Goal: Task Accomplishment & Management: Manage account settings

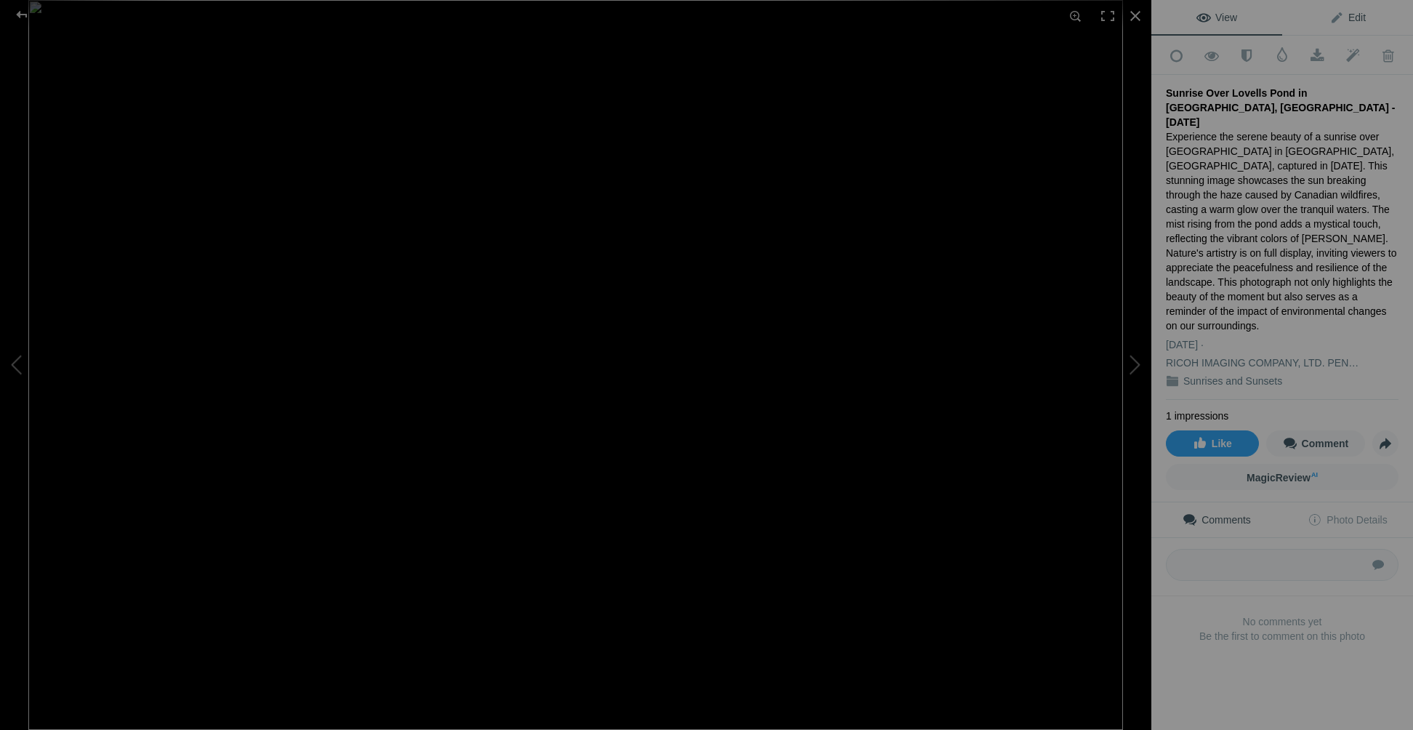
click at [1343, 25] on link "Edit" at bounding box center [1347, 17] width 131 height 35
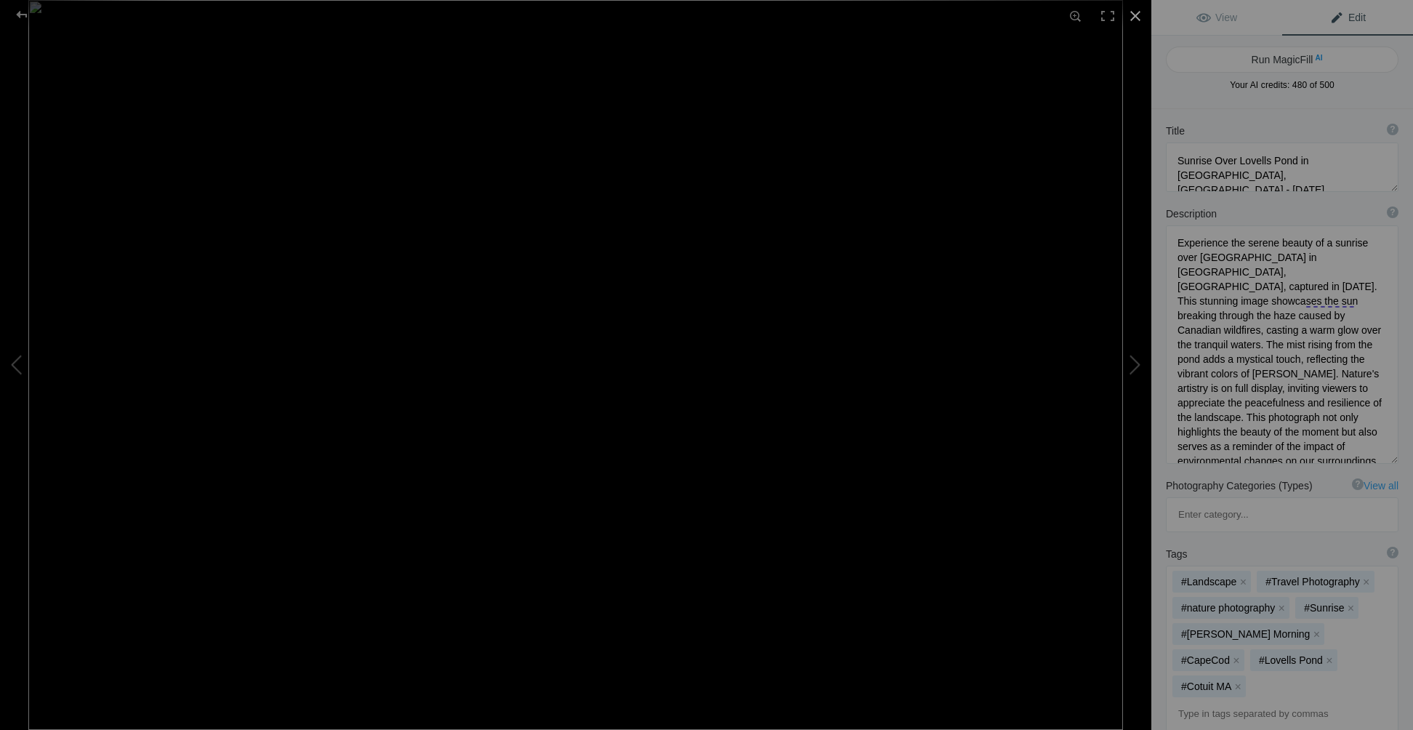
click at [1135, 18] on div at bounding box center [1136, 16] width 32 height 32
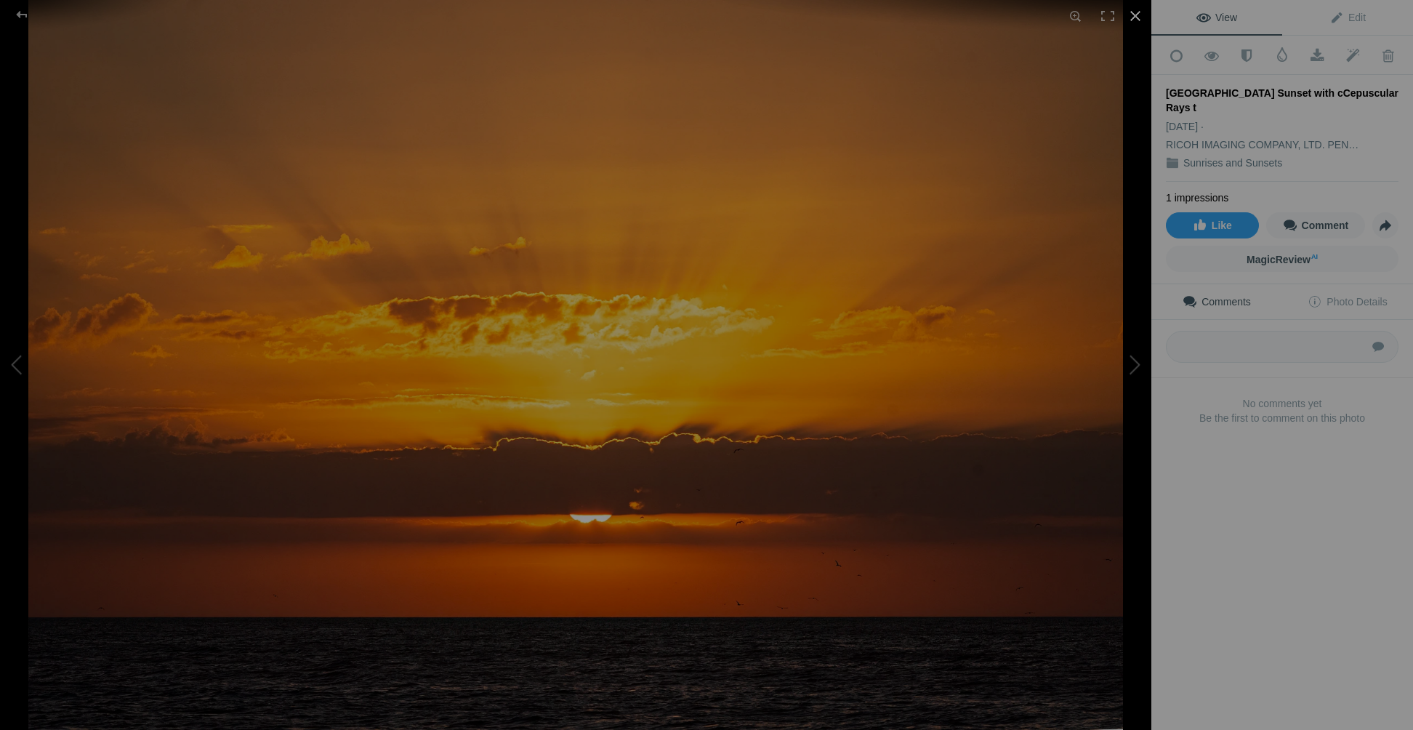
click at [1141, 16] on div at bounding box center [1136, 16] width 32 height 32
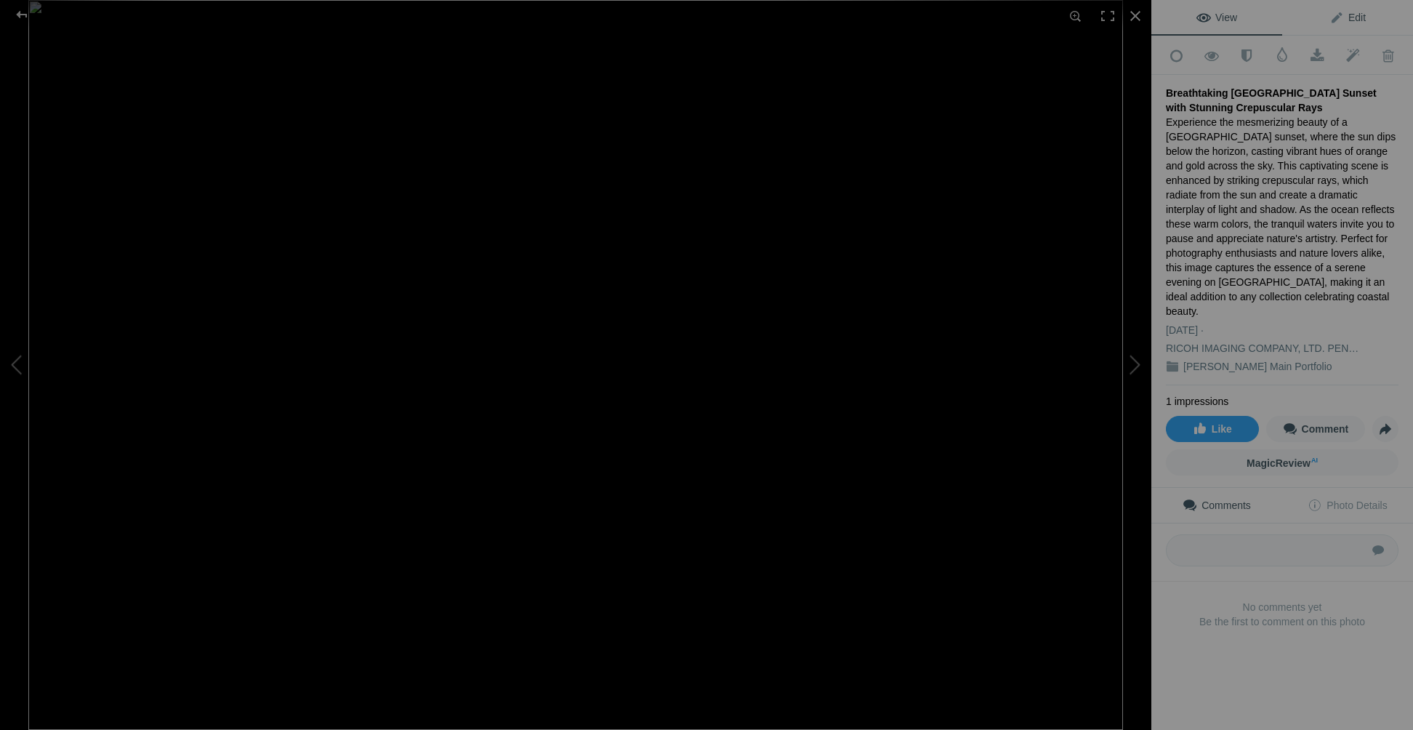
click at [1348, 15] on span "Edit" at bounding box center [1348, 18] width 36 height 12
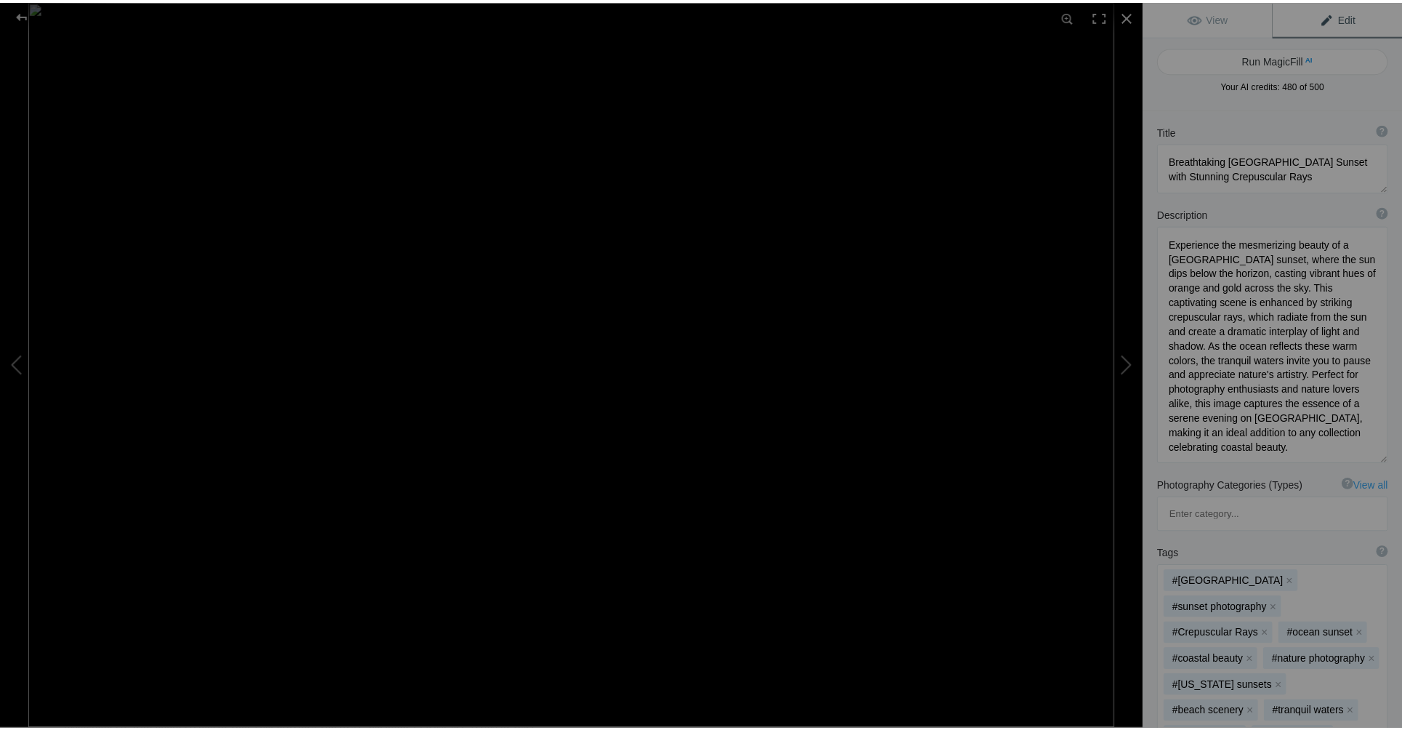
scroll to position [1, 0]
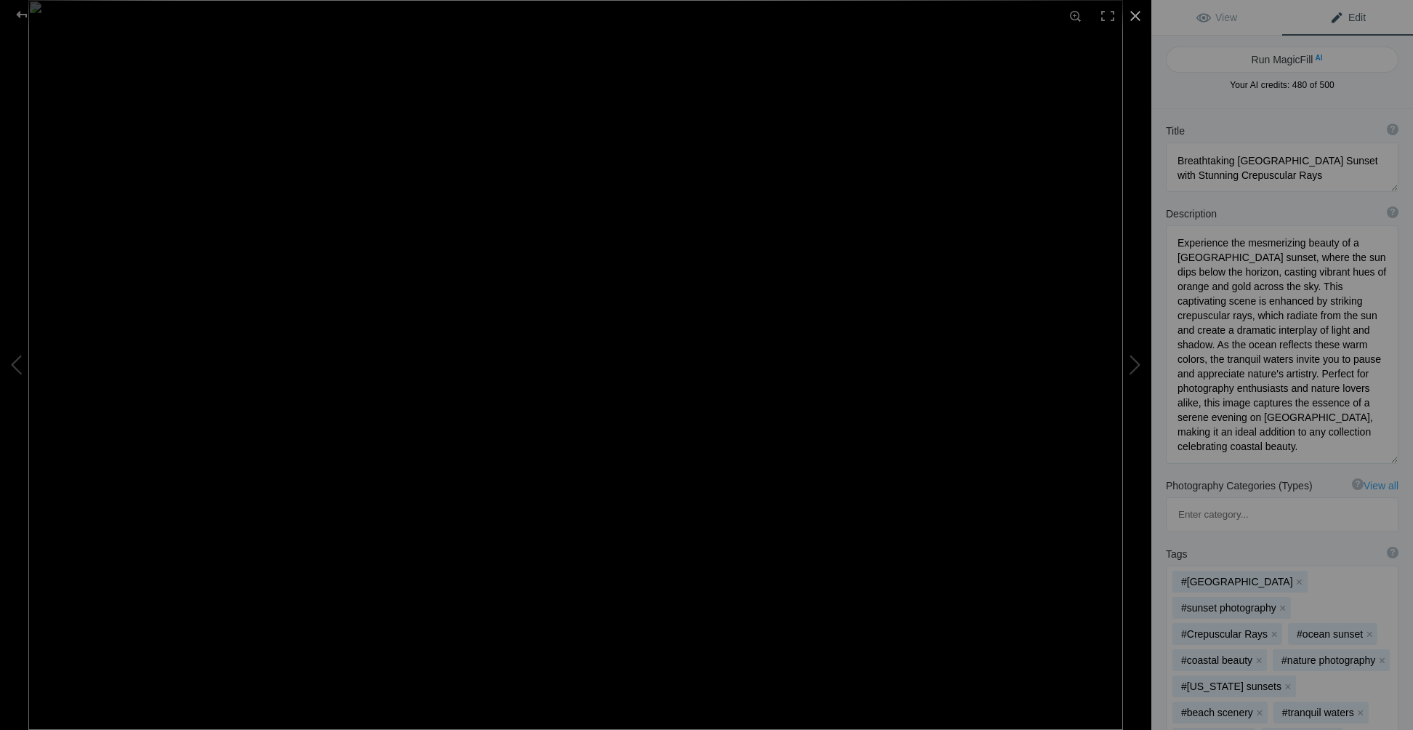
click at [1144, 20] on div at bounding box center [1136, 16] width 32 height 32
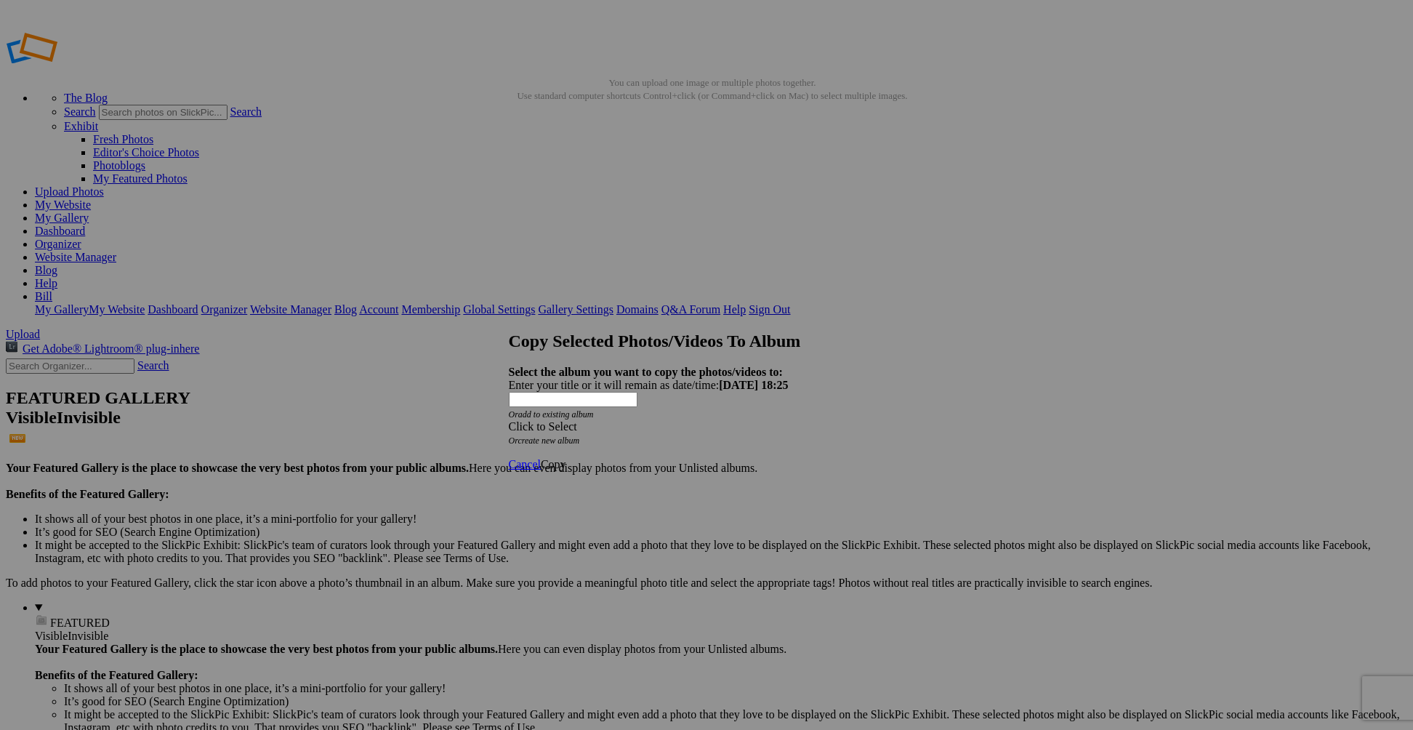
click at [639, 420] on div "Click to Select" at bounding box center [701, 426] width 385 height 13
click at [615, 427] on span "Landscape and Travel Albums" at bounding box center [641, 421] width 141 height 12
click at [600, 441] on link "Sunrises and Sunsets" at bounding box center [648, 447] width 97 height 12
click at [566, 458] on span "Copy" at bounding box center [553, 464] width 25 height 12
click at [555, 418] on span "Ok" at bounding box center [548, 412] width 15 height 12
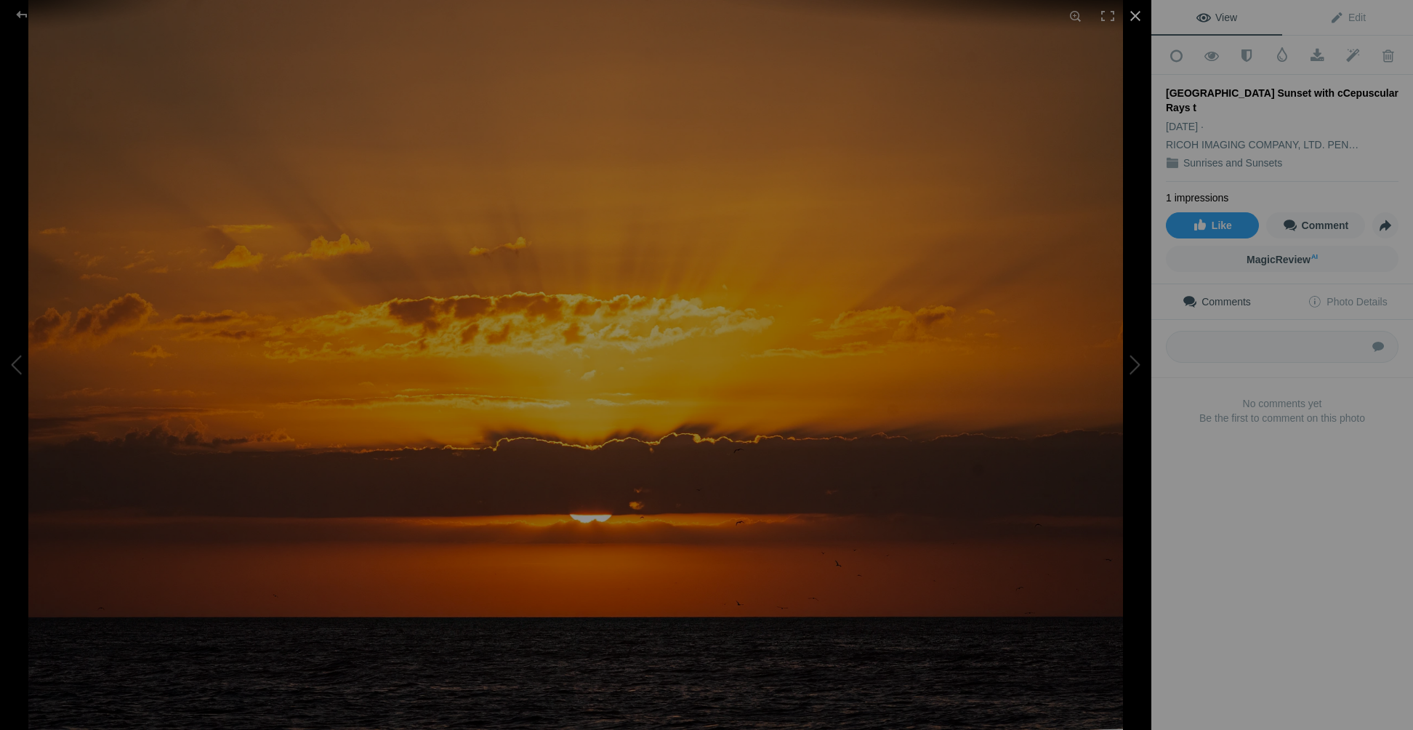
click at [1134, 17] on div at bounding box center [1136, 16] width 32 height 32
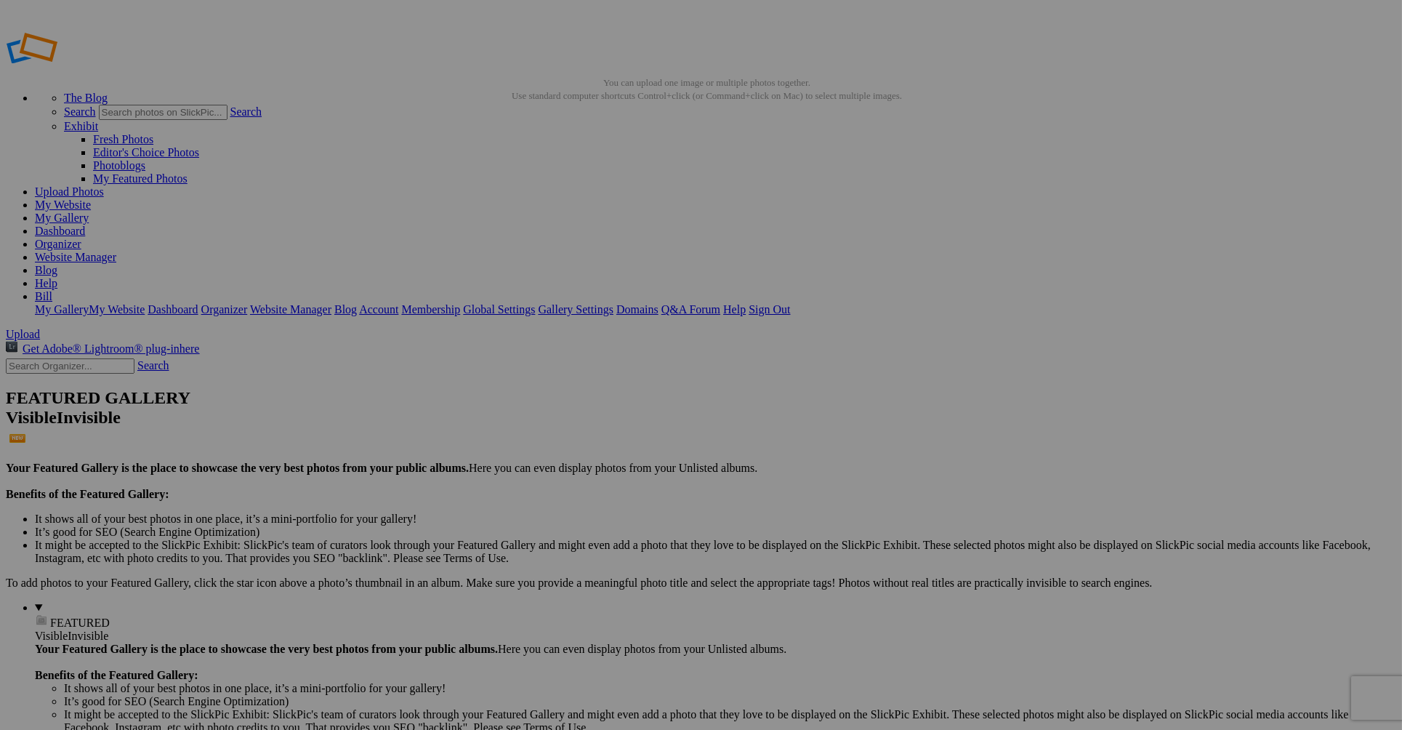
click at [605, 462] on span "Yes" at bounding box center [596, 460] width 17 height 12
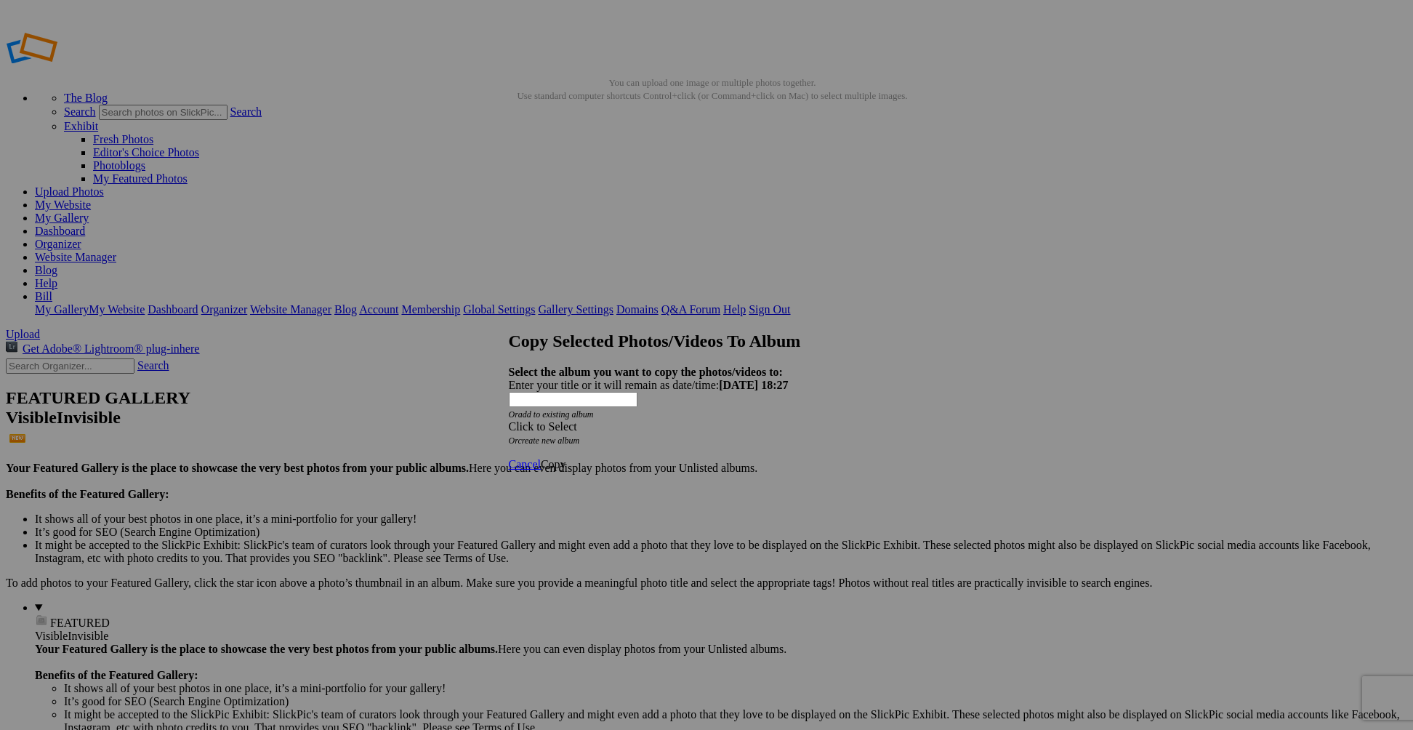
click at [646, 420] on div "Click to Select" at bounding box center [701, 426] width 385 height 13
click at [712, 427] on link "Landscape and Travel Albums" at bounding box center [641, 421] width 141 height 12
click at [600, 441] on link "Sunrises and Sunsets" at bounding box center [648, 447] width 97 height 12
click at [566, 458] on span "Copy" at bounding box center [553, 464] width 25 height 12
click at [555, 418] on link "Ok" at bounding box center [548, 412] width 15 height 12
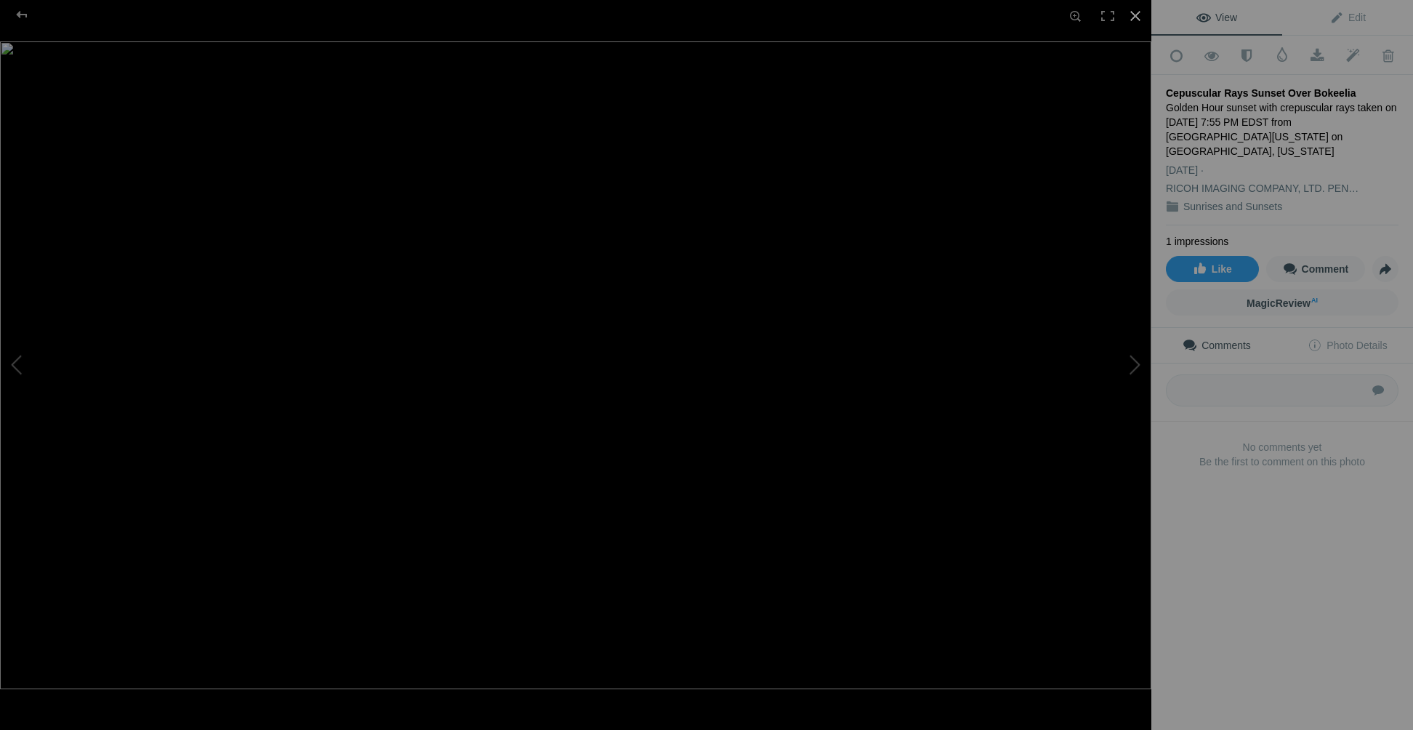
click at [1134, 13] on div at bounding box center [1136, 16] width 32 height 32
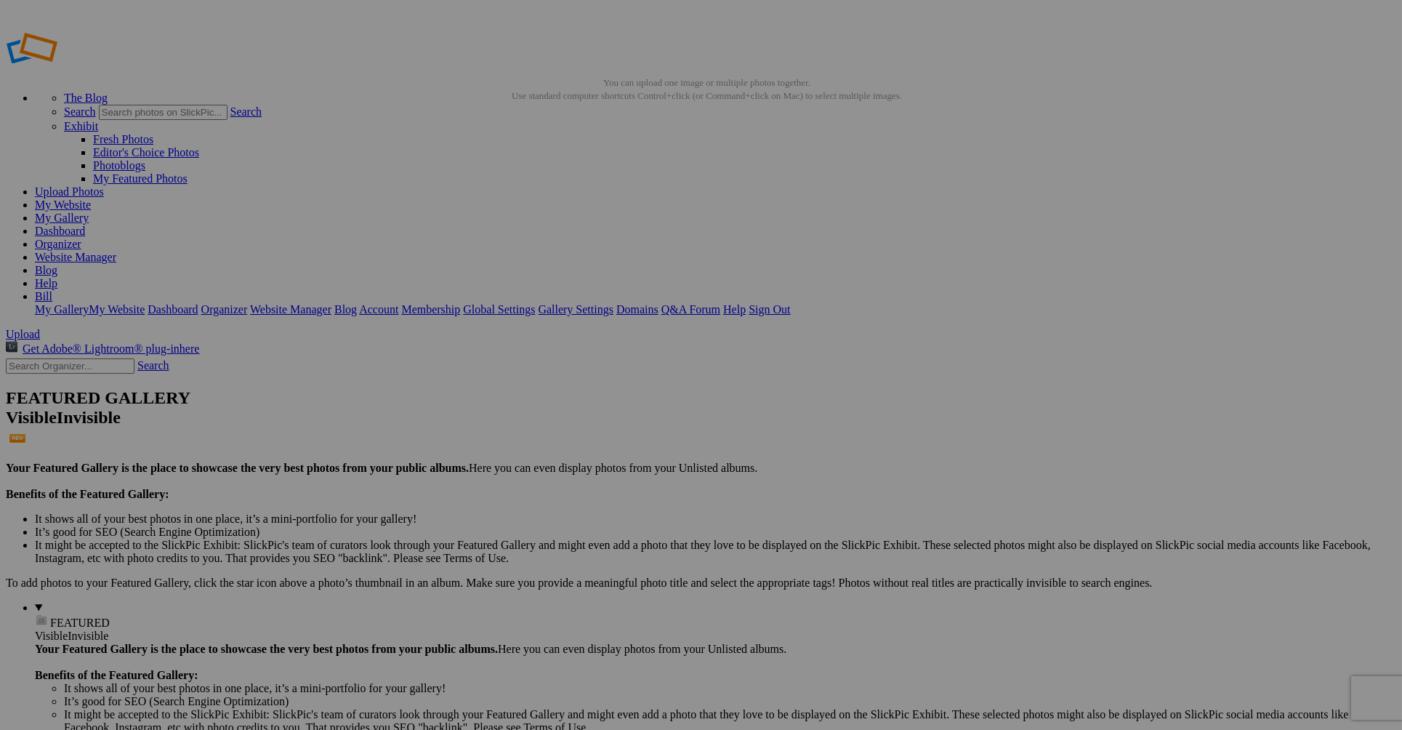
click at [605, 462] on span "Yes" at bounding box center [596, 460] width 17 height 12
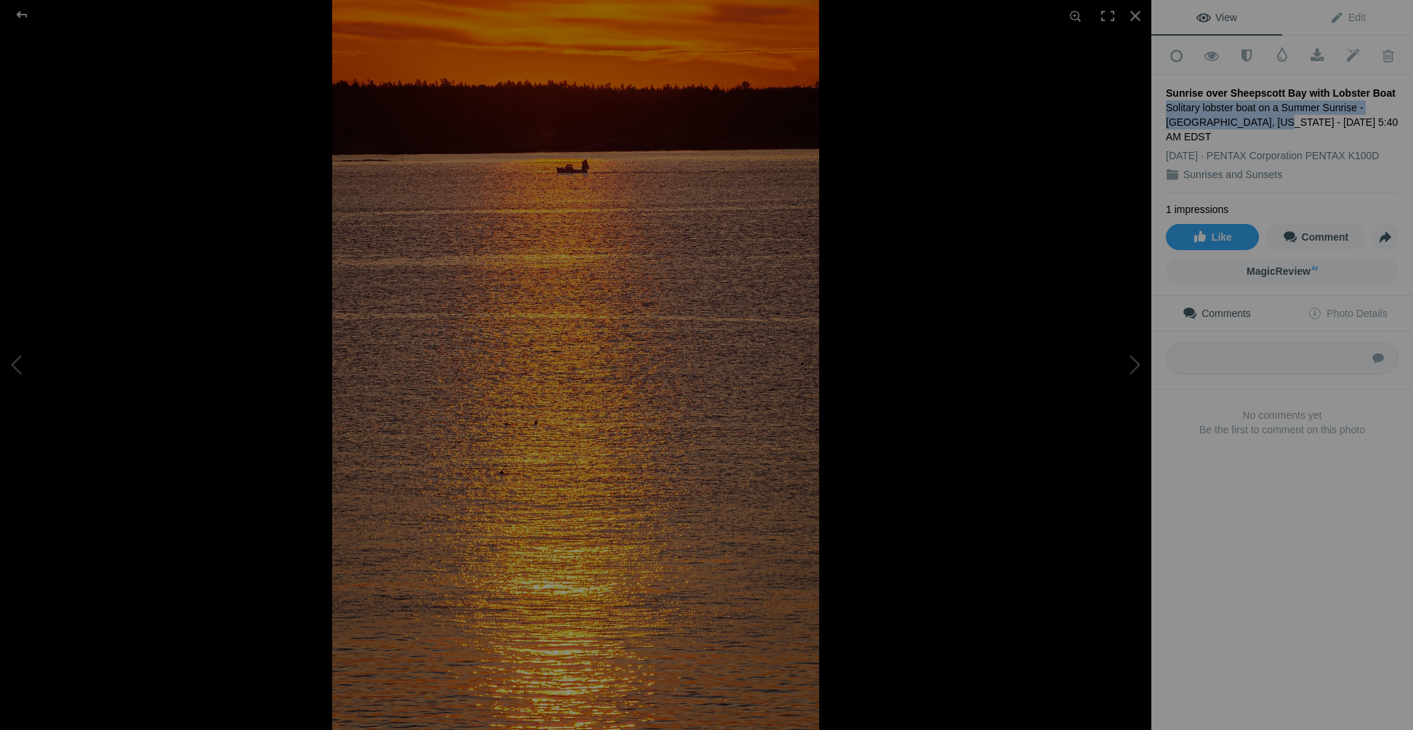
drag, startPoint x: 1167, startPoint y: 100, endPoint x: 1266, endPoint y: 121, distance: 101.2
click at [1266, 121] on div "Solitary lobster boat on a Summer Sunrise -Sheepscott Bay, Maine - August 8, 20…" at bounding box center [1282, 122] width 233 height 44
copy div "Solitary lobster boat on a Summer Sunrise -Sheepscott Bay, Maine"
click at [1343, 19] on span "Edit" at bounding box center [1348, 18] width 36 height 12
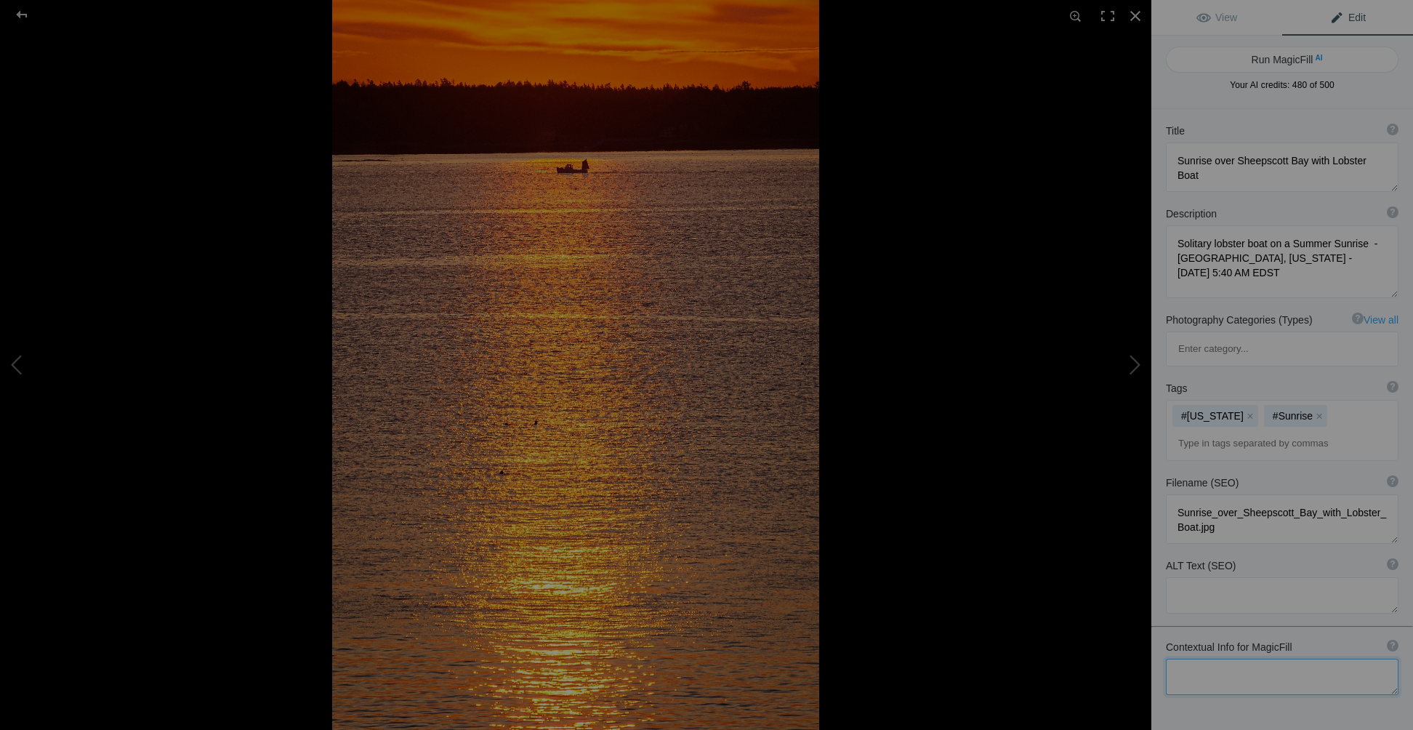
click at [1237, 659] on textarea at bounding box center [1282, 677] width 233 height 36
click at [1182, 577] on textarea at bounding box center [1282, 595] width 233 height 36
click at [1189, 659] on textarea at bounding box center [1282, 677] width 233 height 36
paste textarea "Solitary lobster boat on a Summer Sunrise -Sheepscott Bay, Maine"
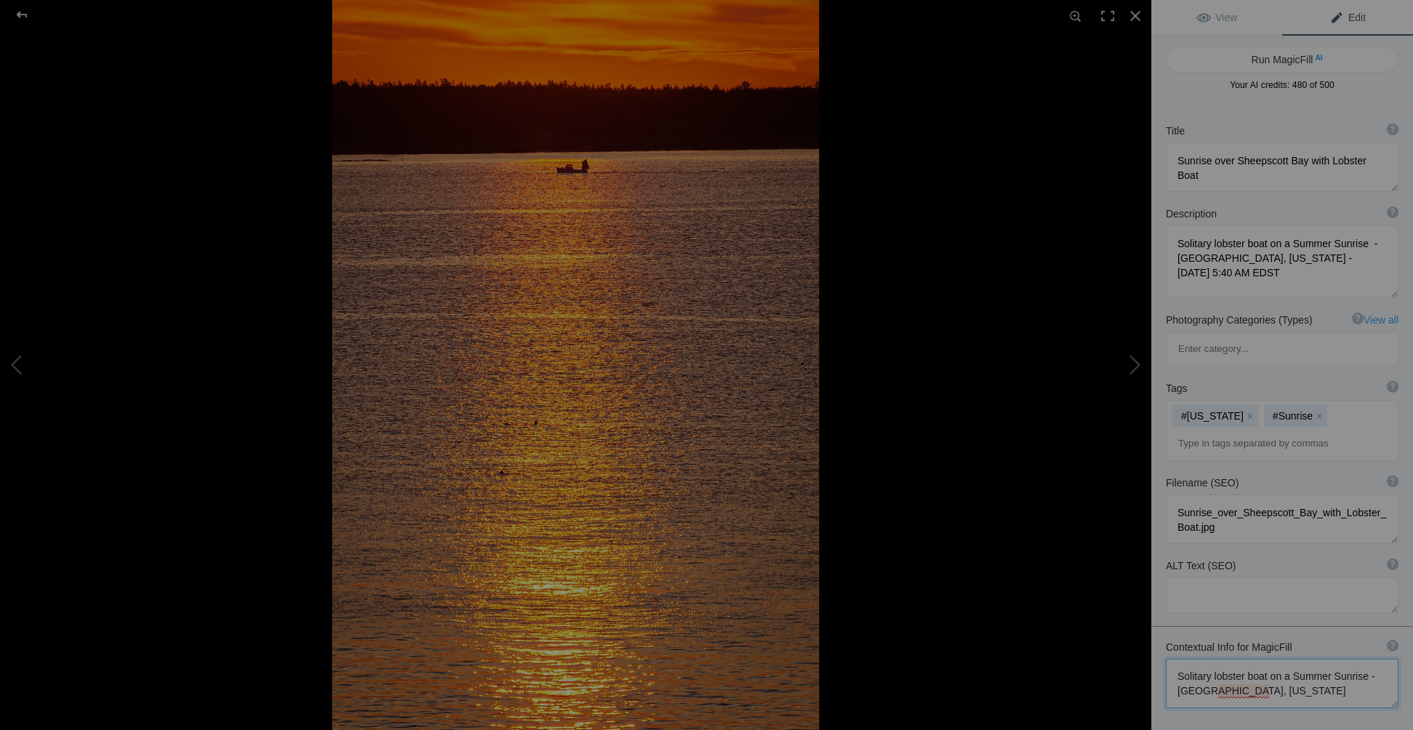
click at [1194, 659] on textarea at bounding box center [1282, 683] width 233 height 49
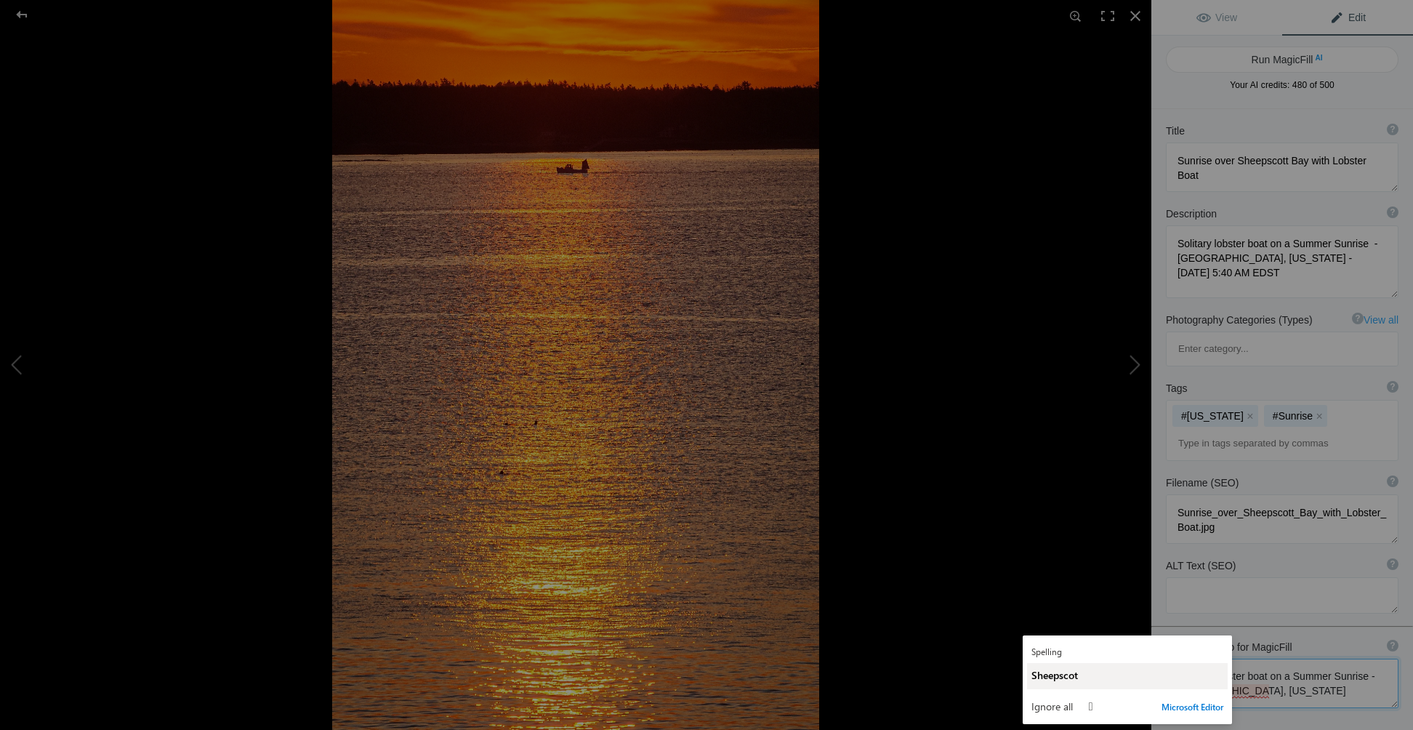
type textarea "Solitary lobster boat on a Summer Sunrise -Sheepscott Bay, Maine"
click at [1066, 673] on span "Sheepscot" at bounding box center [1055, 675] width 47 height 14
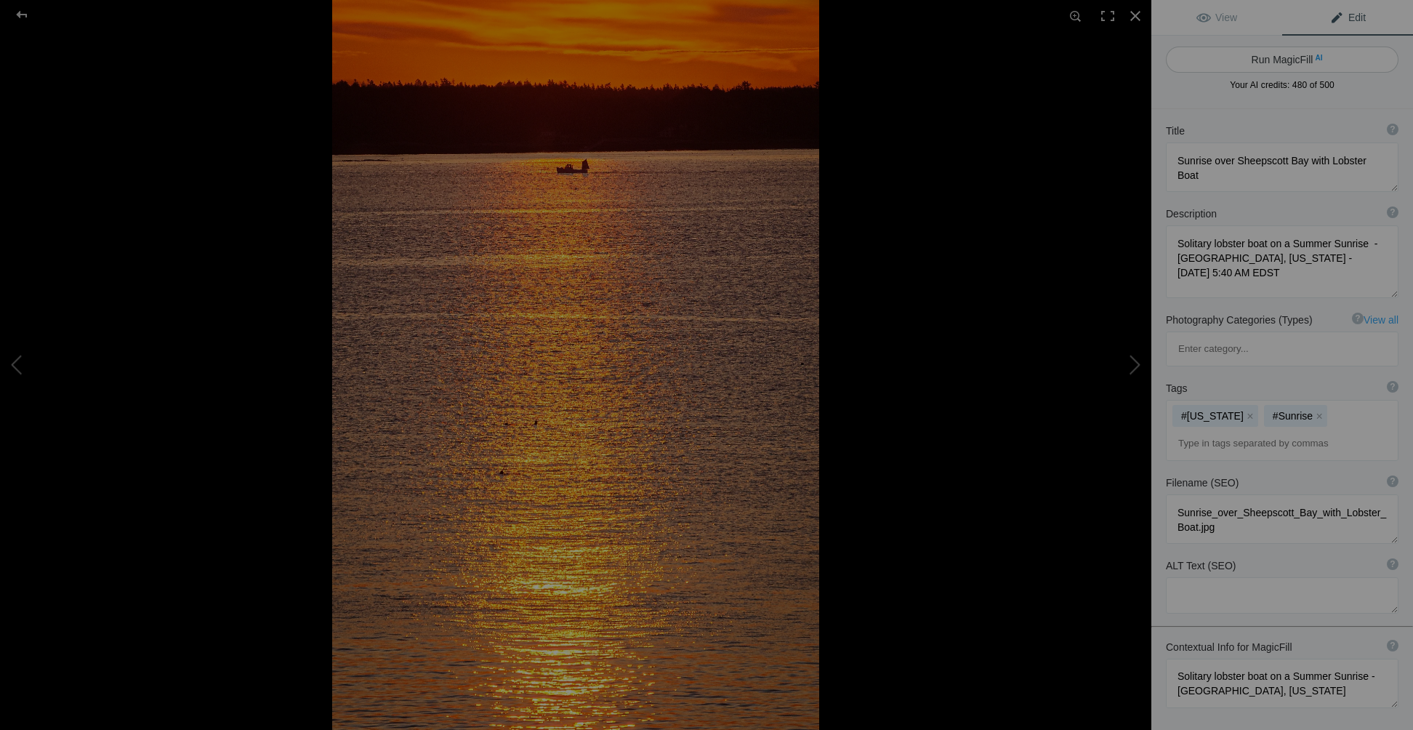
click at [1256, 65] on button "Run MagicFill AI" at bounding box center [1282, 60] width 233 height 26
type textarea "Solitary Lobster Boat at Sunrise Over Sheepscot Bay, Maine"
type textarea "Experience the tranquil beauty of a solitary lobster boat gliding across Sheeps…"
type textarea "solitary-lobster-boat-sheepscot-bay-sunrise.jpg"
type textarea "A solitary lobster boat on Sheepscot Bay during a vibrant summer sunrise, with …"
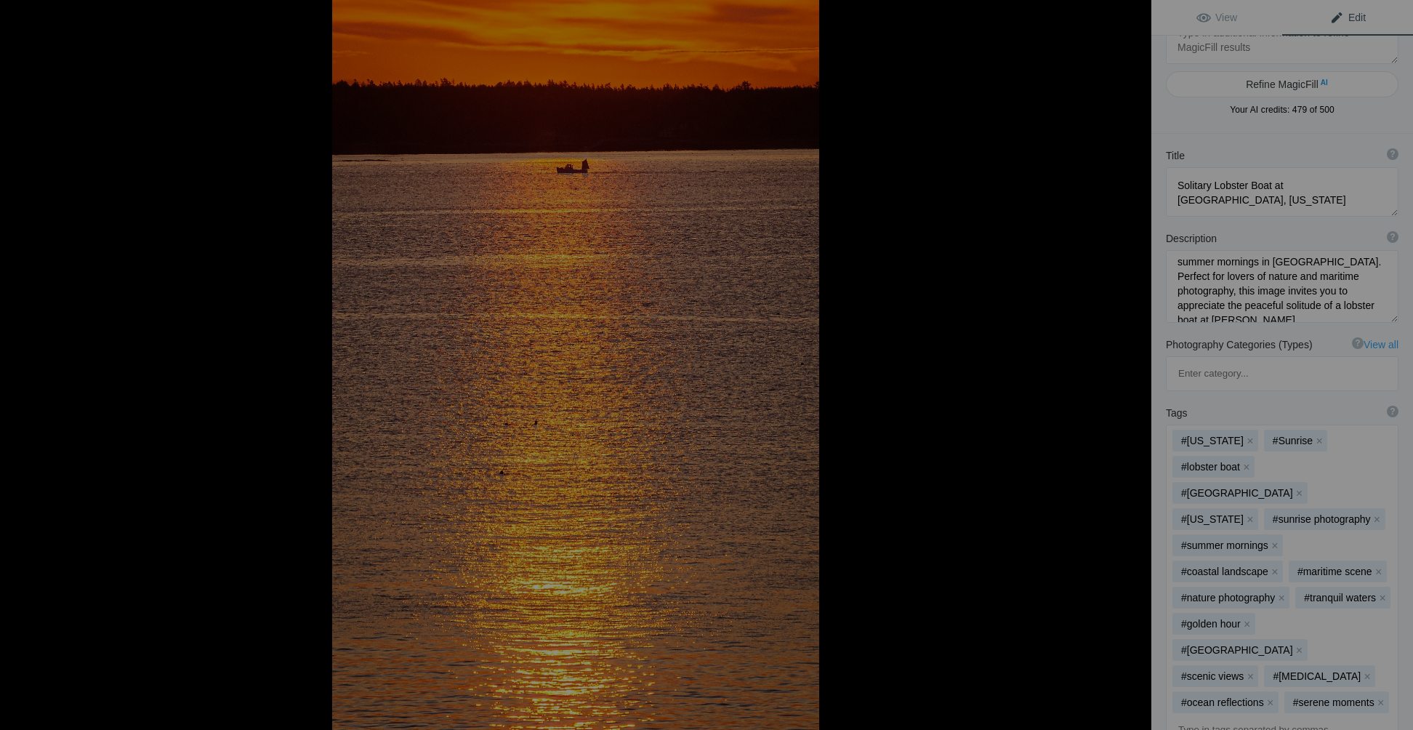
scroll to position [0, 0]
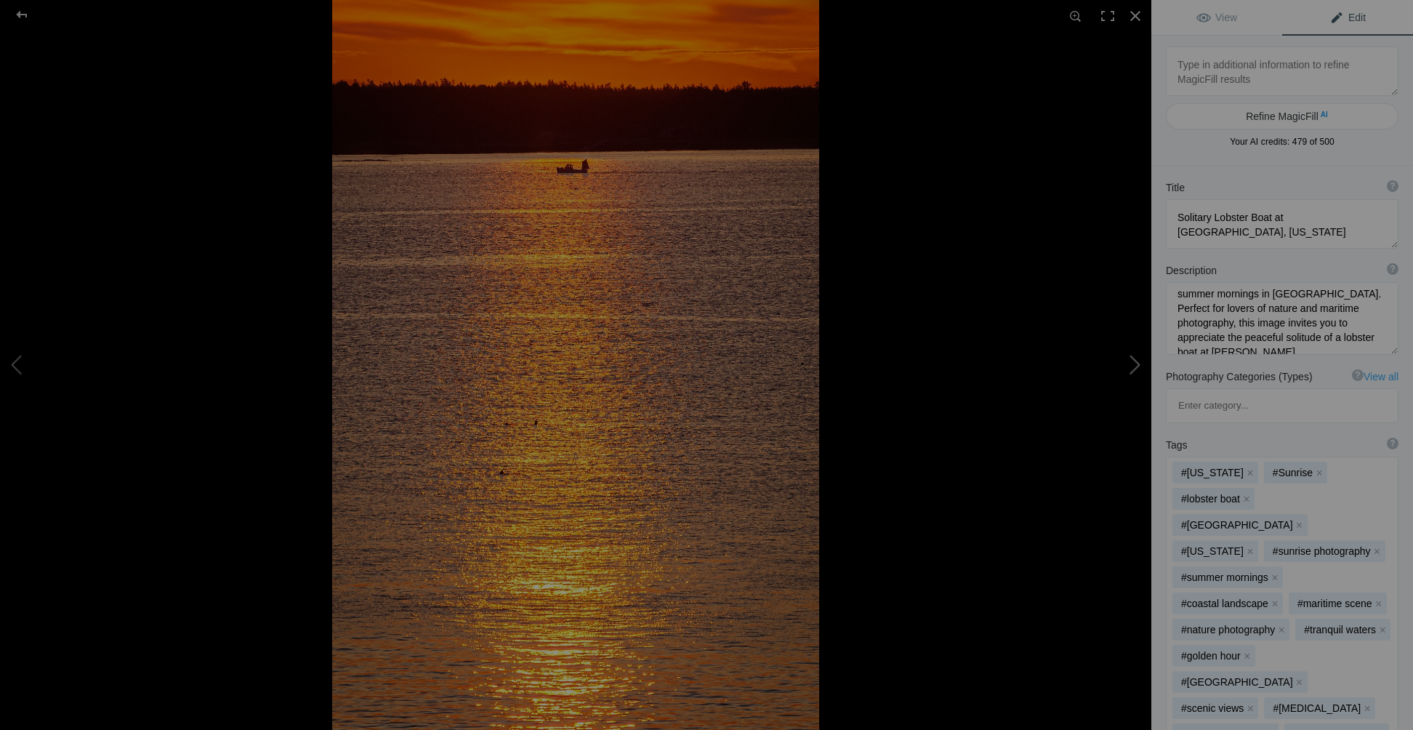
click at [1136, 360] on button at bounding box center [1096, 364] width 109 height 262
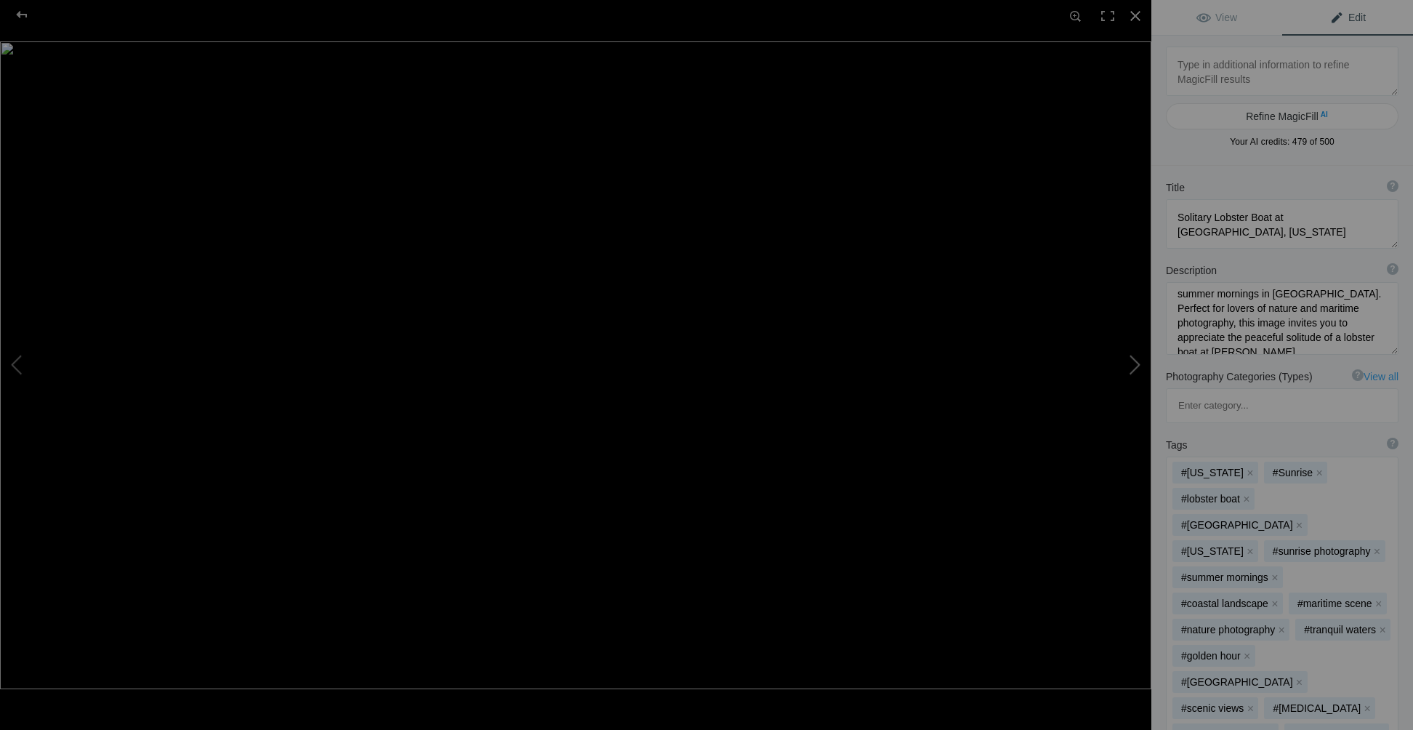
type textarea "Cepuscular Rays Sunset Over Bokeelia"
type textarea "Golden Hour sunset with crepuscular rays taken on May 14, 2021 7:55 PM EDST fro…"
type textarea "Cepuscular_Rays_Sunset_Over_Bokeelia.jpg.null"
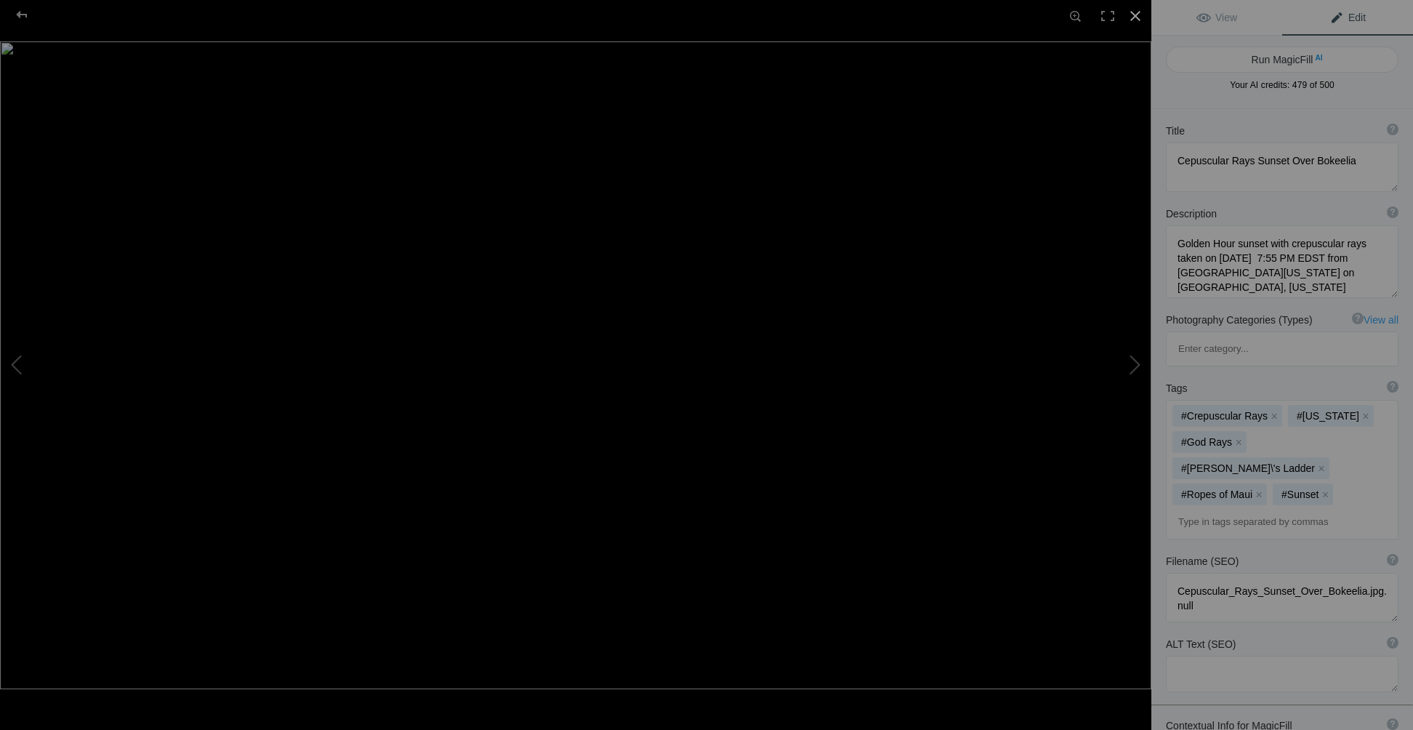
click at [1139, 17] on div at bounding box center [1136, 16] width 32 height 32
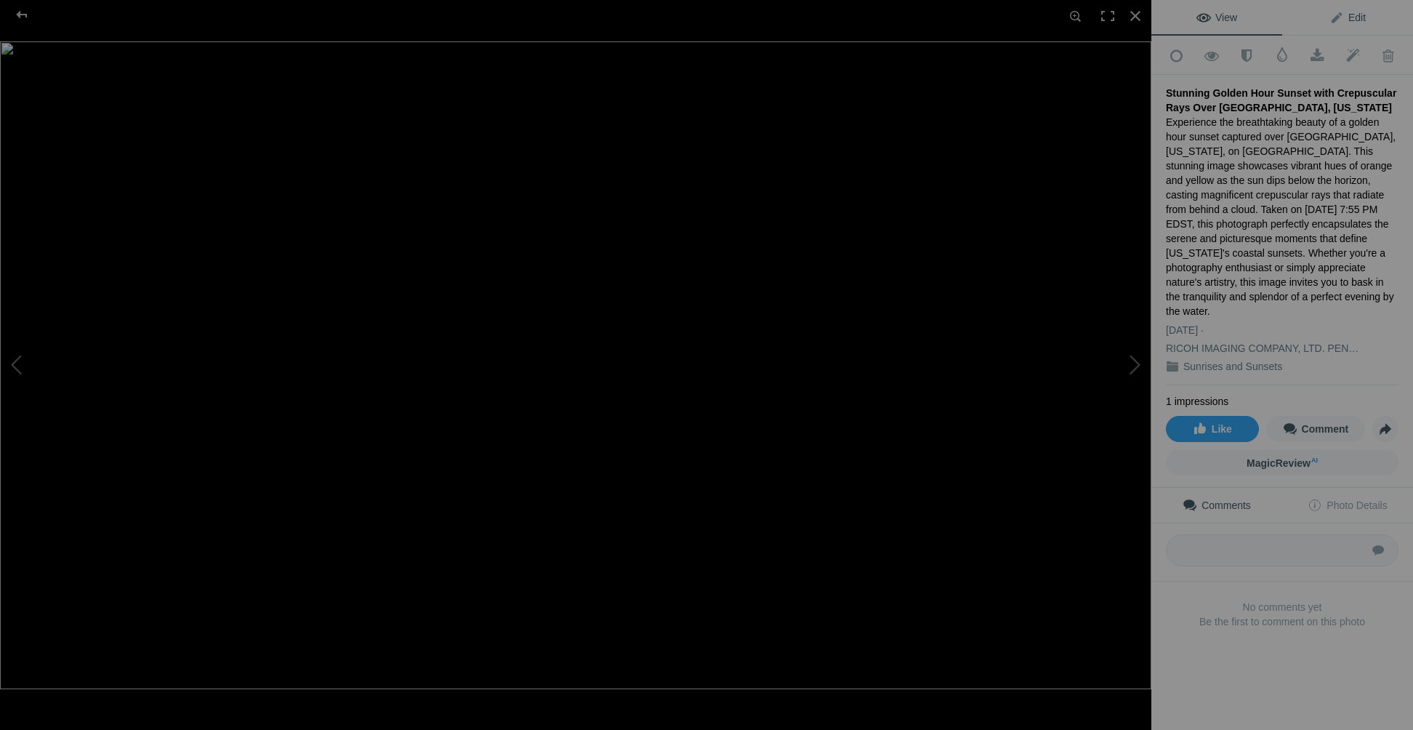
click at [1355, 20] on span "Edit" at bounding box center [1348, 18] width 36 height 12
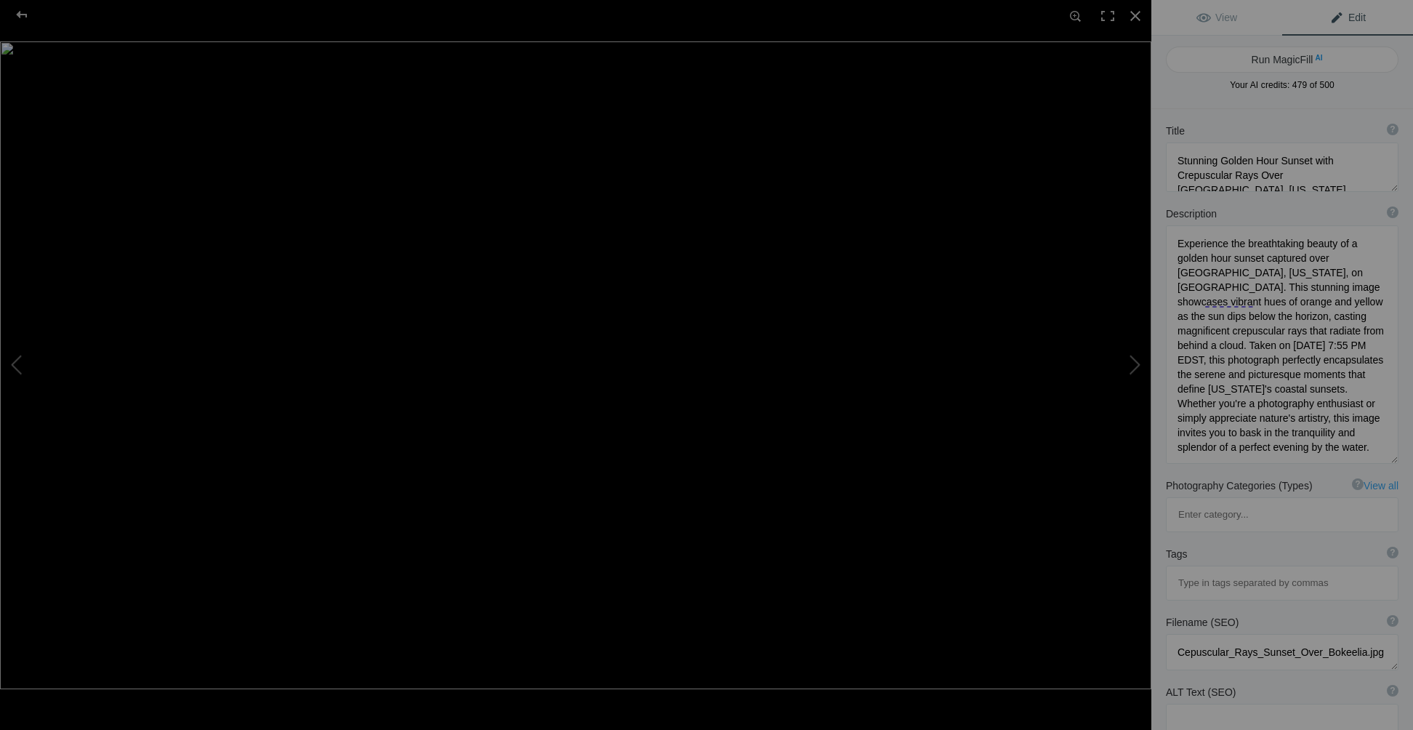
scroll to position [1, 0]
click at [1139, 14] on div at bounding box center [1136, 16] width 32 height 32
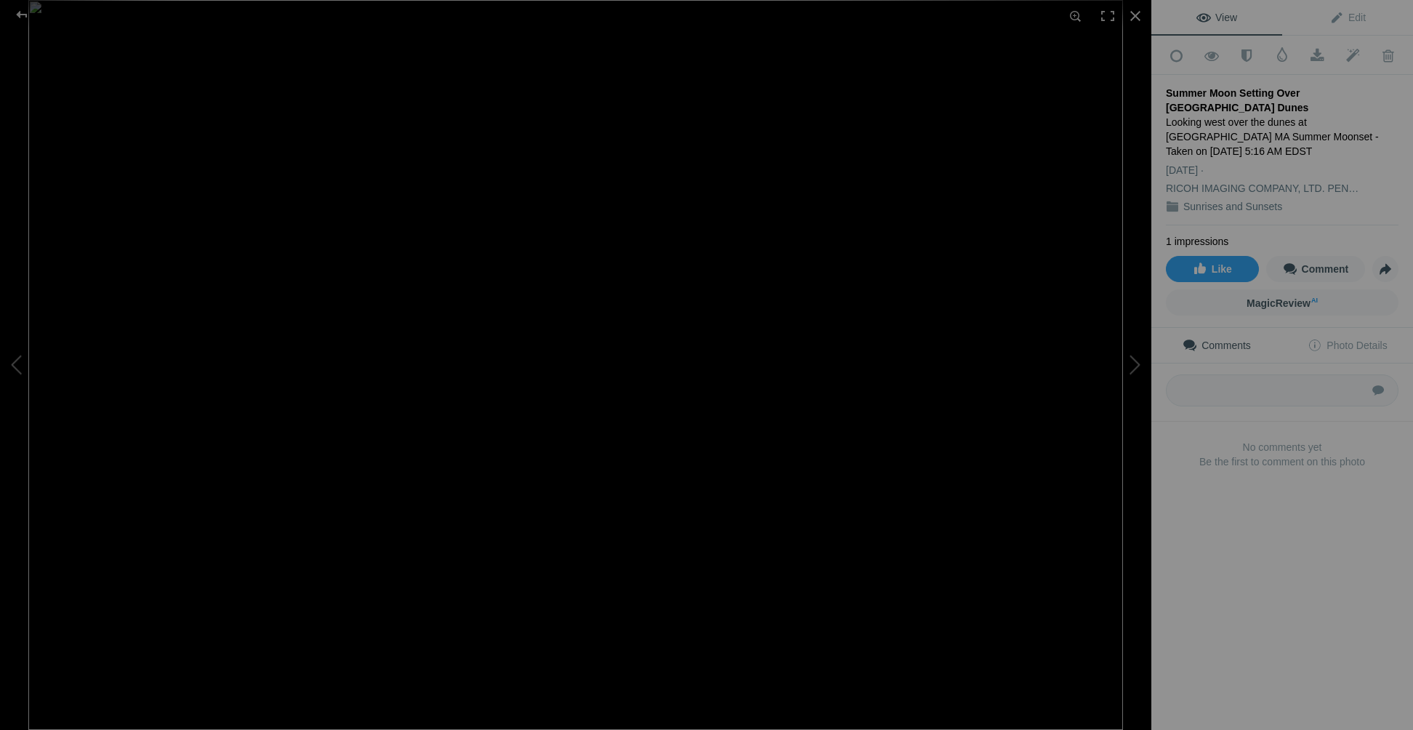
drag, startPoint x: 1166, startPoint y: 118, endPoint x: 1214, endPoint y: 148, distance: 56.5
click at [1214, 148] on div "Looking west over the dunes at Chatham Beach MA Summer Moonset - Taken on 06/08…" at bounding box center [1282, 137] width 233 height 44
copy div "Looking west over the dunes at Chatham Beach MA Summer Moonset - Taken on 06/08…"
click at [1351, 17] on span "Edit" at bounding box center [1348, 18] width 36 height 12
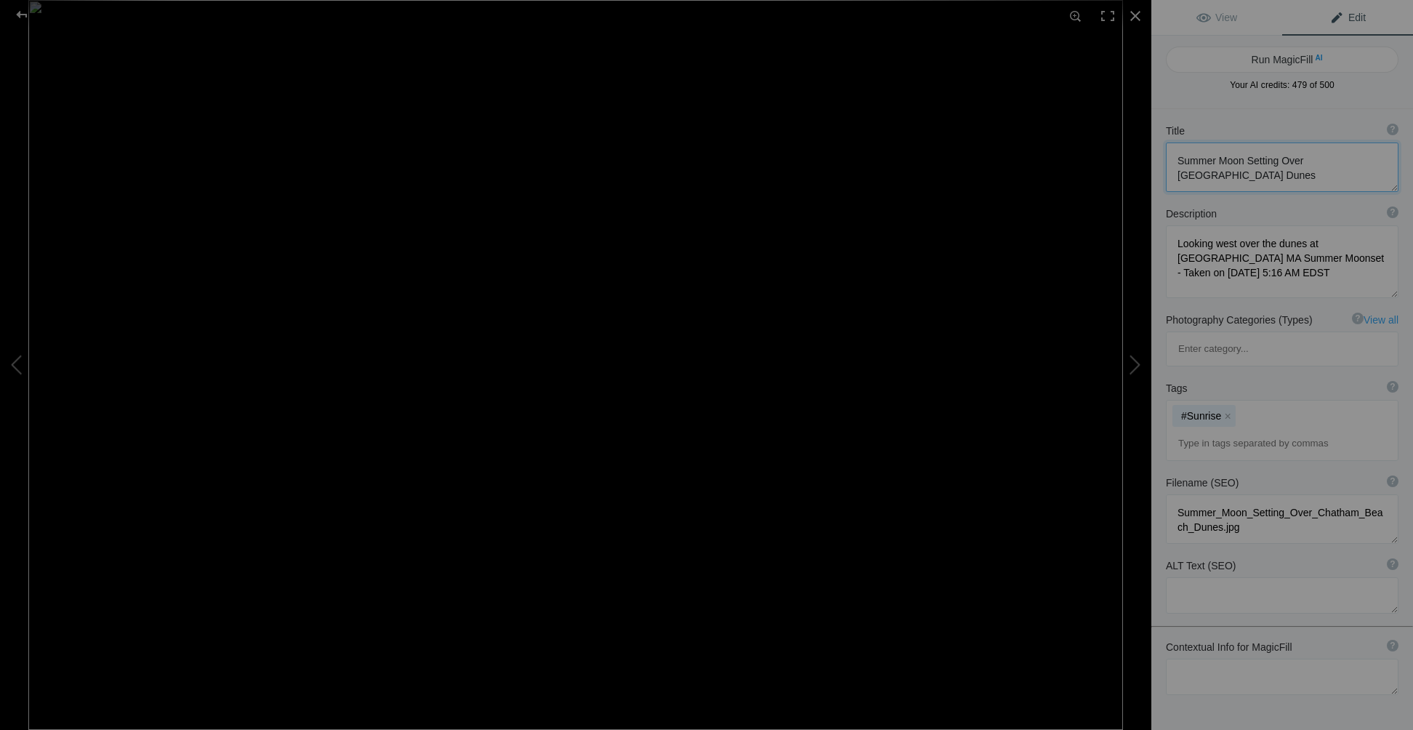
drag, startPoint x: 1173, startPoint y: 159, endPoint x: 1263, endPoint y: 180, distance: 91.9
click at [1263, 180] on textarea at bounding box center [1282, 166] width 233 height 49
click at [1203, 659] on textarea at bounding box center [1282, 677] width 233 height 36
paste textarea "Summer Moon Setting Over Chatham Beach Dunes"
drag, startPoint x: 1169, startPoint y: 243, endPoint x: 1309, endPoint y: 277, distance: 143.7
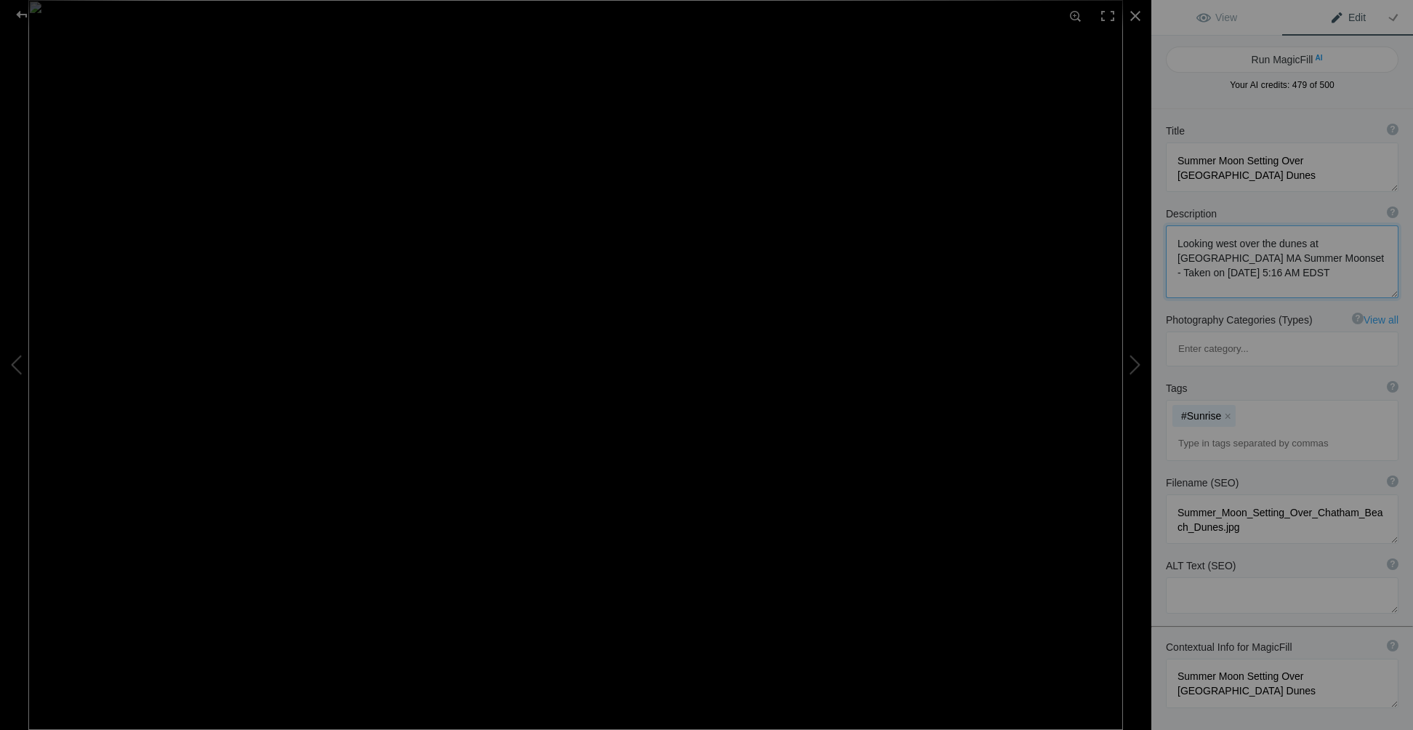
click at [1309, 277] on textarea at bounding box center [1282, 261] width 233 height 73
click at [1247, 659] on textarea at bounding box center [1282, 683] width 233 height 49
paste textarea "Looking west over the dunes at Chatham Beach MA Summer Moonset - Taken on 06/08…"
type textarea "Summer Moon Setting Over Chatham Beach Dunes. Looking west over the dunes at Ch…"
click at [1281, 55] on button "Run MagicFill AI" at bounding box center [1282, 60] width 233 height 26
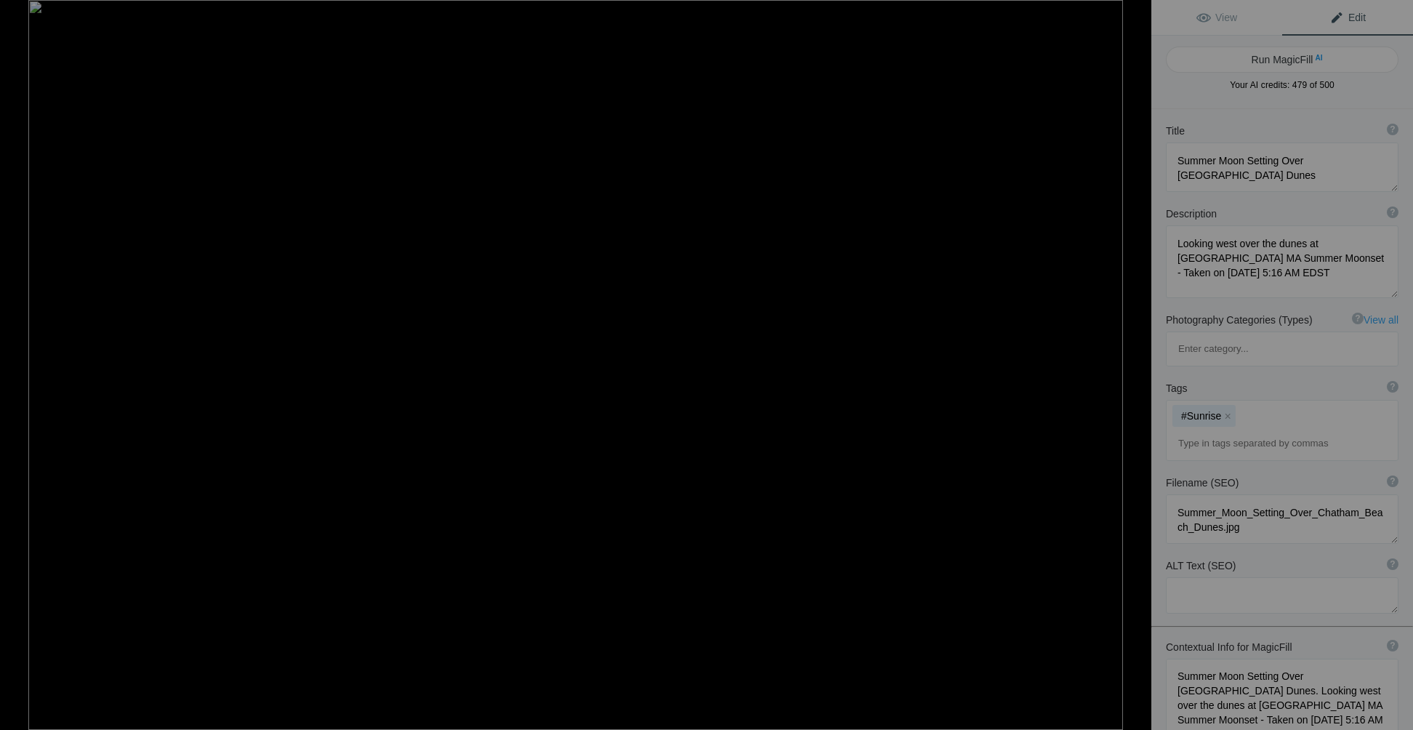
type textarea "Summer Moonset Over Chatham Beach Dunes at Dawn"
type textarea "Witness the serene beauty of a summer moon setting over the tranquil dunes of C…"
type textarea "summer-moonset-chatham-beach-dunes.jpg"
type textarea "A summer moon setting over the dunes at Chatham Beach, Massachusetts, during da…"
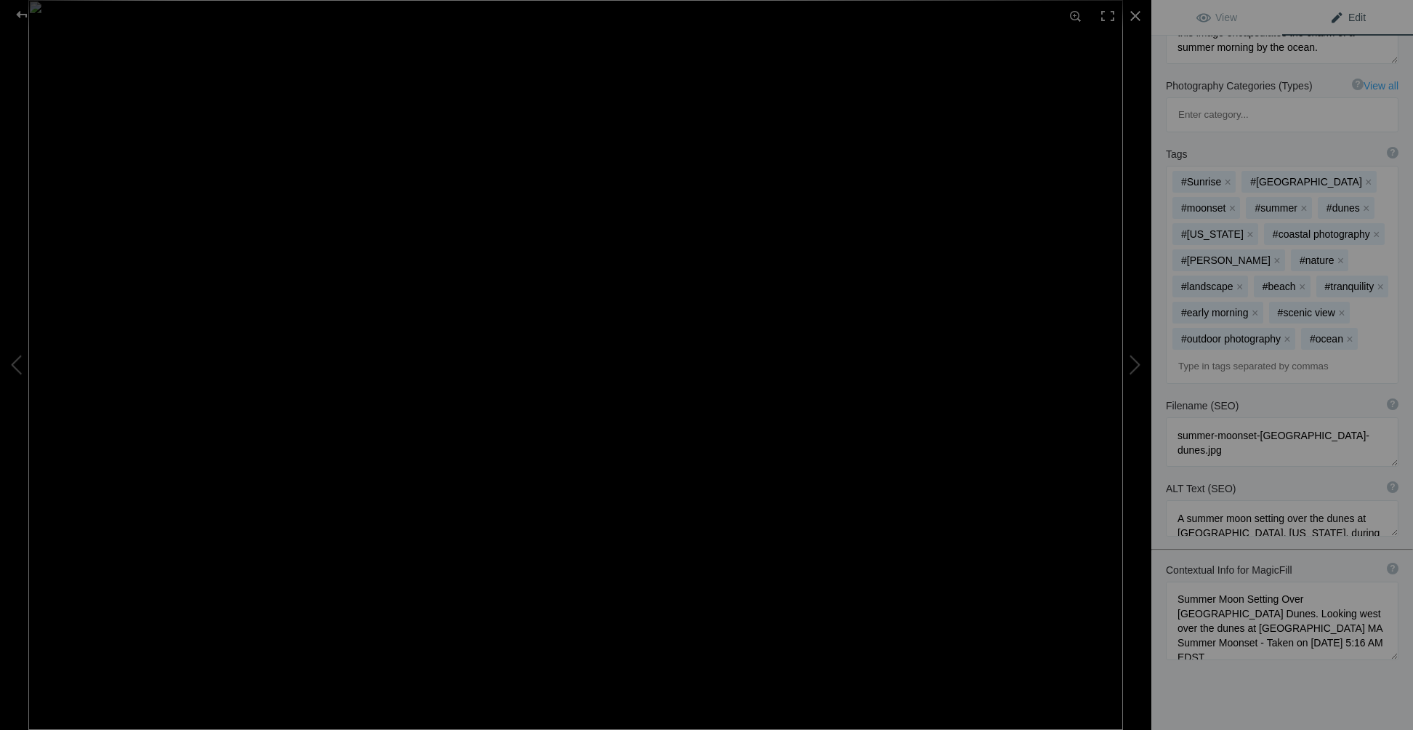
scroll to position [0, 0]
click at [1133, 361] on button at bounding box center [1096, 364] width 109 height 262
type textarea "Summer Sunset"
type textarea "Sunset Taken on June 24, 2020, at 8:44 PM EDST"
type textarea "Summer_Sunset.jpg"
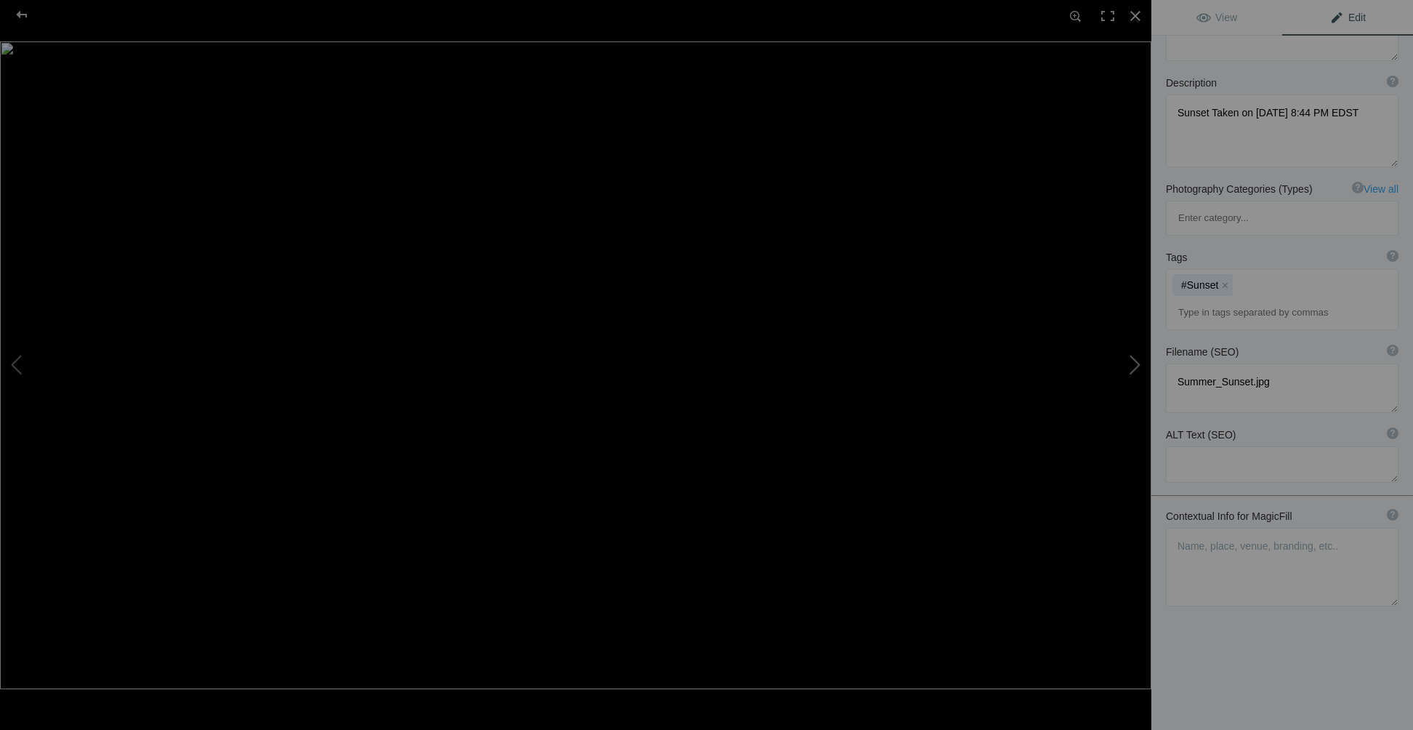
scroll to position [108, 0]
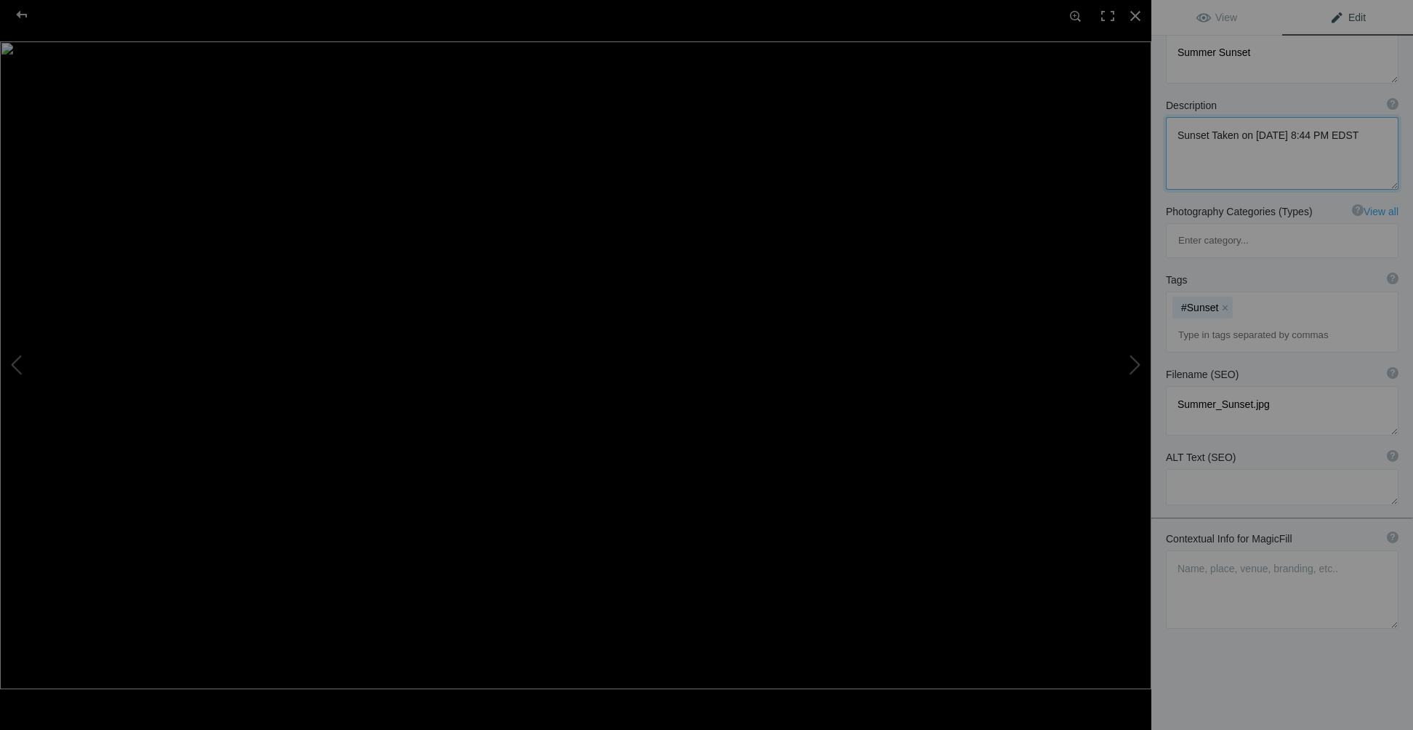
drag, startPoint x: 1180, startPoint y: 133, endPoint x: 1362, endPoint y: 149, distance: 183.2
click at [1362, 149] on textarea at bounding box center [1282, 153] width 233 height 73
click at [1349, 12] on span "Edit" at bounding box center [1348, 18] width 36 height 12
click at [1345, 16] on span "Edit" at bounding box center [1348, 18] width 36 height 12
click at [1173, 550] on textarea at bounding box center [1282, 589] width 233 height 79
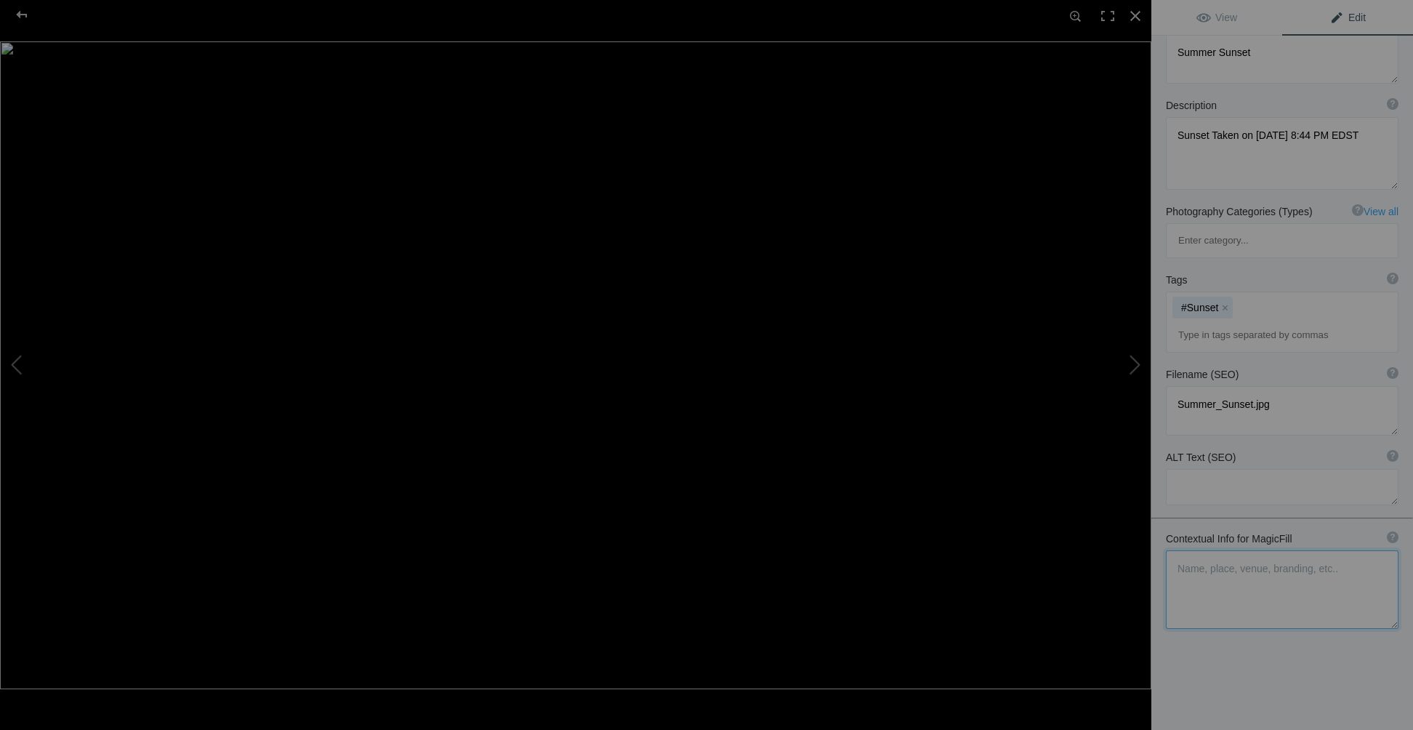
paste textarea "Sunset Taken on June 24, 2020, at 8:44 PM EDST"
click at [1308, 550] on textarea at bounding box center [1282, 582] width 233 height 64
click at [1298, 550] on textarea at bounding box center [1282, 582] width 233 height 64
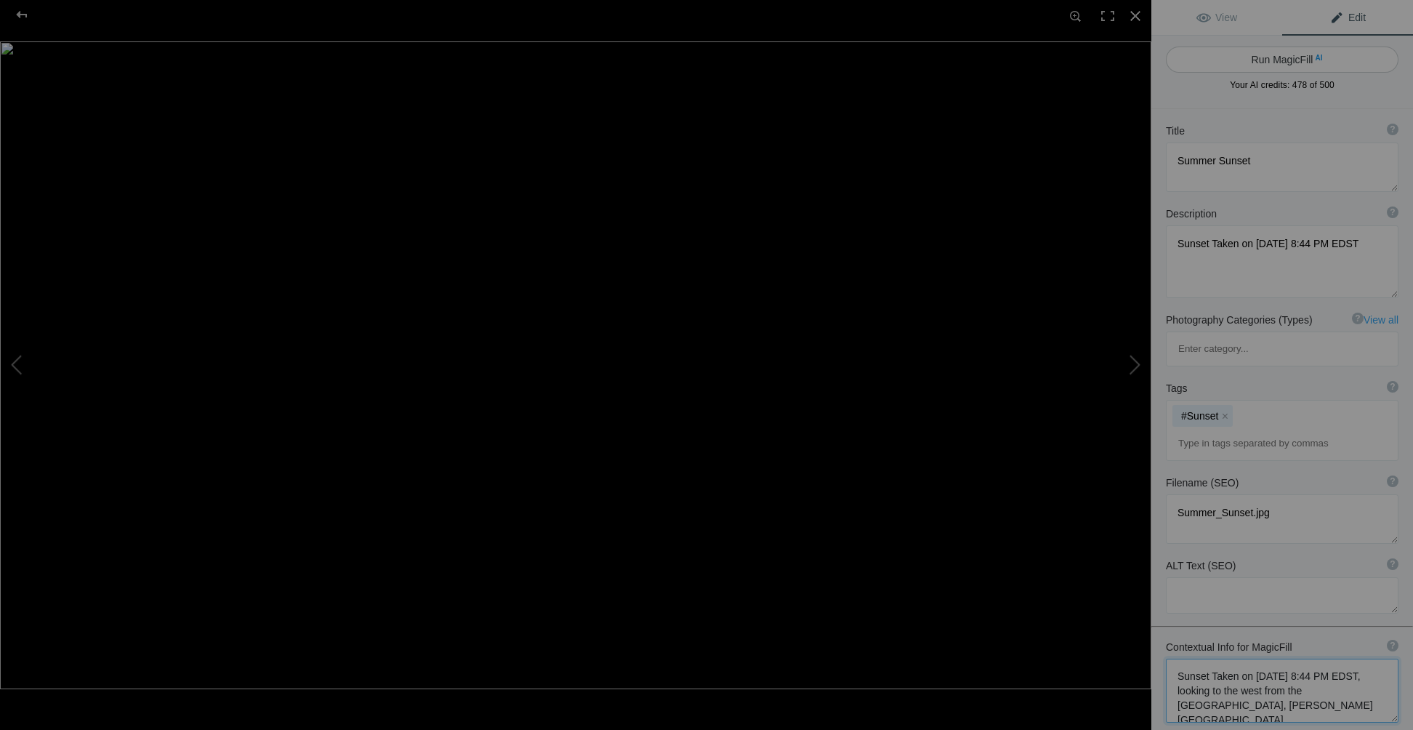
type textarea "Sunset Taken on June 24, 2020, at 8:44 PM EDST, looking to the west from the Wo…"
click at [1274, 63] on button "Run MagicFill AI" at bounding box center [1282, 60] width 233 height 26
type textarea "Breathtaking Summer Sunset Over Victor NY"
type textarea "Experience the stunning beauty of a summer sunset captured on June 24, 2020, at…"
type textarea "breathtaking-summer-sunset-victor-ny.jpg"
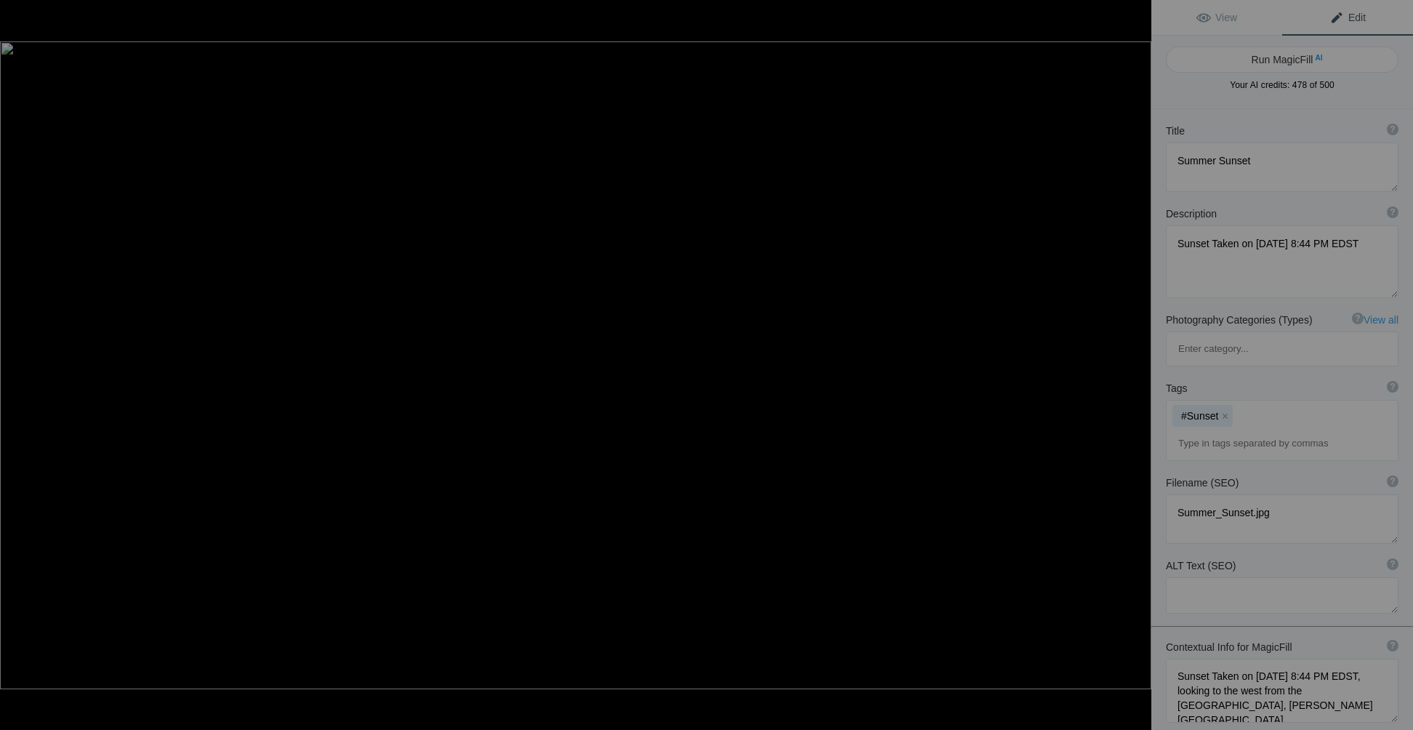
type textarea "A vibrant summer sunset viewed from Woodcliff Resort and Spa in Victor, NY, fea…"
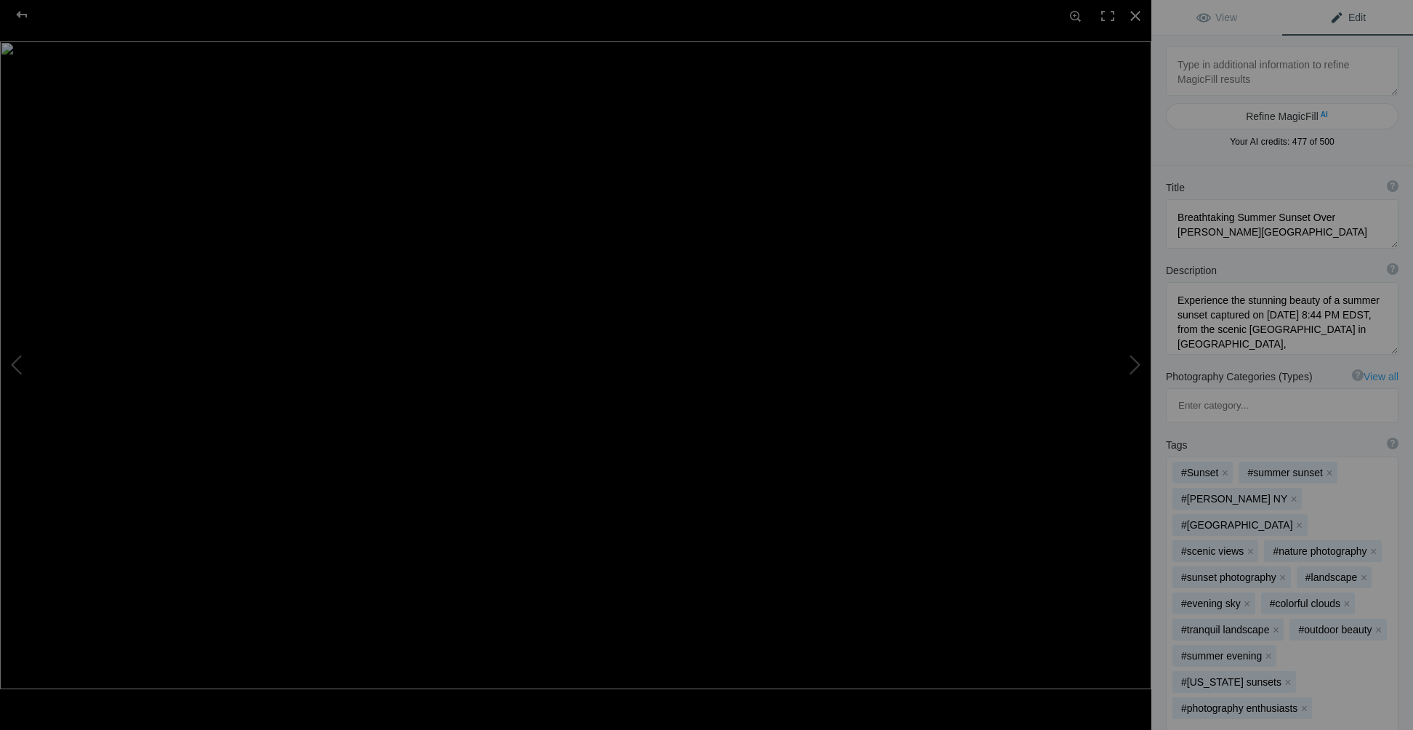
scroll to position [166, 0]
click at [1130, 367] on button at bounding box center [1096, 364] width 109 height 262
type textarea "Summer Evening Sunset at Blue Hour with Cresent Moon"
type textarea "Summer Evening Blue Hour, Sunset with Waxing Cresent Moon Taken on June 24, 202…"
type textarea "Summer_Evening_Sunset_at_Blue_Hour_with_Cresent_Moon.jpg"
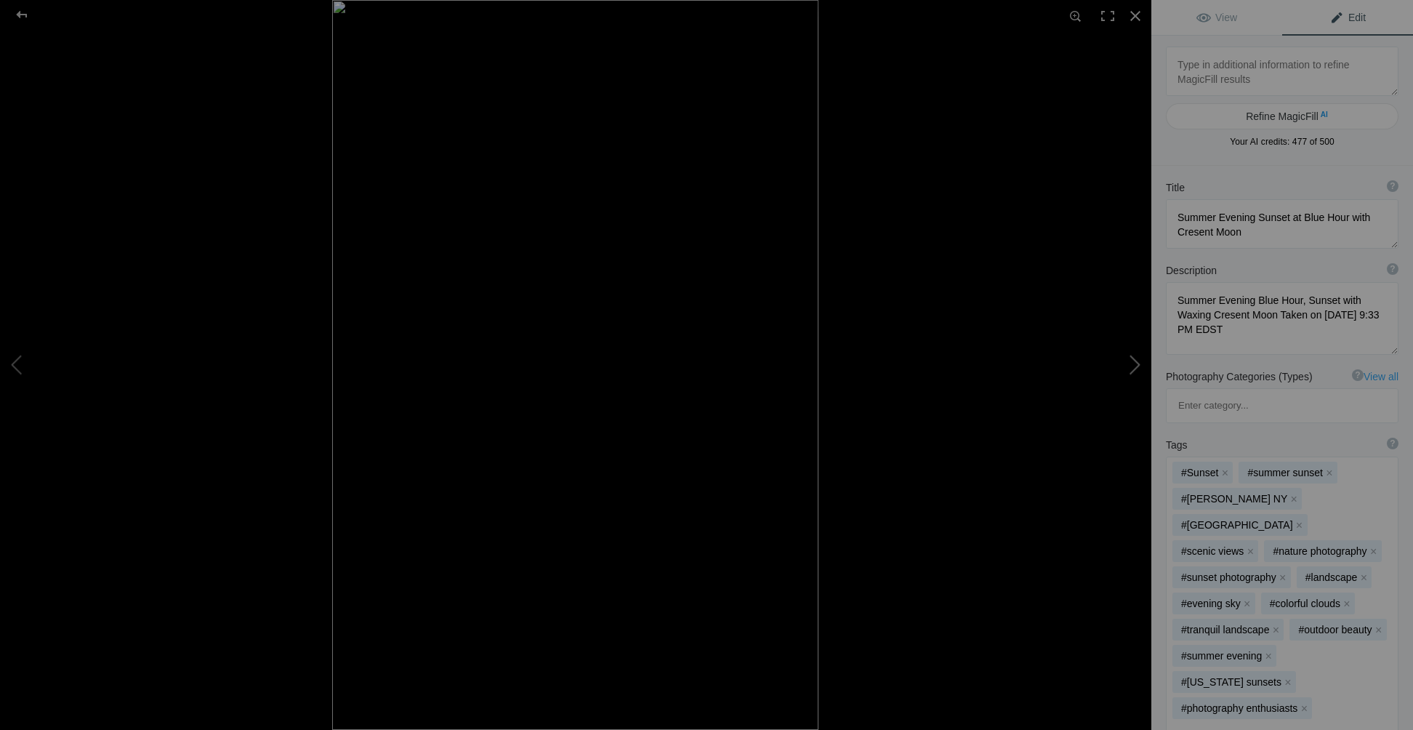
scroll to position [0, 0]
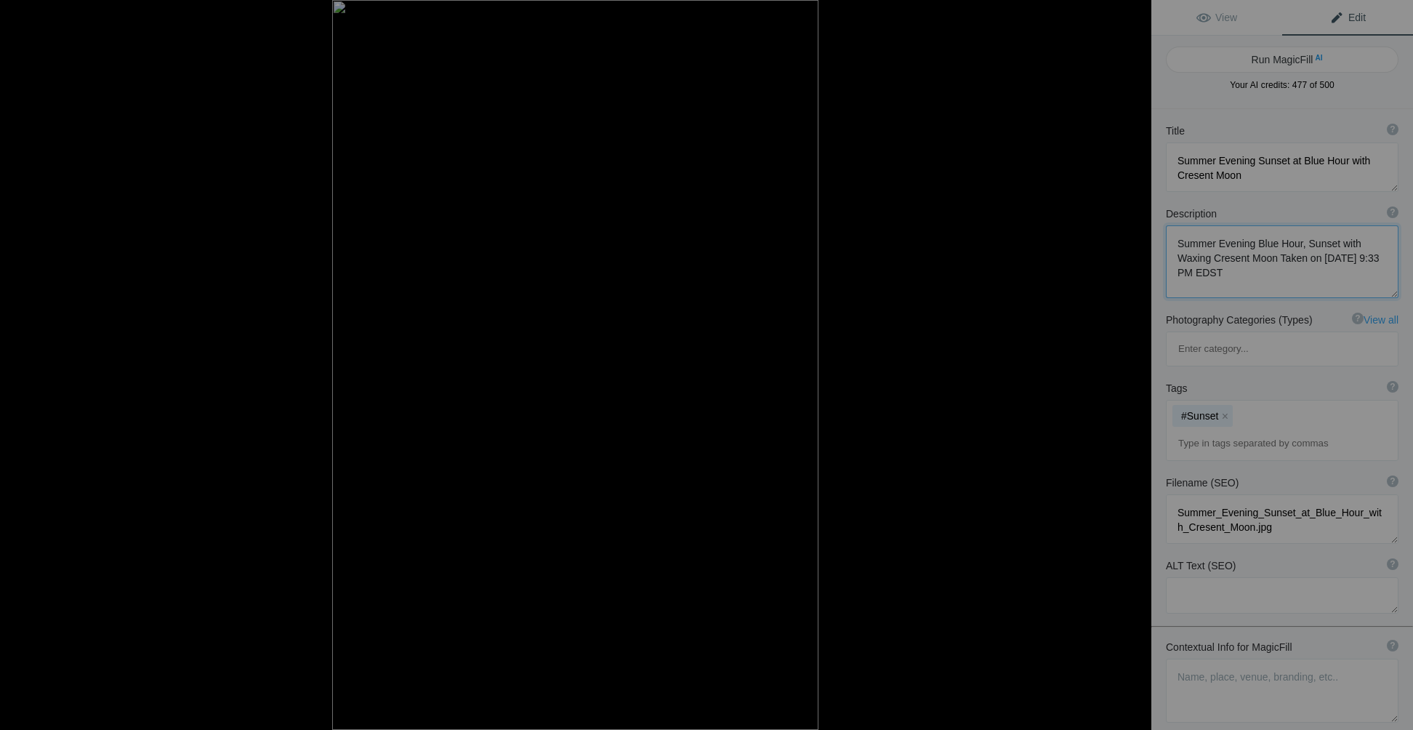
drag, startPoint x: 1176, startPoint y: 238, endPoint x: 1292, endPoint y: 265, distance: 119.6
click at [1292, 265] on textarea at bounding box center [1282, 261] width 233 height 73
click at [1336, 20] on span "Edit" at bounding box center [1348, 18] width 36 height 12
click at [1183, 659] on textarea at bounding box center [1282, 691] width 233 height 64
paste textarea "Summer Evening Blue Hour, Sunset with Waxing Cresent Moon Taken on June 24, 202…"
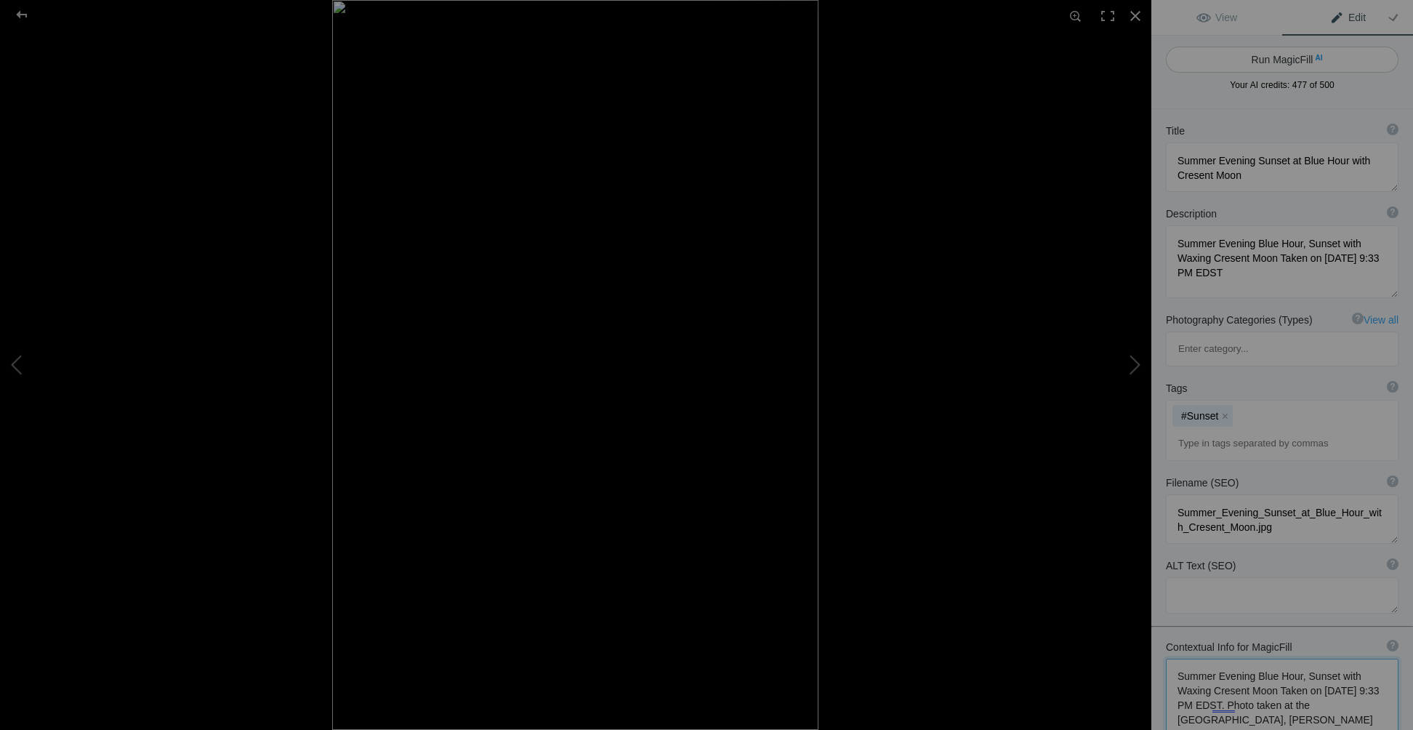
type textarea "Summer Evening Blue Hour, Sunset with Waxing Cresent Moon Taken on June 24, 202…"
click at [1286, 63] on button "Run MagicFill AI" at bounding box center [1282, 60] width 233 height 26
type textarea "Serene Summer Evening Sunset with Waxing Crescent Moon at Woodcliff Resort"
type textarea "Experience the tranquil beauty of a summer evening captured during the blue hou…"
type textarea "summer-evening-sunset-crescent-moon-woodcliff-resort.jpg"
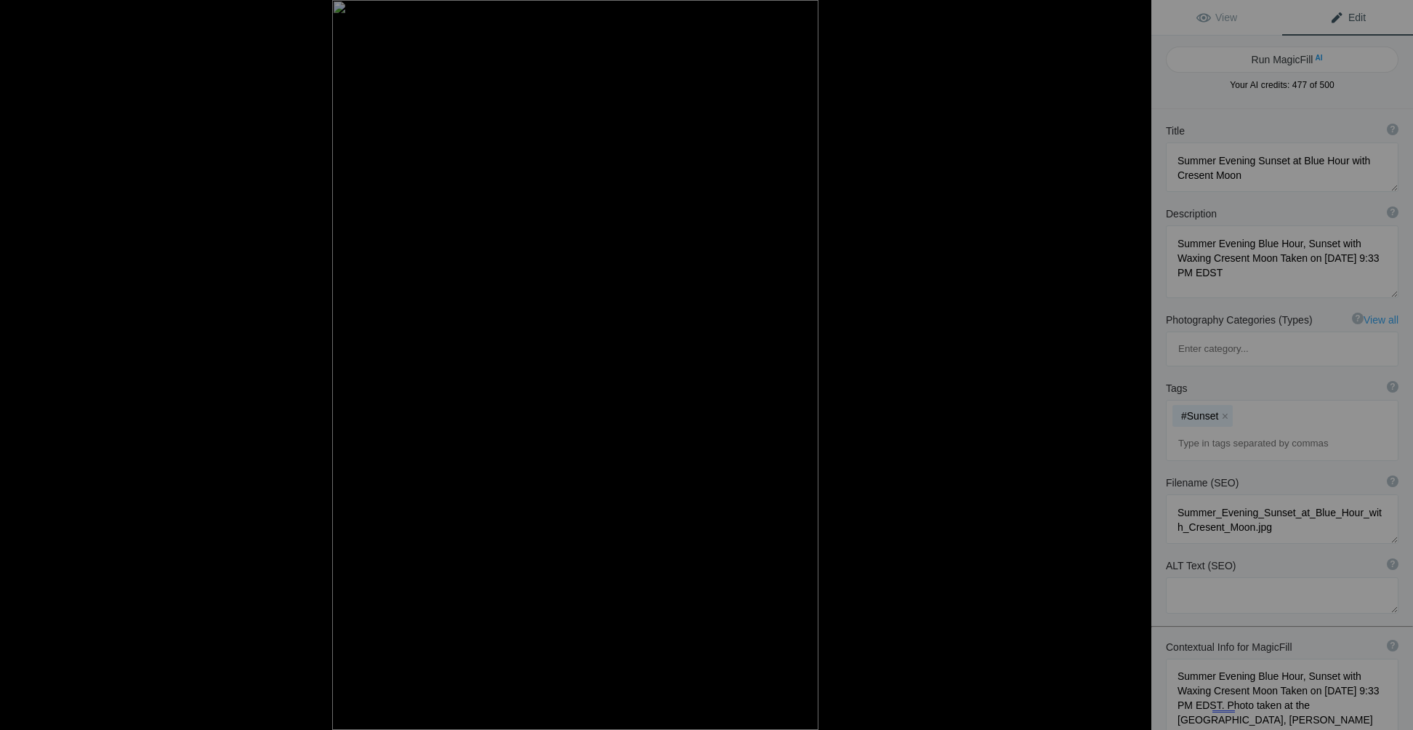
type textarea "A serene summer evening sunset with a waxing crescent moon over the Woodcliff R…"
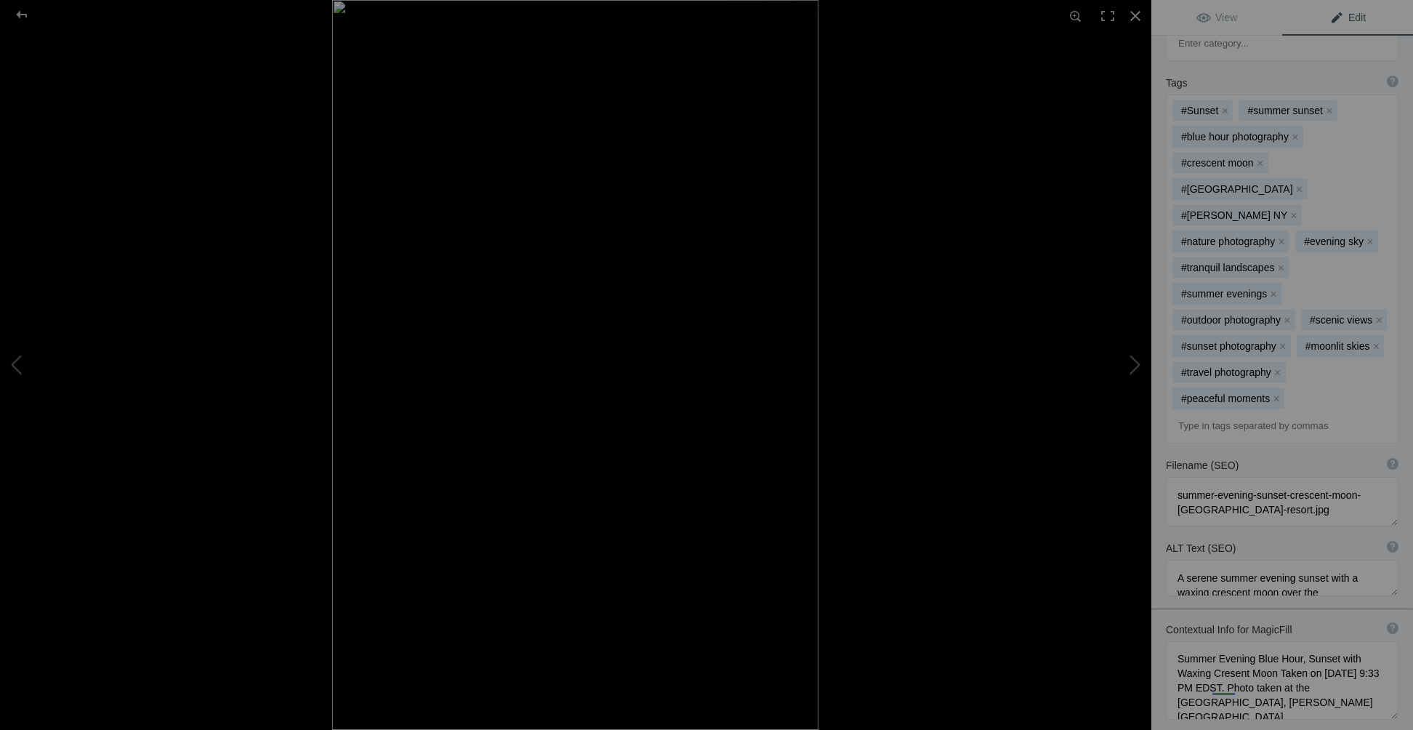
scroll to position [71, 0]
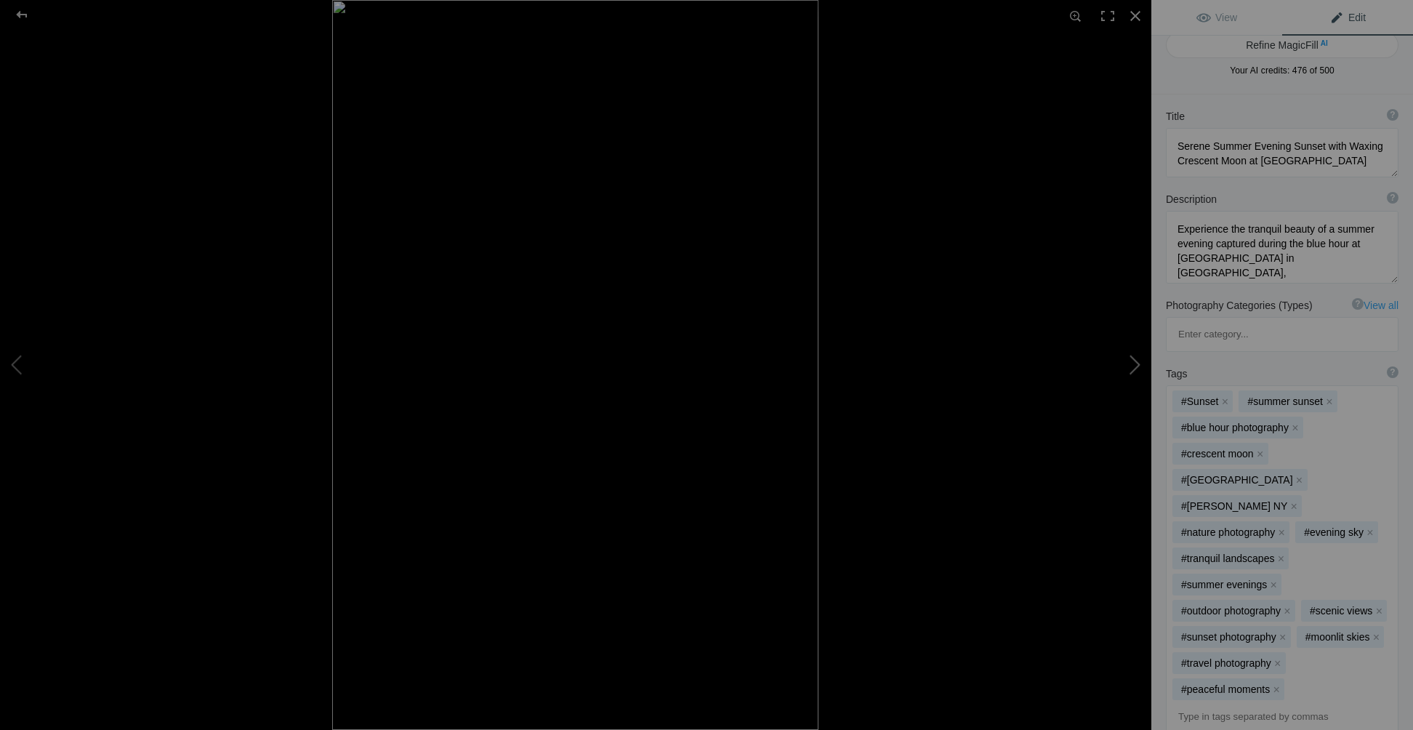
click at [1132, 369] on button at bounding box center [1096, 364] width 109 height 262
type textarea "Summer Sunrise over Lake Ontario-2"
type textarea "Summer Sunrise over Lake Ontario from the USA Side - Taken on July 29, 2020 at …"
type textarea "Summer_Sunrise_over_Lake_Ontario-2.jpg"
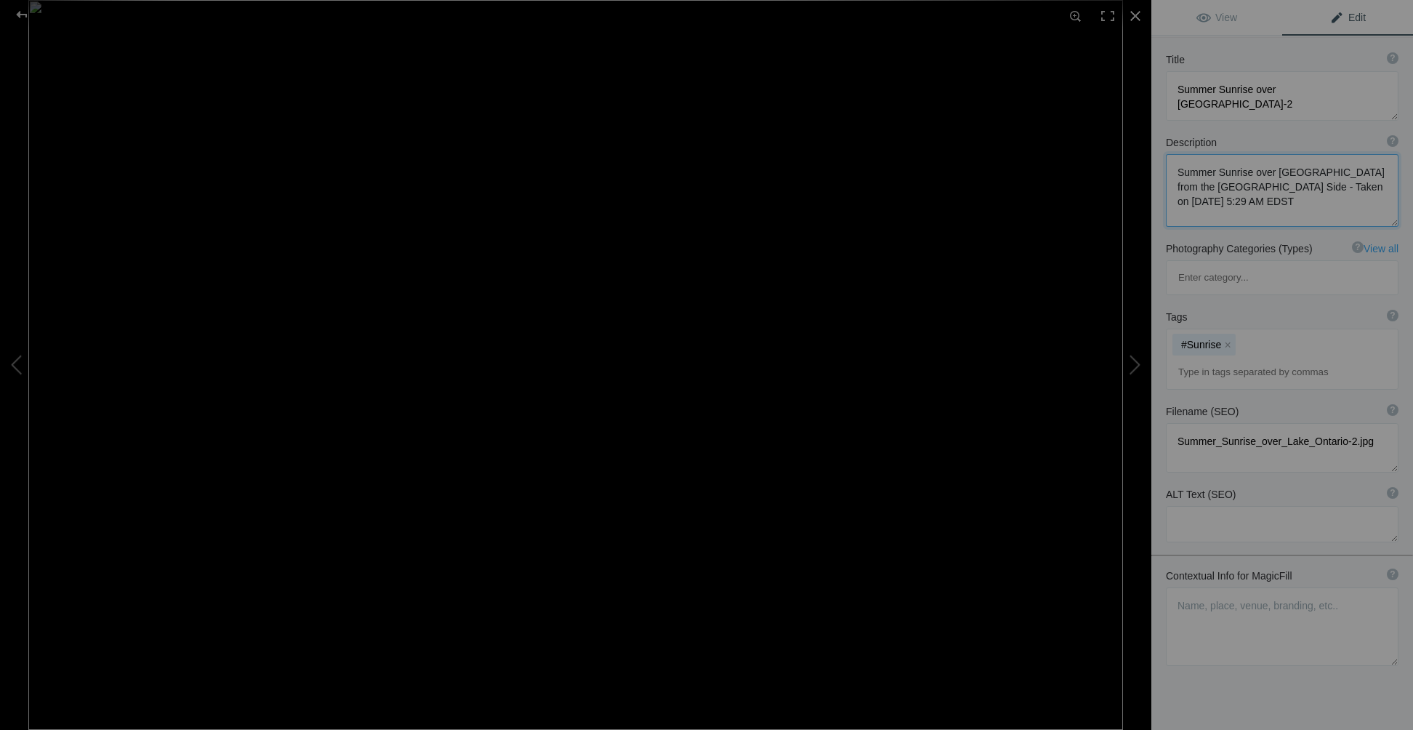
drag, startPoint x: 1175, startPoint y: 172, endPoint x: 1224, endPoint y: 204, distance: 58.5
click at [1224, 204] on textarea at bounding box center [1282, 190] width 233 height 73
click at [1332, 17] on span "Edit" at bounding box center [1348, 18] width 36 height 12
click at [1352, 15] on span "Edit" at bounding box center [1348, 18] width 36 height 12
click at [1196, 587] on textarea at bounding box center [1282, 626] width 233 height 79
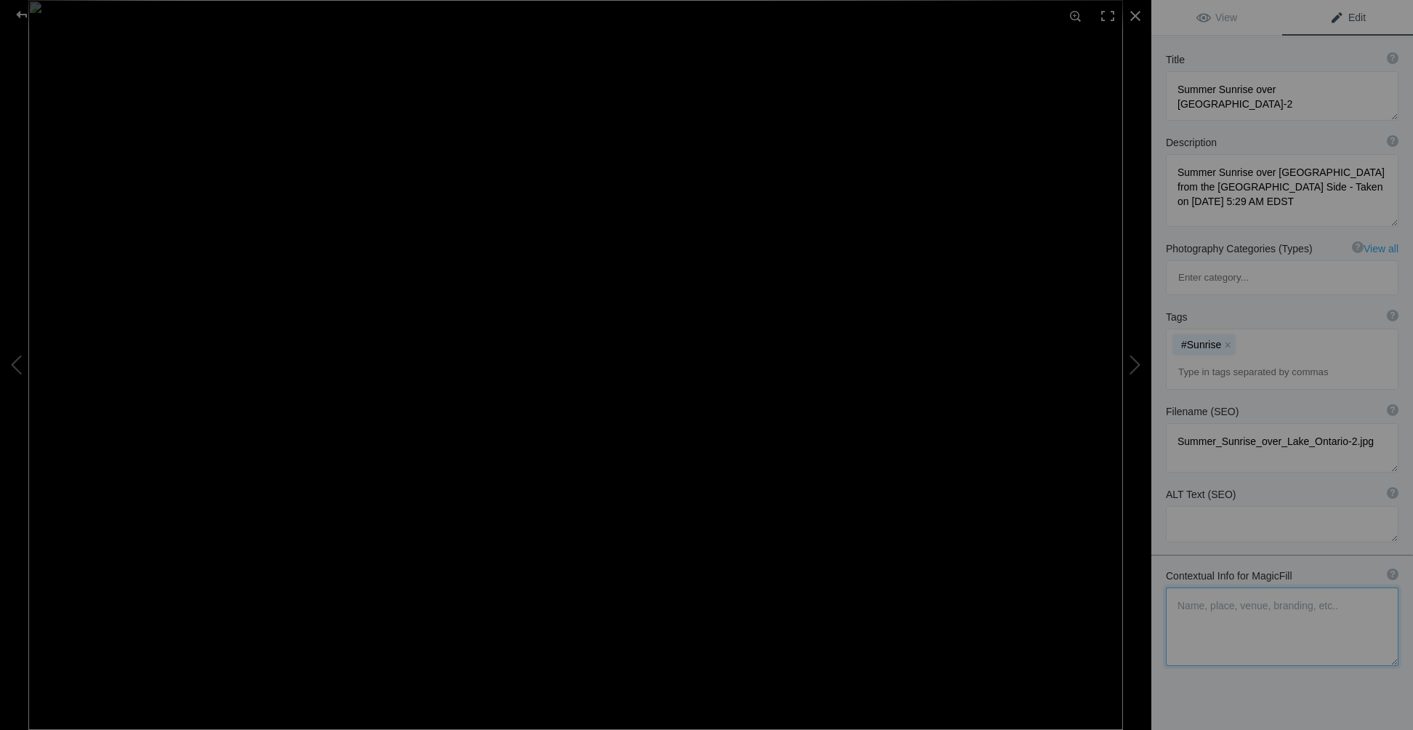
paste textarea "Summer Sunrise over Lake Ontario from the USA Side - Taken on July 29, 2020 at …"
click at [1312, 587] on textarea at bounding box center [1282, 626] width 233 height 78
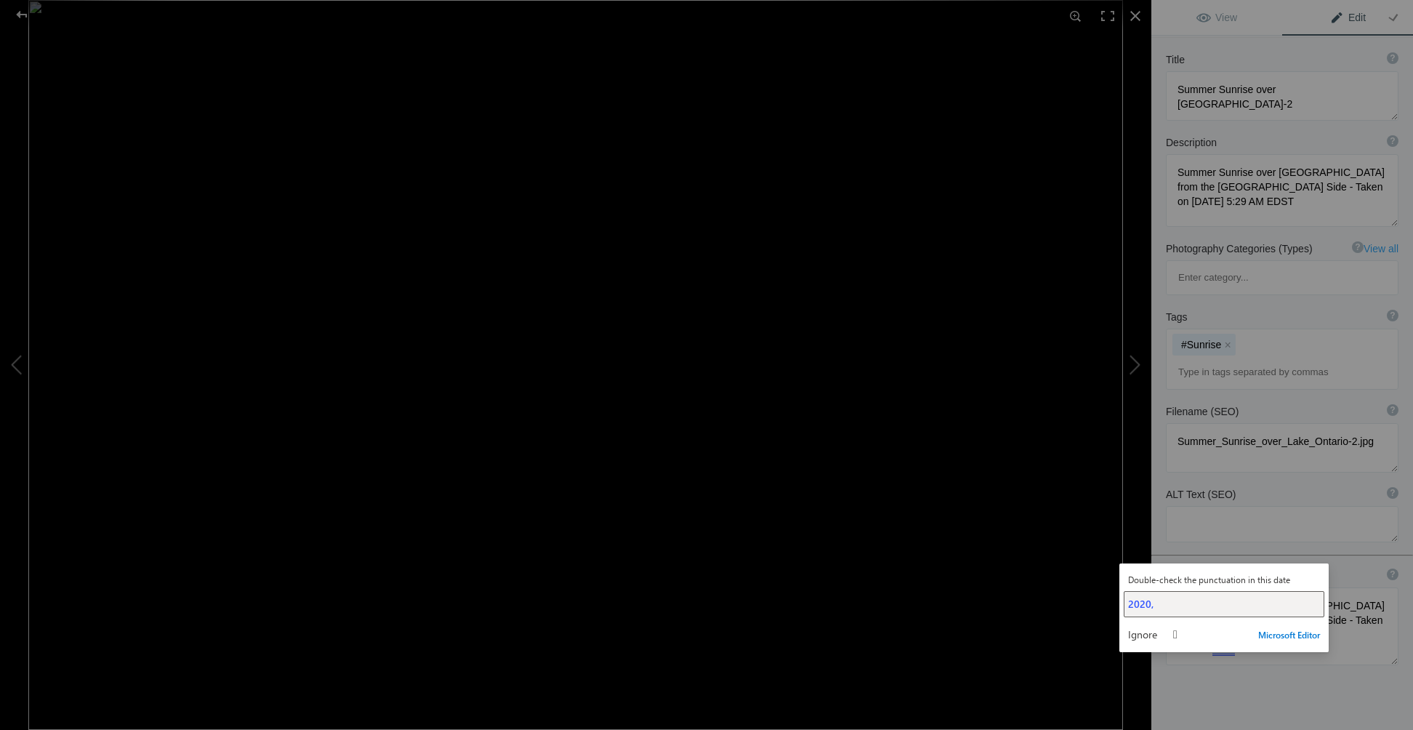
click at [1141, 601] on span "2020," at bounding box center [1140, 604] width 25 height 14
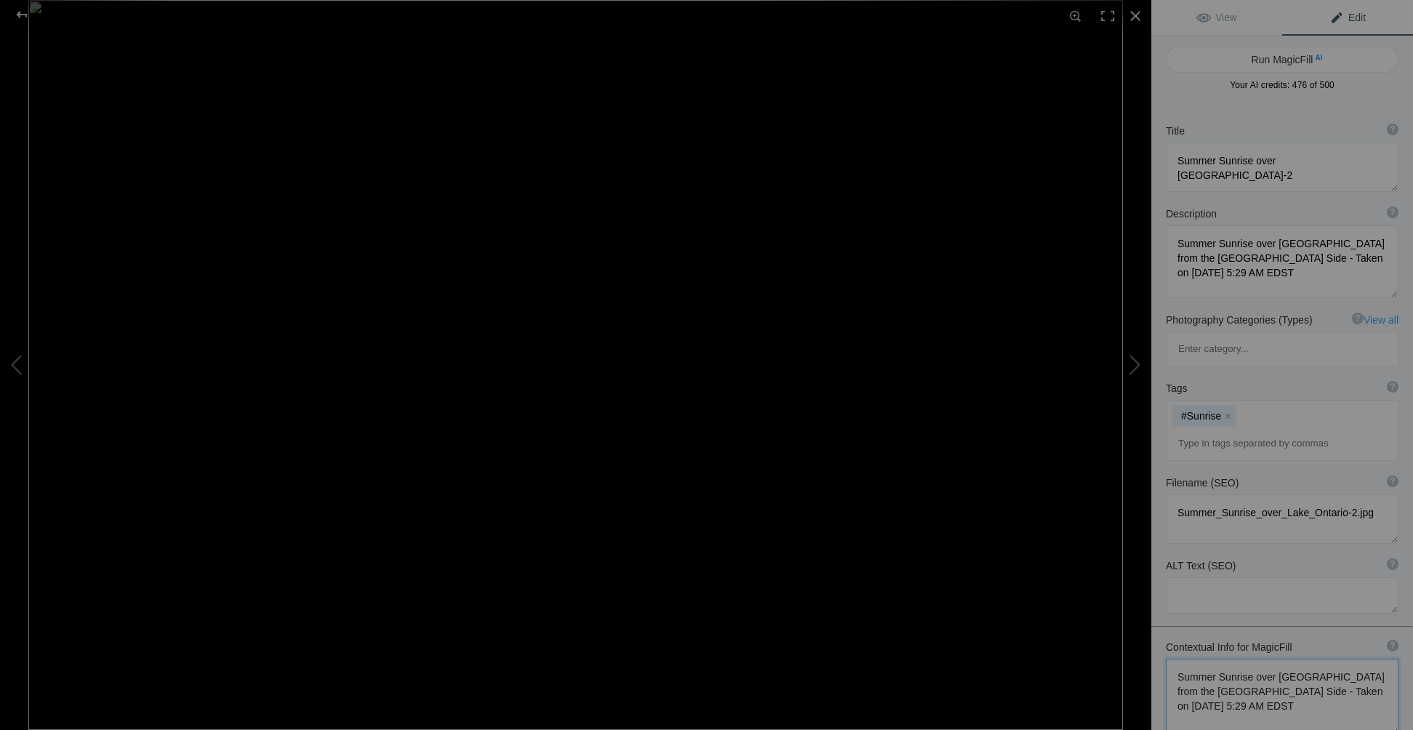
click at [1176, 659] on textarea at bounding box center [1282, 697] width 233 height 77
click at [1304, 659] on textarea at bounding box center [1282, 691] width 233 height 64
type textarea "Long exposure of a summer sunrise over Lake Ontario from the USA Side - Taken o…"
click at [1275, 57] on button "Run MagicFill AI" at bounding box center [1282, 60] width 233 height 26
type textarea "Breathtaking Summer Sunrise Over Lake Ontario"
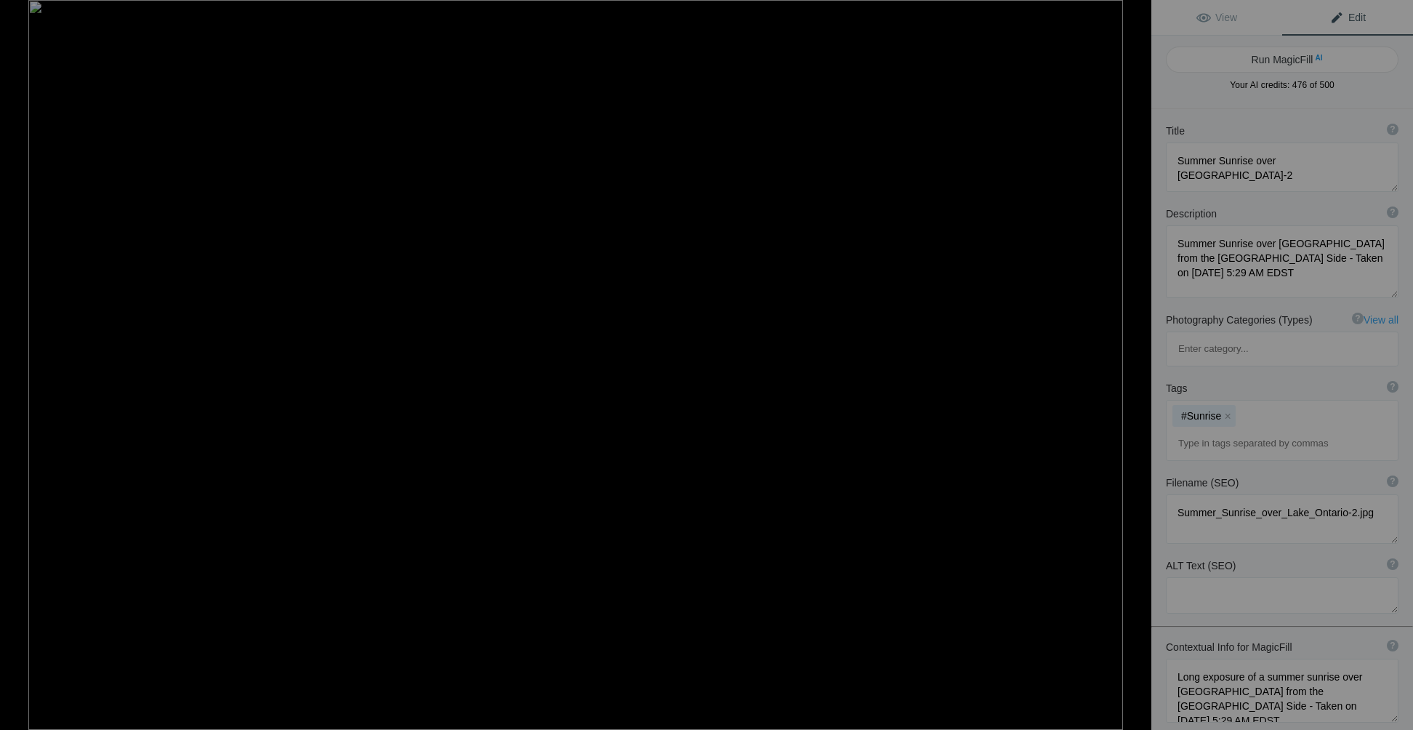
type textarea "Experience the serene beauty of a summer sunrise over Lake Ontario, captured fr…"
type textarea "breathtaking-summer-sunrise-lake-ontario.jpg"
type textarea "Long exposure photograph of a summer sunrise over Lake Ontario, showcasing vibr…"
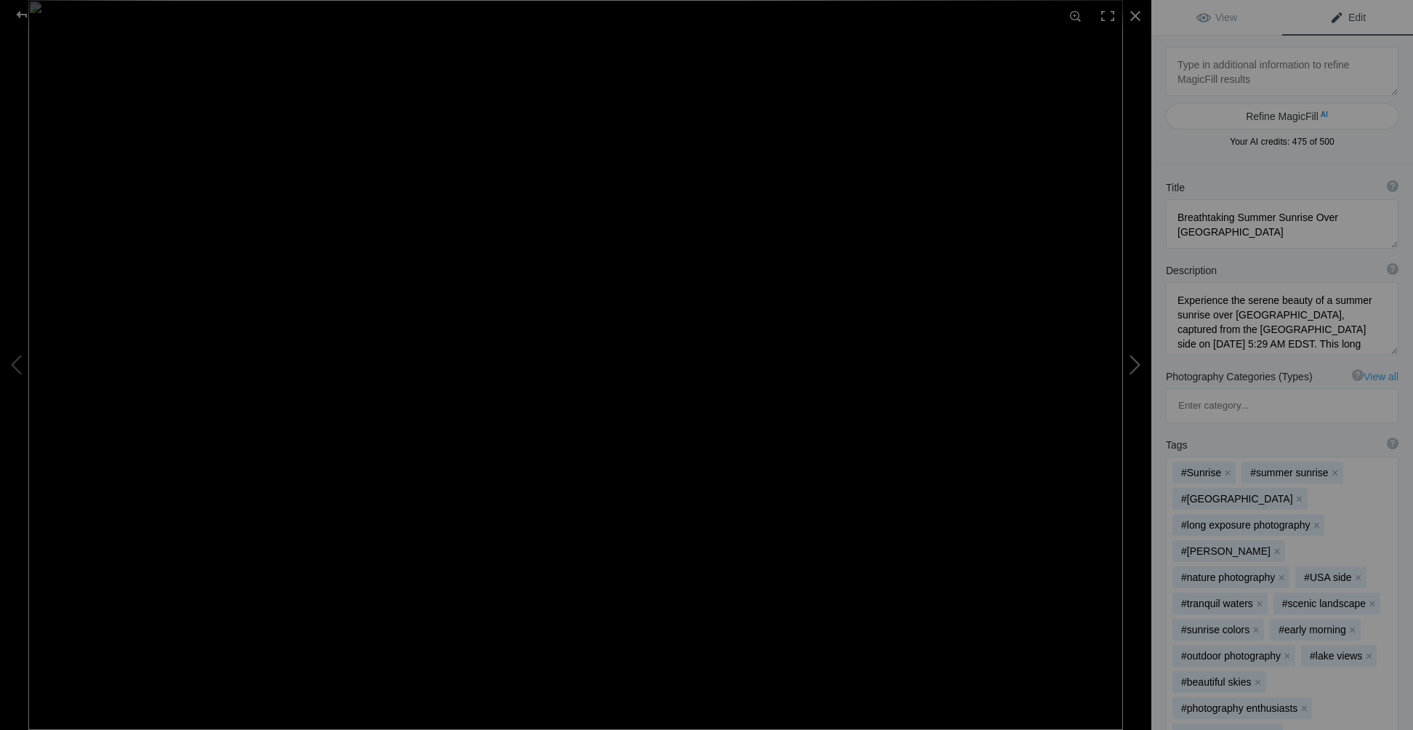
click at [1133, 364] on button at bounding box center [1096, 364] width 109 height 262
type textarea "Sunset From Bokeelia Florida"
type textarea "Sunset on May 14, 2021 from Bokeelia Florida on Pine Island"
type textarea "Sunset_From_Bokeelia_Florida.jpg"
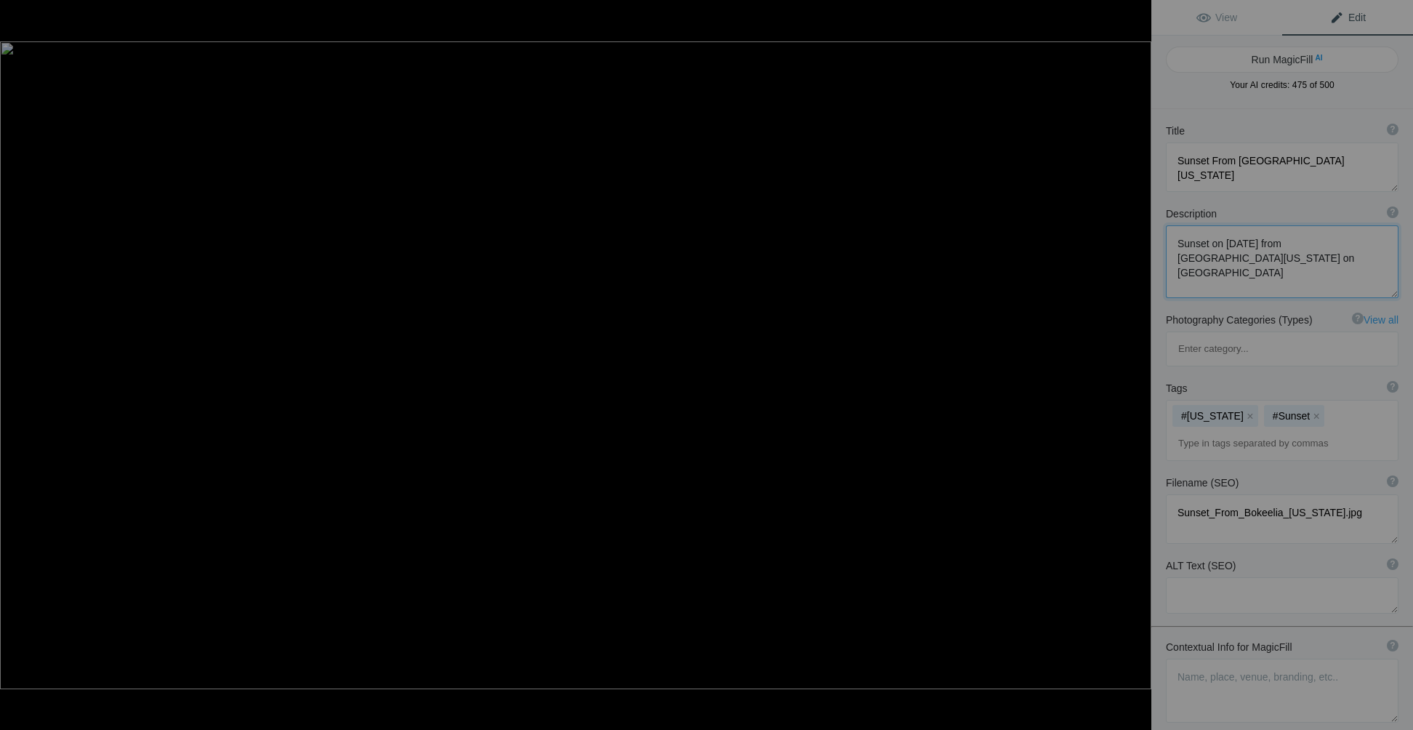
drag, startPoint x: 1174, startPoint y: 244, endPoint x: 1241, endPoint y: 261, distance: 68.9
click at [1241, 261] on textarea at bounding box center [1282, 261] width 233 height 73
click at [1176, 659] on textarea at bounding box center [1282, 691] width 233 height 64
drag, startPoint x: 1176, startPoint y: 615, endPoint x: 1259, endPoint y: 648, distance: 89.8
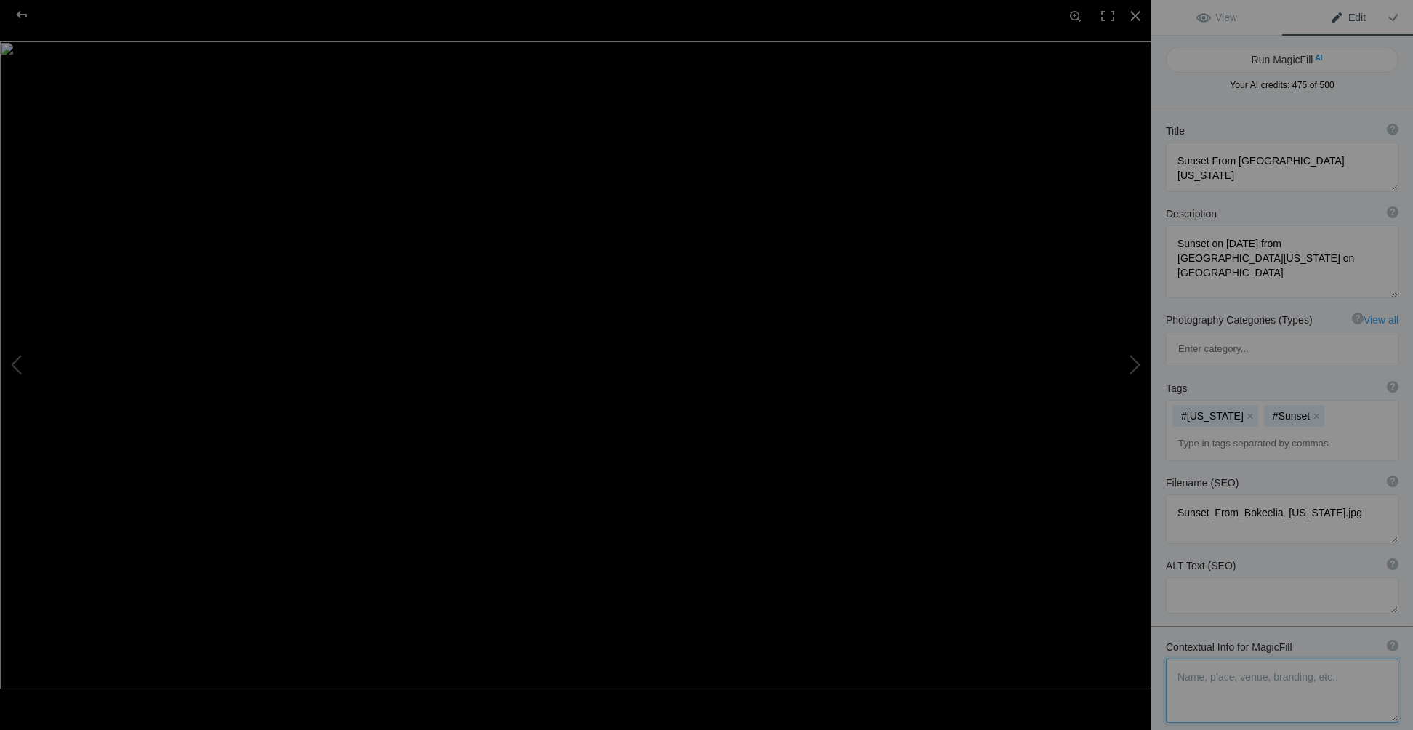
click at [1259, 659] on textarea at bounding box center [1282, 691] width 233 height 64
paste textarea "nset on May 14, 2021 from Bokeelia Florida on Pine Island"
click at [1267, 659] on textarea at bounding box center [1282, 690] width 233 height 63
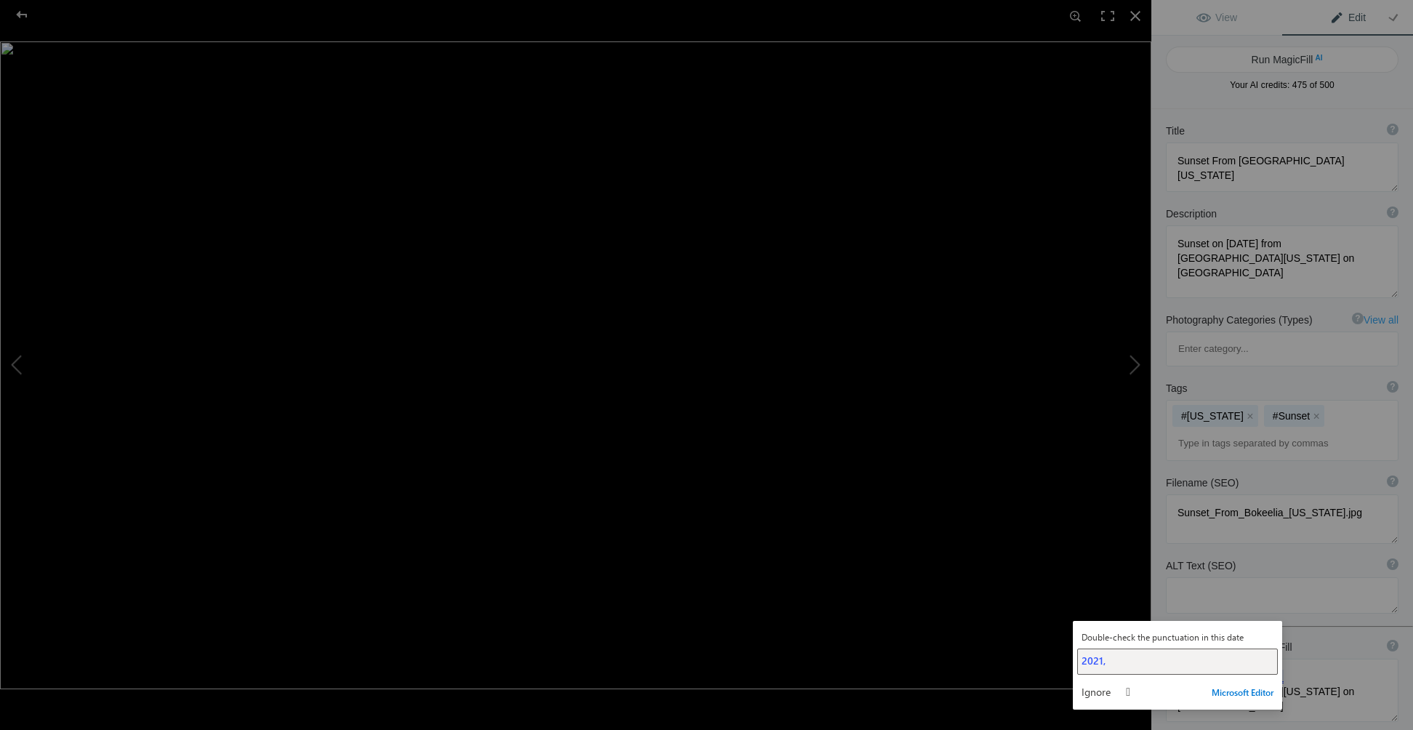
click at [1122, 658] on div "2021," at bounding box center [1178, 661] width 192 height 14
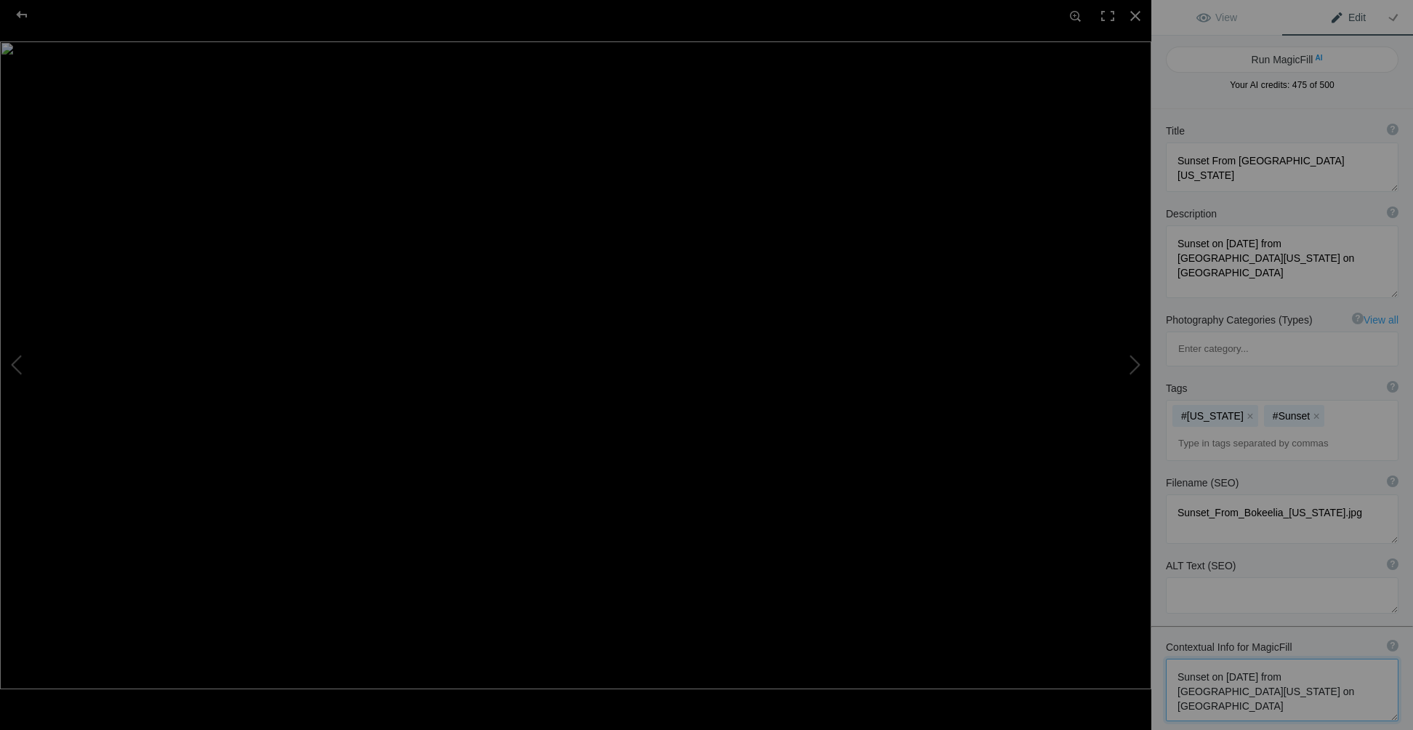
click at [1280, 659] on textarea at bounding box center [1282, 690] width 233 height 63
drag, startPoint x: 1177, startPoint y: 630, endPoint x: 1220, endPoint y: 630, distance: 42.9
click at [1220, 659] on textarea at bounding box center [1282, 690] width 233 height 63
click at [1217, 659] on textarea at bounding box center [1282, 690] width 233 height 62
click at [1255, 659] on textarea at bounding box center [1282, 686] width 233 height 55
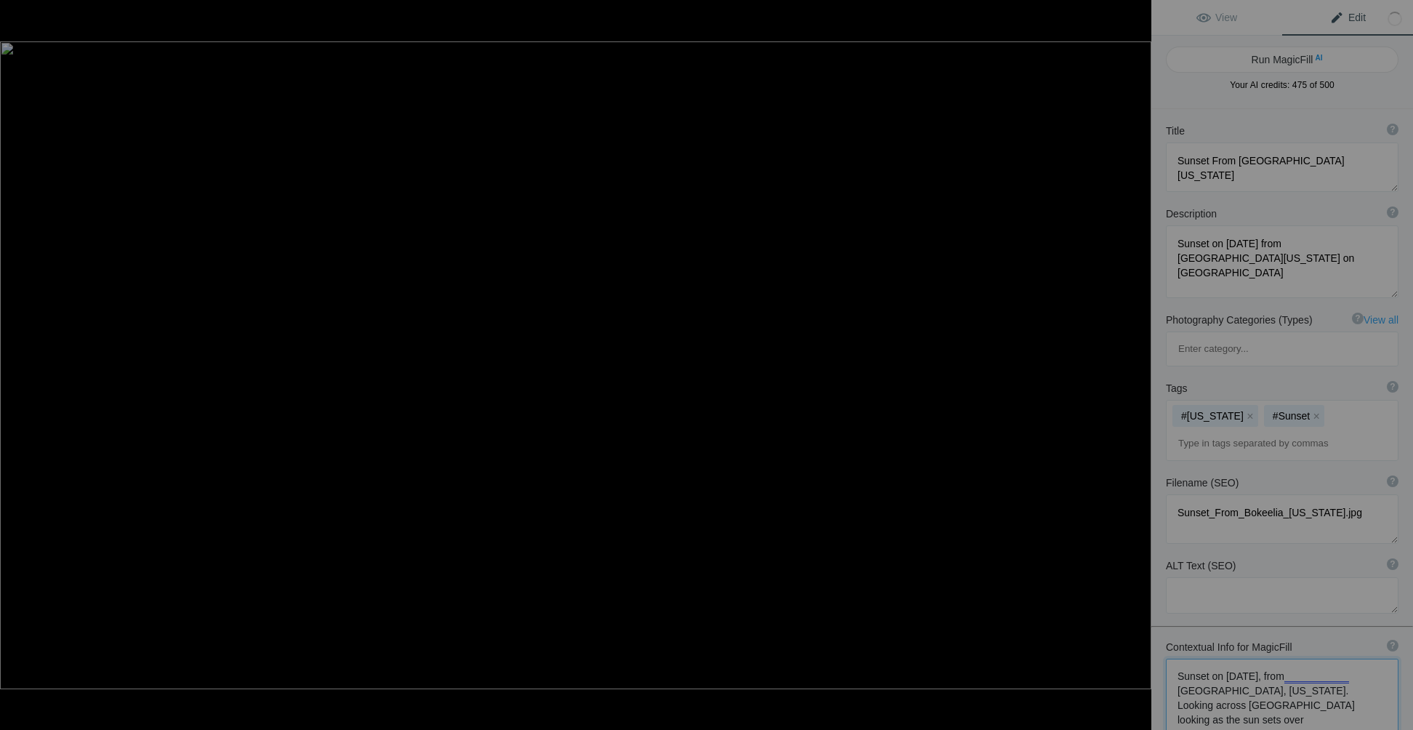
paste textarea "Gasparilla, FL"
click at [1241, 661] on textarea at bounding box center [1282, 698] width 233 height 79
type textarea "Sunset on May 14, 2021, from Bokeelia Pine Island, Florida. Looking across Char…"
click at [1299, 55] on button "Run MagicFill AI" at bounding box center [1282, 60] width 233 height 26
type textarea "Stunning Sunset Over Gasparilla Island from Bokeelia, Florida"
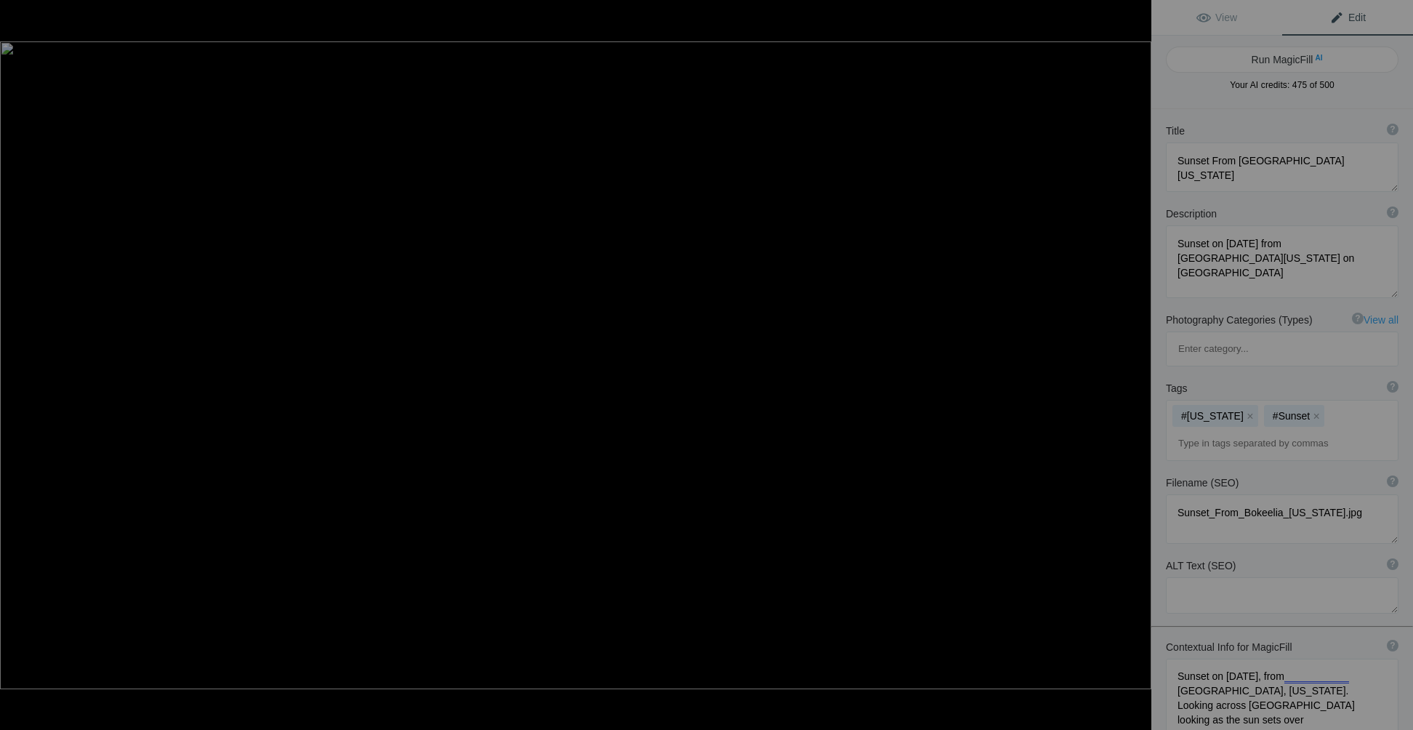
type textarea "Experience the breathtaking sunset captured on May 14, 2021, from Bokeelia on P…"
type textarea "sunset-gasparilla-island-bokeelia-florida.jpg"
type textarea "A vibrant sunset over Gasparilla Island viewed from Bokeelia, Florida, with col…"
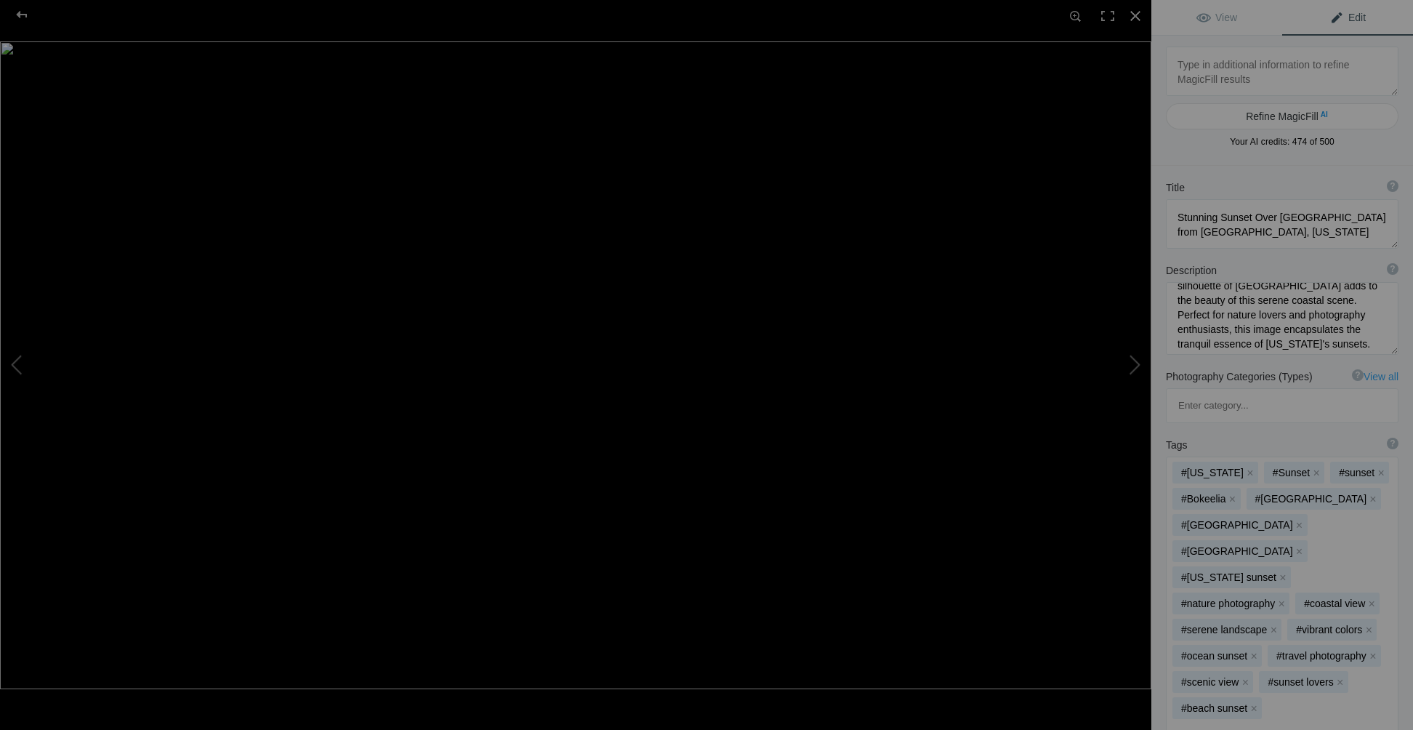
scroll to position [181, 0]
click at [1136, 365] on button at bounding box center [1096, 364] width 109 height 262
type textarea "Bokeelia Blue Hour Sunset"
type textarea ""Blue Hour" sunset taken on May 14, 2021 at 8:29 PM EDST from Bokeelia Florida …"
type textarea "Bokeelia_Blue_Hour_Sunset.jpg"
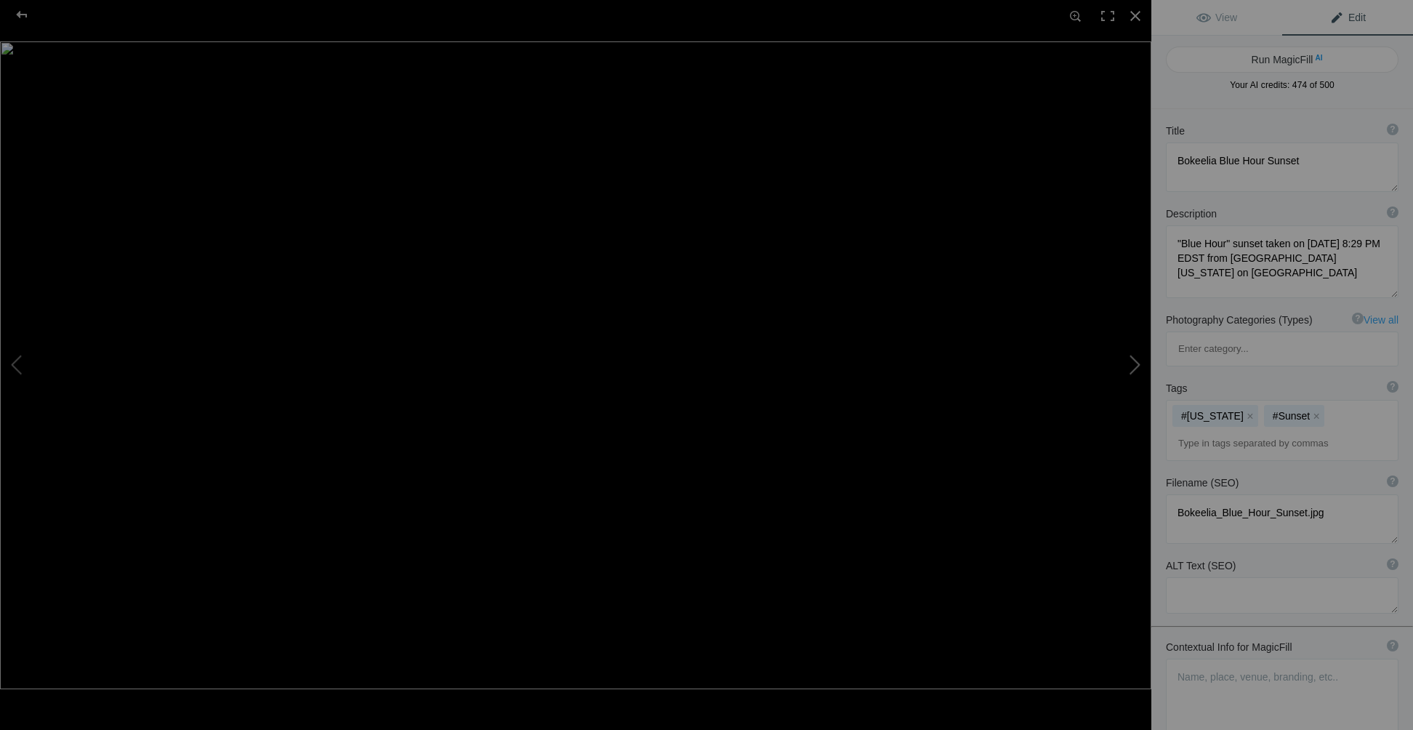
scroll to position [0, 0]
click at [1130, 367] on button at bounding box center [1096, 364] width 109 height 262
type textarea "Bokeelia Sunset with Waxing Crescent Moon"
type textarea ""Blue Hour" sunset with the Waxing Crescent Moon taken on May 14, 2021 at 8:32 …"
type textarea "Bokeelia_Sunset_with_Waxing_Crescent_Moon.jpg"
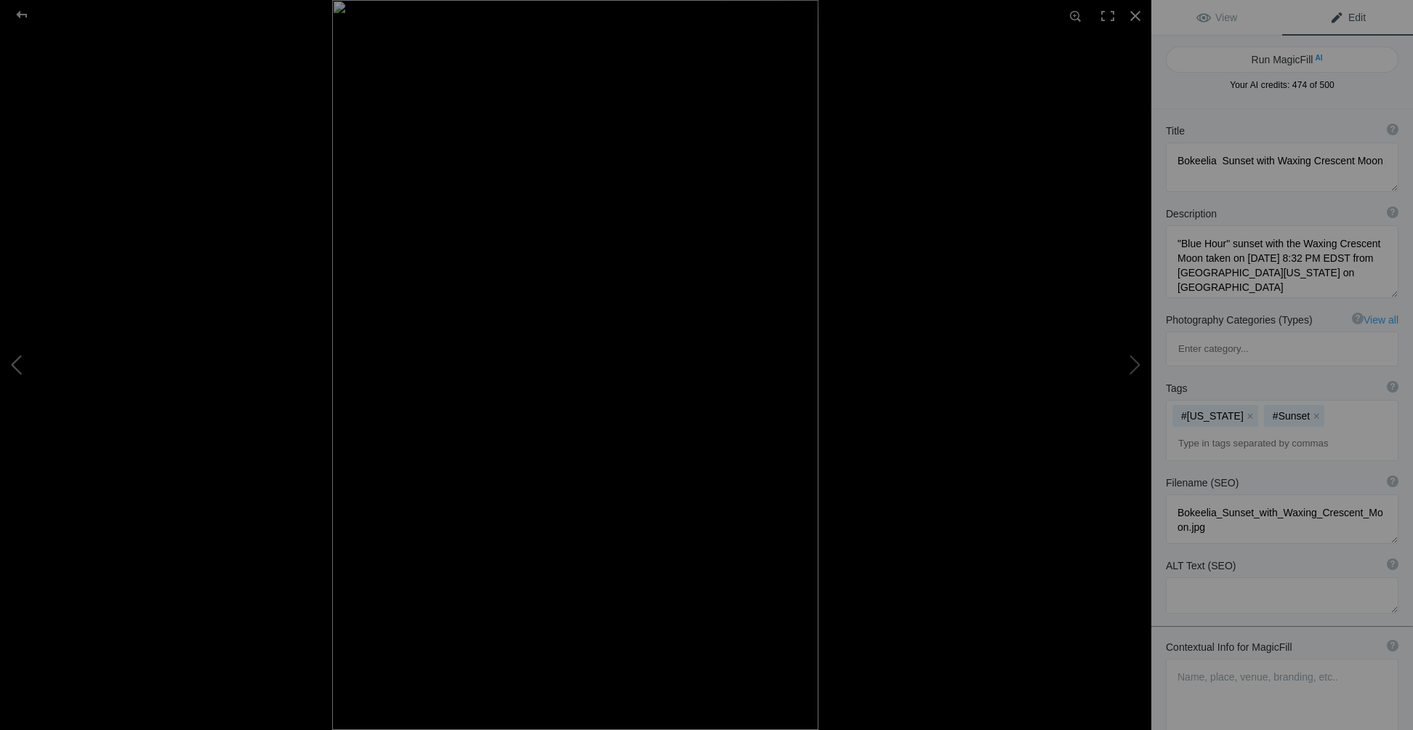
click at [31, 361] on button at bounding box center [54, 364] width 109 height 262
type textarea "Bokeelia Blue Hour Sunset"
type textarea ""Blue Hour" sunset taken on May 14, 2021 at 8:29 PM EDST from Bokeelia Florida …"
type textarea "Bokeelia_Blue_Hour_Sunset.jpg"
click at [31, 361] on button at bounding box center [54, 364] width 109 height 262
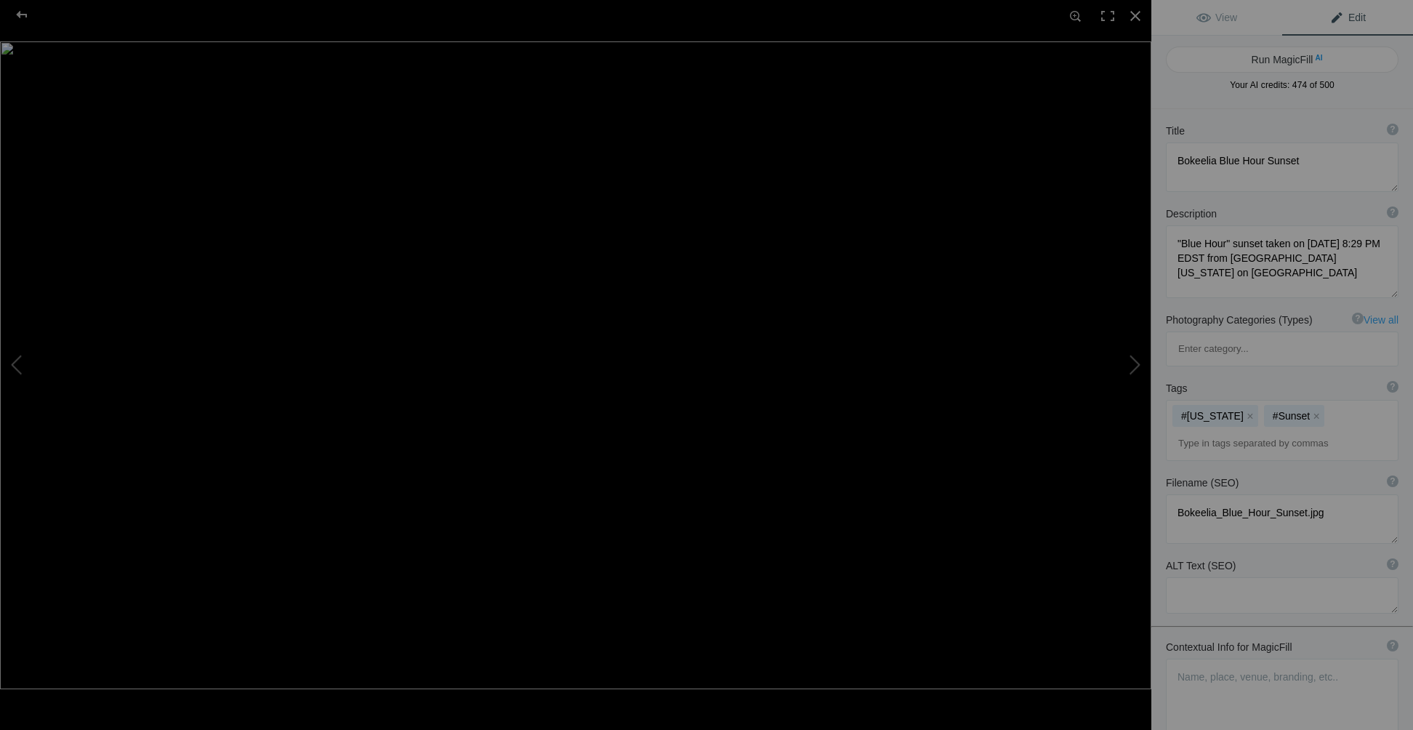
type textarea "Stunning Sunset Over Gasparilla Island from Bokeelia, Florida"
type textarea "Experience the breathtaking sunset captured on May 14, 2021, from Bokeelia on P…"
type textarea "sunset-gasparilla-island-bokeelia-florida.jpg"
type textarea "A vibrant sunset over Gasparilla Island viewed from Bokeelia, Florida, with col…"
type textarea "Sunset on May 14, 2021, from Bokeelia Pine Island, Florida. Looking across Char…"
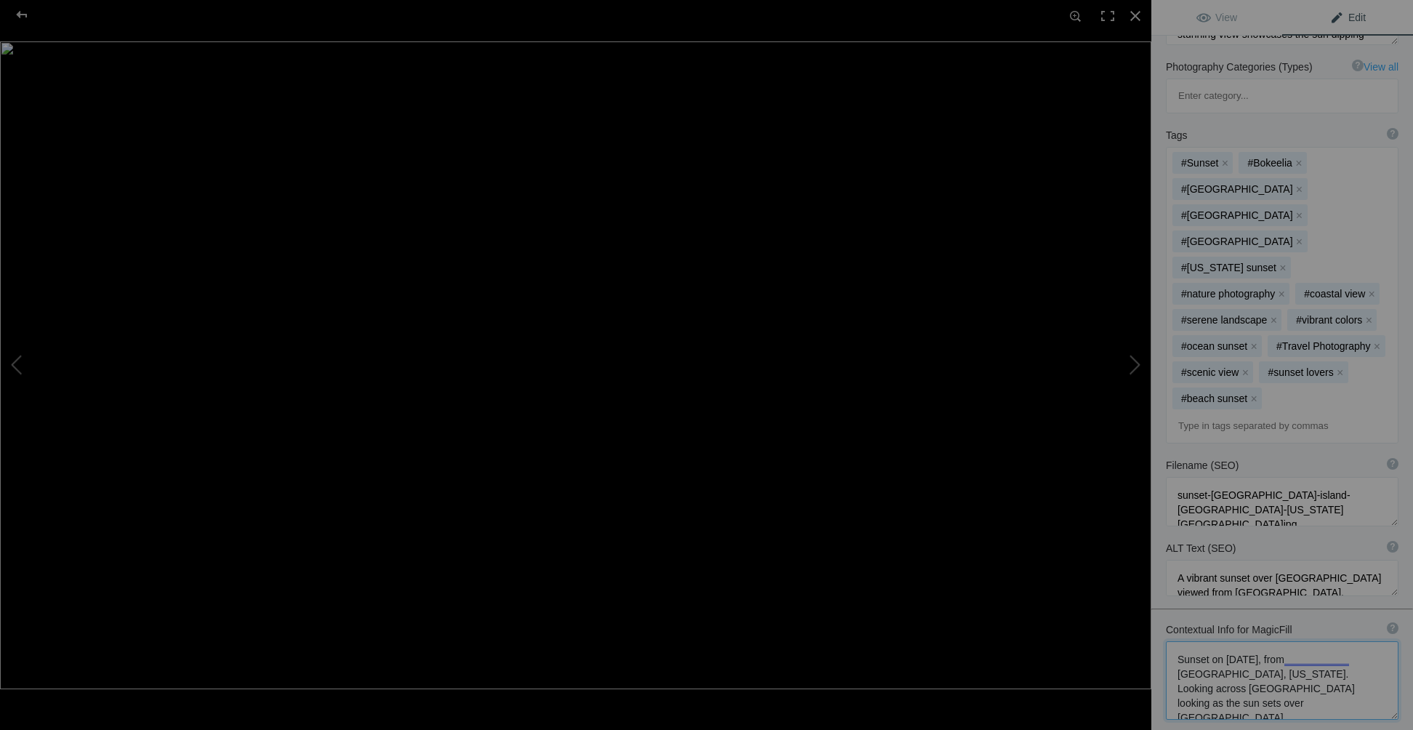
scroll to position [1, 0]
drag, startPoint x: 1177, startPoint y: 545, endPoint x: 1307, endPoint y: 608, distance: 144.4
click at [1307, 615] on div "Contextual Info for MagicFill ? Use this section to add details that aren’t vis…" at bounding box center [1283, 671] width 262 height 112
click at [1138, 359] on button at bounding box center [1096, 364] width 109 height 262
type textarea "Bokeelia Blue Hour Sunset"
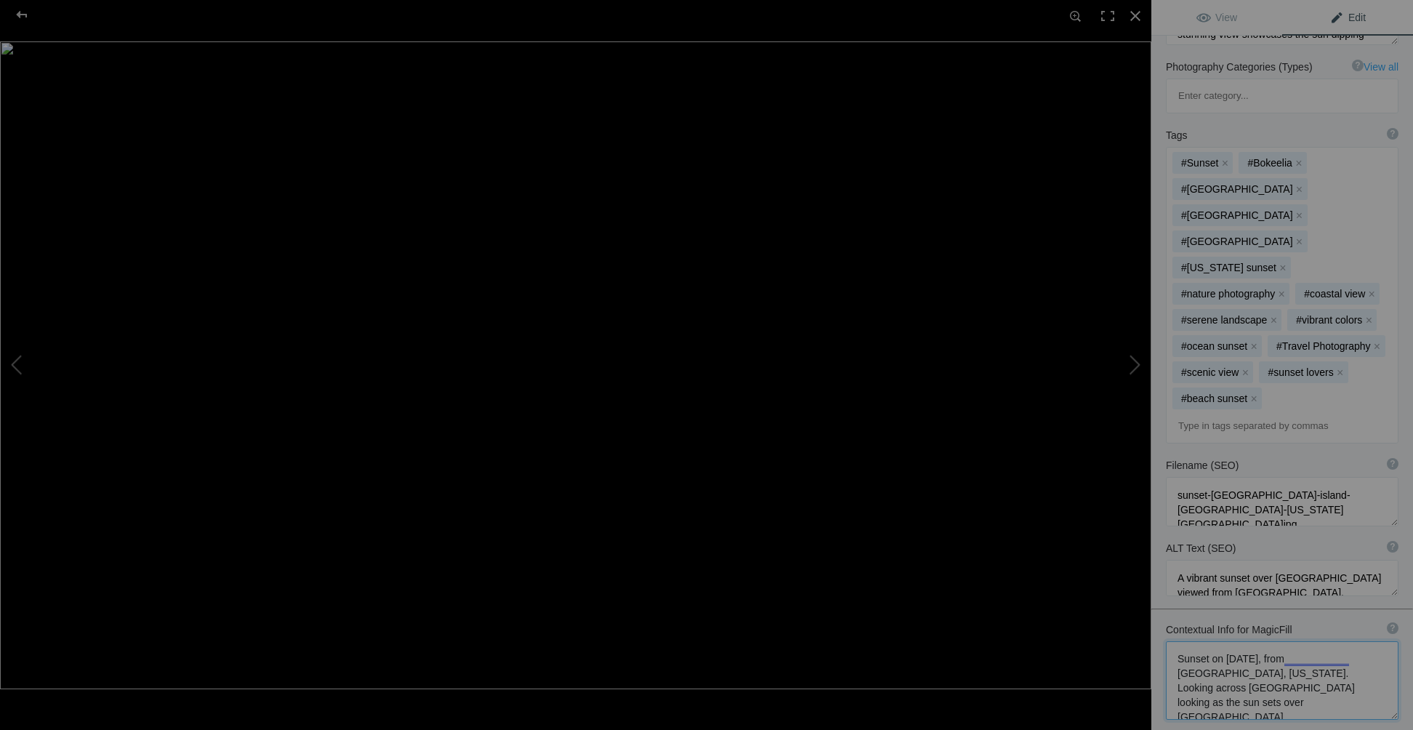
type textarea ""Blue Hour" sunset taken on May 14, 2021 at 8:29 PM EDST from Bokeelia Florida …"
type textarea "Bokeelia_Blue_Hour_Sunset.jpg"
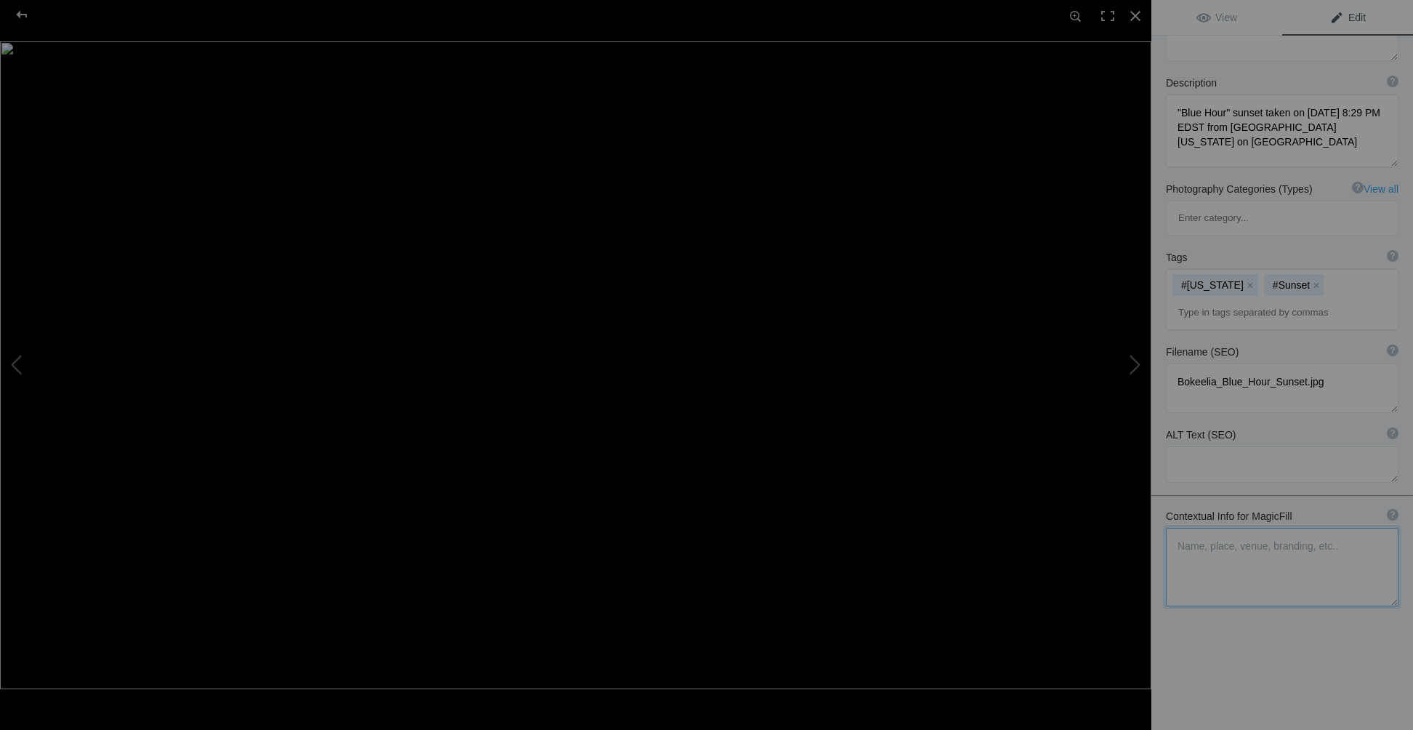
scroll to position [108, 0]
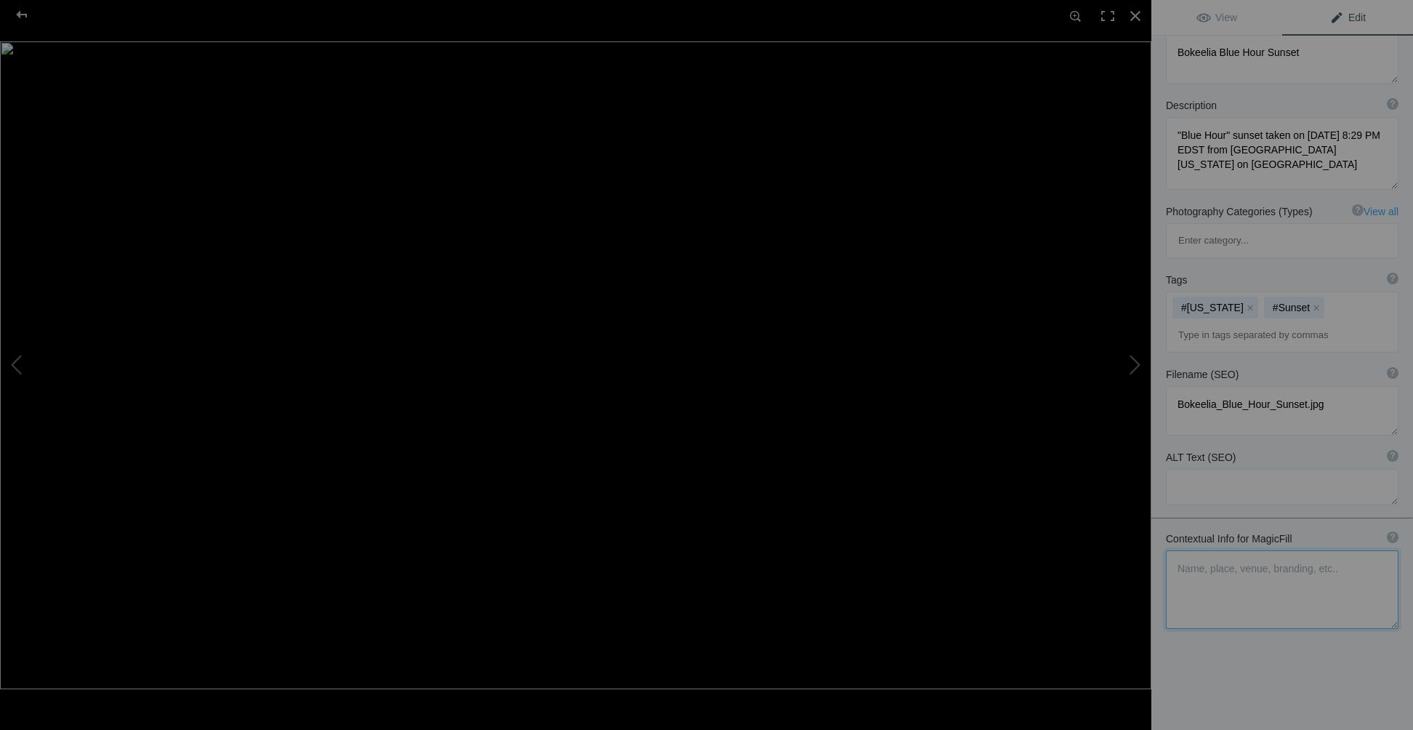
click at [1180, 550] on textarea at bounding box center [1282, 589] width 233 height 79
paste textarea "Sunset on May 14, 2021, from Bokeelia Pine Island, Florida. Looking across Char…"
drag, startPoint x: 1179, startPoint y: 505, endPoint x: 1208, endPoint y: 505, distance: 28.4
click at [1208, 550] on textarea at bounding box center [1282, 589] width 233 height 79
drag, startPoint x: 1197, startPoint y: 550, endPoint x: 1178, endPoint y: 550, distance: 18.2
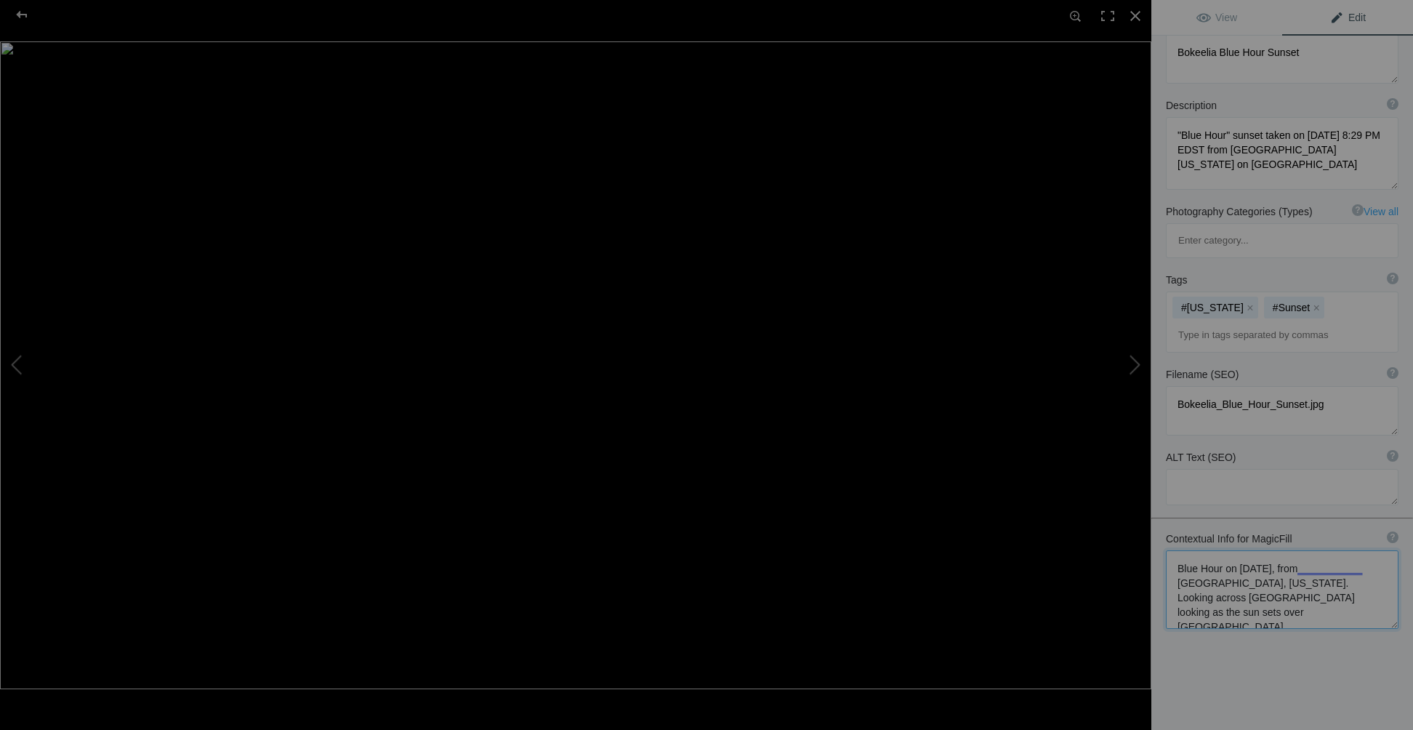
click at [1178, 550] on textarea at bounding box center [1282, 589] width 233 height 79
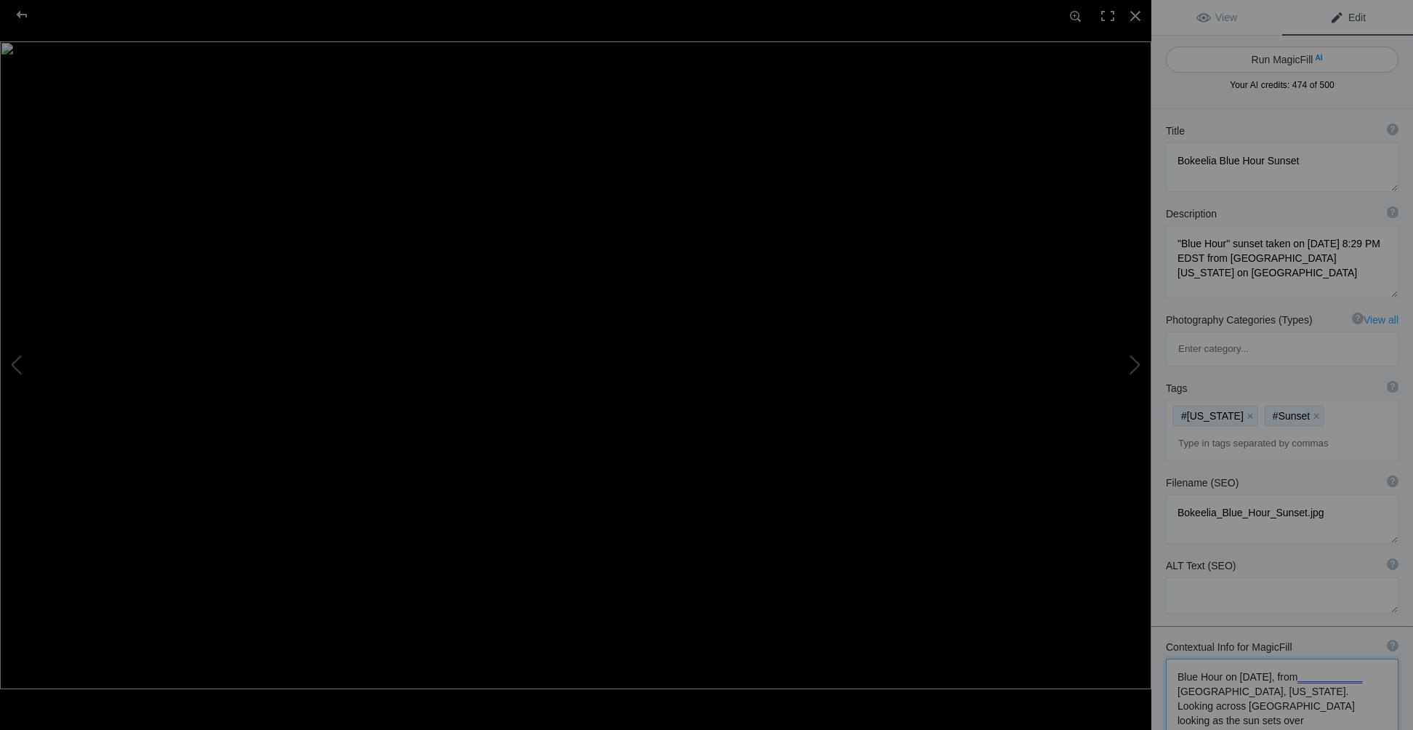
type textarea "Blue Hour on May 14, 2021, from Bokeelia Pine Island, Florida. Looking across C…"
click at [1273, 55] on button "Run MagicFill AI" at bounding box center [1282, 60] width 233 height 26
type textarea "Stunning Blue Hour Sunset Over Charlotte Harbor from Bokeelia, Florida"
type textarea "Experience the breathtaking beauty of a "Blue Hour" sunset captured on May 14, …"
type textarea "bokeelia-blue-hour-sunset-charlotte-harbor.jpg"
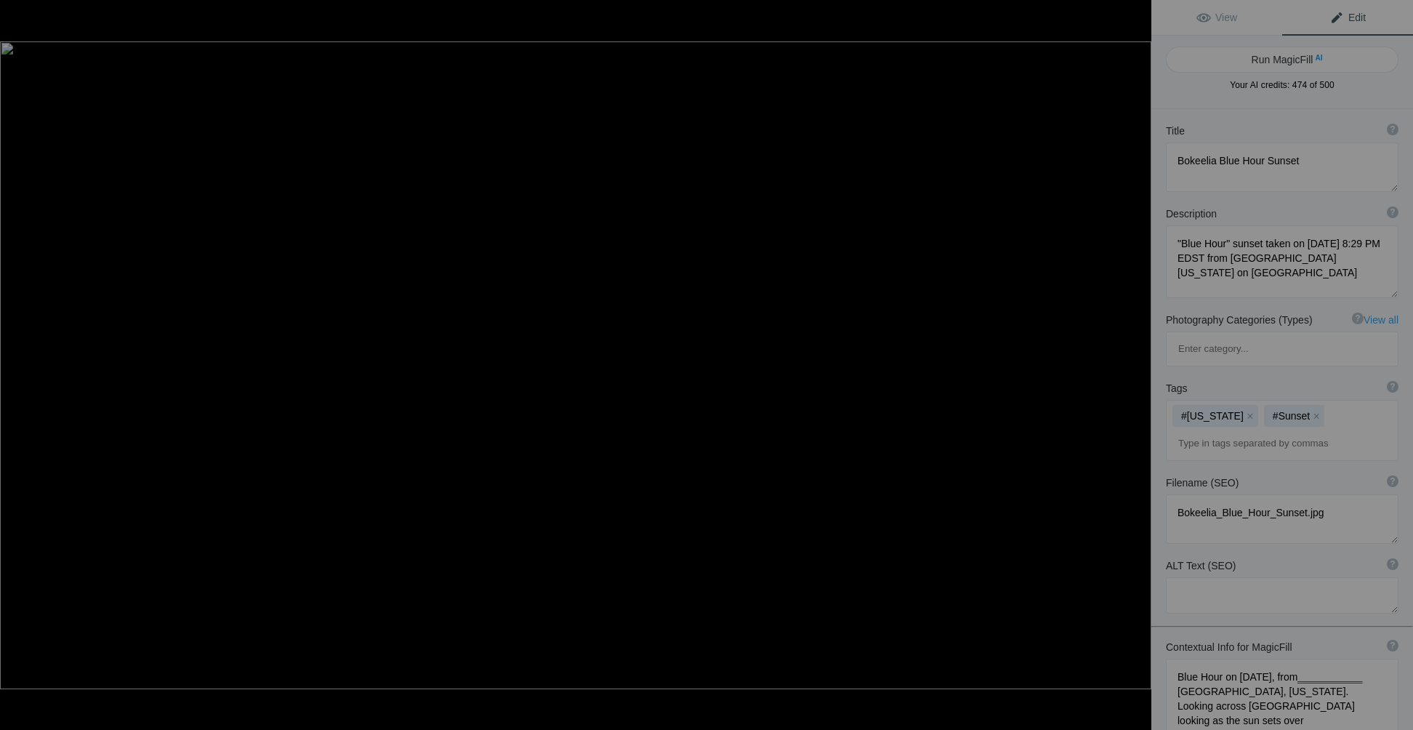
type textarea "A vibrant blue hour sunset over Charlotte Harbor, viewed from Bokeelia, Florida…"
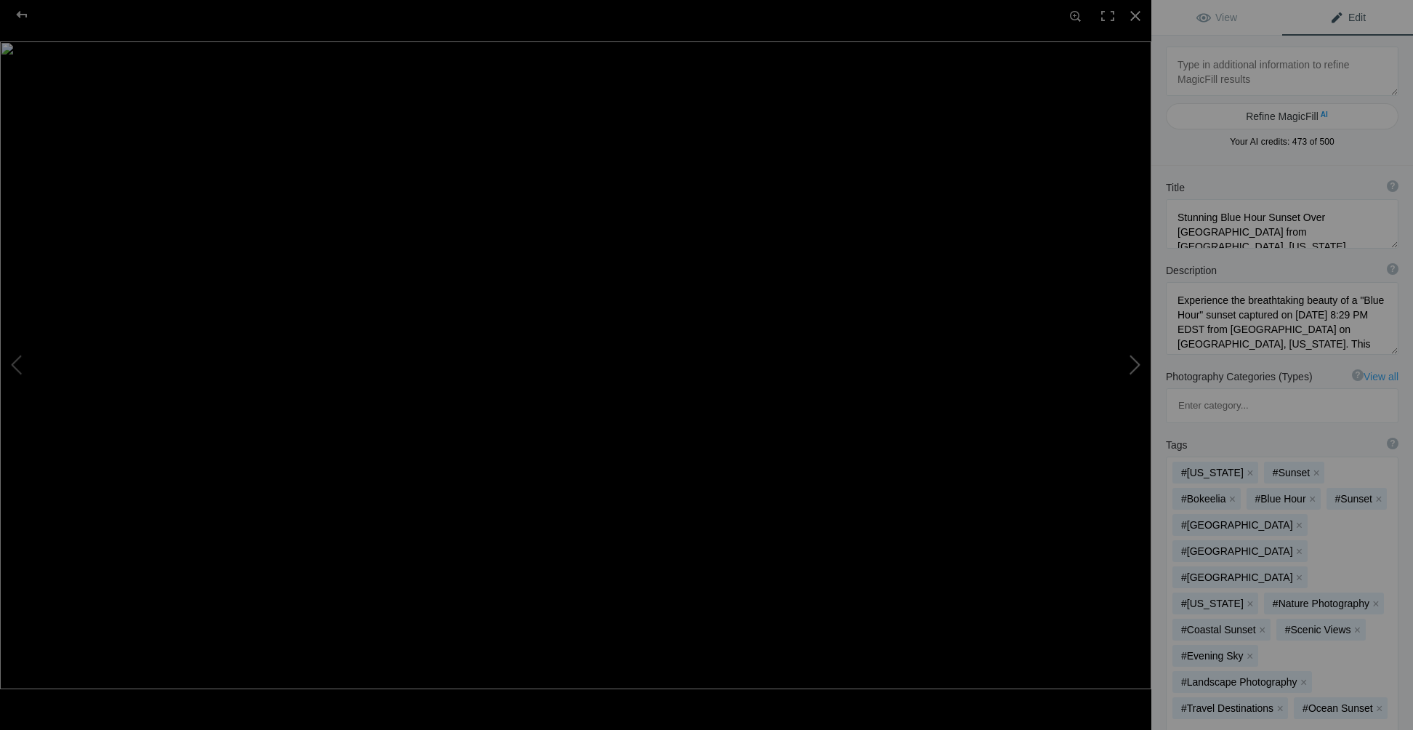
click at [1135, 365] on button at bounding box center [1096, 364] width 109 height 262
type textarea "Bokeelia Sunset with Waxing Crescent Moon"
type textarea ""Blue Hour" sunset with the Waxing Crescent Moon taken on May 14, 2021 at 8:32 …"
type textarea "Bokeelia_Sunset_with_Waxing_Crescent_Moon.jpg"
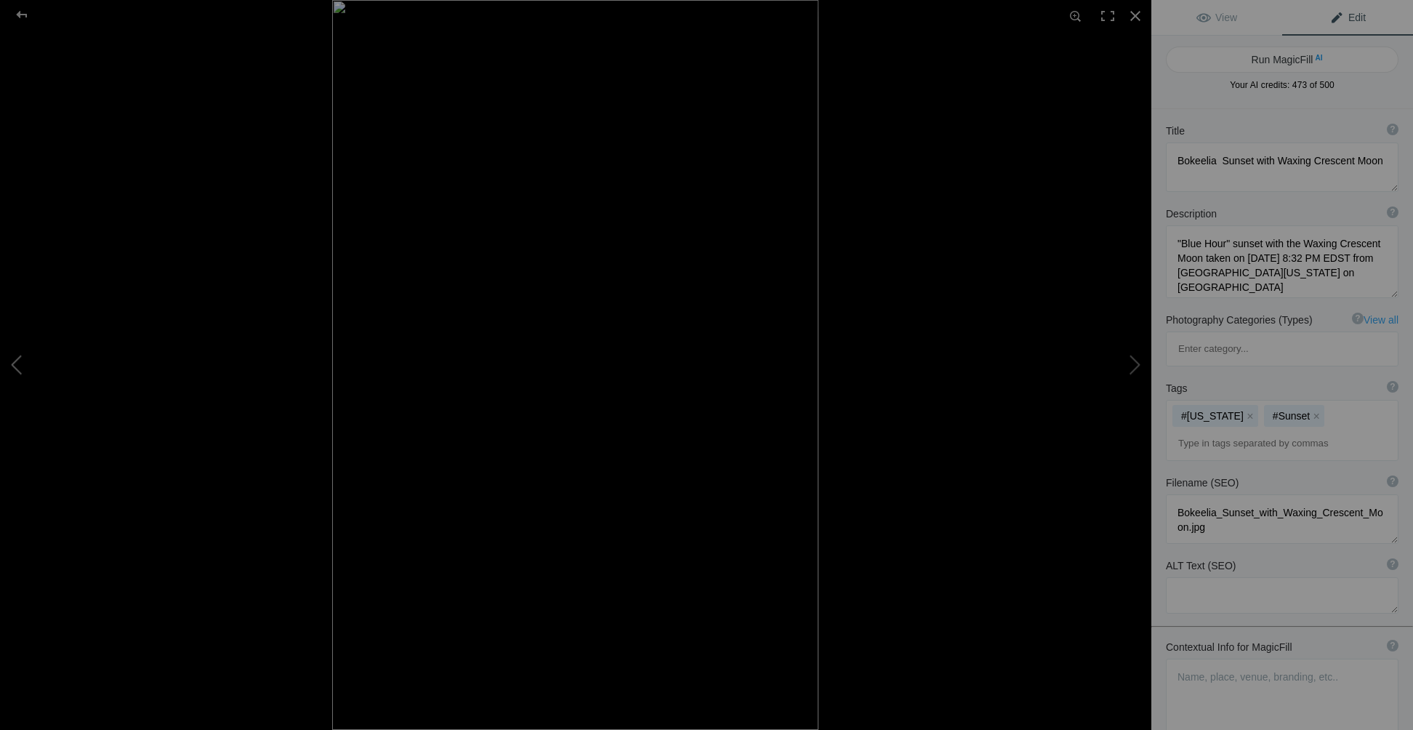
click at [9, 366] on button at bounding box center [54, 364] width 109 height 262
type textarea "Stunning Blue Hour Sunset Over Charlotte Harbor from Bokeelia, Florida"
type textarea "Experience the breathtaking beauty of a "Blue Hour" sunset captured on May 14, …"
type textarea "bokeelia-blue-hour-sunset-charlotte-harbor.jpg"
type textarea "A vibrant blue hour sunset over Charlotte Harbor, viewed from Bokeelia, Florida…"
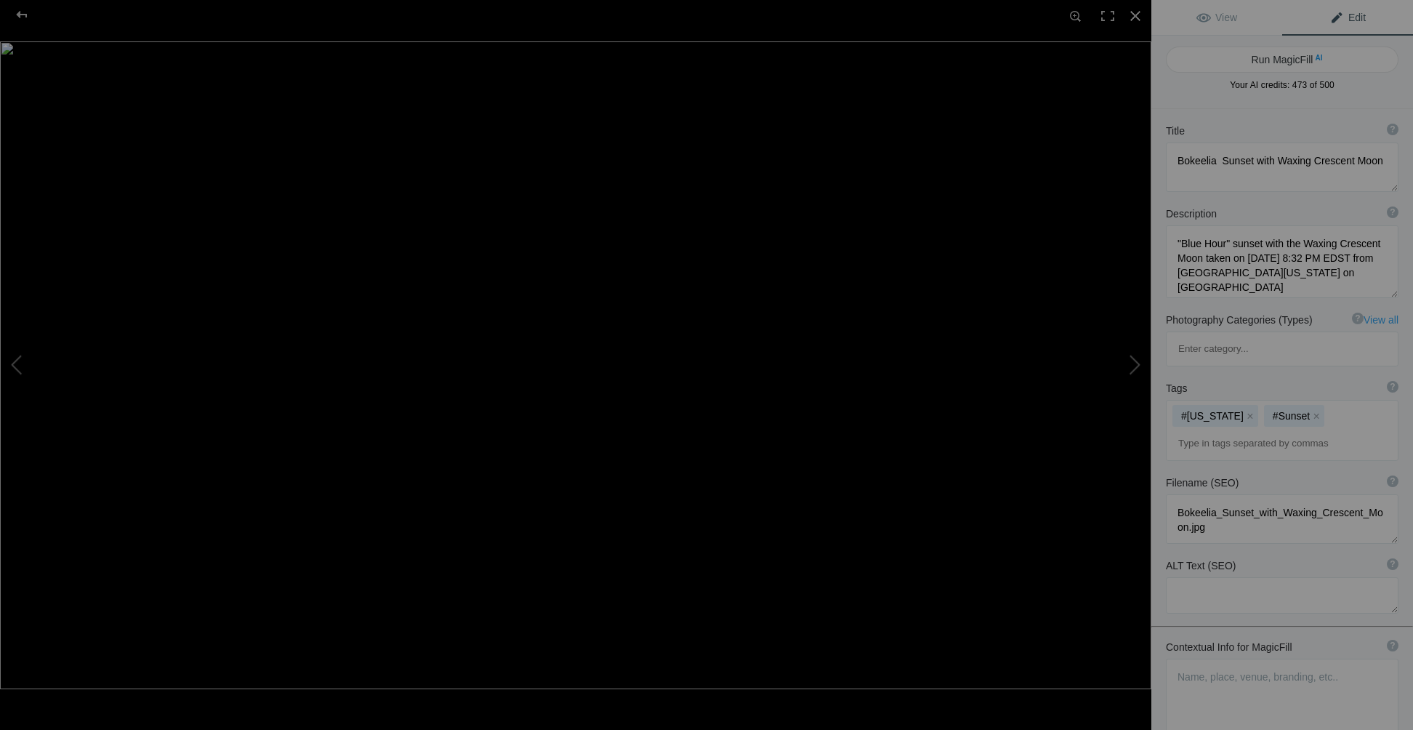
type textarea "Blue Hour on May 14, 2021, from Bokeelia Pine Island, Florida. Looking across C…"
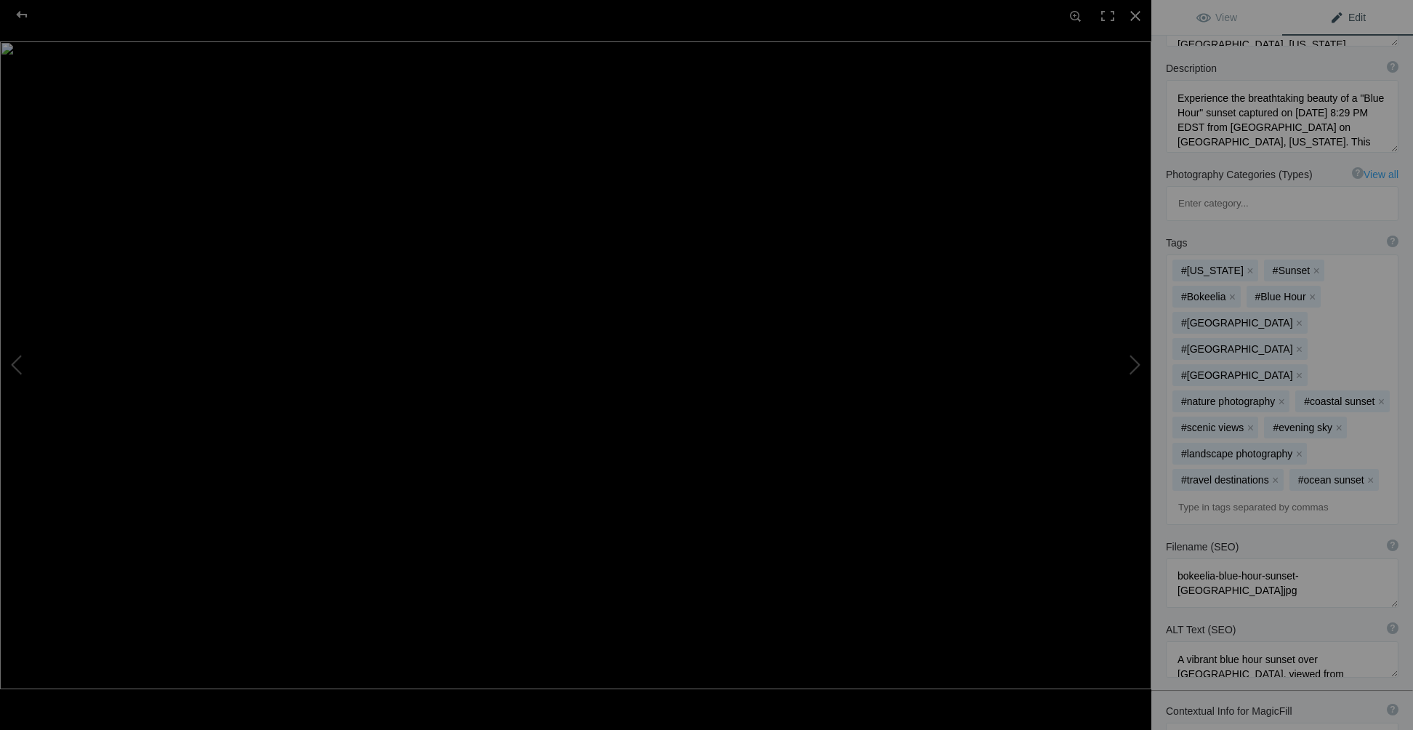
scroll to position [1, 0]
drag, startPoint x: 1166, startPoint y: 651, endPoint x: 1359, endPoint y: 686, distance: 196.6
click at [1133, 356] on button at bounding box center [1096, 364] width 109 height 262
type textarea "Bokeelia Sunset with Waxing Crescent Moon"
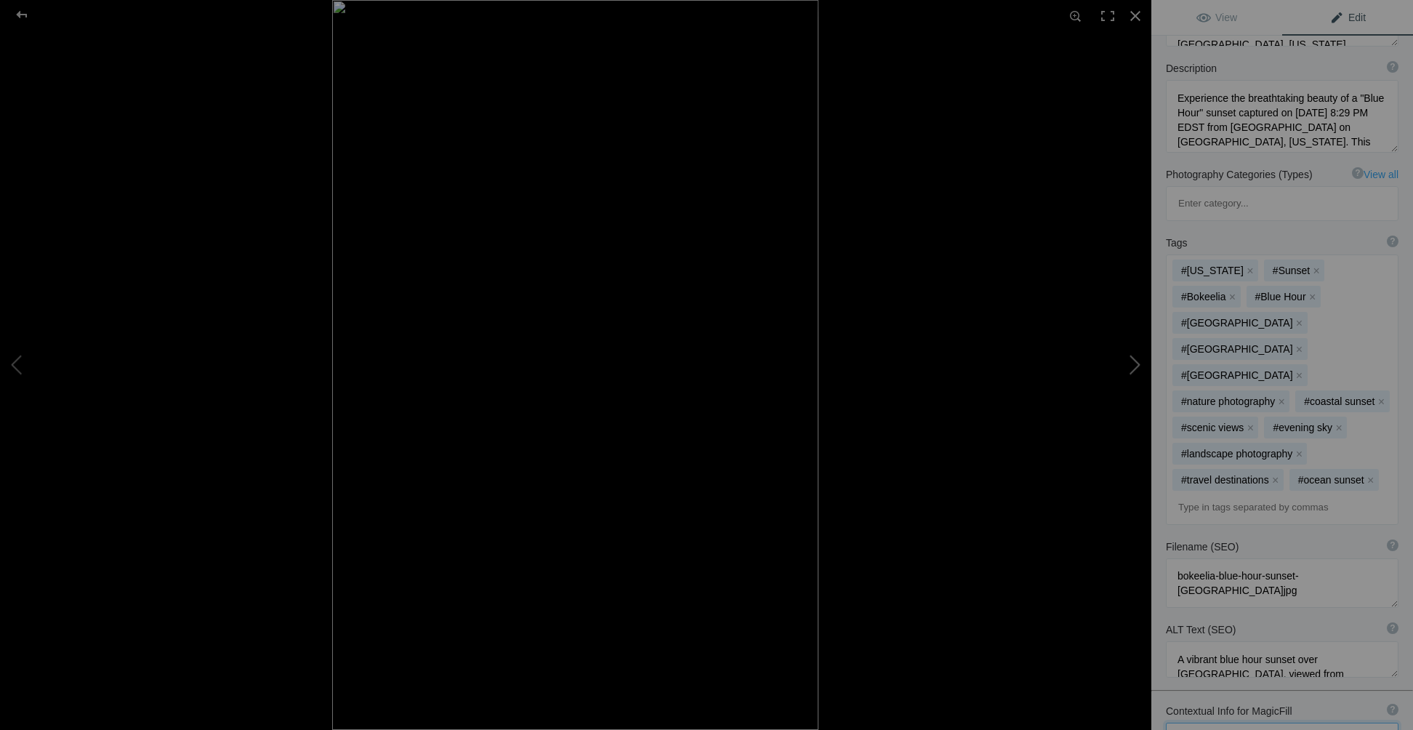
type textarea ""Blue Hour" sunset with the Waxing Crescent Moon taken on May 14, 2021 at 8:32 …"
type textarea "Bokeelia_Sunset_with_Waxing_Crescent_Moon.jpg"
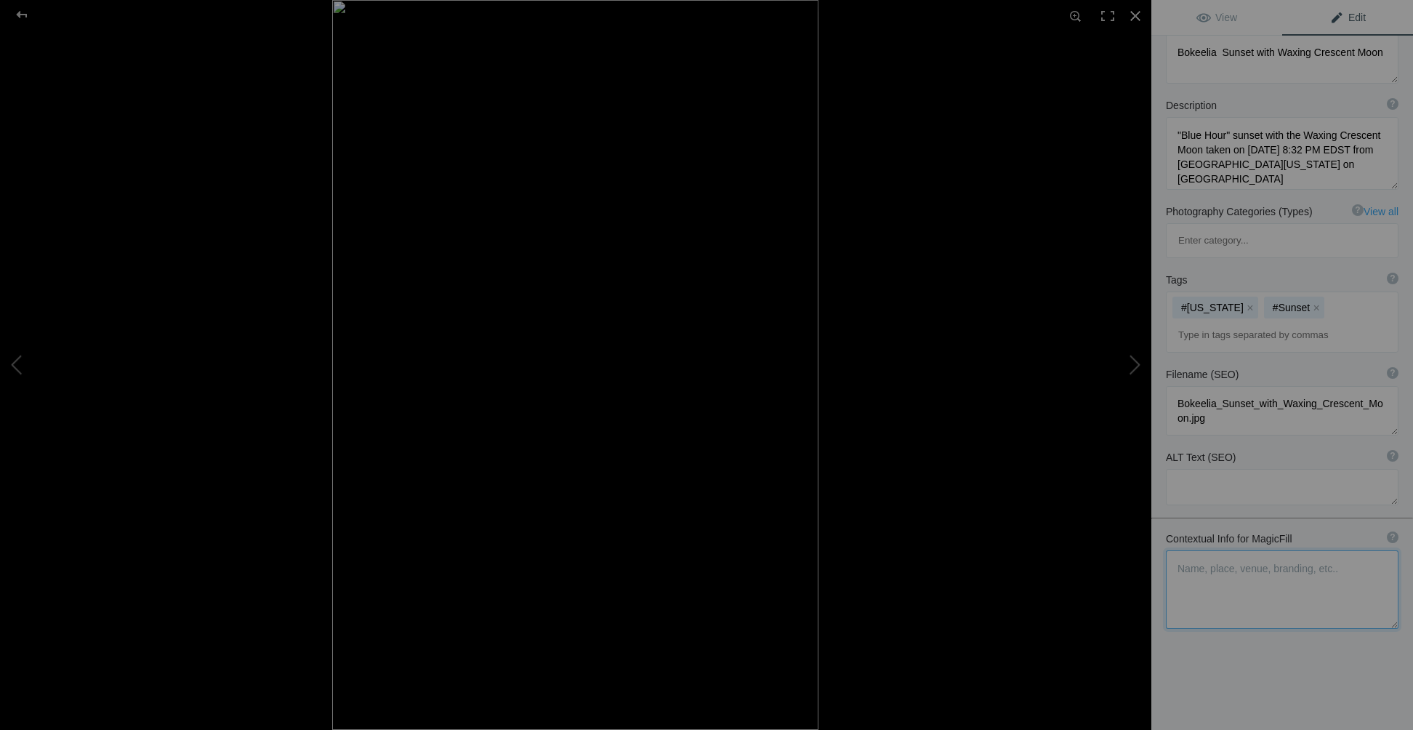
click at [1189, 550] on textarea at bounding box center [1282, 589] width 233 height 79
paste textarea "Blue Hour on May 14, 2021, from Bokeelia Pine Island, Florida. Looking across C…"
click at [1251, 550] on textarea at bounding box center [1282, 589] width 233 height 78
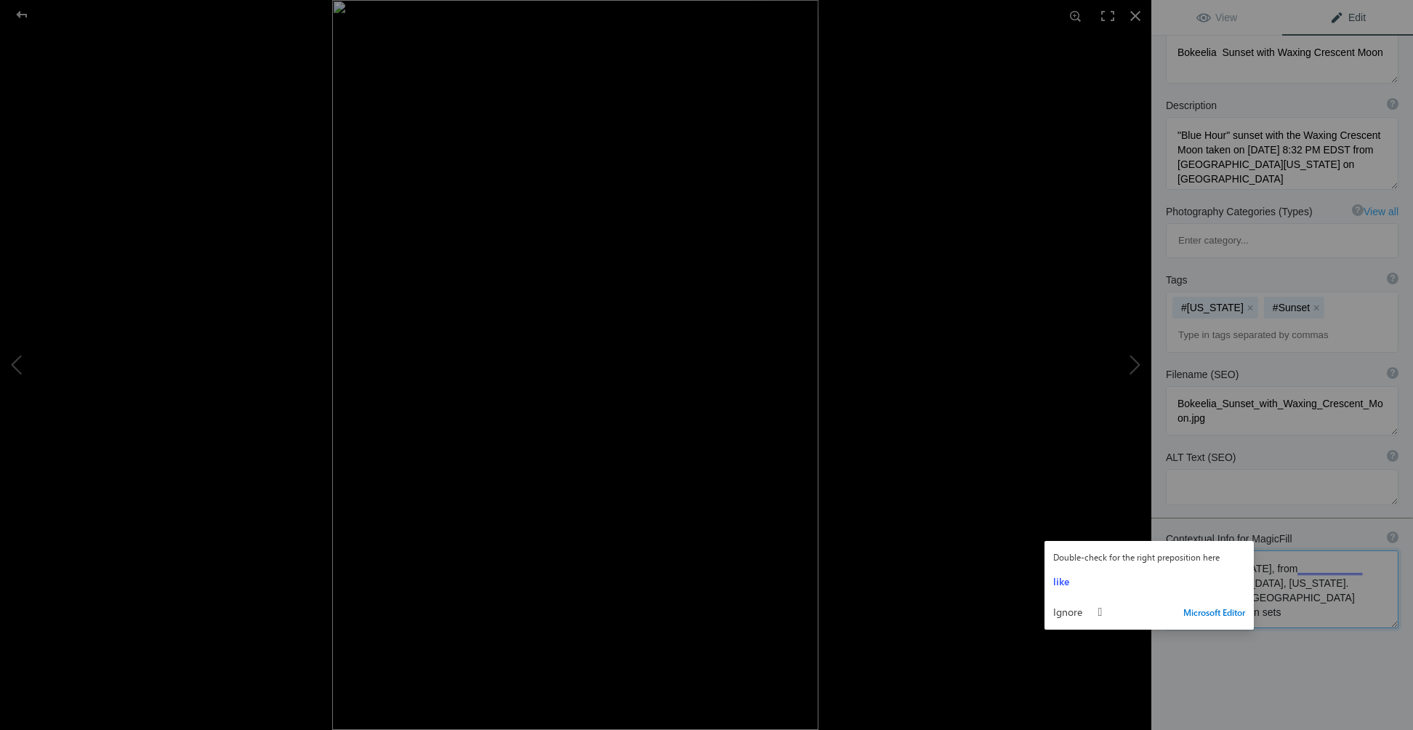
click at [1233, 550] on textarea at bounding box center [1282, 589] width 233 height 78
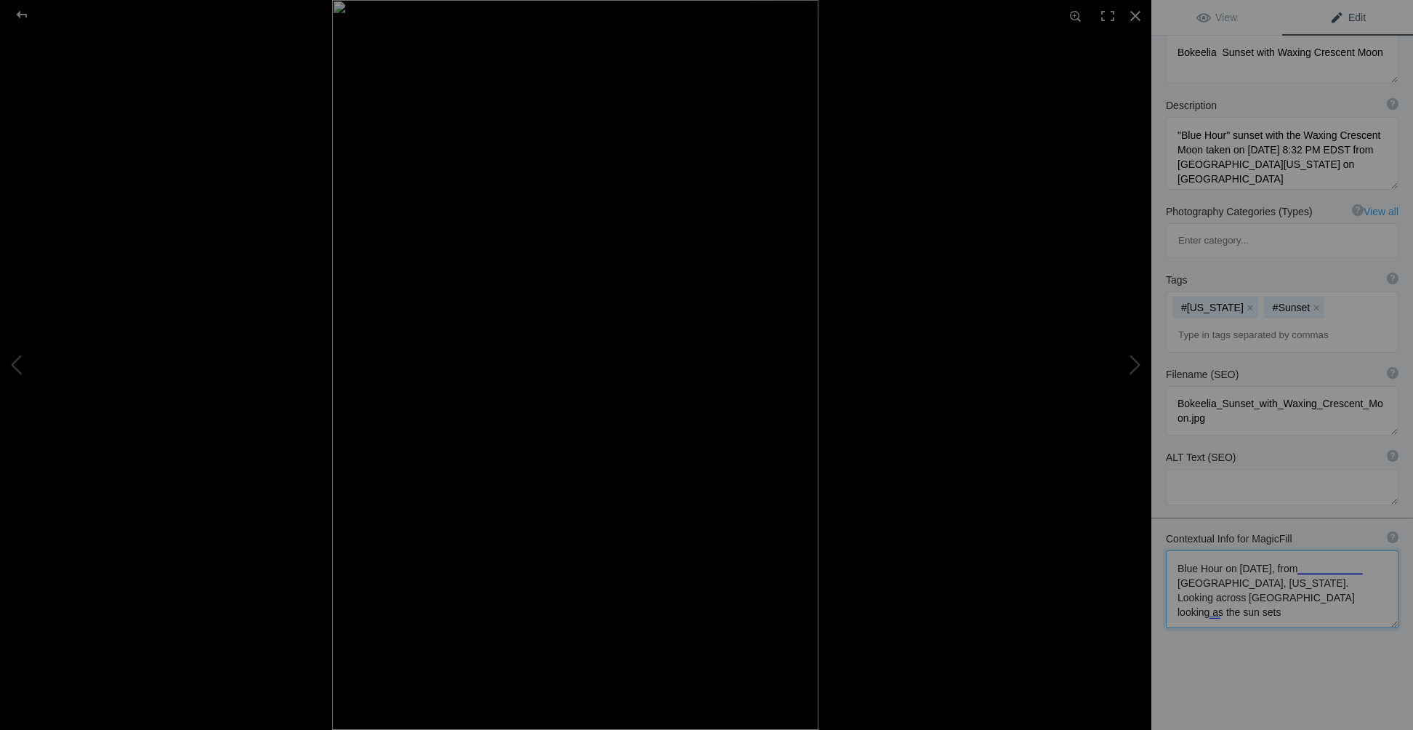
click at [1317, 550] on textarea at bounding box center [1282, 589] width 233 height 78
drag, startPoint x: 1254, startPoint y: 535, endPoint x: 1287, endPoint y: 531, distance: 33.6
click at [1287, 550] on textarea at bounding box center [1282, 589] width 233 height 79
click at [1180, 550] on textarea at bounding box center [1282, 589] width 233 height 79
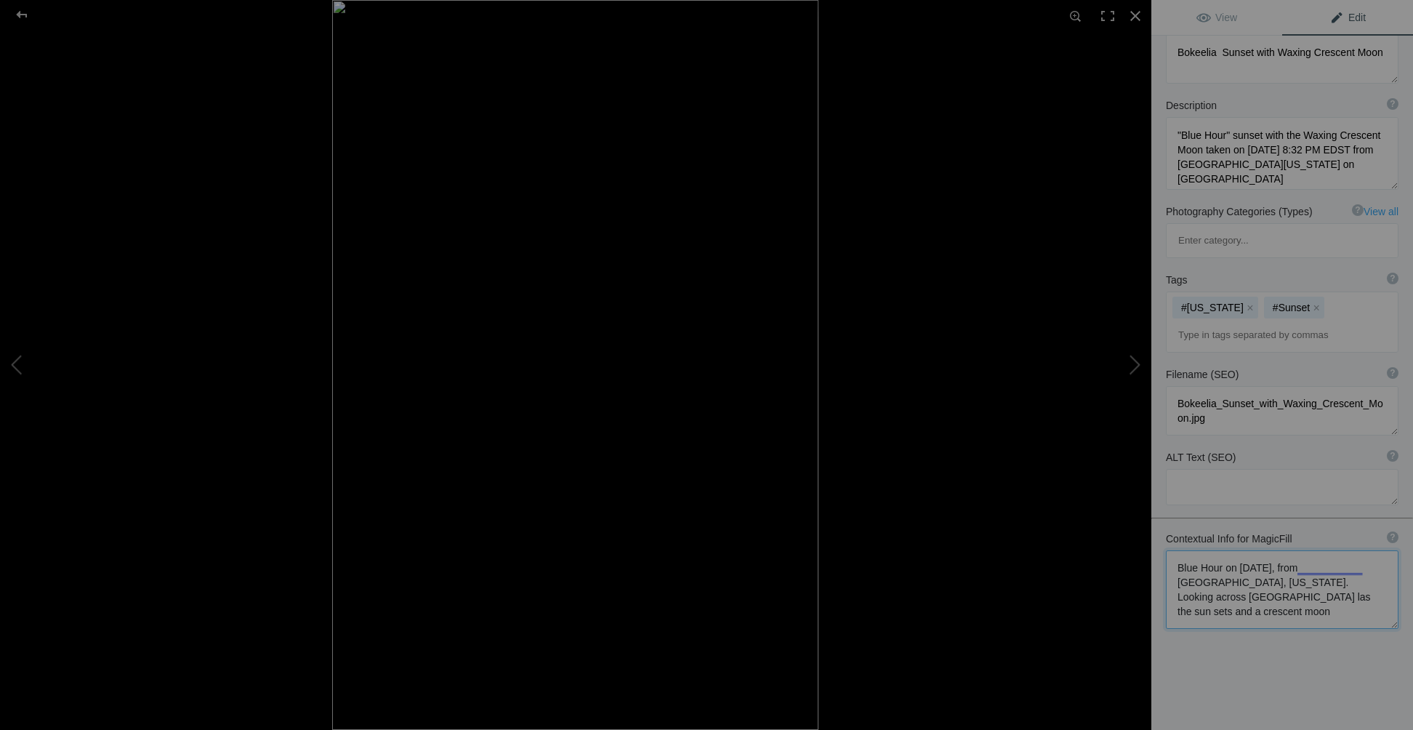
click at [1180, 550] on textarea at bounding box center [1282, 589] width 233 height 79
click at [1285, 550] on textarea at bounding box center [1282, 589] width 233 height 79
click at [1357, 550] on textarea at bounding box center [1282, 589] width 233 height 79
drag, startPoint x: 1243, startPoint y: 550, endPoint x: 1282, endPoint y: 549, distance: 38.5
click at [1282, 550] on textarea at bounding box center [1282, 589] width 233 height 79
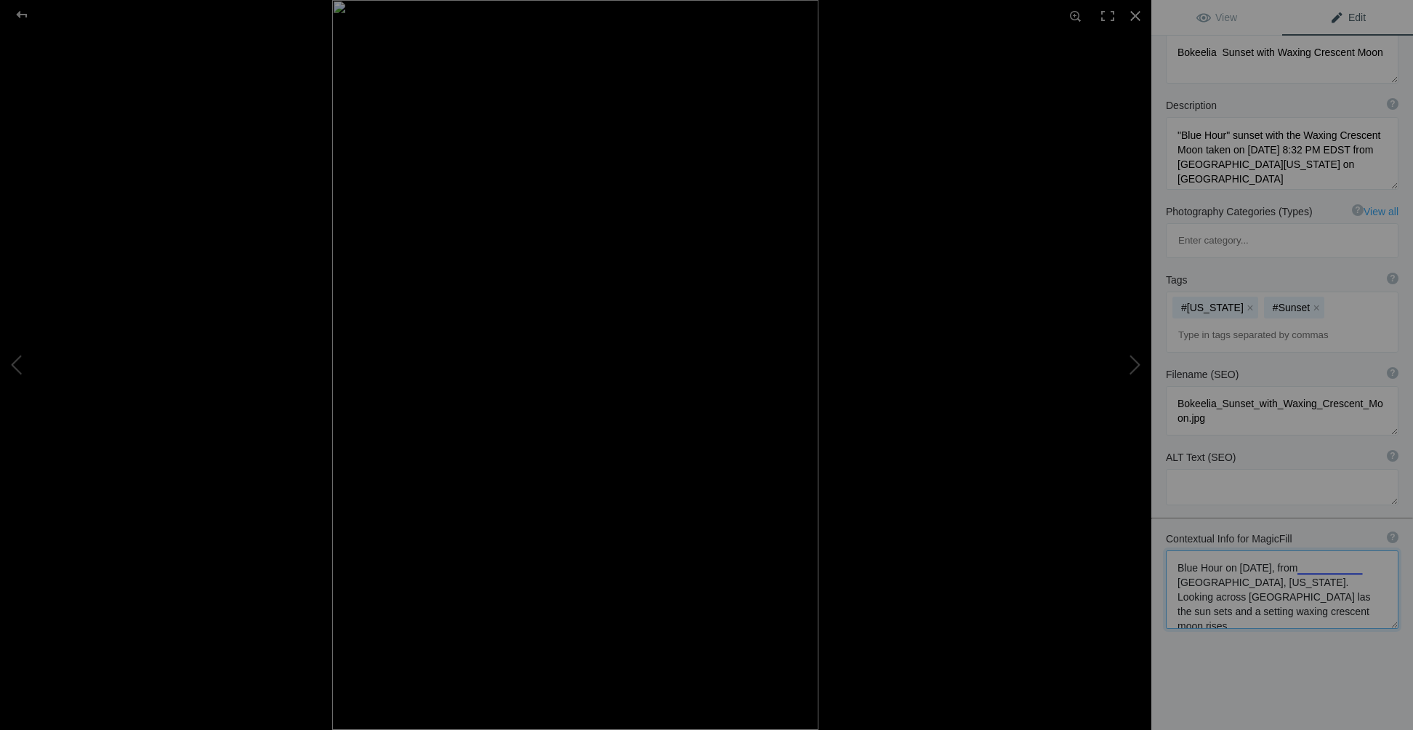
drag, startPoint x: 1333, startPoint y: 548, endPoint x: 1309, endPoint y: 548, distance: 23.3
click at [1309, 550] on textarea at bounding box center [1282, 589] width 233 height 79
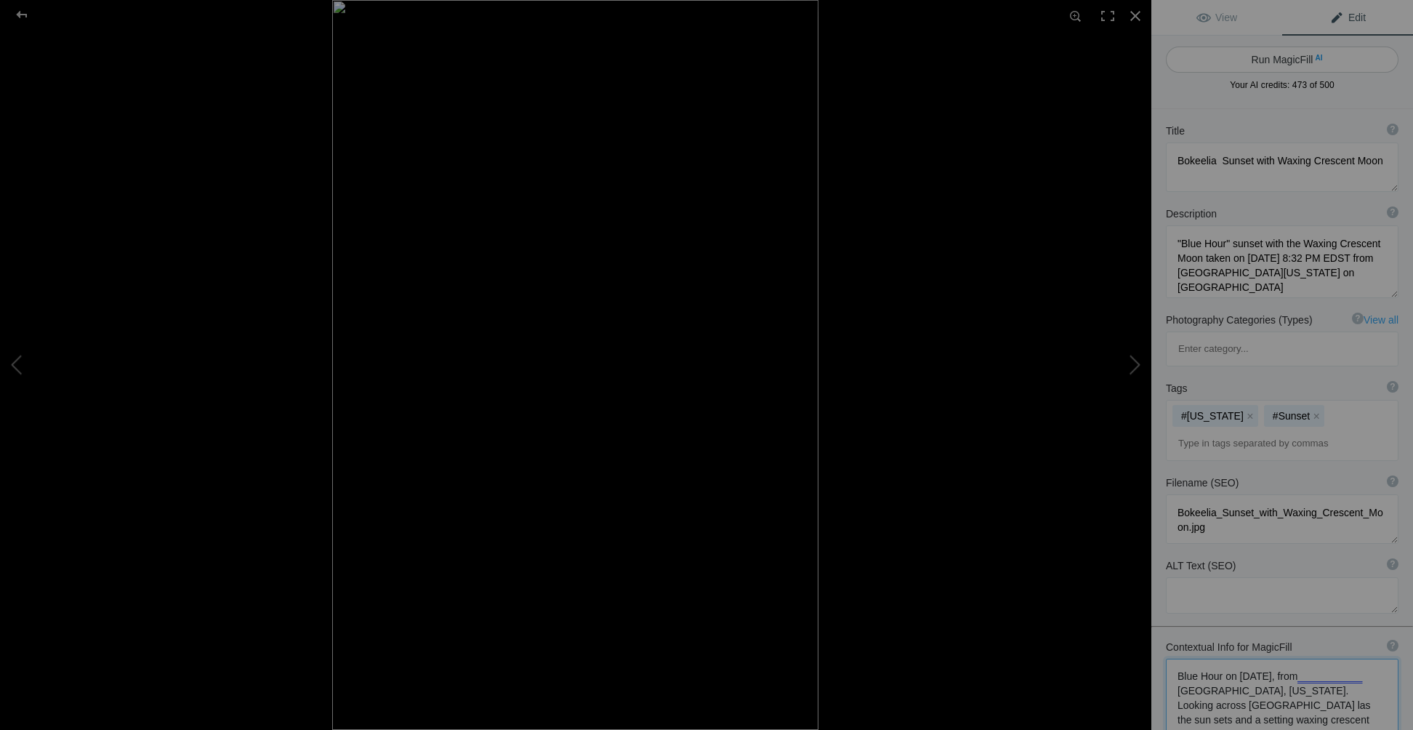
type textarea "Blue Hour on May 14, 2021, from Bokeelia Pine Island, Florida. Looking across C…"
click at [1286, 63] on button "Run MagicFill AI" at bounding box center [1282, 60] width 233 height 26
type textarea "Bokeelia Sunset with Waxing Crescent Moon Over Charlotte Harbor"
type textarea "Experience the serene beauty of a "Blue Hour" sunset captured on May 14, 2021, …"
type textarea "bokeelia-sunset-waxing-crescent-moon.jpg"
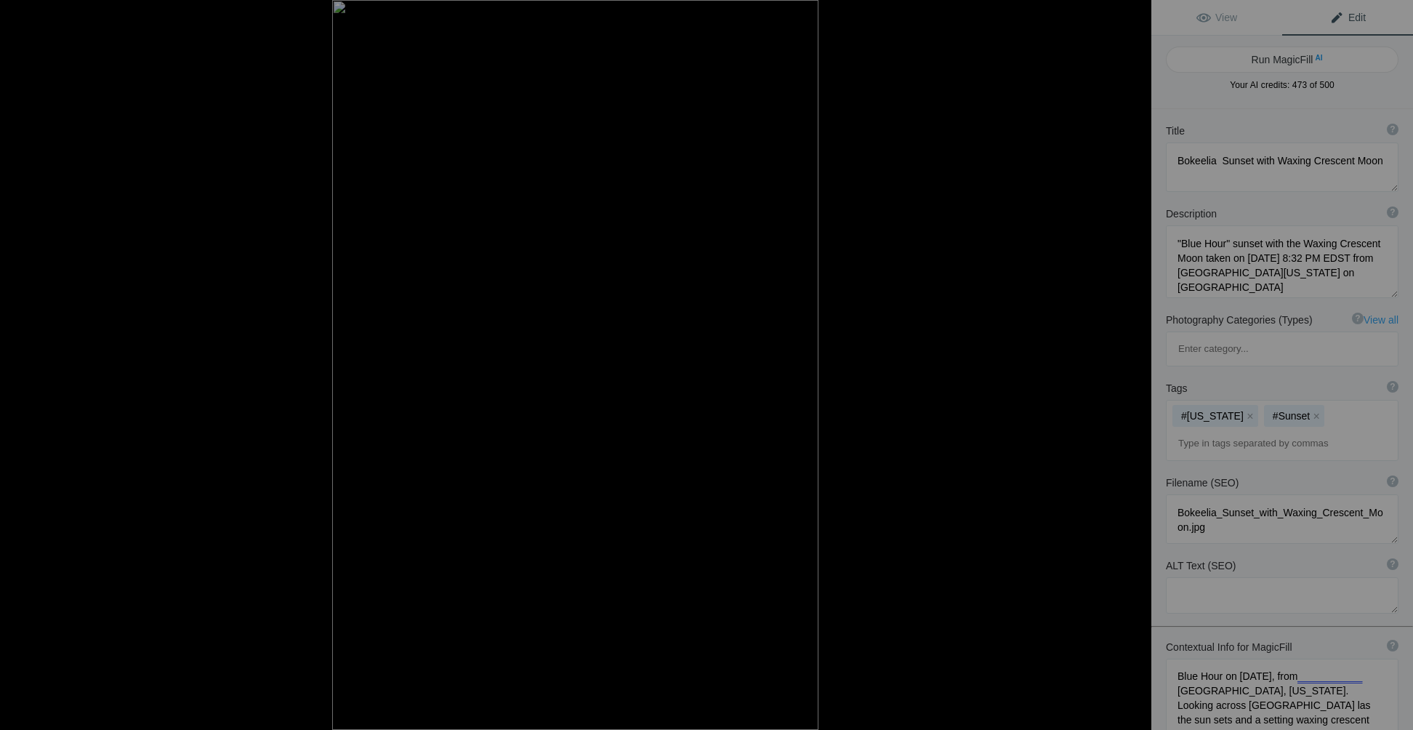
type textarea "A stunning blue hour sunset over Charlotte Harbor, featuring a waxing crescent …"
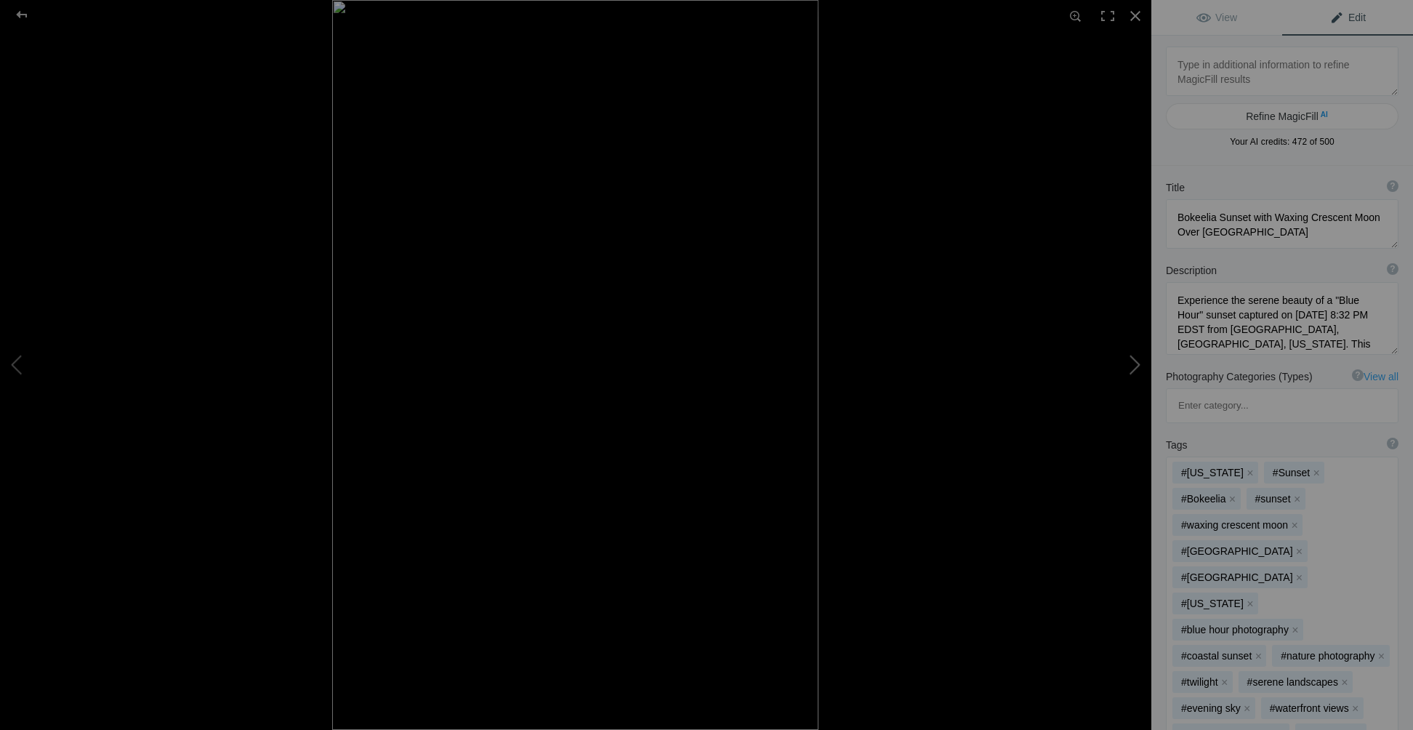
click at [1140, 362] on button at bounding box center [1096, 364] width 109 height 262
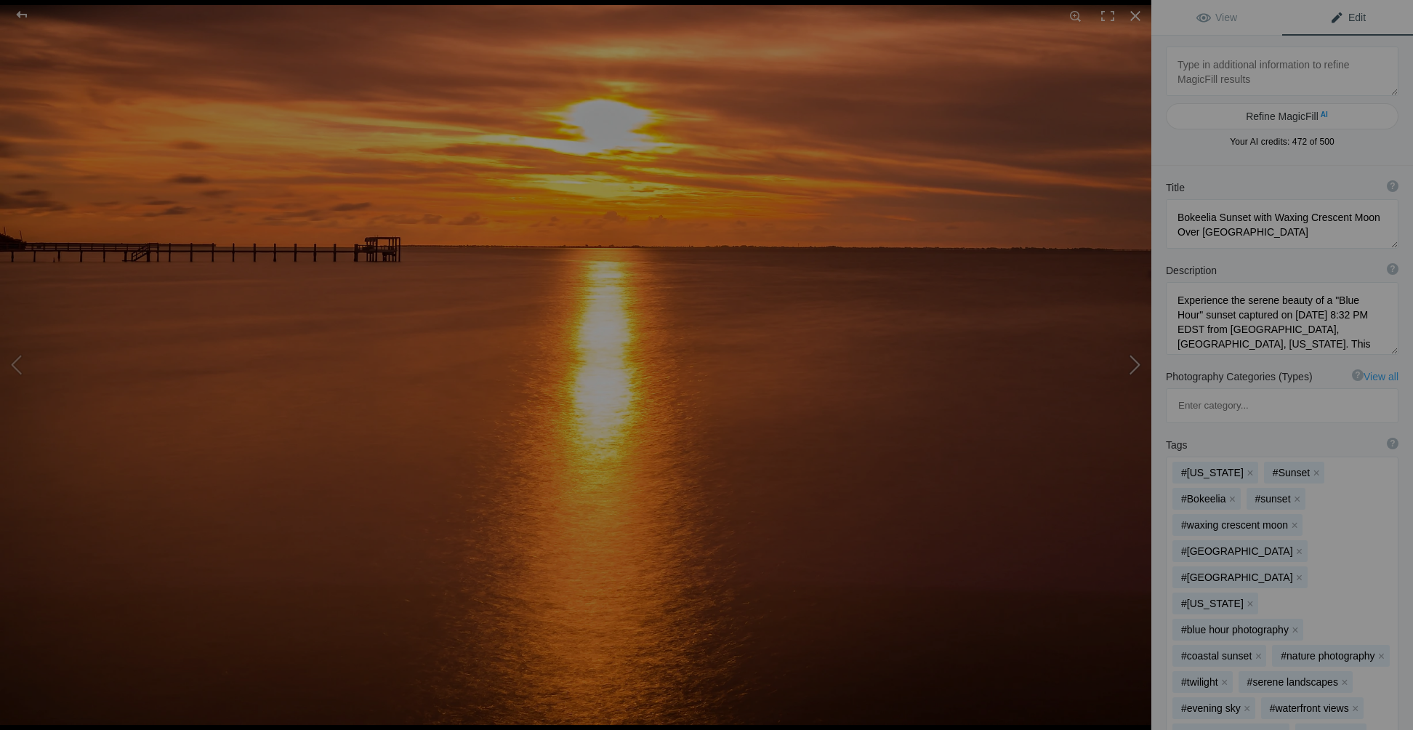
type textarea "Bokeelia Florida Sunset"
type textarea "Bokeelia Golden Hour Sunset Long Exposure Taken on July 29, 2021 at 7:48 PM EDS…"
type textarea "Bokeelia_Florida_Sunset.jpg"
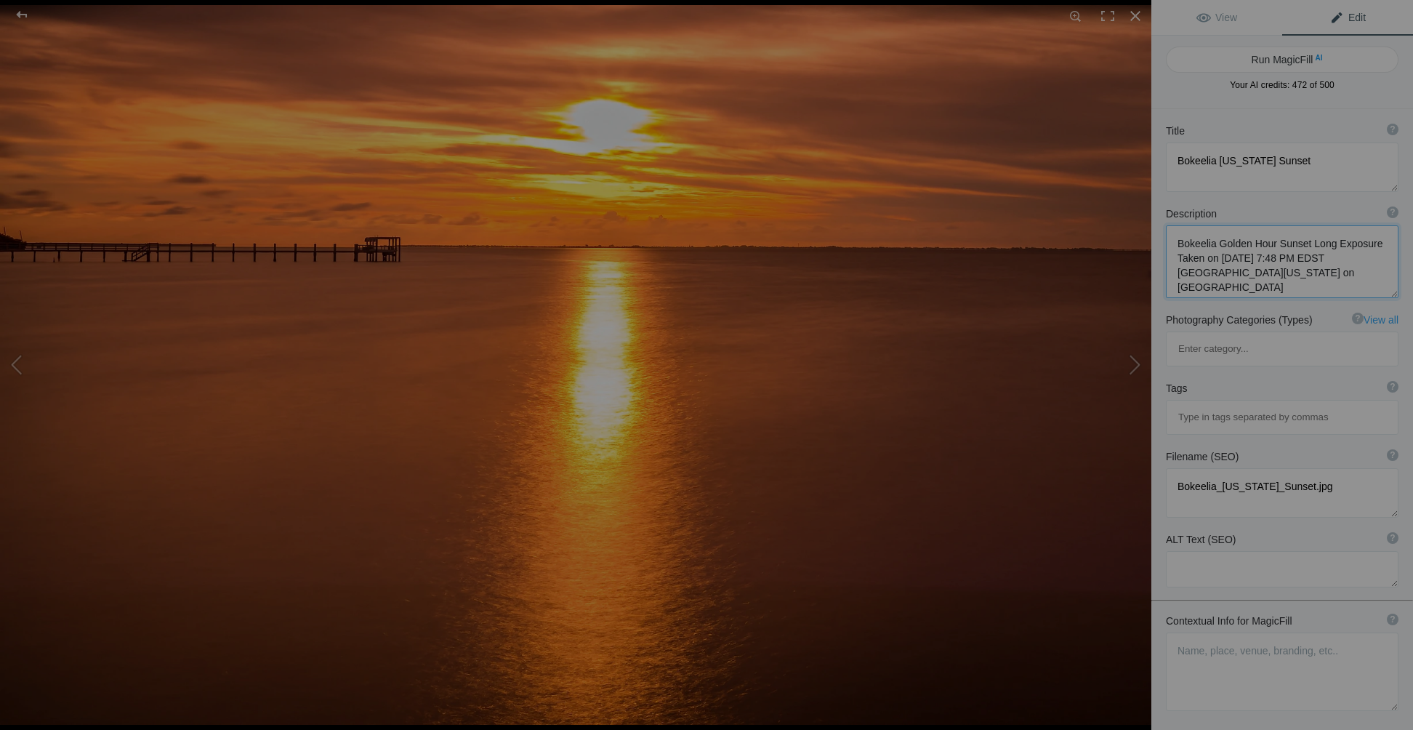
drag, startPoint x: 1175, startPoint y: 244, endPoint x: 1314, endPoint y: 270, distance: 142.0
click at [1314, 270] on textarea at bounding box center [1282, 261] width 233 height 73
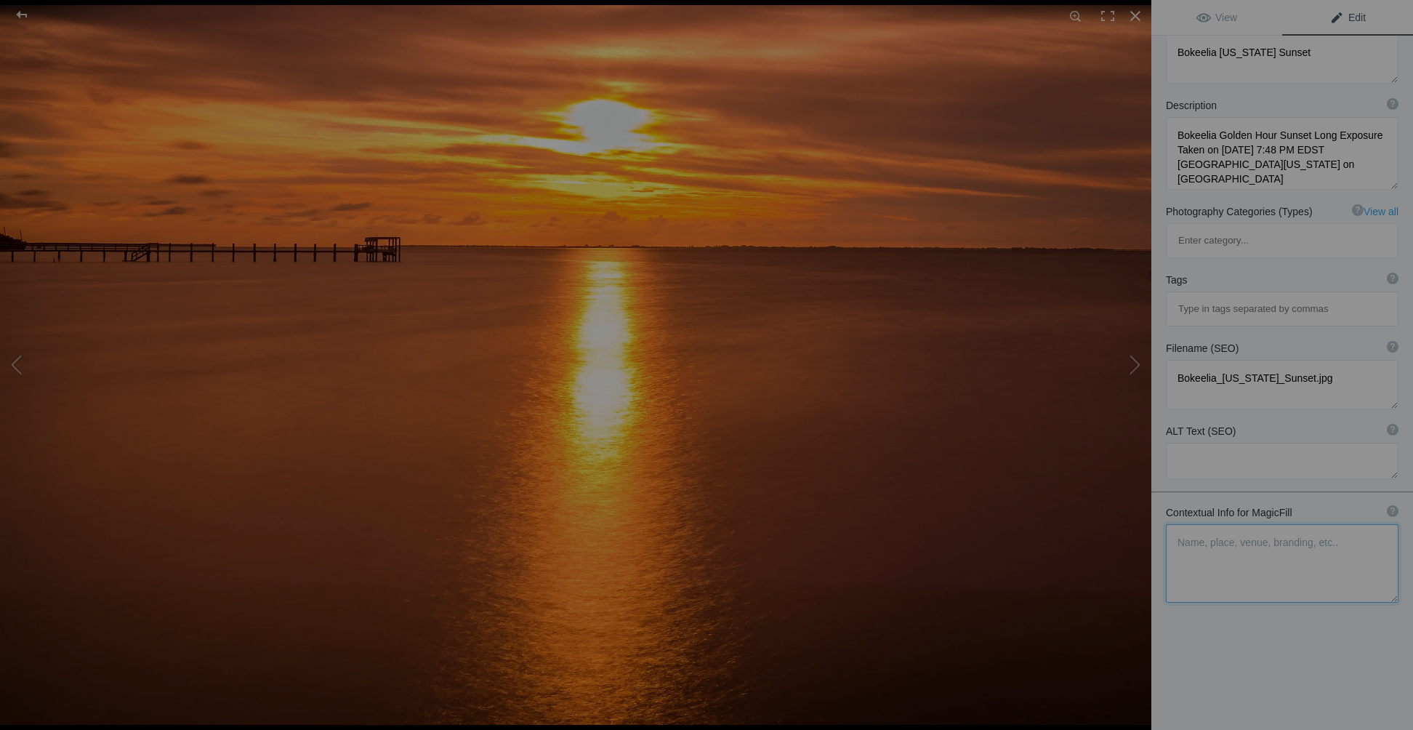
click at [1178, 524] on textarea at bounding box center [1282, 563] width 233 height 79
paste textarea "Bokeelia Golden Hour Sunset Long Exposure Taken on July 29, 2021 at 7:48 PM EDS…"
click at [1179, 524] on textarea at bounding box center [1282, 563] width 233 height 78
click at [1244, 524] on textarea at bounding box center [1282, 563] width 233 height 79
click at [1173, 524] on textarea at bounding box center [1282, 563] width 233 height 79
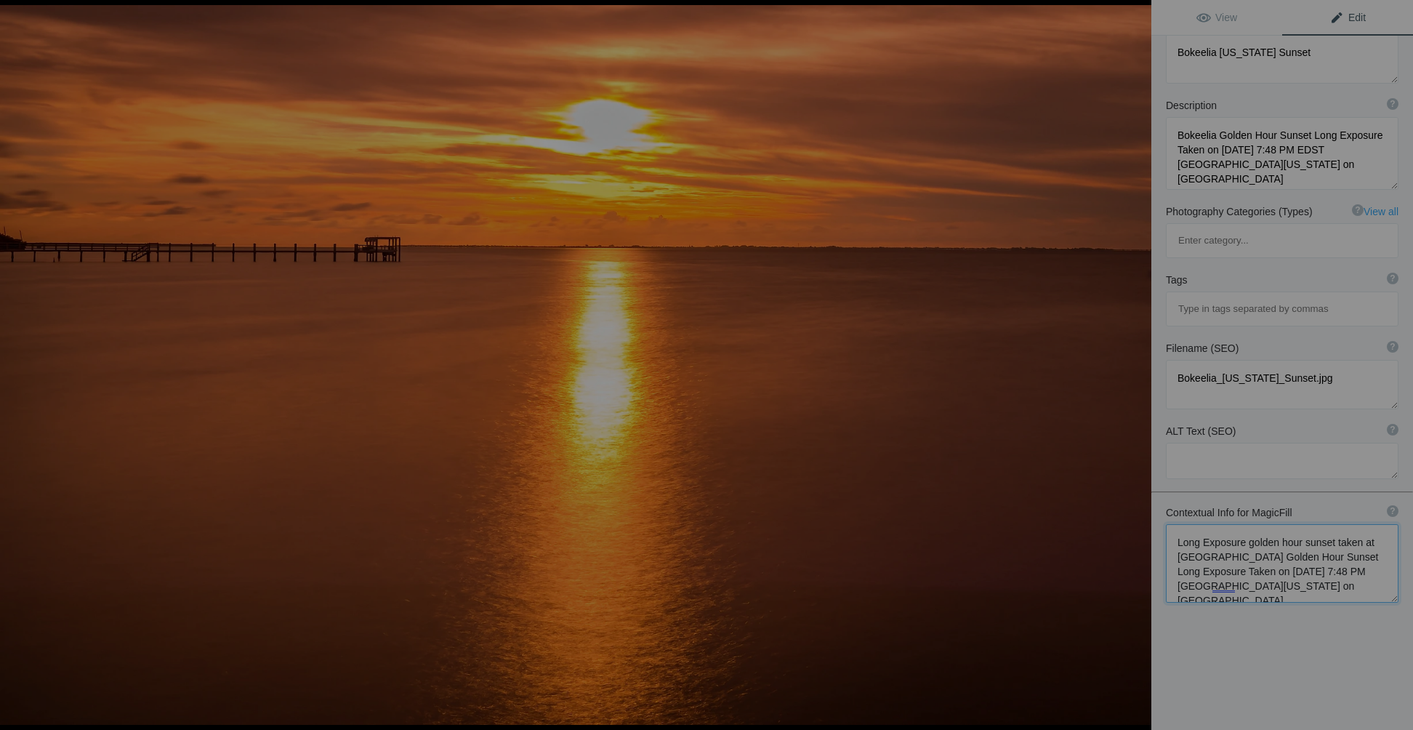
drag, startPoint x: 1214, startPoint y: 494, endPoint x: 1337, endPoint y: 494, distance: 122.9
click at [1337, 524] on textarea at bounding box center [1282, 563] width 233 height 79
drag, startPoint x: 1300, startPoint y: 499, endPoint x: 1353, endPoint y: 499, distance: 53.1
click at [1353, 524] on textarea at bounding box center [1282, 563] width 233 height 79
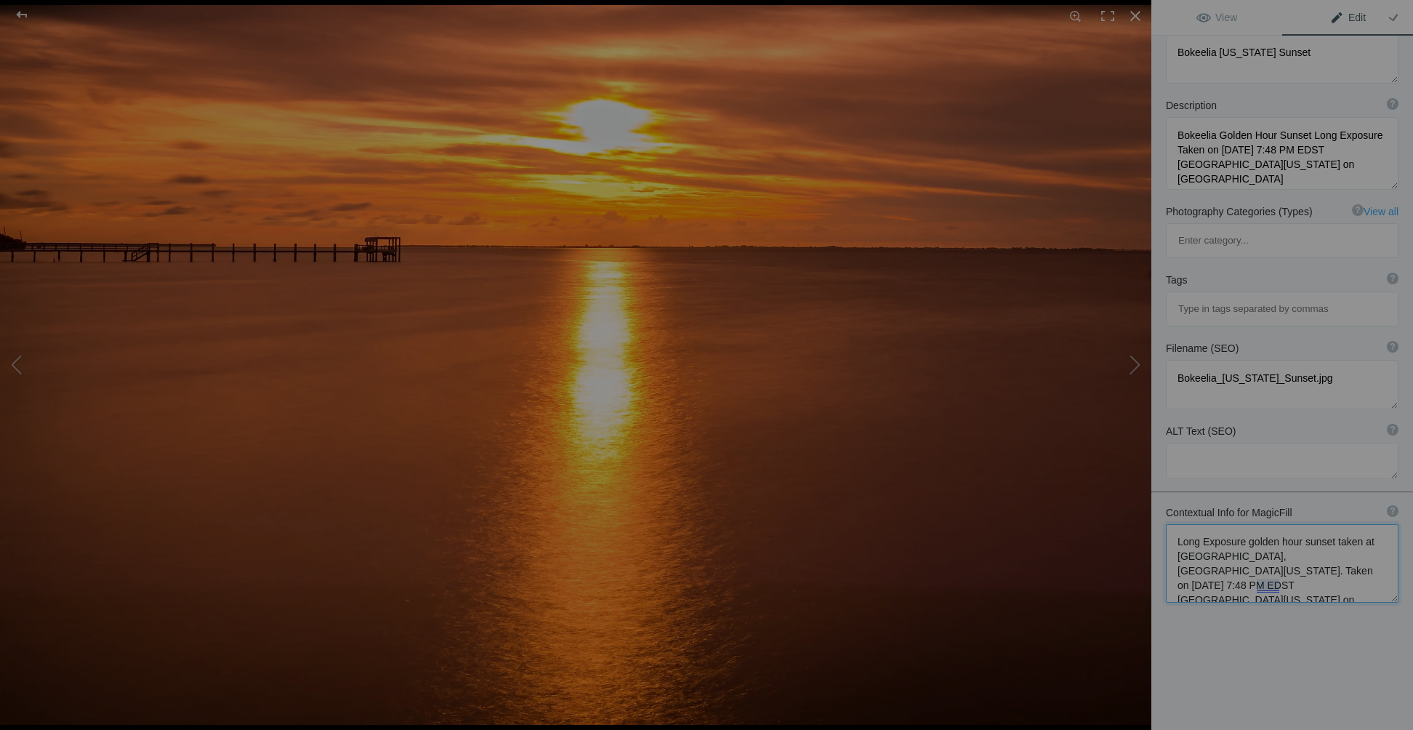
click at [1201, 524] on textarea at bounding box center [1282, 563] width 233 height 79
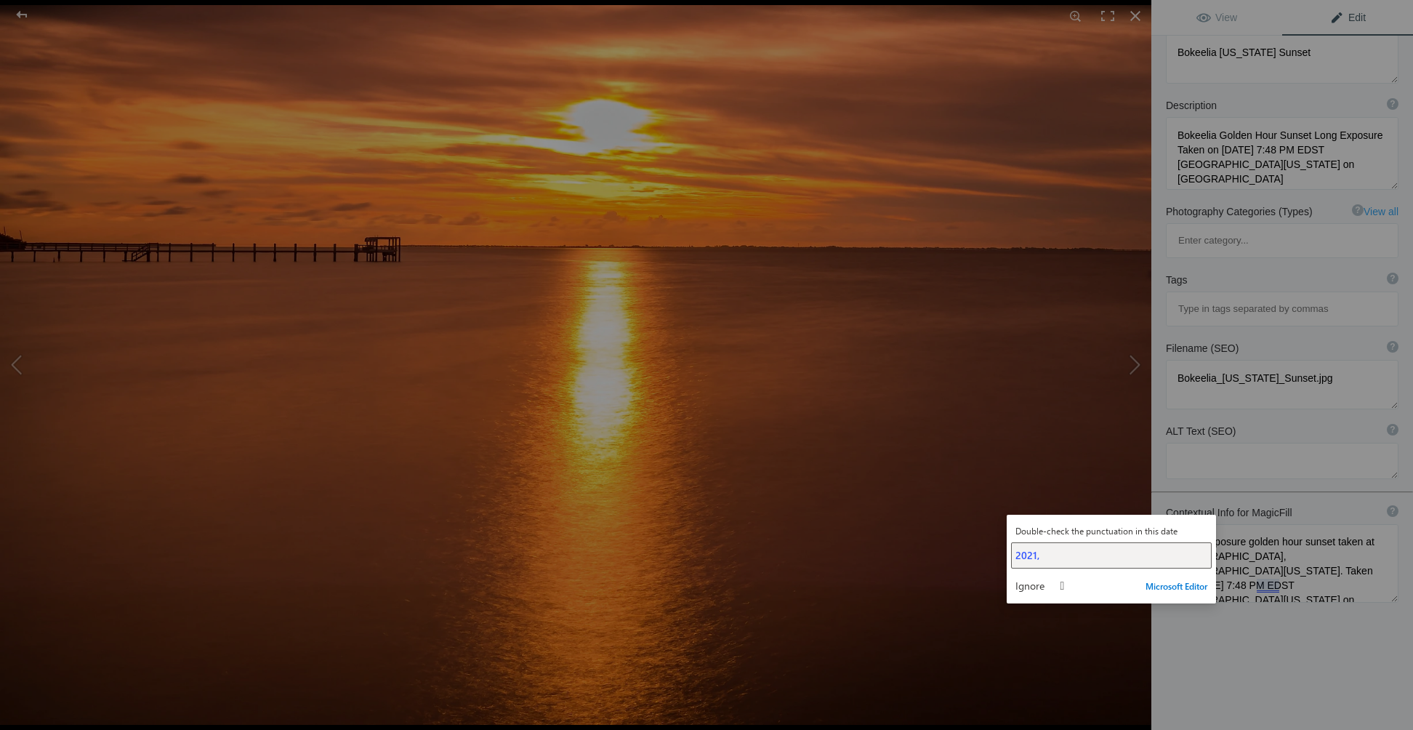
click at [1031, 550] on span "2021," at bounding box center [1028, 555] width 24 height 14
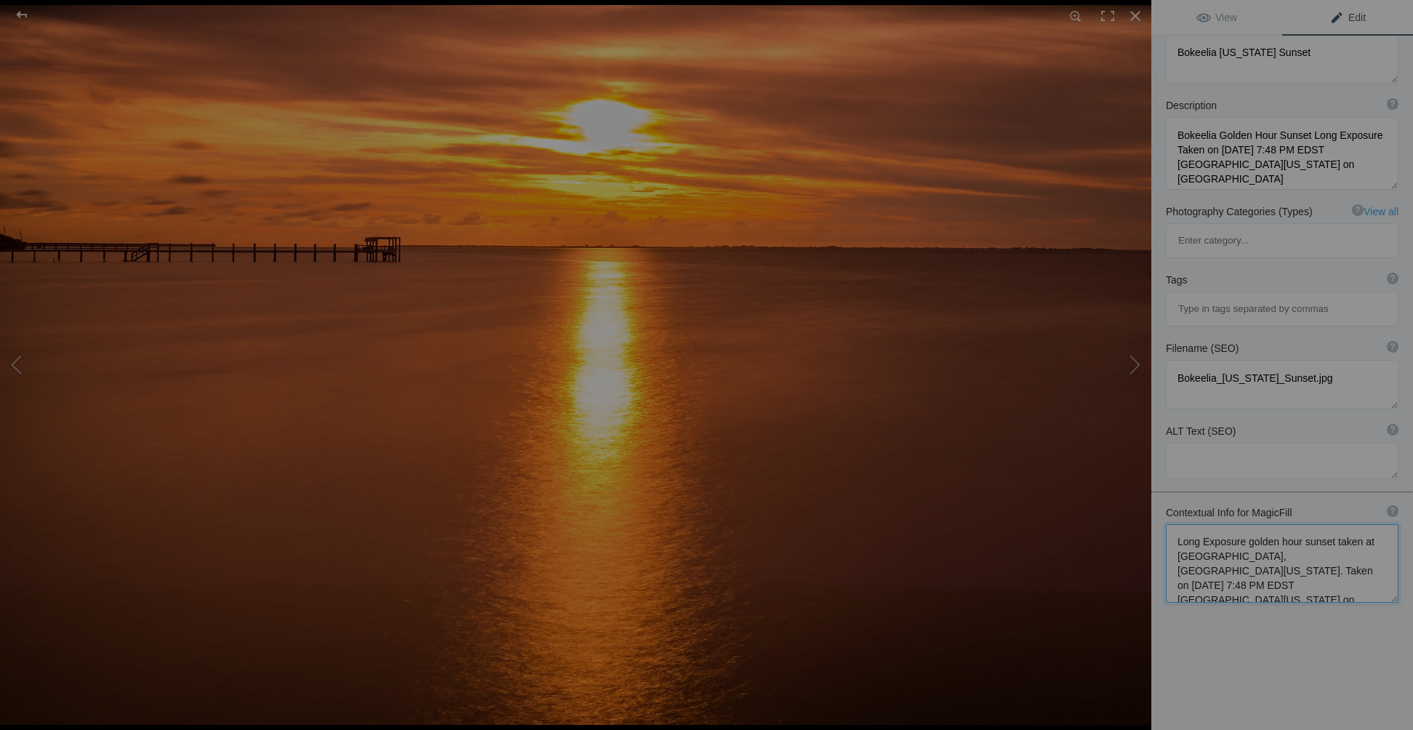
click at [1295, 524] on textarea at bounding box center [1282, 563] width 233 height 79
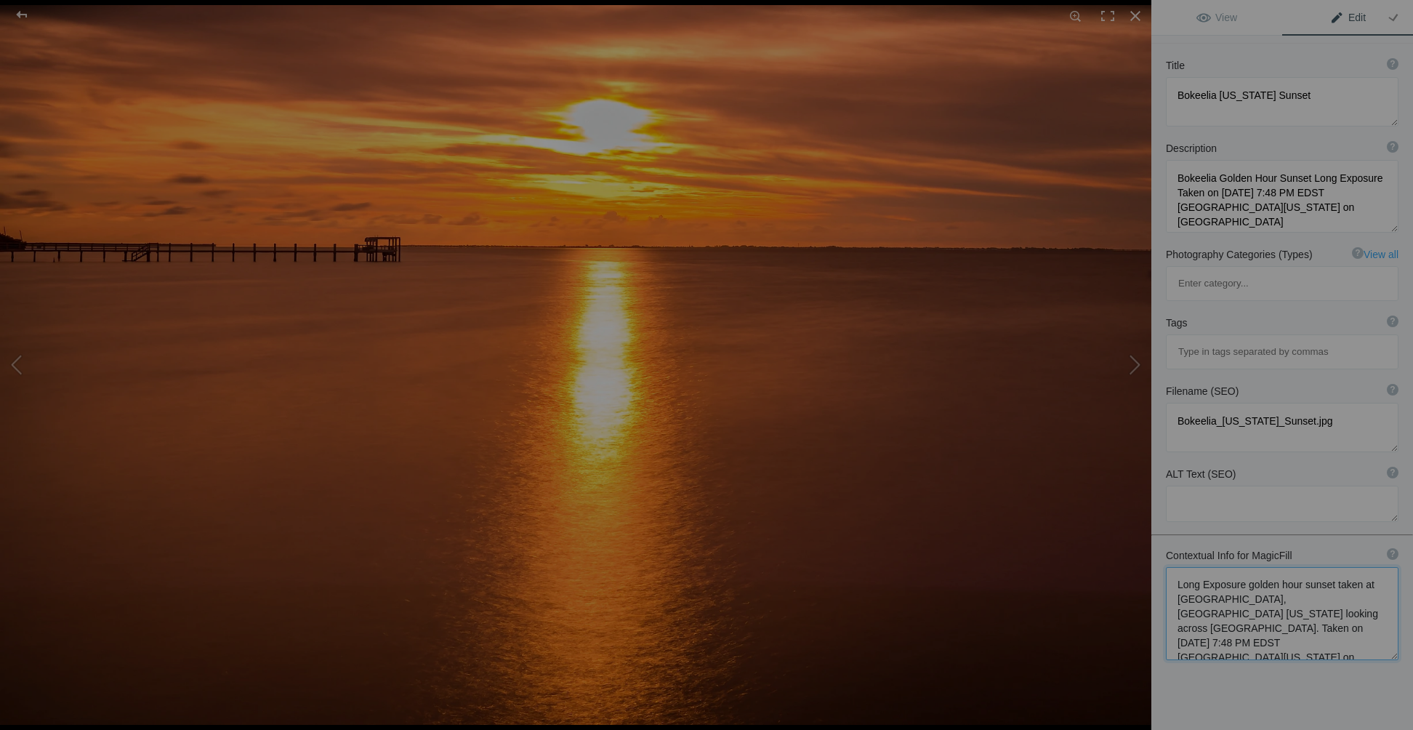
scroll to position [0, 0]
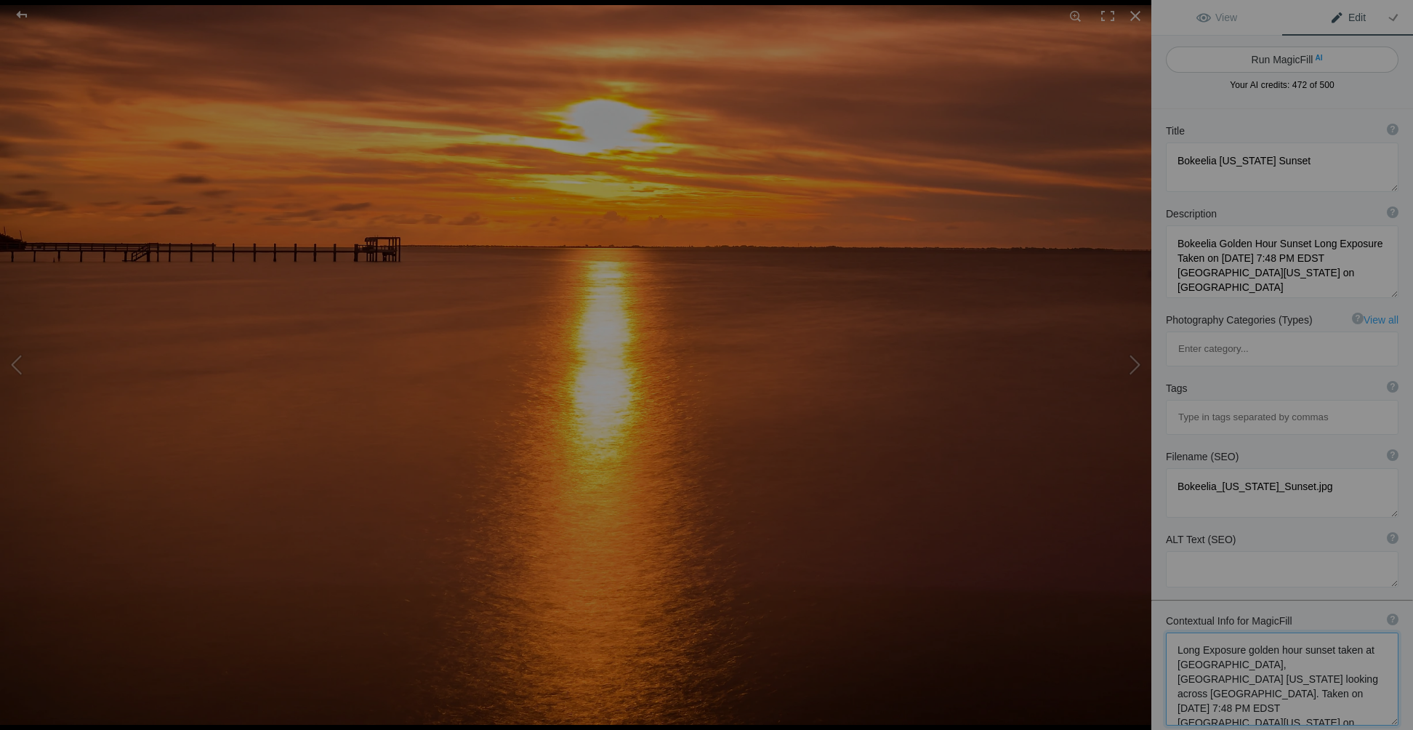
type textarea "Long Exposure golden hour sunset taken at Bokeelia, Pine Island Florida looking…"
click at [1298, 64] on button "Run MagicFill AI" at bounding box center [1282, 60] width 233 height 26
type textarea "Stunning Long Exposure Sunset Over Charlotte Harbor, Bokeelia, Florida"
type textarea "Experience the breathtaking beauty of a long exposure sunset captured at Bokeel…"
type textarea "bokeelia-florida-sunset-long-exposure.jpg"
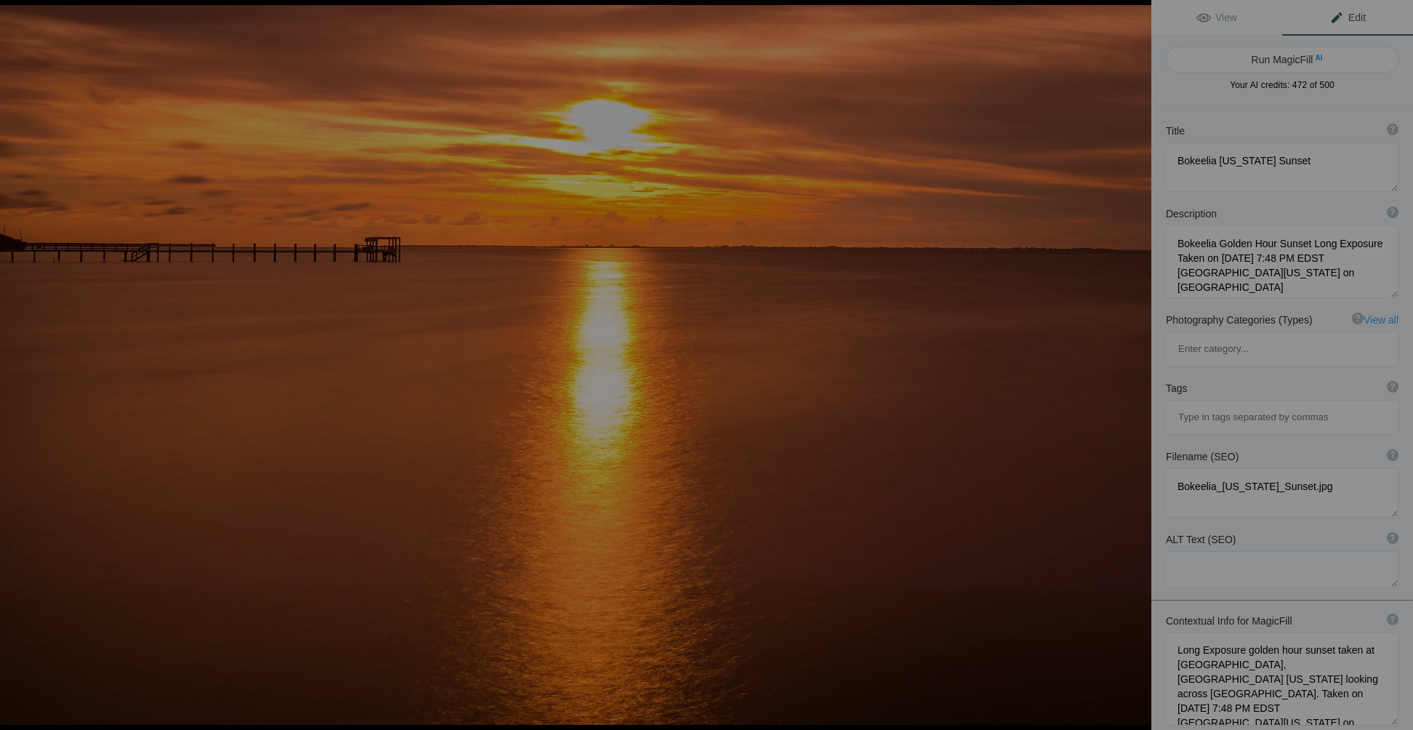
type textarea "Long exposure sunset view over Charlotte Harbor in Bokeelia, Florida, showcasin…"
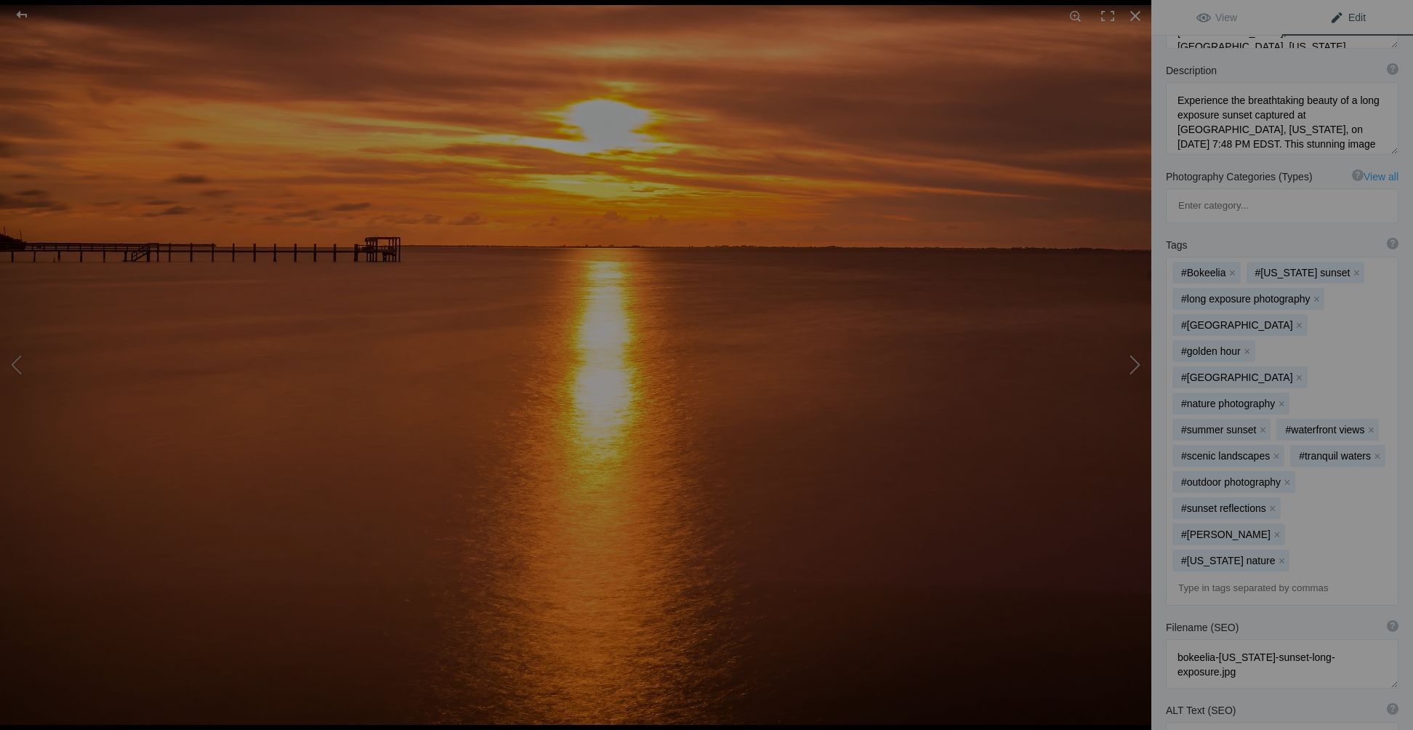
scroll to position [218, 0]
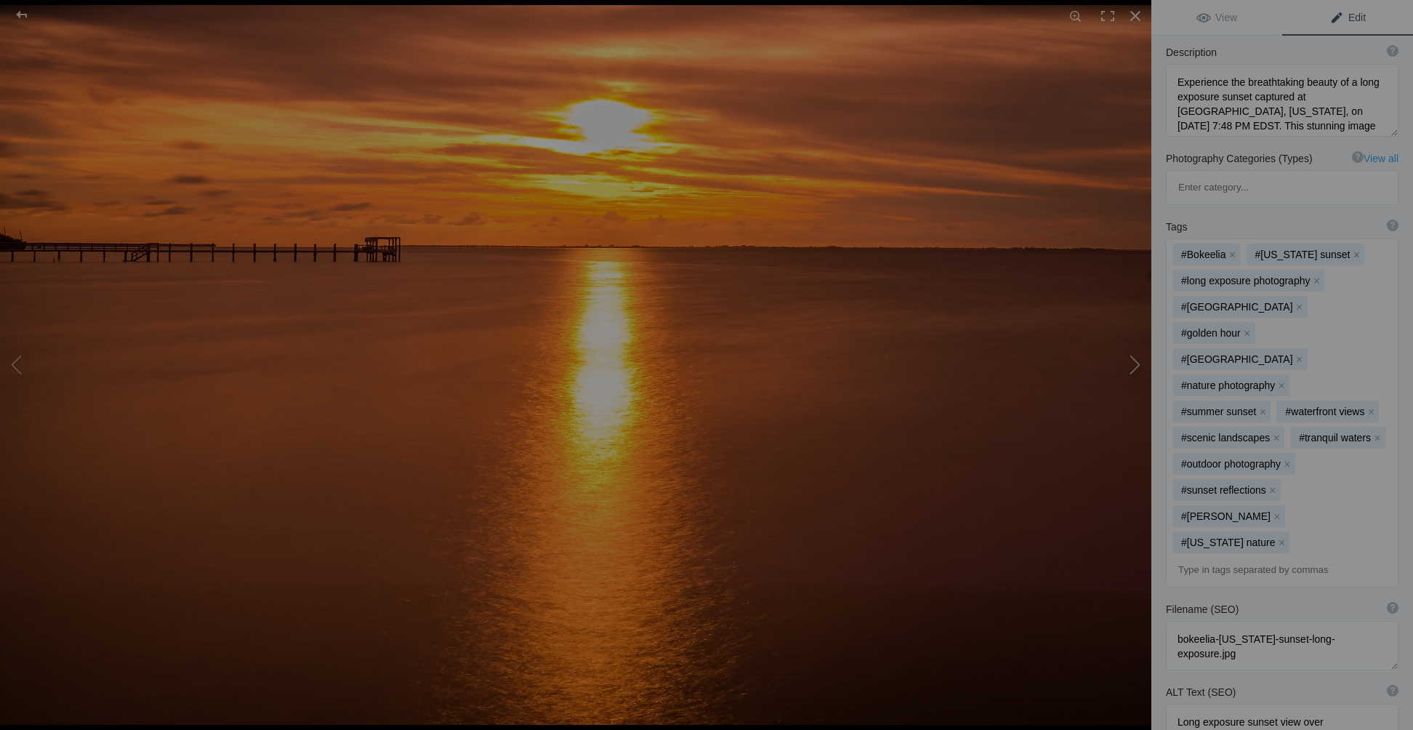
click at [1133, 365] on button at bounding box center [1096, 364] width 109 height 262
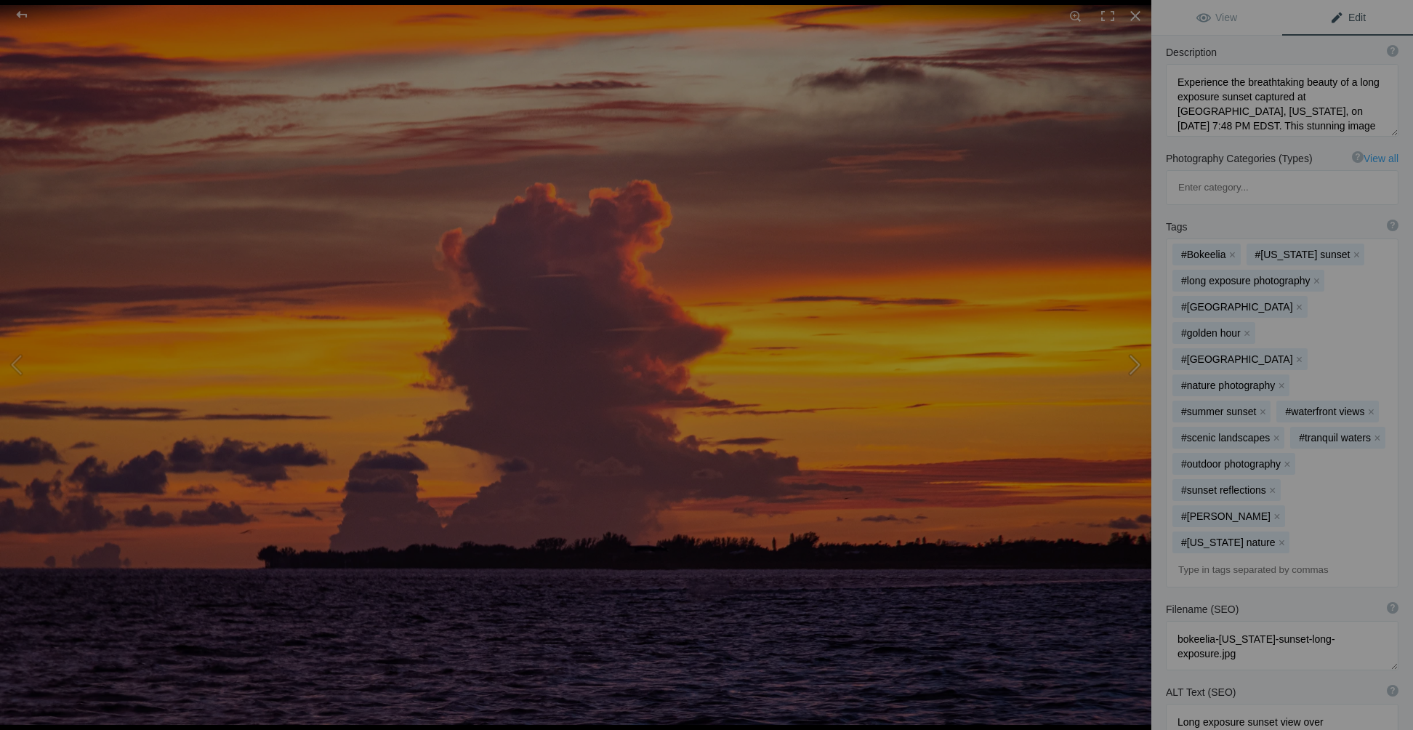
type textarea "Golden Hour Sunset Clouds at Fort Myers Beach"
type textarea "Golden Hour Sunset taken on September 20, 2021 at 7:43 PM EDST, Fort Myers Beac…"
type textarea "Golden_Hour_Sunset_Clouds_at_Fort_Myers_Beach.jpg"
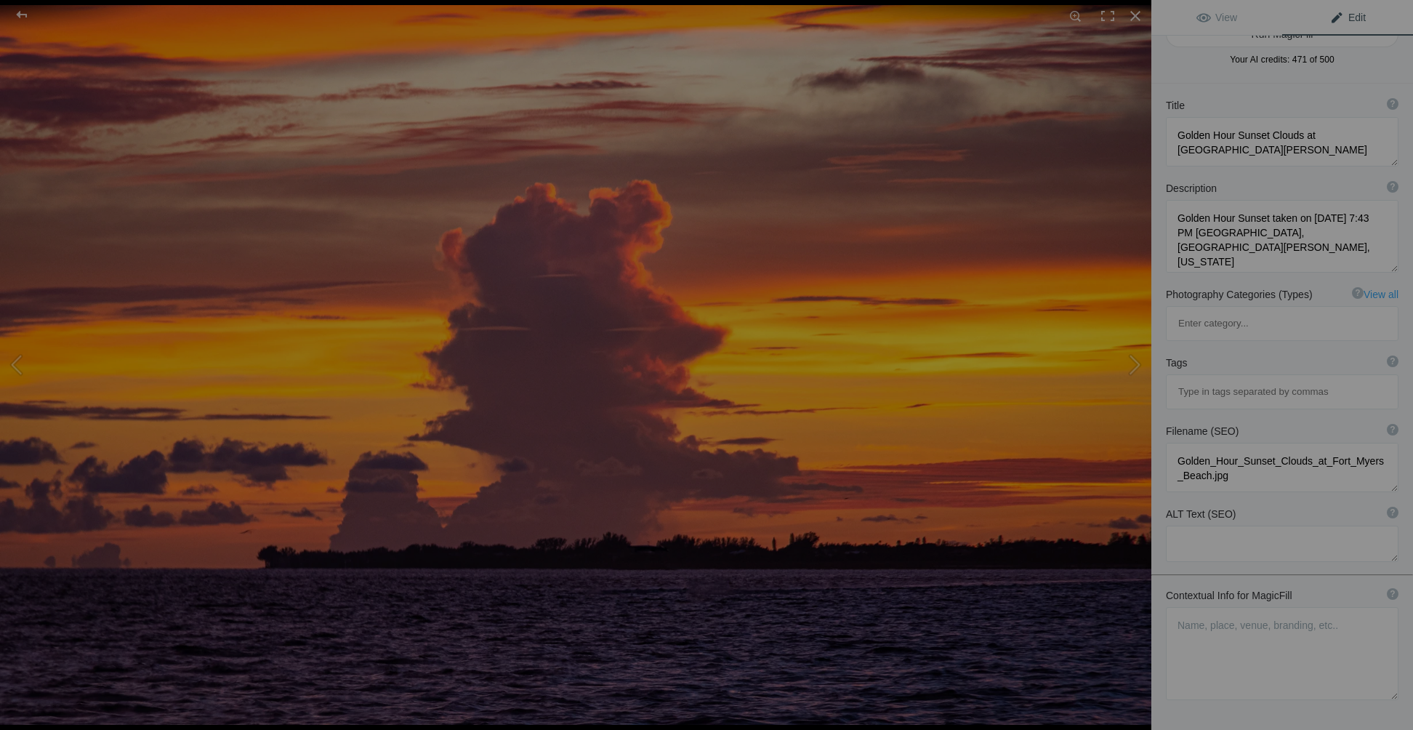
scroll to position [0, 0]
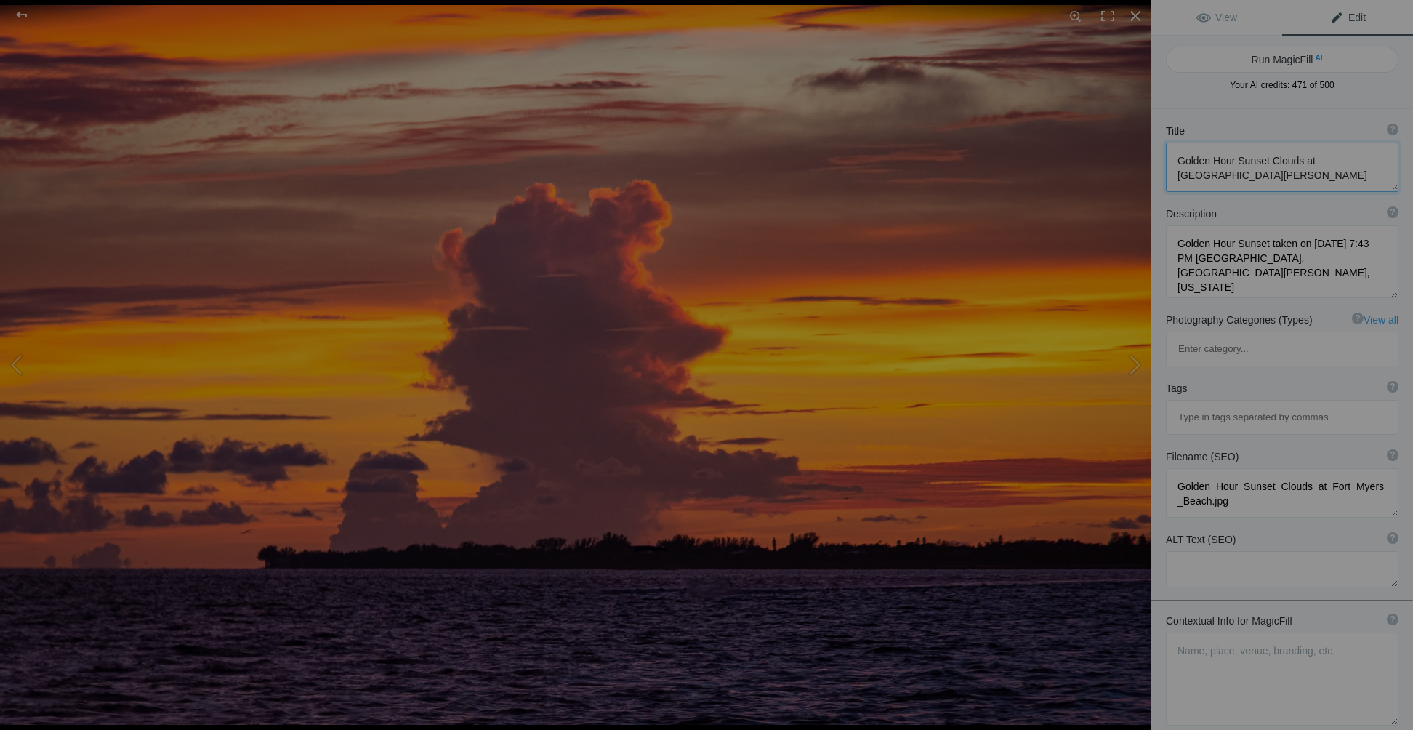
drag, startPoint x: 1176, startPoint y: 158, endPoint x: 1232, endPoint y: 176, distance: 57.9
click at [1232, 176] on textarea at bounding box center [1282, 166] width 233 height 49
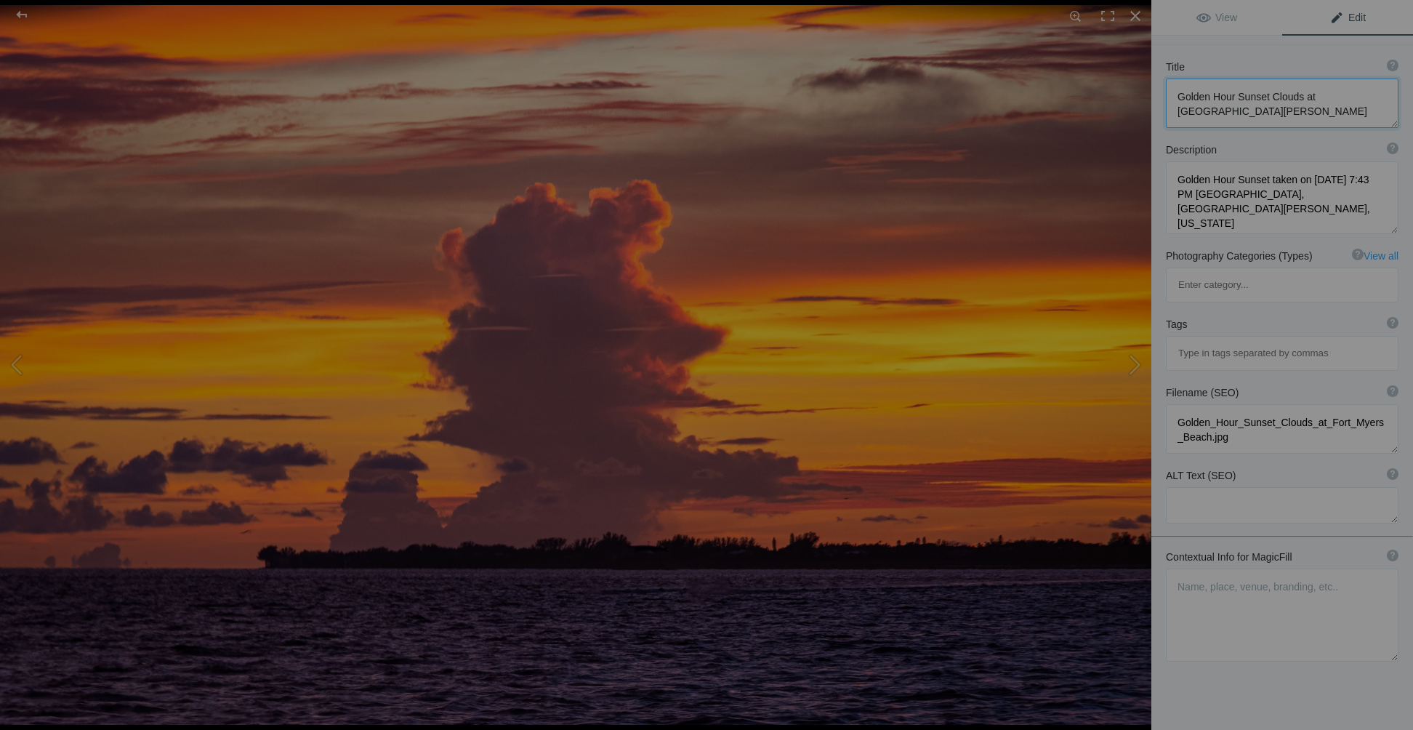
scroll to position [108, 0]
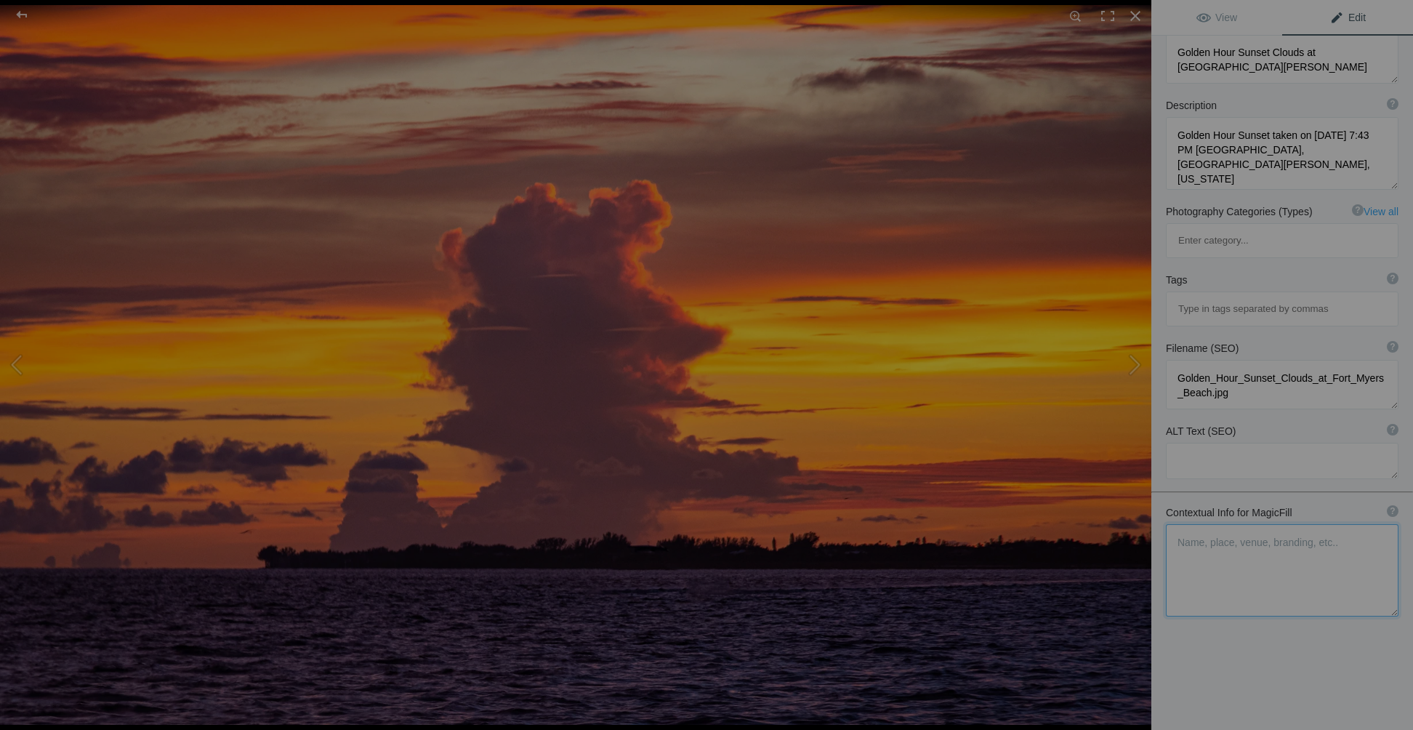
click at [1173, 524] on textarea at bounding box center [1282, 570] width 233 height 92
drag, startPoint x: 1176, startPoint y: 481, endPoint x: 1254, endPoint y: 529, distance: 92.4
click at [1254, 529] on textarea at bounding box center [1282, 570] width 233 height 92
paste textarea "Golden Hour Sunset Clouds at Fort Myers Beach"
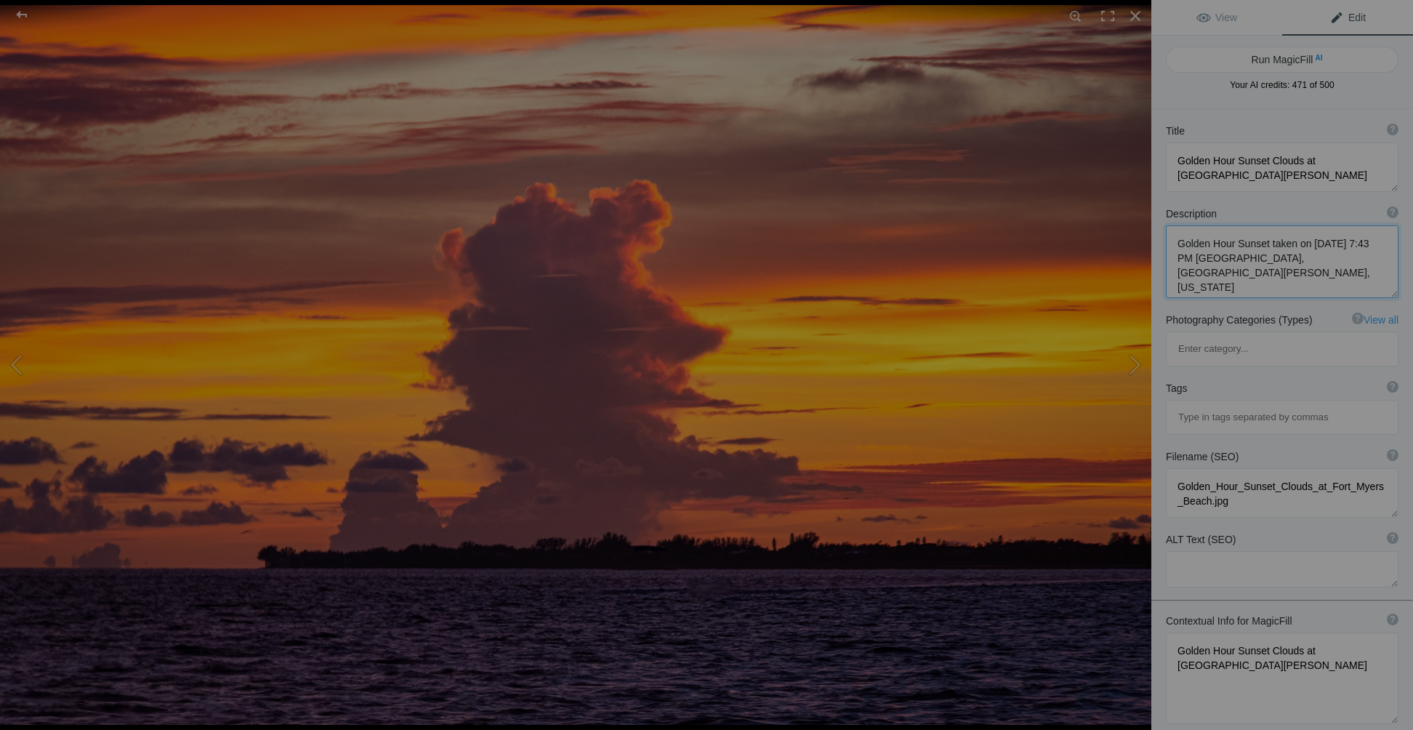
drag, startPoint x: 1279, startPoint y: 242, endPoint x: 1282, endPoint y: 273, distance: 31.3
click at [1282, 273] on textarea at bounding box center [1282, 261] width 233 height 73
click at [1218, 632] on textarea at bounding box center [1282, 678] width 233 height 92
drag, startPoint x: 1265, startPoint y: 241, endPoint x: 1275, endPoint y: 256, distance: 18.3
click at [1275, 256] on textarea at bounding box center [1282, 261] width 233 height 73
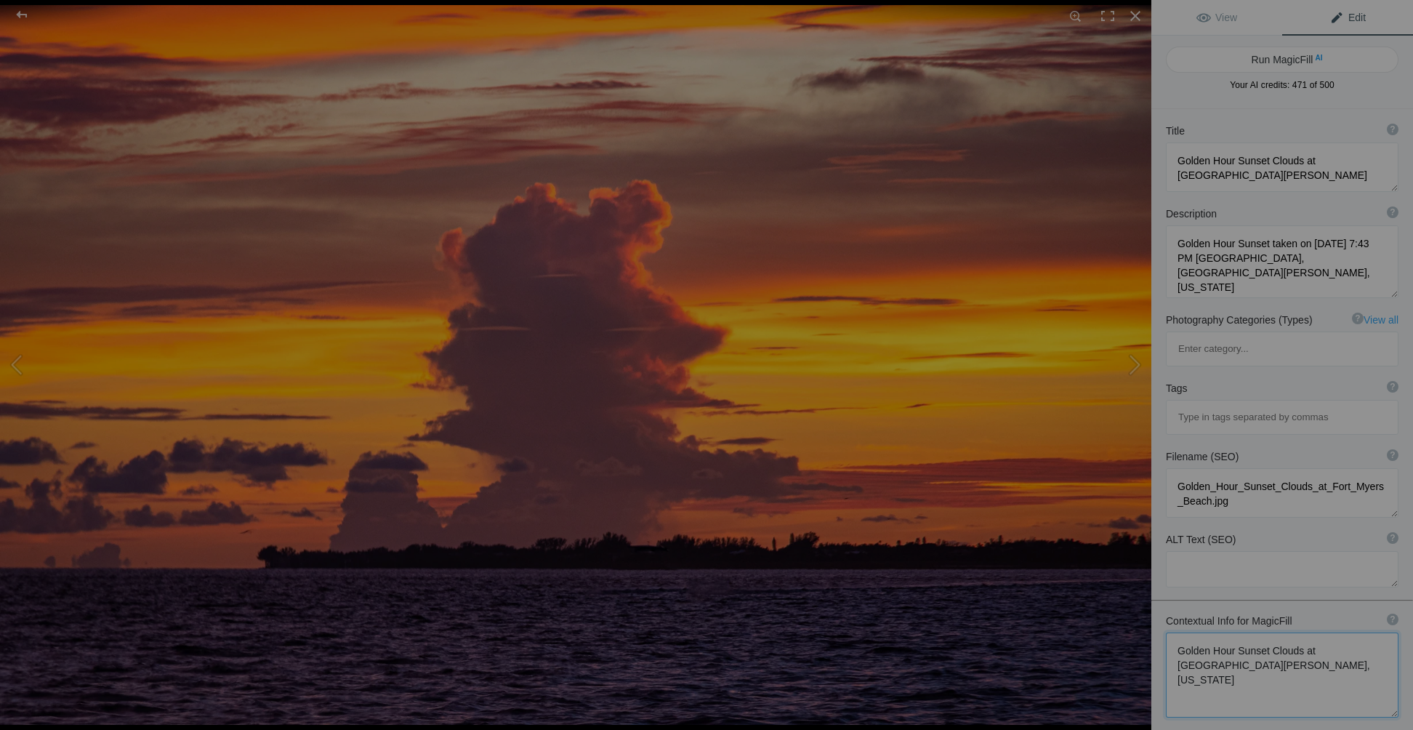
click at [1261, 632] on textarea at bounding box center [1282, 674] width 233 height 85
paste textarea "taken on September 20, 2021 at 7:43 PM EDST"
click at [1252, 632] on textarea at bounding box center [1282, 674] width 233 height 84
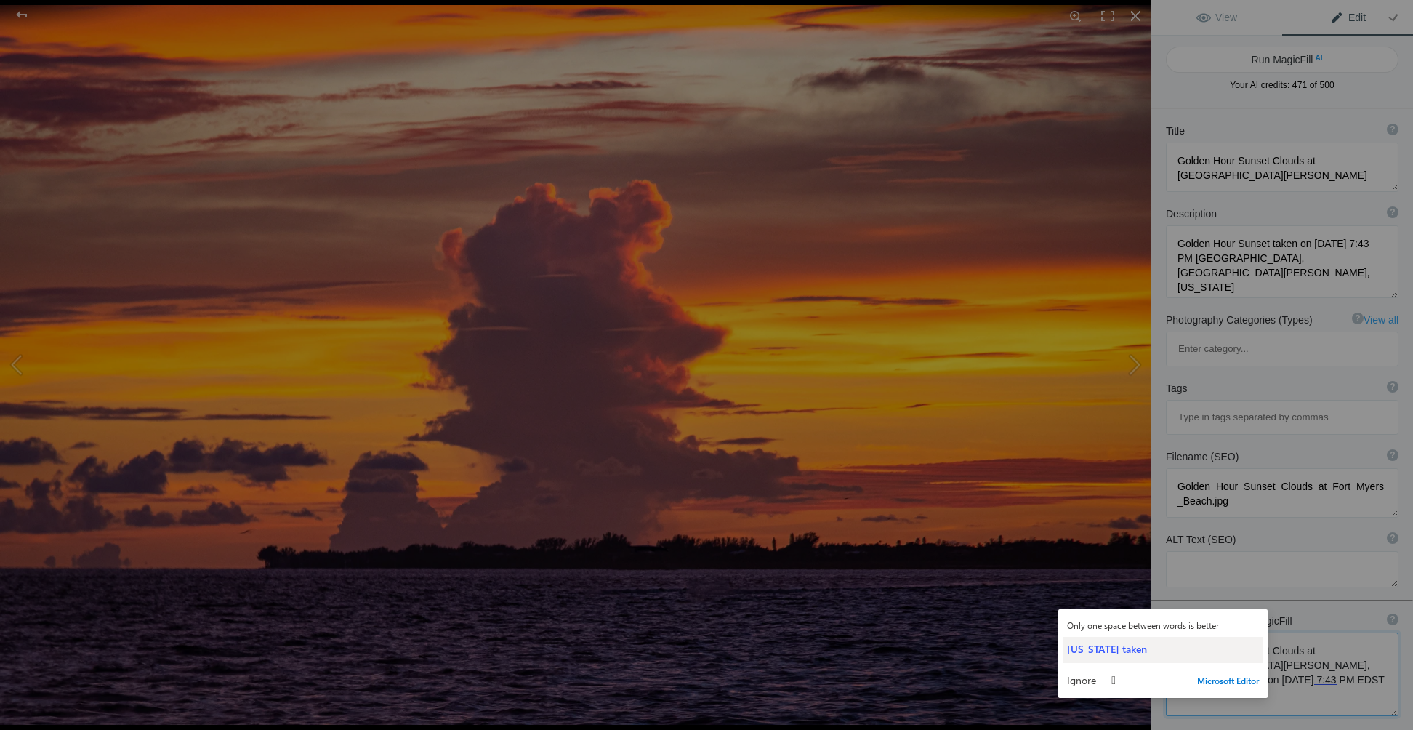
type textarea "Golden Hour Sunset Clouds at Fort Myers Beach, Florida taken on September 20, 2…"
click at [1144, 646] on div "Florida taken" at bounding box center [1163, 649] width 192 height 14
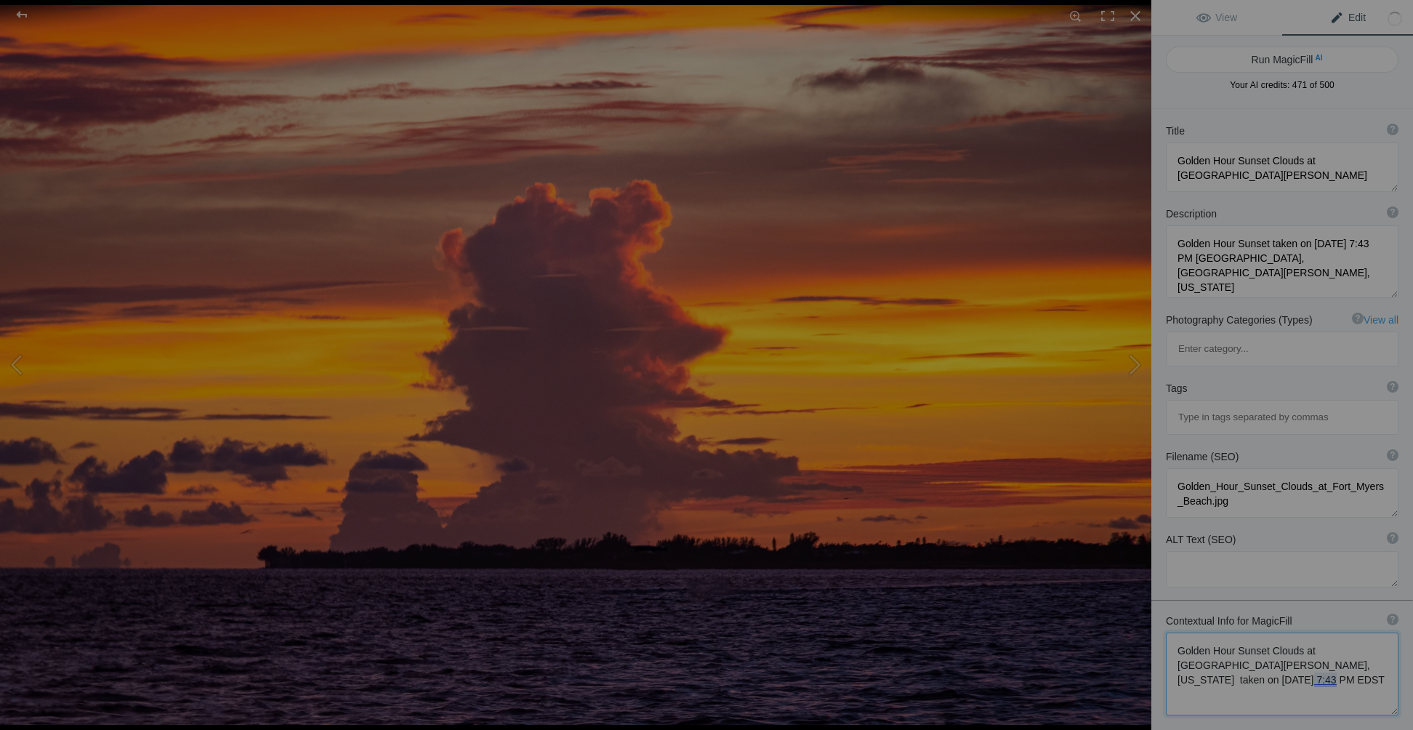
click at [1359, 632] on textarea at bounding box center [1282, 673] width 233 height 83
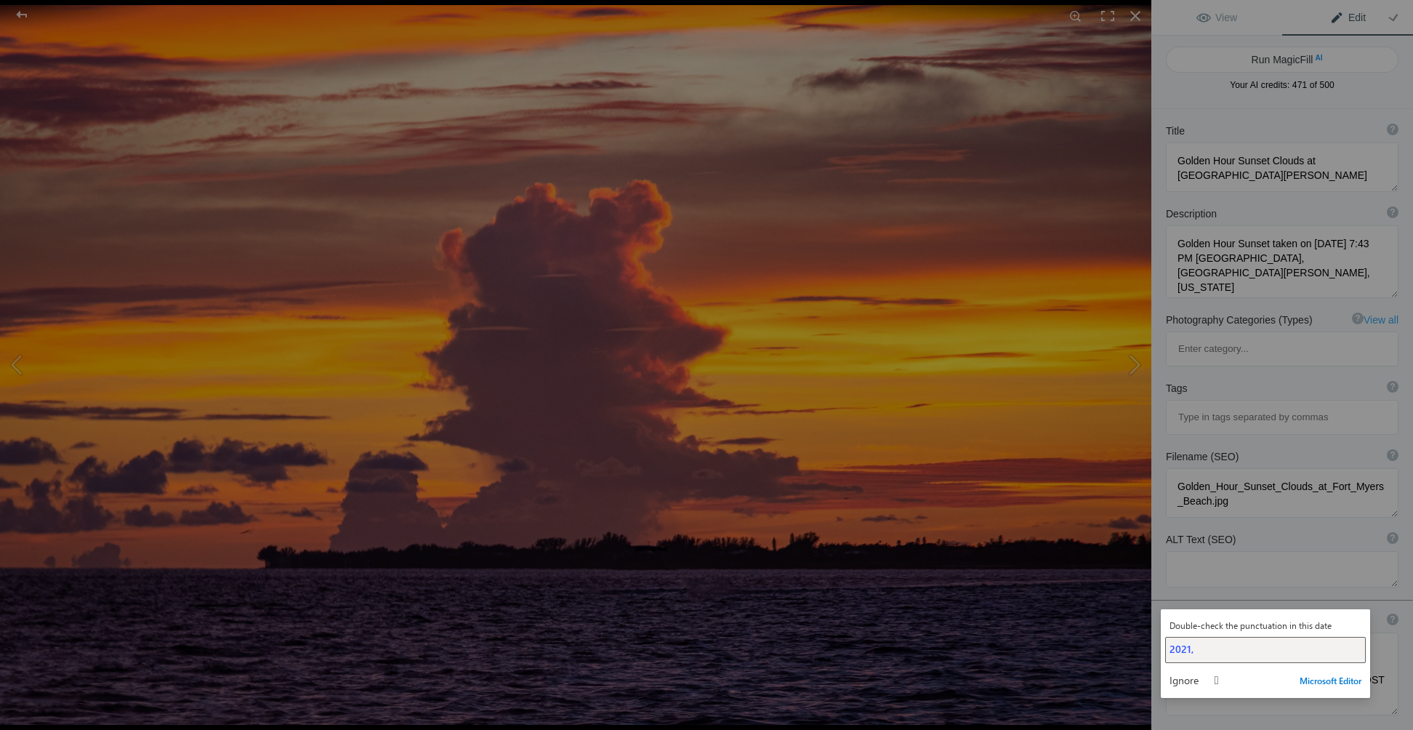
click at [1171, 649] on span "2021," at bounding box center [1182, 649] width 24 height 14
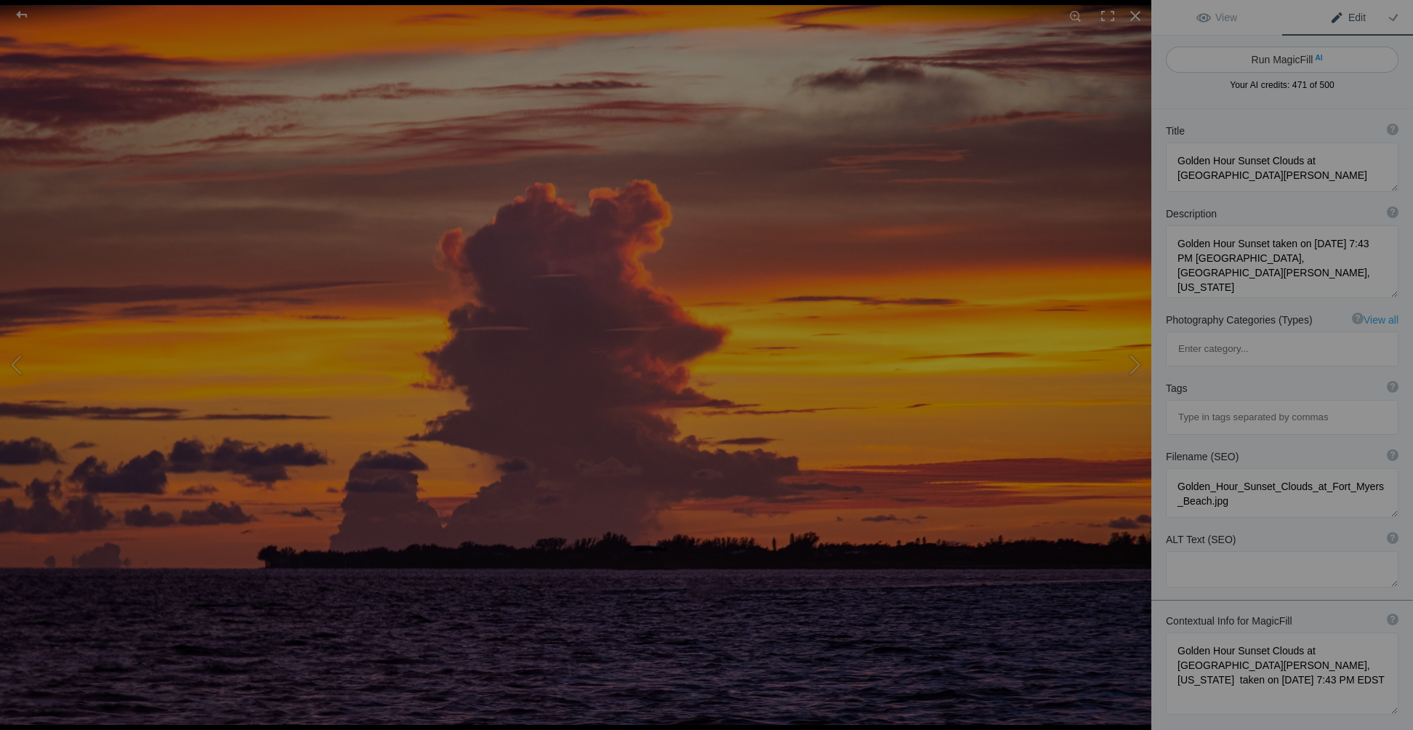
click at [1279, 57] on button "Run MagicFill AI" at bounding box center [1282, 60] width 233 height 26
type textarea "Stunning Golden Hour Sunset Over Fort Myers Beach, Florida"
type textarea "Experience the breathtaking beauty of a golden hour sunset at Fort Myers Beach,…"
type textarea "golden-hour-sunset-fort-myers-beach.jpg"
type textarea "A vibrant golden hour sunset over Fort Myers Beach, Florida, featuring dramatic…"
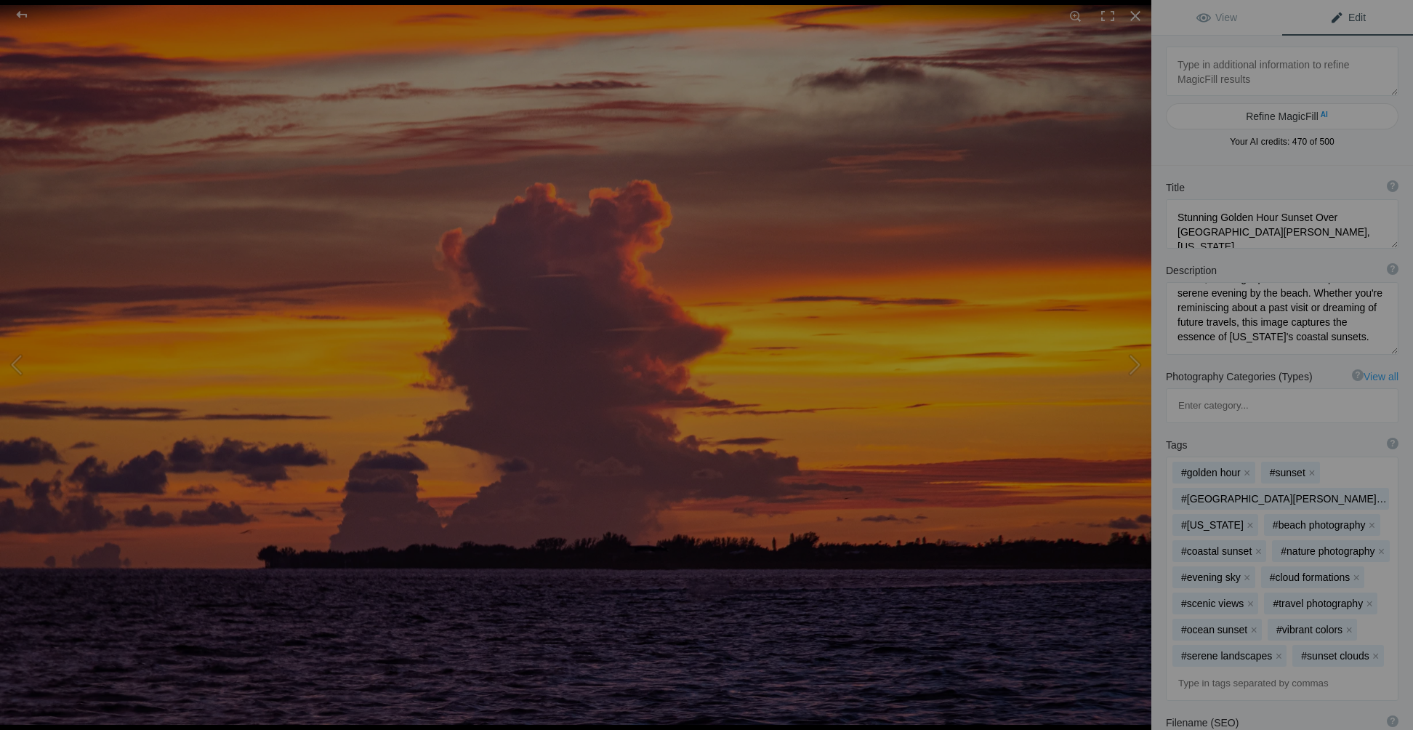
scroll to position [166, 0]
click at [1133, 363] on button at bounding box center [1096, 364] width 109 height 262
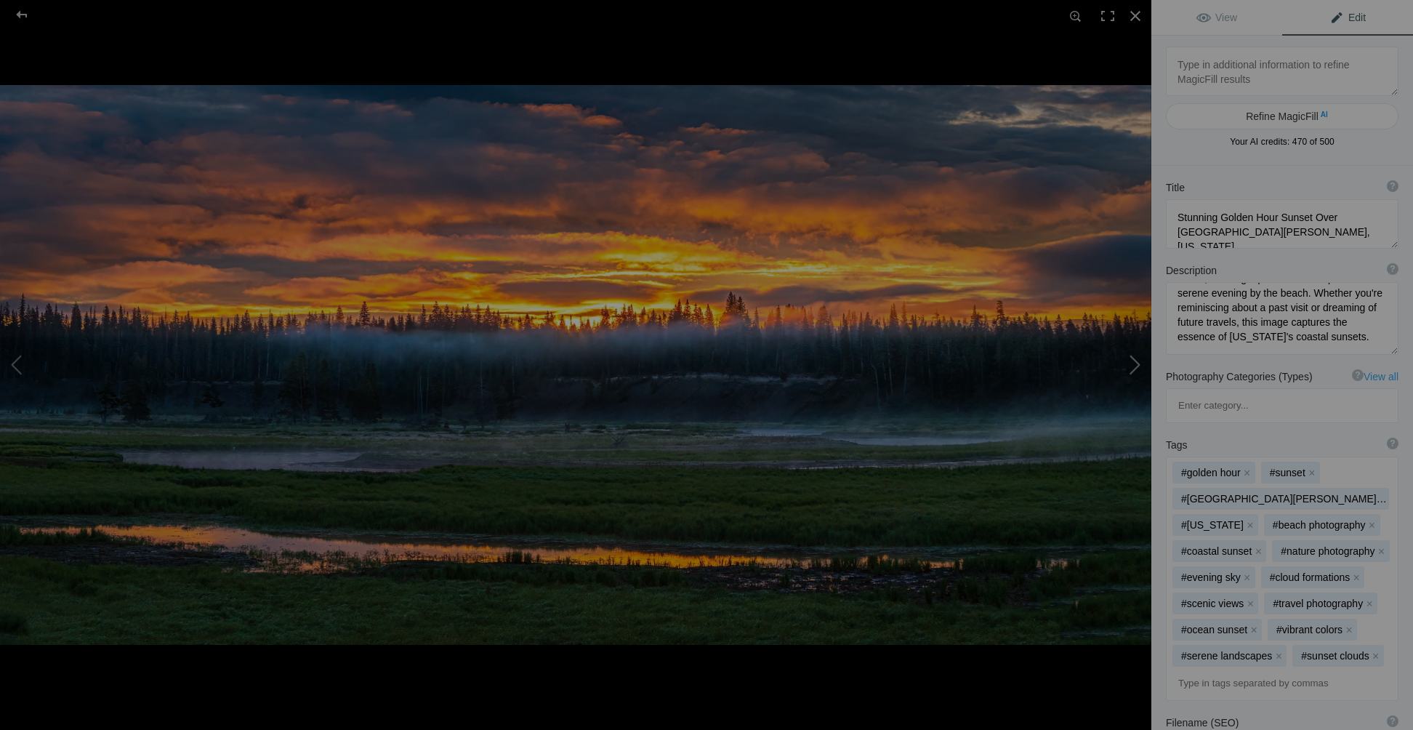
type textarea "Yellowstone Sunrise At The Fishing Bridge"
type textarea "Misty Morning Sunrise At The Fishing Bridge"
type textarea "Yellowstone_Sunrise_At_The_Fishing_Bridge.jpg"
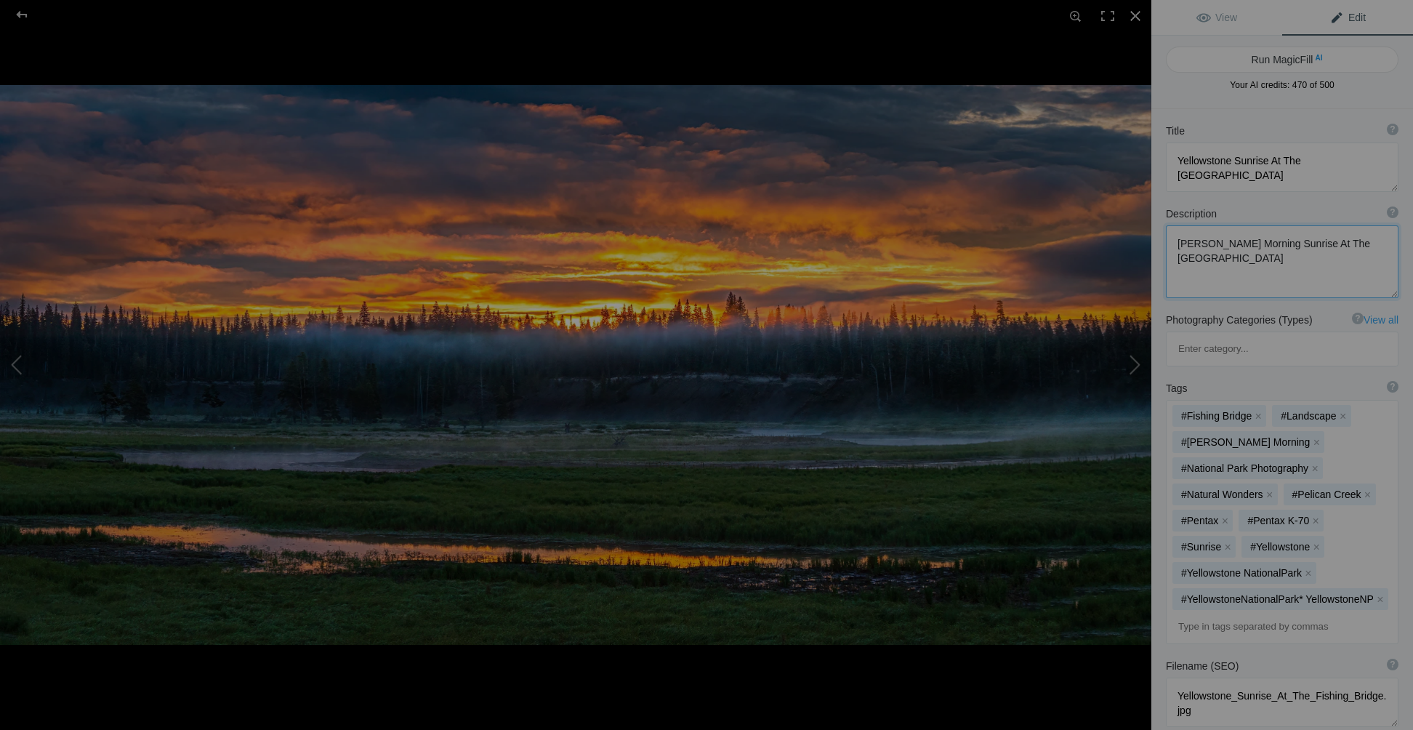
drag, startPoint x: 1176, startPoint y: 245, endPoint x: 1405, endPoint y: 244, distance: 229.7
click at [1402, 244] on div "View Edit Run MagicFill AI Your AI credits: 470 of 500 You have used all your A…" at bounding box center [1283, 365] width 262 height 730
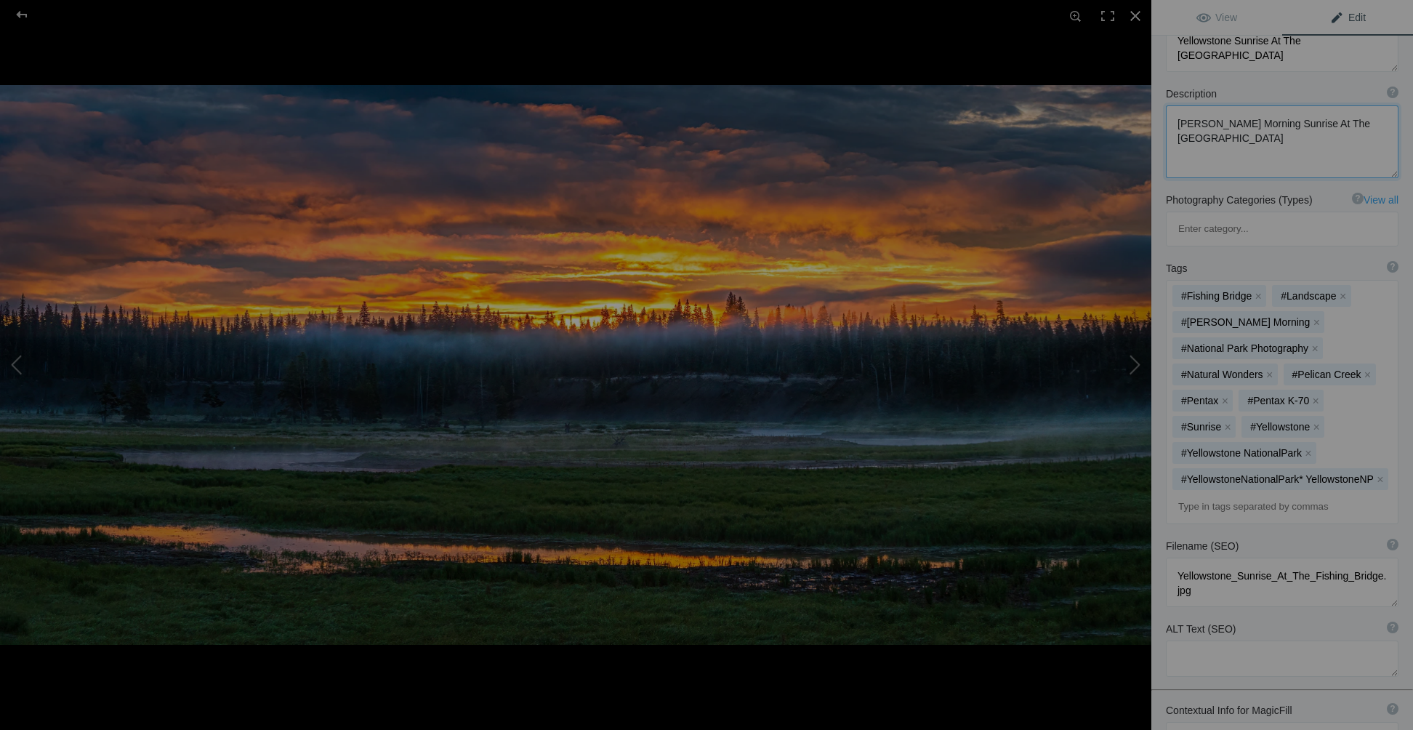
scroll to position [218, 0]
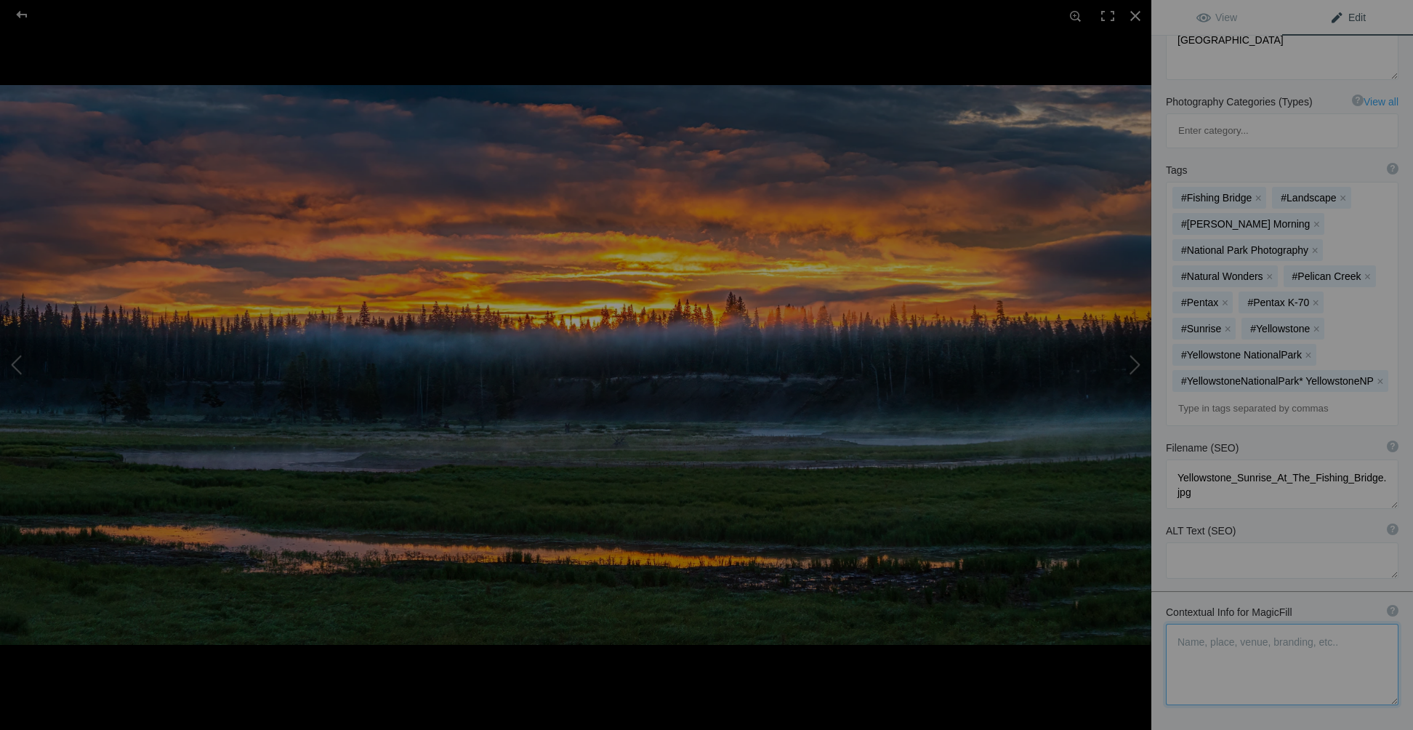
click at [1184, 624] on textarea at bounding box center [1282, 664] width 233 height 81
drag, startPoint x: 1173, startPoint y: 580, endPoint x: 1274, endPoint y: 625, distance: 110.6
click at [1274, 625] on textarea at bounding box center [1282, 664] width 233 height 81
paste textarea "Misty Morning Sunrise At The Fishing Bridge"
click at [1278, 624] on textarea at bounding box center [1282, 664] width 233 height 81
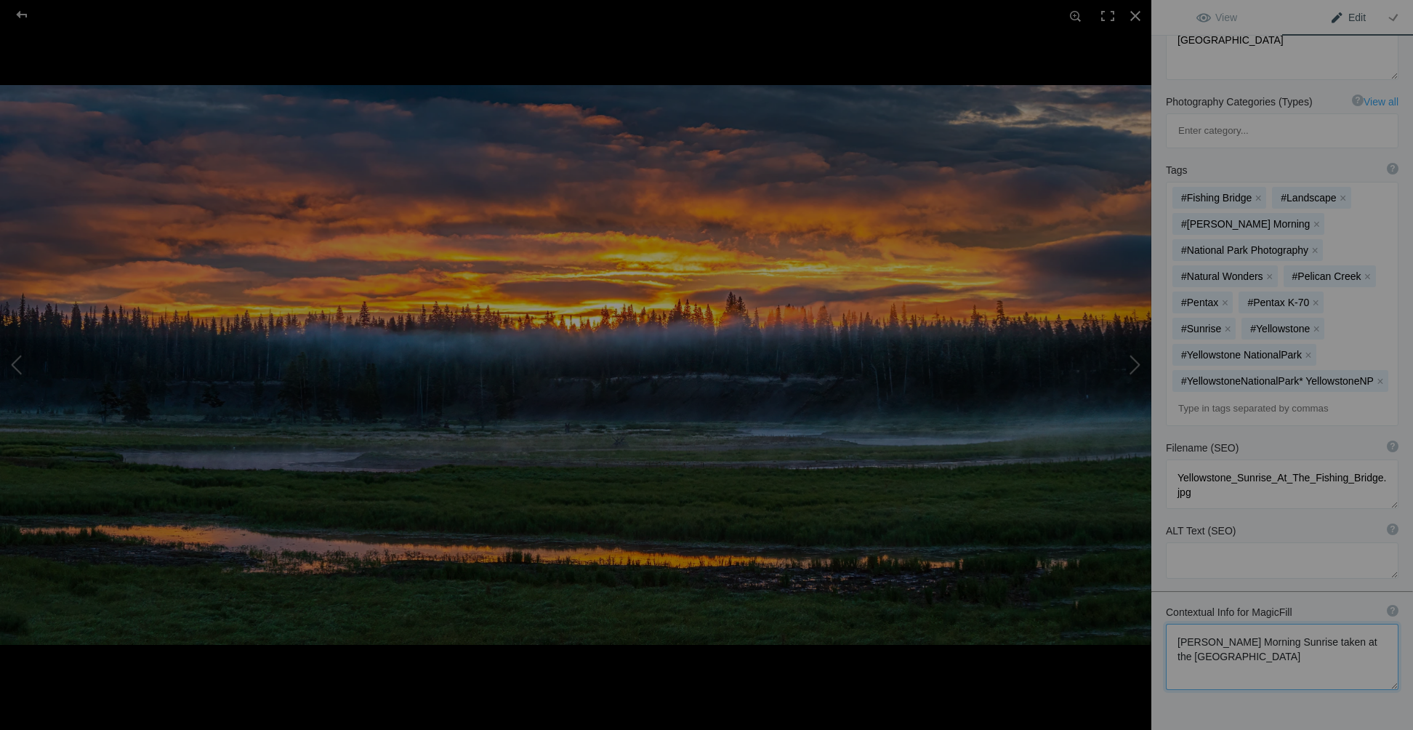
drag, startPoint x: 1354, startPoint y: 616, endPoint x: 1295, endPoint y: 600, distance: 60.3
click at [1352, 624] on textarea at bounding box center [1282, 657] width 233 height 66
click at [1216, 624] on textarea at bounding box center [1282, 657] width 233 height 66
drag, startPoint x: 1248, startPoint y: 580, endPoint x: 1202, endPoint y: 580, distance: 45.1
click at [1202, 624] on textarea at bounding box center [1282, 648] width 233 height 49
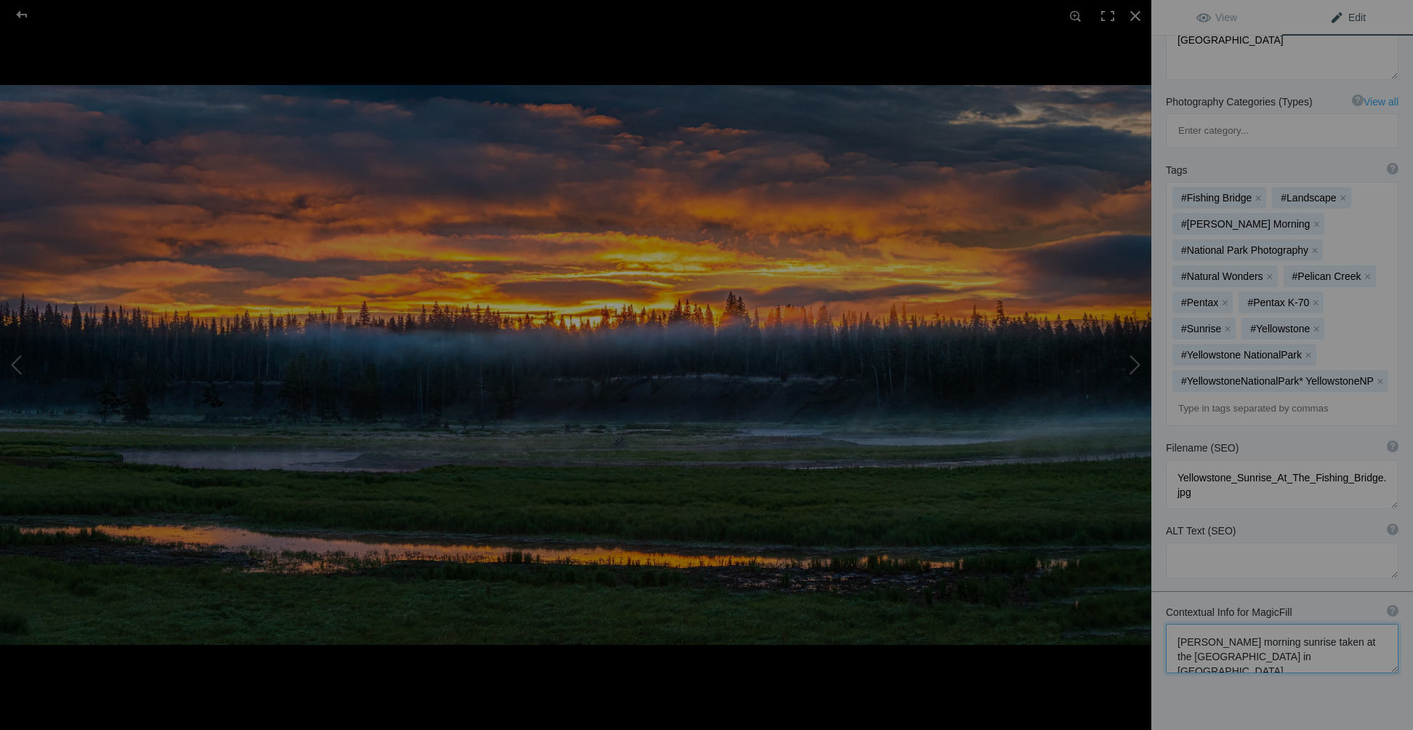
click at [1179, 624] on textarea at bounding box center [1282, 648] width 233 height 49
click at [1242, 624] on textarea at bounding box center [1282, 656] width 233 height 64
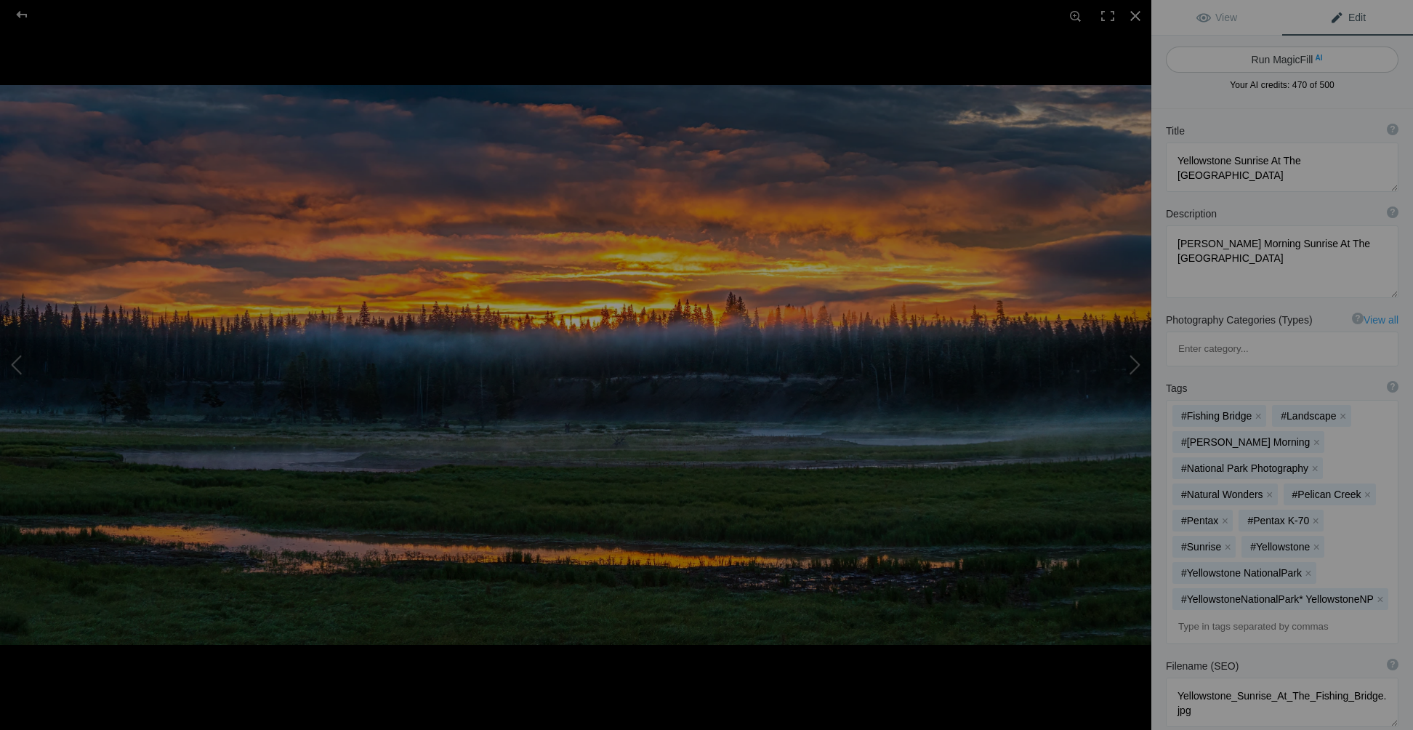
type textarea "Summer misty morning sunrise taken at the Fishing Bridge in Yellowstone Nationa…"
click at [1280, 58] on button "Run MagicFill AI" at bounding box center [1282, 60] width 233 height 26
type textarea "Breathtaking Sunrise Over Fishing Bridge in Yellowstone National Park"
type textarea "Experience the serene beauty of a misty summer morning at Fishing Bridge in Yel…"
type textarea "breathtaking-sunrise-fishing-bridge-yellowstone.jpg"
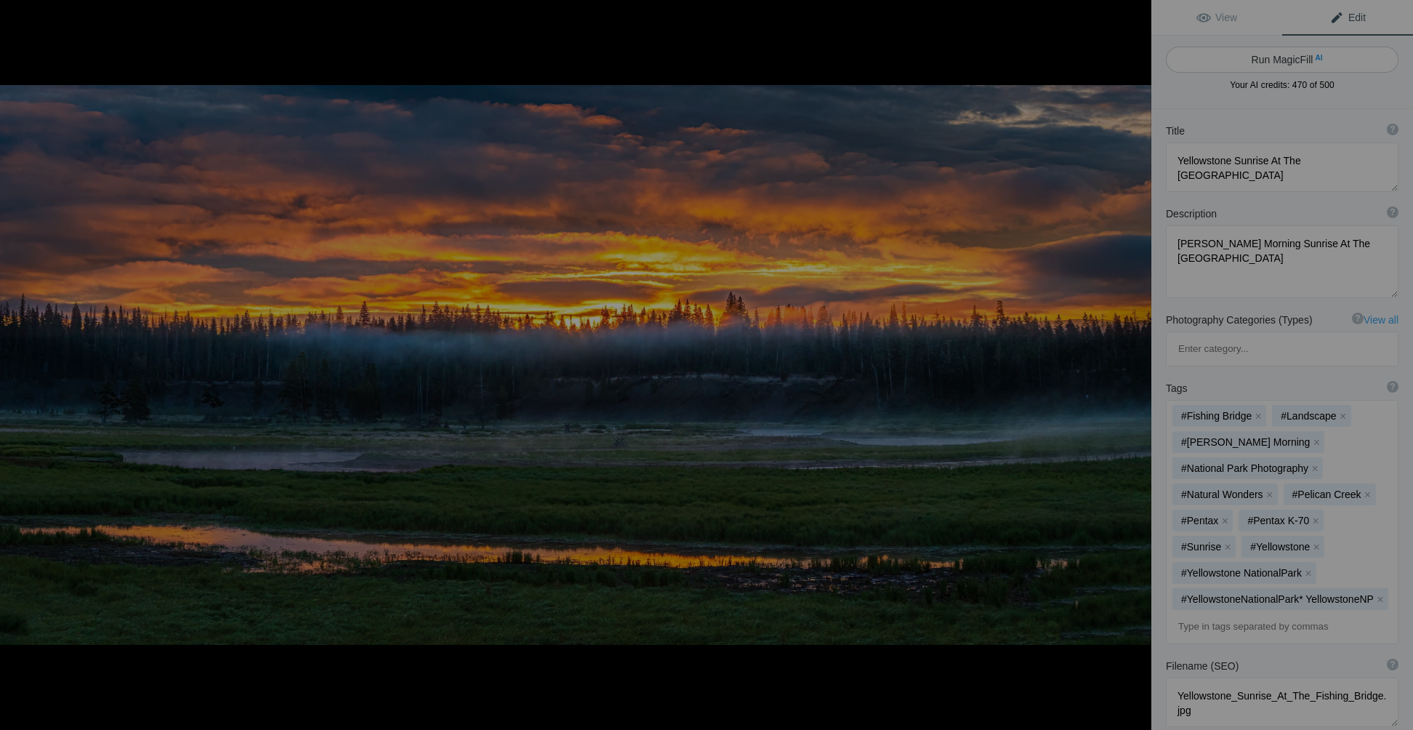
type textarea "Sunrise over Fishing Bridge in Yellowstone National Park, featuring mist rising…"
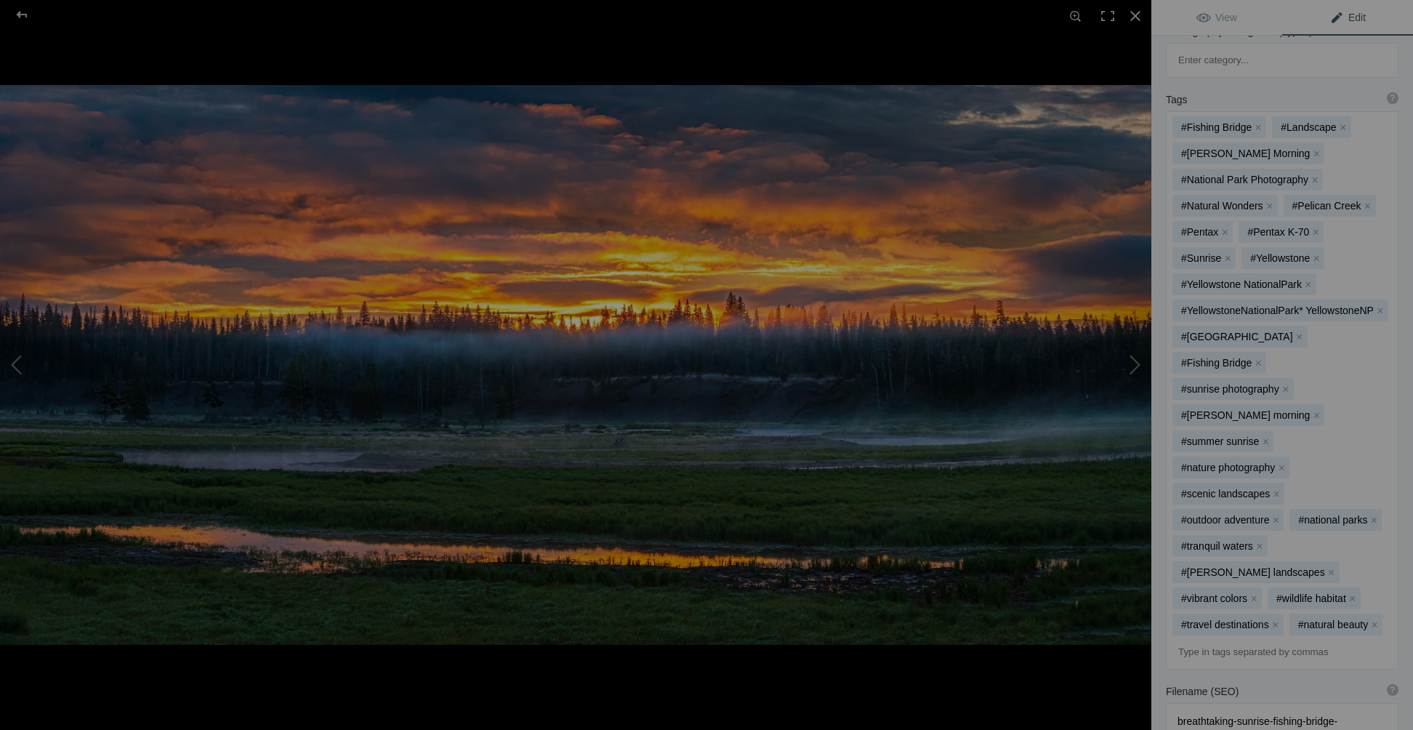
scroll to position [509, 0]
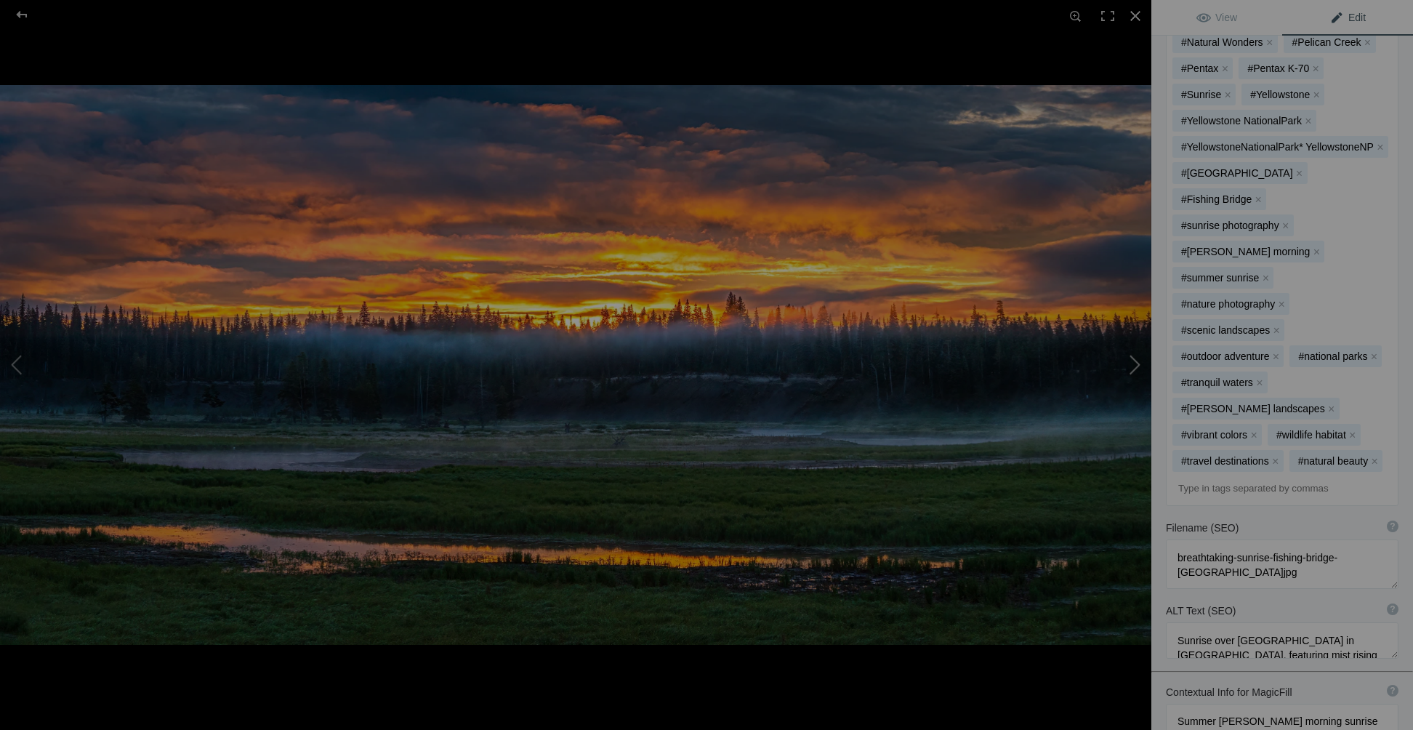
click at [1133, 366] on button at bounding box center [1096, 364] width 109 height 262
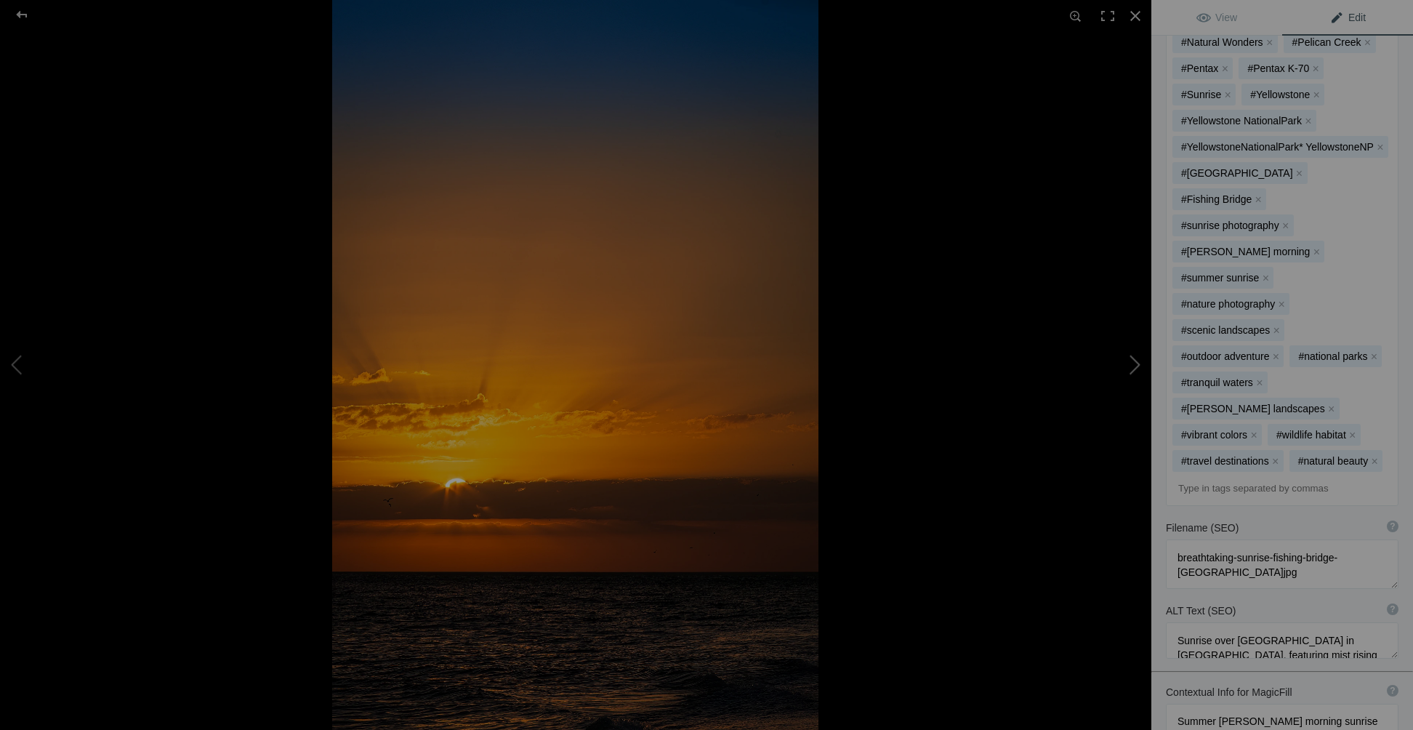
type textarea "Sanibel Island Florida Sunset"
type textarea "Sanibel_Island_Florida_Sunset.jpg"
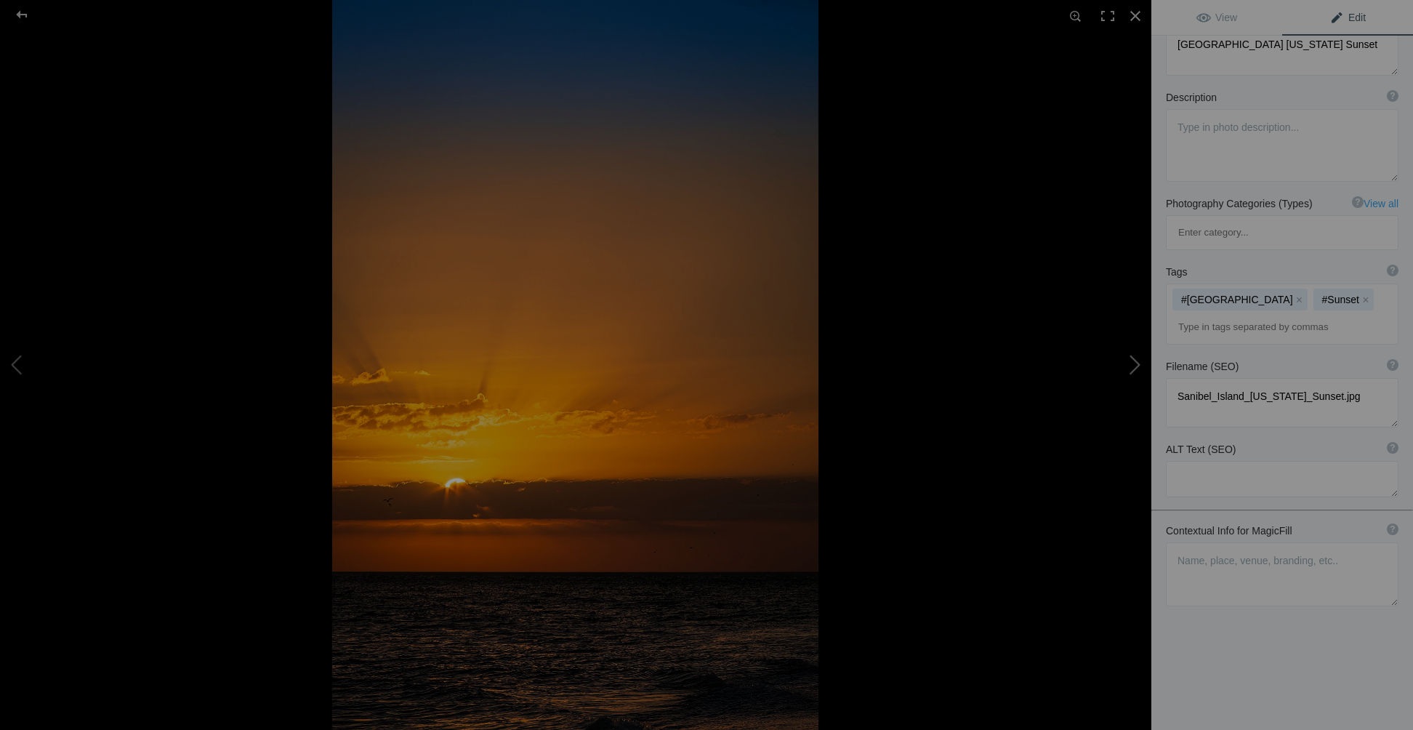
scroll to position [108, 0]
click at [1128, 18] on div at bounding box center [1136, 16] width 32 height 32
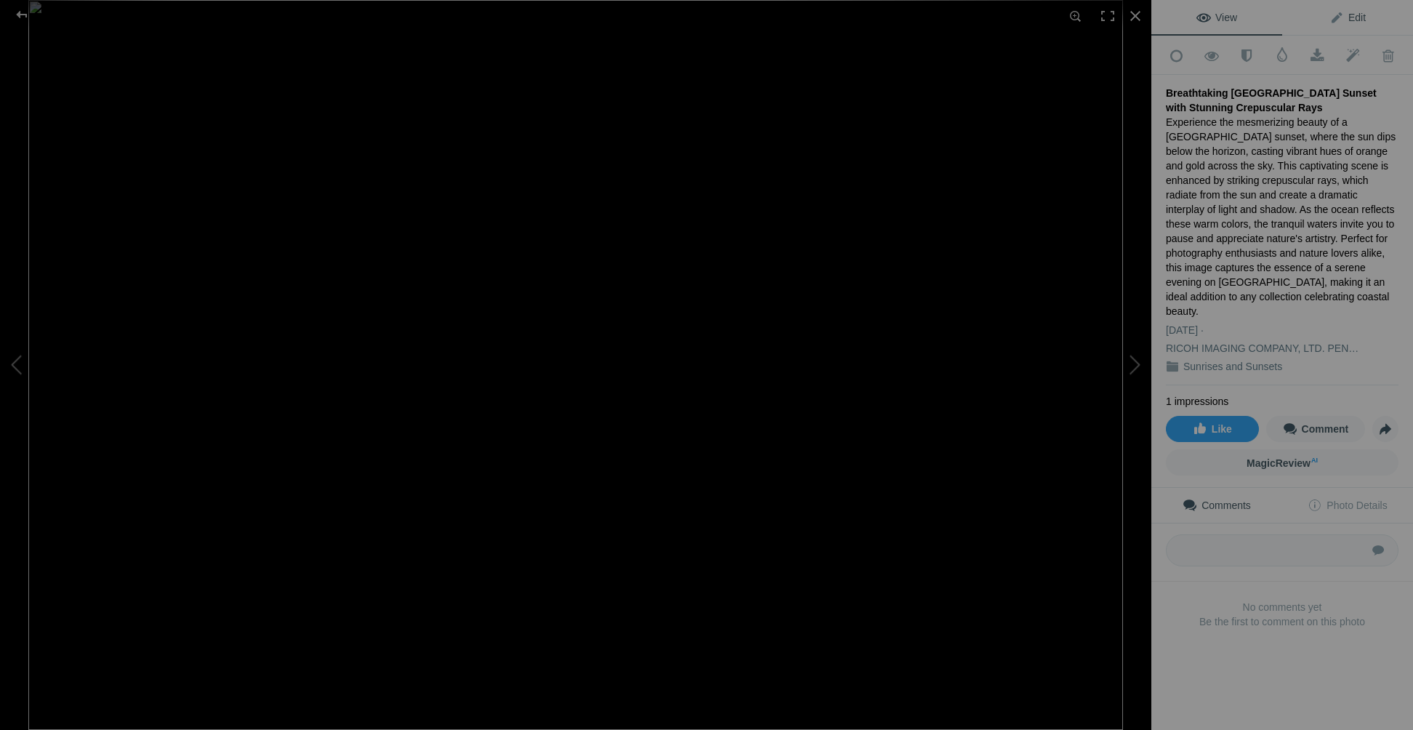
click at [1355, 16] on span "Edit" at bounding box center [1348, 18] width 36 height 12
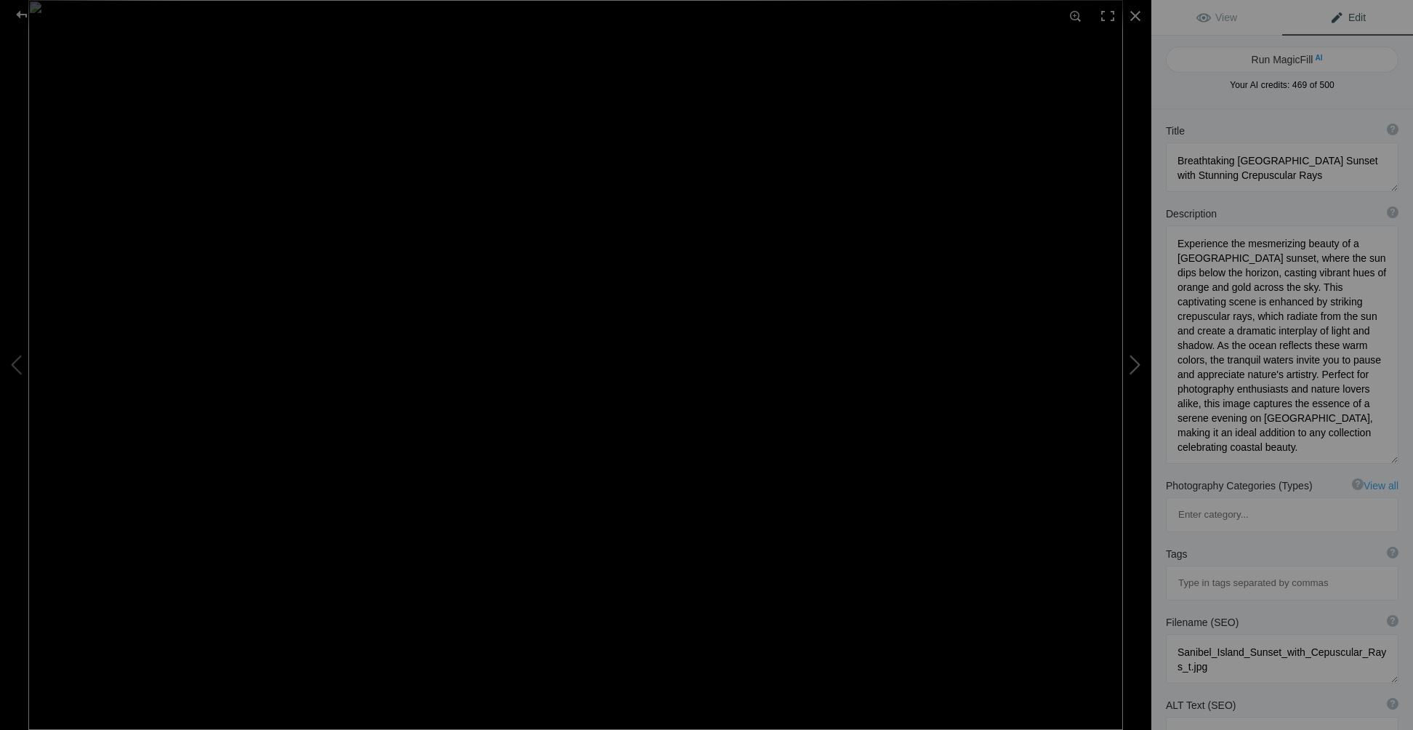
click at [1138, 361] on button at bounding box center [1096, 364] width 109 height 262
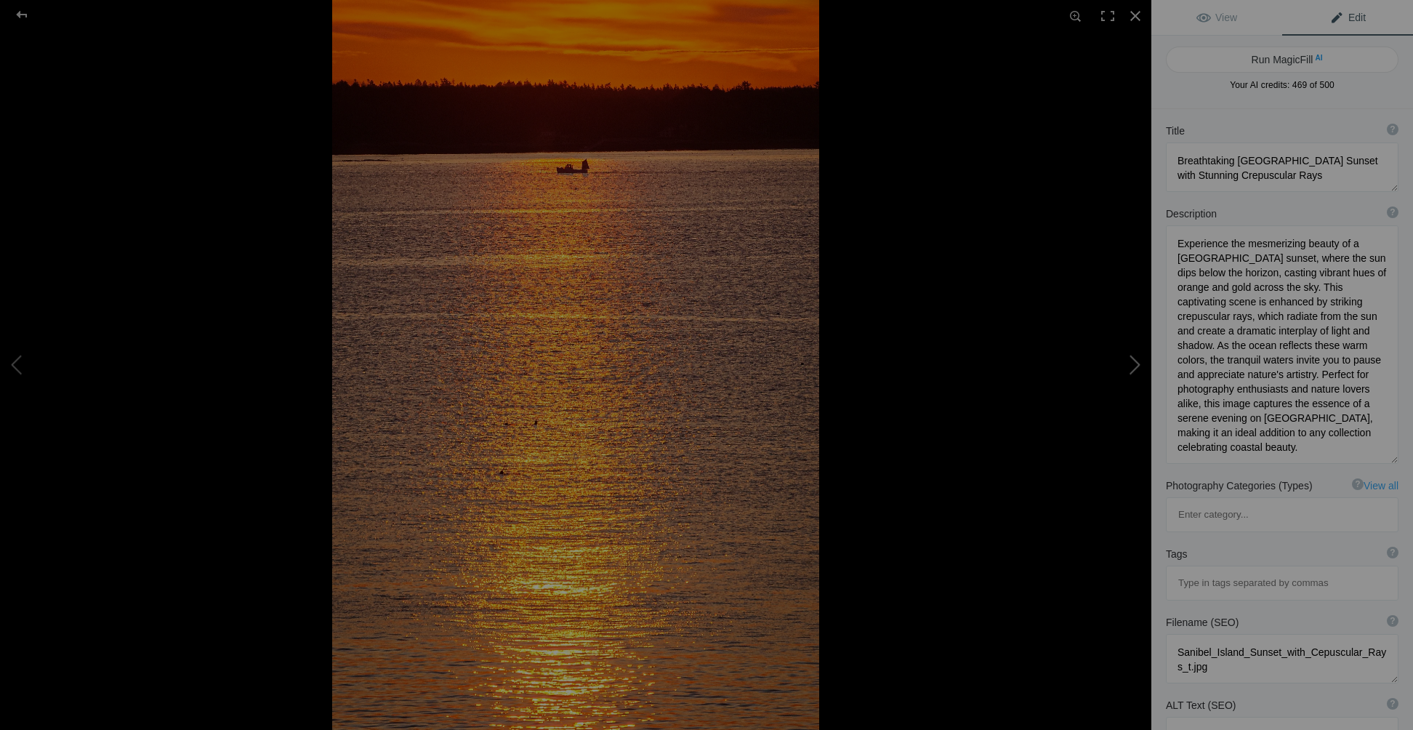
type textarea "Sunrise Over Lovells Pond in Cotuit, MA - June 2023"
type textarea "Experience the serene beauty of a sunrise over Lovells Pond in Cotuit, MA, capt…"
type textarea "2023-06-09_Lovells_Pond_Sunrise.jpg"
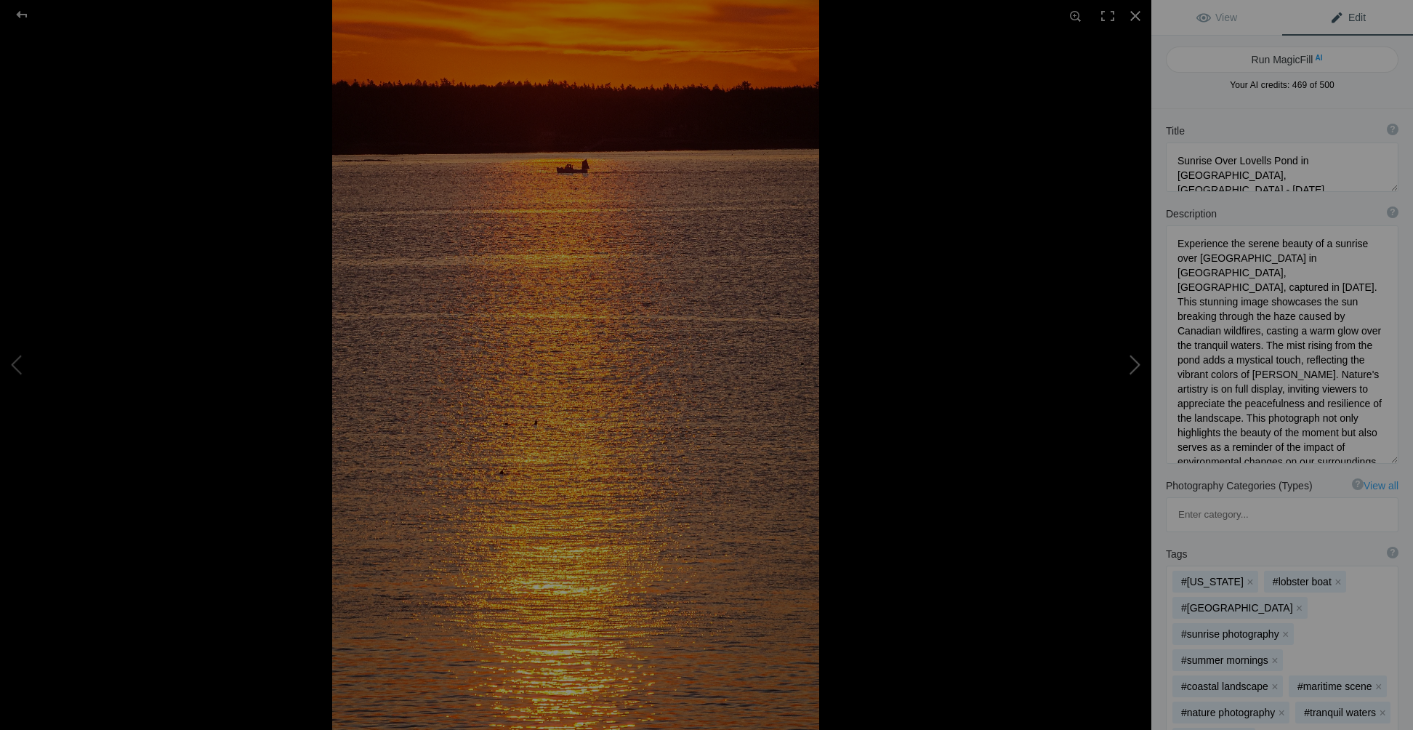
type textarea "Solitary Lobster Boat at Sunrise Over Sheepscot Bay, Maine"
type textarea "Experience the tranquil beauty of a solitary lobster boat gliding across Sheeps…"
type textarea "solitary-lobster-boat-sheepscot-bay-sunrise.jpg"
type textarea "A solitary lobster boat on Sheepscot Bay during a vibrant summer sunrise, with …"
type textarea "Solitary lobster boat on a Summer Sunrise -Sheepscot Bay, Maine"
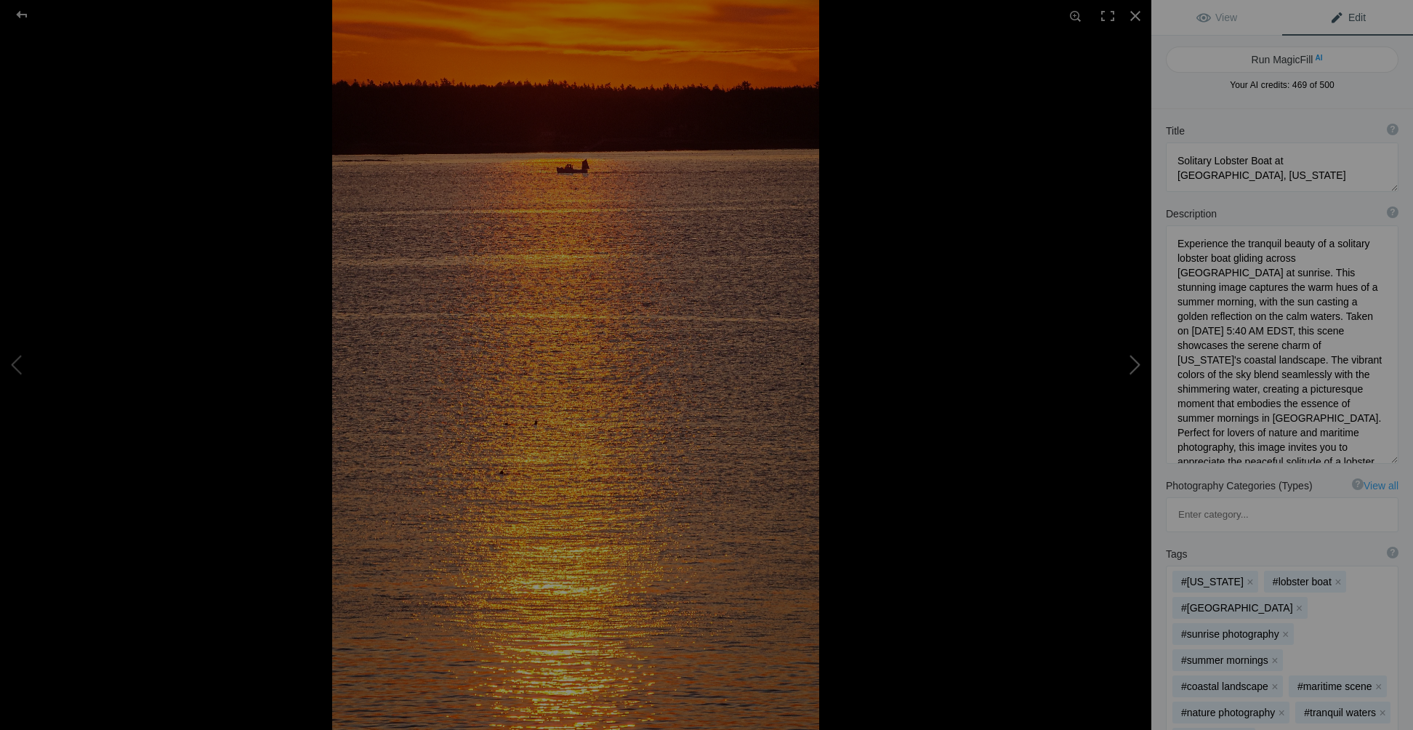
click at [1138, 361] on button at bounding box center [1096, 364] width 109 height 262
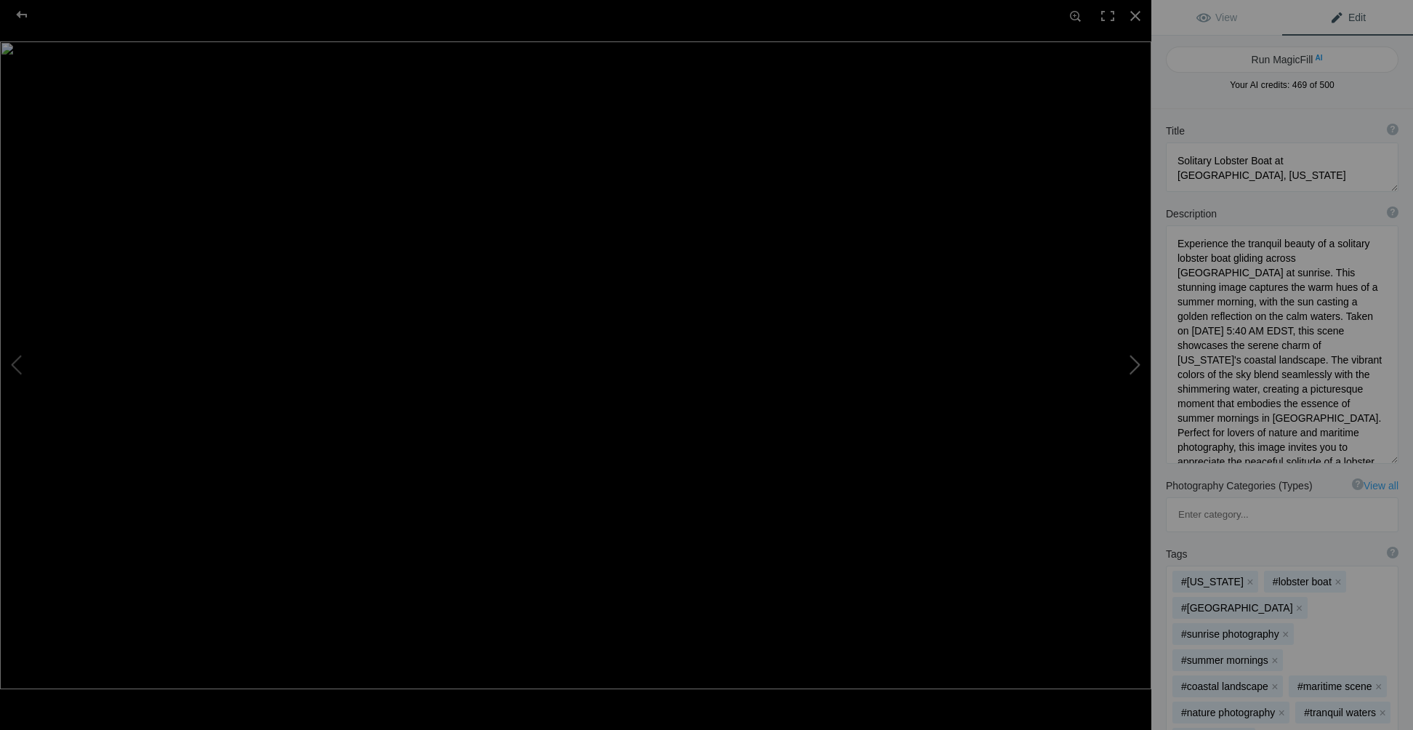
type textarea "Cepuscular Rays Sunset Over Bokeelia"
type textarea "Golden Hour sunset with crepuscular rays taken on May 14, 2021 7:55 PM EDST fro…"
type textarea "Cepuscular_Rays_Sunset_Over_Bokeelia.jpg.null"
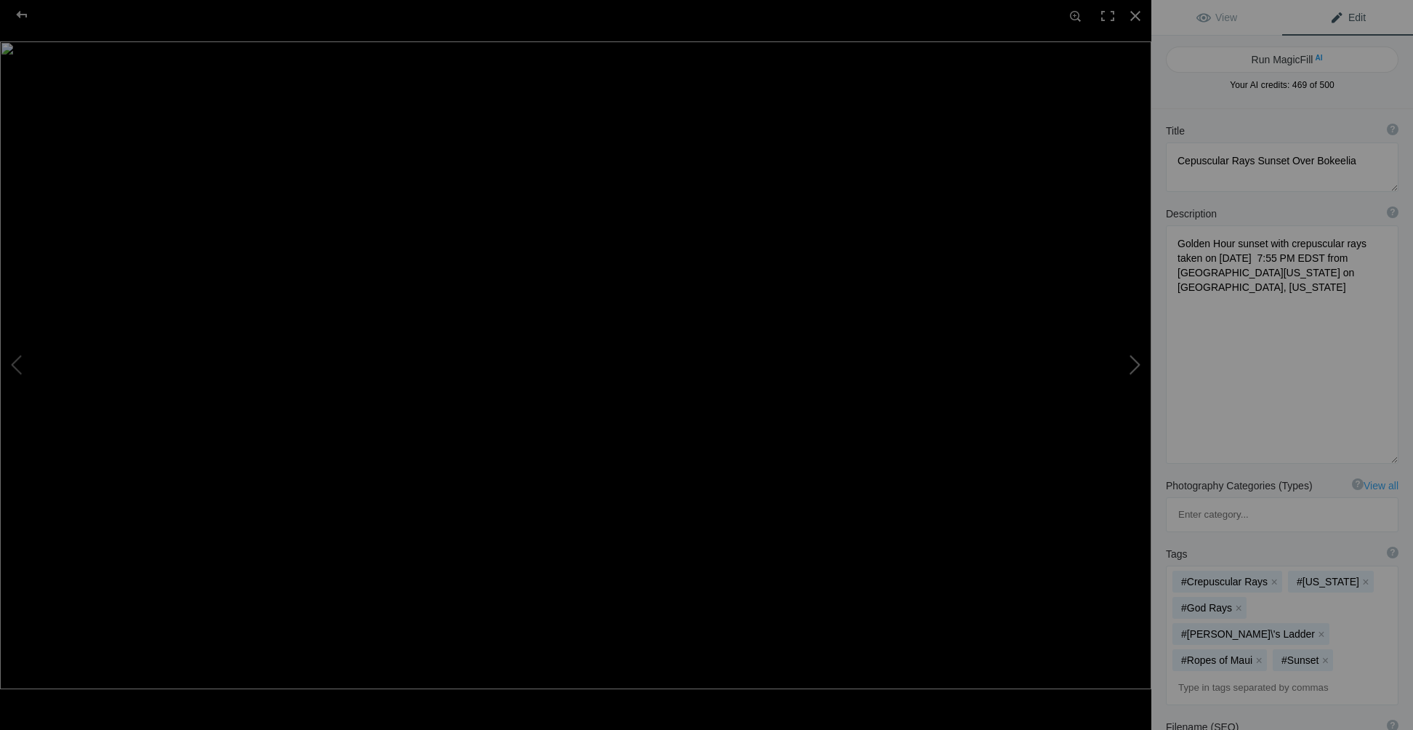
click at [1138, 361] on button at bounding box center [1096, 364] width 109 height 262
type textarea "Summer Moonset Over Chatham Beach Dunes at Dawn"
type textarea "Witness the serene beauty of a summer moon setting over the tranquil dunes of C…"
type textarea "summer-moonset-chatham-beach-dunes.jpg"
type textarea "A summer moon setting over the dunes at Chatham Beach, Massachusetts, during da…"
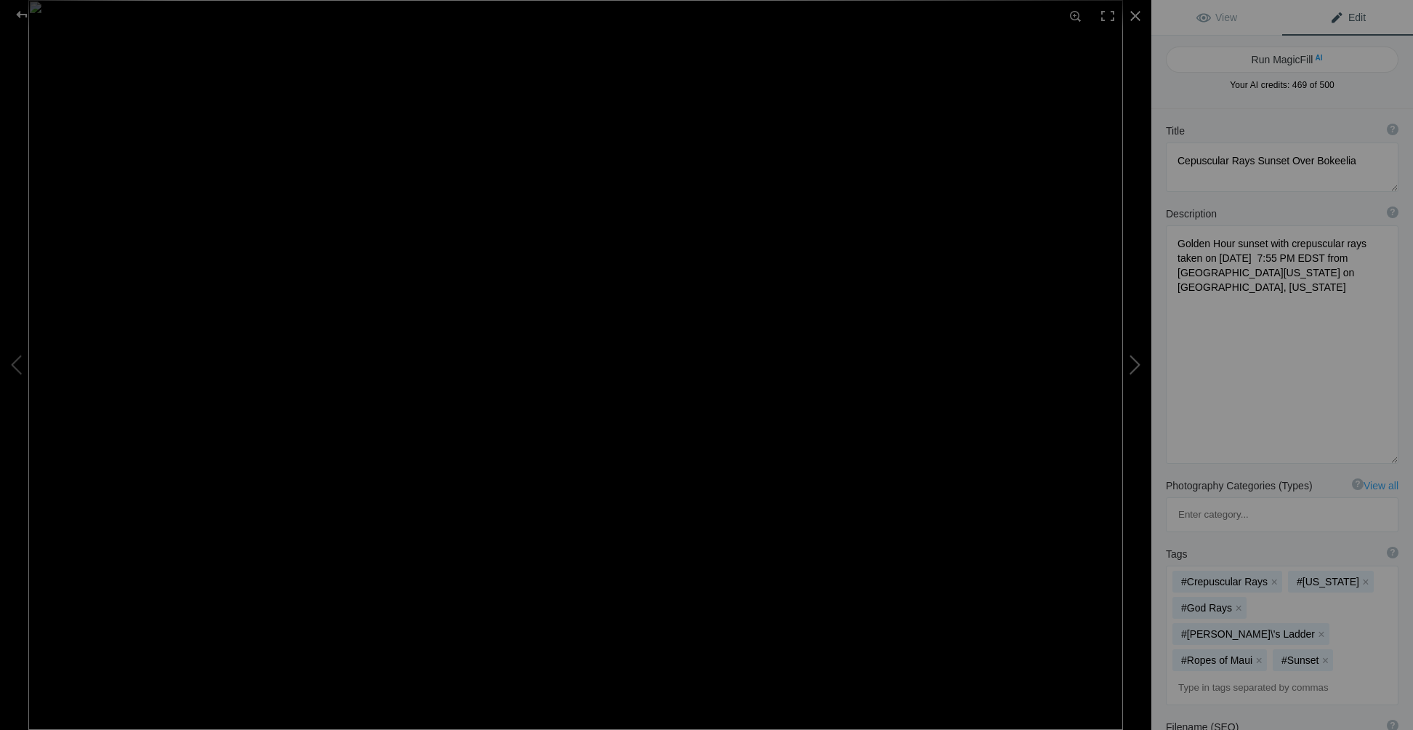
type textarea "Summer Moon Setting Over Chatham Beach Dunes. Looking west over the dunes at Ch…"
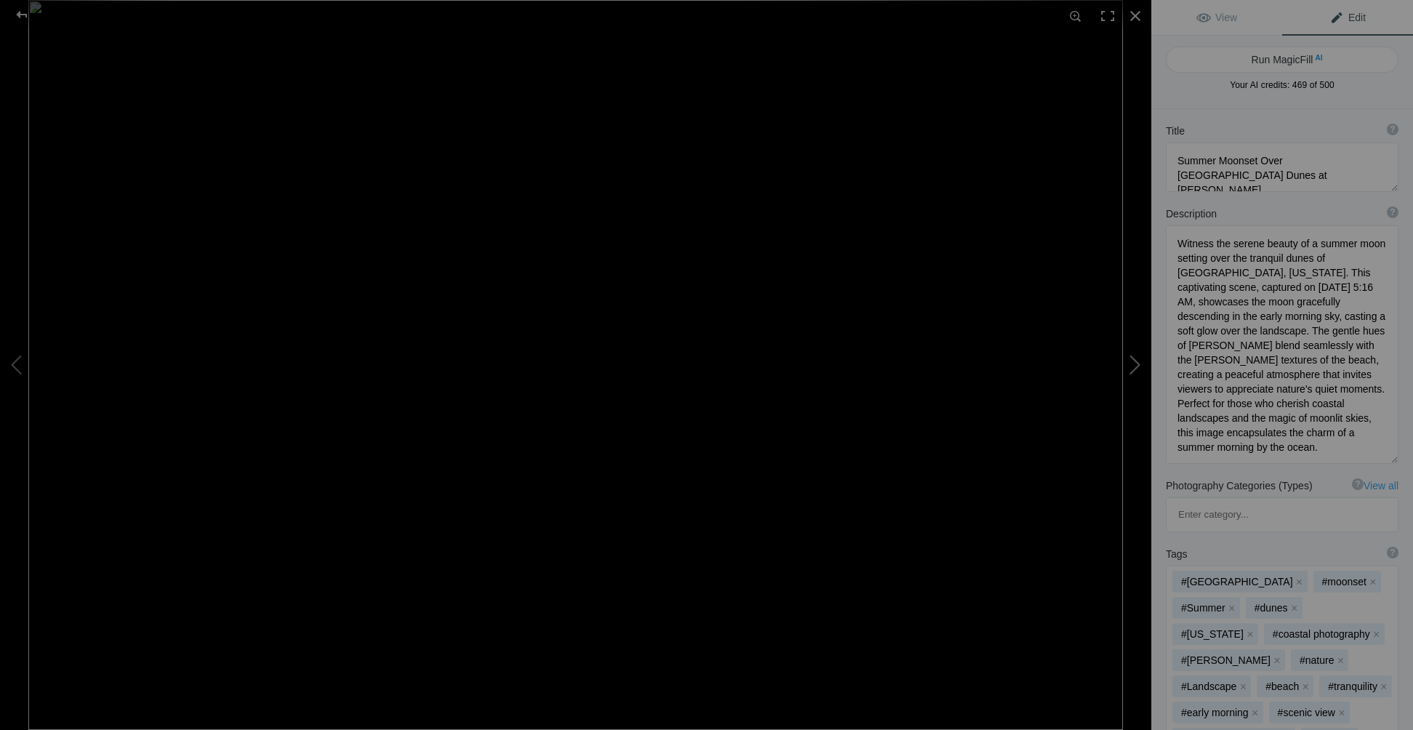
click at [1138, 361] on button at bounding box center [1096, 364] width 109 height 262
type textarea "Breathtaking Summer Sunset Over Victor NY"
type textarea "Experience the stunning beauty of a summer sunset captured on June 24, 2020, at…"
type textarea "breathtaking-summer-sunset-victor-ny.jpg"
type textarea "A vibrant summer sunset viewed from Woodcliff Resort and Spa in Victor, NY, fea…"
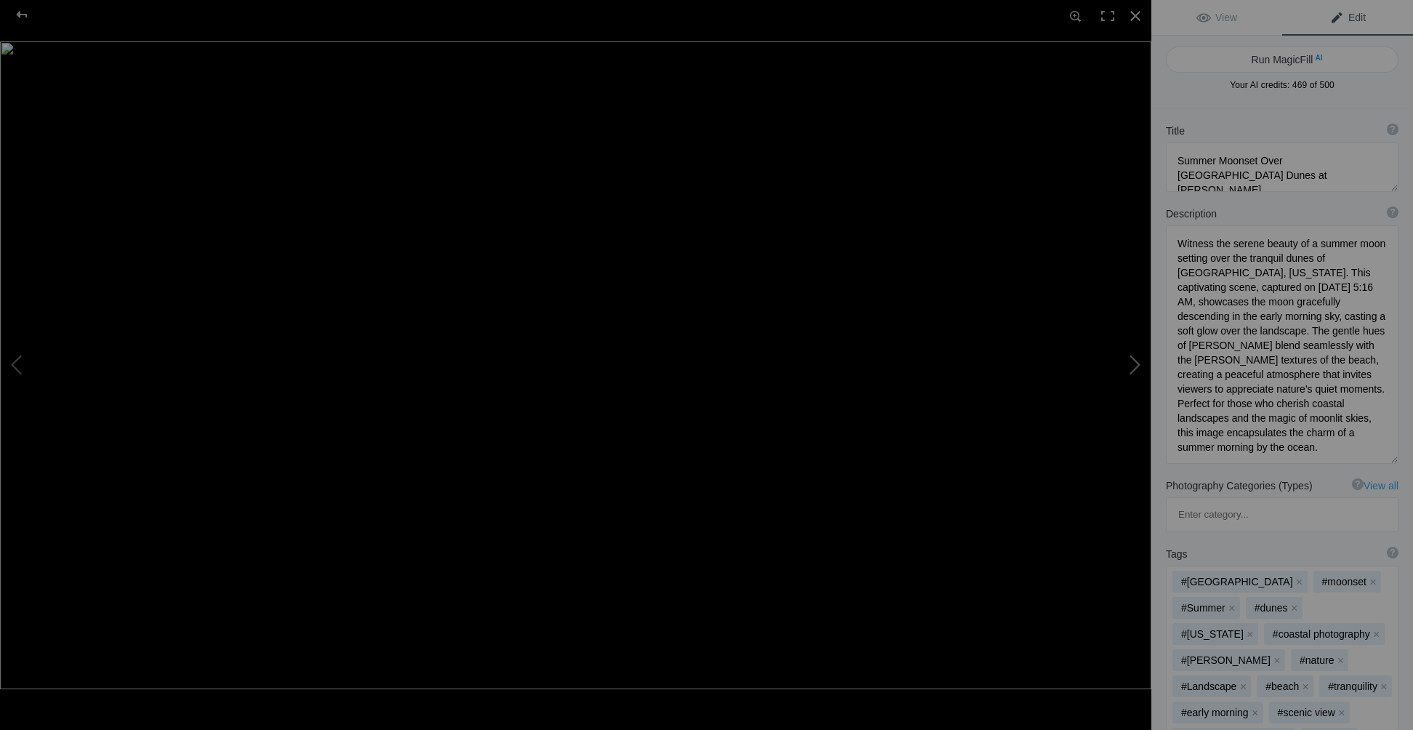
type textarea "Sunset Taken on June 24, 2020, at 8:44 PM EDST, looking to the west from the Wo…"
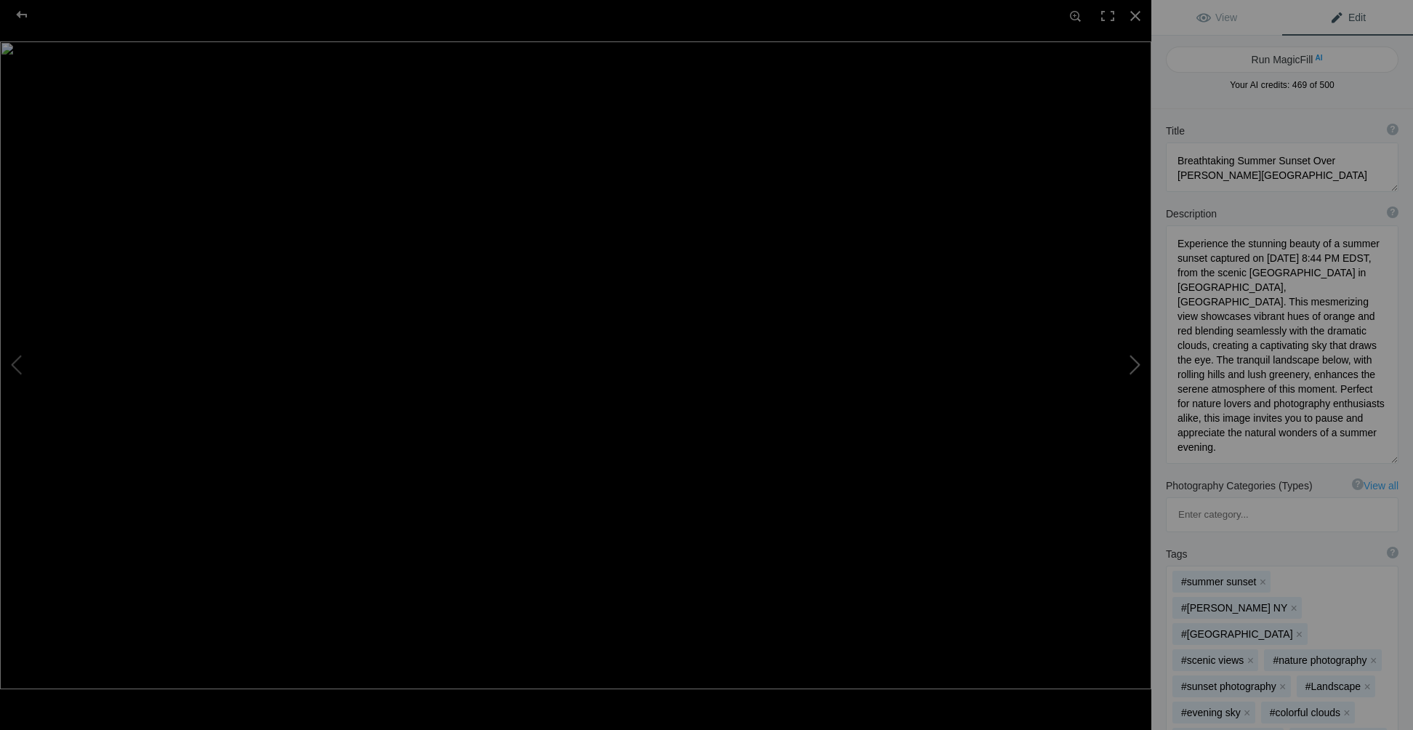
click at [1138, 361] on button at bounding box center [1096, 364] width 109 height 262
type textarea "Serene Summer Evening Sunset with Waxing Crescent Moon at Woodcliff Resort"
type textarea "Experience the tranquil beauty of a summer evening captured during the blue hou…"
type textarea "summer-evening-sunset-crescent-moon-woodcliff-resort.jpg"
type textarea "A serene summer evening sunset with a waxing crescent moon over the Woodcliff R…"
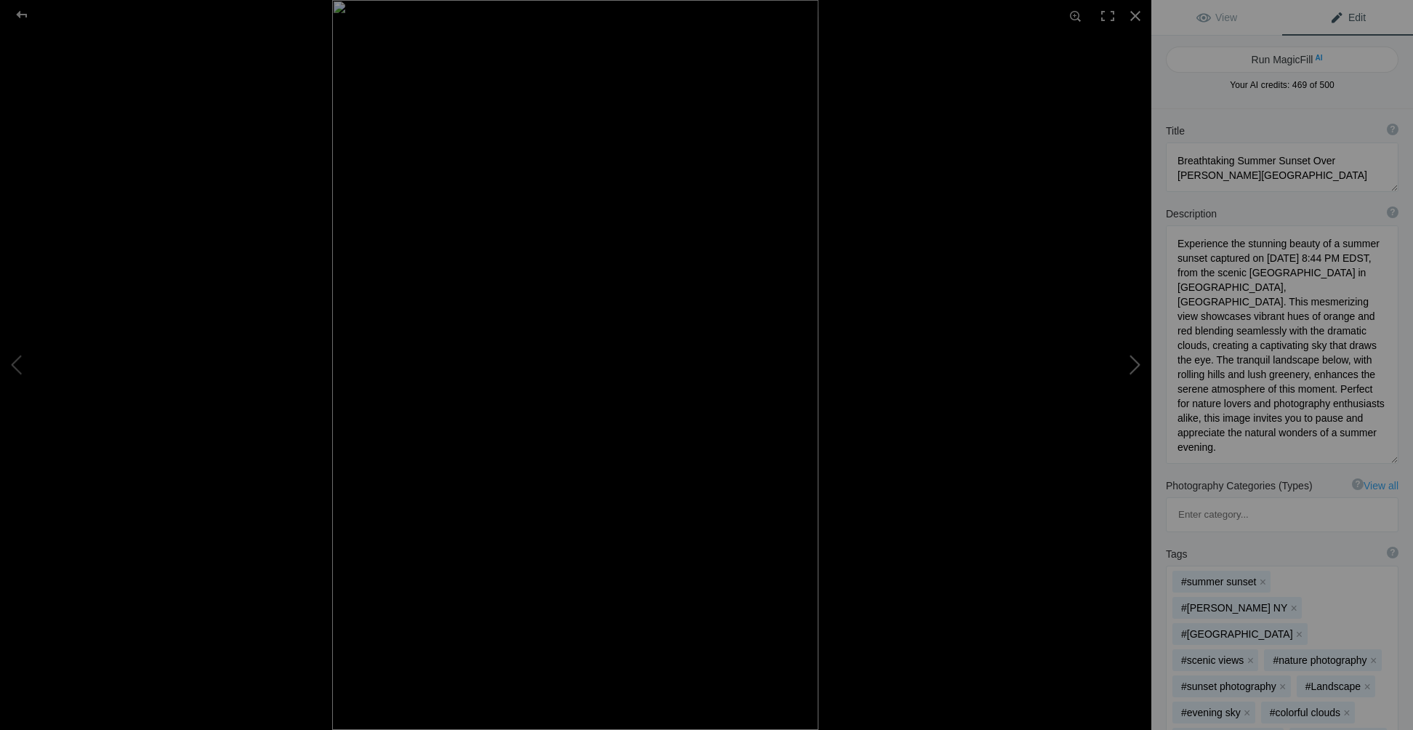
type textarea "Summer Evening Blue Hour, Sunset with Waxing Cresent Moon Taken on June 24, 202…"
click at [1138, 361] on button at bounding box center [1096, 364] width 109 height 262
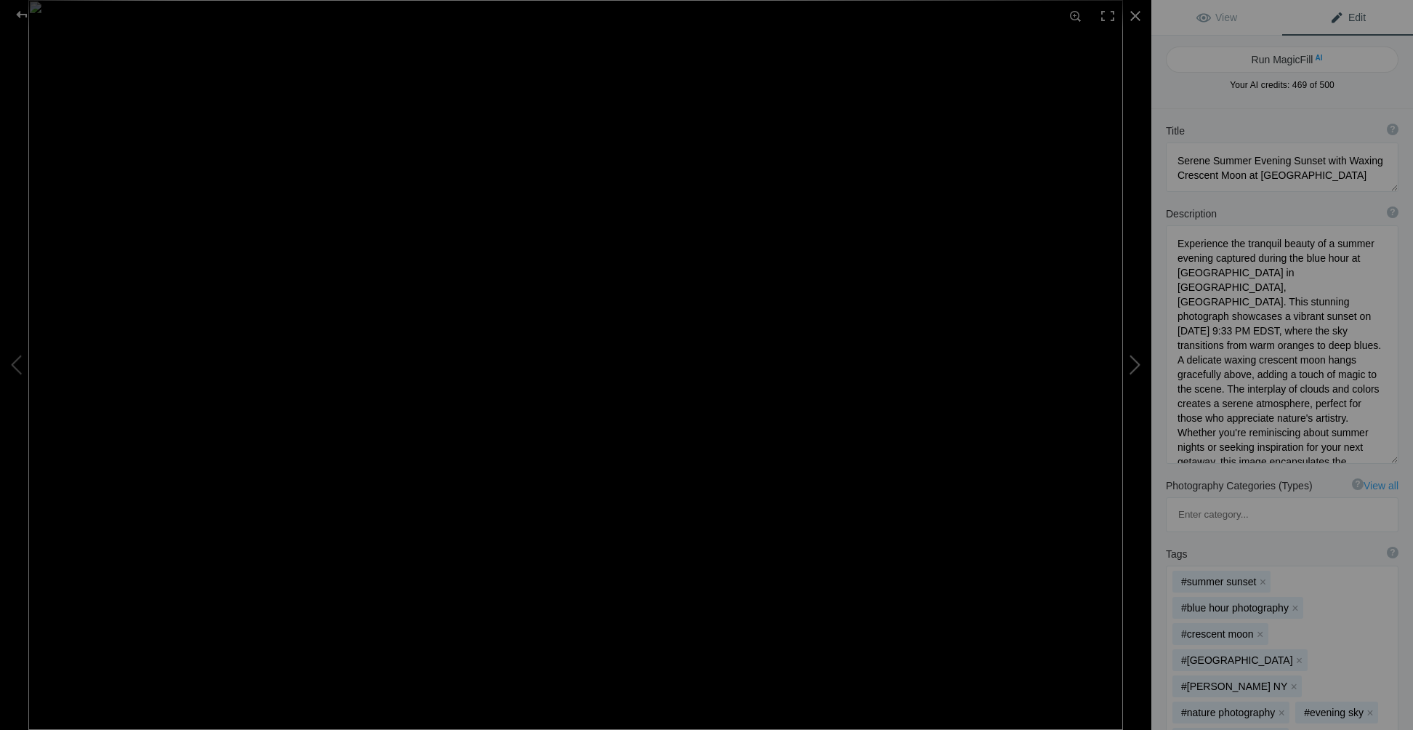
type textarea "Breathtaking Summer Sunrise Over Lake Ontario"
type textarea "Experience the serene beauty of a summer sunrise over Lake Ontario, captured fr…"
type textarea "breathtaking-summer-sunrise-lake-ontario.jpg"
type textarea "Long exposure photograph of a summer sunrise over Lake Ontario, showcasing vibr…"
type textarea "Long exposure of a summer sunrise over Lake Ontario from the USA Side - Taken o…"
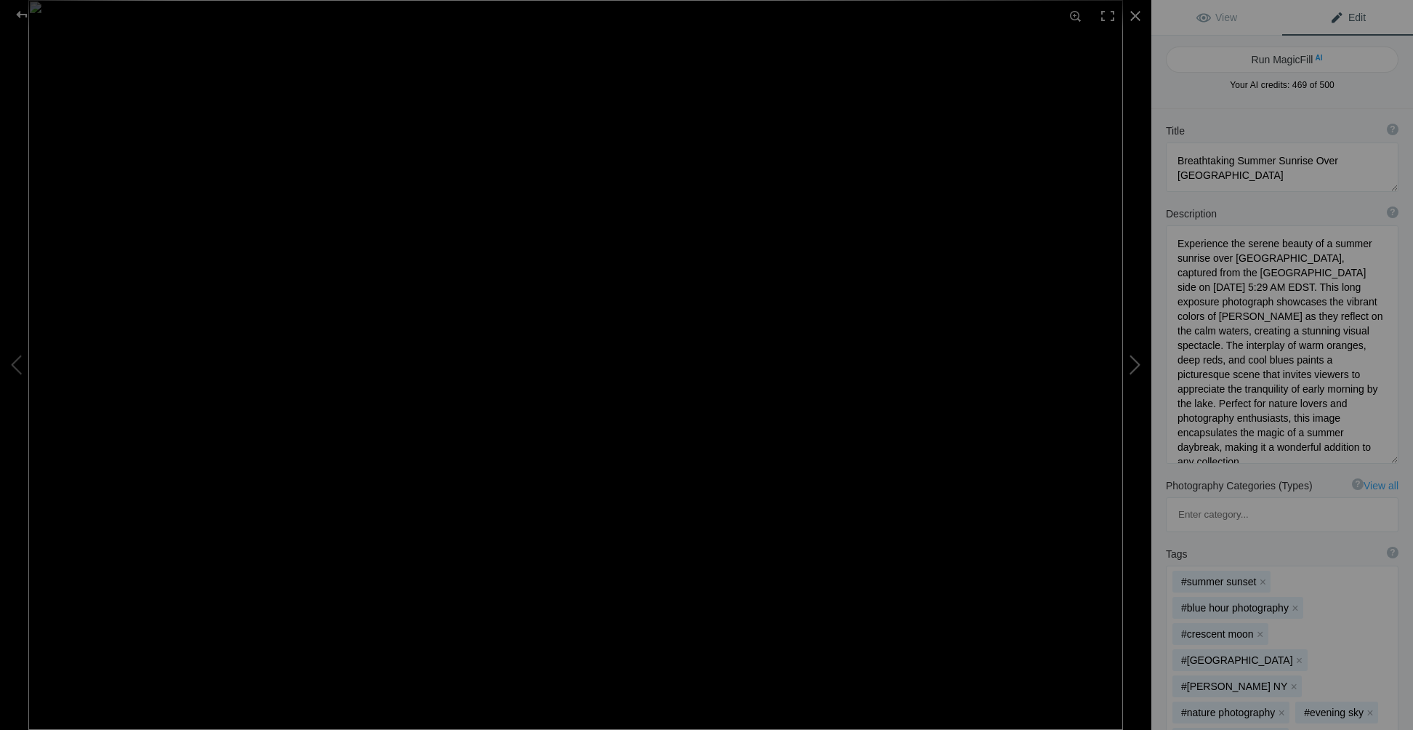
click at [1138, 361] on button at bounding box center [1096, 364] width 109 height 262
type textarea "Stunning Sunset Over Gasparilla Island from Bokeelia, Florida"
type textarea "Experience the breathtaking sunset captured on May 14, 2021, from Bokeelia on P…"
type textarea "sunset-gasparilla-island-bokeelia-florida.jpg"
type textarea "A vibrant sunset over Gasparilla Island viewed from Bokeelia, Florida, with col…"
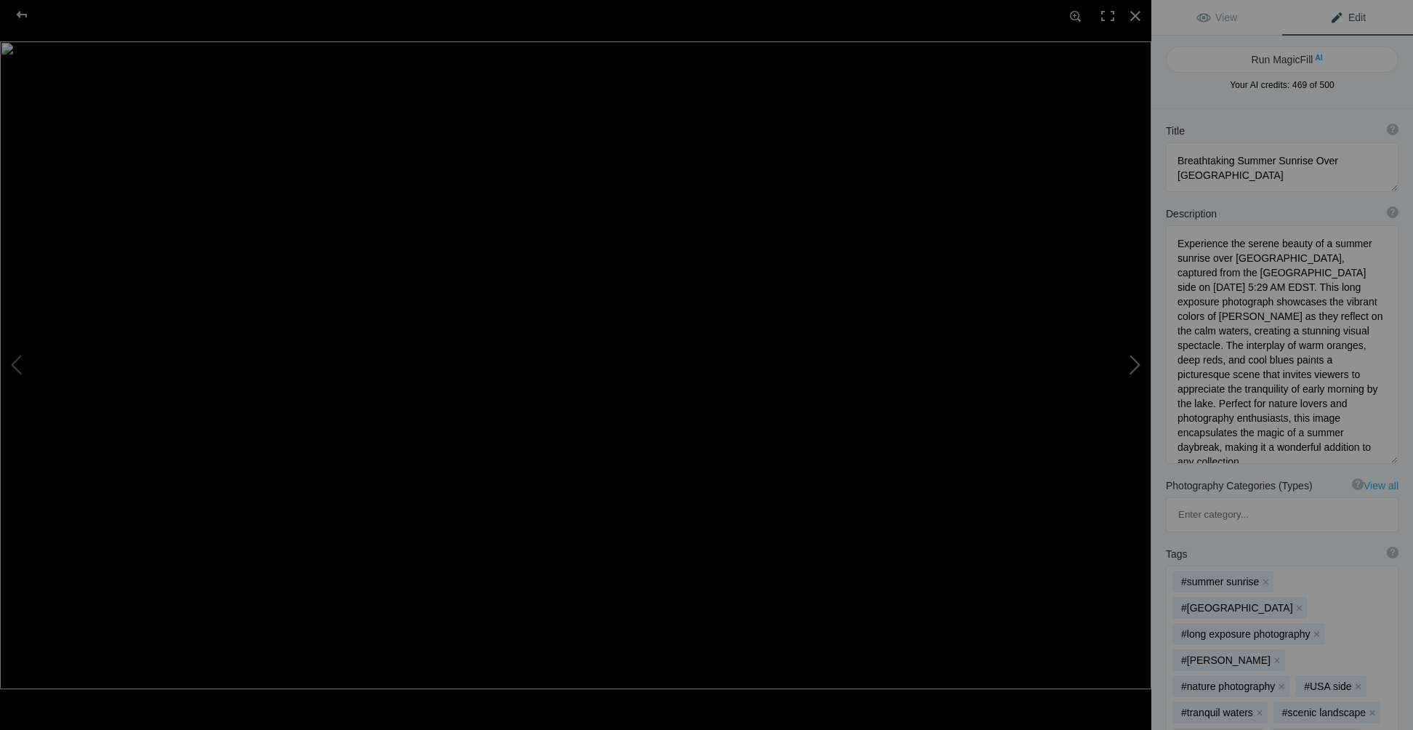
type textarea "Sunset on May 14, 2021, from Bokeelia Pine Island, Florida. Looking across Char…"
click at [1138, 361] on button at bounding box center [1096, 364] width 109 height 262
type textarea "Stunning Blue Hour Sunset Over Charlotte Harbor from Bokeelia, Florida"
type textarea "Experience the breathtaking beauty of a "Blue Hour" sunset captured on May 14, …"
type textarea "bokeelia-blue-hour-sunset-charlotte-harbor.jpg"
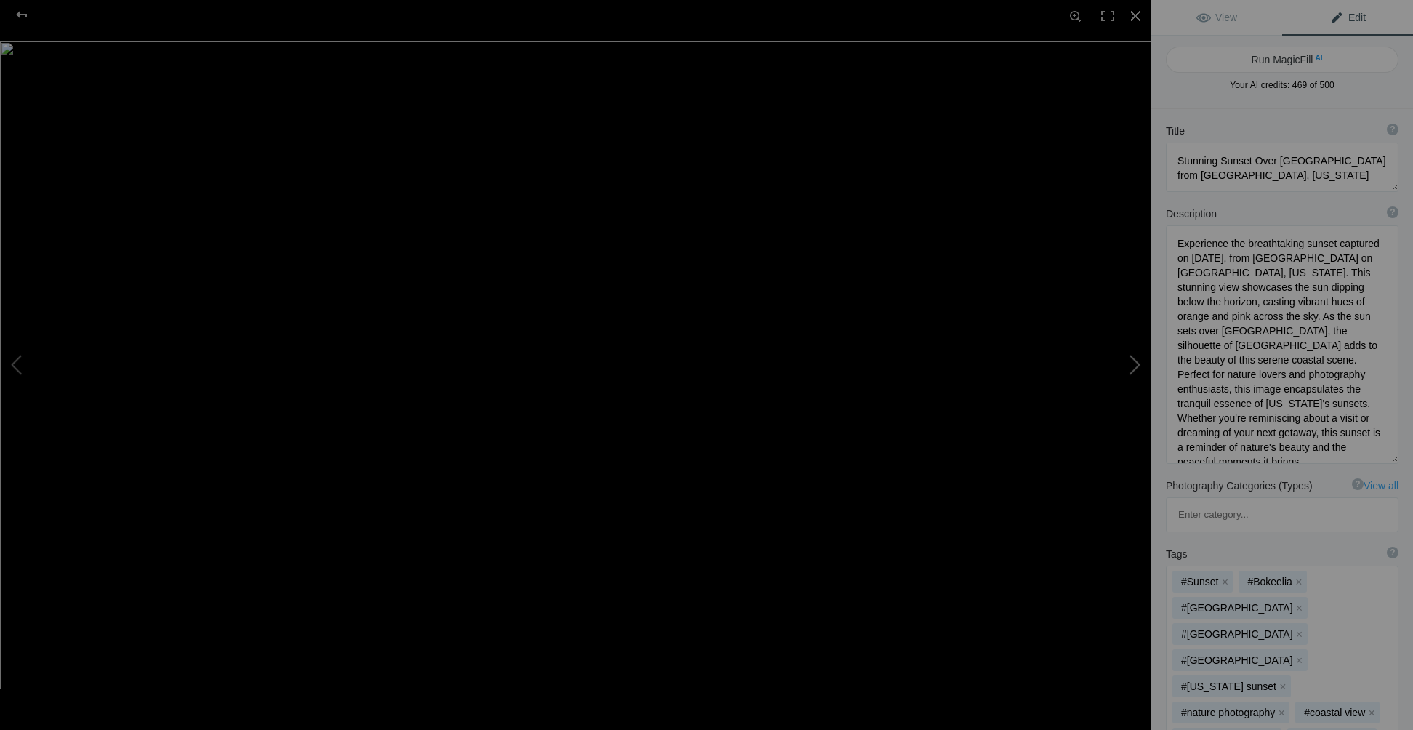
type textarea "A vibrant blue hour sunset over Charlotte Harbor, viewed from Bokeelia, Florida…"
type textarea "Blue Hour on May 14, 2021, from Bokeelia Pine Island, Florida. Looking across C…"
click at [1138, 361] on button at bounding box center [1096, 364] width 109 height 262
type textarea "Bokeelia Sunset with Waxing Crescent Moon Over Charlotte Harbor"
type textarea "Experience the serene beauty of a "Blue Hour" sunset captured on May 14, 2021, …"
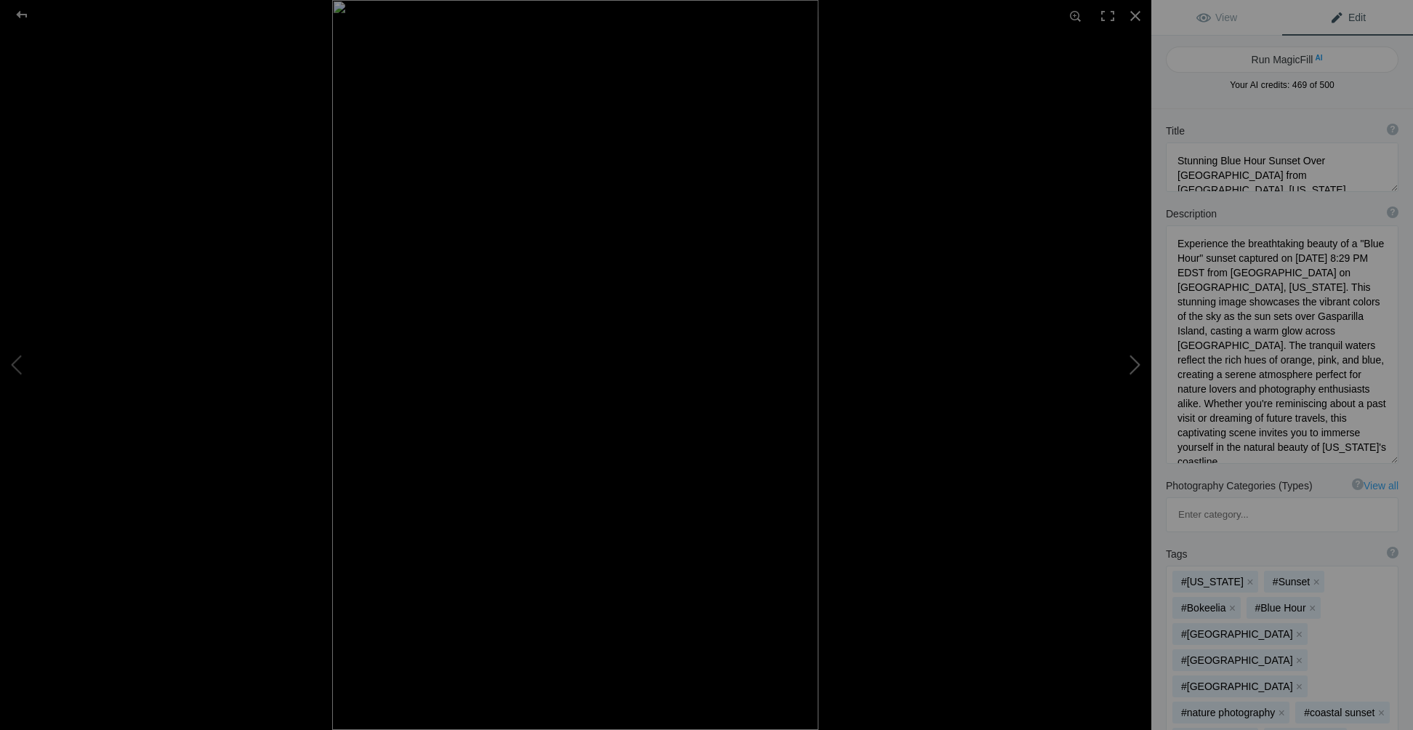
type textarea "bokeelia-sunset-waxing-crescent-moon.jpg"
type textarea "A stunning blue hour sunset over Charlotte Harbor, featuring a waxing crescent …"
type textarea "Blue Hour on May 14, 2021, from Bokeelia Pine Island, Florida. Looking across C…"
click at [1138, 361] on button at bounding box center [1096, 364] width 109 height 262
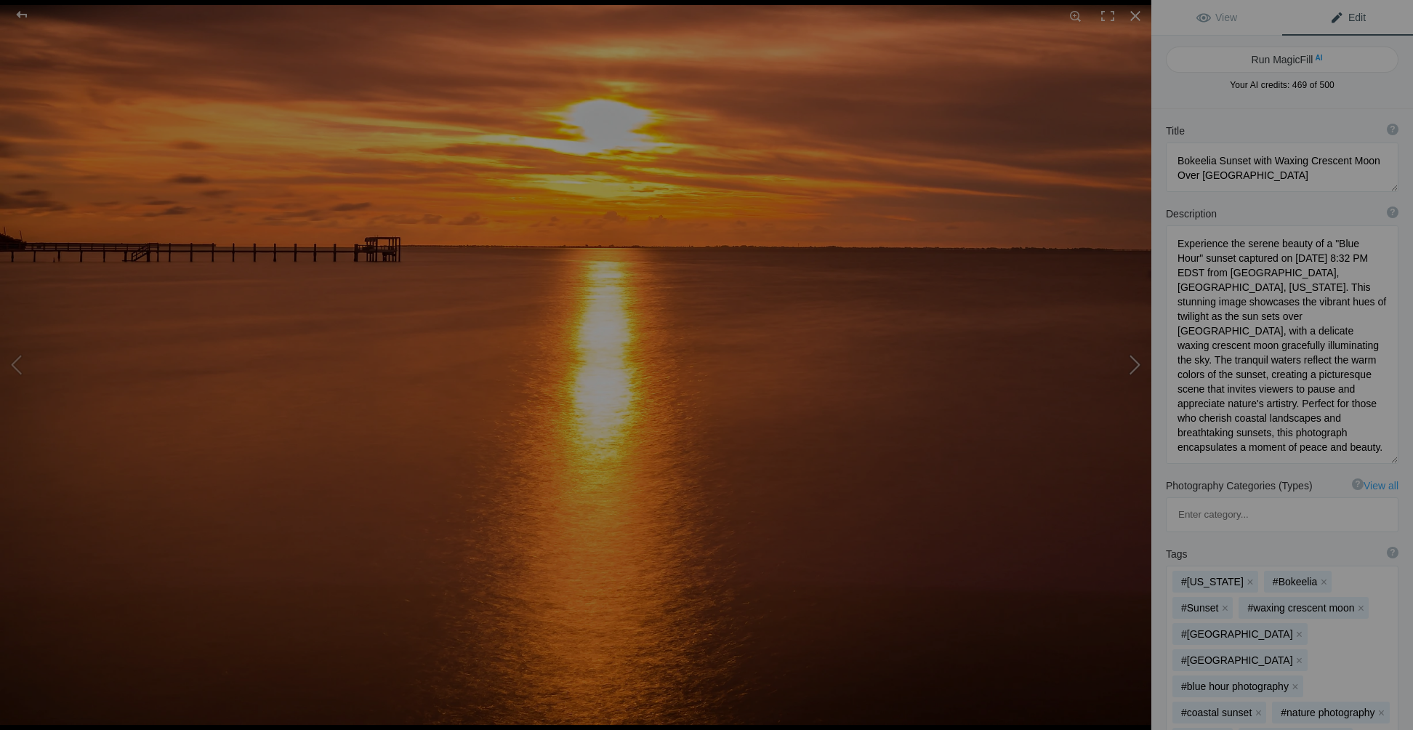
type textarea "Stunning Long Exposure Sunset Over Charlotte Harbor, Bokeelia, Florida"
type textarea "Experience the breathtaking beauty of a long exposure sunset captured at Bokeel…"
type textarea "bokeelia-florida-sunset-long-exposure.jpg"
type textarea "Long exposure sunset view over Charlotte Harbor in Bokeelia, Florida, showcasin…"
type textarea "Long Exposure golden hour sunset taken at Bokeelia, Pine Island Florida looking…"
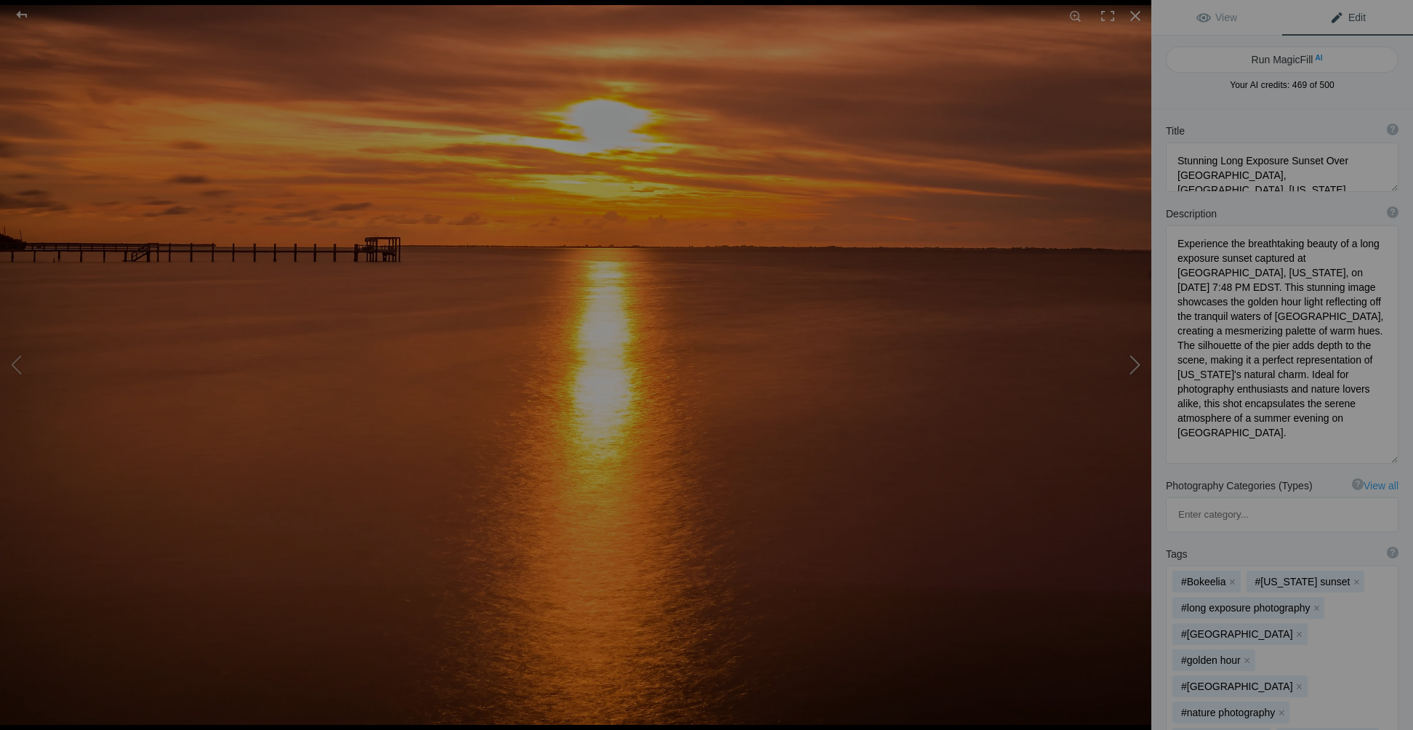
click at [1138, 361] on button at bounding box center [1096, 364] width 109 height 262
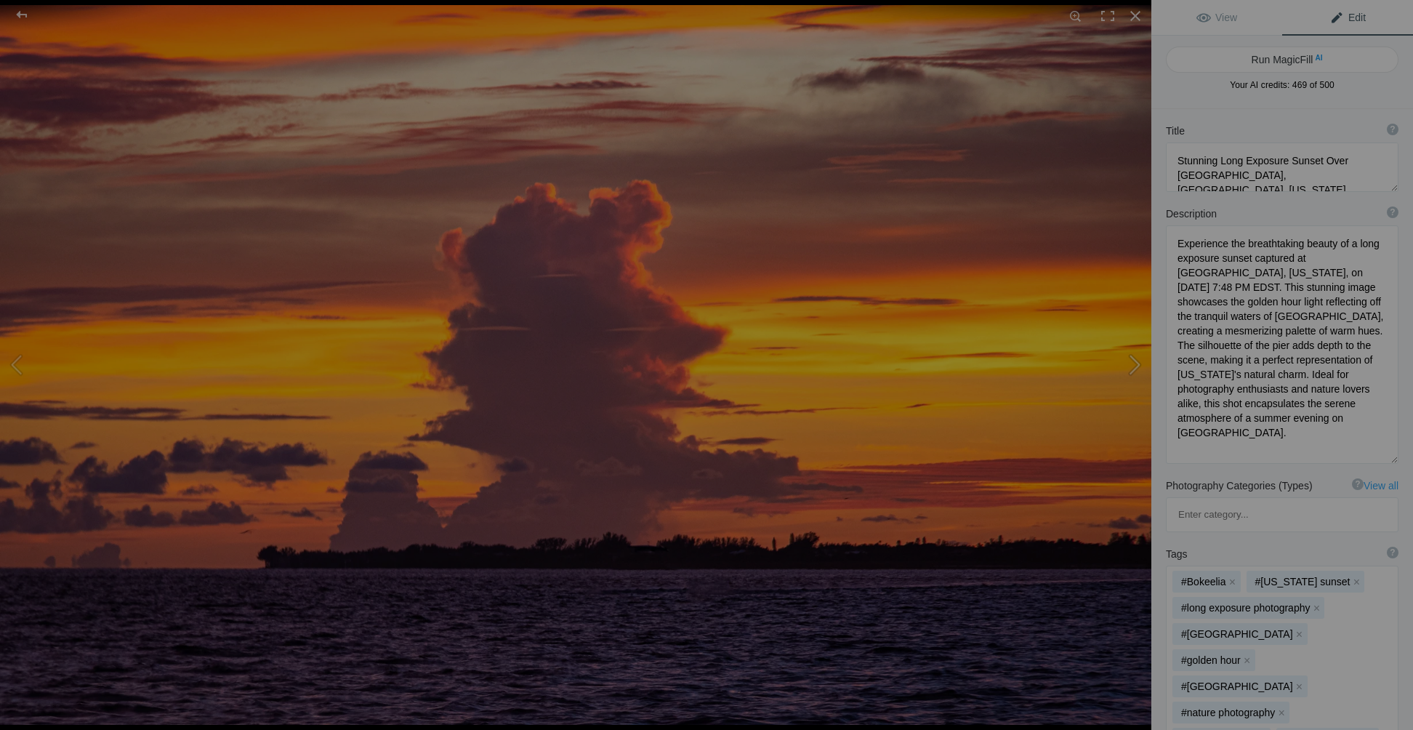
type textarea "Stunning Golden Hour Sunset Over Fort Myers Beach, Florida"
type textarea "Experience the breathtaking beauty of a golden hour sunset at Fort Myers Beach,…"
type textarea "golden-hour-sunset-fort-myers-beach.jpg"
type textarea "A vibrant golden hour sunset over Fort Myers Beach, Florida, featuring dramatic…"
type textarea "Golden Hour Sunset Clouds at Fort Myers Beach, Florida taken on September 20, 2…"
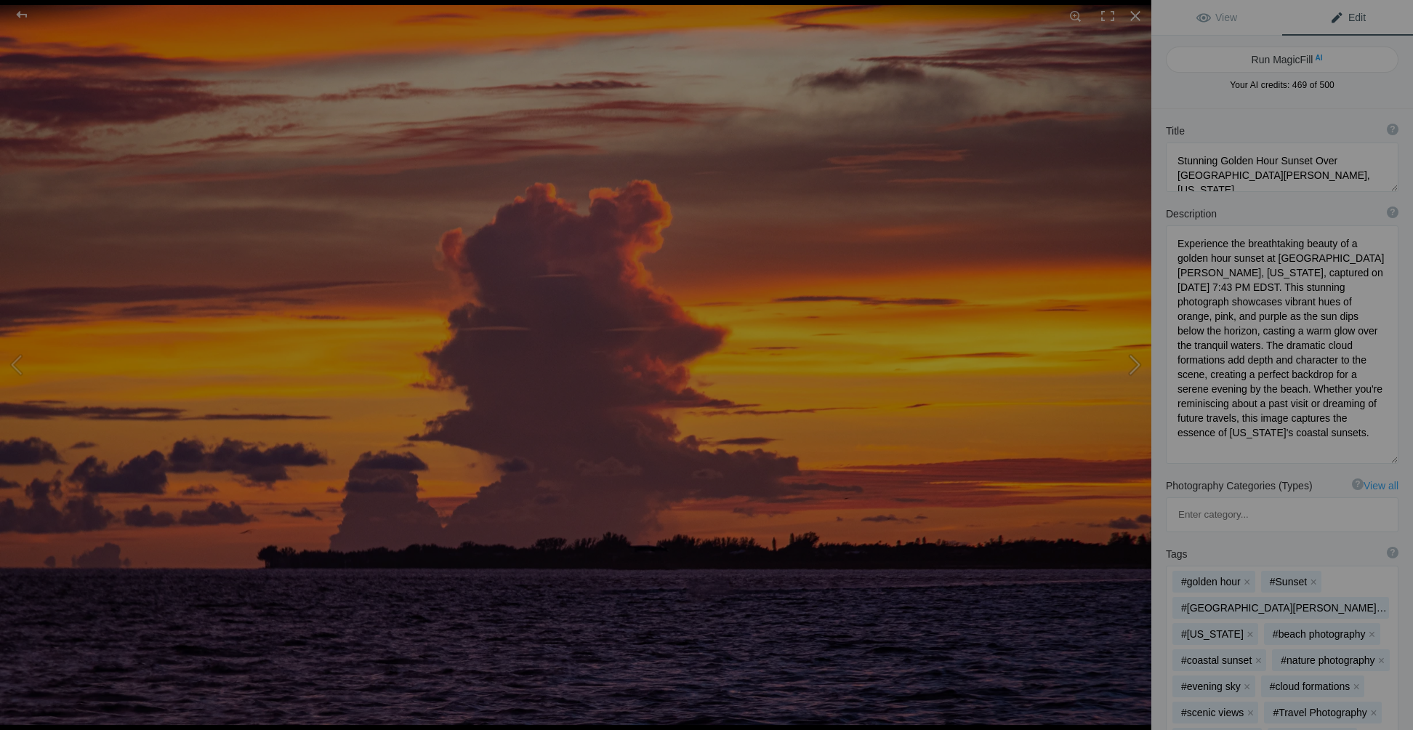
click at [1138, 361] on button at bounding box center [1096, 364] width 109 height 262
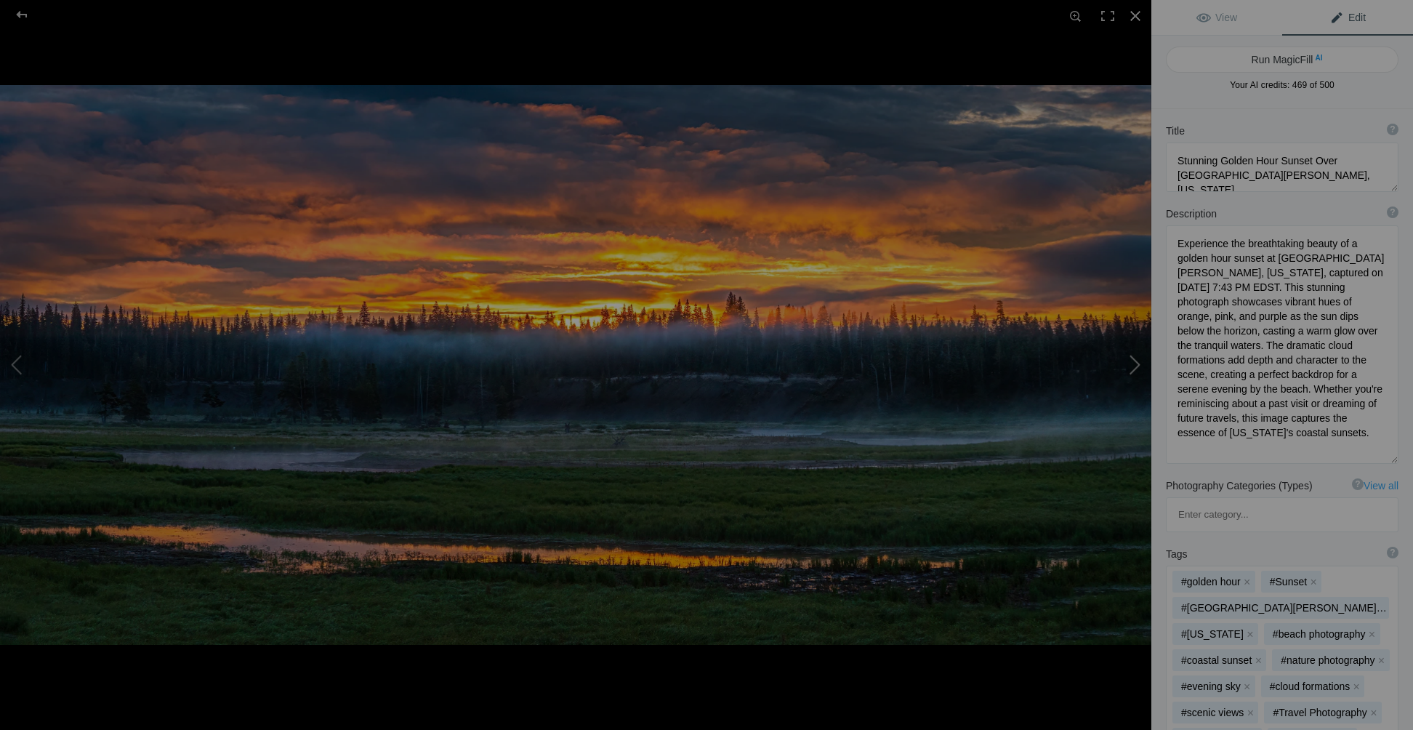
type textarea "Breathtaking Sunrise Over Fishing Bridge in Yellowstone National Park"
type textarea "Experience the serene beauty of a misty summer morning at Fishing Bridge in Yel…"
type textarea "breathtaking-sunrise-fishing-bridge-yellowstone.jpg"
type textarea "Sunrise over Fishing Bridge in Yellowstone National Park, featuring mist rising…"
type textarea "Summer misty morning sunrise taken at the Fishing Bridge in Yellowstone Nationa…"
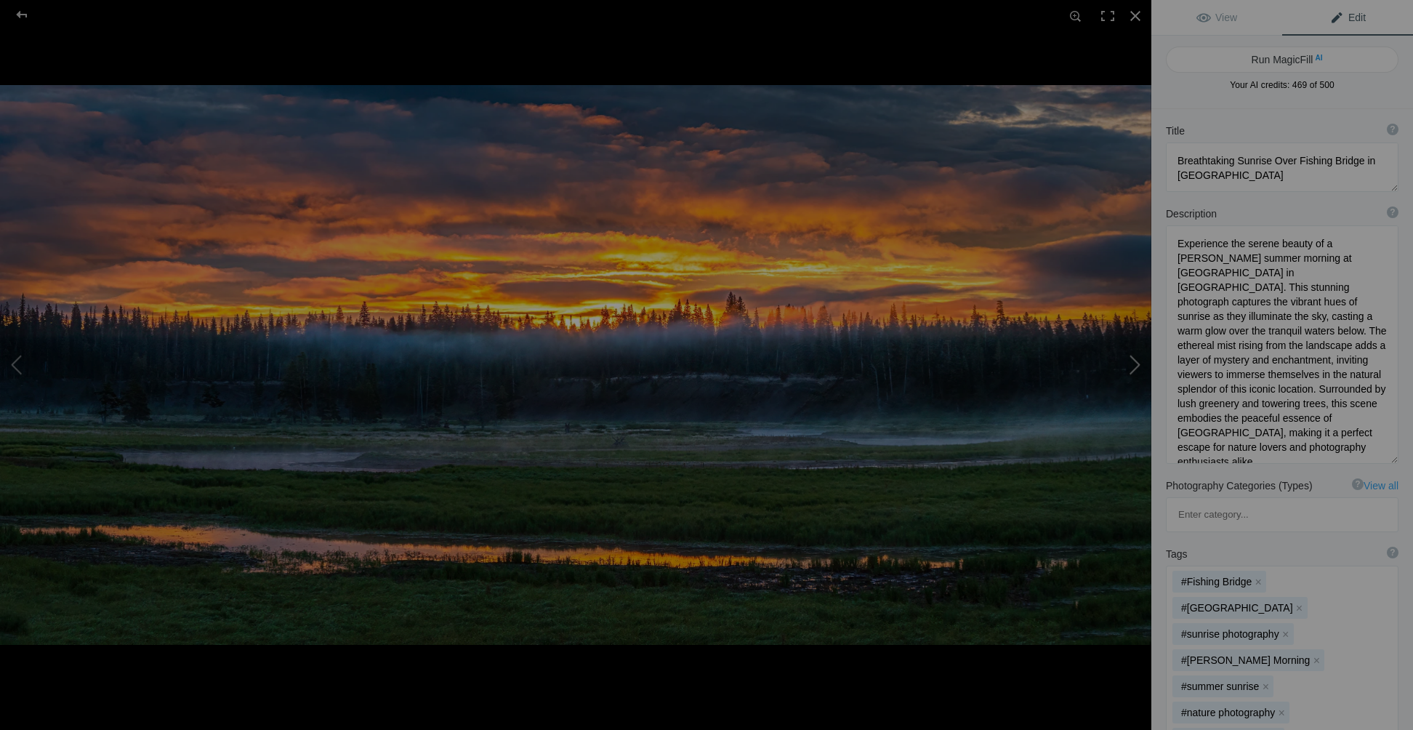
click at [1138, 361] on button at bounding box center [1096, 364] width 109 height 262
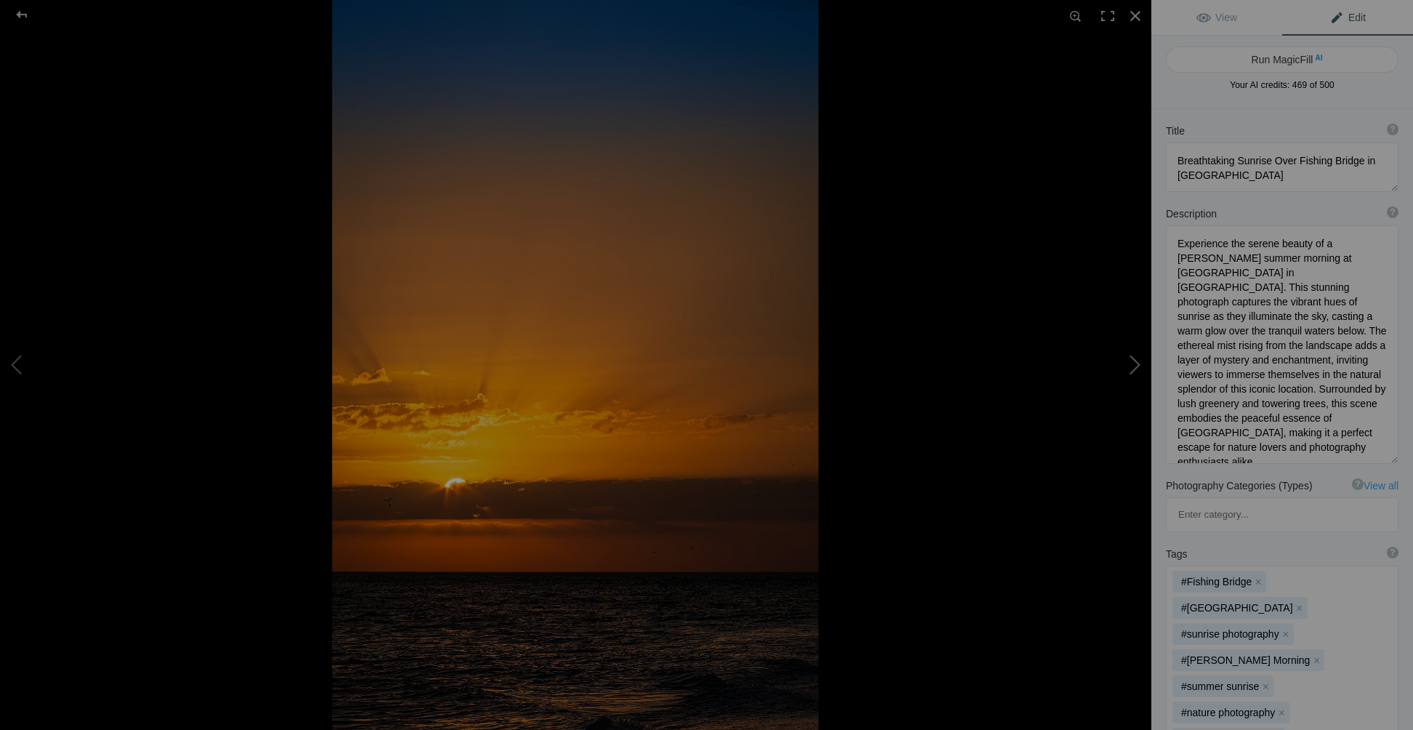
type textarea "Sanibel Island Florida Sunset"
type textarea "Sanibel_Island_Florida_Sunset.jpg"
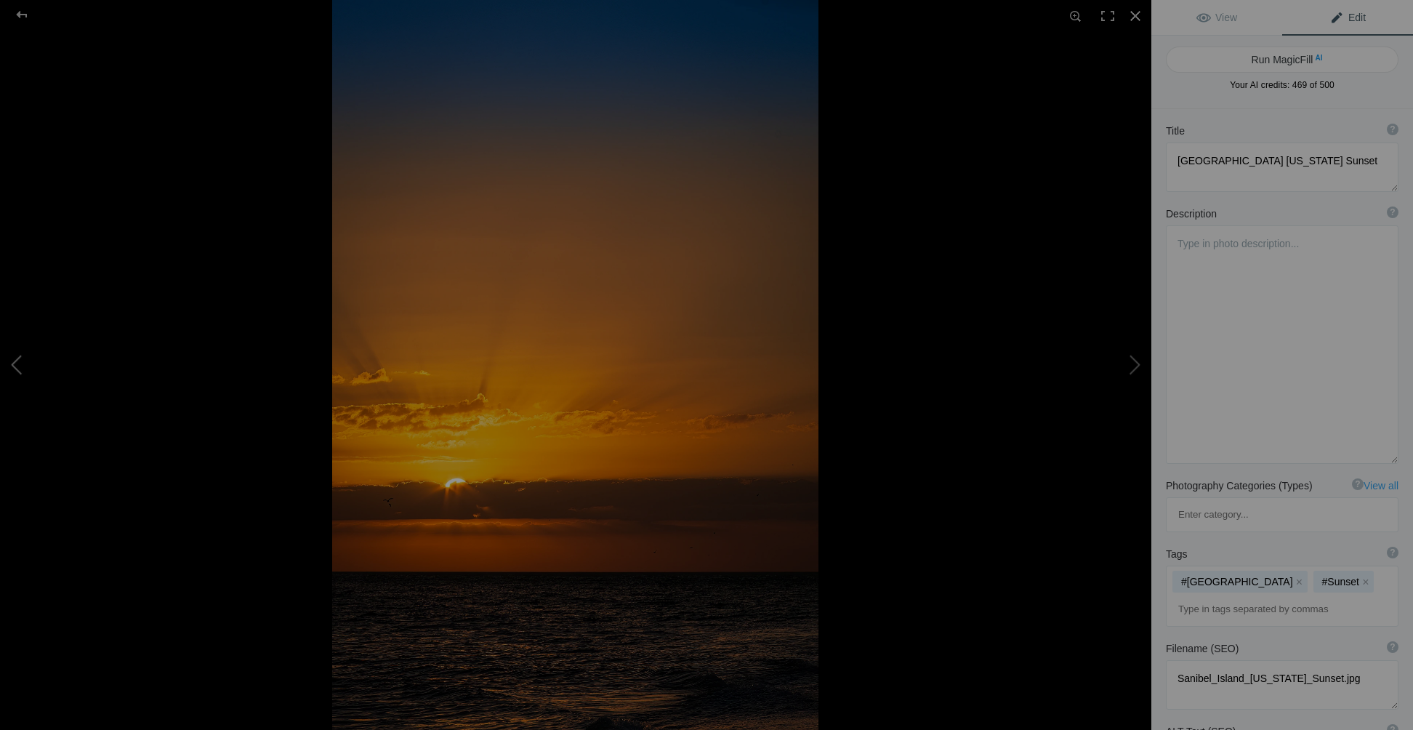
click at [23, 368] on button at bounding box center [54, 364] width 109 height 262
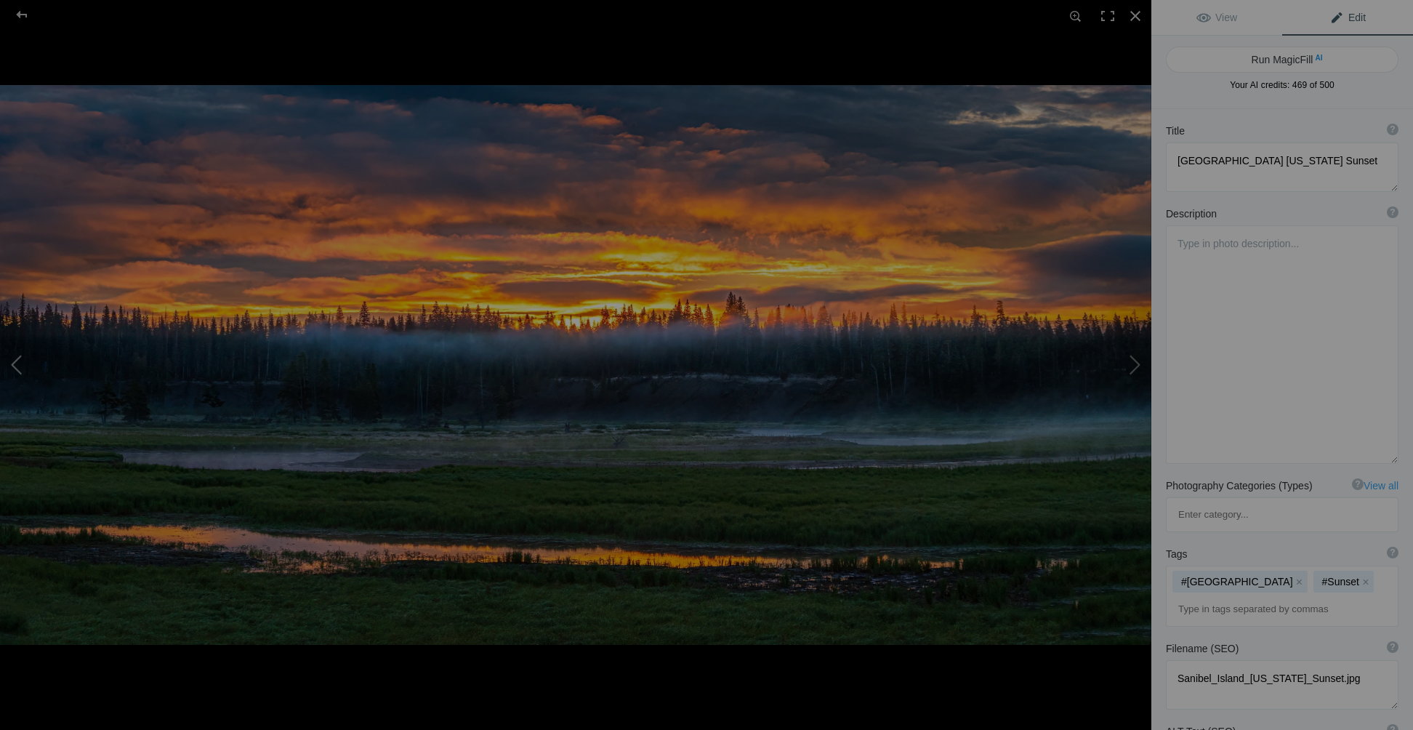
click at [23, 368] on button at bounding box center [54, 364] width 109 height 262
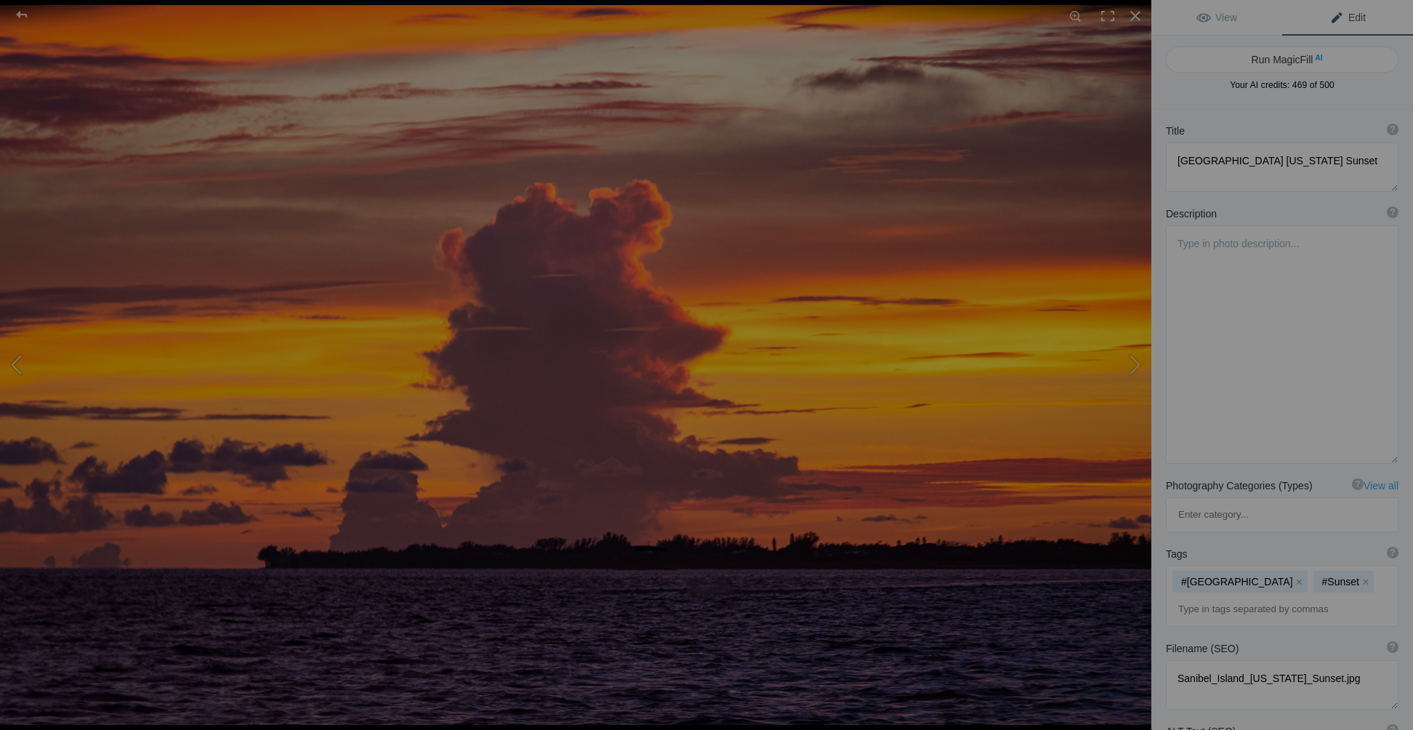
type textarea "Breathtaking Sunrise Over Fishing Bridge in Yellowstone National Park"
type textarea "Experience the serene beauty of a misty summer morning at Fishing Bridge in Yel…"
type textarea "breathtaking-sunrise-fishing-bridge-yellowstone.jpg"
type textarea "Sunrise over Fishing Bridge in Yellowstone National Park, featuring mist rising…"
type textarea "Summer misty morning sunrise taken at the Fishing Bridge in Yellowstone Nationa…"
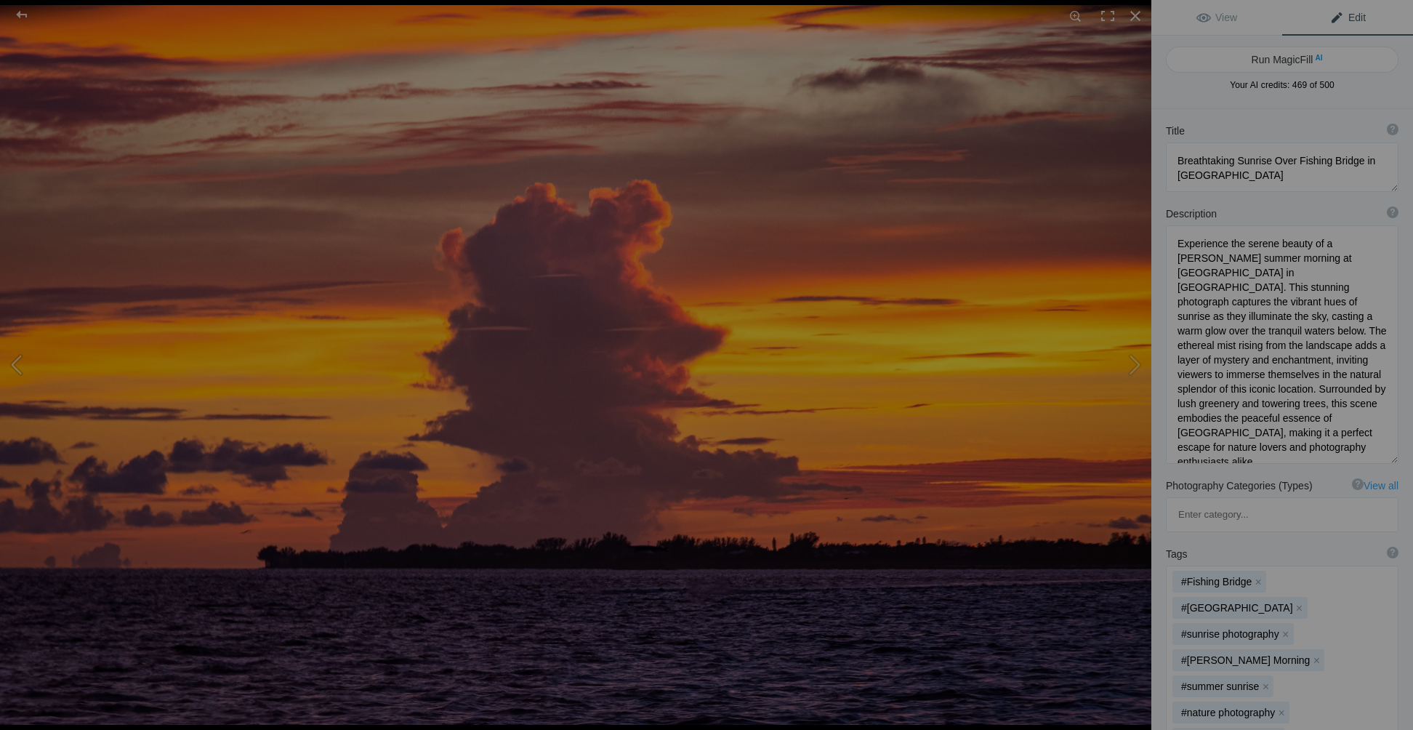
click at [23, 368] on button at bounding box center [54, 364] width 109 height 262
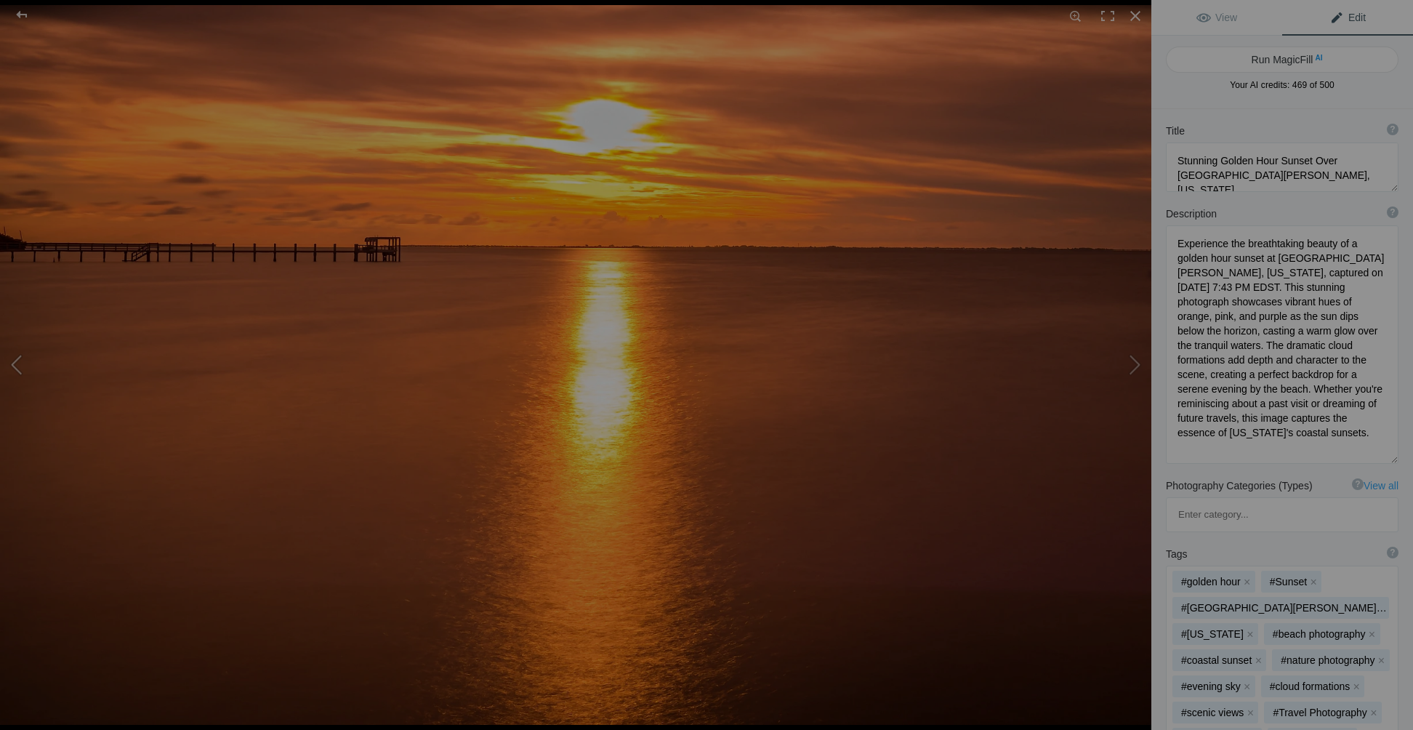
click at [23, 368] on button at bounding box center [54, 364] width 109 height 262
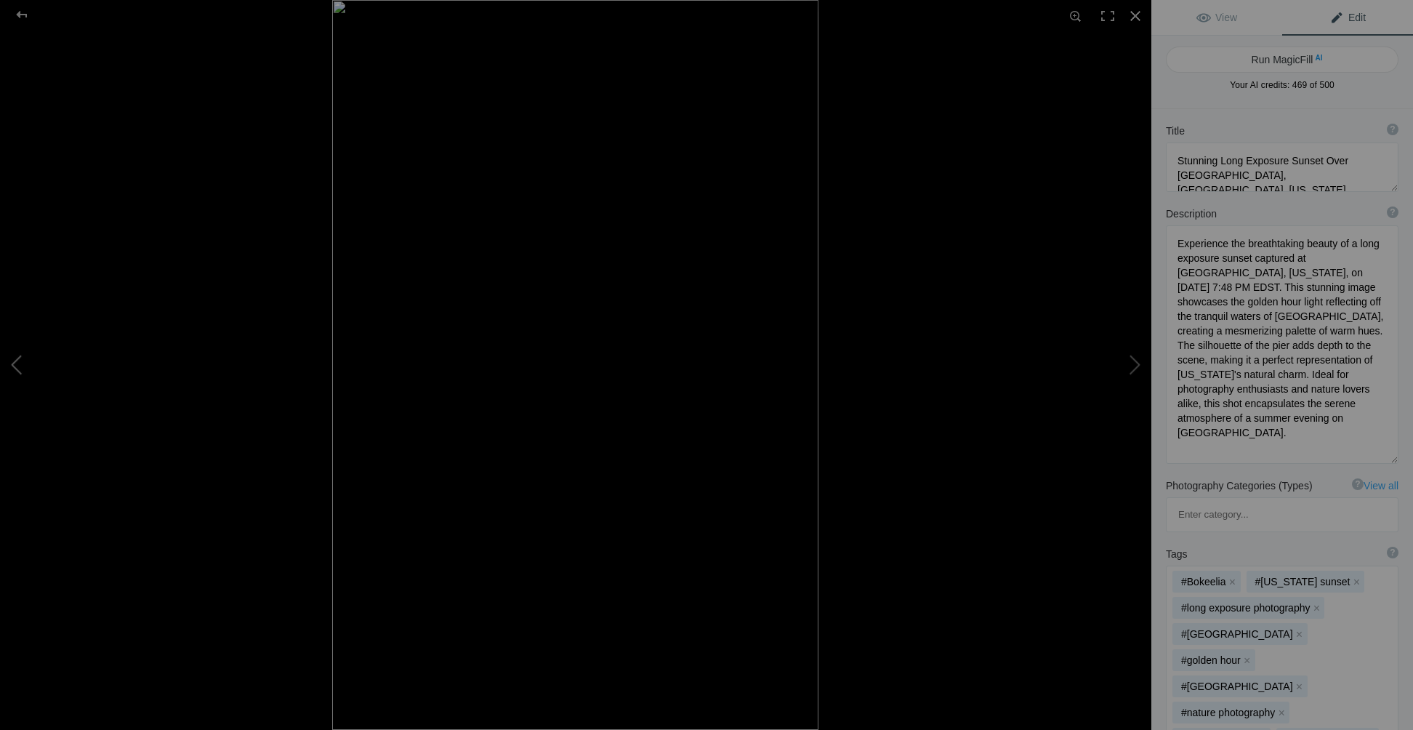
click at [23, 368] on button at bounding box center [54, 364] width 109 height 262
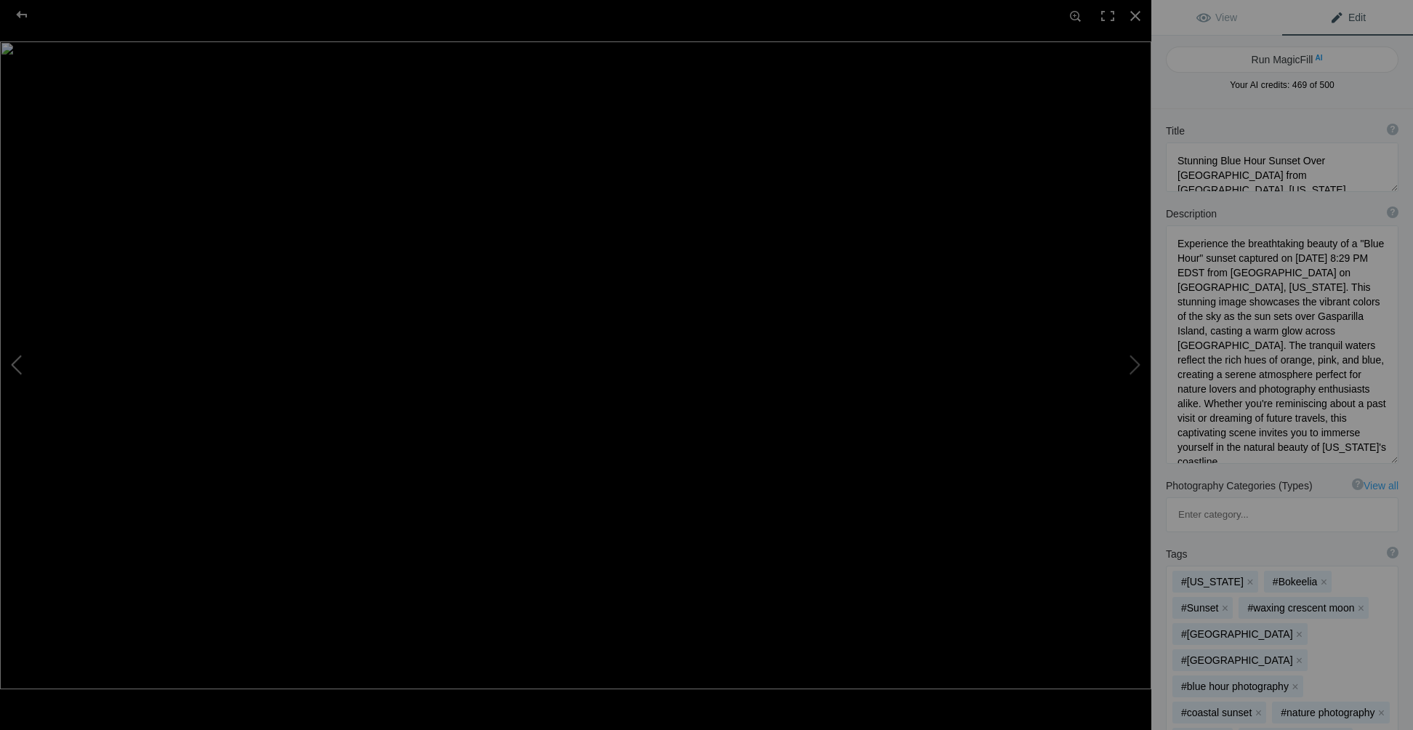
click at [23, 368] on button at bounding box center [54, 364] width 109 height 262
click at [25, 368] on button at bounding box center [54, 364] width 109 height 262
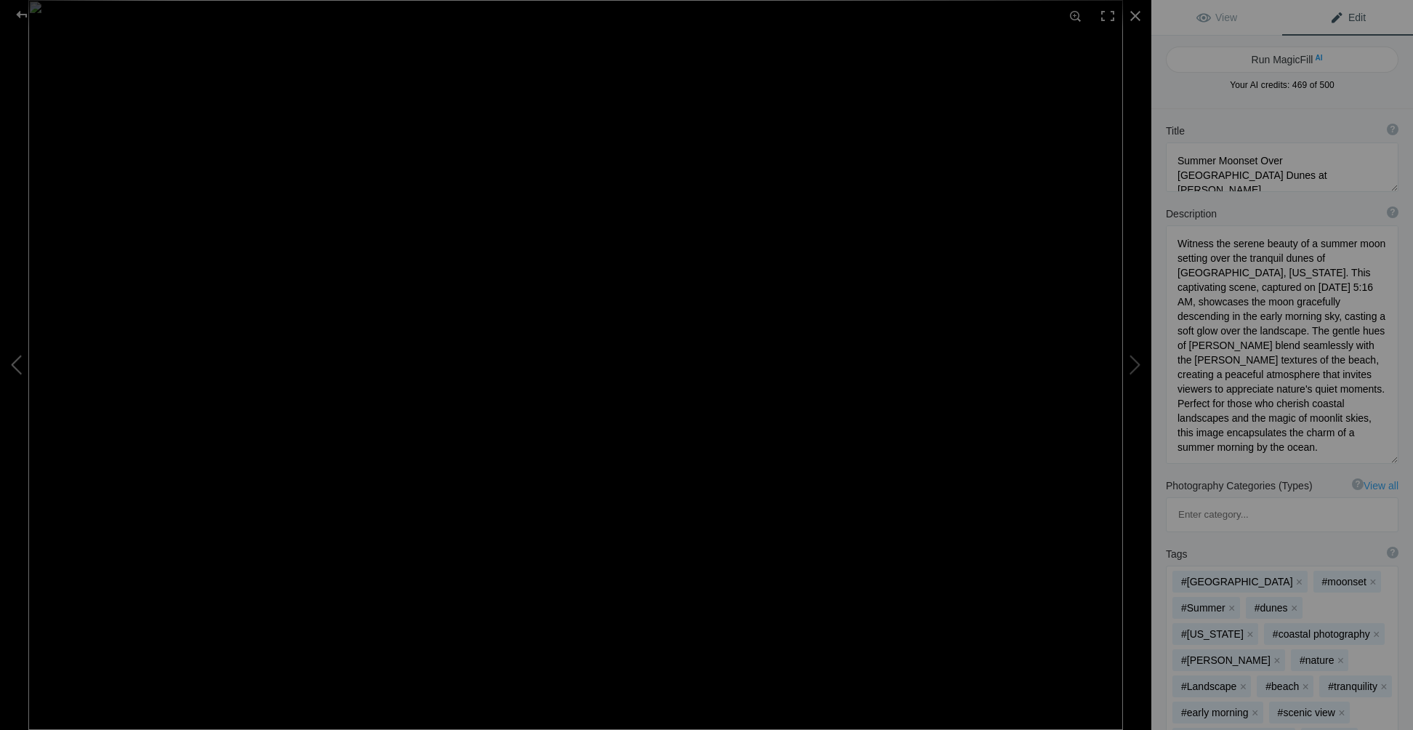
click at [32, 365] on button at bounding box center [54, 364] width 109 height 262
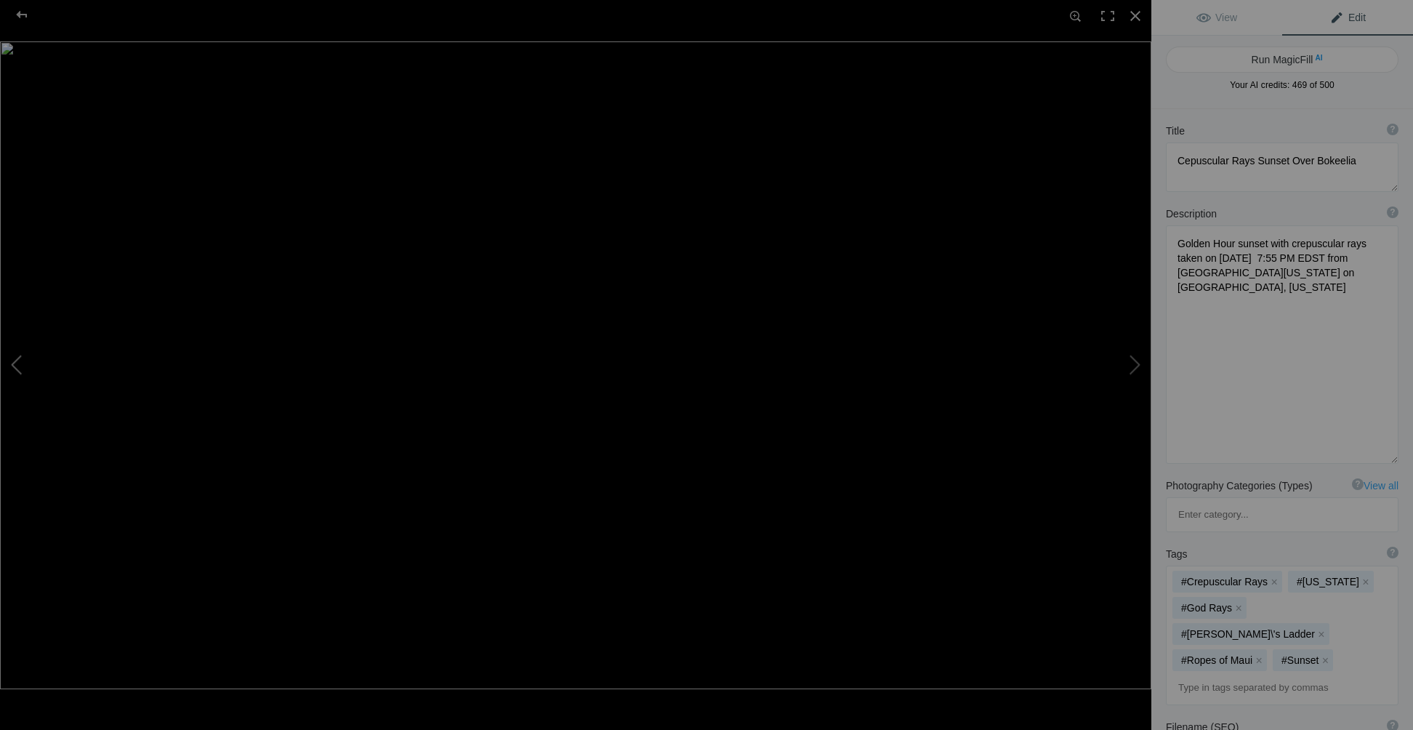
click at [18, 366] on button at bounding box center [54, 364] width 109 height 262
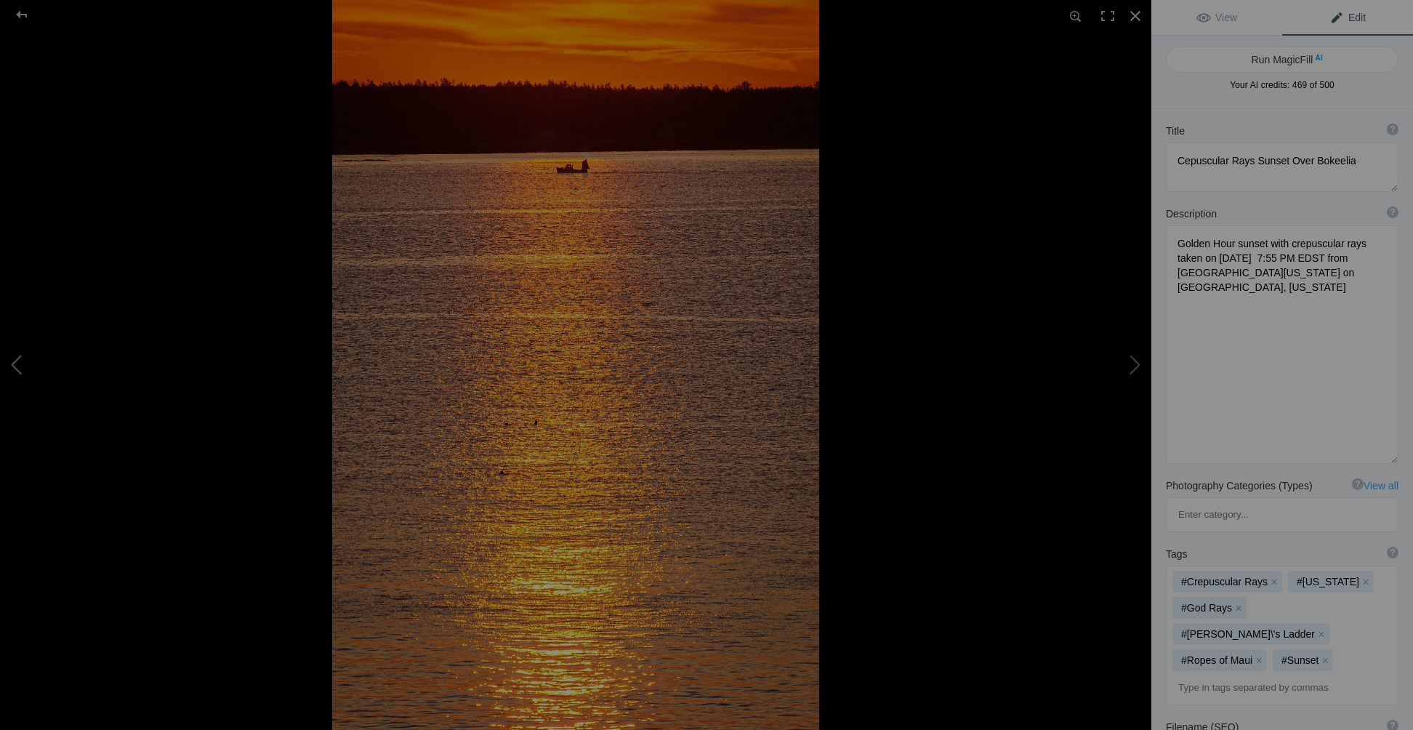
click at [18, 366] on button at bounding box center [54, 364] width 109 height 262
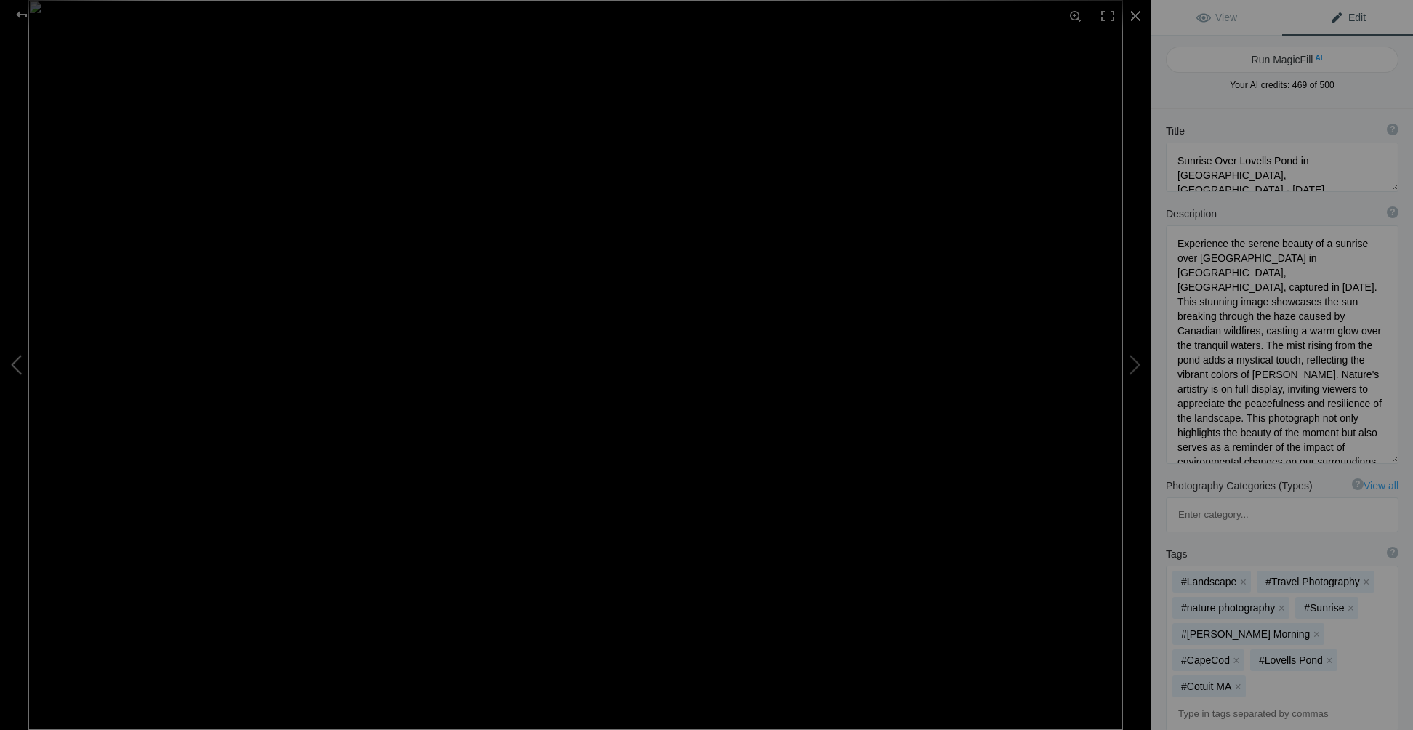
click at [18, 366] on button at bounding box center [54, 364] width 109 height 262
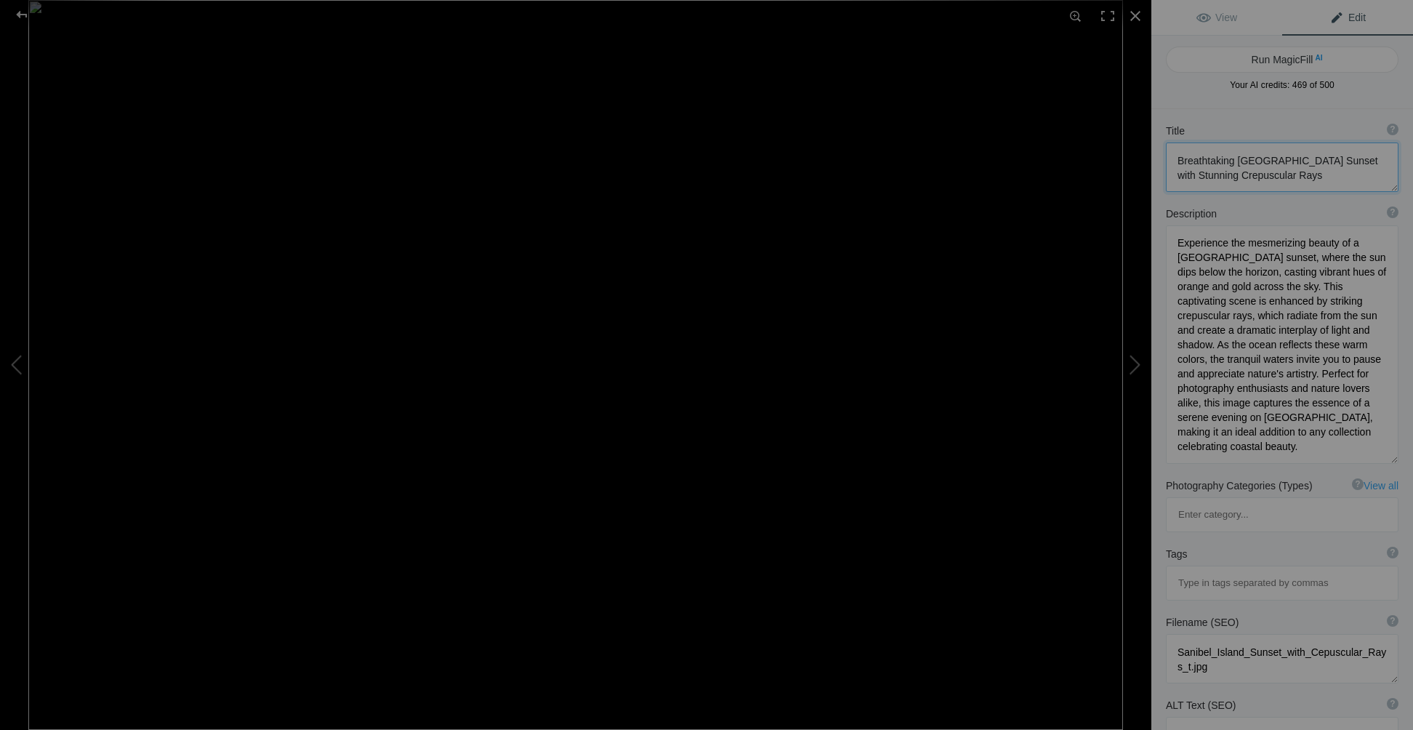
scroll to position [1, 0]
drag, startPoint x: 1235, startPoint y: 157, endPoint x: 1303, endPoint y: 185, distance: 73.3
click at [1303, 185] on textarea at bounding box center [1282, 166] width 233 height 49
click at [1136, 359] on button at bounding box center [1096, 364] width 109 height 262
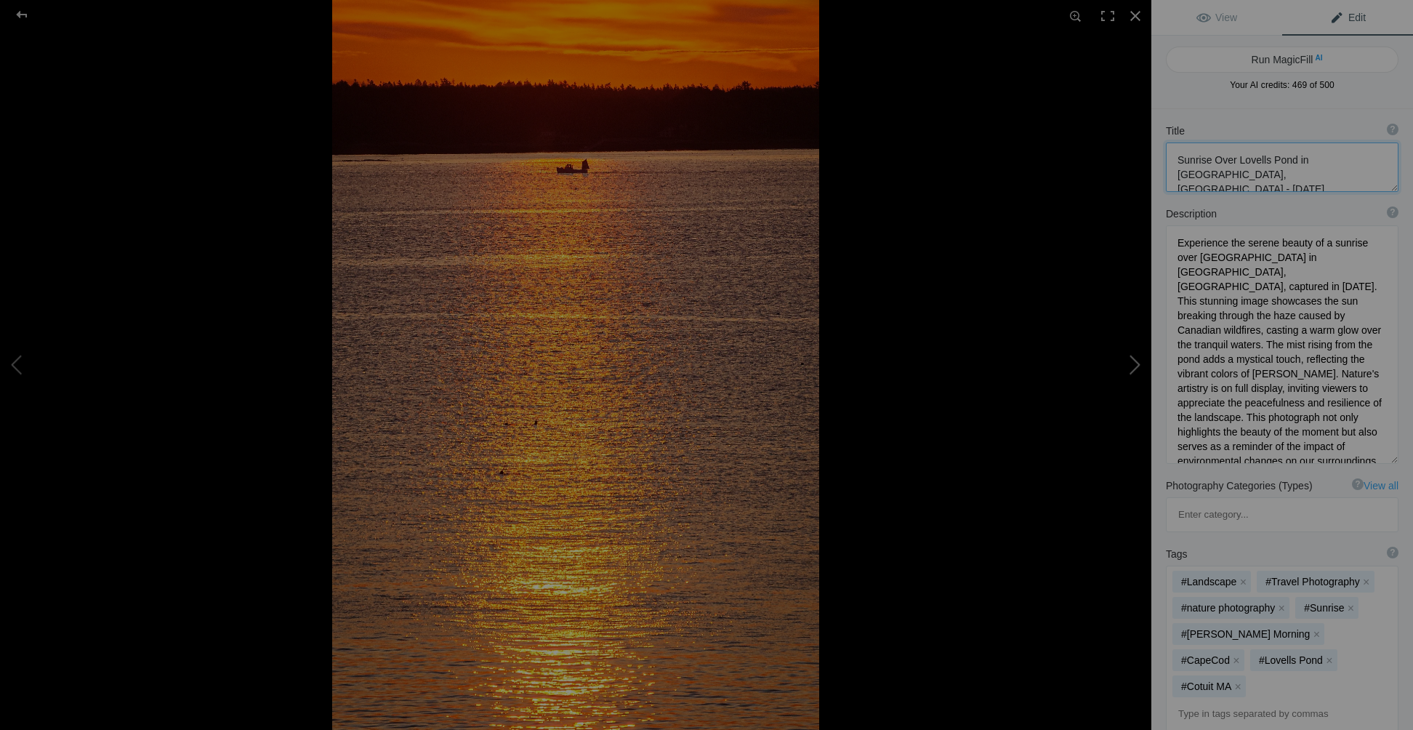
click at [1136, 359] on button at bounding box center [1096, 364] width 109 height 262
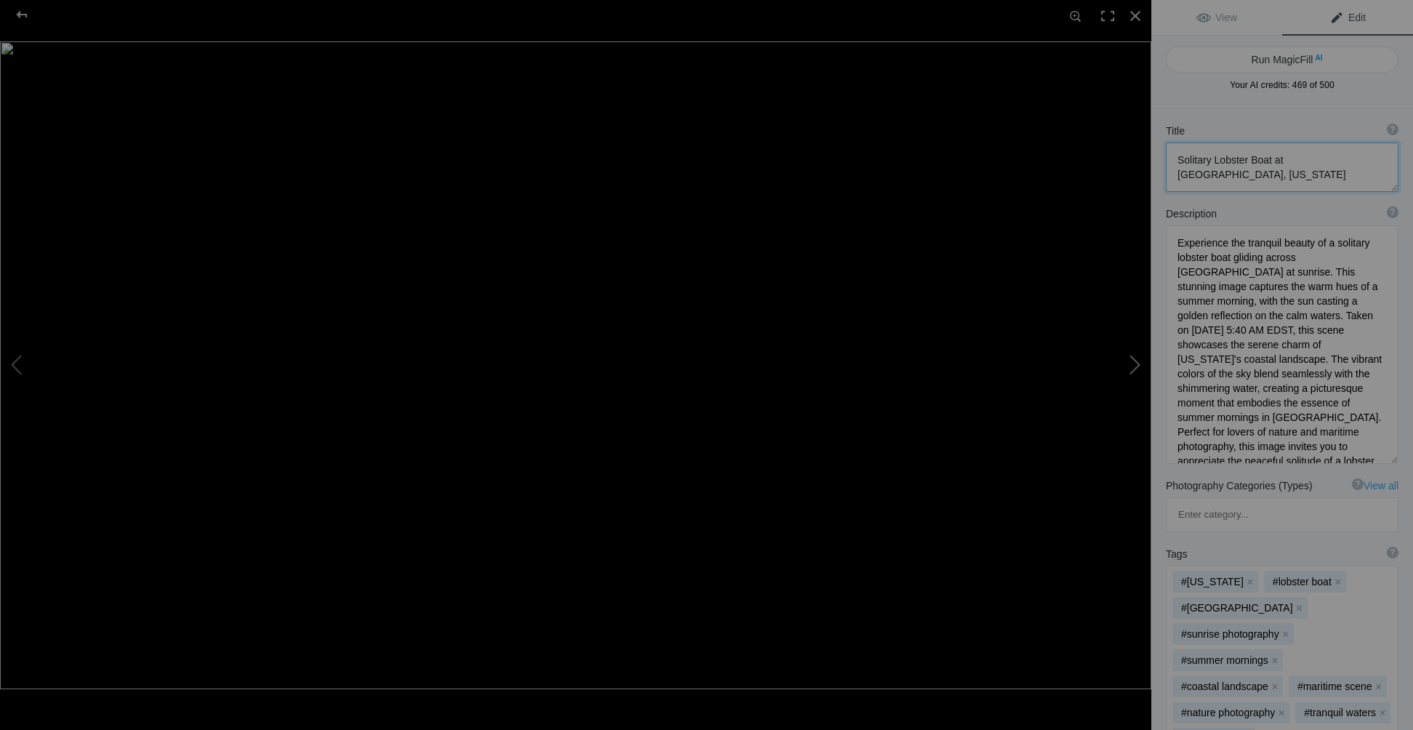
click at [1136, 359] on button at bounding box center [1096, 364] width 109 height 262
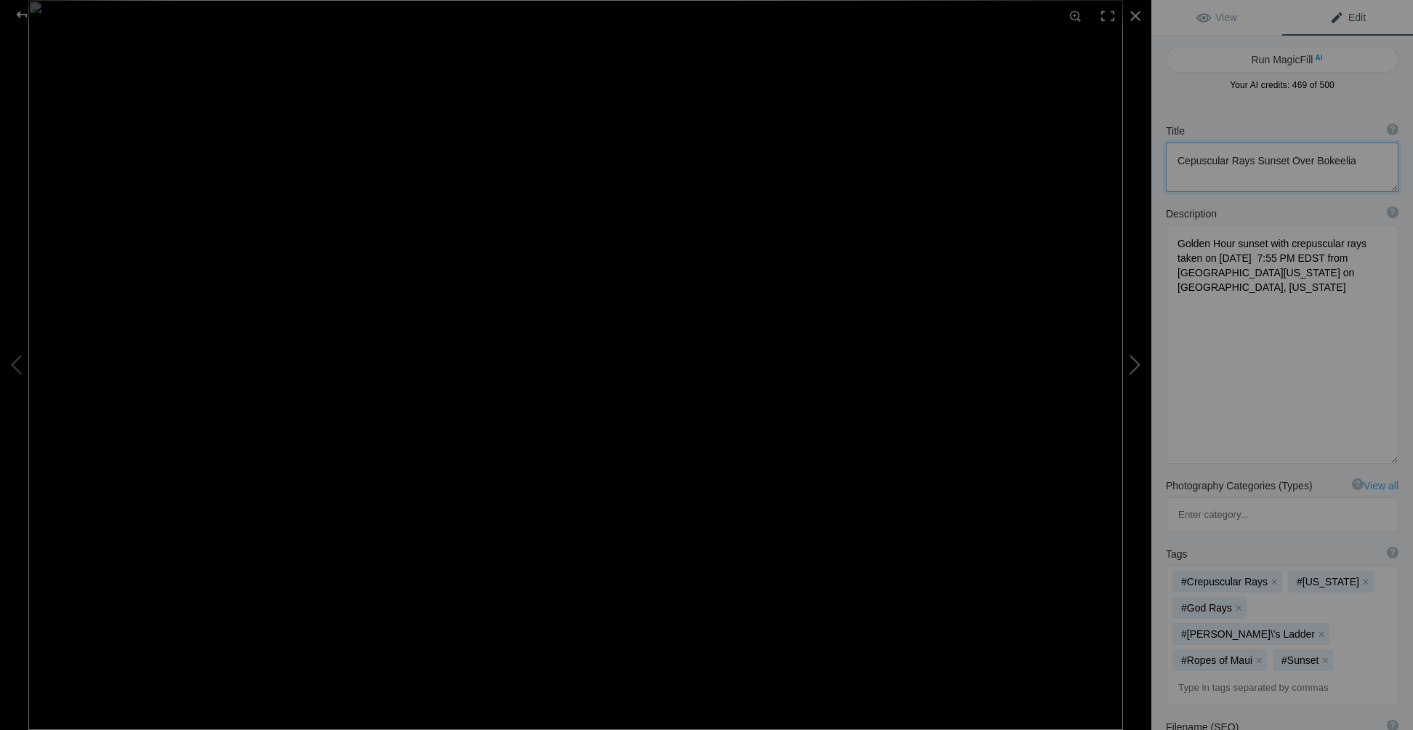
scroll to position [0, 0]
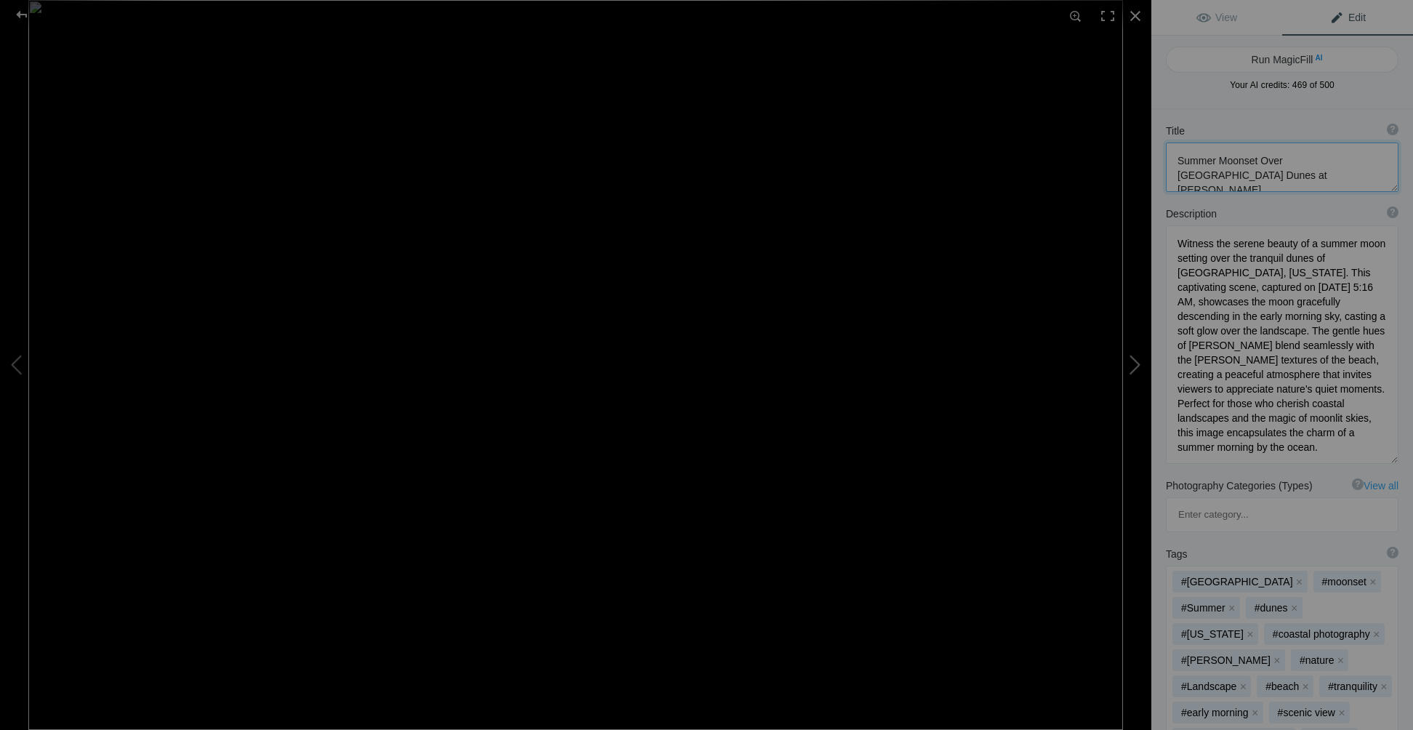
click at [1136, 359] on button at bounding box center [1096, 364] width 109 height 262
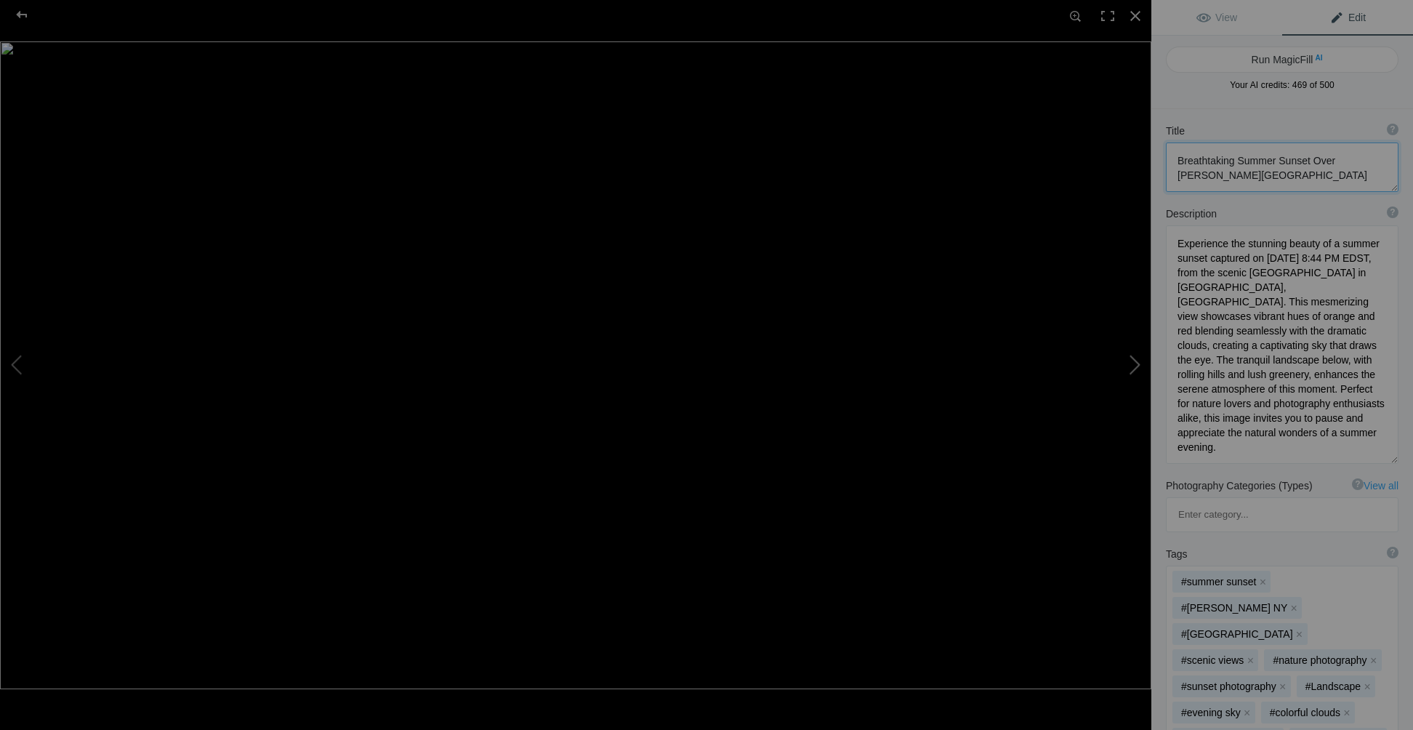
click at [1136, 359] on button at bounding box center [1096, 364] width 109 height 262
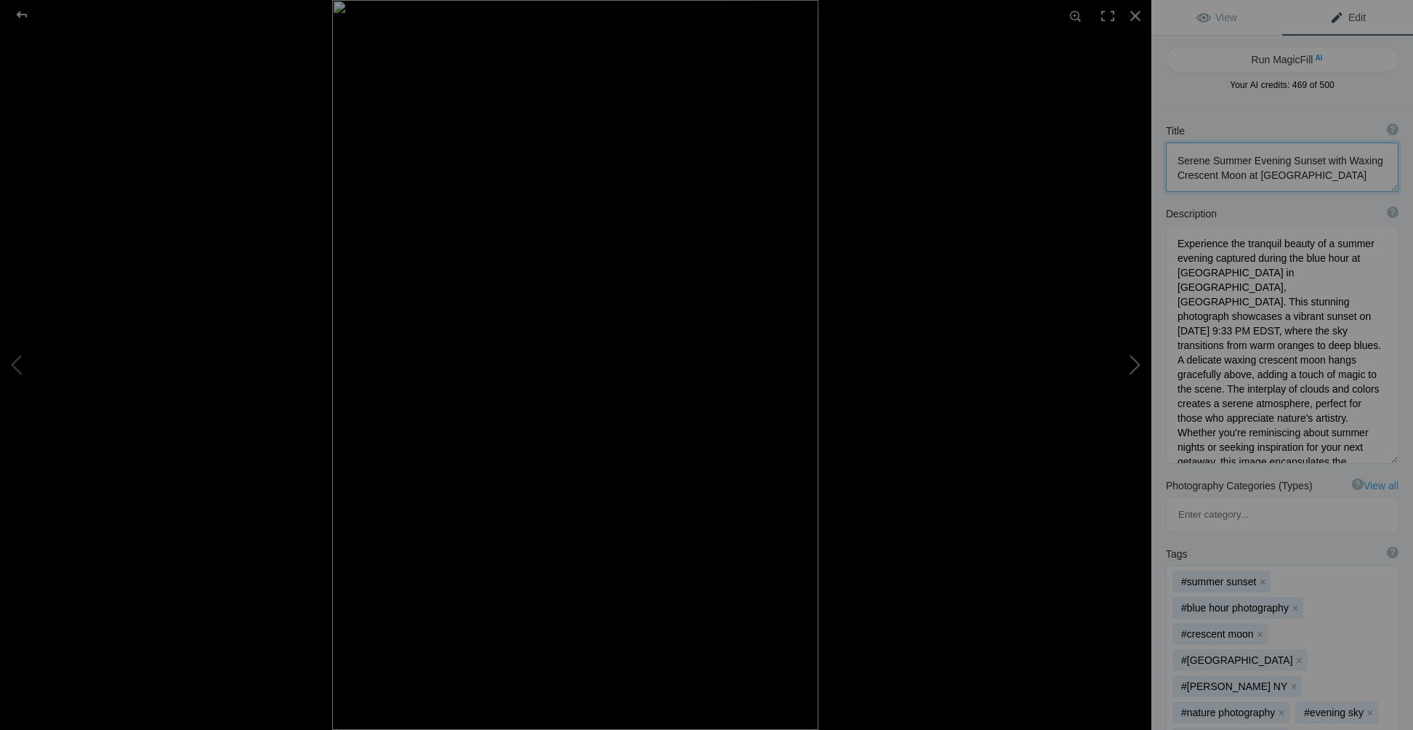
click at [1136, 359] on button at bounding box center [1096, 364] width 109 height 262
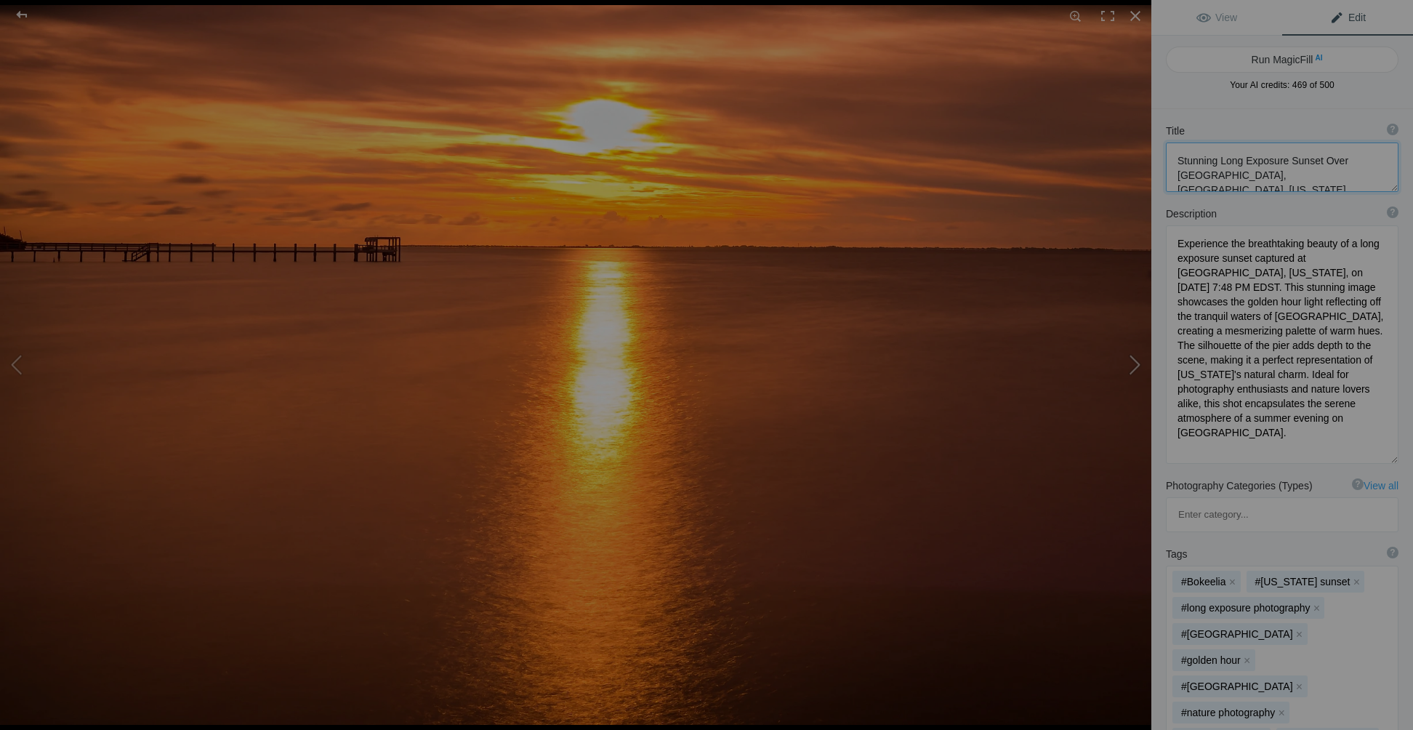
click at [1136, 359] on button at bounding box center [1096, 364] width 109 height 262
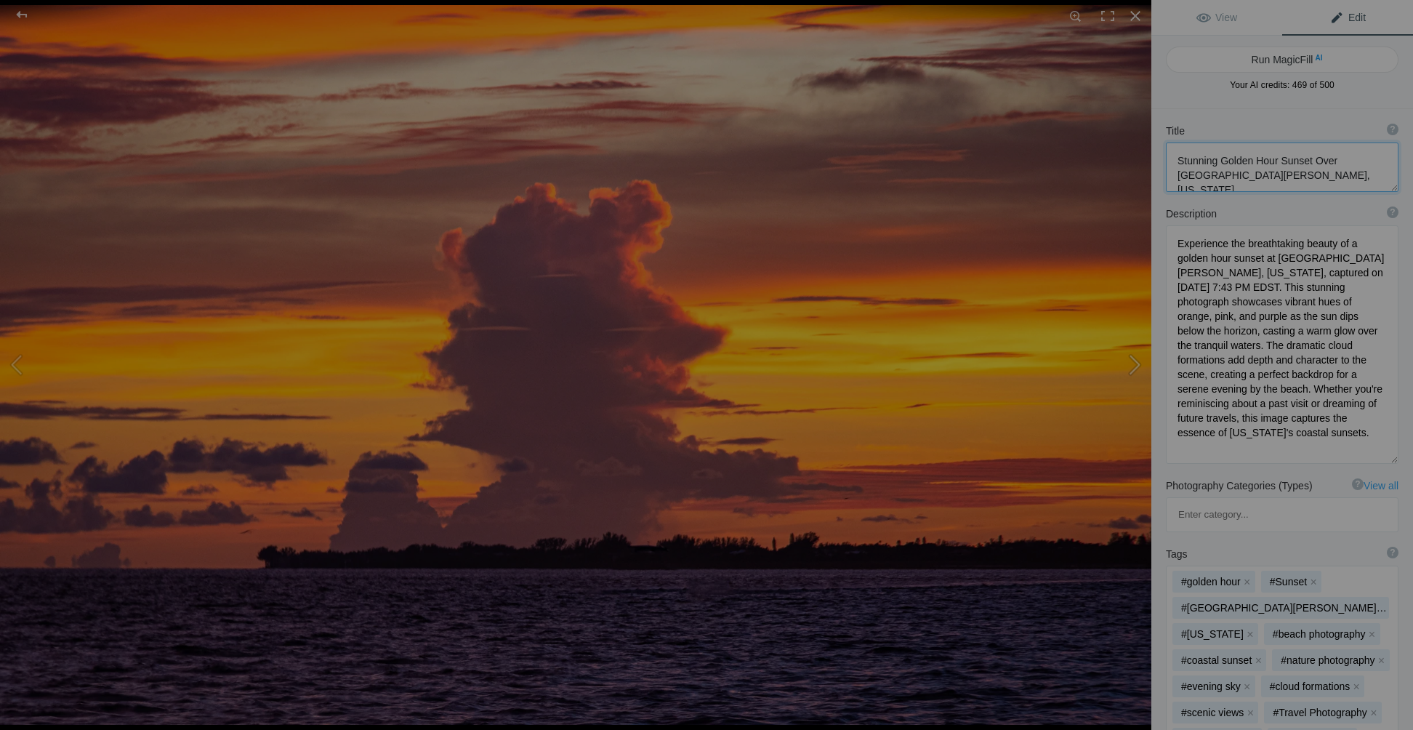
click at [1136, 359] on button at bounding box center [1096, 364] width 109 height 262
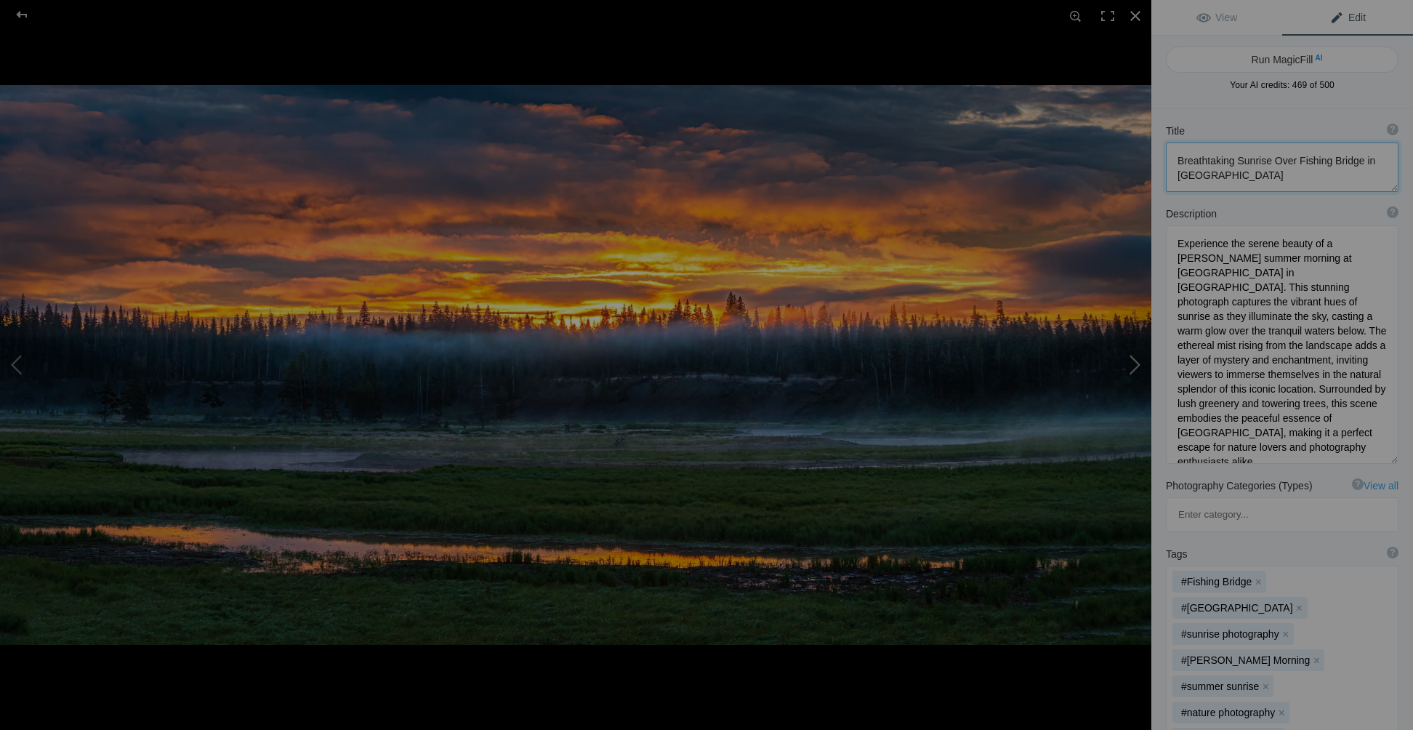
click at [1136, 359] on button at bounding box center [1096, 364] width 109 height 262
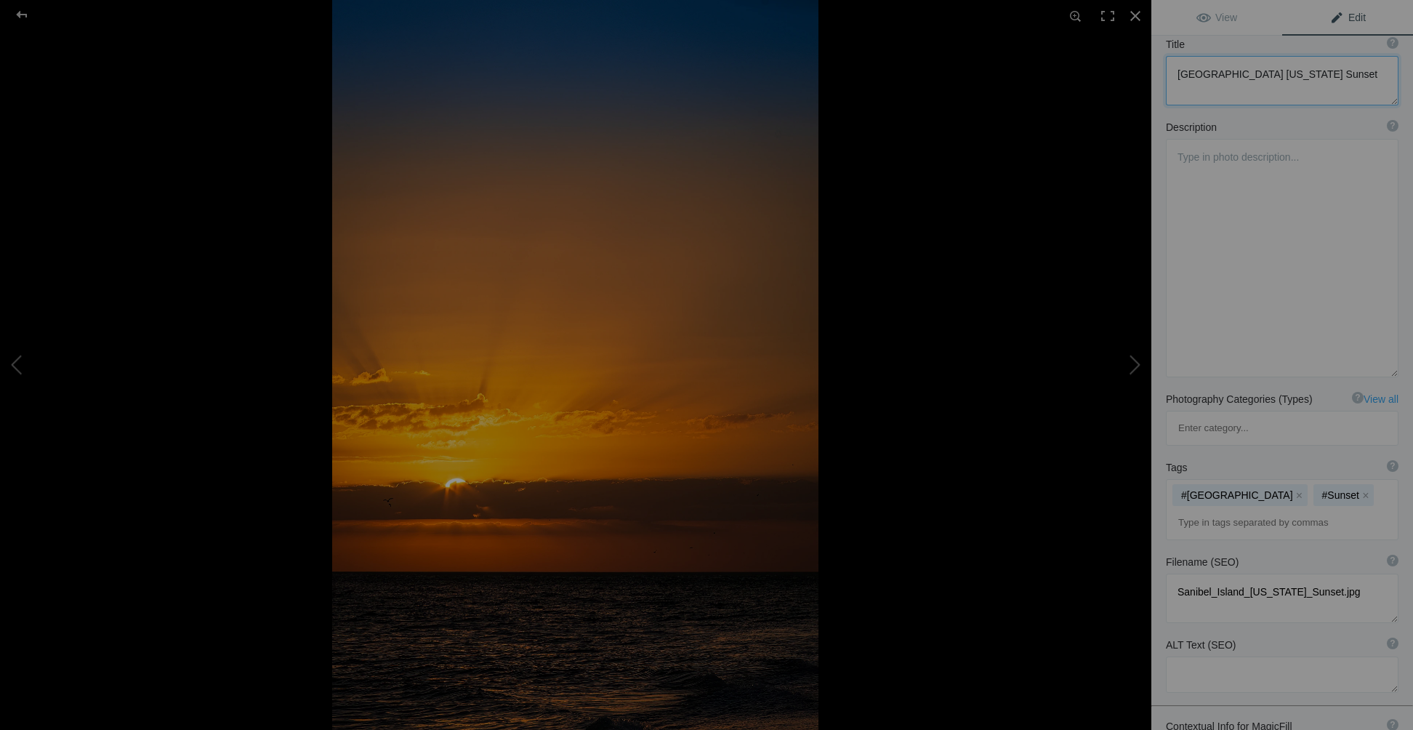
scroll to position [145, 0]
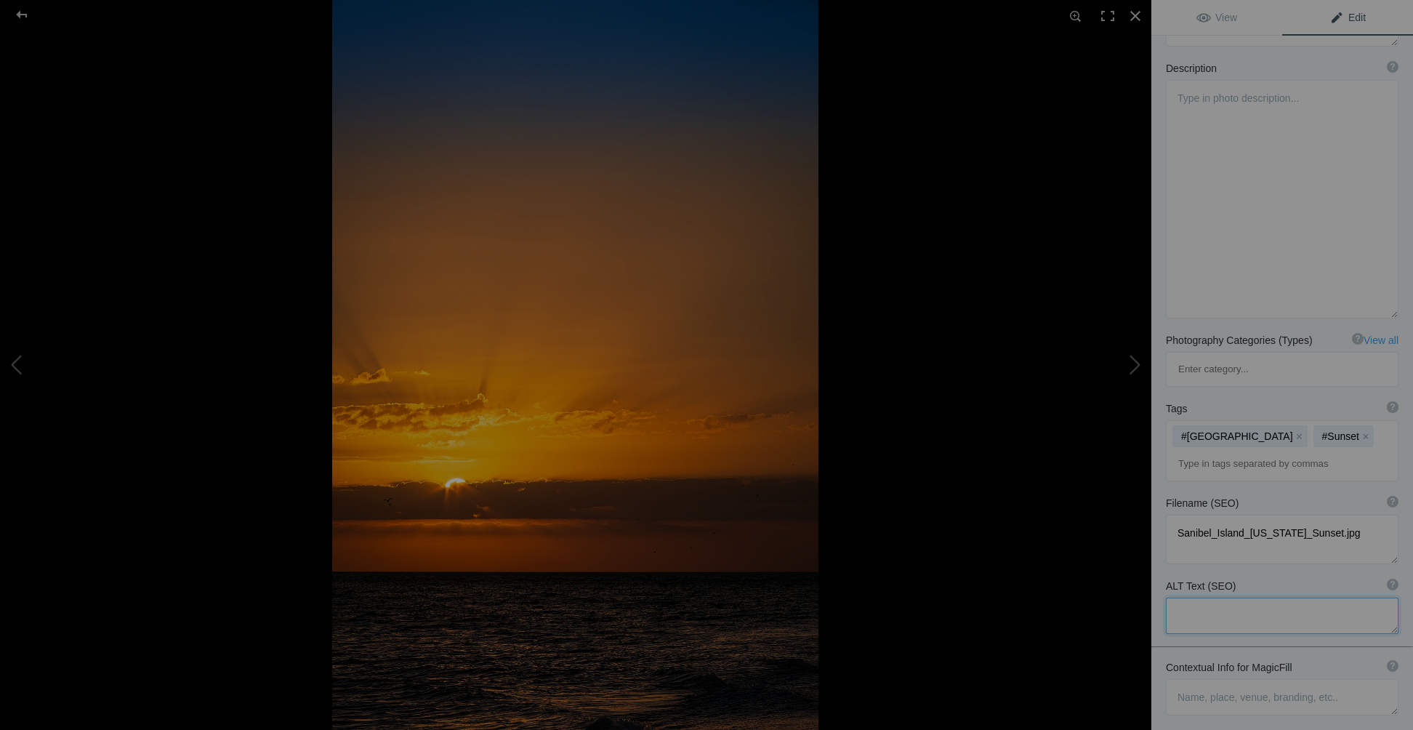
click at [1185, 598] on textarea at bounding box center [1282, 616] width 233 height 36
click at [1179, 679] on textarea at bounding box center [1282, 697] width 233 height 36
paste textarea "Sanibel Island Sunset with Stunning Crepuscular Rays"
drag, startPoint x: 1293, startPoint y: 635, endPoint x: 1341, endPoint y: 635, distance: 48.0
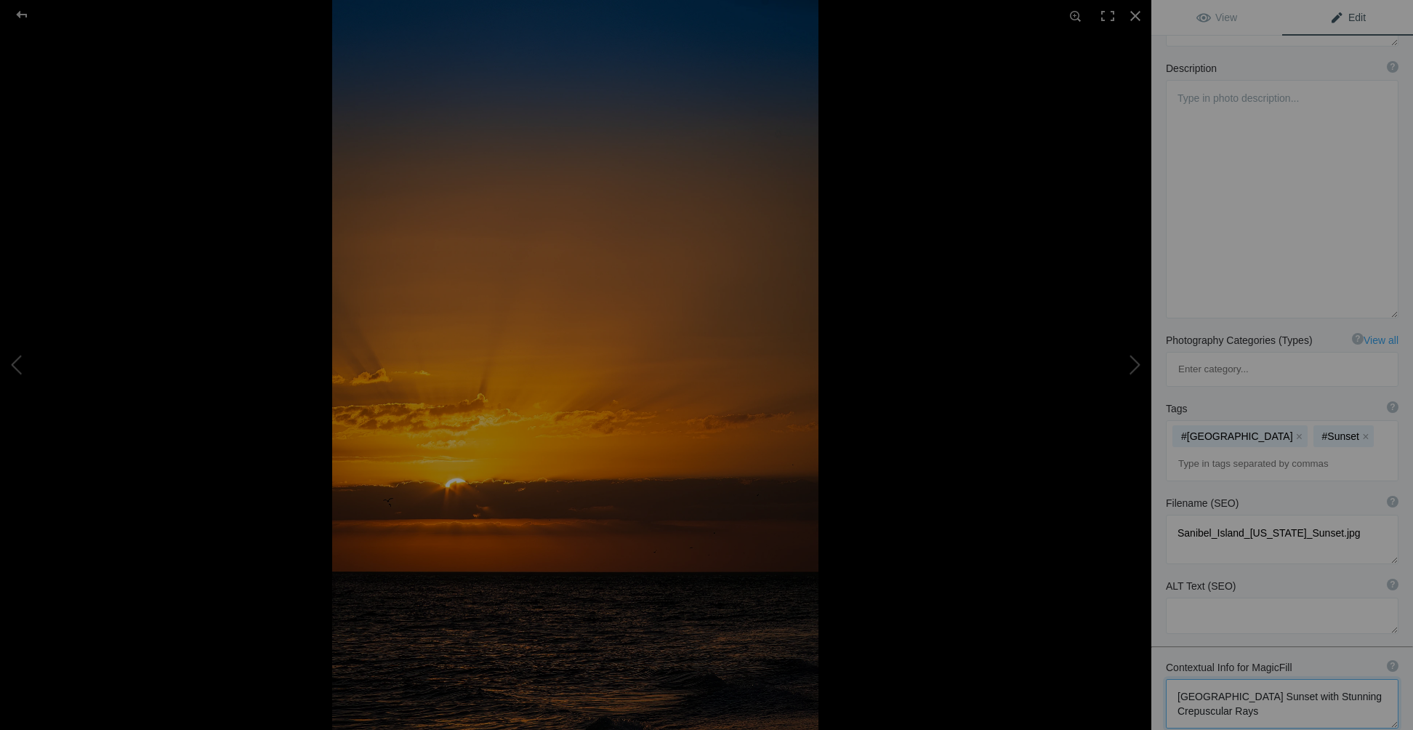
click at [1341, 679] on textarea at bounding box center [1282, 703] width 233 height 49
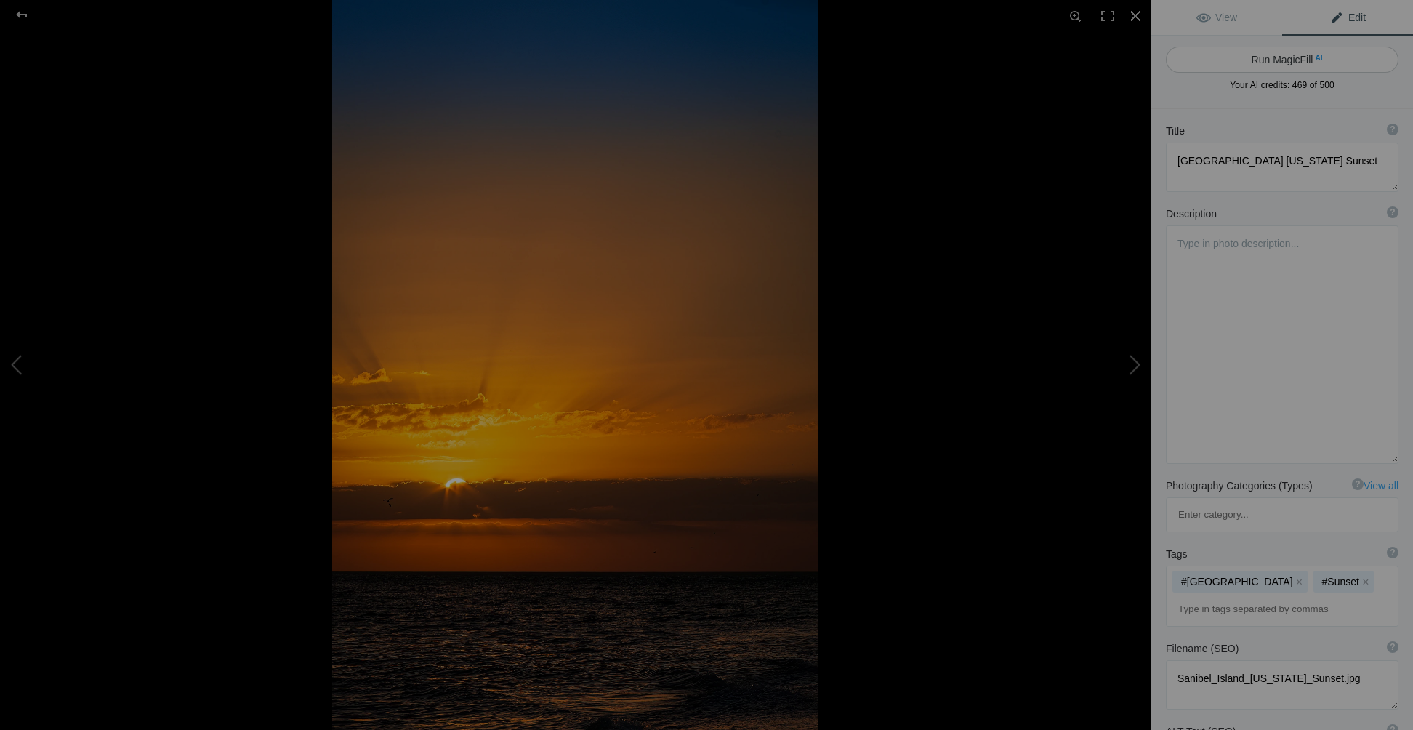
click at [1283, 54] on button "Run MagicFill AI" at bounding box center [1282, 60] width 233 height 26
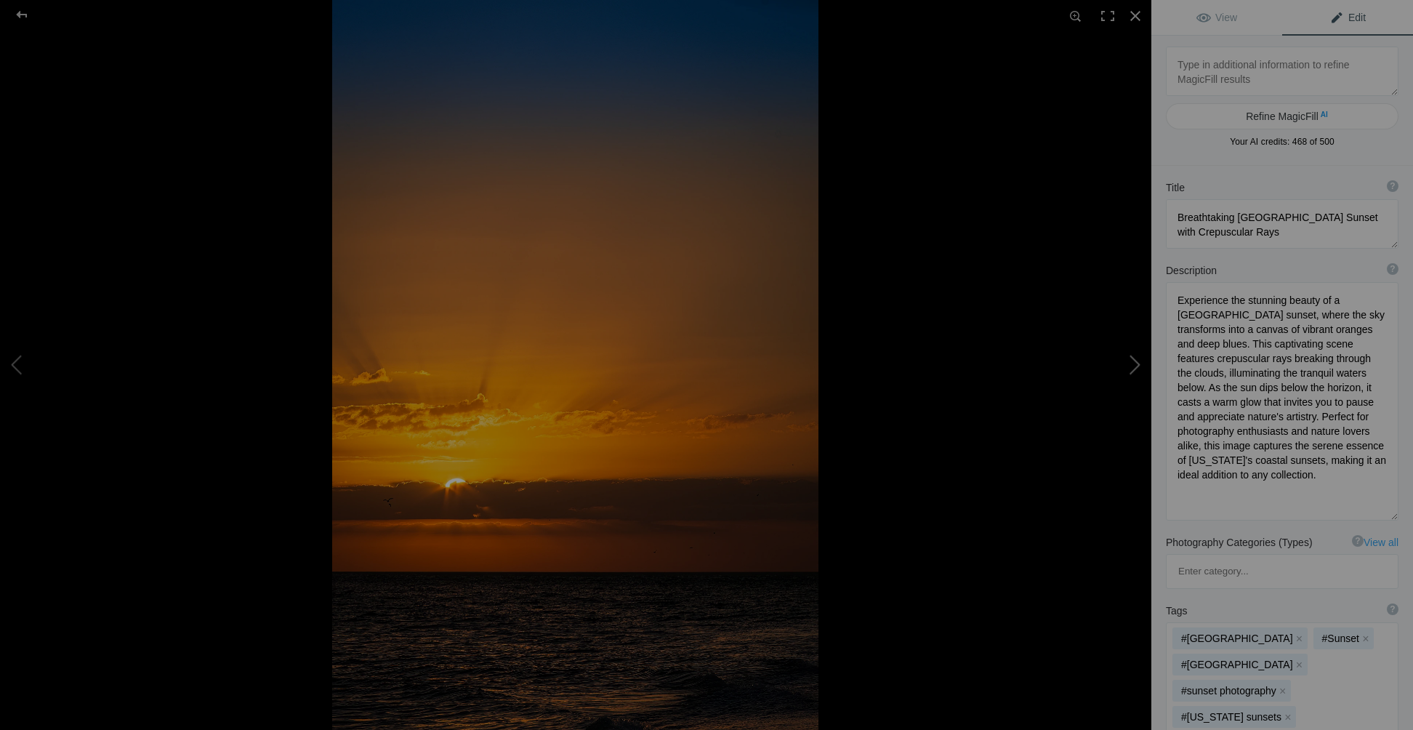
click at [1130, 366] on button at bounding box center [1096, 364] width 109 height 262
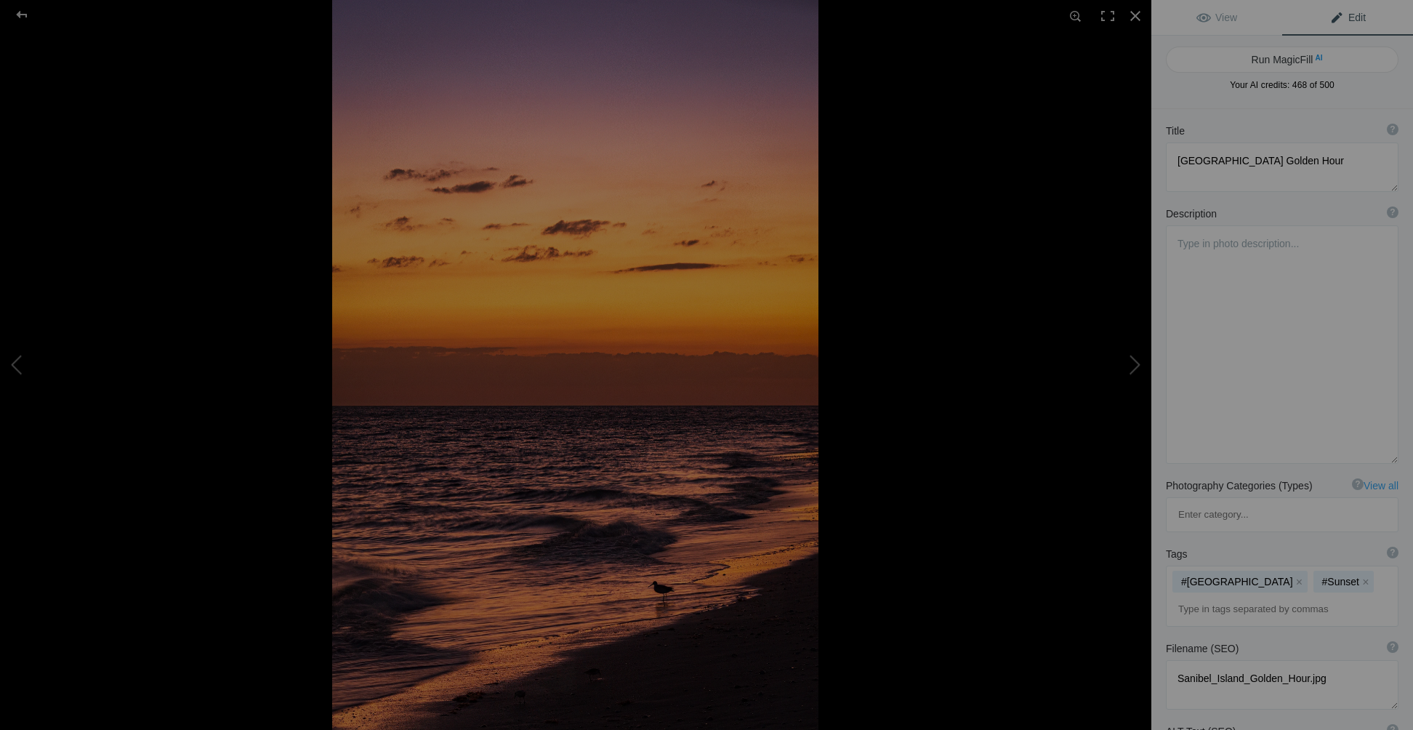
click at [662, 591] on img at bounding box center [575, 365] width 486 height 730
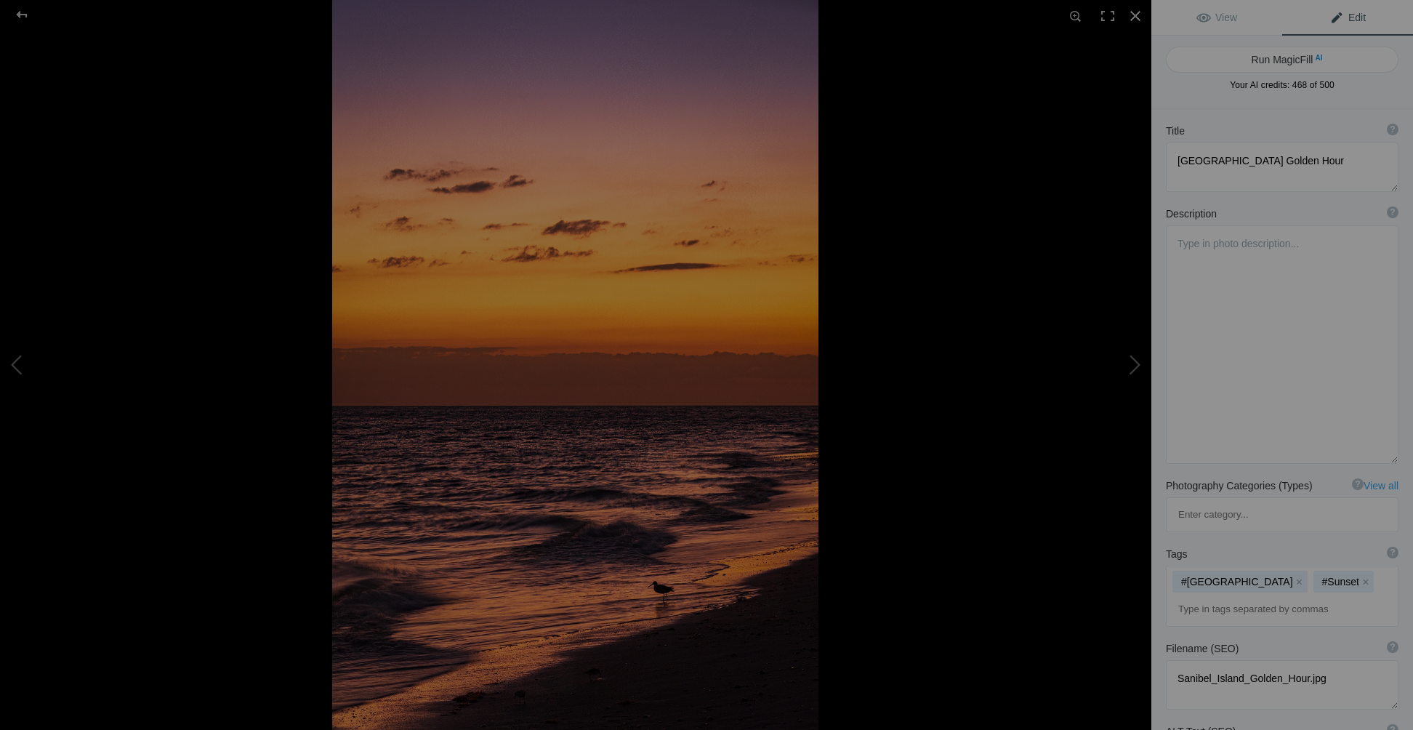
click at [667, 591] on img at bounding box center [575, 365] width 486 height 730
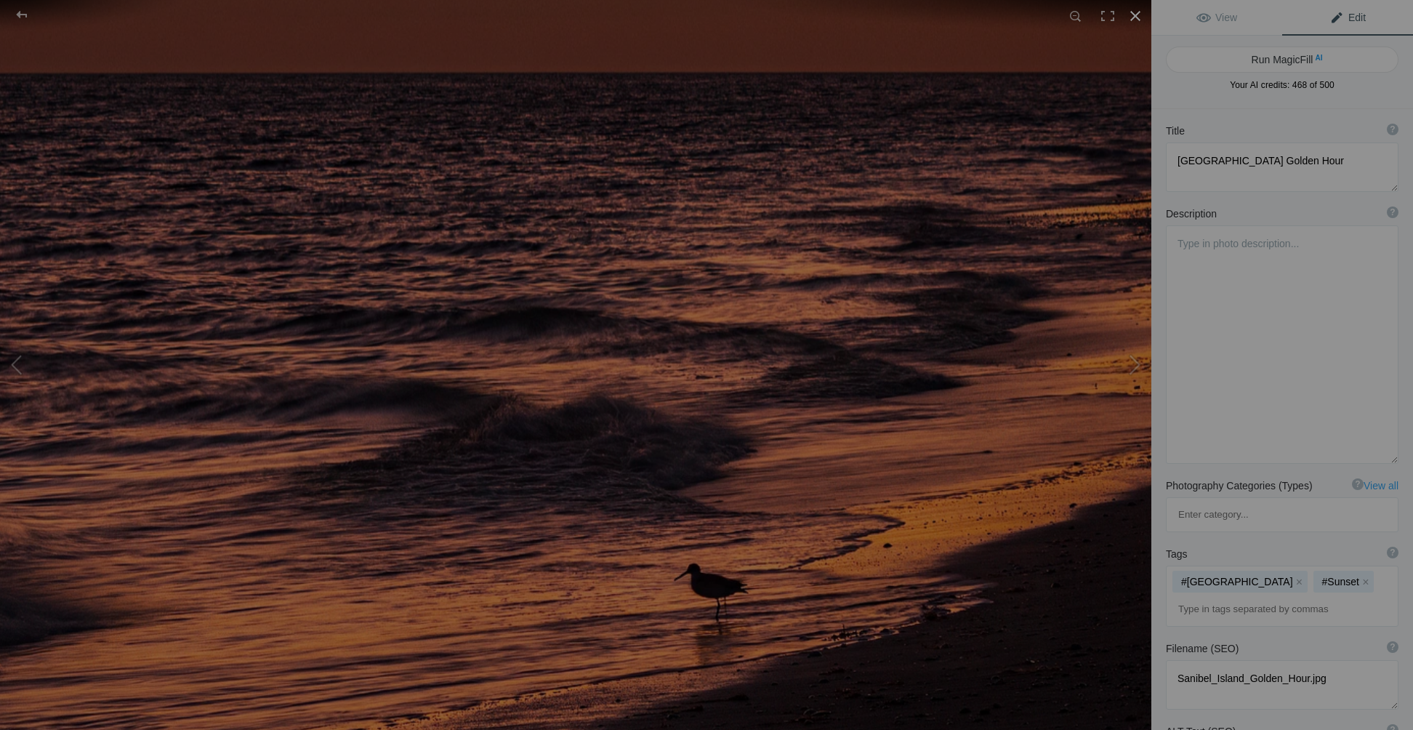
click at [1135, 14] on div at bounding box center [1136, 16] width 32 height 32
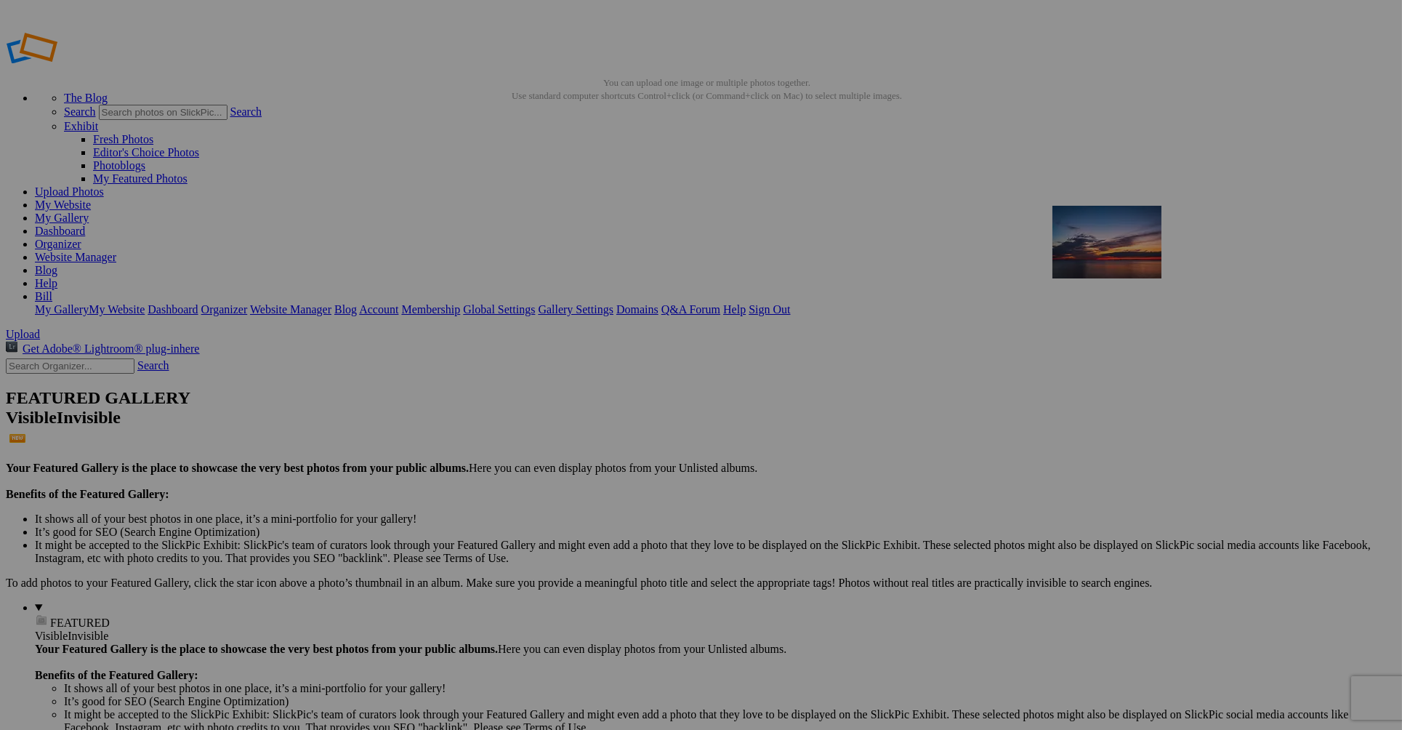
drag, startPoint x: 1177, startPoint y: 372, endPoint x: 1262, endPoint y: 310, distance: 105.1
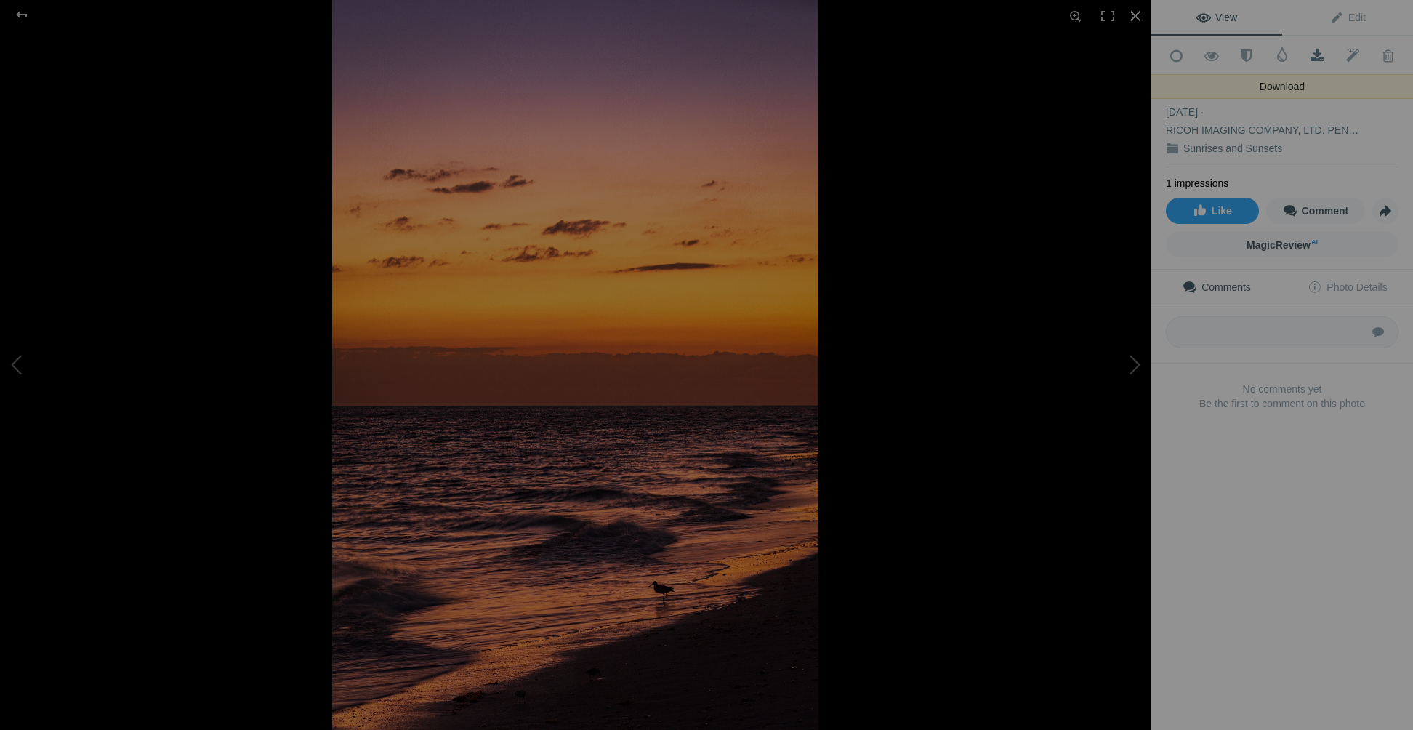
click at [1309, 52] on span at bounding box center [1318, 56] width 36 height 15
drag, startPoint x: 1309, startPoint y: 52, endPoint x: 1302, endPoint y: 31, distance: 23.0
click at [1302, 33] on link "Edit" at bounding box center [1347, 17] width 131 height 35
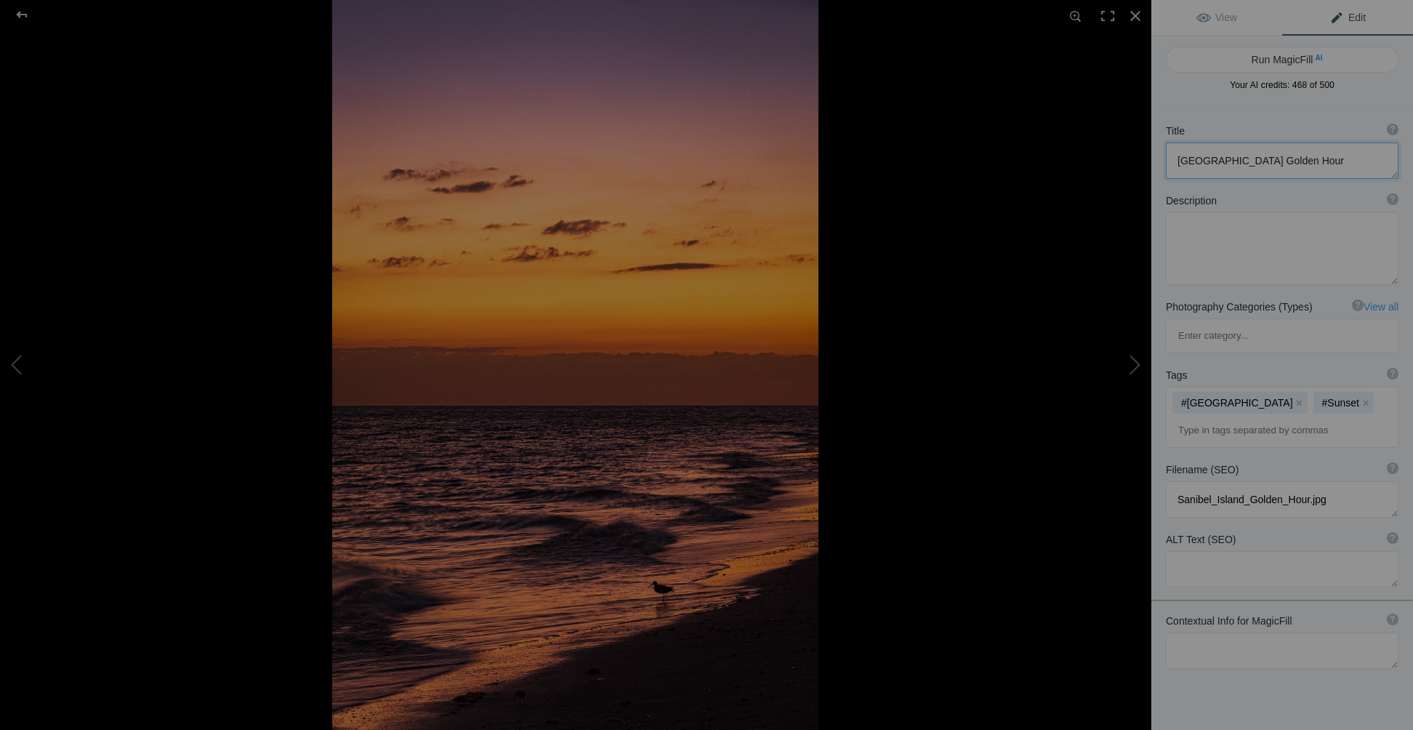
drag, startPoint x: 1310, startPoint y: 158, endPoint x: 1167, endPoint y: 160, distance: 143.2
click at [1167, 160] on textarea at bounding box center [1282, 160] width 233 height 36
click at [1182, 632] on textarea at bounding box center [1282, 650] width 233 height 36
paste textarea "Sanibel Island Golden Hour"
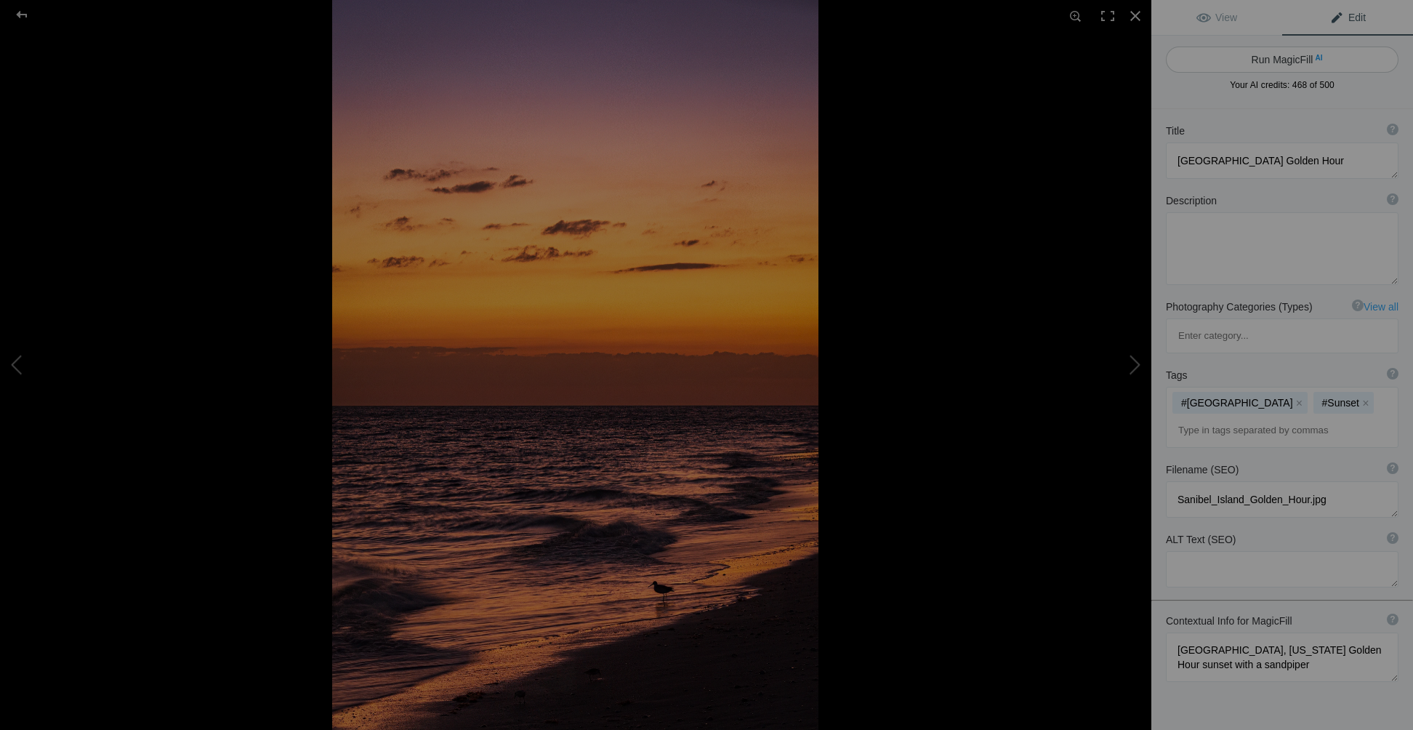
click at [1284, 59] on button "Run MagicFill AI" at bounding box center [1282, 60] width 233 height 26
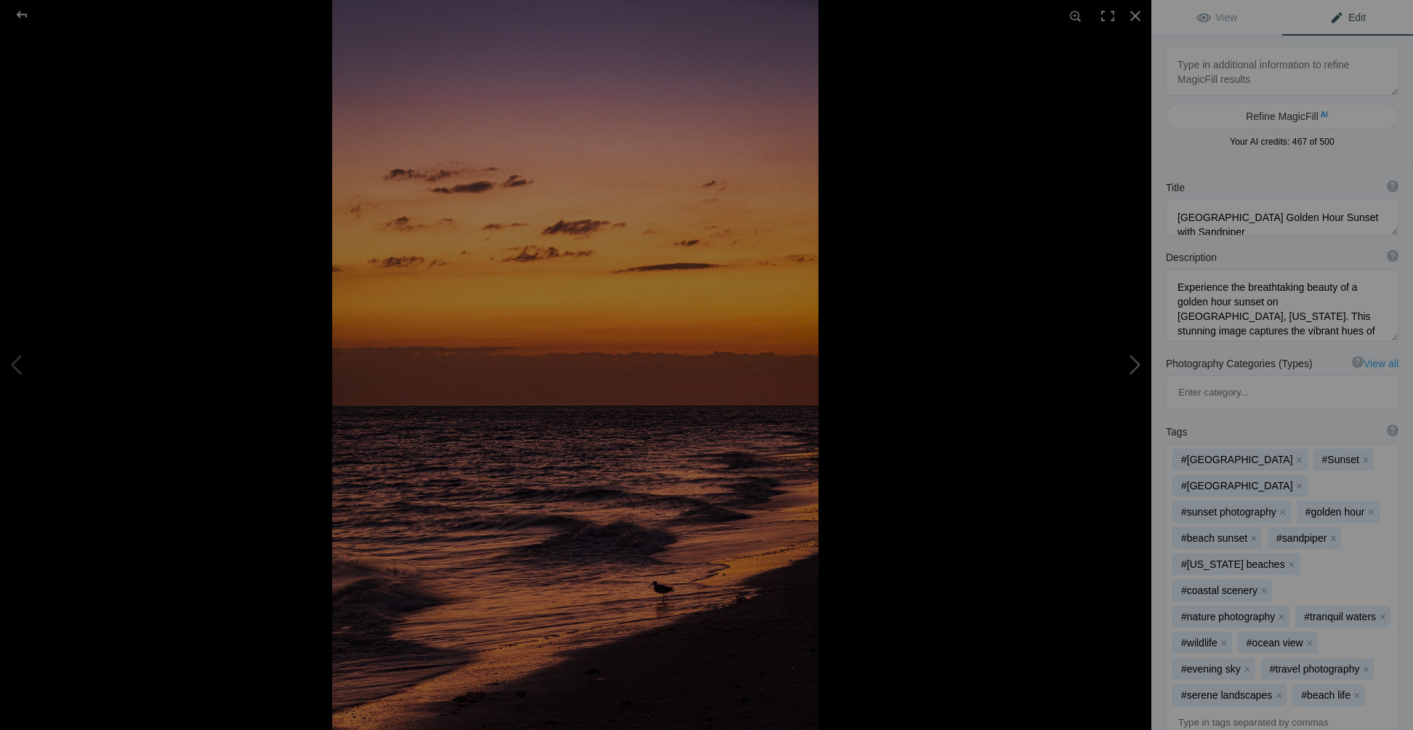
click at [1131, 361] on button at bounding box center [1096, 364] width 109 height 262
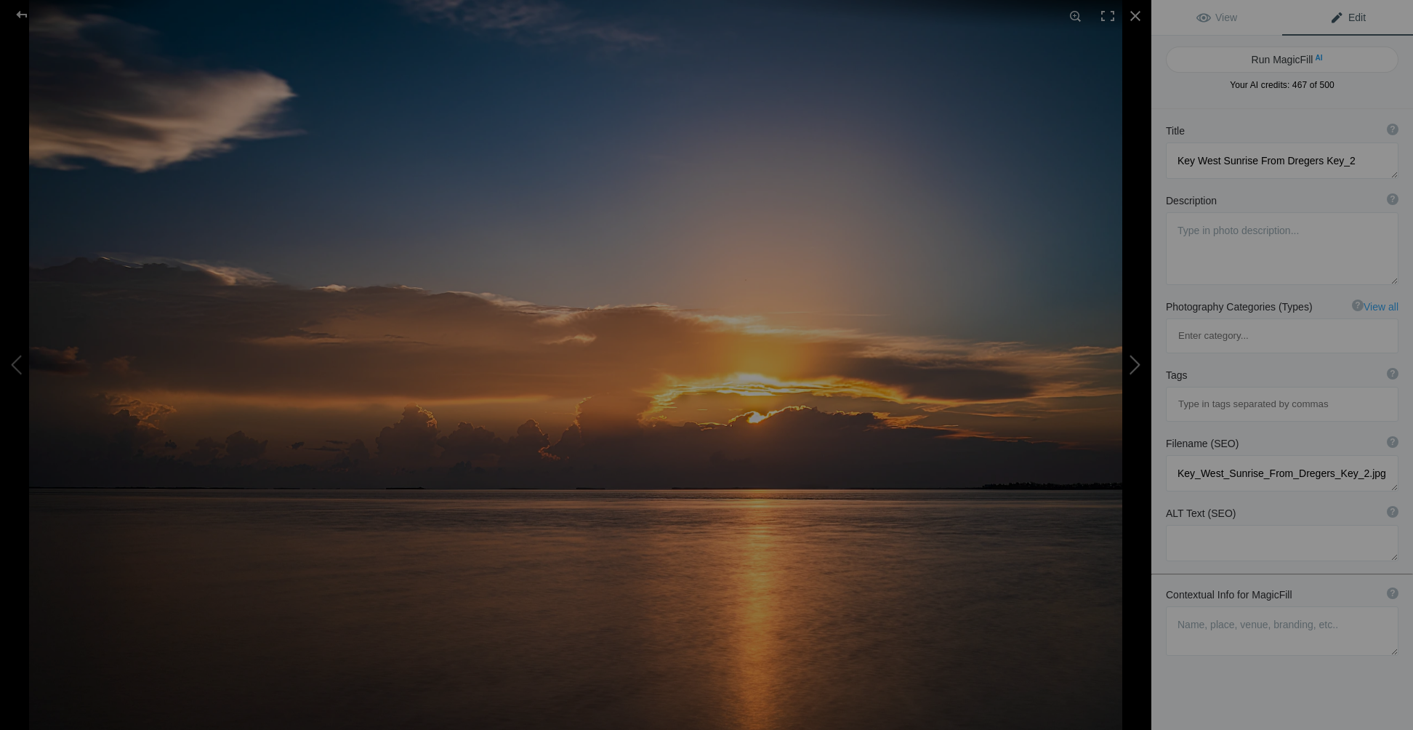
scroll to position [0, 0]
drag, startPoint x: 1170, startPoint y: 164, endPoint x: 1356, endPoint y: 166, distance: 185.4
click at [1356, 166] on textarea at bounding box center [1282, 160] width 233 height 36
click at [1173, 606] on textarea at bounding box center [1282, 630] width 233 height 49
paste textarea "Key West Sunrise From Dregers Key_2"
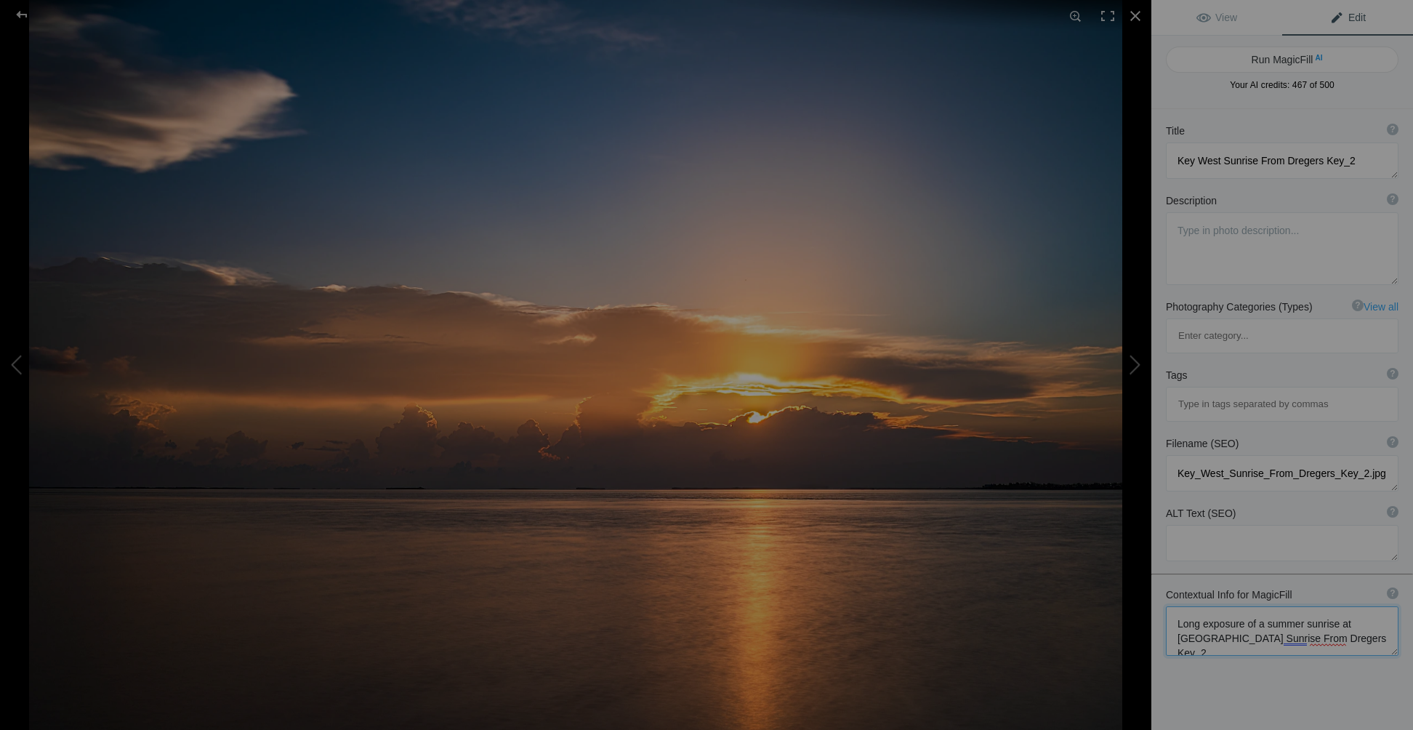
drag, startPoint x: 1261, startPoint y: 579, endPoint x: 1184, endPoint y: 579, distance: 77.1
click at [1184, 606] on textarea at bounding box center [1282, 630] width 233 height 49
click at [1261, 606] on textarea at bounding box center [1282, 630] width 233 height 49
click at [1365, 606] on textarea at bounding box center [1282, 630] width 233 height 49
click at [1185, 606] on textarea at bounding box center [1282, 630] width 233 height 49
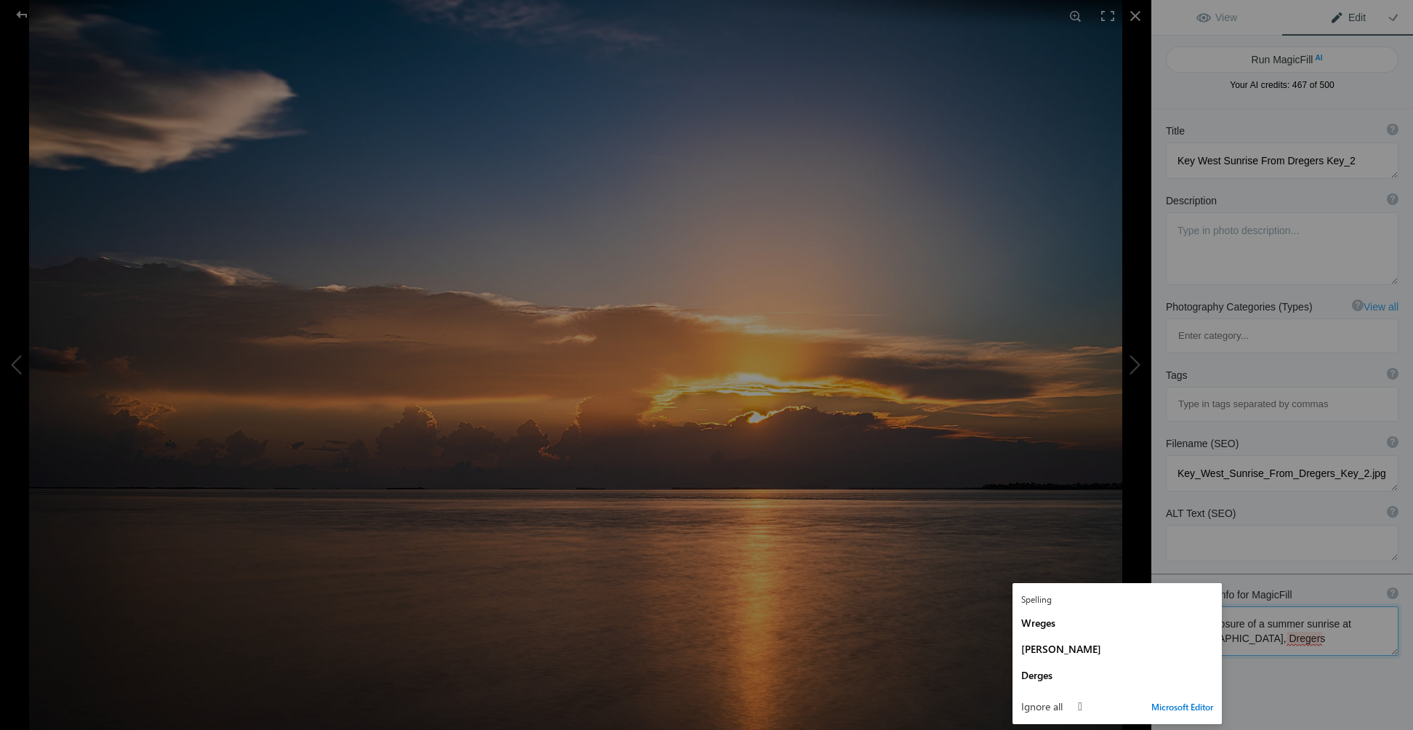
click at [1278, 606] on textarea at bounding box center [1282, 630] width 233 height 49
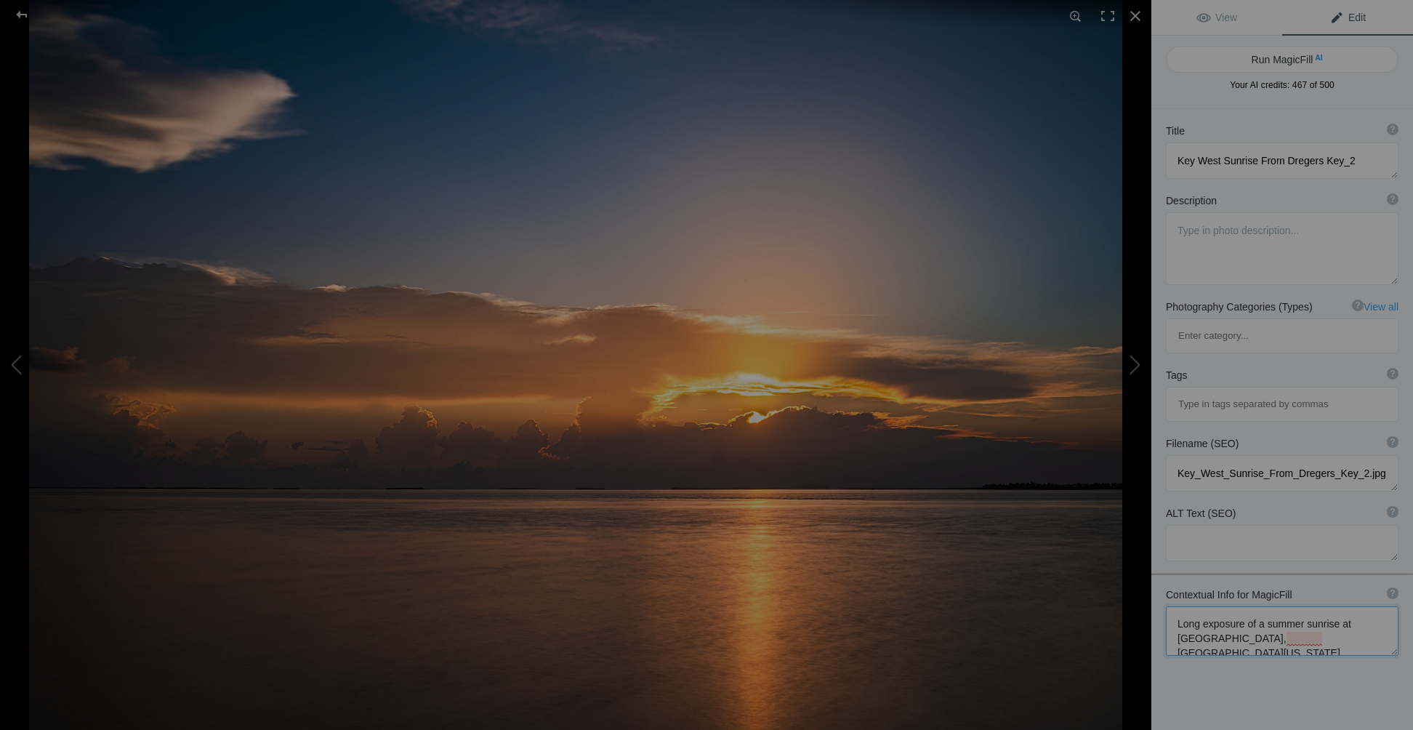
click at [1223, 606] on textarea at bounding box center [1282, 630] width 233 height 49
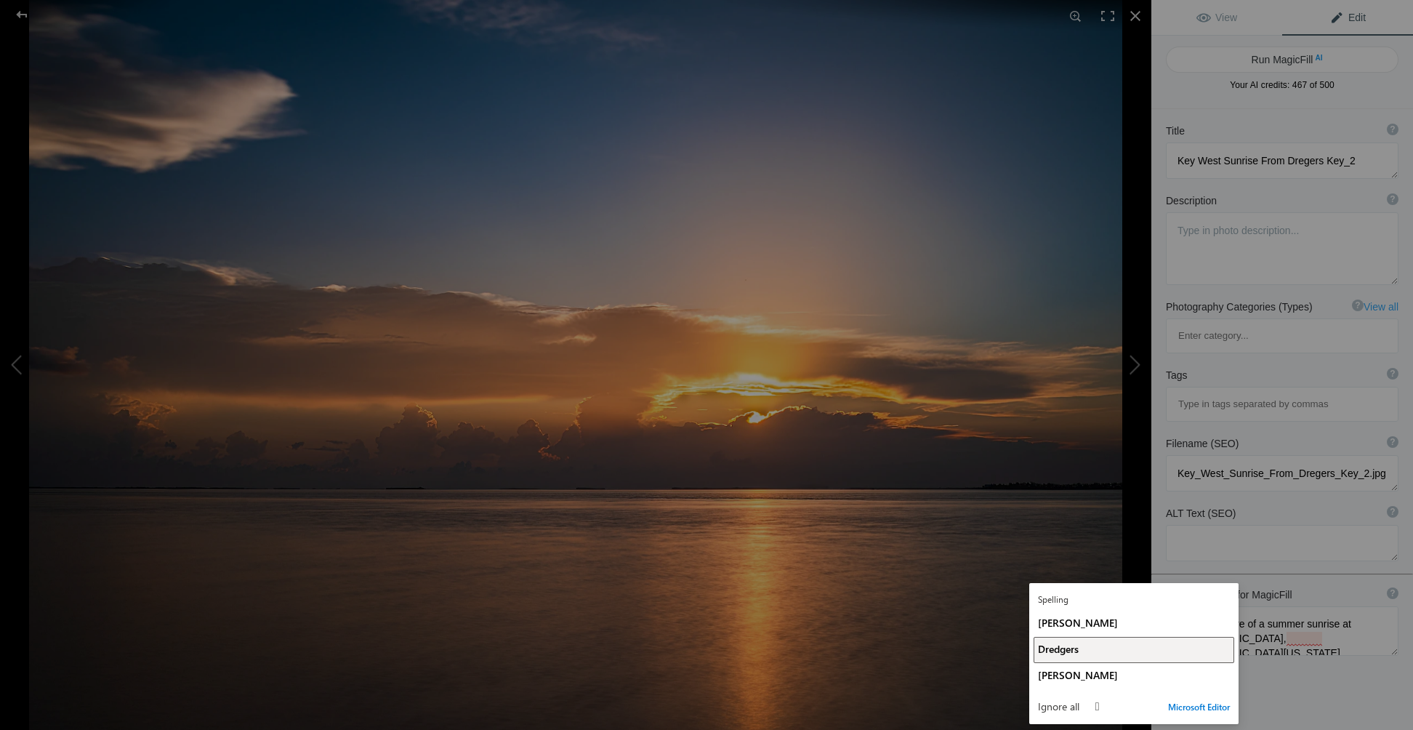
click at [1060, 651] on span "Dredgers" at bounding box center [1058, 649] width 41 height 14
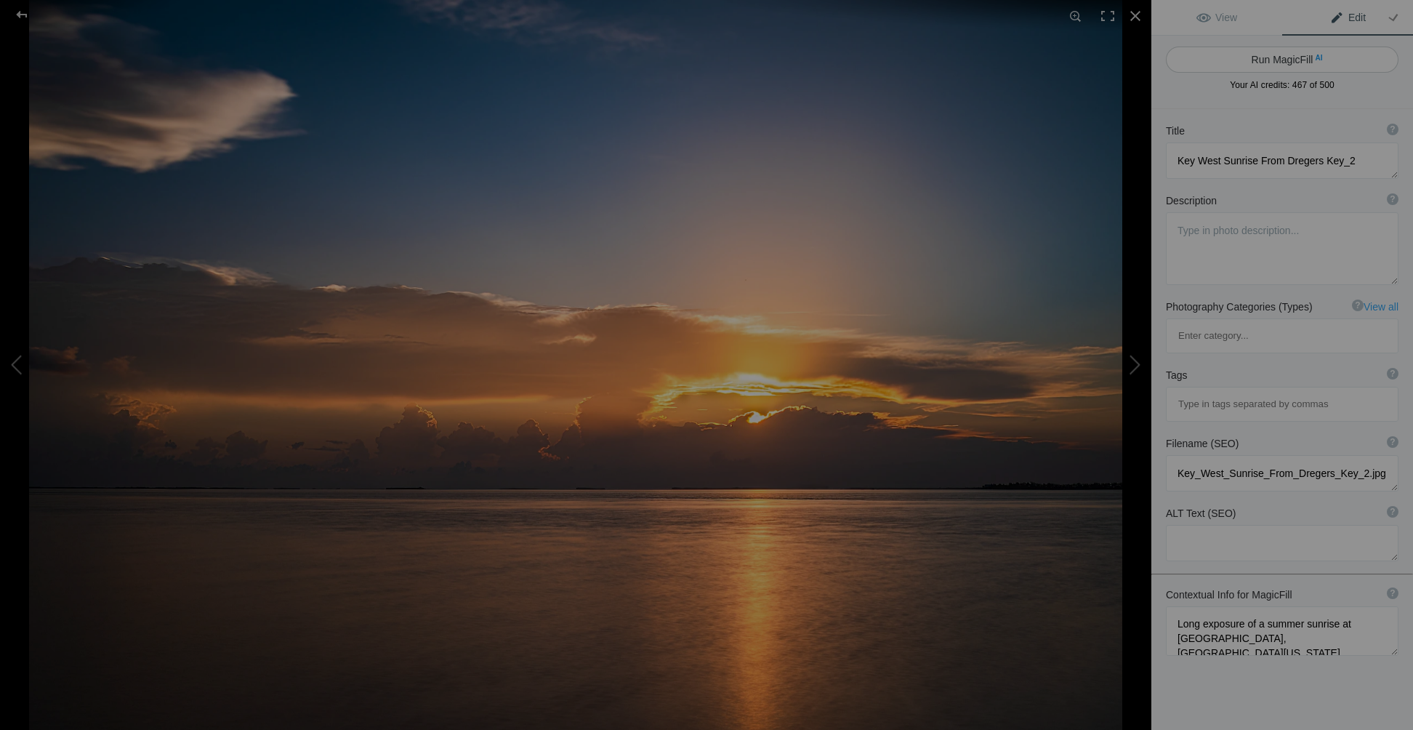
click at [1274, 54] on button "Run MagicFill AI" at bounding box center [1282, 60] width 233 height 26
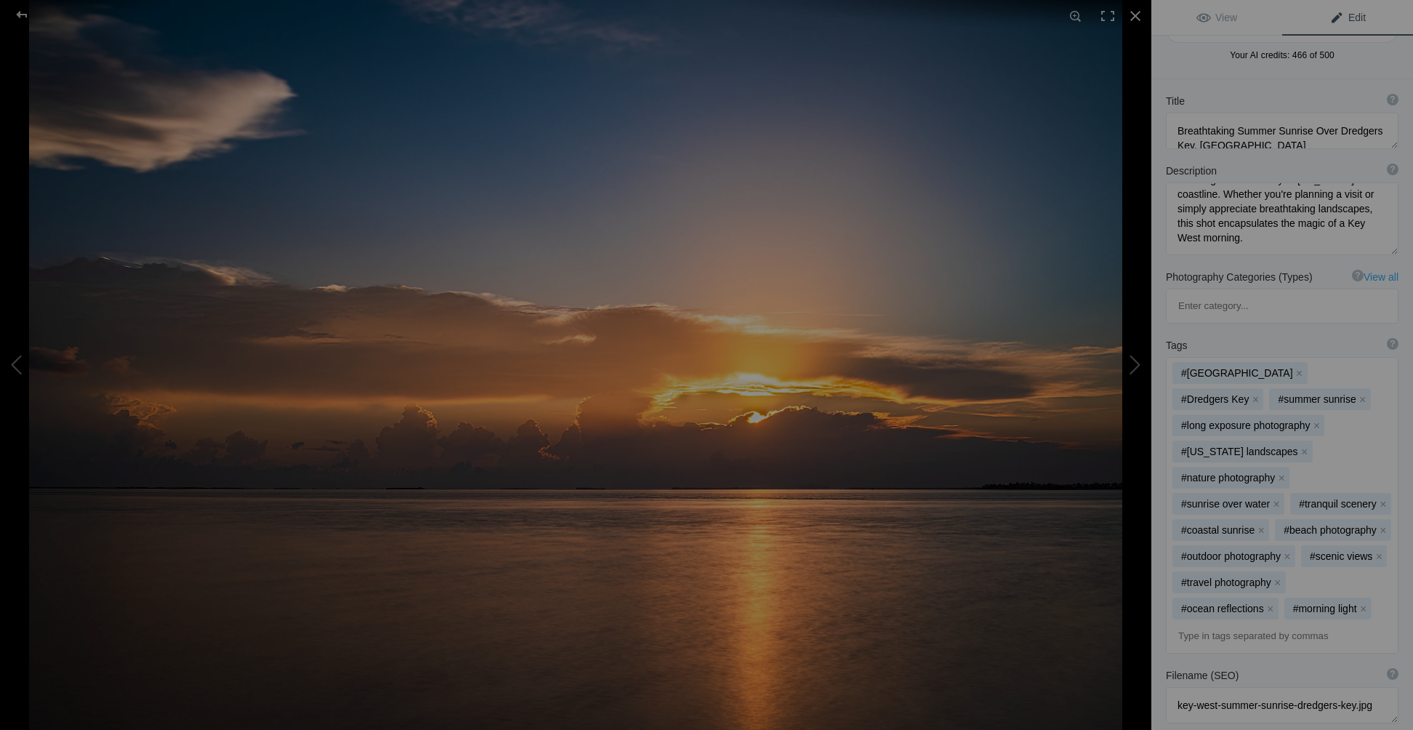
scroll to position [145, 0]
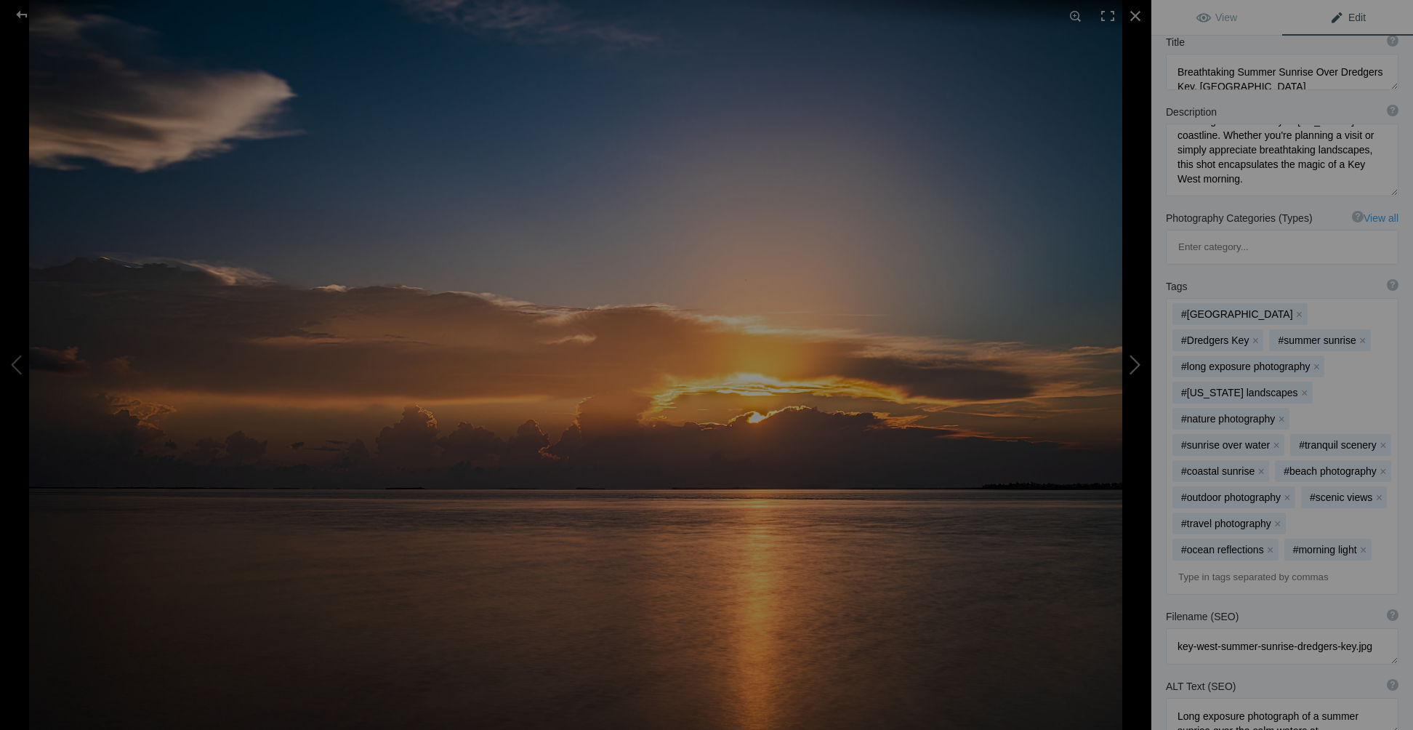
click at [1130, 363] on button at bounding box center [1096, 364] width 109 height 262
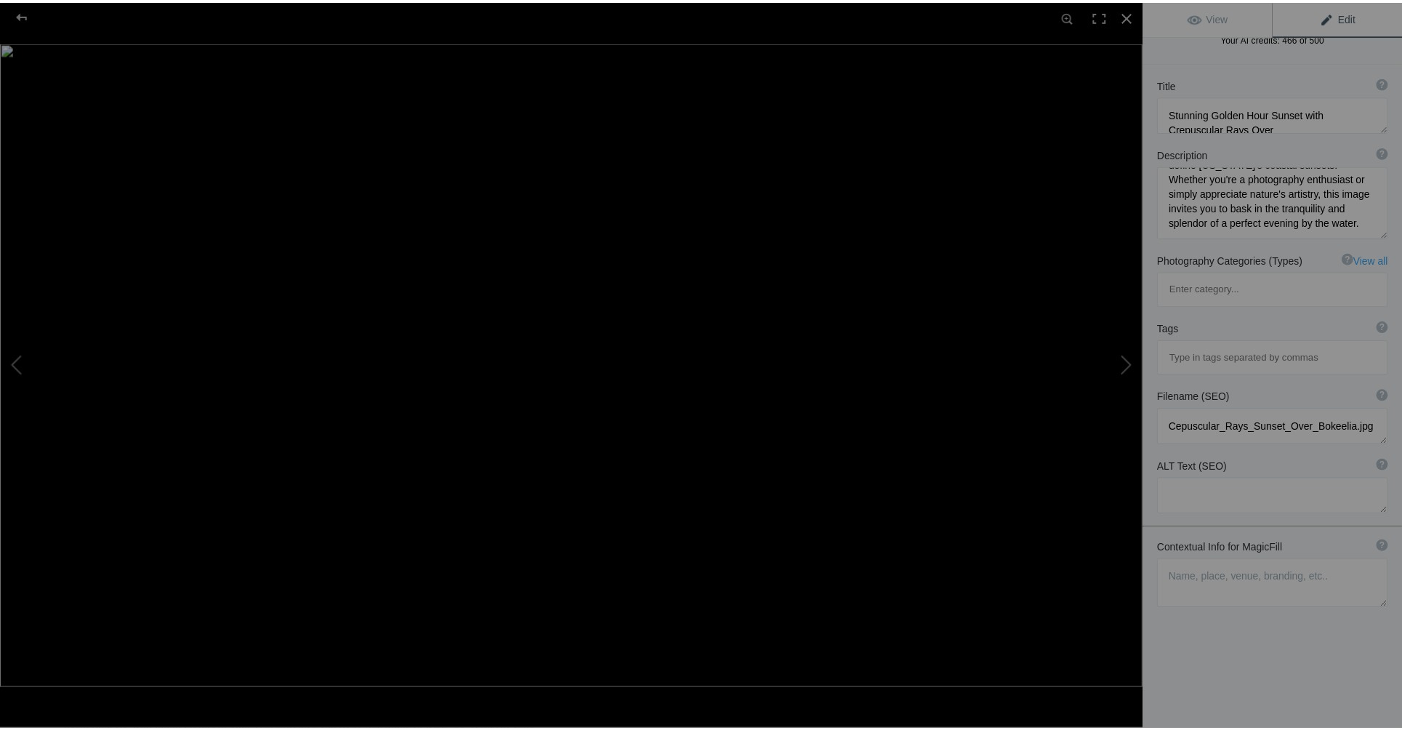
scroll to position [0, 0]
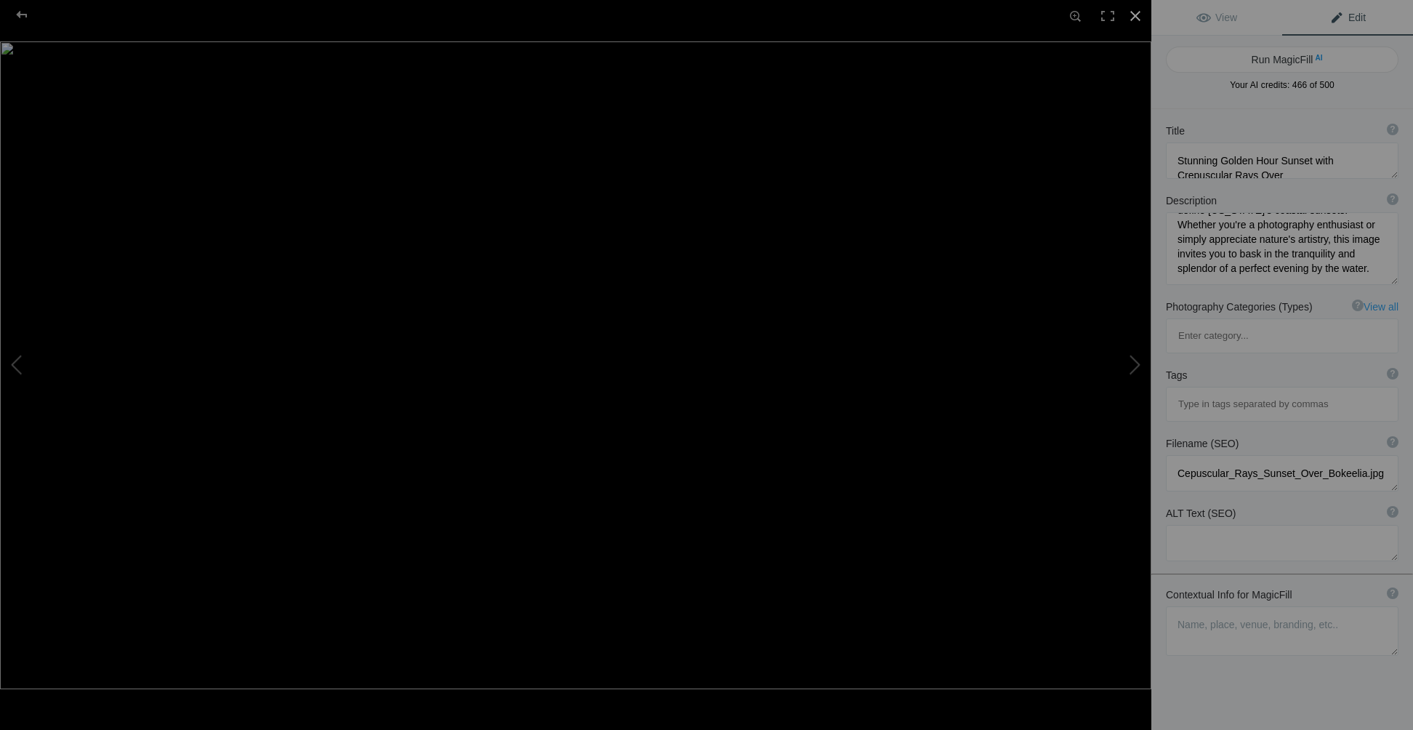
click at [1134, 13] on div at bounding box center [1136, 16] width 32 height 32
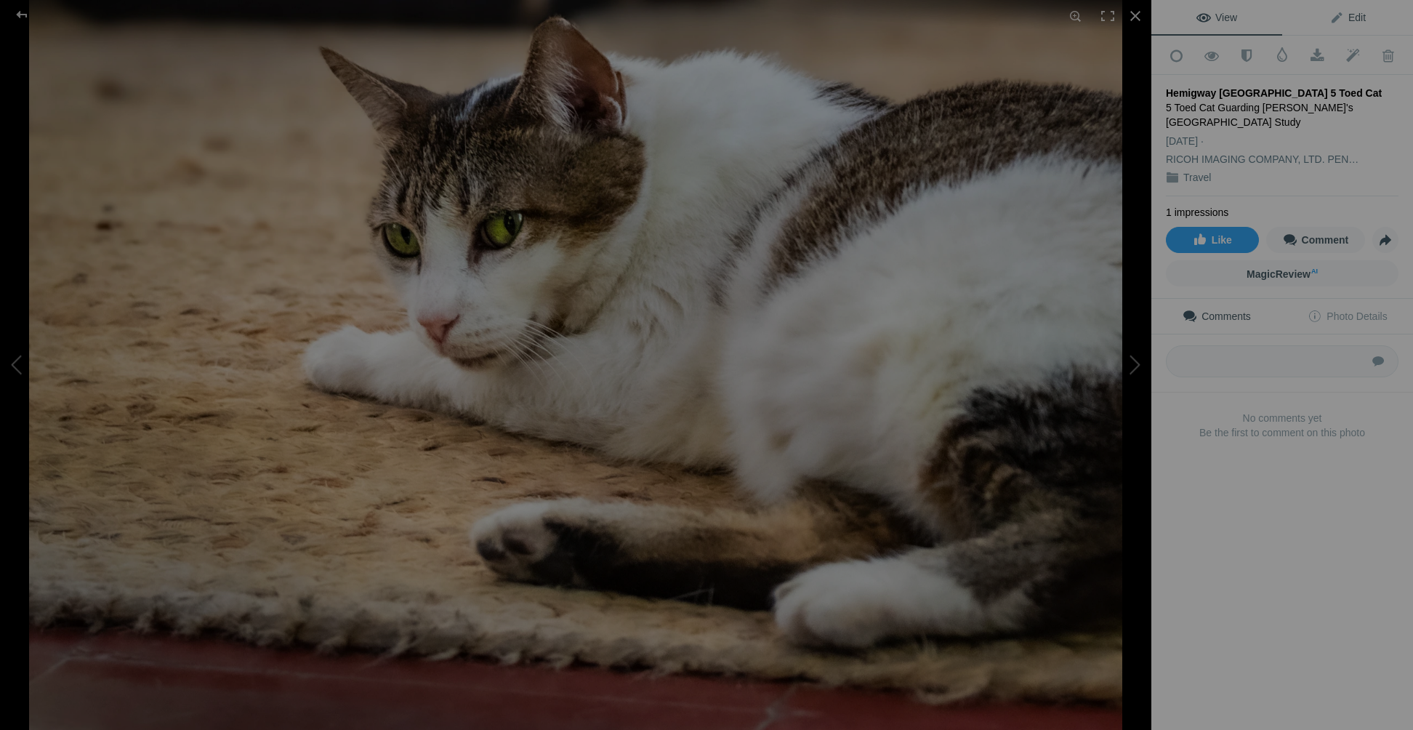
click at [1354, 20] on span "Edit" at bounding box center [1348, 18] width 36 height 12
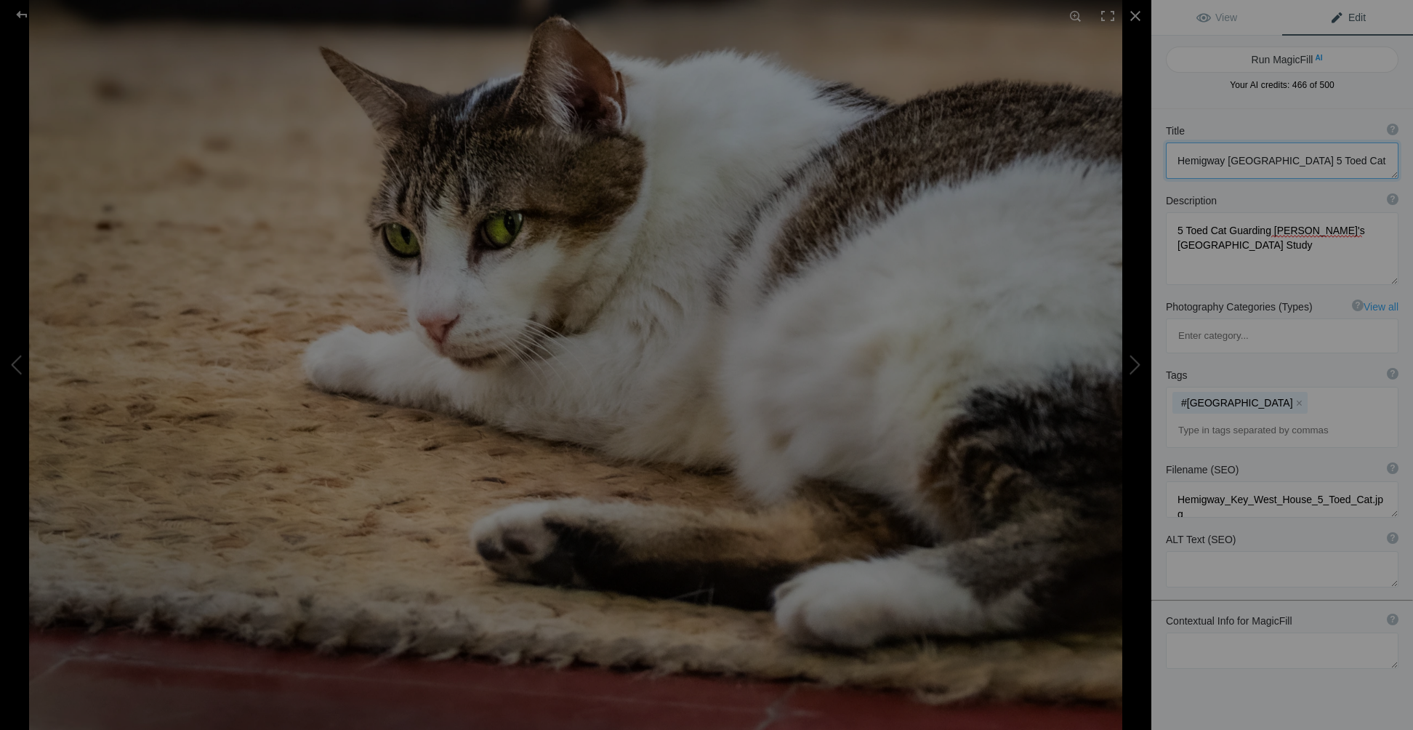
drag, startPoint x: 1170, startPoint y: 162, endPoint x: 1389, endPoint y: 165, distance: 218.1
click at [1389, 165] on div "Title ? Photo title is one of the highest used Search Engine ranking criteria a…" at bounding box center [1283, 151] width 262 height 70
click at [1197, 632] on textarea at bounding box center [1282, 650] width 233 height 36
paste textarea "Hemigway [GEOGRAPHIC_DATA] 5 Toed Cat"
click at [1274, 632] on textarea at bounding box center [1282, 656] width 233 height 49
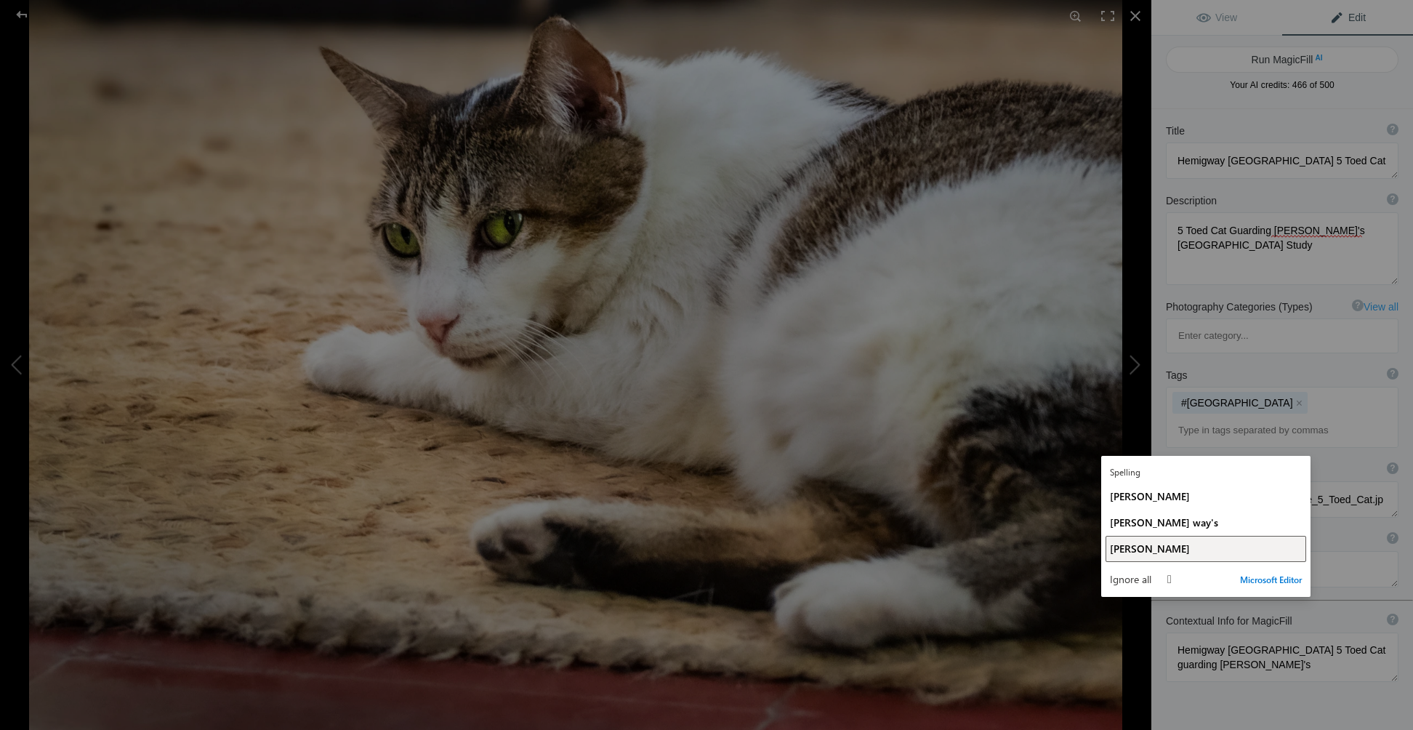
click at [1158, 548] on span "[PERSON_NAME]" at bounding box center [1150, 549] width 80 height 14
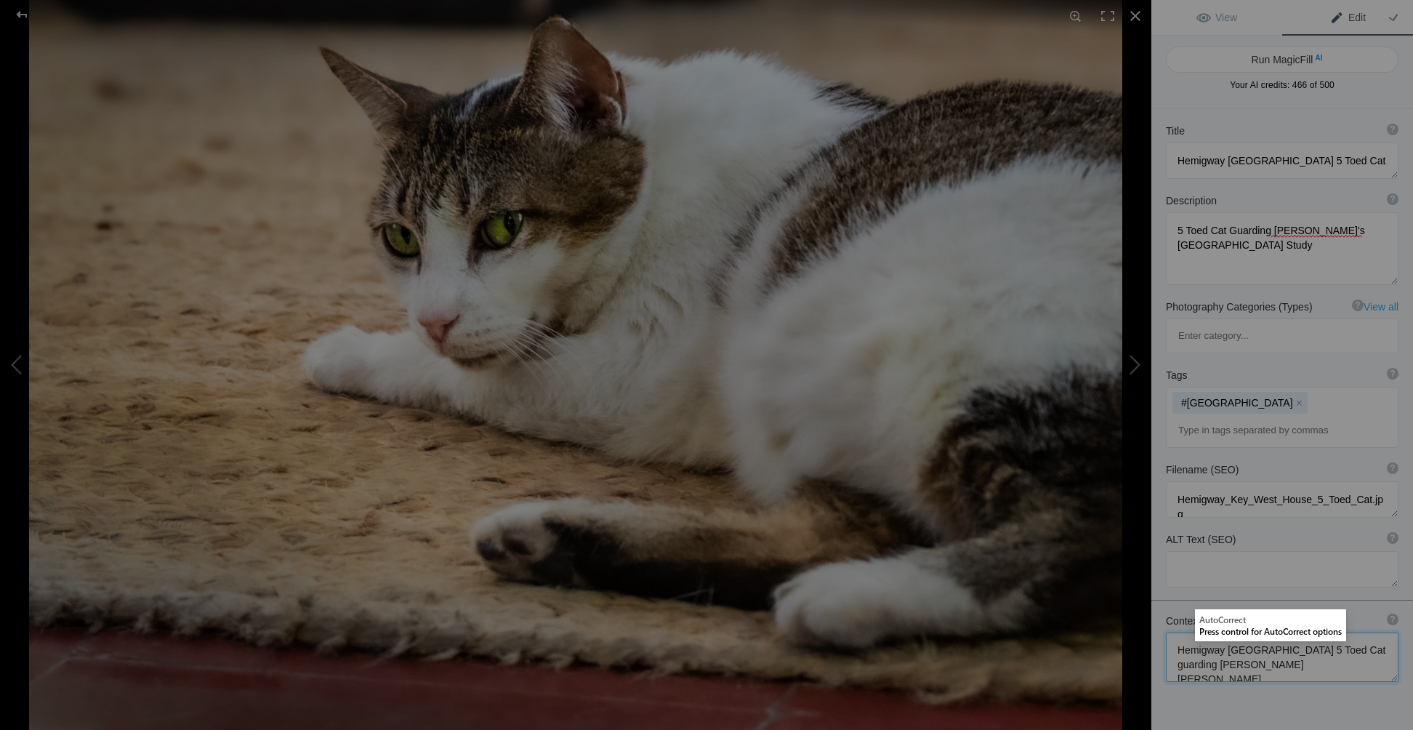
drag, startPoint x: 1249, startPoint y: 605, endPoint x: 1301, endPoint y: 603, distance: 52.4
click at [1301, 632] on textarea at bounding box center [1282, 656] width 233 height 49
drag, startPoint x: 1177, startPoint y: 587, endPoint x: 1224, endPoint y: 586, distance: 46.5
click at [1224, 632] on textarea at bounding box center [1282, 656] width 233 height 49
paste textarea "n"
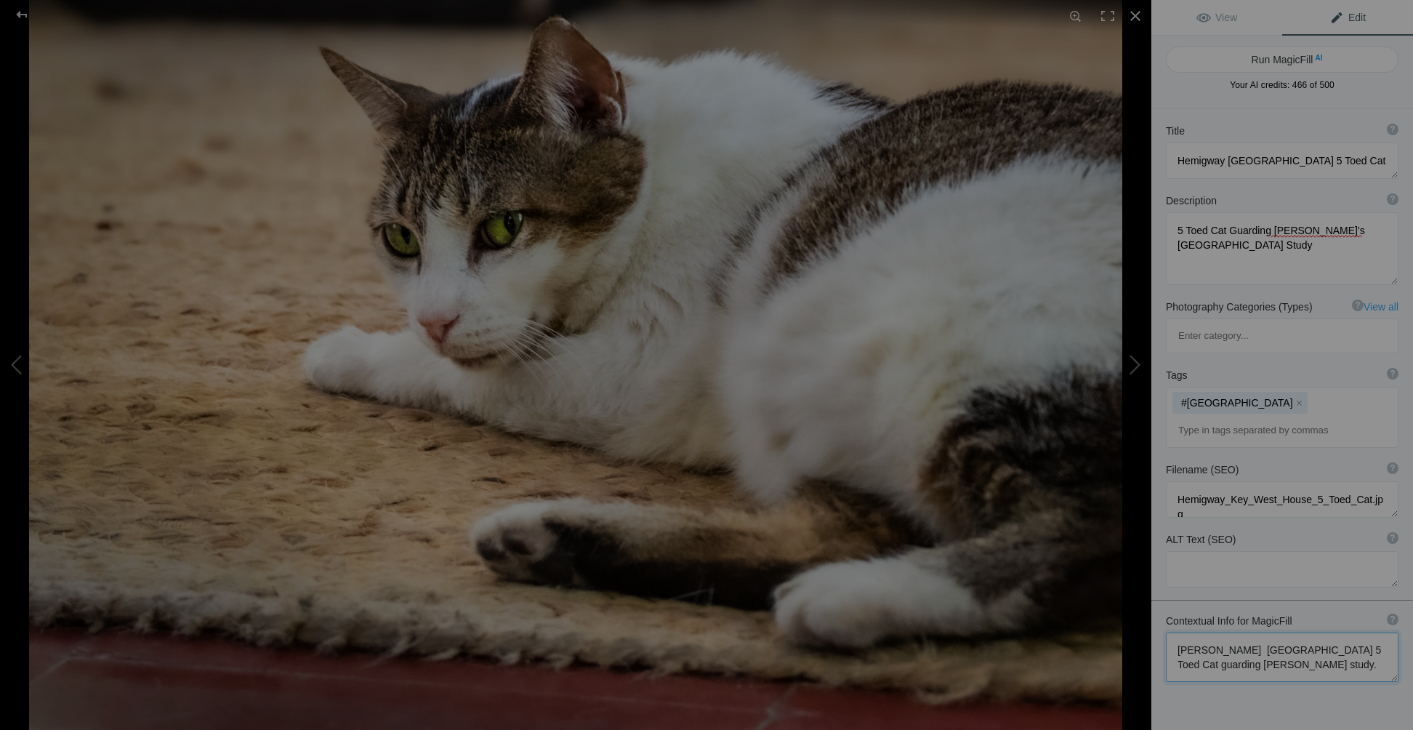
click at [1361, 632] on textarea at bounding box center [1282, 656] width 233 height 49
click at [1175, 632] on textarea at bounding box center [1282, 656] width 233 height 49
type textarea "Hemingway's Key West House 5 Toed Cat. Cat is guarding Ernest Hemingway's study."
click at [1296, 230] on textarea at bounding box center [1282, 248] width 233 height 73
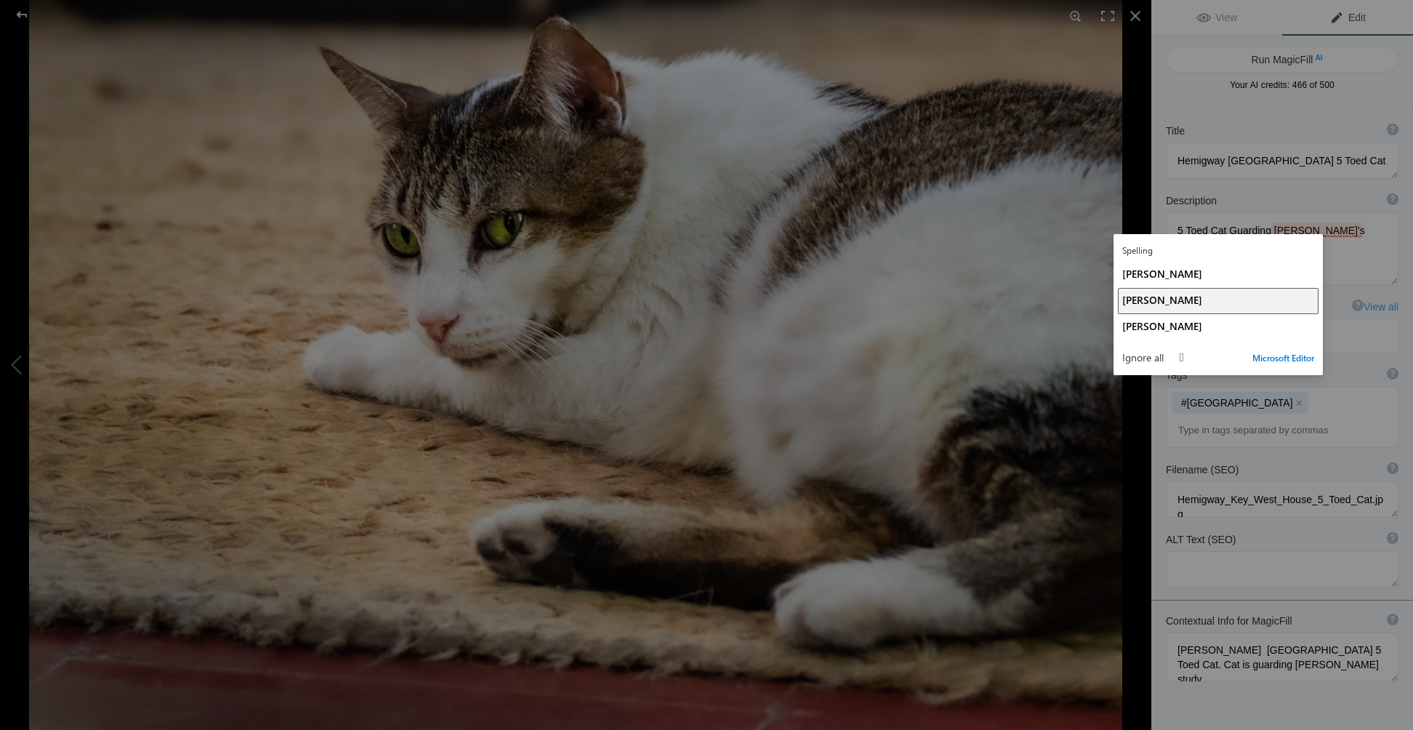
click at [1157, 304] on span "Hemmingway's" at bounding box center [1162, 300] width 80 height 14
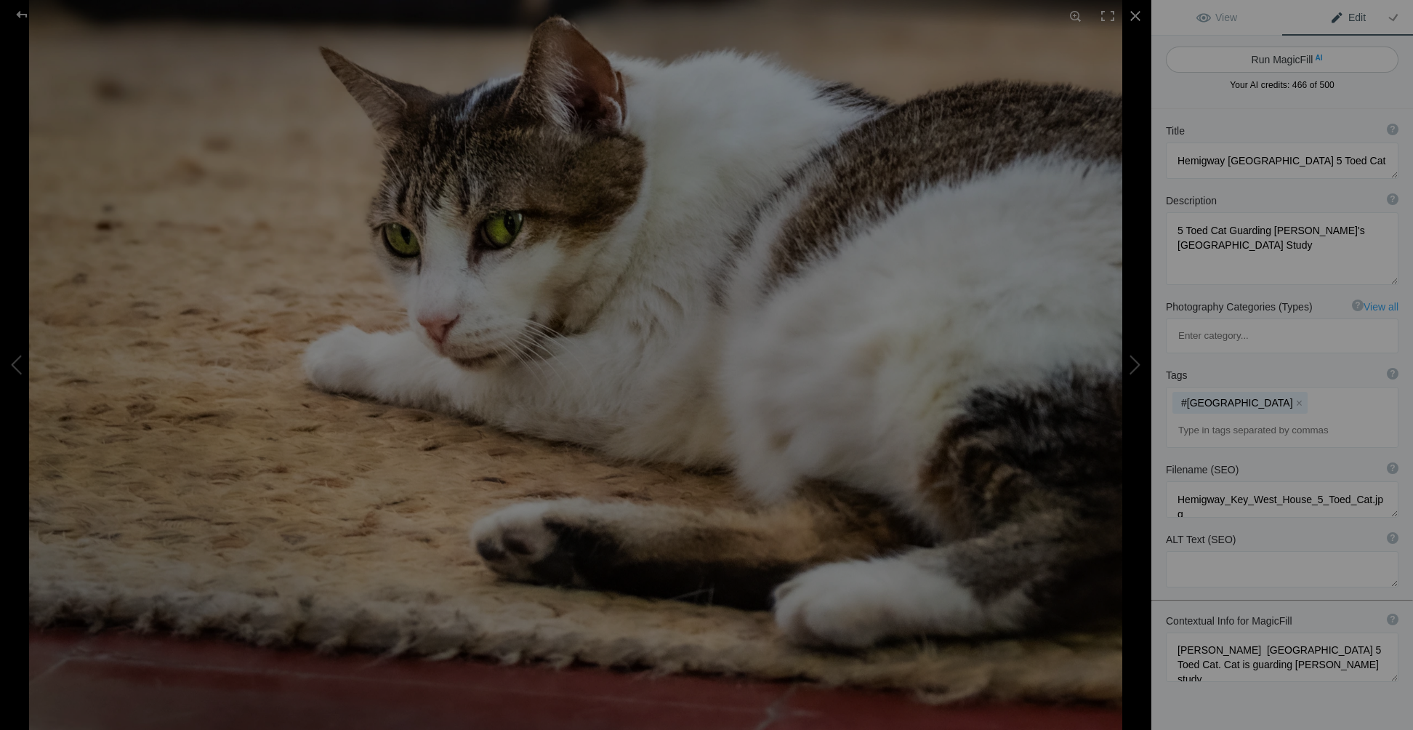
click at [1292, 60] on button "Run MagicFill AI" at bounding box center [1282, 60] width 233 height 26
type textarea "Five-Toed Cat Guarding [PERSON_NAME] [GEOGRAPHIC_DATA] Study"
type textarea "This captivating image features a five-toed cat lounging comfortably in Ernest …"
type textarea "five-toed-cat-hemingways-key-west-house.jpg"
type textarea "A five-toed cat resting on a rug in Ernest Hemingway's Key West house, guarding…"
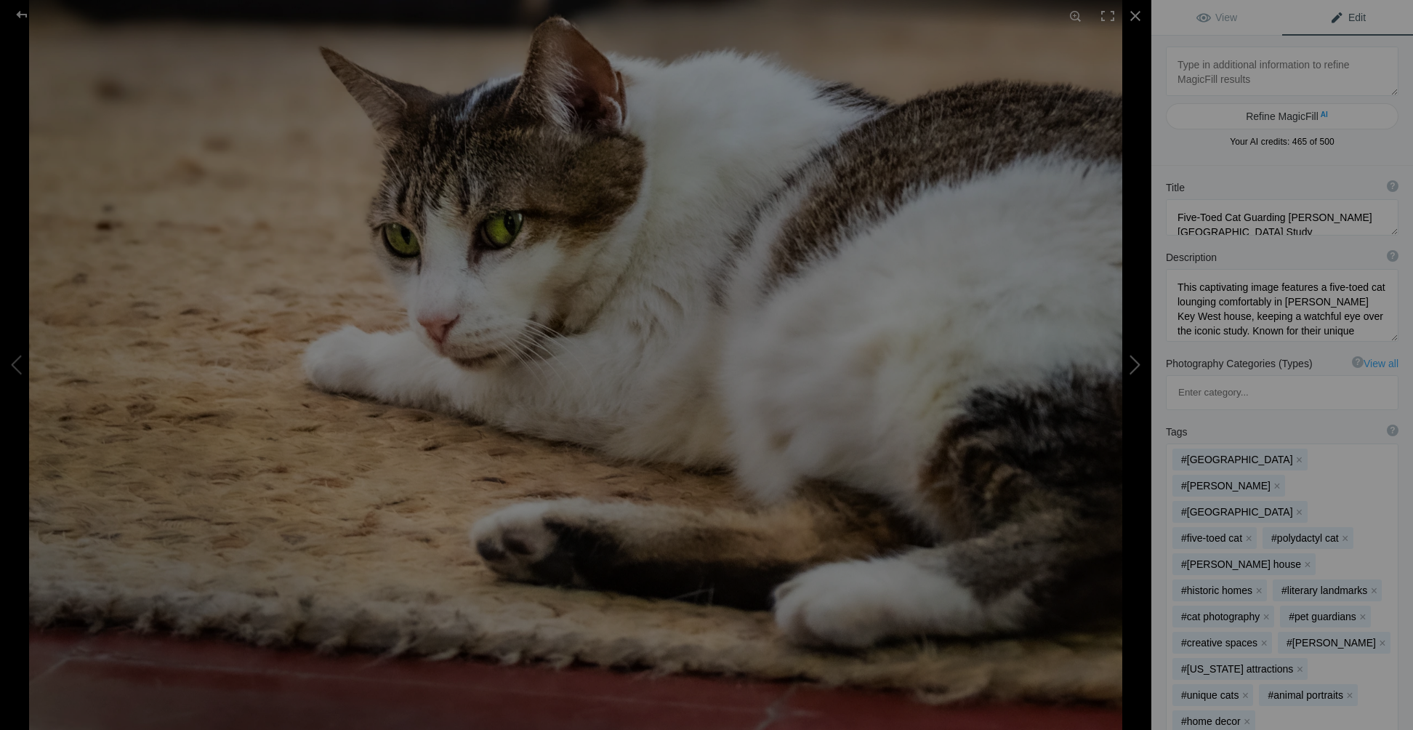
click at [1138, 362] on button at bounding box center [1096, 364] width 109 height 262
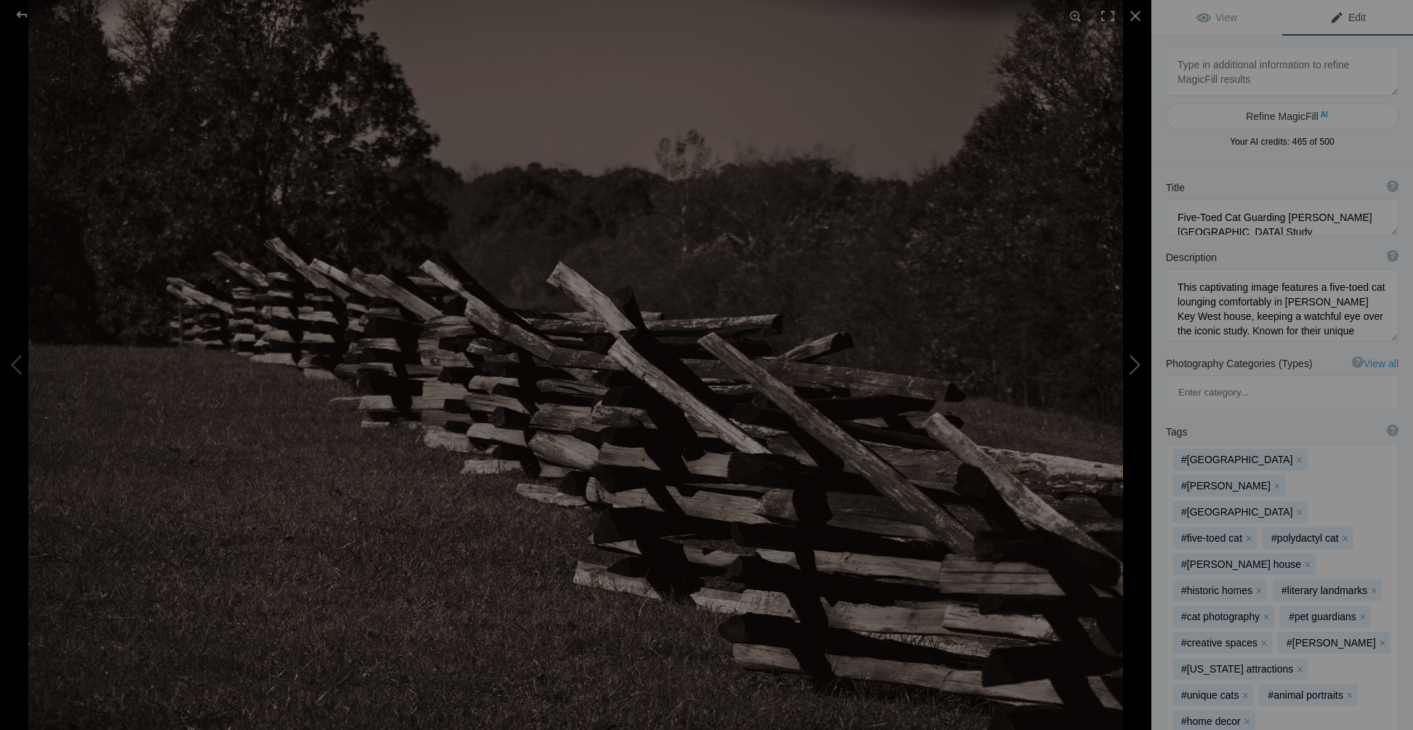
type textarea "[DATE]_Appomattox Court House-38"
type textarea "[DATE]_Appomattox_Court_House-38.jpg"
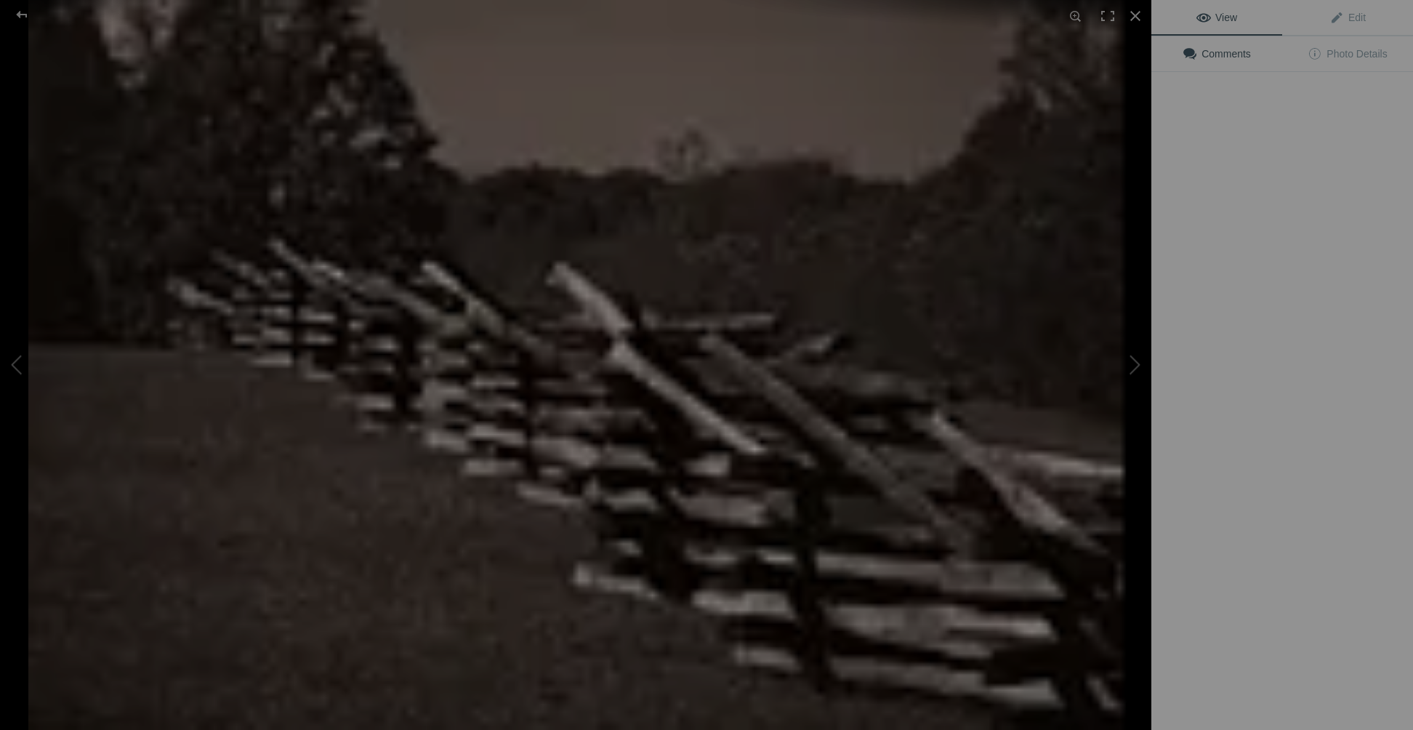
click at [528, 217] on img at bounding box center [575, 365] width 1095 height 730
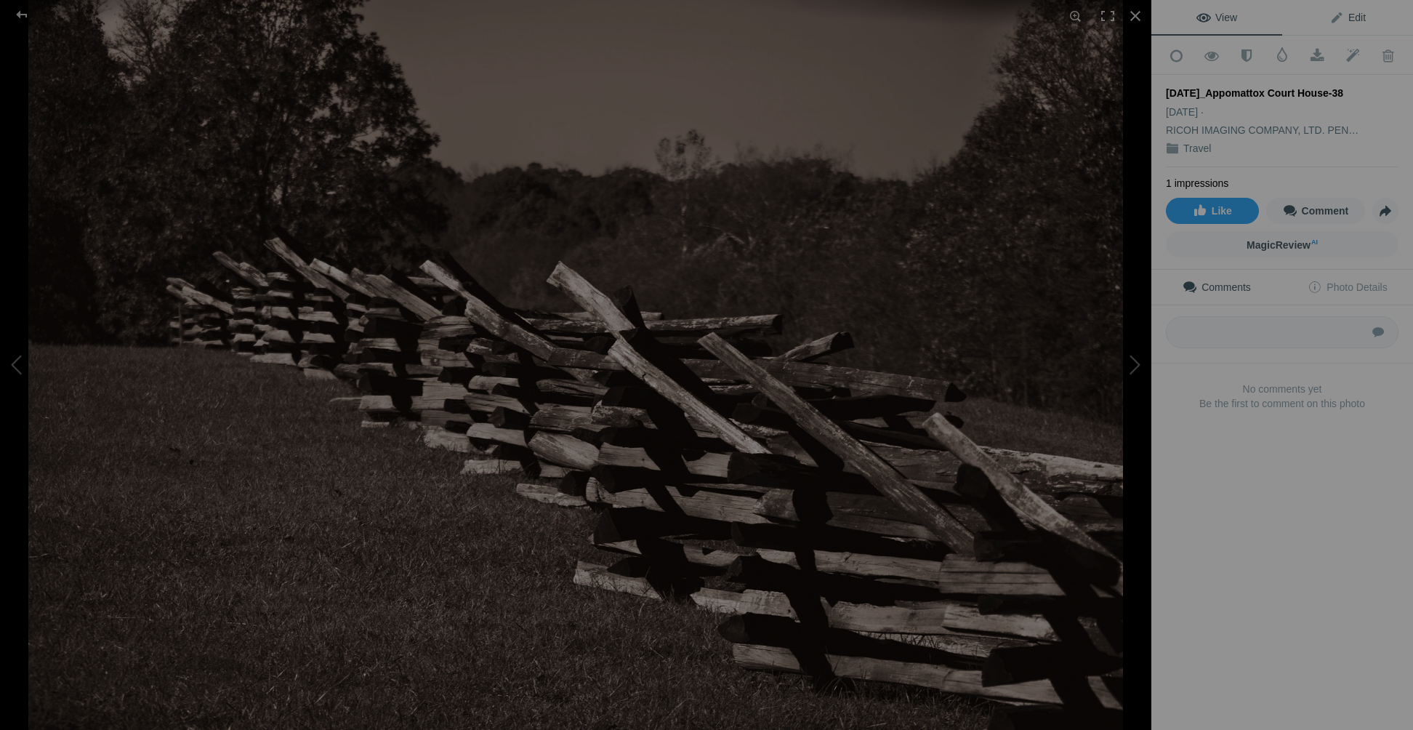
click at [1356, 15] on span "Edit" at bounding box center [1348, 18] width 36 height 12
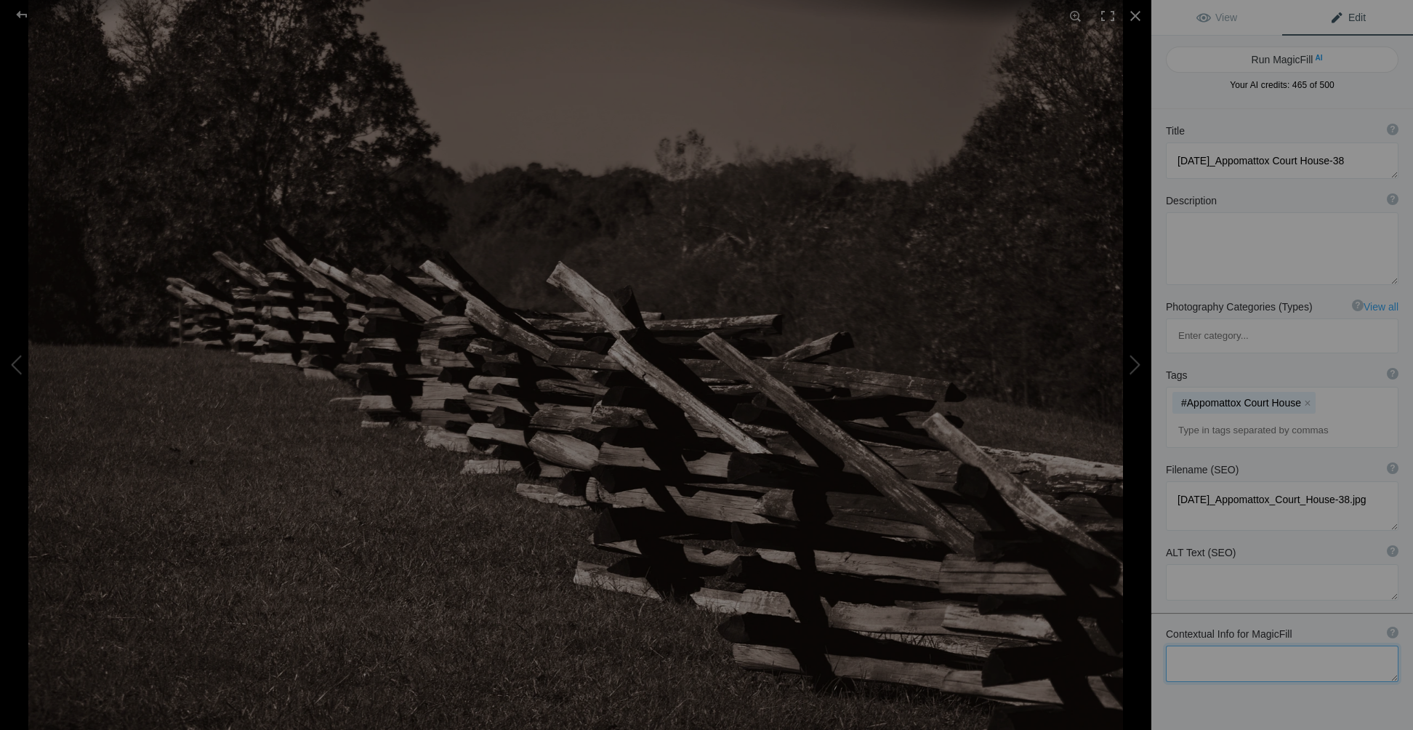
click at [1184, 646] on textarea at bounding box center [1282, 664] width 233 height 36
paste textarea "Last Picket Line of the Civil War, Appomattox Court House Battlefield"
click at [1344, 646] on textarea at bounding box center [1282, 678] width 233 height 64
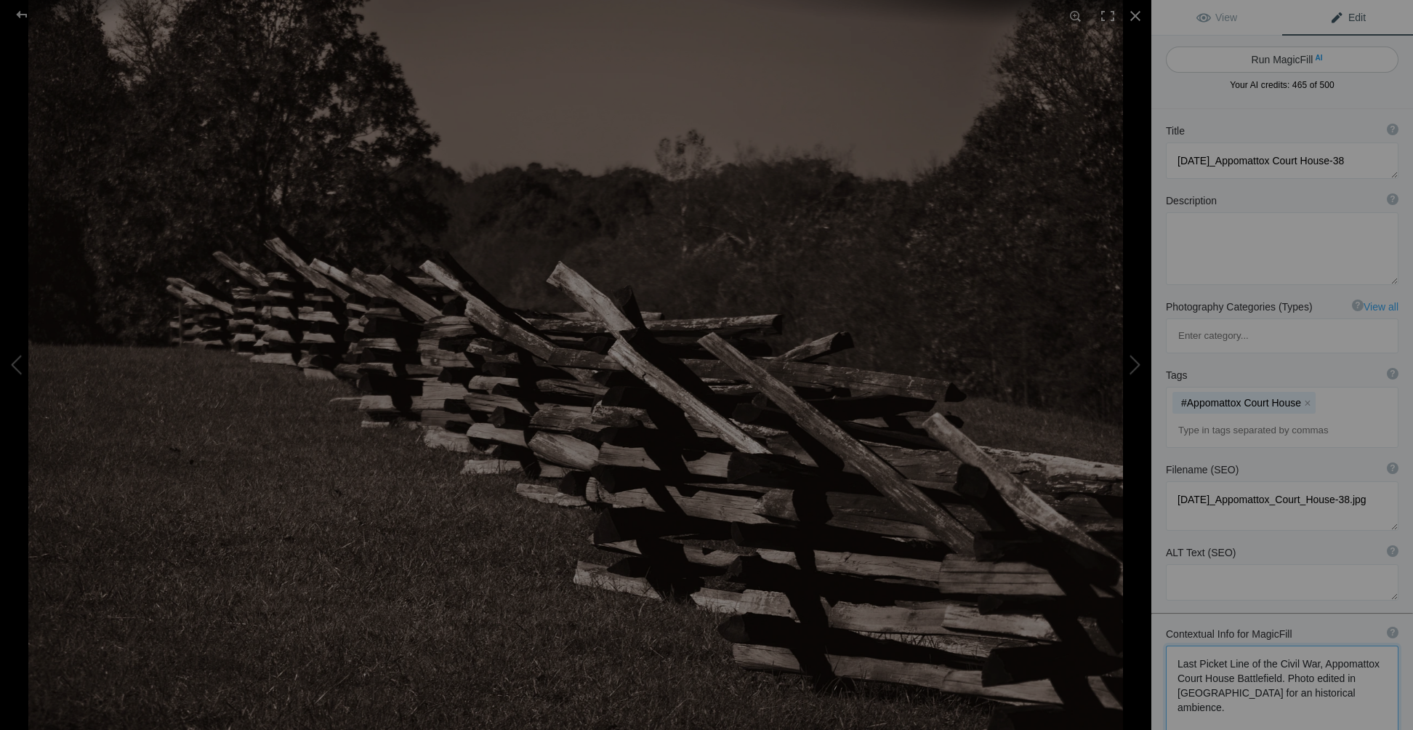
type textarea "Last Picket Line of the Civil War, Appomattox Court House Battlefield. Photo ed…"
click at [1282, 63] on button "Run MagicFill AI" at bounding box center [1282, 60] width 233 height 26
type textarea "Last Picket Line of the Civil War at [GEOGRAPHIC_DATA]"
type textarea "This sepia-toned photograph captures the last picket line of the Civil War, loc…"
type textarea "last-picket-line-civil-war-appomattox.jpg"
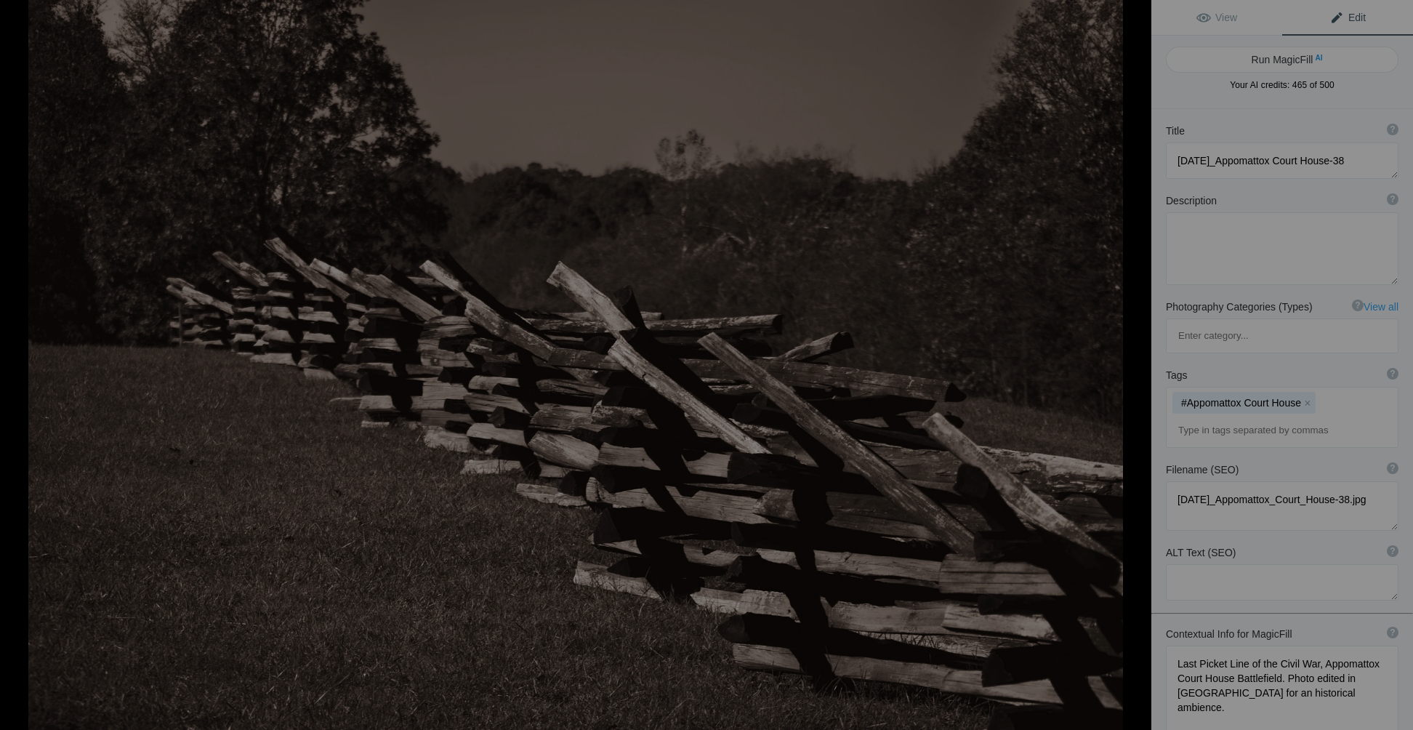
type textarea "Sepia-toned photograph of the last picket line of the Civil War at [GEOGRAPHIC_…"
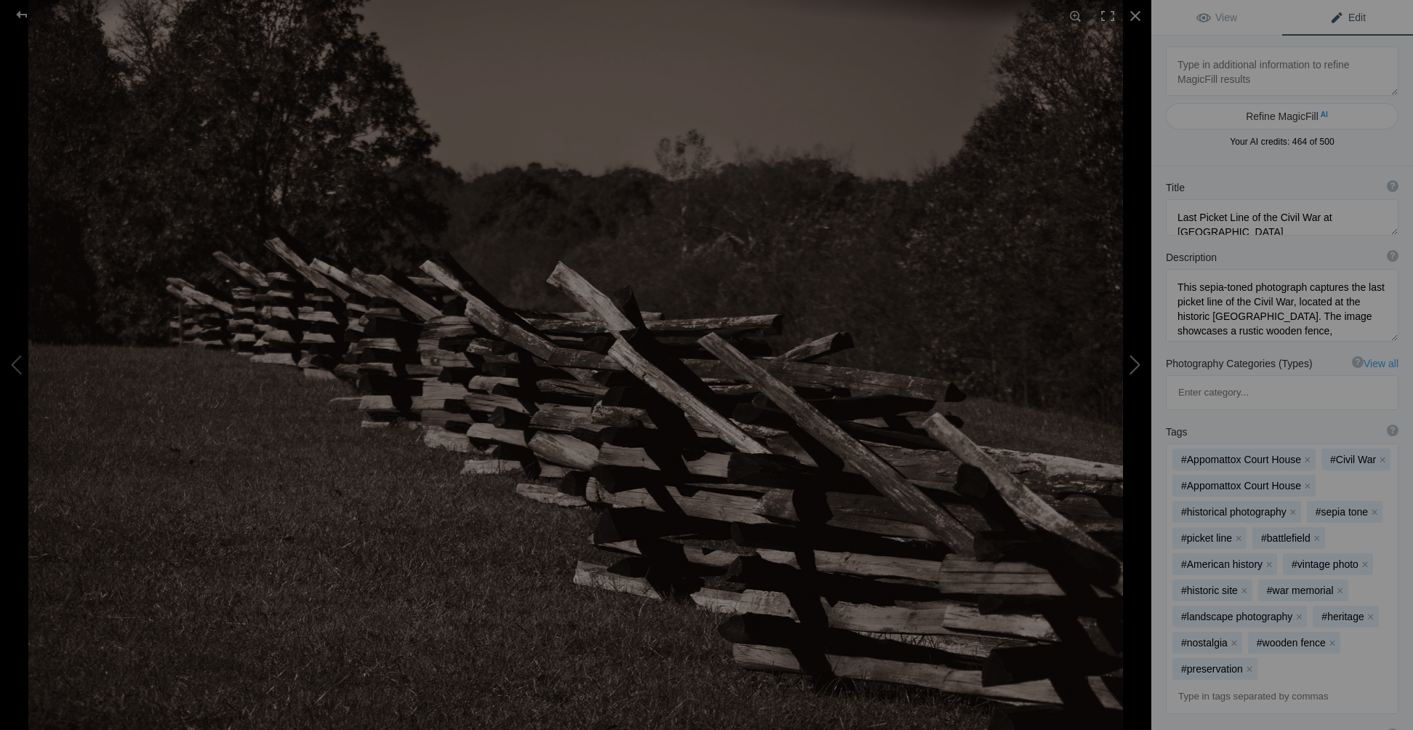
click at [1134, 360] on button at bounding box center [1096, 364] width 109 height 262
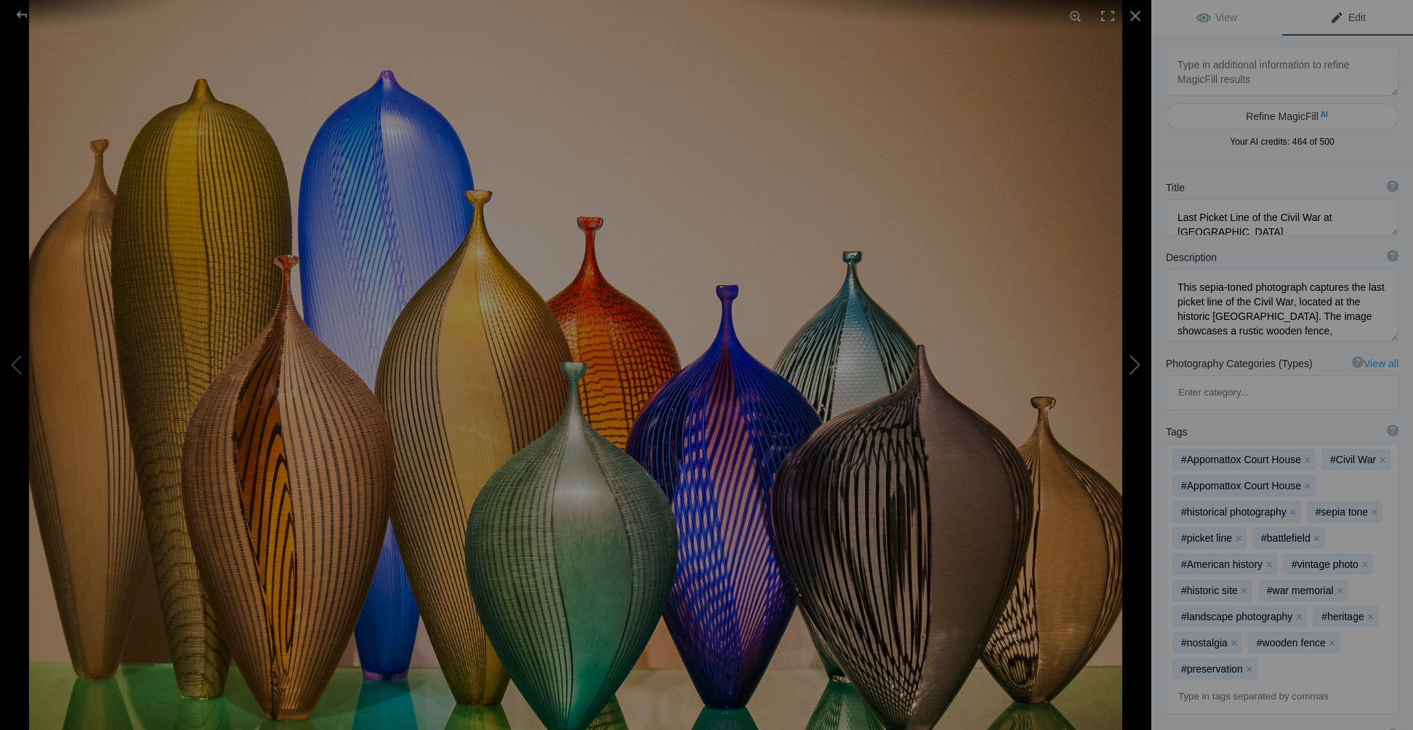
type textarea "[GEOGRAPHIC_DATA]"
type textarea "[GEOGRAPHIC_DATA], [GEOGRAPHIC_DATA] - [DATE]"
type textarea "Tacoma_Museum_of_Glass.jpg"
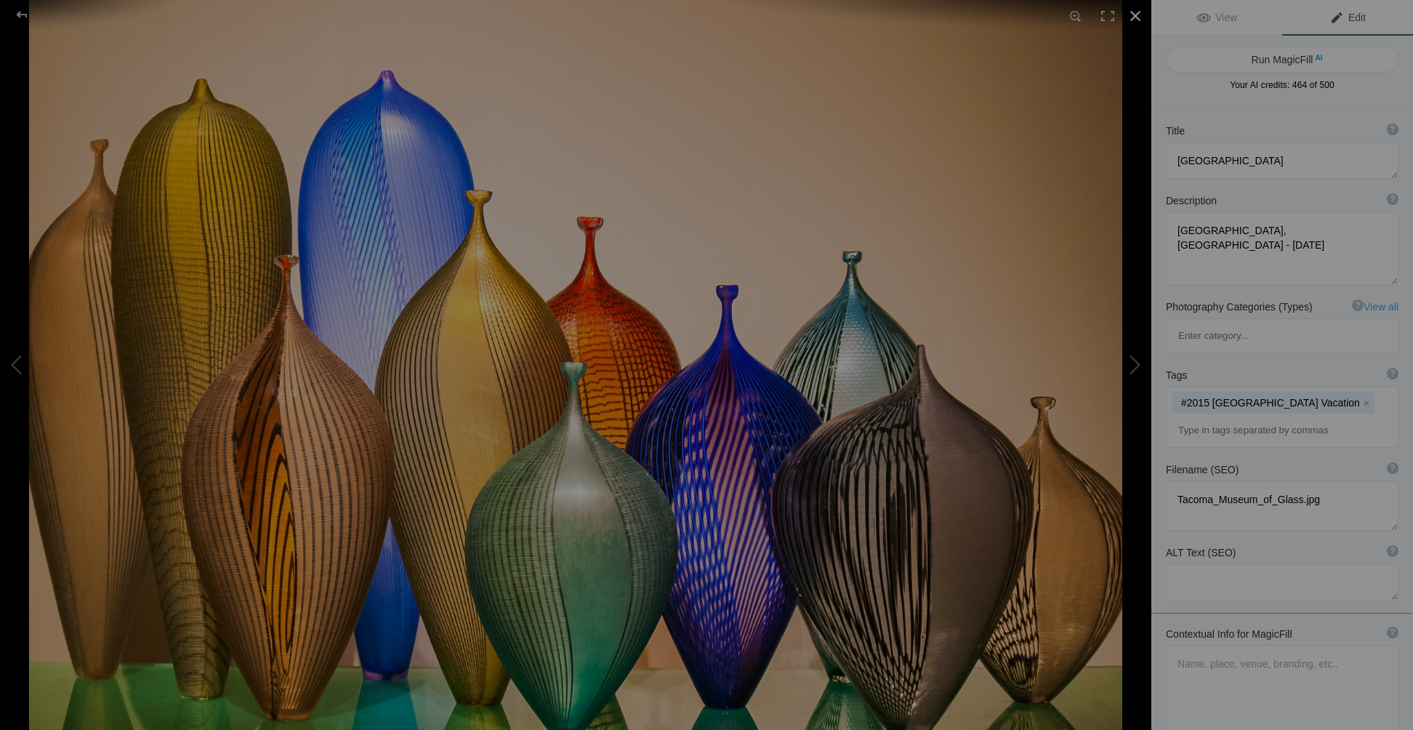
click at [1133, 17] on div at bounding box center [1136, 16] width 32 height 32
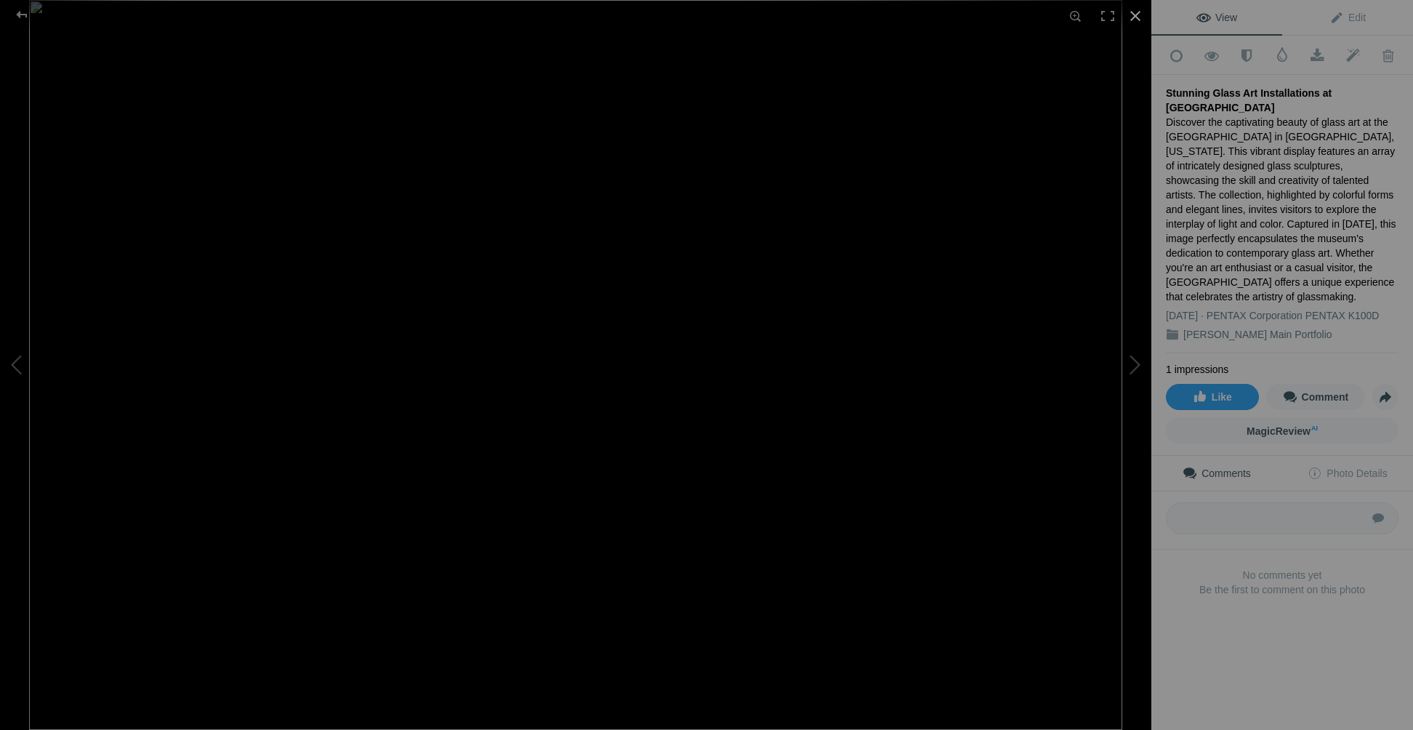
click at [1128, 17] on div at bounding box center [1136, 16] width 32 height 32
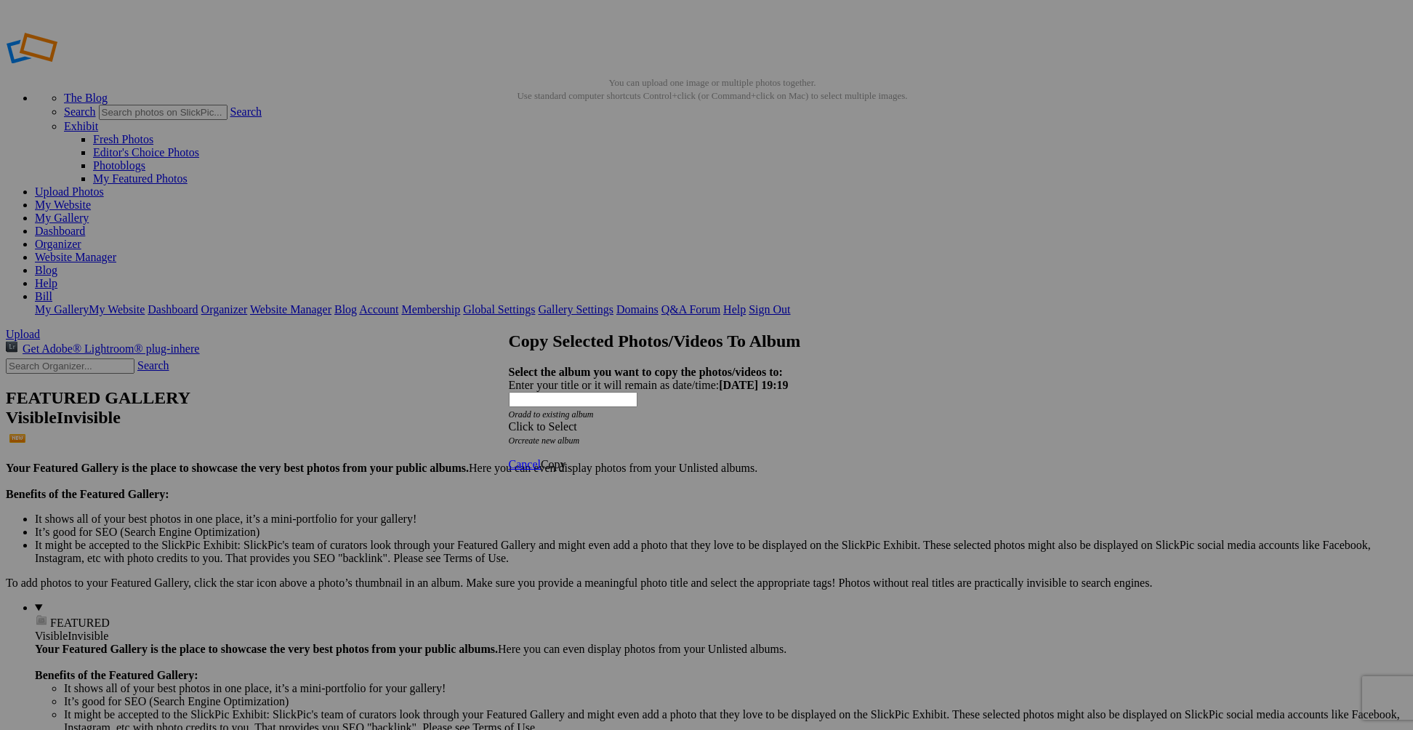
click at [612, 420] on div "Click to Select" at bounding box center [701, 426] width 385 height 13
click at [600, 427] on span "Landscape and Travel Albums" at bounding box center [641, 421] width 141 height 12
click at [600, 454] on link "Travel" at bounding box center [615, 460] width 30 height 12
click at [566, 458] on span "Copy" at bounding box center [553, 464] width 25 height 12
click at [555, 418] on span "Ok" at bounding box center [548, 412] width 15 height 12
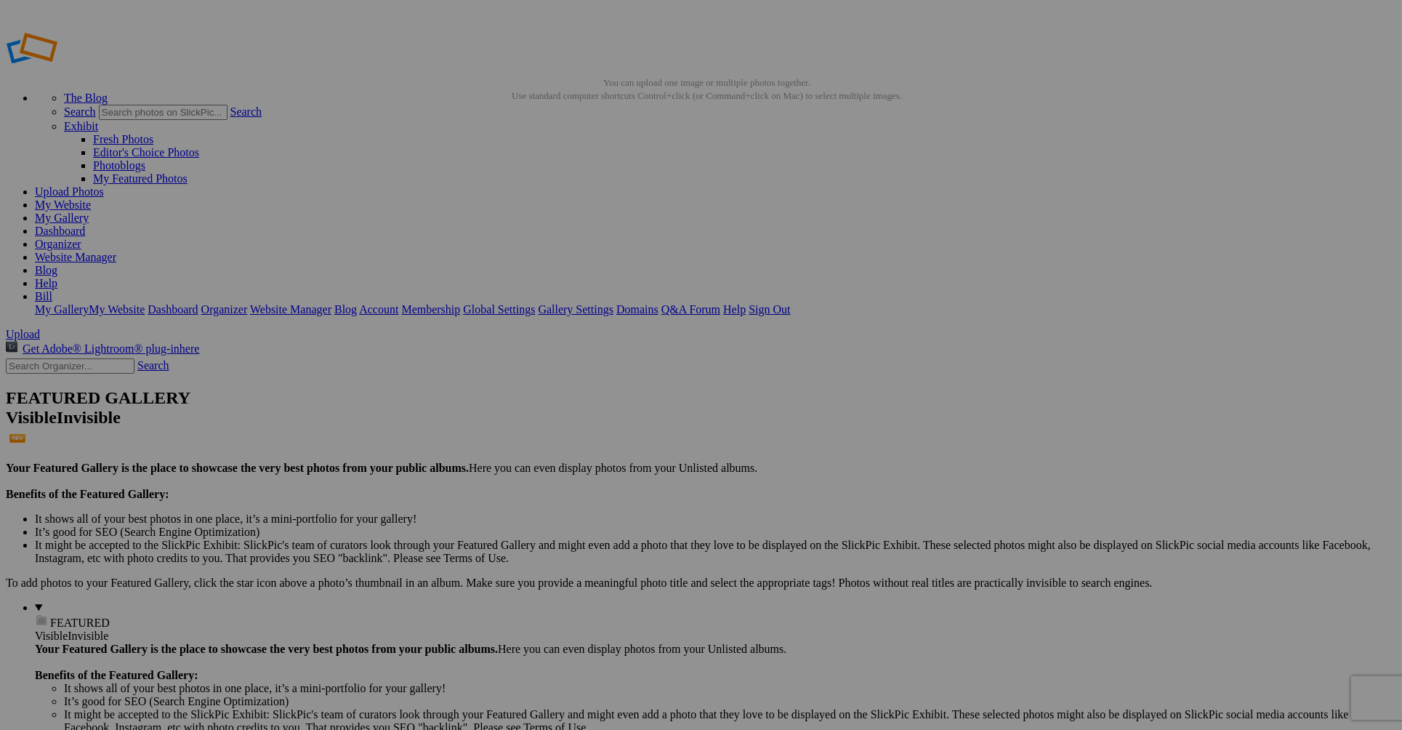
click at [605, 460] on span "Yes" at bounding box center [596, 460] width 17 height 12
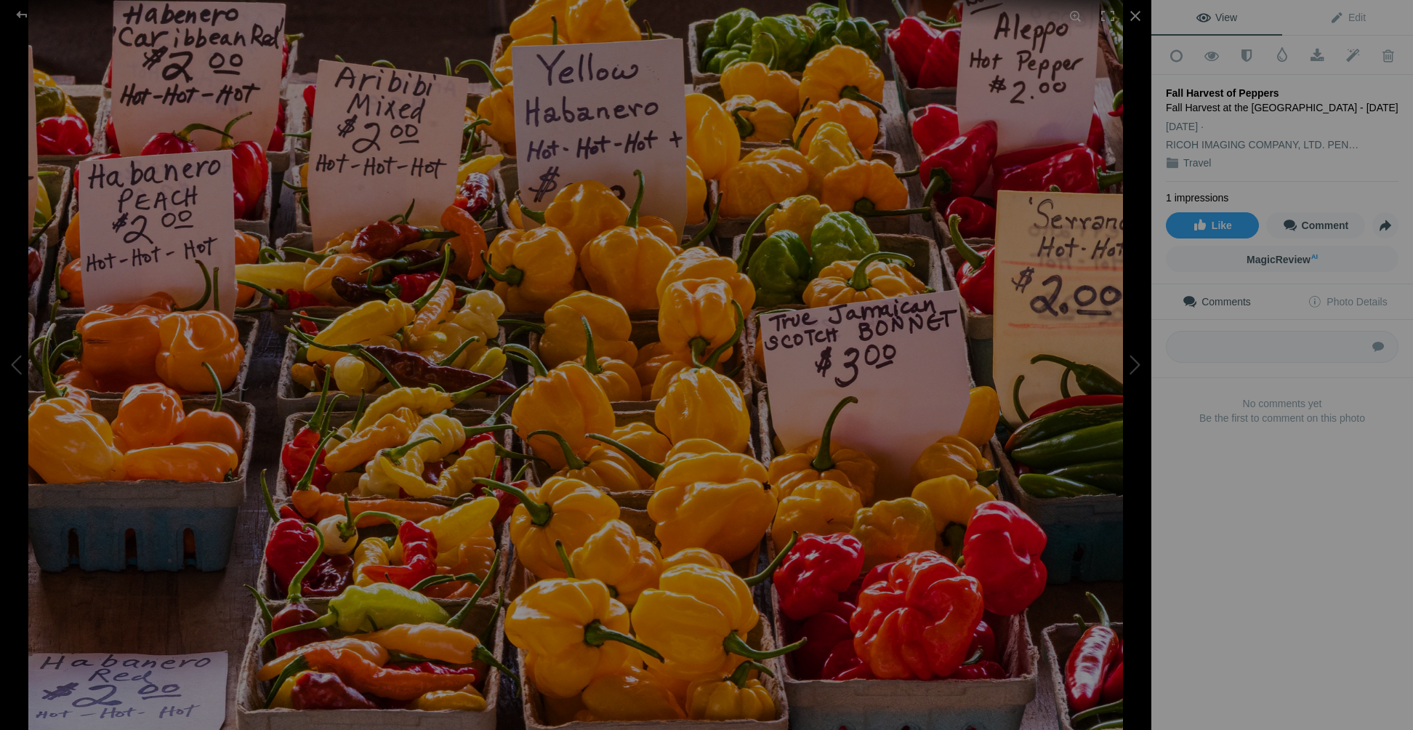
drag, startPoint x: 1167, startPoint y: 105, endPoint x: 1237, endPoint y: 111, distance: 70.0
click at [1237, 111] on div "Fall Harvest at the [GEOGRAPHIC_DATA] - [DATE]" at bounding box center [1282, 107] width 233 height 15
drag, startPoint x: 1237, startPoint y: 111, endPoint x: 1191, endPoint y: 87, distance: 52.0
click at [1191, 87] on div "Fall Harvest of Peppers" at bounding box center [1282, 93] width 233 height 15
click at [1164, 84] on div "Add to Quick Collection Remove from Quick Collection Hide from Public View Unhi…" at bounding box center [1283, 255] width 262 height 438
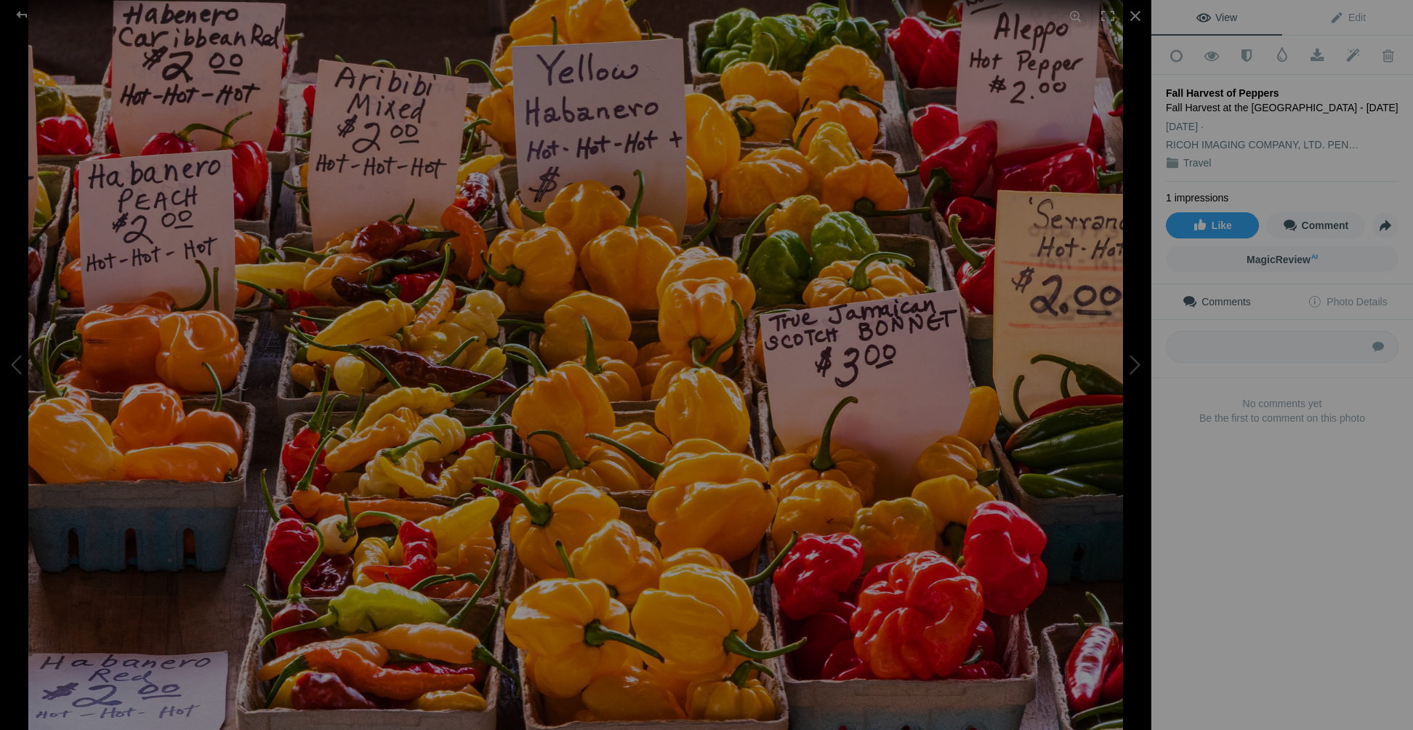
drag, startPoint x: 1167, startPoint y: 87, endPoint x: 1234, endPoint y: 111, distance: 71.1
click at [1234, 111] on div "Fall Harvest of Peppers Fall Harvest at the [GEOGRAPHIC_DATA] - [DATE] [DATE] R…" at bounding box center [1282, 128] width 233 height 107
copy div "Fall Harvest of Peppers Fall Harvest at the [GEOGRAPHIC_DATA] - [DATE]"
click at [1351, 12] on span "Edit" at bounding box center [1348, 18] width 36 height 12
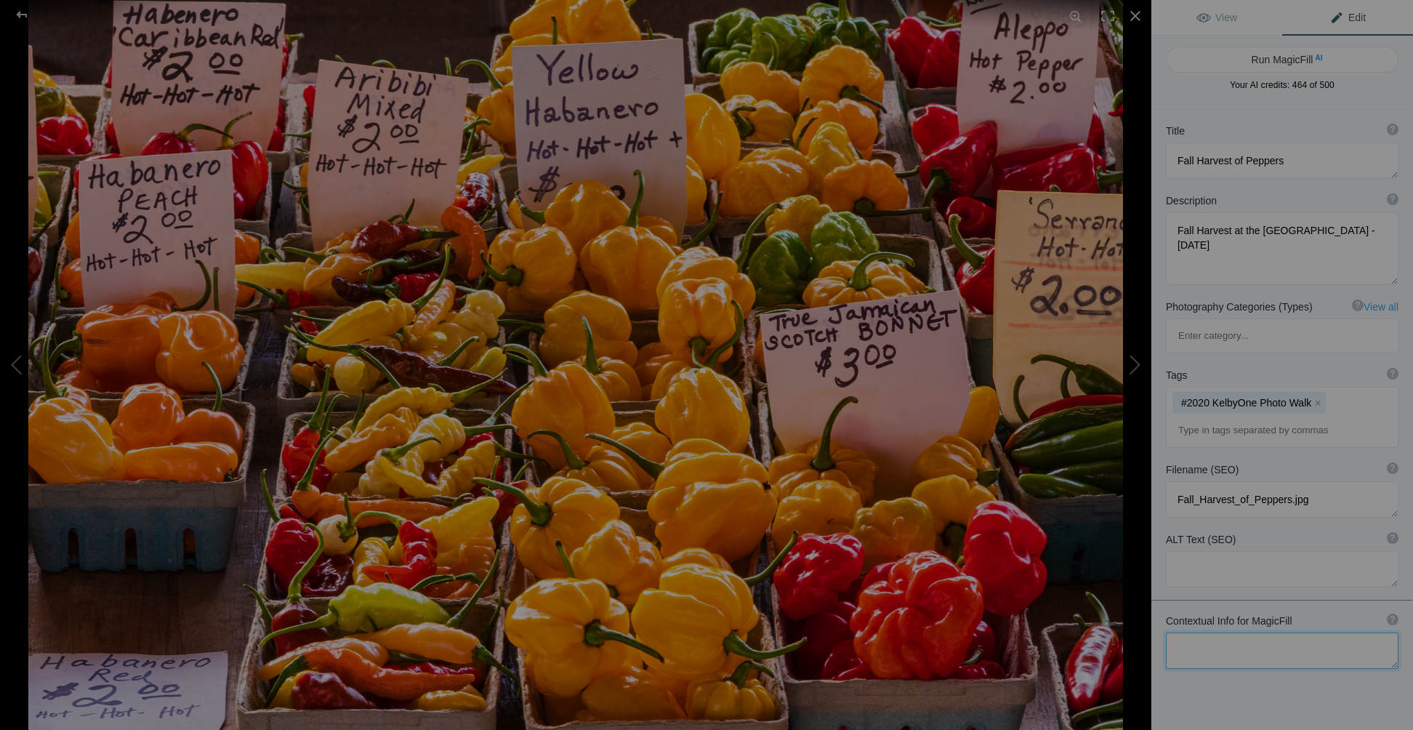
click at [1190, 632] on textarea at bounding box center [1282, 650] width 233 height 36
paste textarea "Fall Harvest of Peppers Fall Harvest at the Rochester NY Public Market - Octobe…"
drag, startPoint x: 1178, startPoint y: 602, endPoint x: 1229, endPoint y: 602, distance: 50.9
click at [1229, 632] on textarea at bounding box center [1282, 664] width 233 height 64
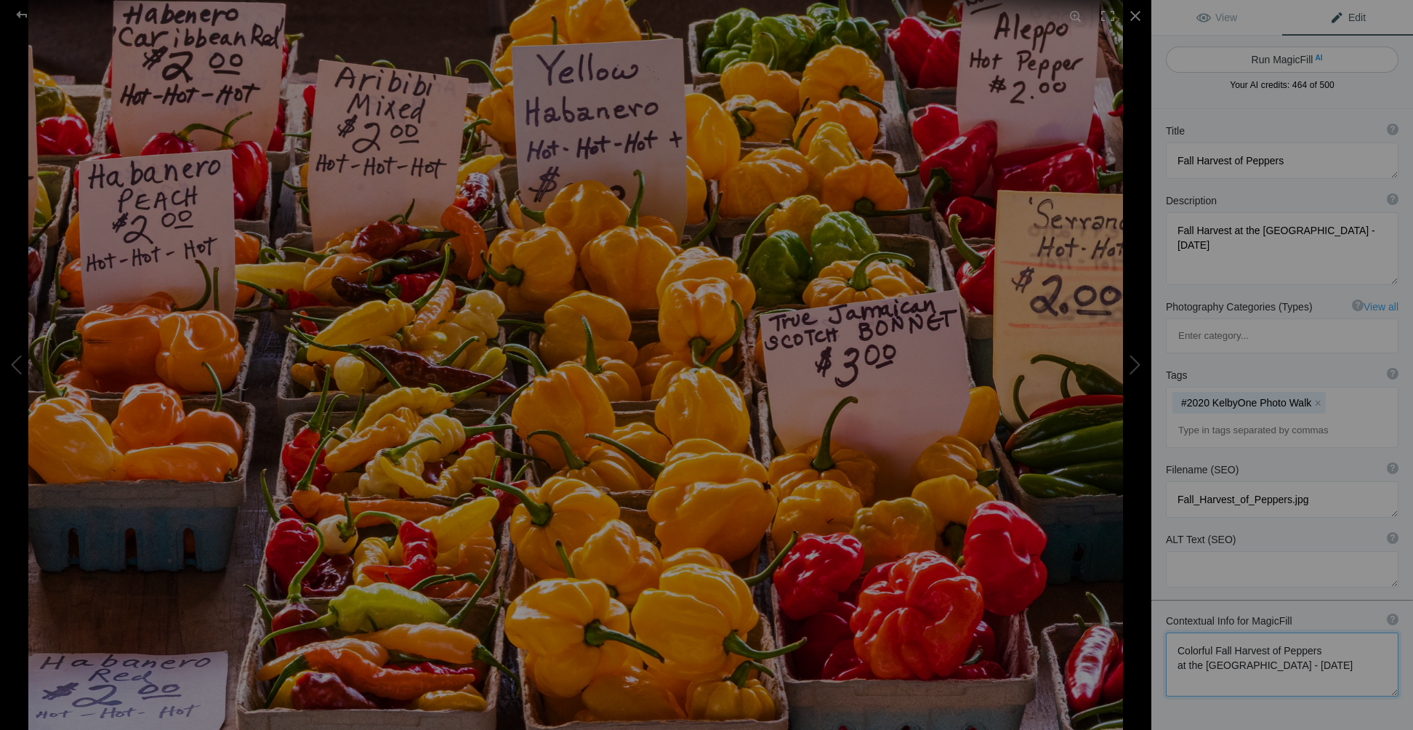
type textarea "Colorful Fall Harvest of Peppers at the Rochester NY Public Market - October 20…"
click at [1294, 56] on button "Run MagicFill AI" at bounding box center [1282, 60] width 233 height 26
type textarea "Vibrant Fall Harvest of Peppers at Rochester NY Public Market"
type textarea "Experience the colorful array of peppers at the Rochester NY Public Market duri…"
type textarea "vibrant-fall-harvest-peppers-rochester-ny-public-market.jpg"
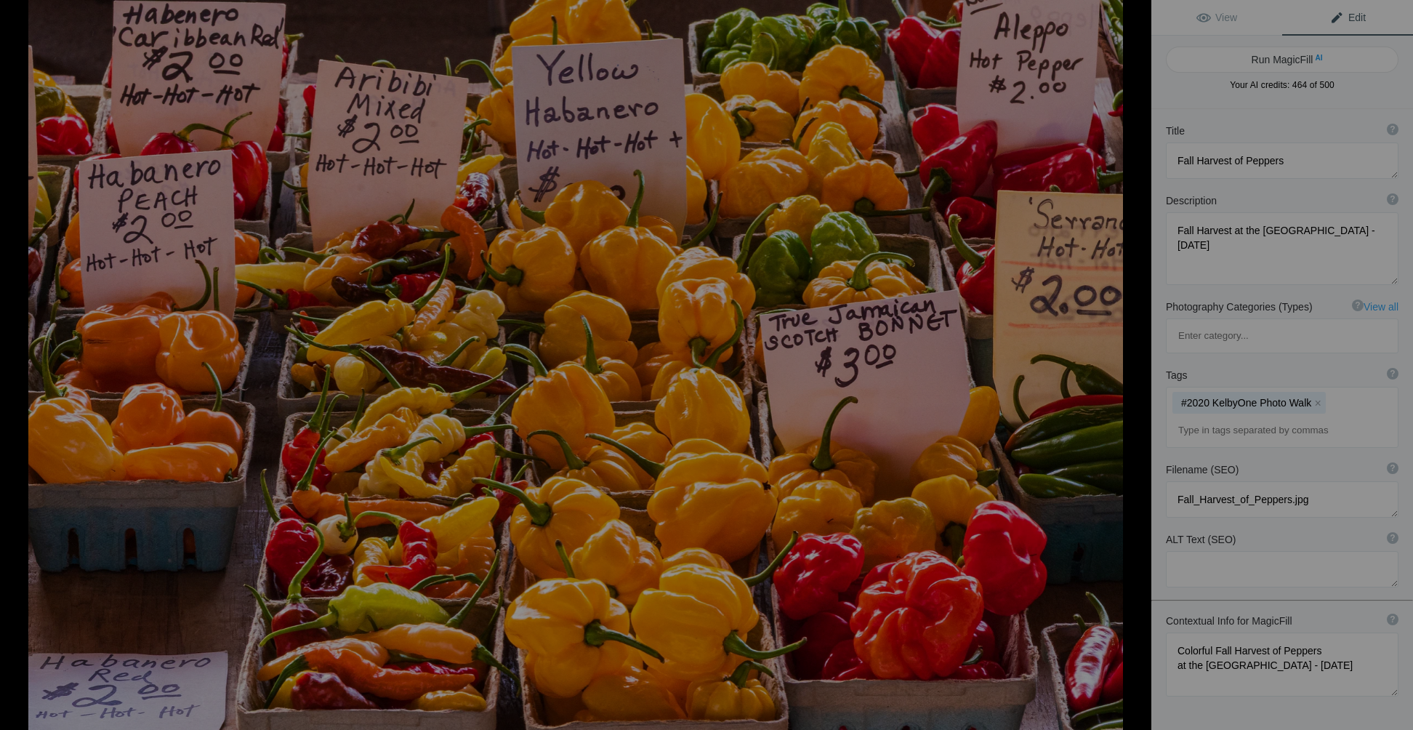
type textarea "Colorful display of various peppers at the Rochester NY Public Market during th…"
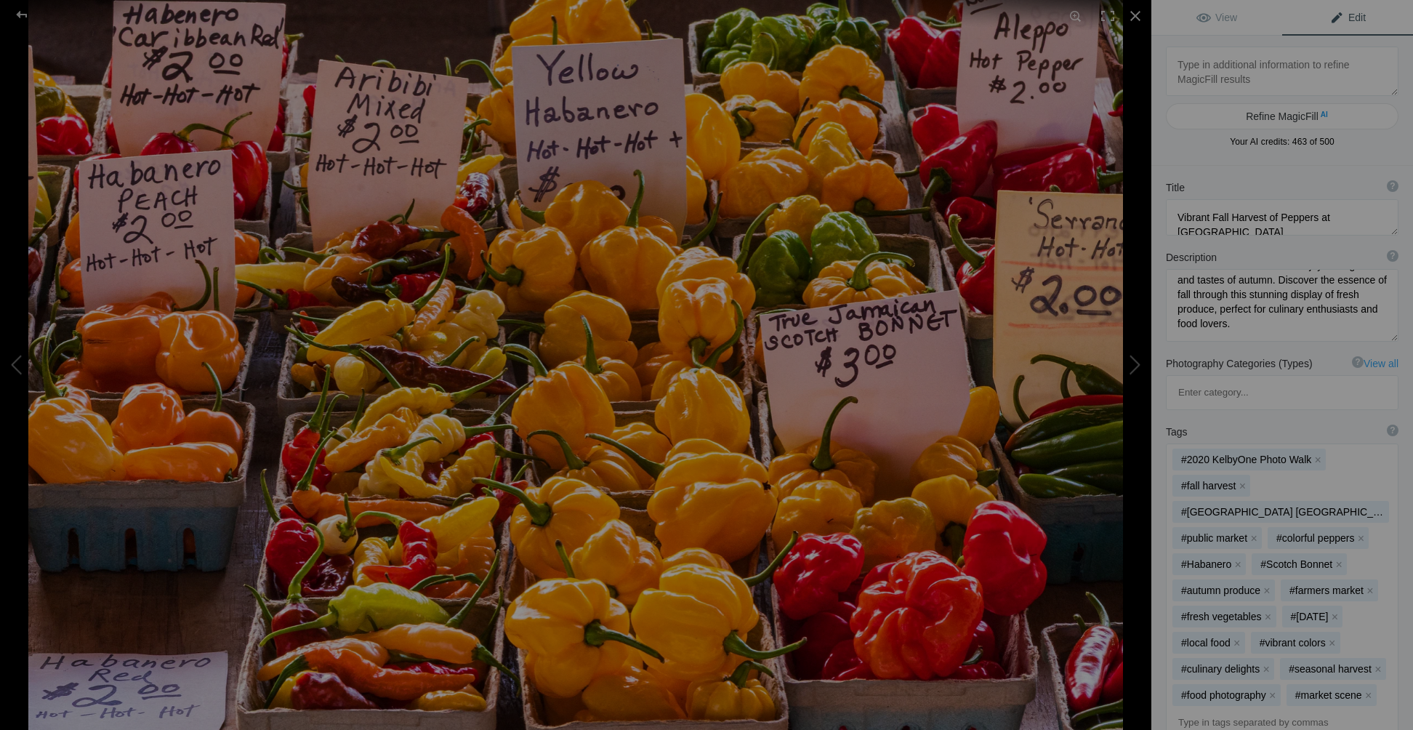
scroll to position [166, 0]
click at [1136, 373] on button at bounding box center [1096, 364] width 109 height 262
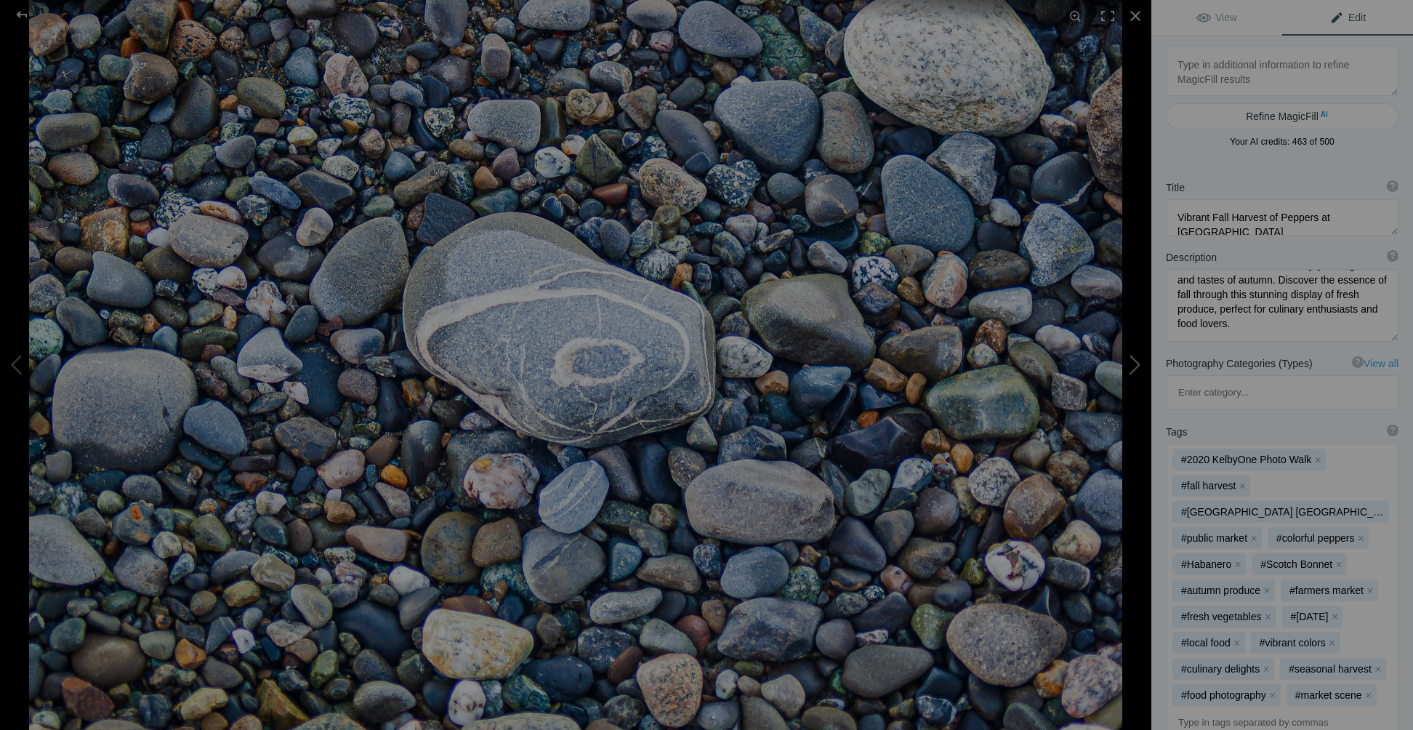
type textarea "Alaska Earthquake Park"
type textarea "Beach level at Earthquake Park, Anchorage Alaska - October 2016"
type textarea "Alaska_Earthquake_Park.jpg"
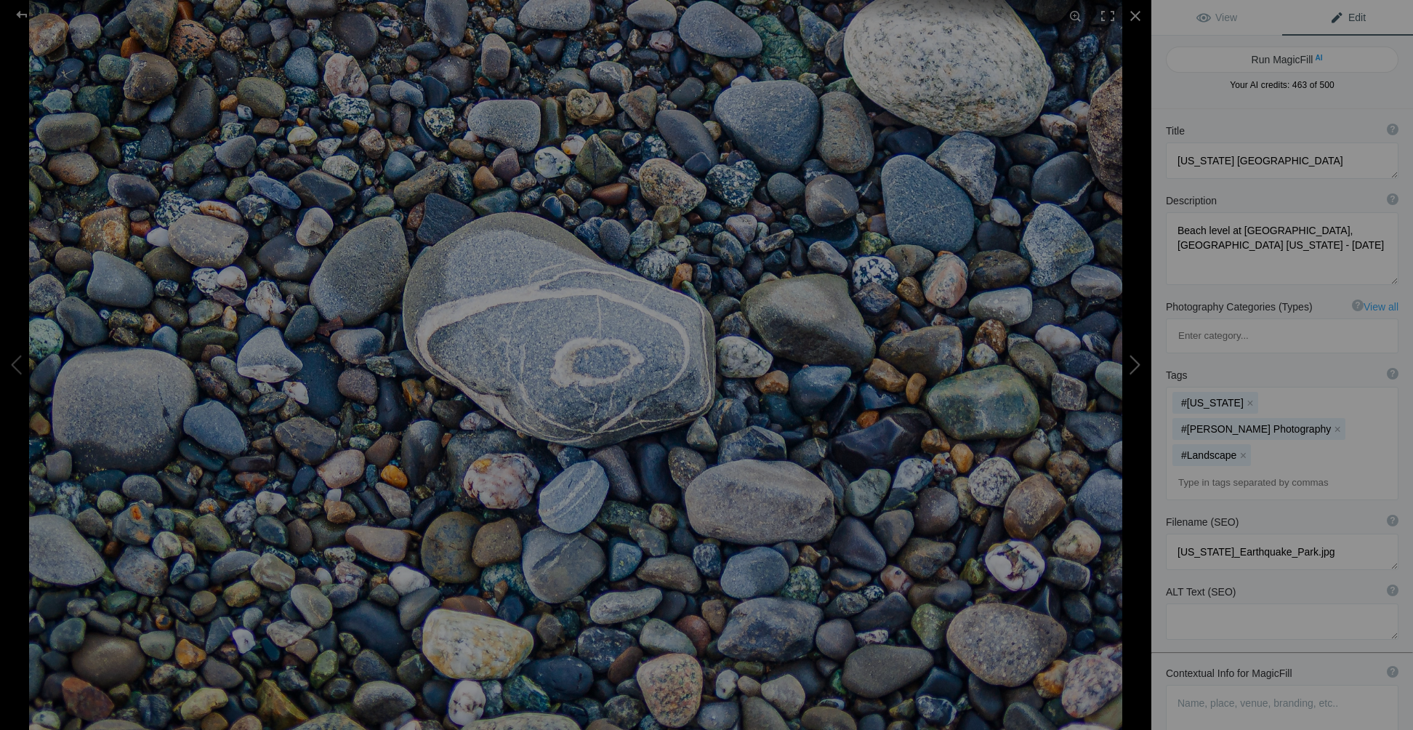
scroll to position [0, 0]
drag, startPoint x: 1176, startPoint y: 159, endPoint x: 1319, endPoint y: 158, distance: 143.2
click at [1319, 158] on textarea at bounding box center [1282, 160] width 233 height 36
click at [1208, 685] on textarea at bounding box center [1282, 717] width 233 height 64
paste textarea "Alaska Earthquake Park"
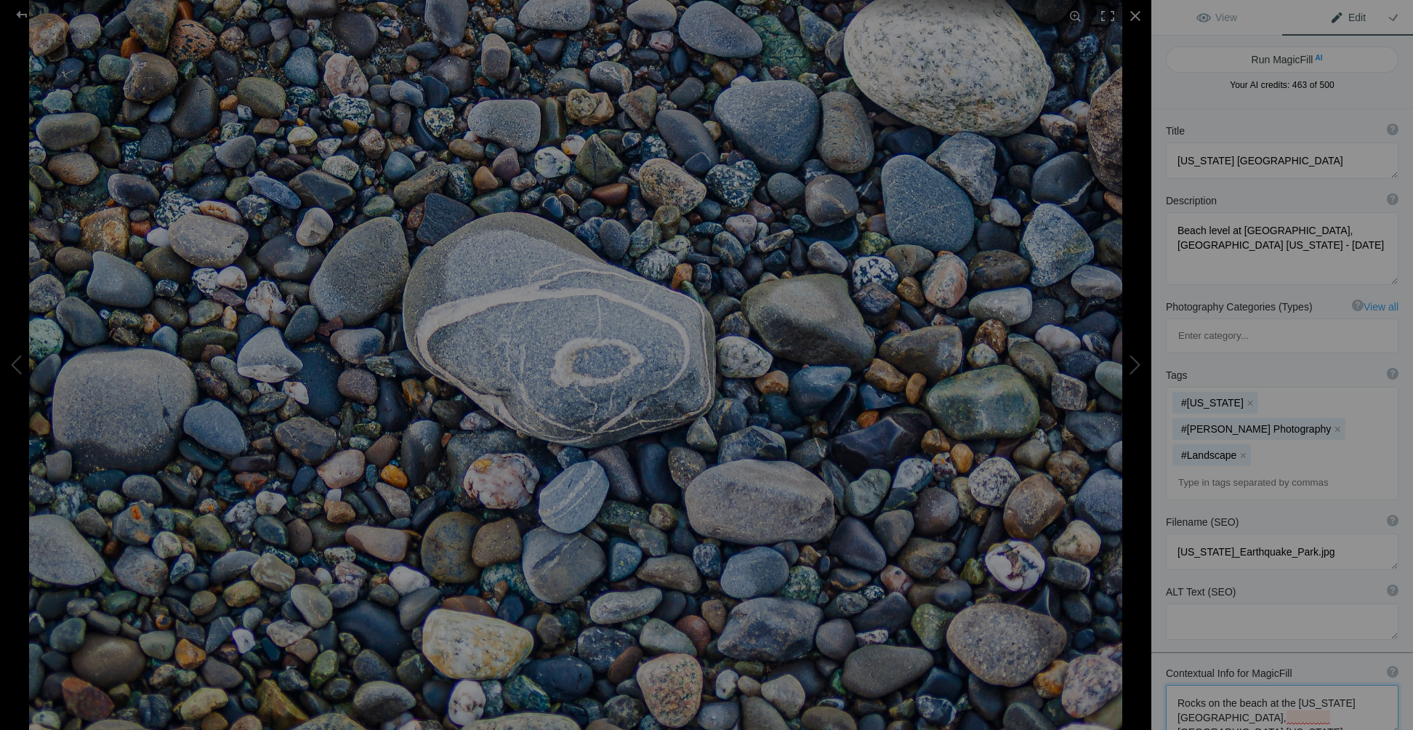
click at [1269, 685] on textarea at bounding box center [1282, 709] width 233 height 49
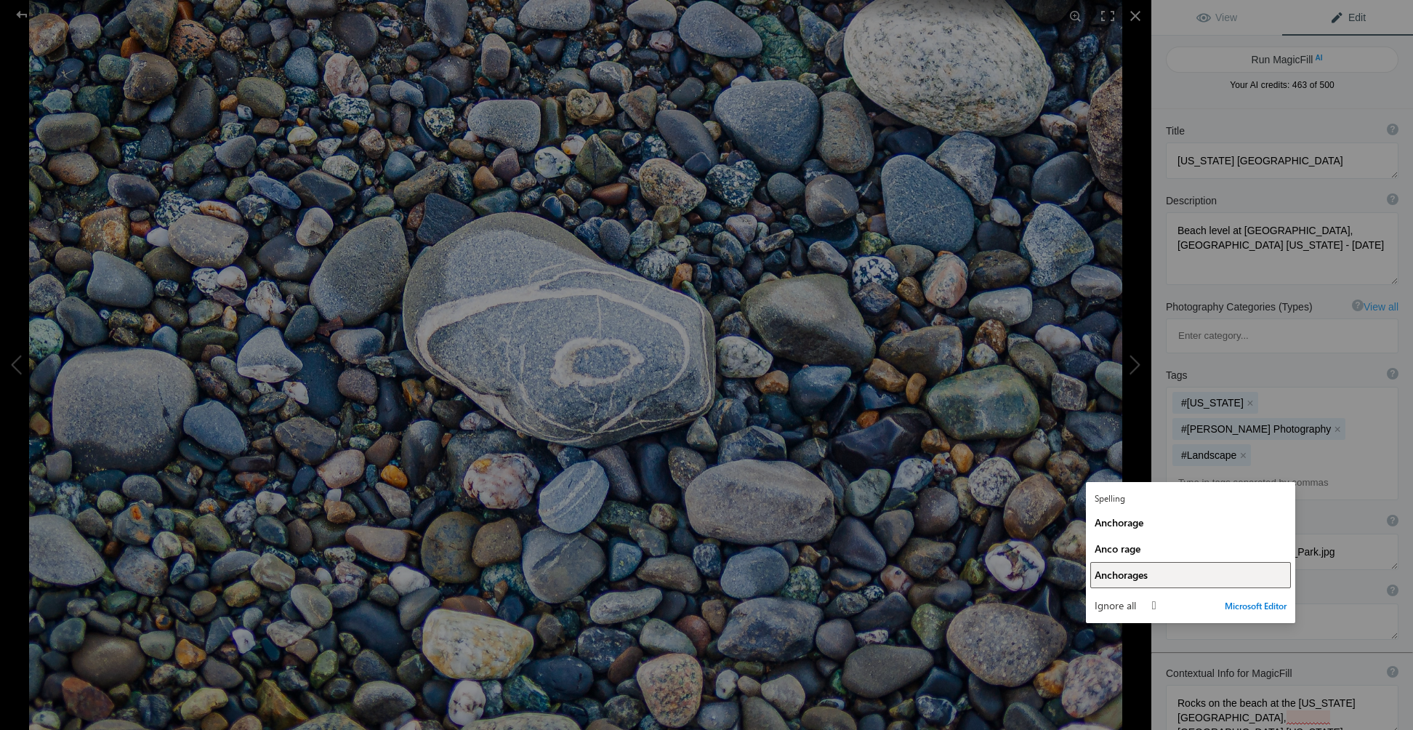
click at [1138, 580] on span "Anchorages" at bounding box center [1121, 575] width 53 height 14
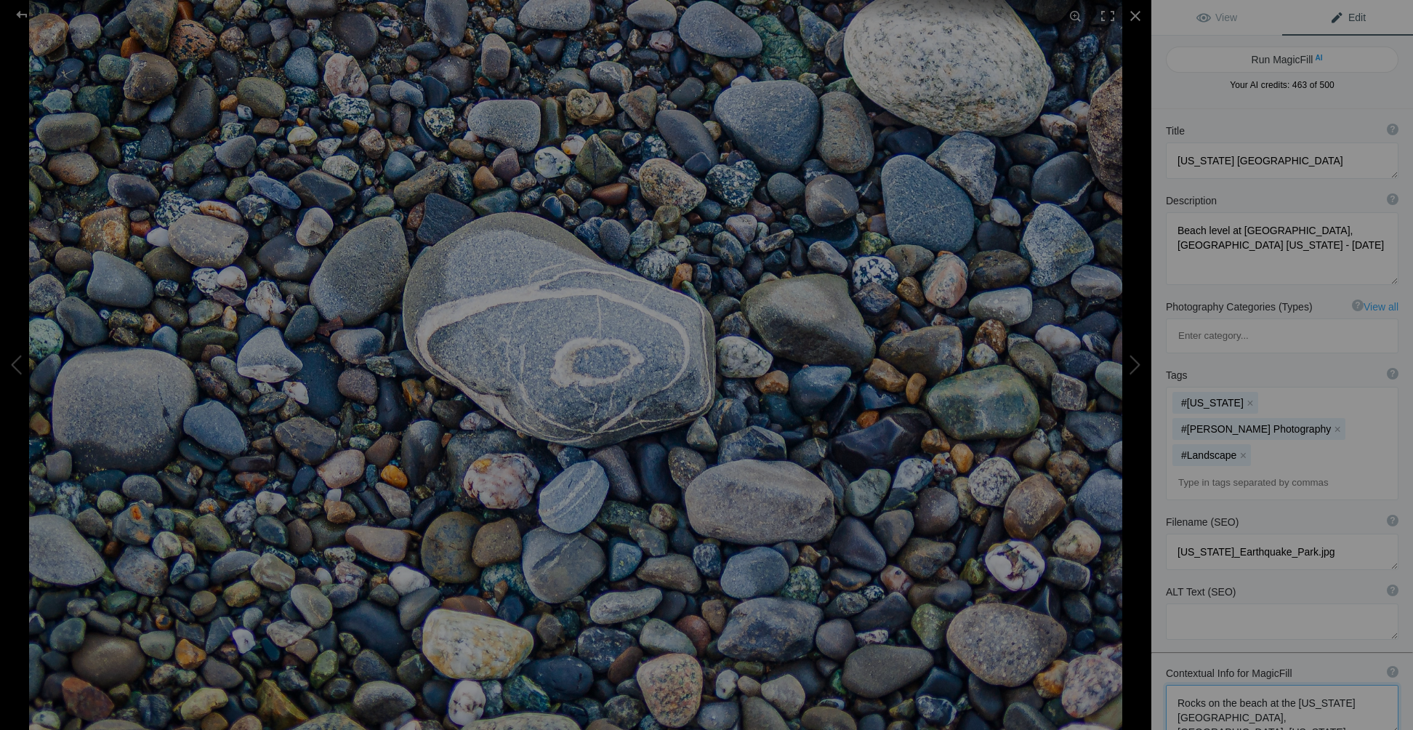
drag, startPoint x: 1293, startPoint y: 619, endPoint x: 1325, endPoint y: 615, distance: 31.5
click at [1325, 685] on textarea at bounding box center [1282, 709] width 233 height 49
click at [1295, 685] on textarea at bounding box center [1282, 709] width 233 height 49
click at [1211, 685] on textarea at bounding box center [1282, 717] width 233 height 64
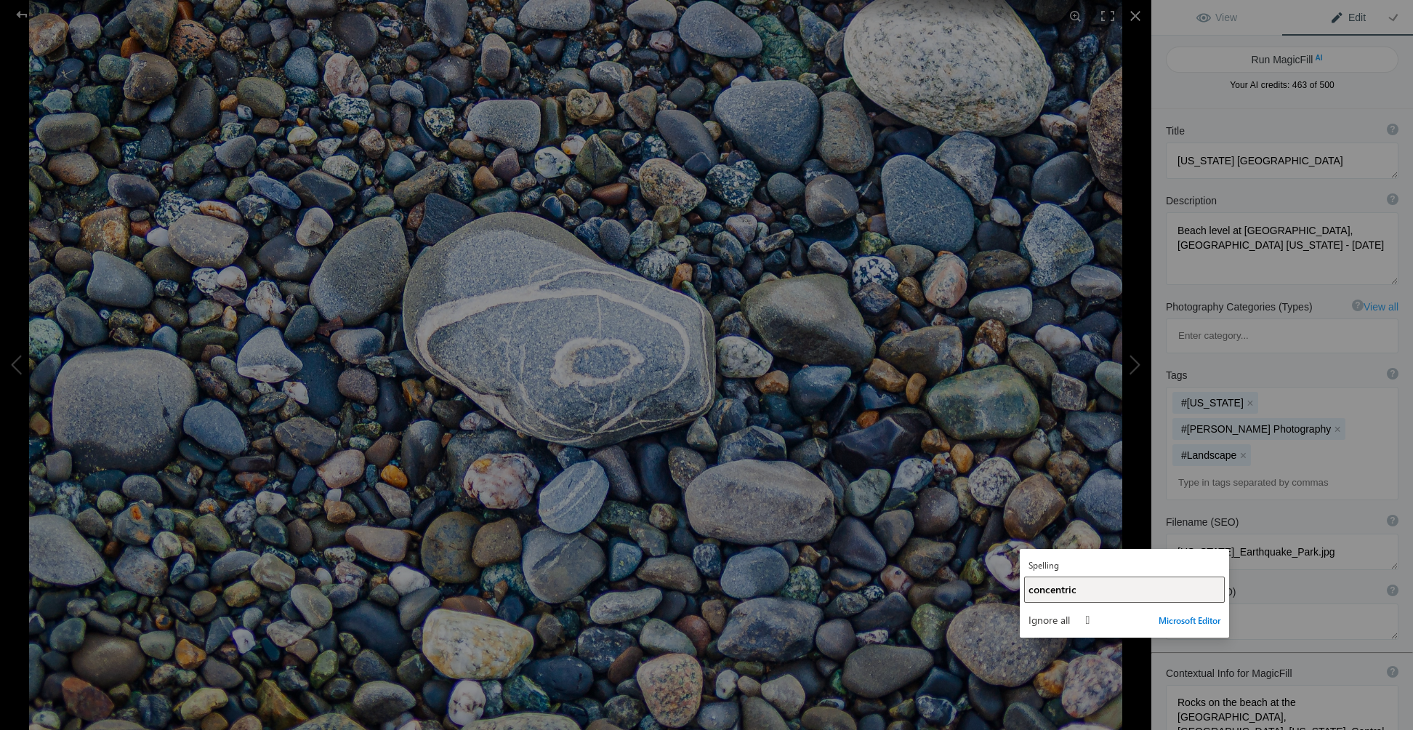
click at [1026, 592] on button "concentric" at bounding box center [1124, 589] width 201 height 26
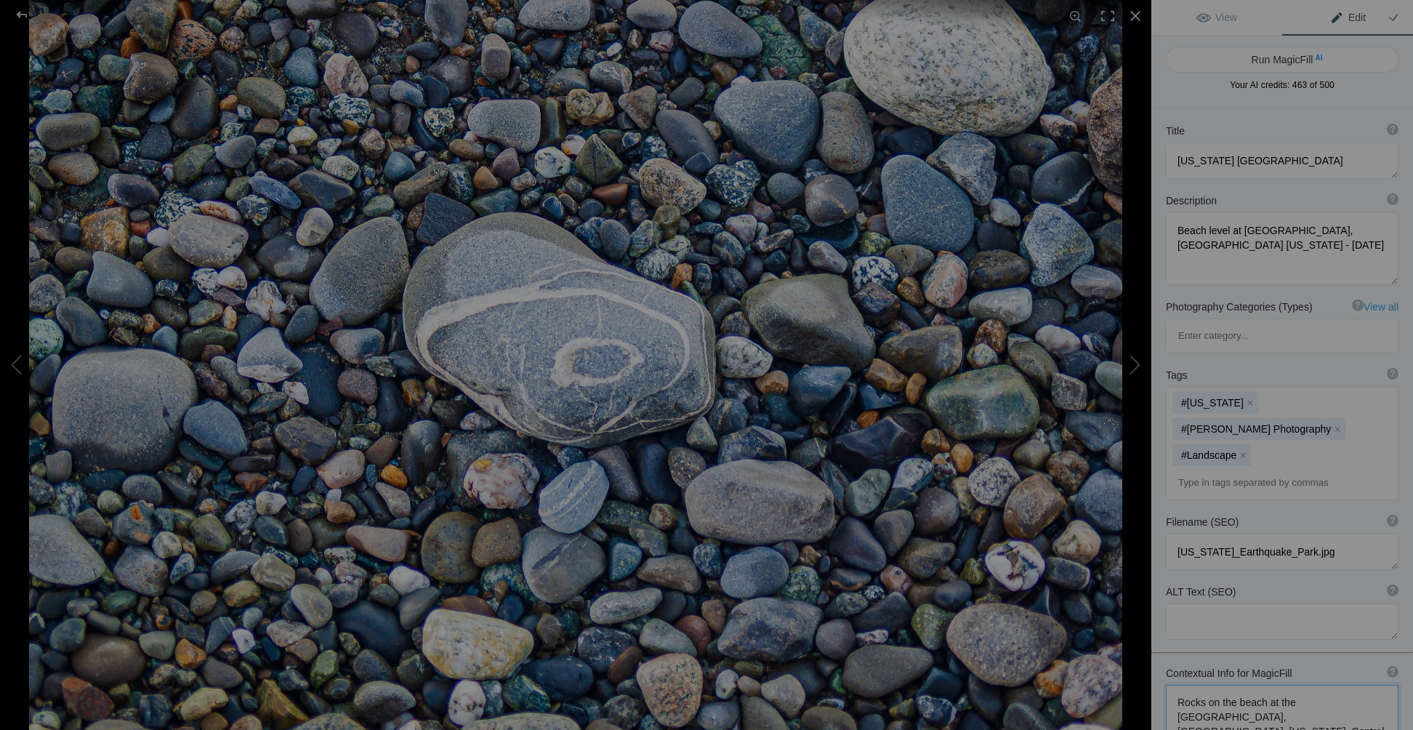
click at [1258, 685] on textarea at bounding box center [1282, 724] width 233 height 79
click at [1218, 685] on textarea at bounding box center [1282, 724] width 233 height 79
type textarea "Rocks on the beach at the Earthquake Park, Anchorage, Alaska. Central rock has …"
click at [1315, 54] on button "Run MagicFill AI" at bounding box center [1282, 60] width 233 height 26
type textarea "Unique Rocks at Earthquake Park Beach in Anchorage, Alaska"
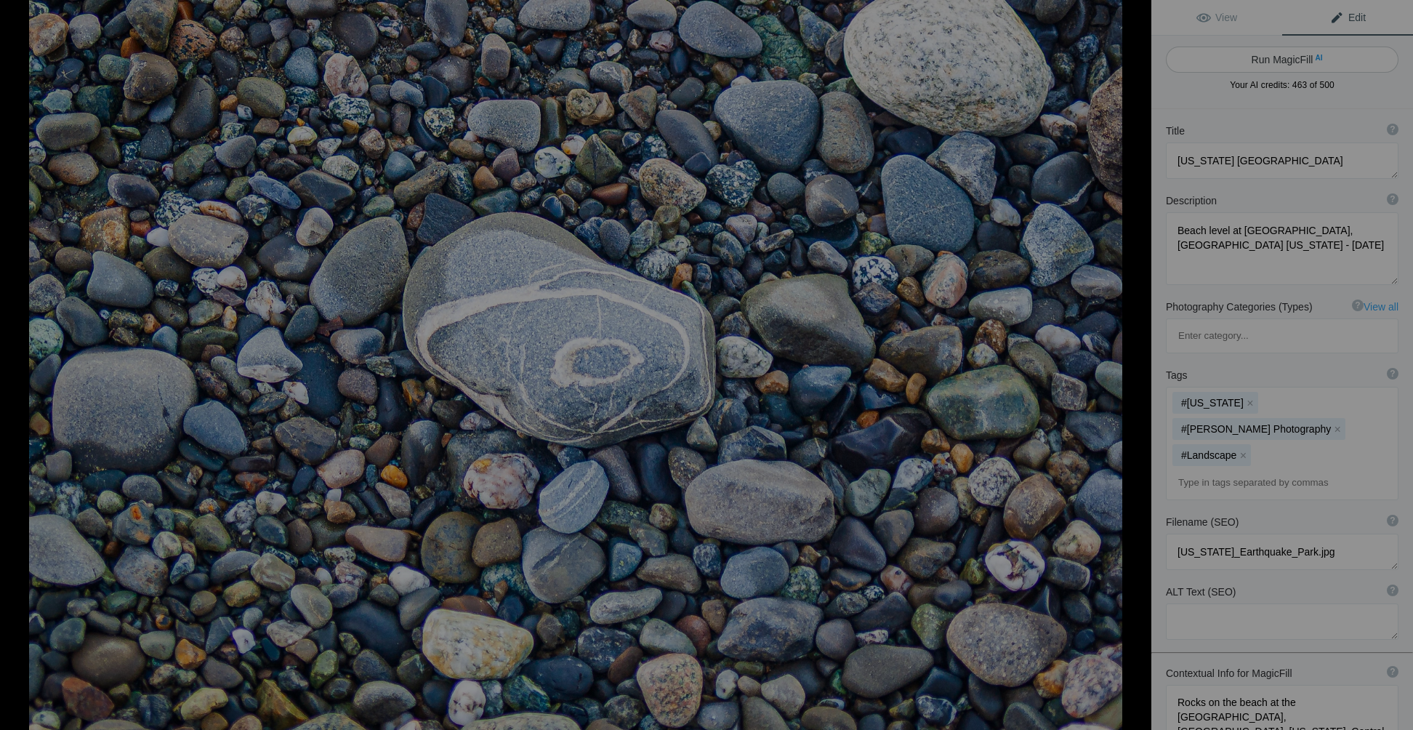
type textarea "Discover the stunning variety of rocks at Earthquake Park in Anchorage, Alaska.…"
type textarea "earthquake-park-beach-rocks-anchorage.jpg"
type textarea "A close-up view of various rocks on the beach at Earthquake Park in Anchorage, …"
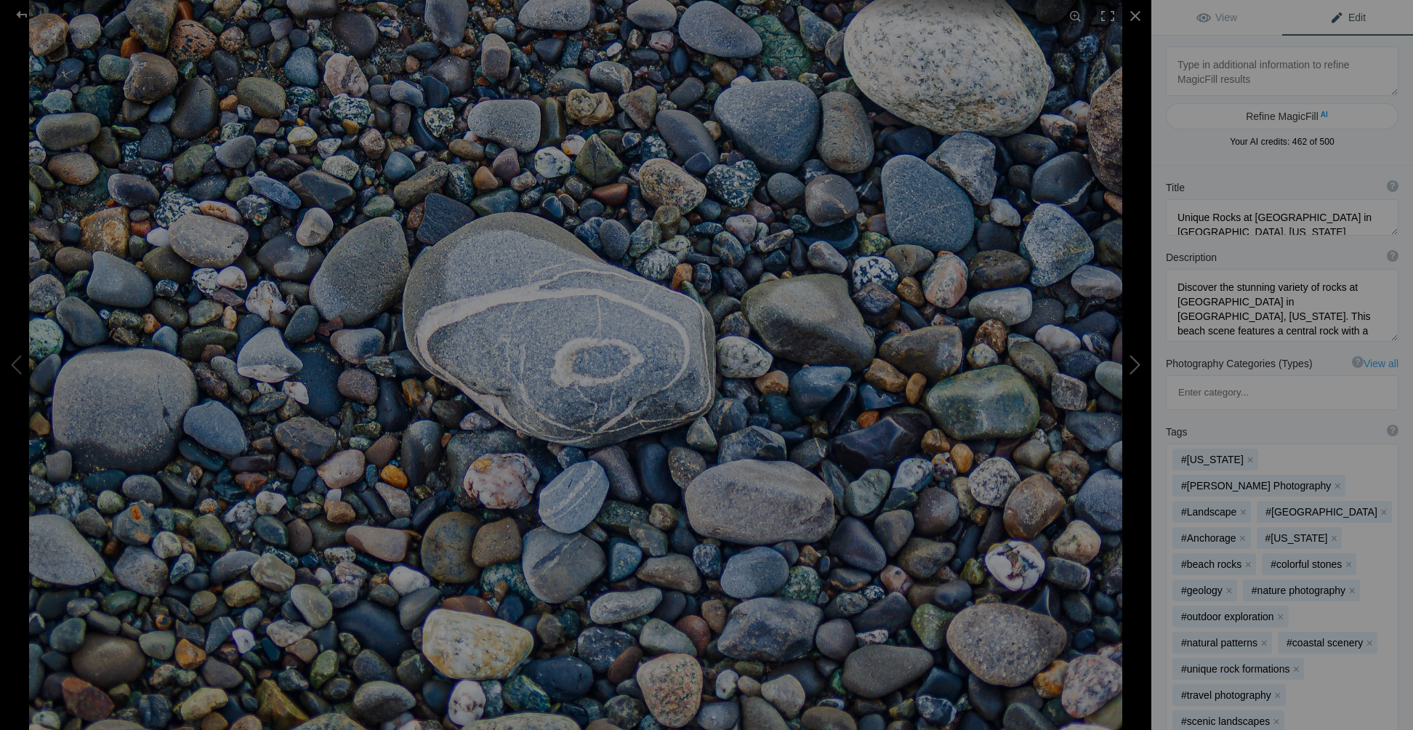
scroll to position [218, 0]
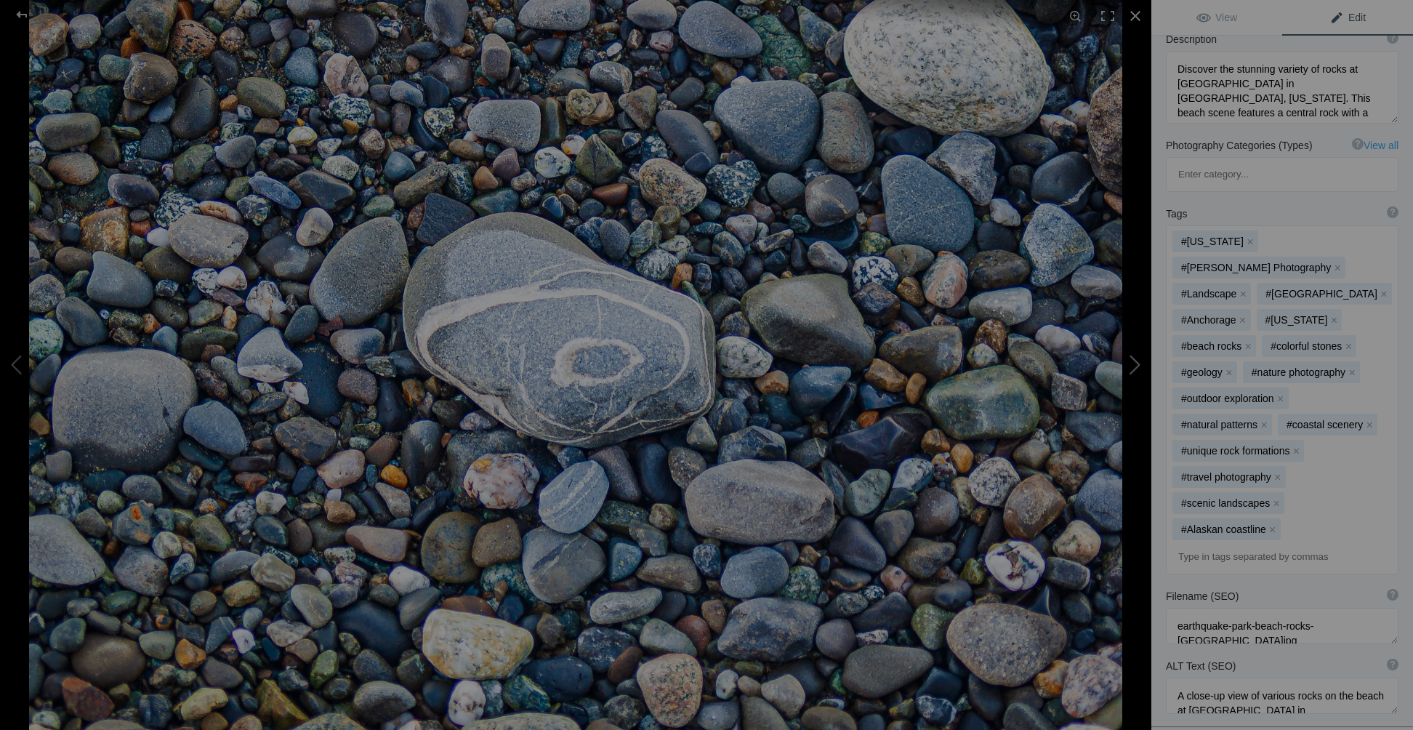
click at [1140, 363] on button at bounding box center [1096, 364] width 109 height 262
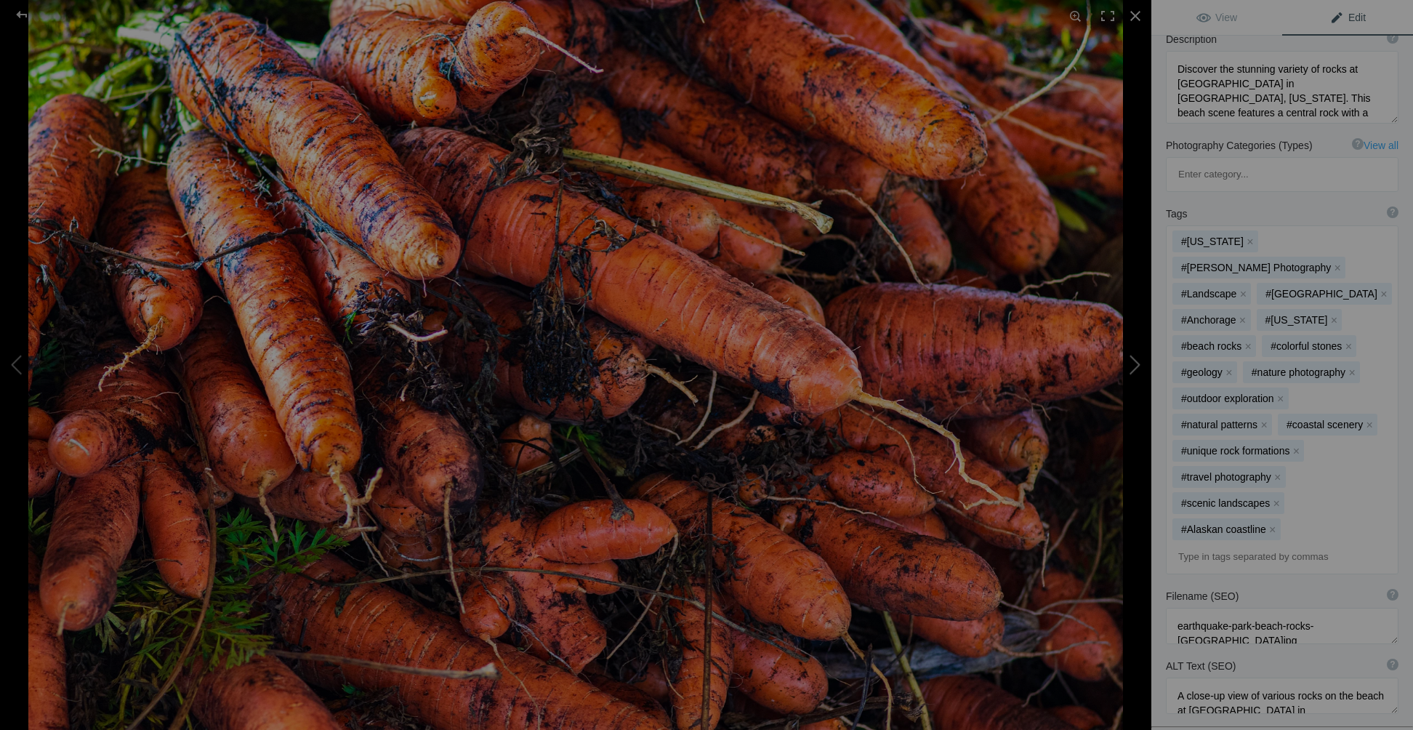
type textarea "Fall Harvest of Carrots"
type textarea "Fall Harvest at the Rochester NY Public Market - October 2020"
type textarea "Fall_Harvest_of_Carrots.jpg"
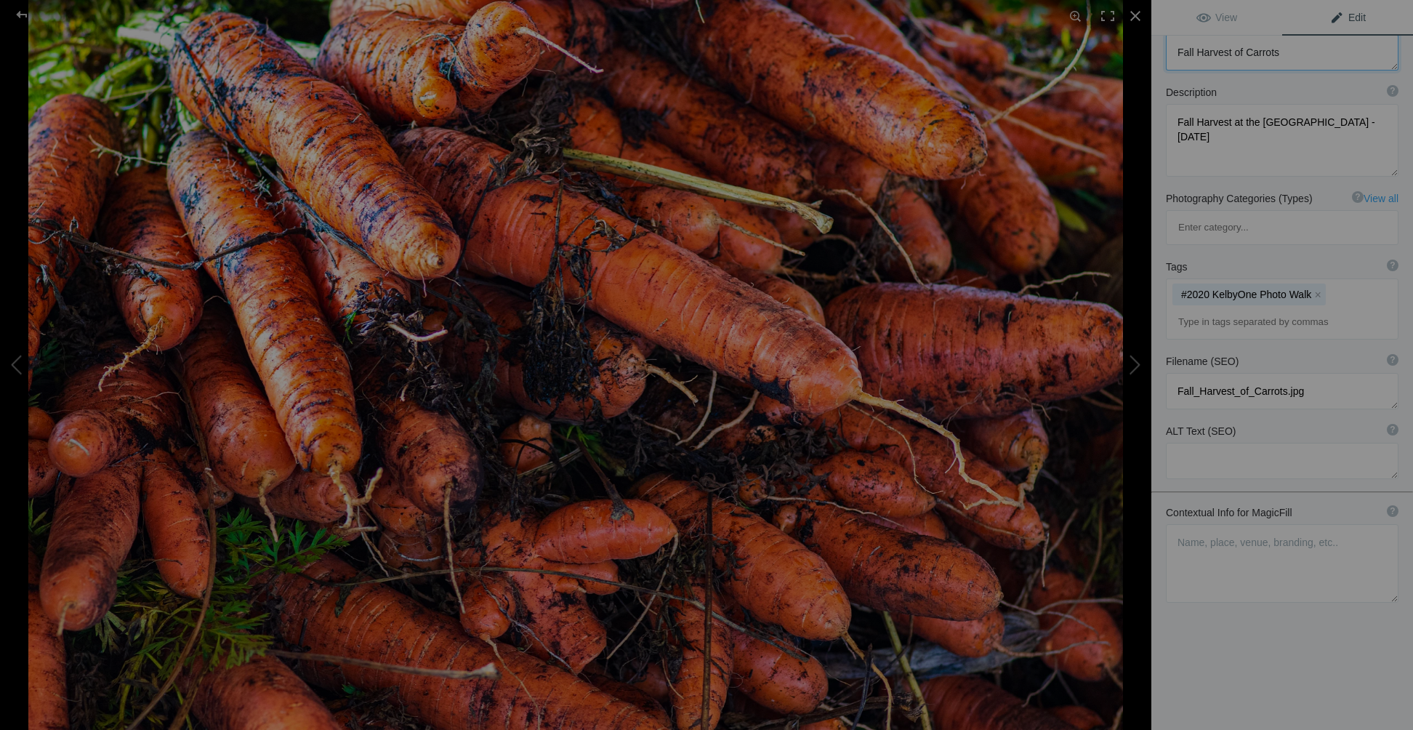
drag, startPoint x: 1176, startPoint y: 52, endPoint x: 1298, endPoint y: 123, distance: 142.0
click at [1298, 123] on div "Title ? Photo title is one of the highest used Search Engine ranking criteria a…" at bounding box center [1283, 366] width 262 height 730
click at [1186, 524] on textarea at bounding box center [1282, 563] width 233 height 79
drag, startPoint x: 1178, startPoint y: 486, endPoint x: 1273, endPoint y: 539, distance: 108.0
click at [1273, 539] on textarea at bounding box center [1282, 563] width 233 height 78
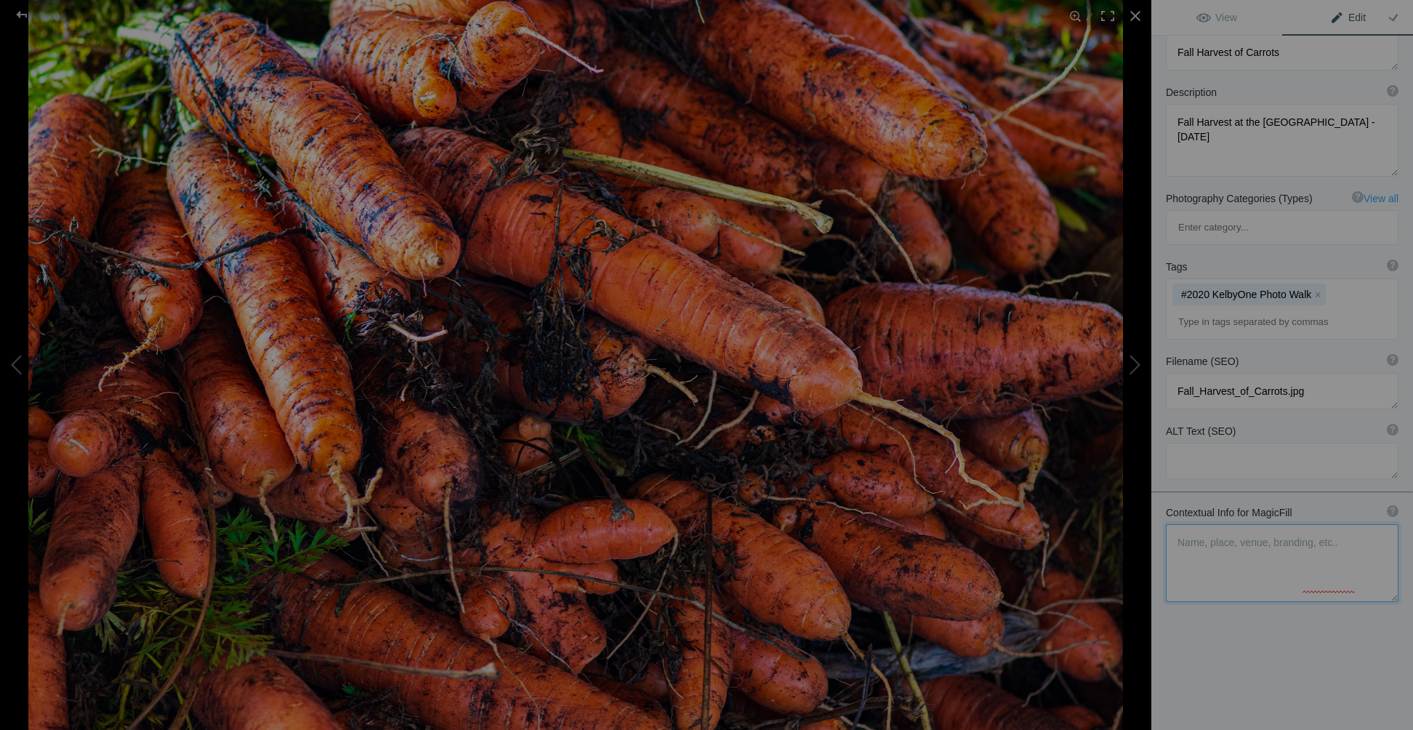
type textarea "Rocks on the beach at the Earthquake Park, Anchorage, Alaska. Central rock has …"
paste textarea "Fall Harvest of Carrots"
drag, startPoint x: 1235, startPoint y: 117, endPoint x: 1280, endPoint y: 138, distance: 49.8
click at [1280, 138] on textarea at bounding box center [1282, 140] width 233 height 73
drag, startPoint x: 1232, startPoint y: 121, endPoint x: 1287, endPoint y: 137, distance: 57.0
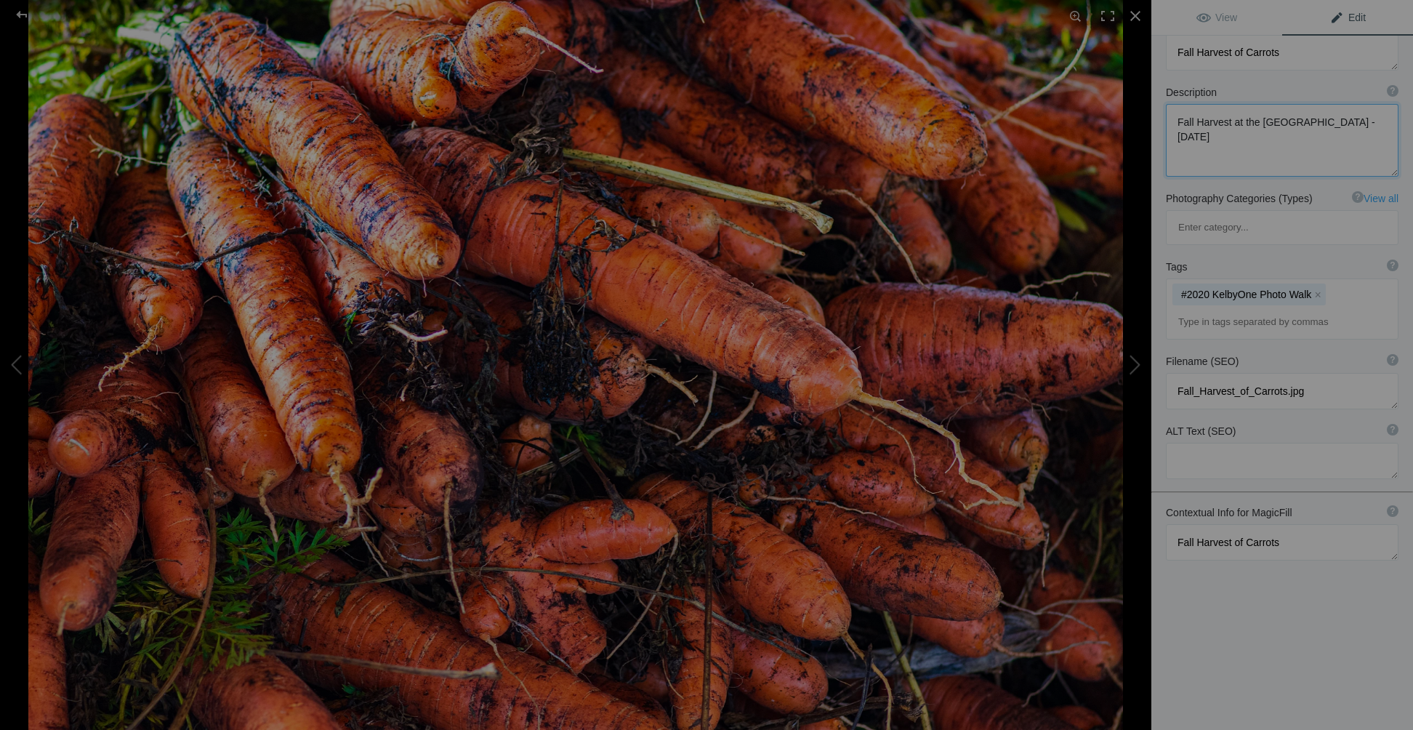
click at [1287, 137] on textarea at bounding box center [1282, 140] width 233 height 73
click at [1279, 524] on textarea at bounding box center [1282, 542] width 233 height 36
paste textarea "at the Rochester NY Public Market - October 2020"
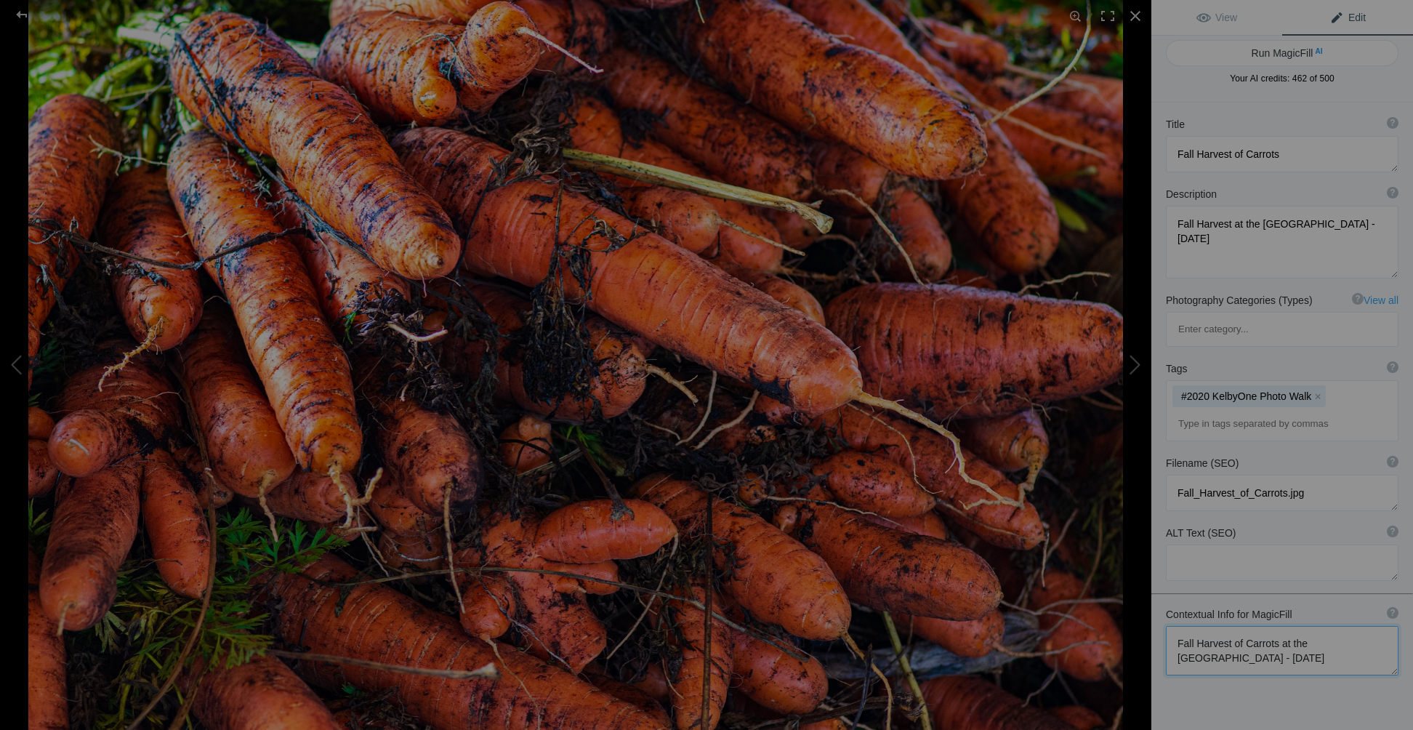
scroll to position [0, 0]
type textarea "Fall Harvest of Carrots at the Rochester NY Public Market - October 2020"
click at [1274, 55] on button "Run MagicFill AI" at bounding box center [1282, 60] width 233 height 26
type textarea "Vibrant Fall Harvest of Fresh Carrots at Rochester NY Public Market"
type textarea "Experience the rich colors and textures of freshly harvested carrots at the Roc…"
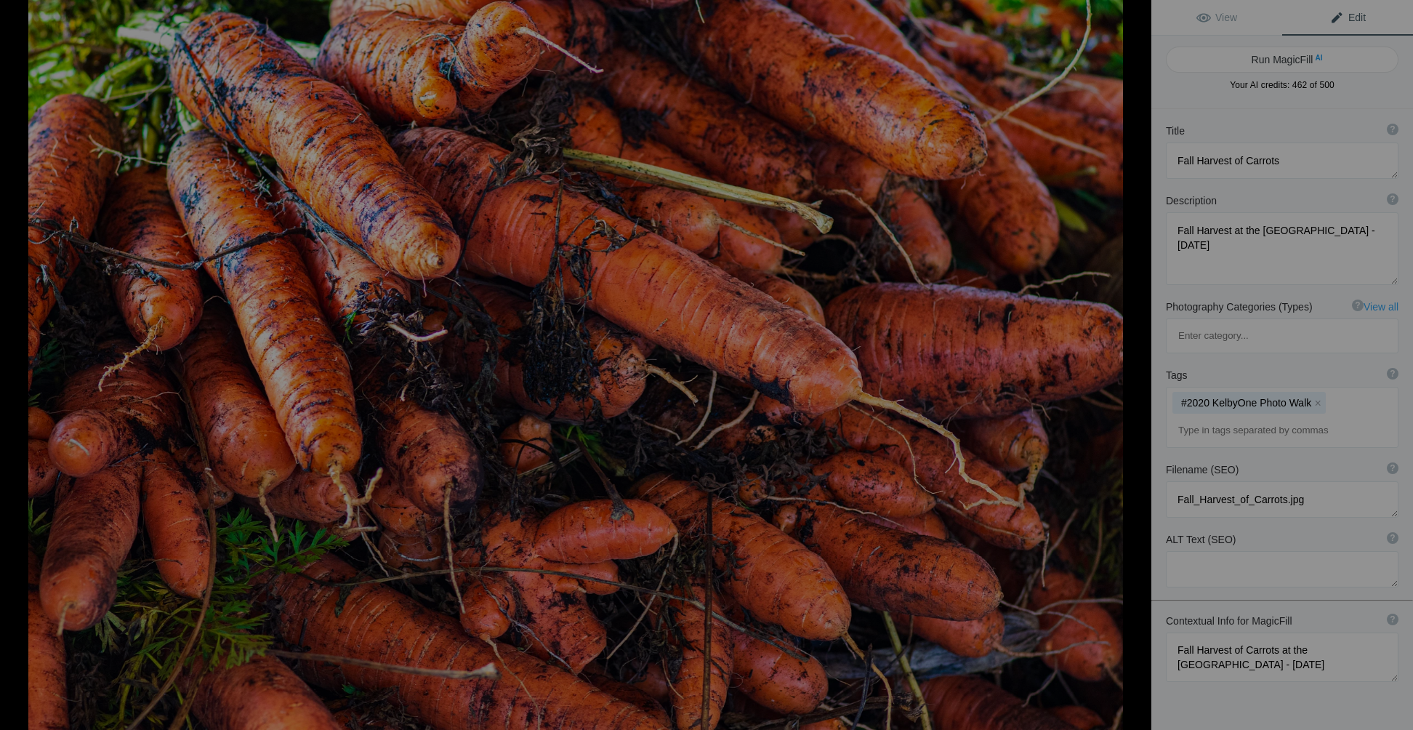
type textarea "vibrant-fall-harvest-carrots-rochester-ny-public-market.jpg"
type textarea "A close-up of freshly harvested carrots with soil still attached, showcasing th…"
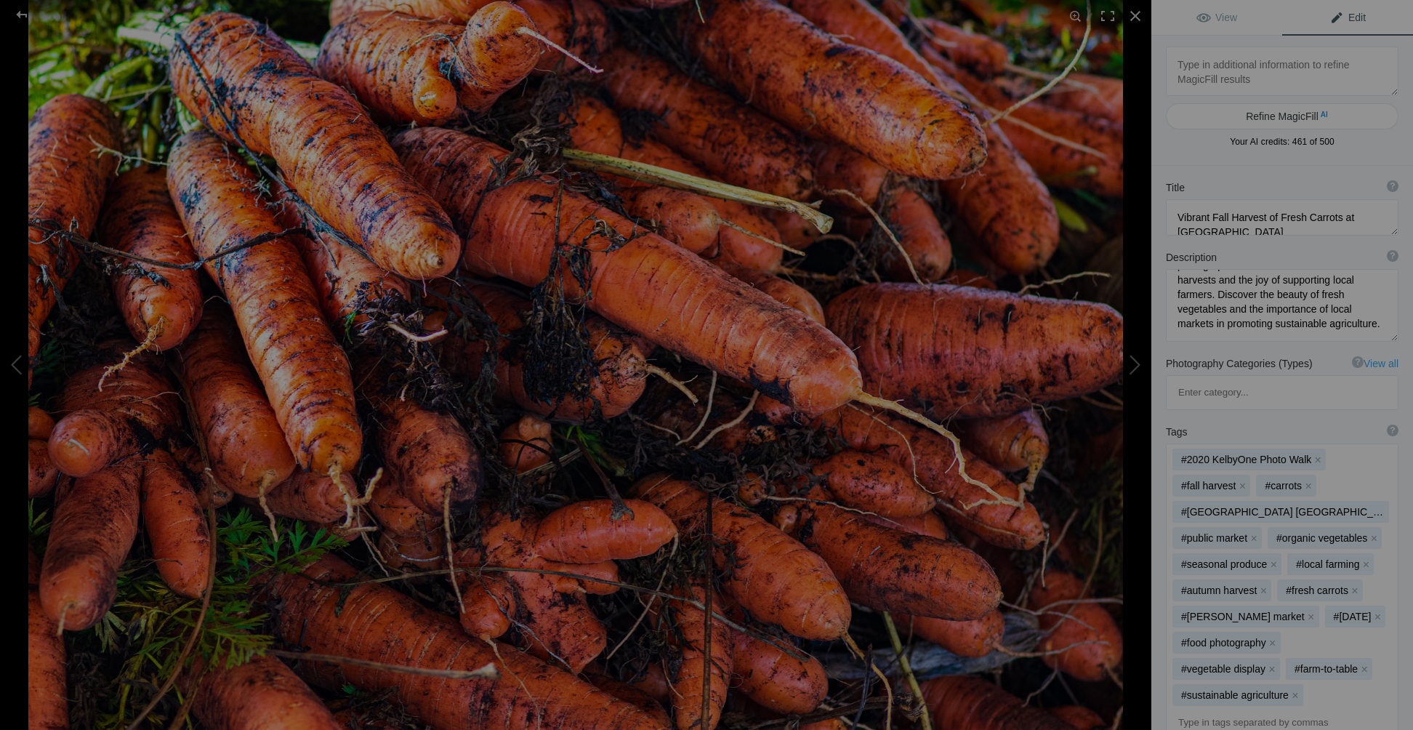
scroll to position [210, 0]
click at [1136, 365] on button at bounding box center [1096, 364] width 109 height 262
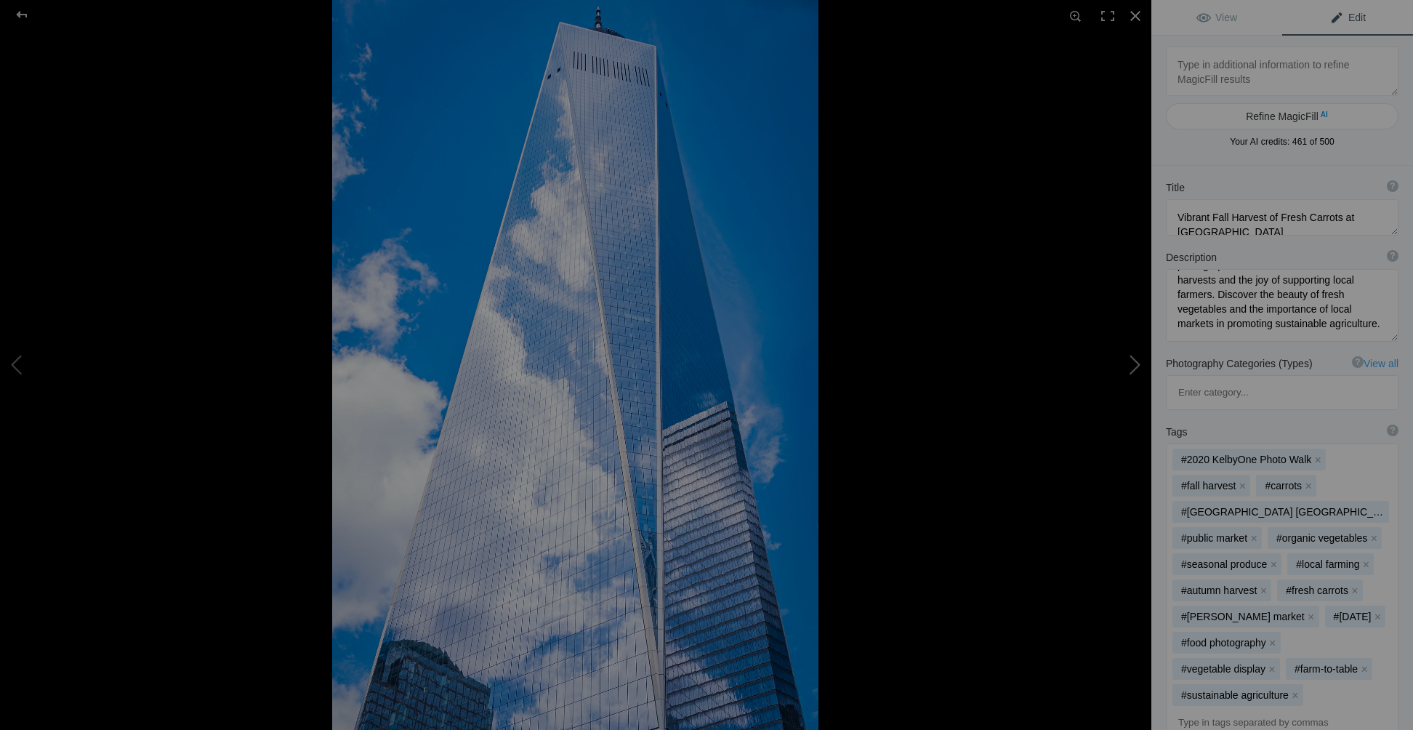
type textarea "One World Trade Center"
type textarea "One World Trade Center, NYC - September 2019"
type textarea "One_World_Trade_Center.jpg"
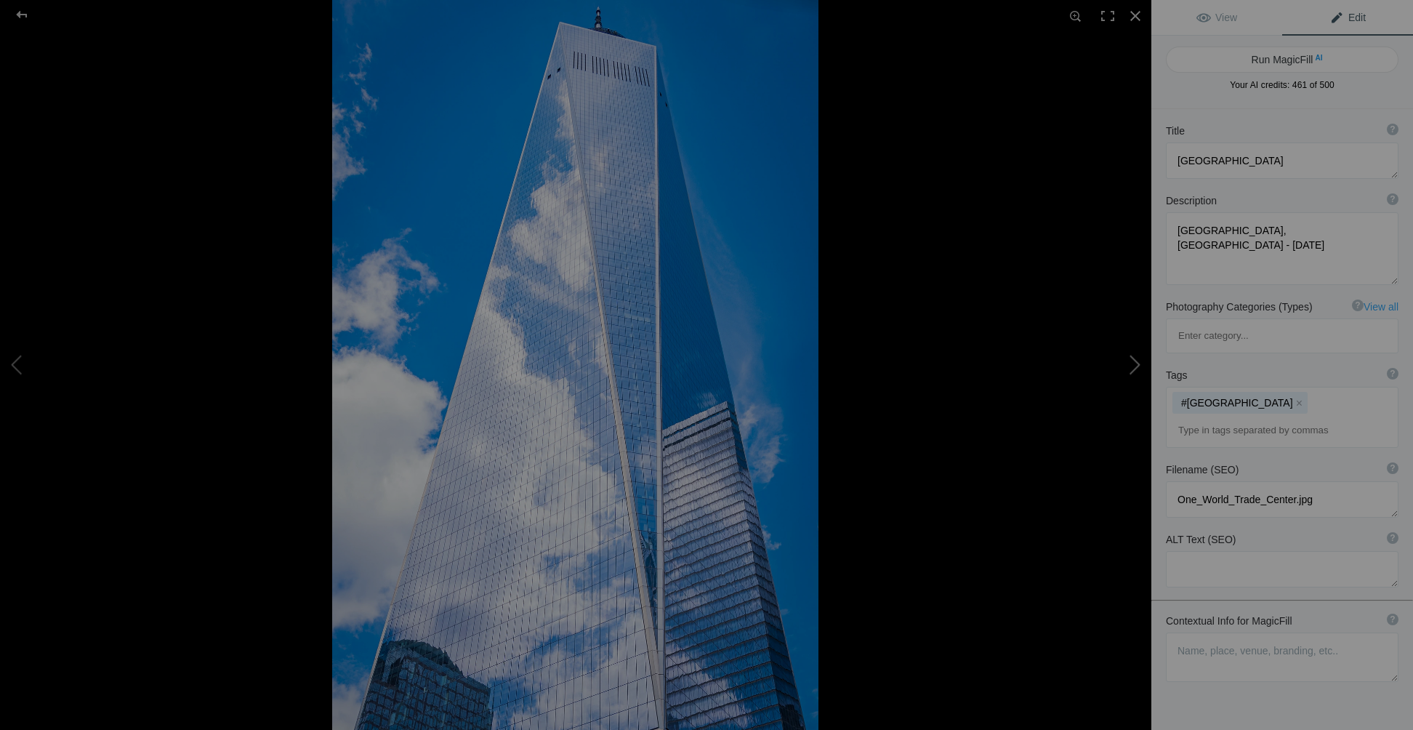
scroll to position [0, 0]
click at [1184, 632] on textarea at bounding box center [1282, 656] width 233 height 49
paste textarea "One World Trade Center Reflection"
paste textarea "This striking black and white photograph captures One World Trade Center in New…"
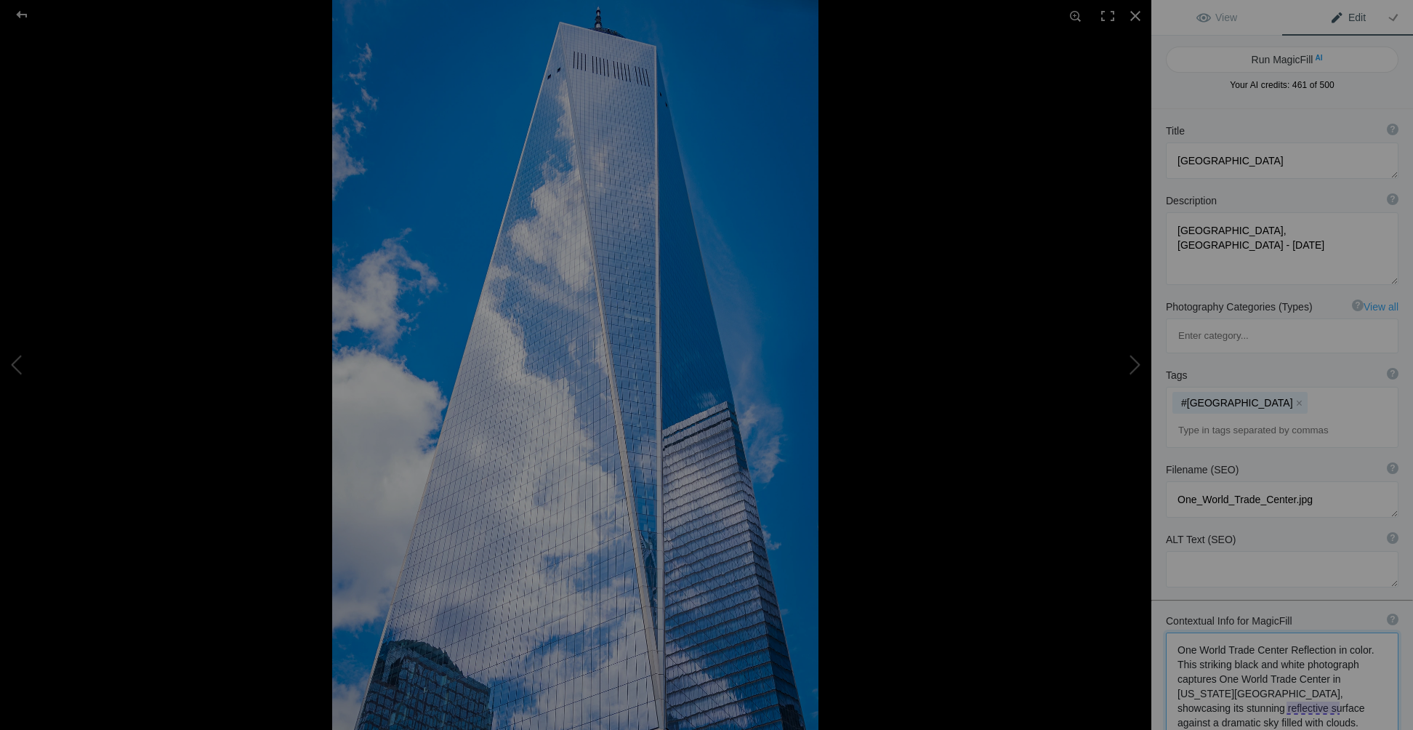
click at [1250, 634] on textarea at bounding box center [1282, 693] width 233 height 122
click at [1274, 640] on textarea at bounding box center [1282, 693] width 233 height 122
drag, startPoint x: 1232, startPoint y: 603, endPoint x: 1299, endPoint y: 598, distance: 67.8
click at [1299, 632] on textarea at bounding box center [1282, 693] width 233 height 122
click at [1232, 632] on textarea at bounding box center [1282, 690] width 233 height 117
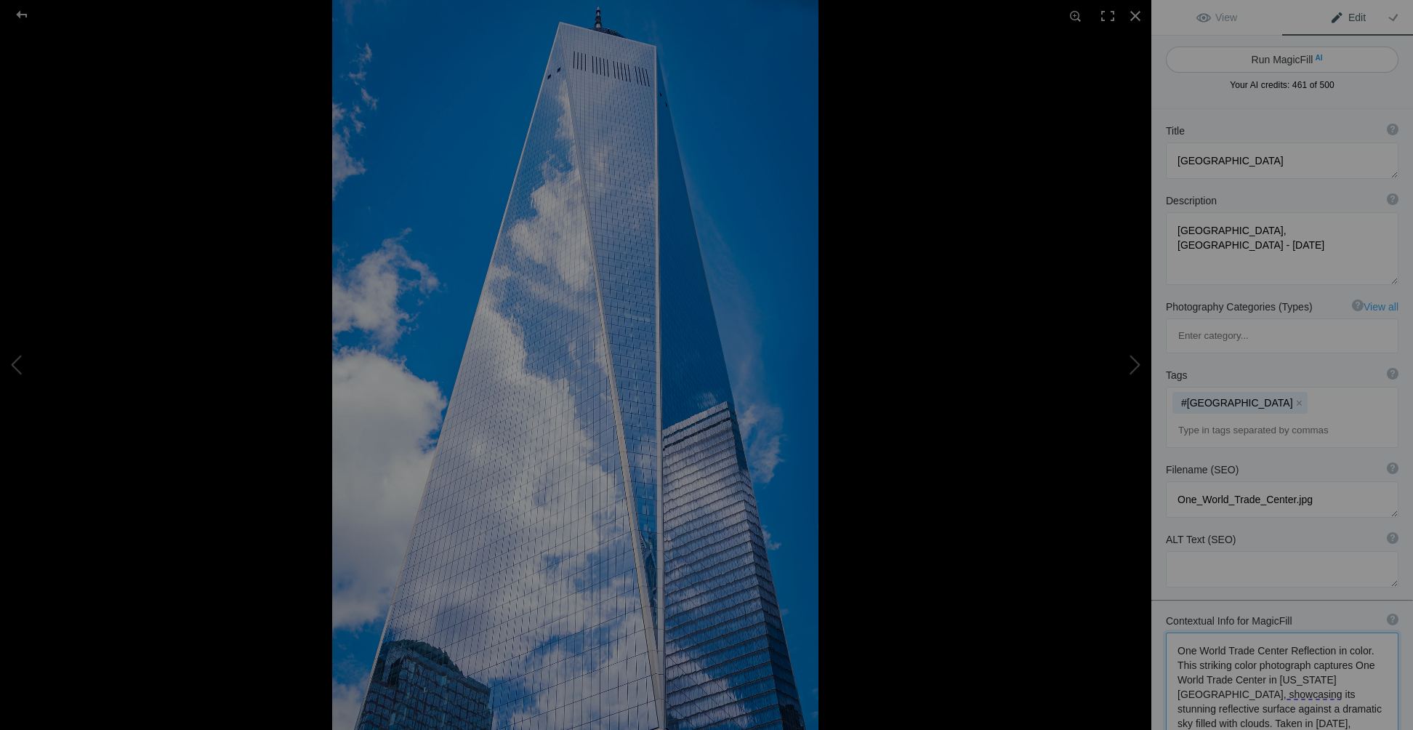
type textarea "One World Trade Center Reflection in color. This striking color photograph capt…"
click at [1279, 58] on button "Run MagicFill AI" at bounding box center [1282, 60] width 233 height 26
type textarea "Stunning Reflection of One World Trade Center Against a Dramatic Sky"
type textarea "This vibrant photograph captures the iconic One World Trade Center in New York …"
type textarea "one-world-trade-center-reflection.jpg"
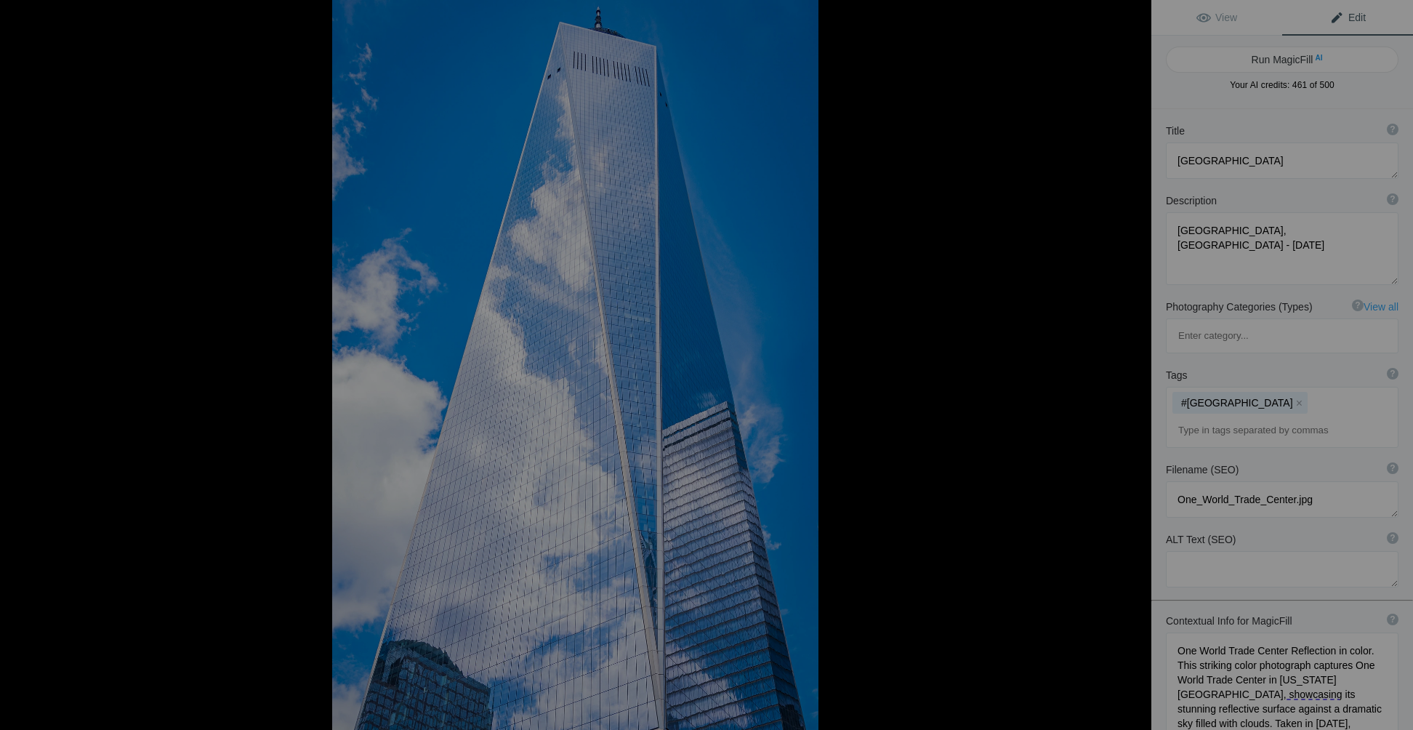
type textarea "Color photograph of One World Trade Center reflecting clouds against a blue sky…"
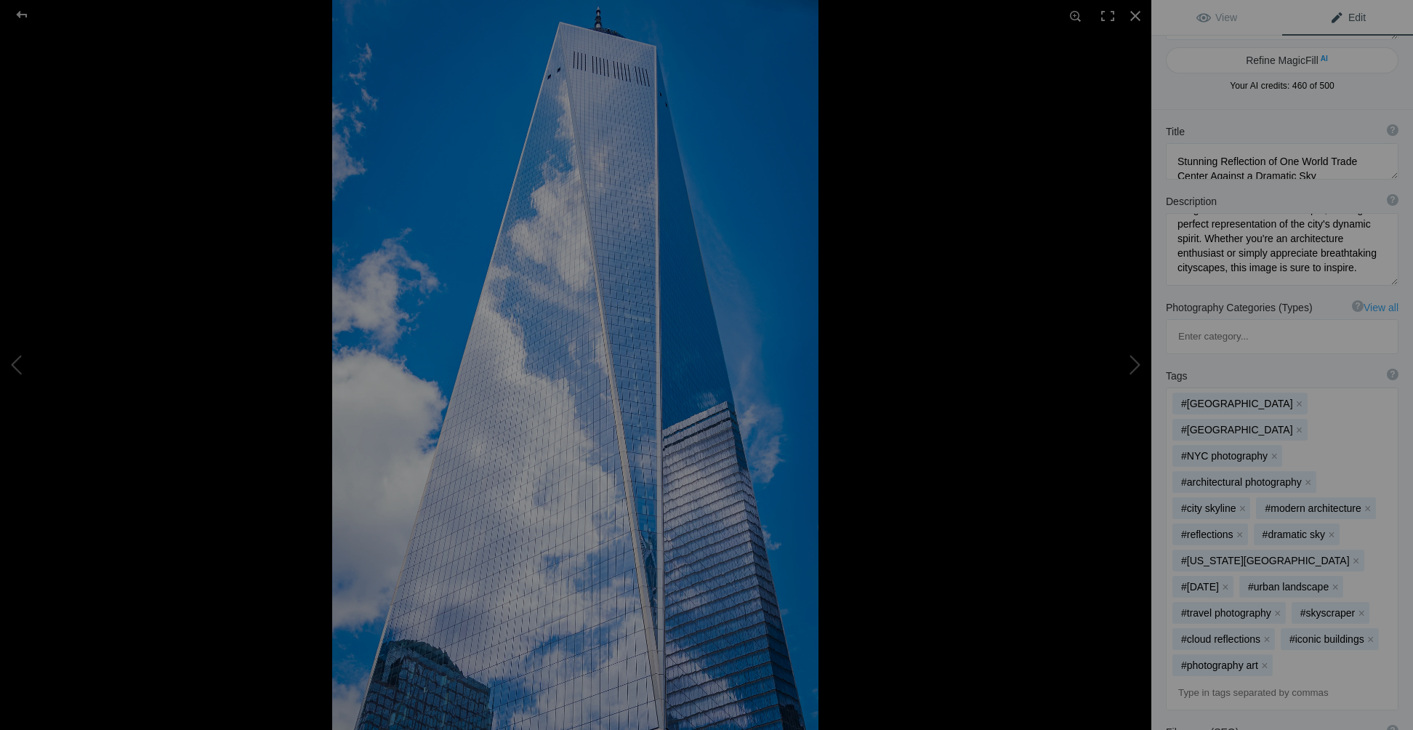
scroll to position [73, 0]
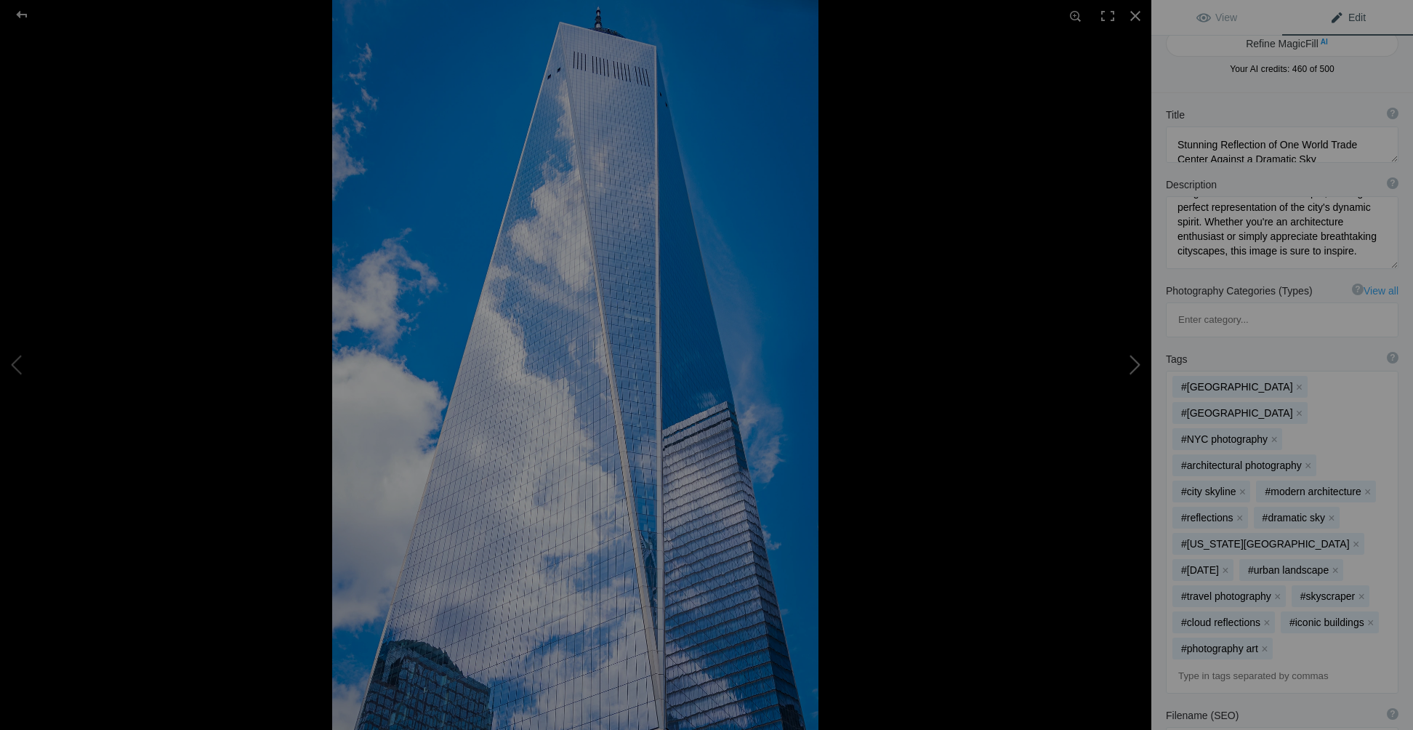
click at [1131, 363] on button at bounding box center [1096, 364] width 109 height 262
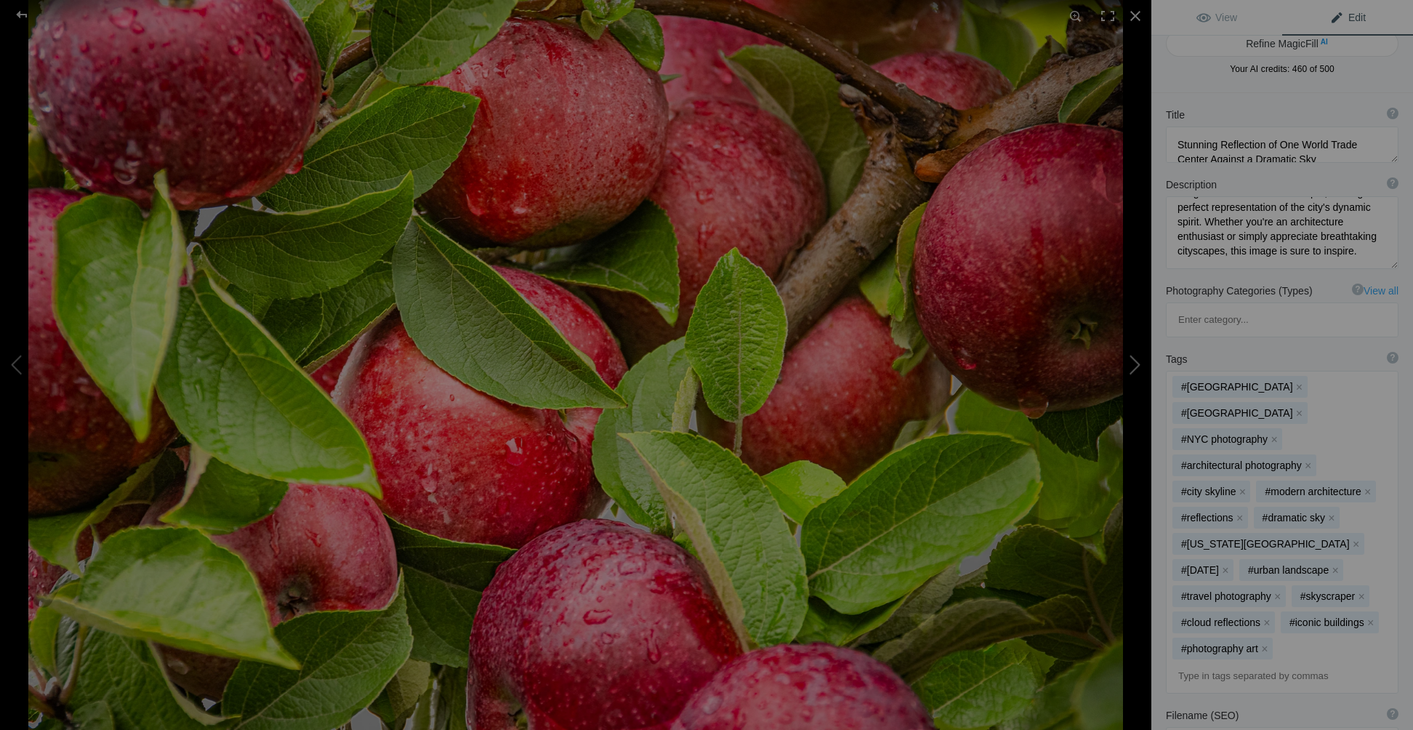
type textarea "2019-10-12_Applesauce Day-21-Edit-3"
type textarea "Apple Harvest from G and S orchards, Walworth NY - October 2019"
type textarea "2019-10-12_Applesauce_Day-21-Edit-3.jpg"
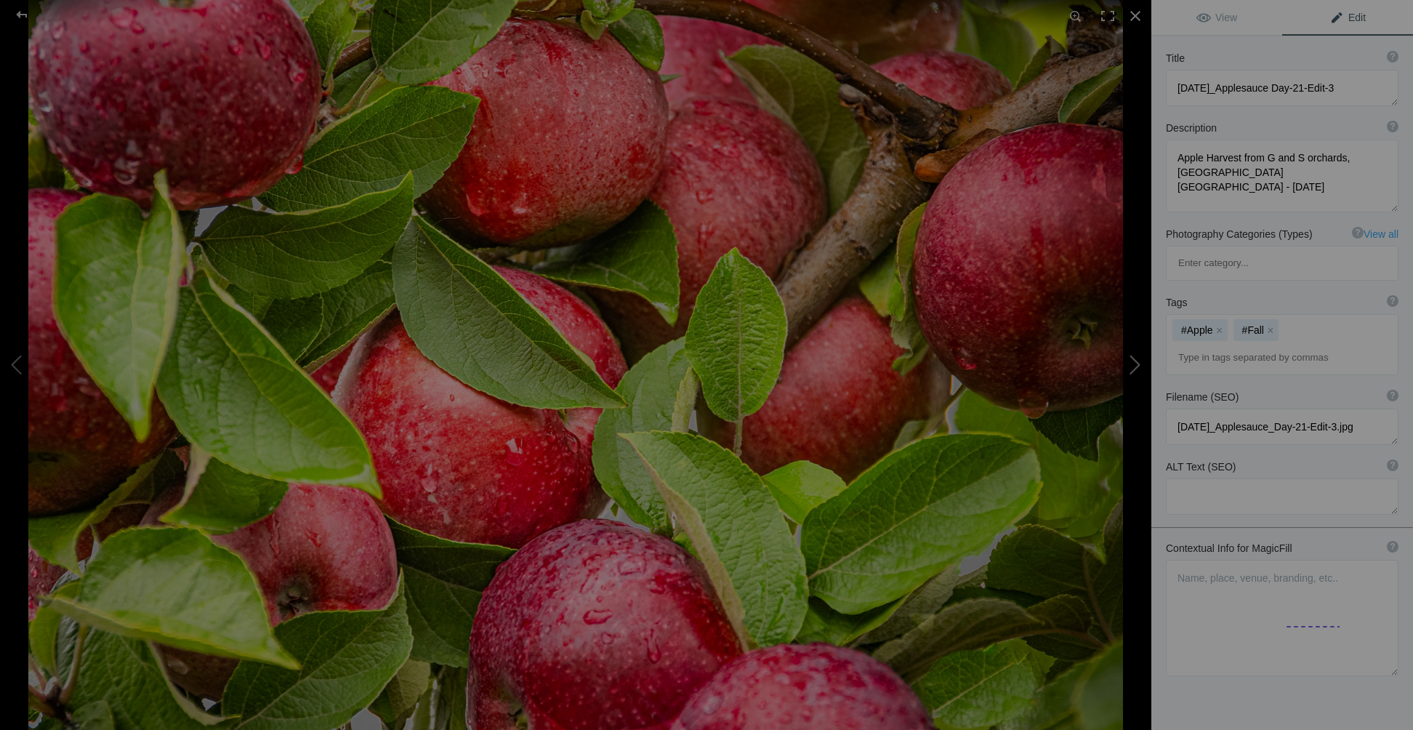
scroll to position [0, 0]
drag, startPoint x: 1176, startPoint y: 159, endPoint x: 1330, endPoint y: 174, distance: 154.9
click at [1330, 174] on textarea at bounding box center [1282, 176] width 233 height 73
click at [1197, 560] on textarea at bounding box center [1282, 618] width 233 height 116
drag, startPoint x: 1174, startPoint y: 514, endPoint x: 1373, endPoint y: 603, distance: 217.7
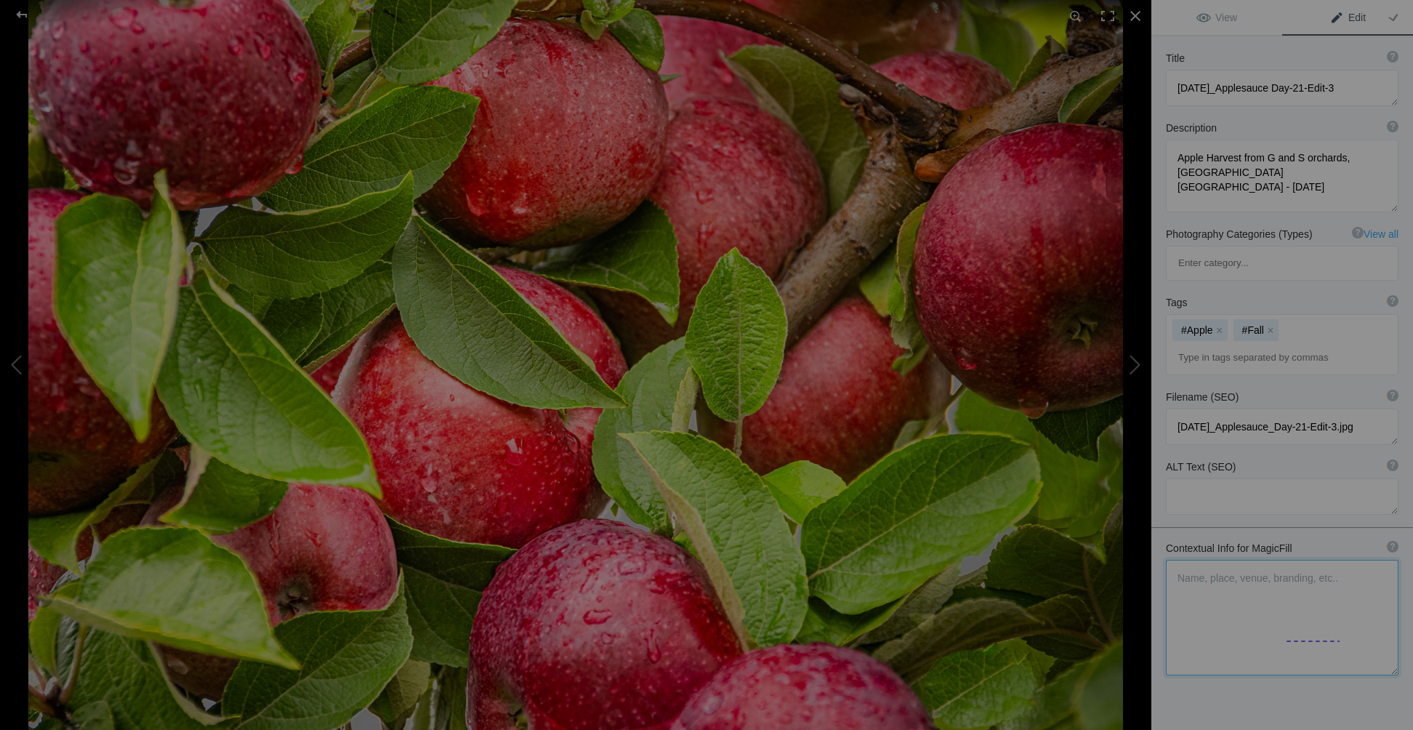
click at [1373, 603] on textarea at bounding box center [1282, 618] width 233 height 116
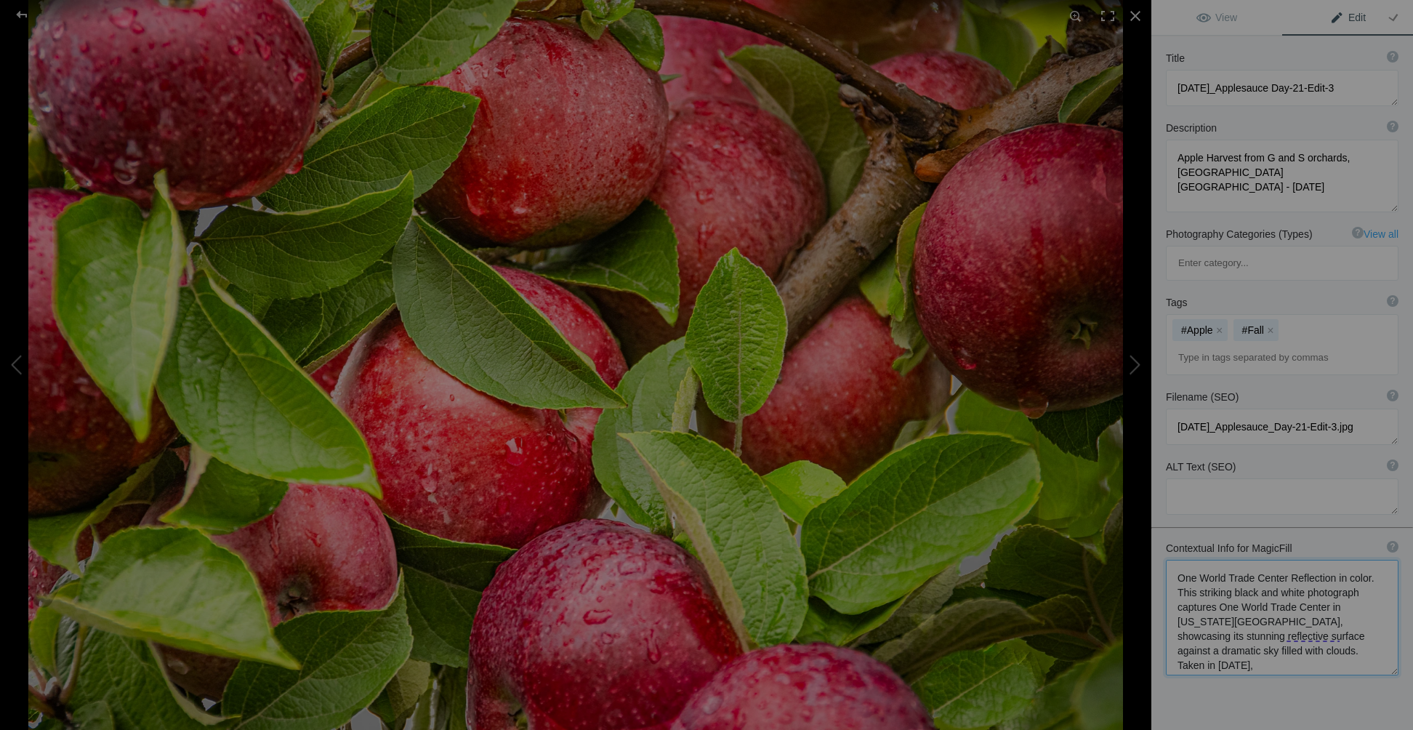
paste textarea "Apple Harvest from G and S orchards, Walworth NY - October 2019"
click at [1174, 560] on textarea at bounding box center [1282, 617] width 233 height 115
click at [1255, 560] on textarea at bounding box center [1282, 611] width 233 height 102
drag, startPoint x: 1341, startPoint y: 517, endPoint x: 1280, endPoint y: 537, distance: 63.7
click at [1280, 560] on textarea at bounding box center [1282, 604] width 233 height 88
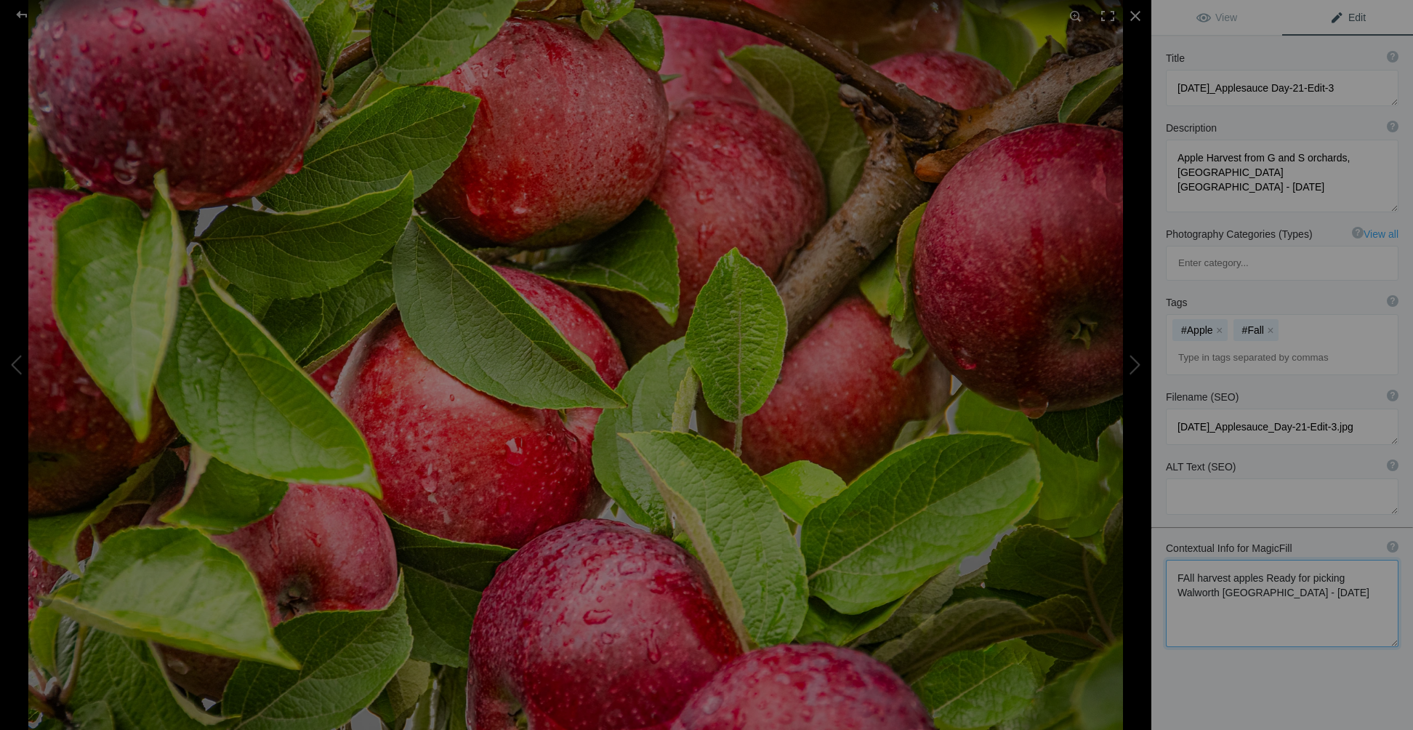
click at [1263, 560] on textarea at bounding box center [1282, 603] width 233 height 87
click at [1269, 560] on textarea at bounding box center [1282, 603] width 233 height 87
click at [1189, 560] on textarea at bounding box center [1282, 603] width 233 height 86
click at [1261, 560] on textarea at bounding box center [1282, 602] width 233 height 84
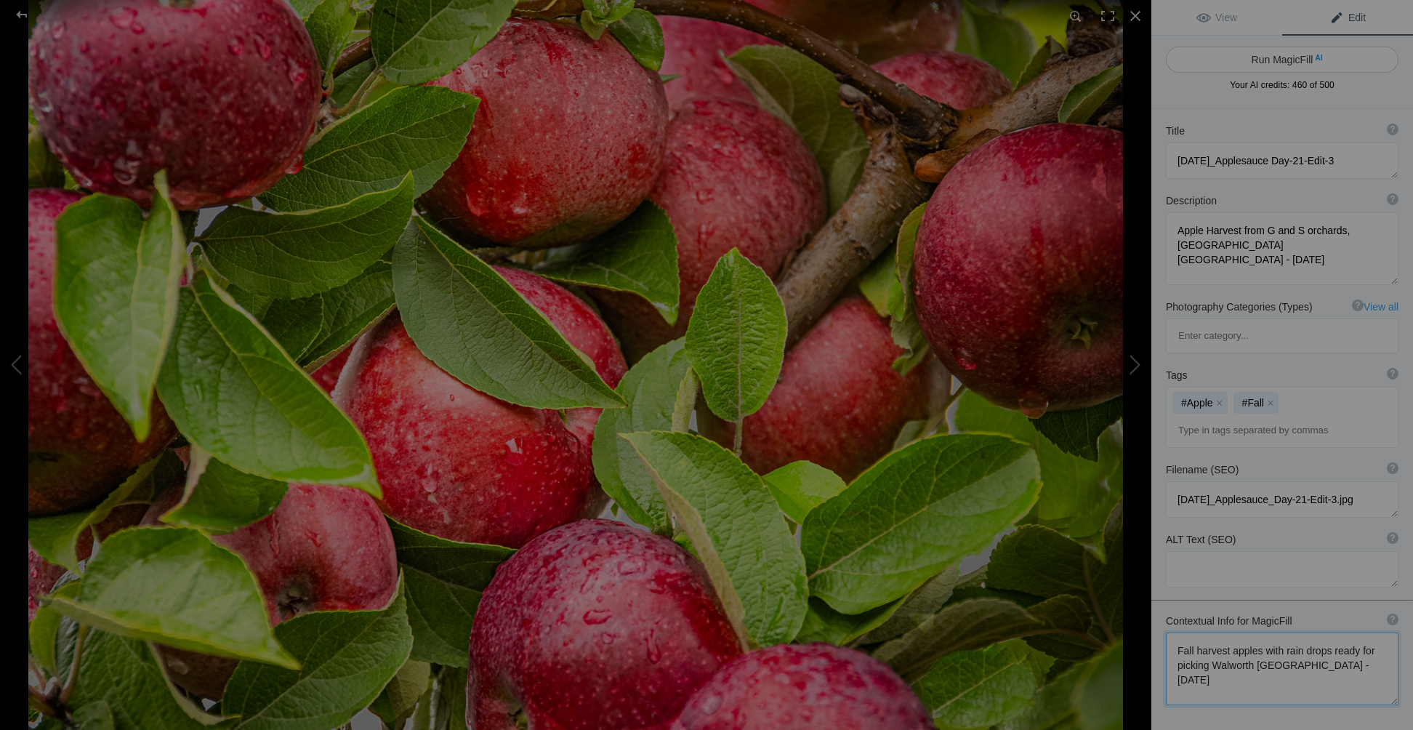
type textarea "Fall harvest apples with rain drops ready for picking Walworth NY - October 2019"
click at [1254, 61] on button "Run MagicFill AI" at bounding box center [1282, 60] width 233 height 26
type textarea "Fresh Fall Harvest Apples with Raindrops in Walworth, NY"
type textarea "Experience the beauty of a fall harvest in Walworth, NY, where vibrant red appl…"
type textarea "fresh-fall-harvest-apples-walworth-ny.jpg"
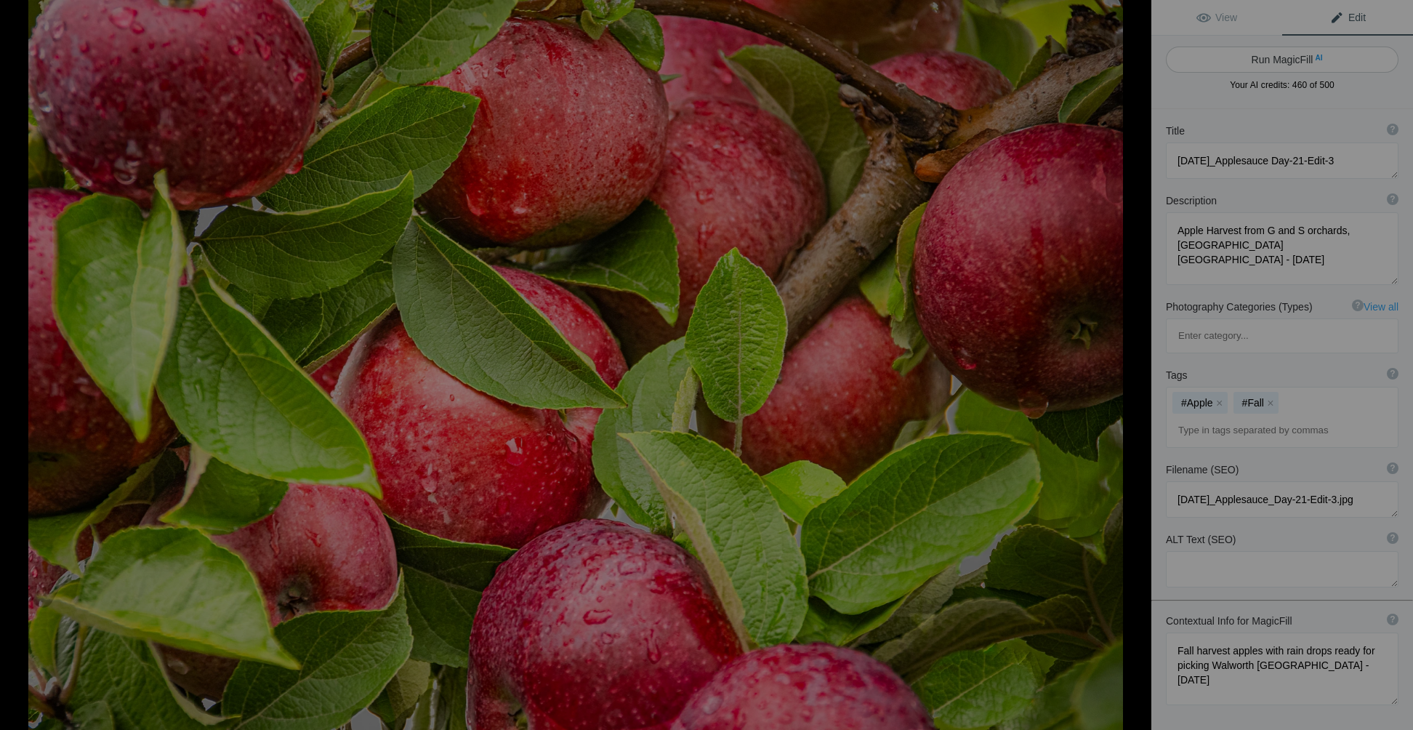
type textarea "Close-up of fresh red apples with raindrops on leaves, ready for picking in Wal…"
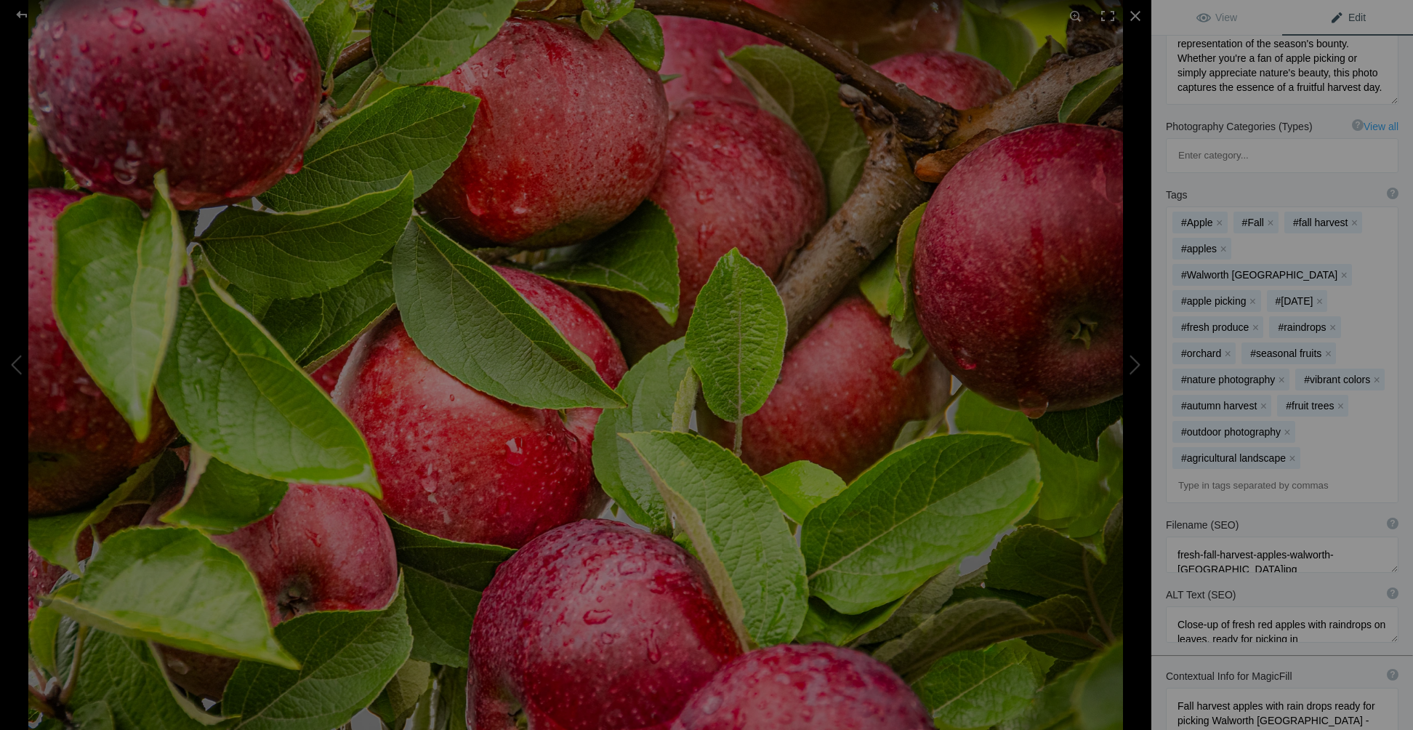
scroll to position [304, 0]
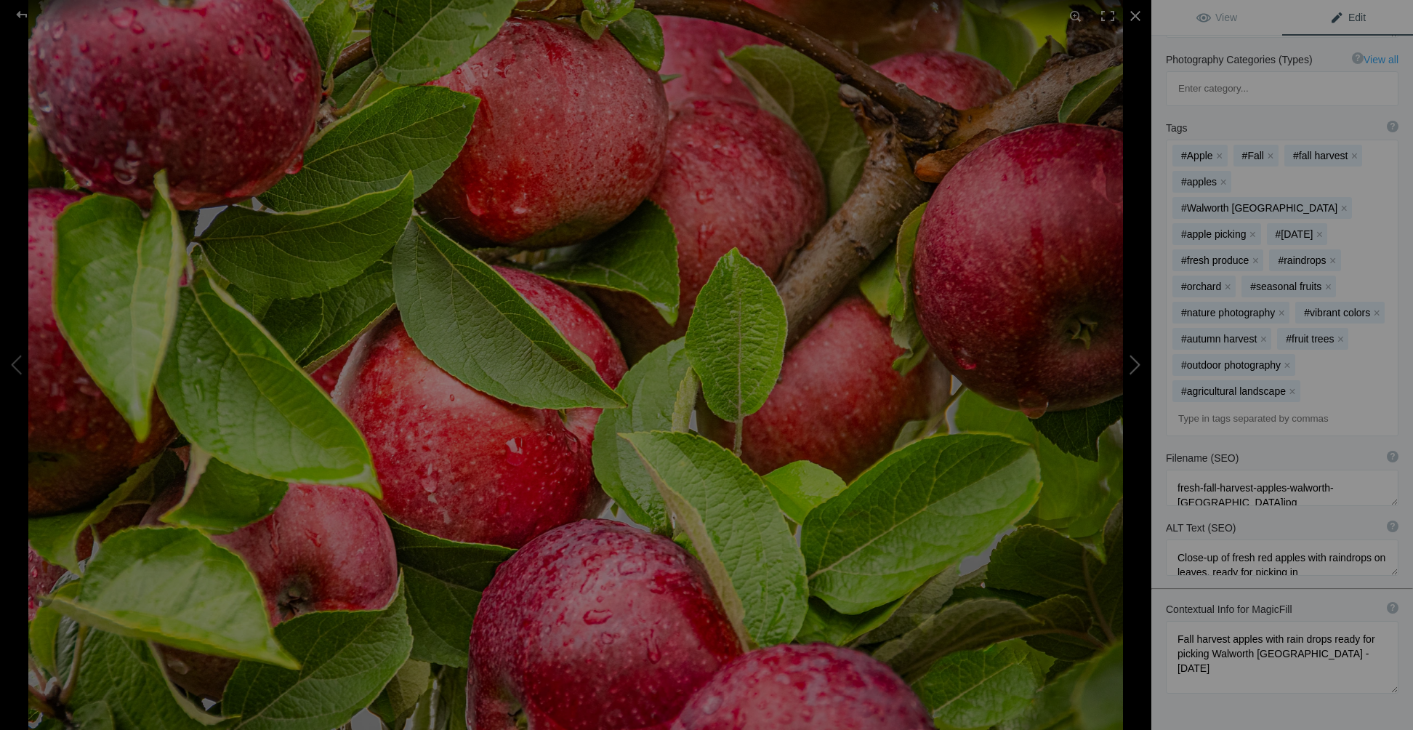
click at [1133, 366] on button at bounding box center [1096, 364] width 109 height 262
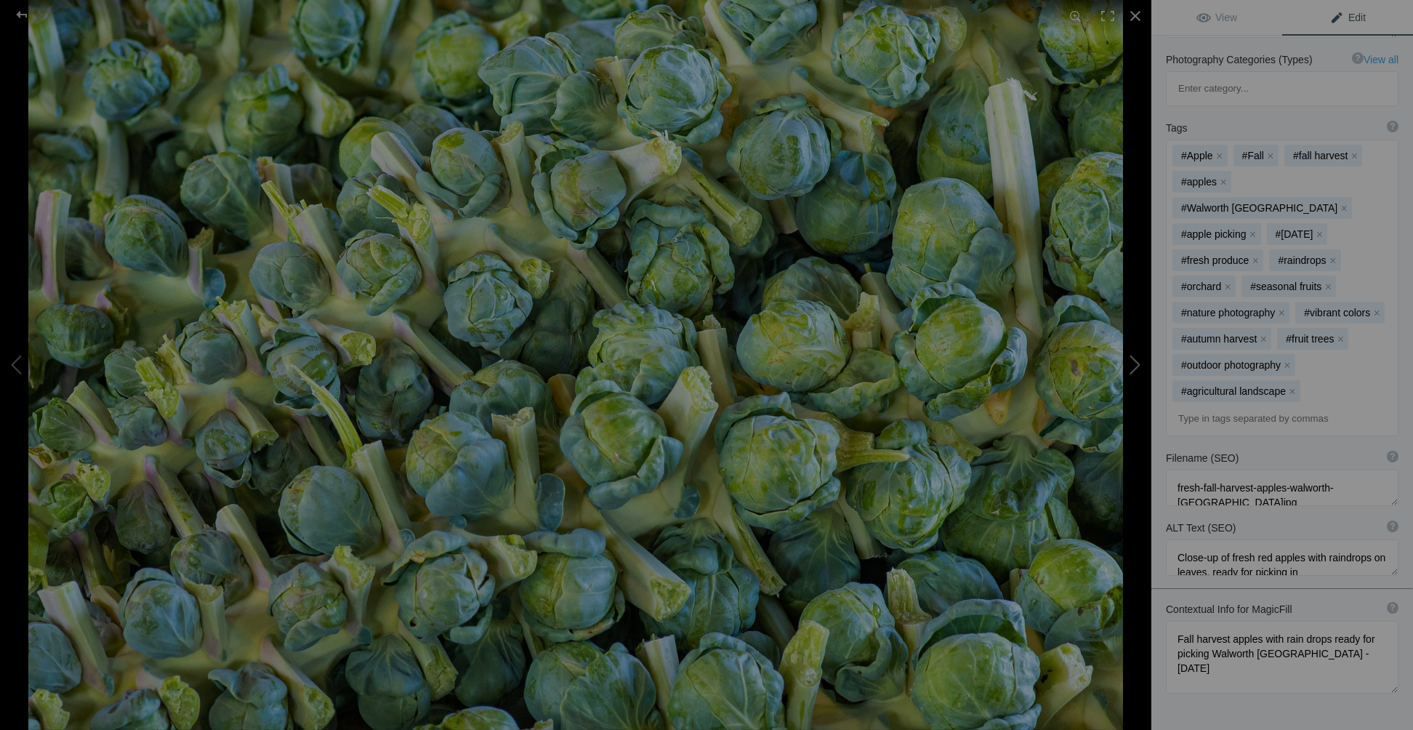
type textarea "Fall Harvest of Brussels Sprouts"
type textarea "Fall Harvest at the Rochester NY Public Market - October 2020"
type textarea "Fall_Harvest_of_Brussels_Sprouts.jpg"
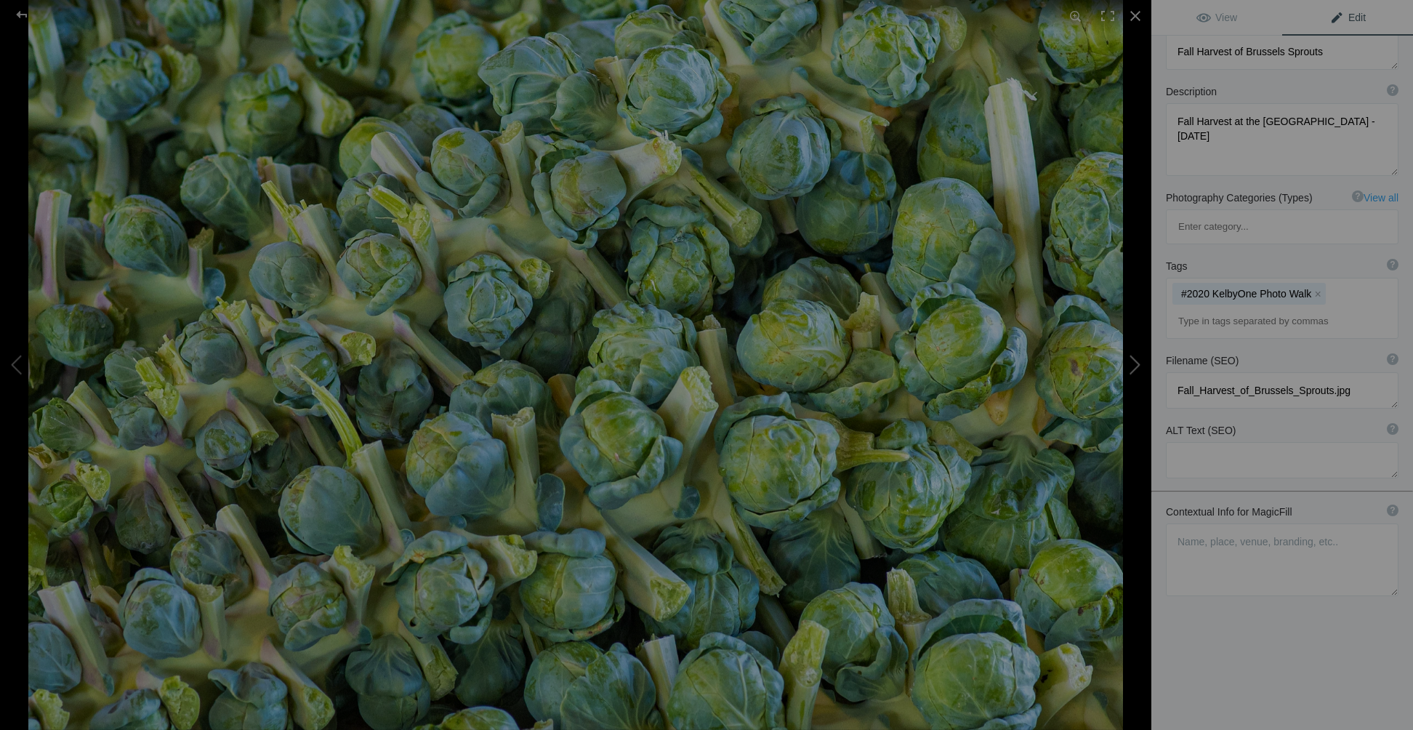
scroll to position [108, 0]
drag, startPoint x: 1176, startPoint y: 324, endPoint x: 1400, endPoint y: 322, distance: 224.6
click at [1400, 347] on div "Filename (SEO) ? Choose a clear, descriptive filename that accurately represent…" at bounding box center [1283, 382] width 262 height 70
click at [1179, 524] on textarea at bounding box center [1282, 560] width 233 height 73
paste textarea "Fall_Harvest_of_Brussels_Sprouts.jpg"
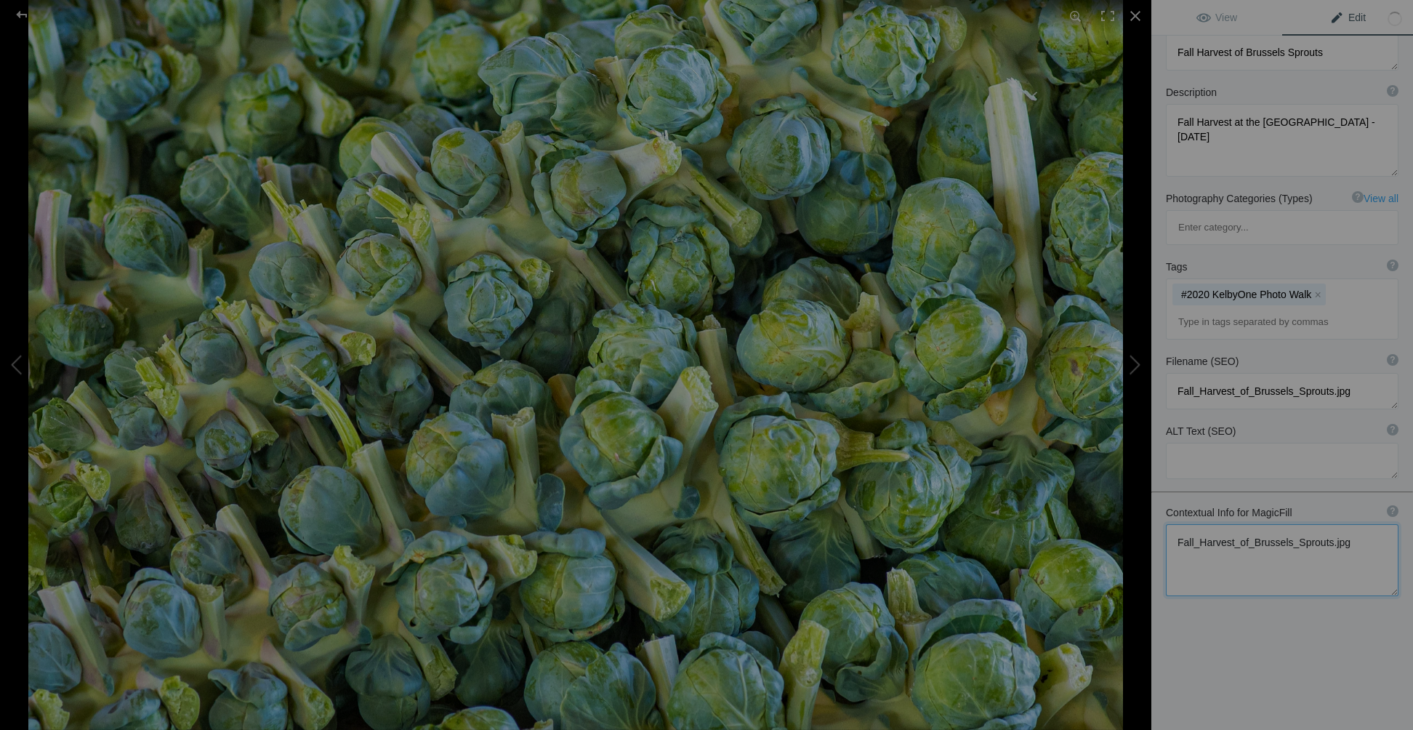
click at [1198, 524] on textarea at bounding box center [1282, 560] width 233 height 72
click at [1232, 524] on textarea at bounding box center [1282, 559] width 233 height 71
click at [1247, 524] on textarea at bounding box center [1282, 558] width 233 height 69
click at [1245, 524] on textarea at bounding box center [1282, 558] width 233 height 69
click at [1284, 524] on textarea at bounding box center [1282, 558] width 233 height 68
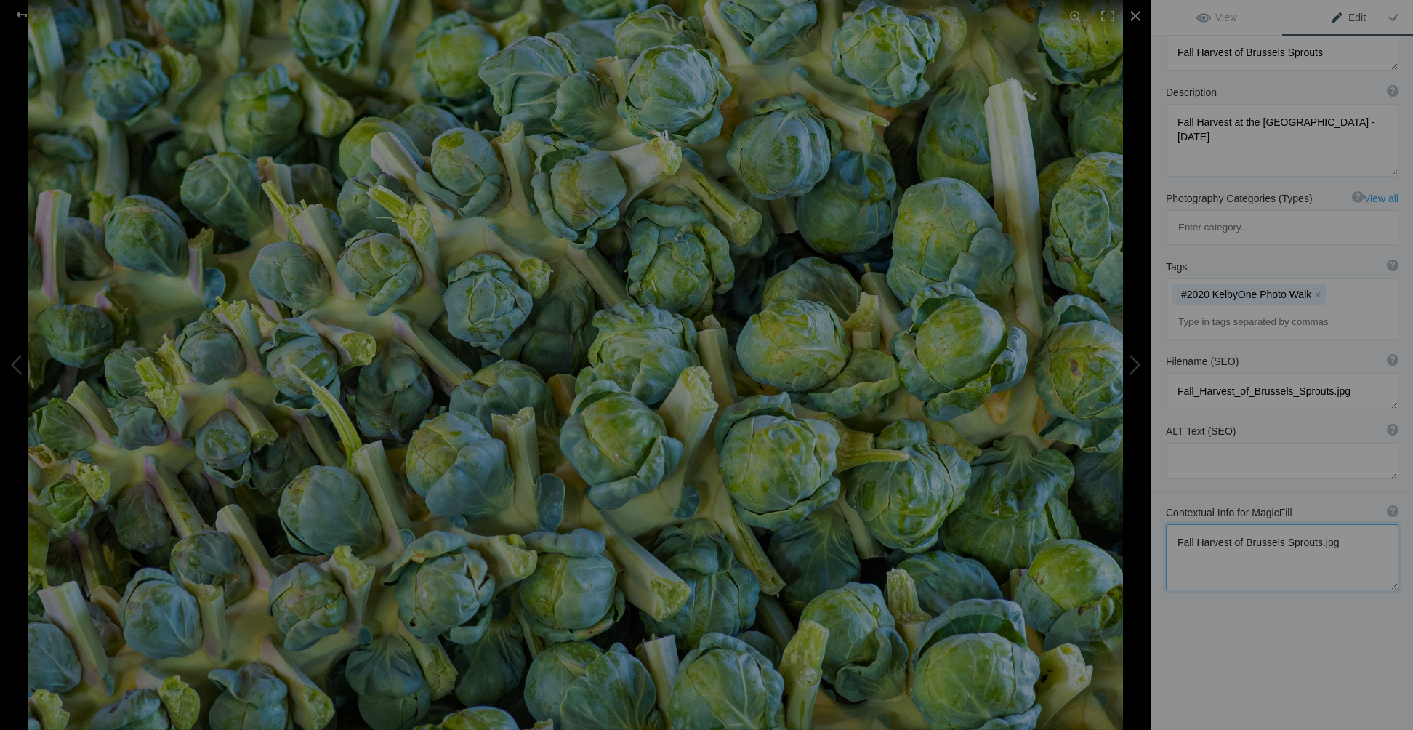
click at [1331, 524] on textarea at bounding box center [1282, 557] width 233 height 66
drag, startPoint x: 1232, startPoint y: 120, endPoint x: 1285, endPoint y: 137, distance: 55.9
click at [1285, 137] on textarea at bounding box center [1282, 140] width 233 height 73
click at [1301, 524] on textarea at bounding box center [1282, 548] width 233 height 49
paste textarea "at the Rochester NY Public Market - October 2020"
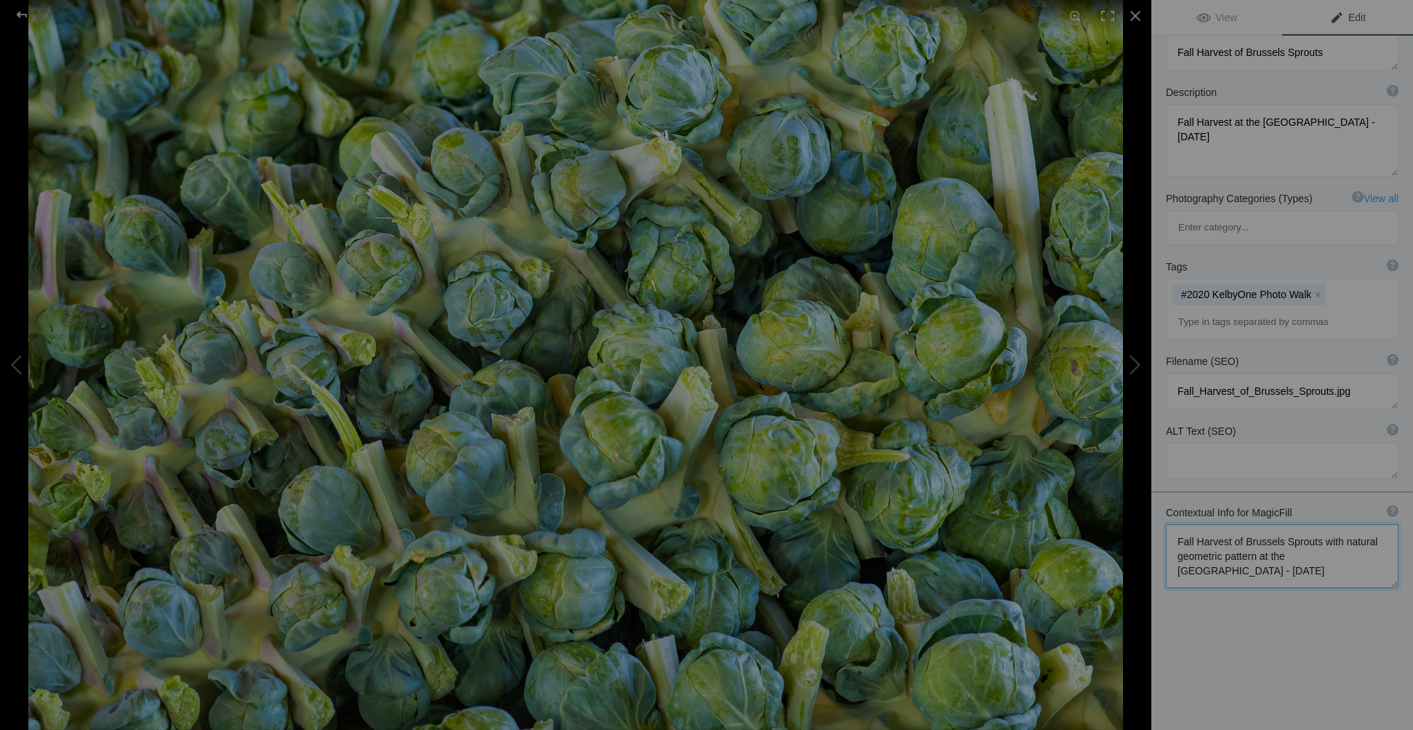
scroll to position [0, 0]
click at [1342, 524] on textarea at bounding box center [1282, 556] width 233 height 64
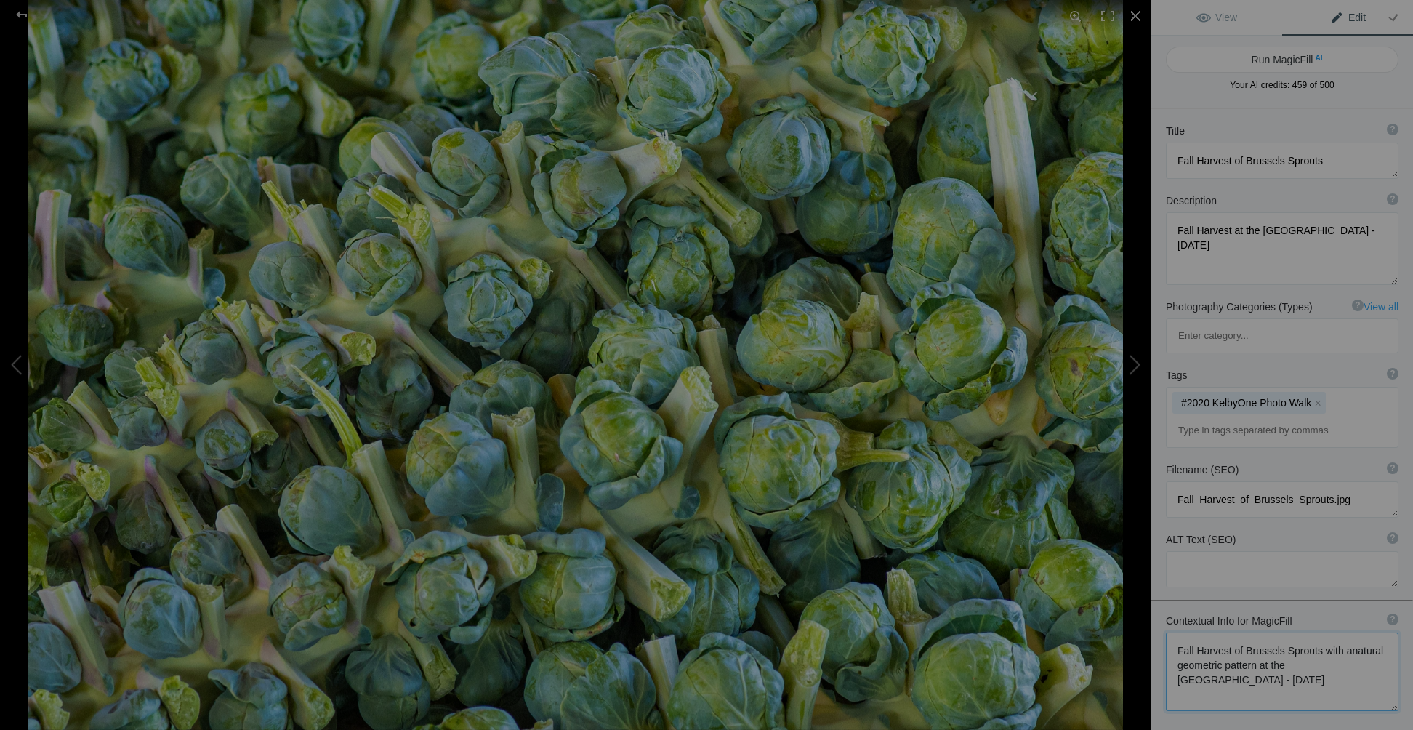
type textarea "Fall Harvest of Brussels Sprouts with anatural geometric pattern at the Rochest…"
click at [1287, 60] on button "Run MagicFill AI" at bounding box center [1282, 60] width 233 height 26
type textarea "Vibrant Fall Harvest of Brussels Sprouts at Rochester NY Public Market"
type textarea "Experience the rich colors and textures of Brussels sprouts during the fall har…"
type textarea "fall-harvest-brussels-sprouts-rochester-ny.jpg"
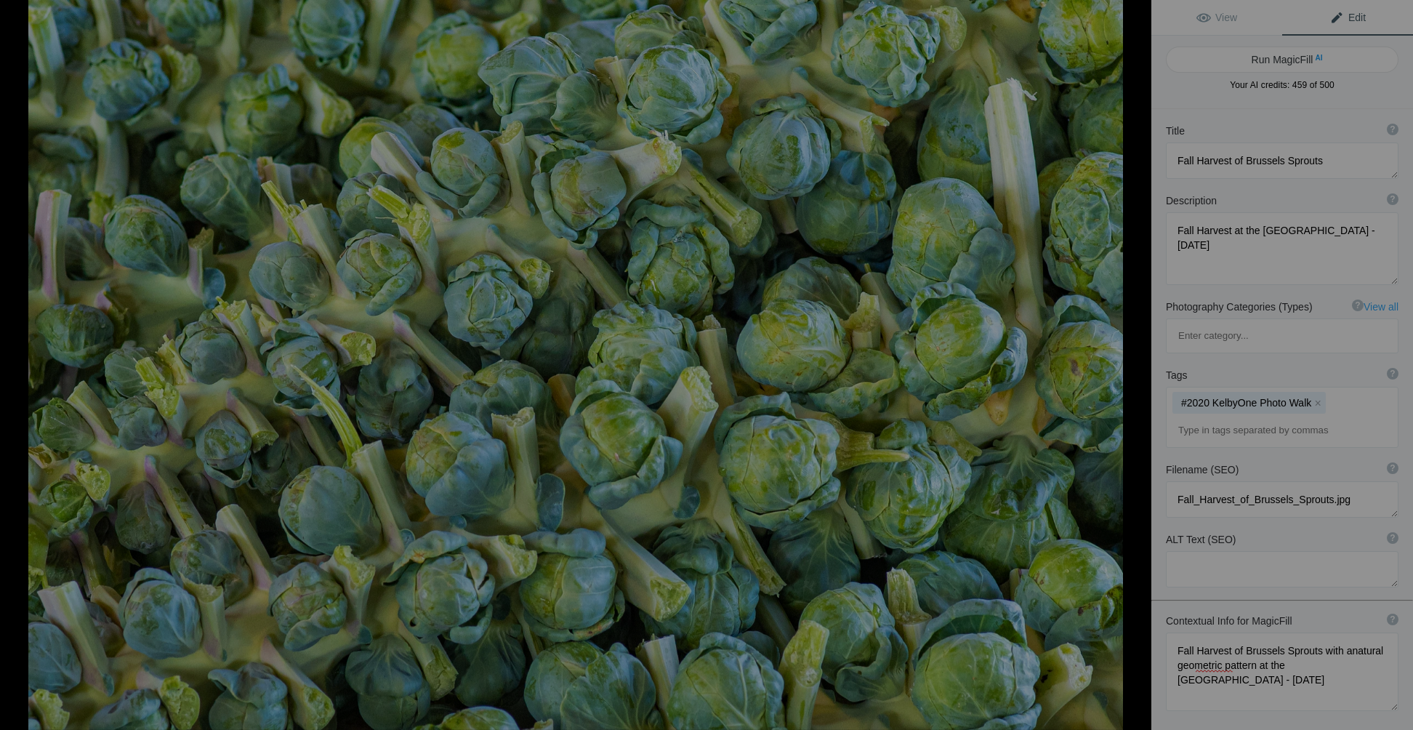
type textarea "Close-up of fresh Brussels sprouts arranged in a geometric pattern at the Roche…"
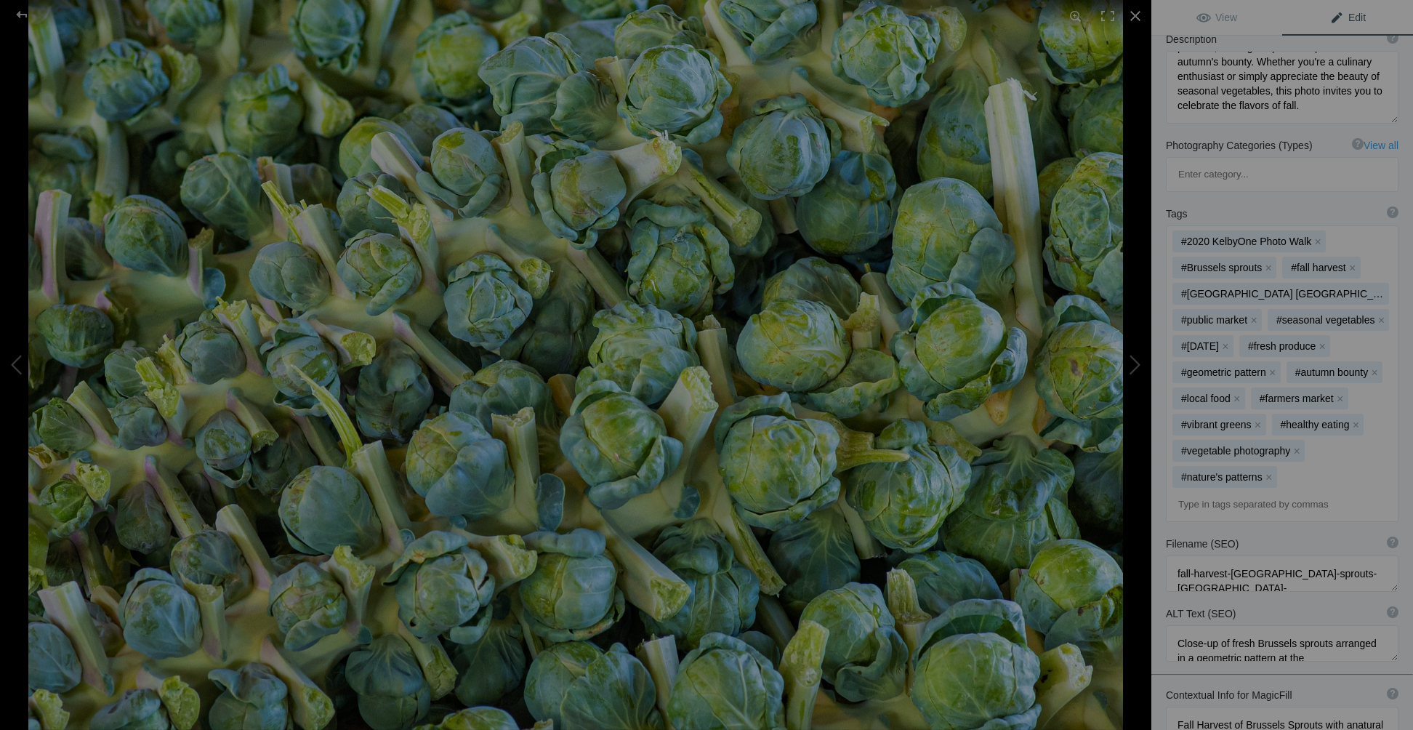
scroll to position [336, 0]
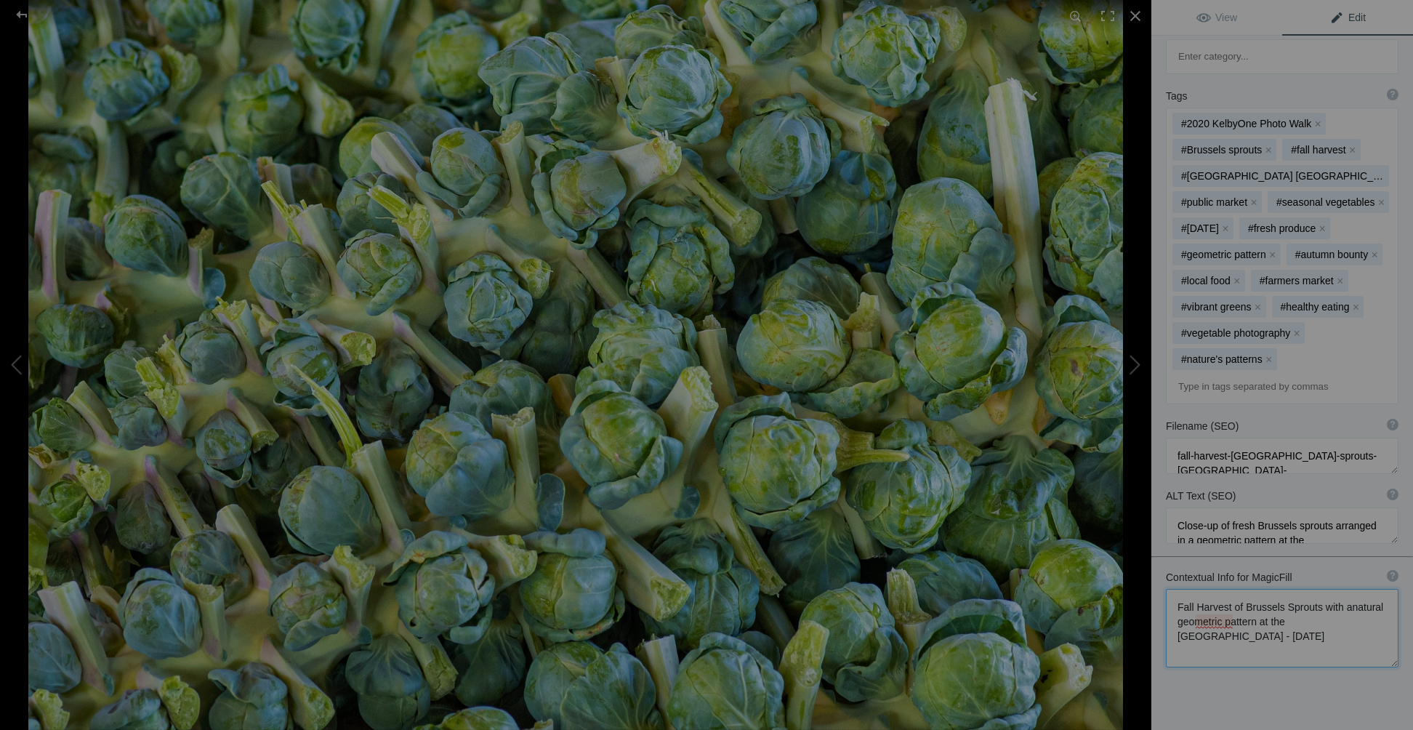
click at [1190, 589] on textarea at bounding box center [1282, 628] width 233 height 79
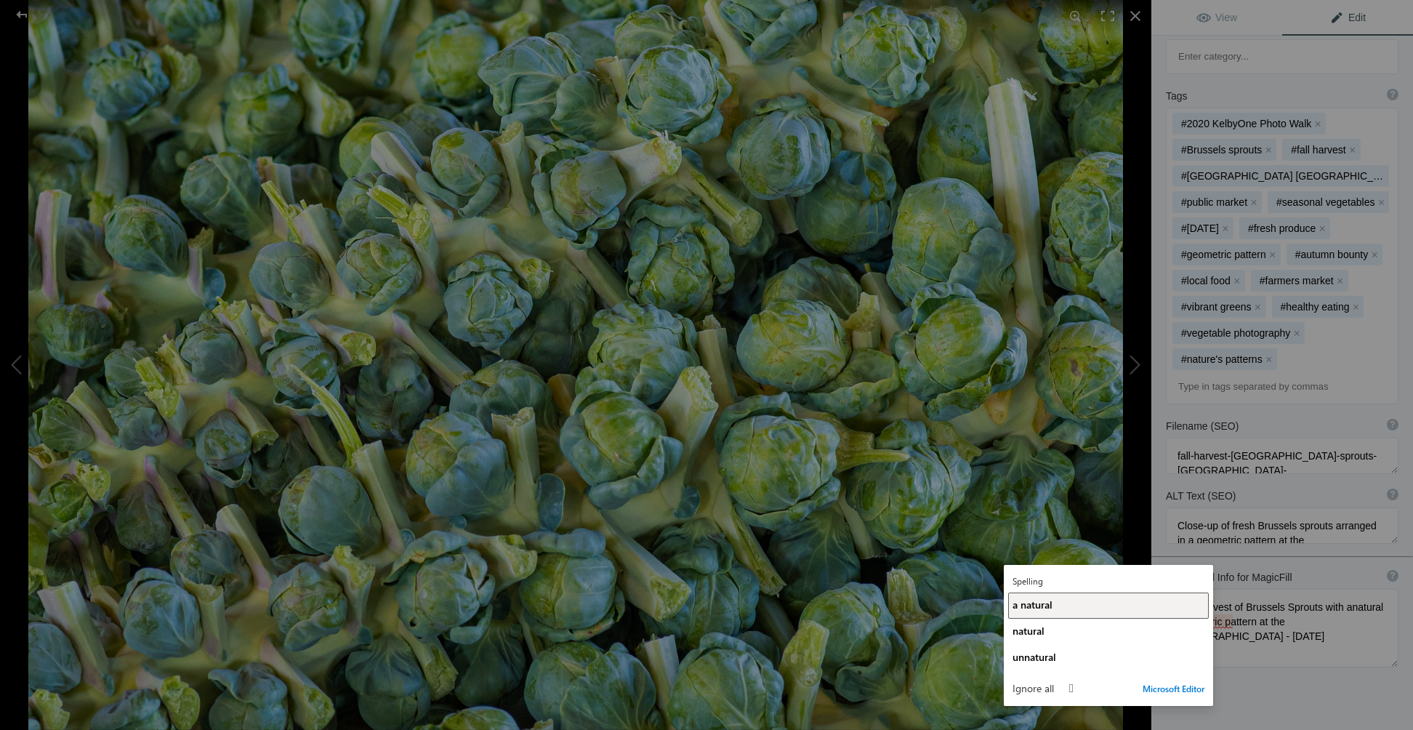
click at [1029, 600] on span "a natural" at bounding box center [1033, 605] width 40 height 14
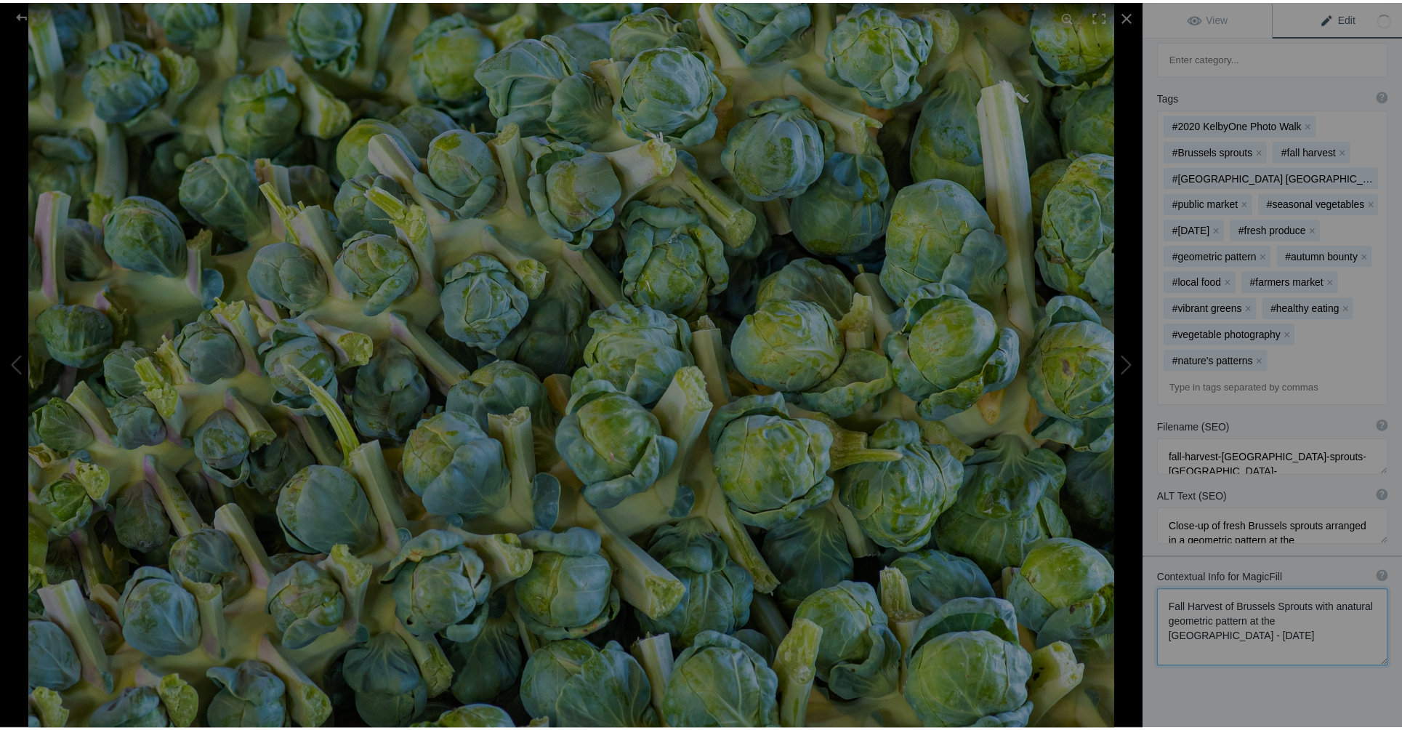
scroll to position [0, 0]
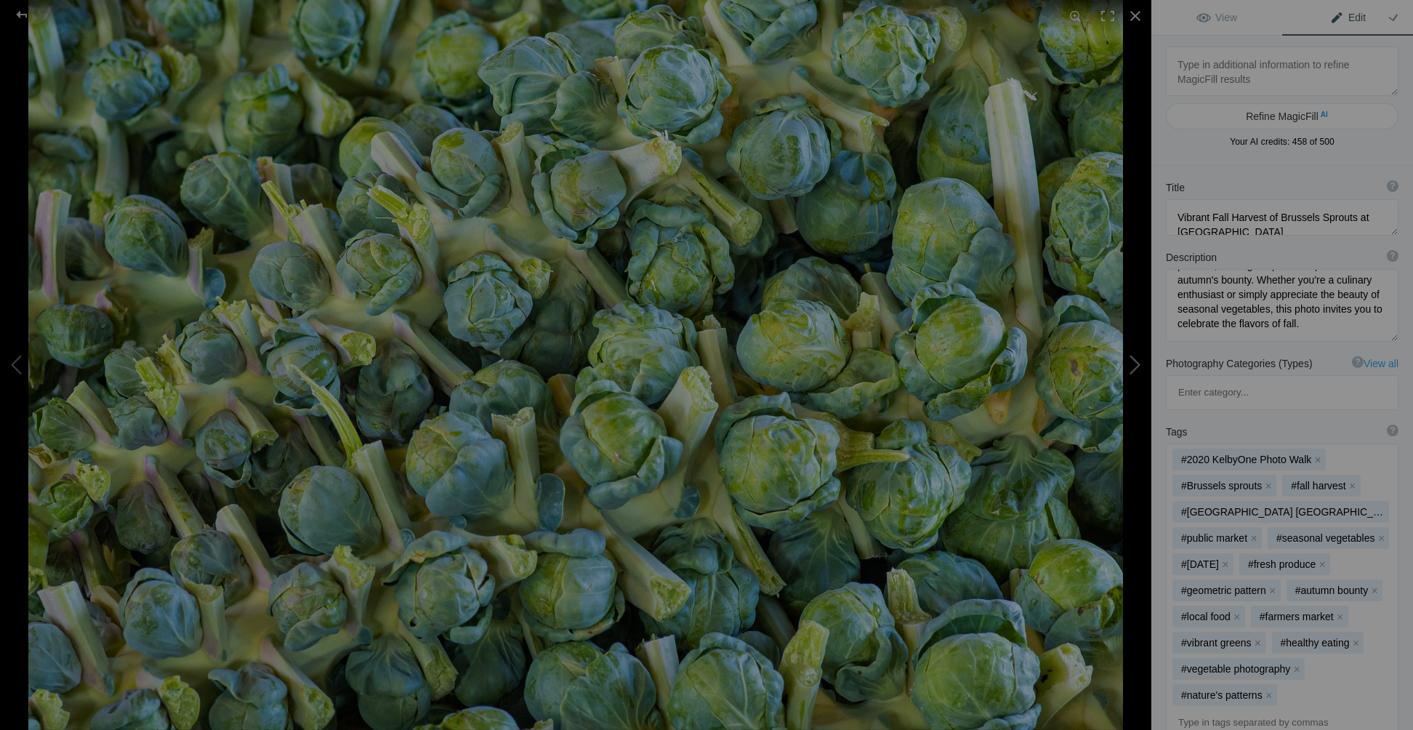
click at [1129, 361] on button at bounding box center [1096, 364] width 109 height 262
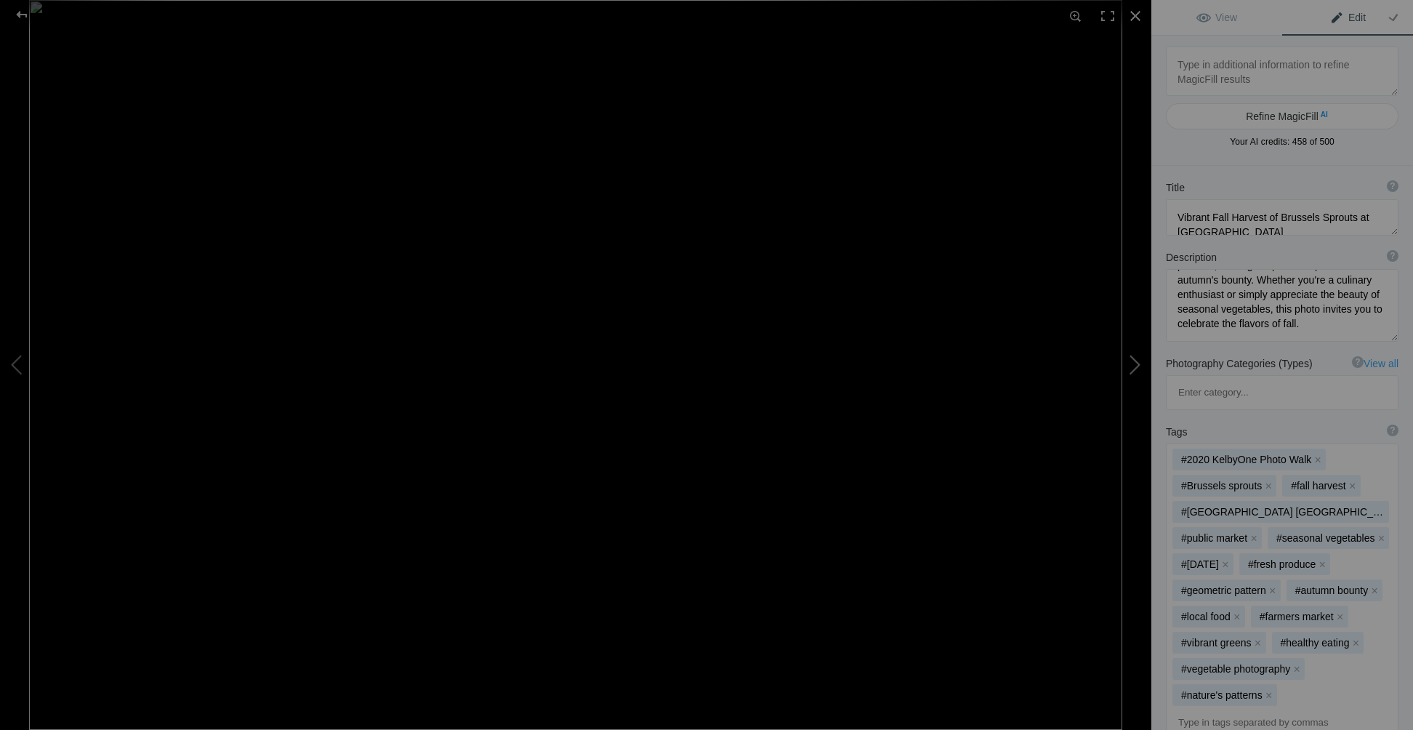
type textarea "Stunning Glass Art Installations at Tacoma Museum of Glass"
type textarea "Discover the captivating beauty of glass art at the Tacoma Museum of Glass in T…"
type textarea "Tacoma_Museum_of_Glass.jpg"
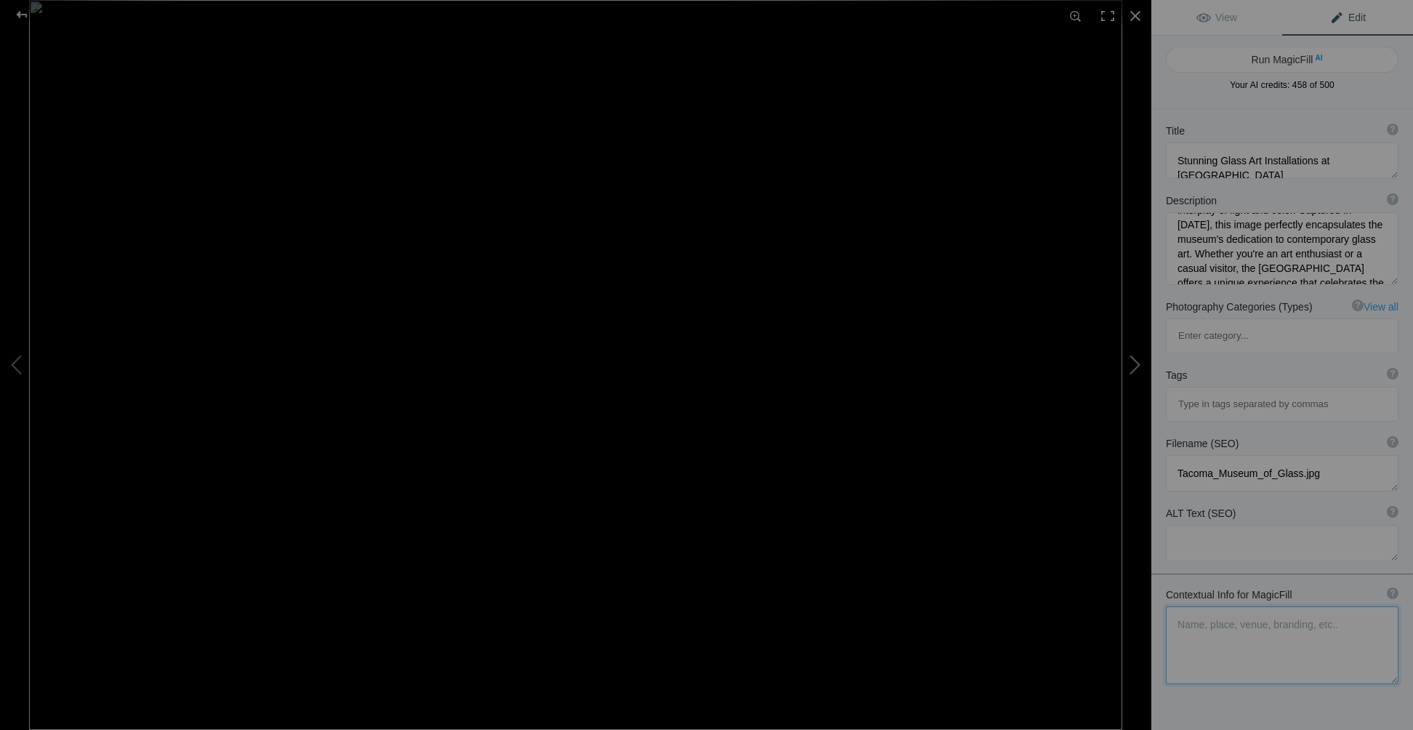
click at [1129, 361] on button at bounding box center [1096, 364] width 109 height 262
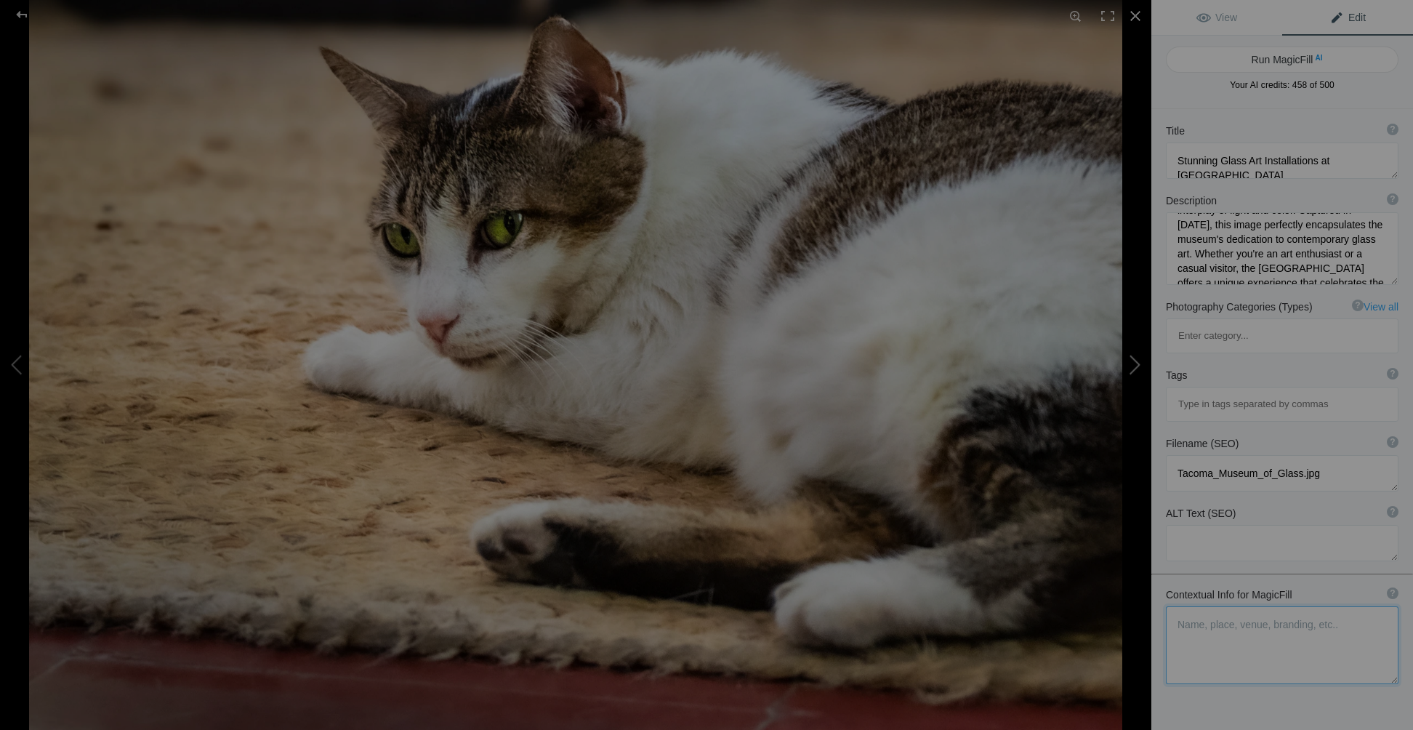
type textarea "Five-Toed Cat Guarding Hemingway's Key West House Study"
type textarea "This captivating image features a five-toed cat lounging comfortably in Ernest …"
type textarea "five-toed-cat-hemingways-key-west-house.jpg"
type textarea "A five-toed cat resting on a rug in Ernest Hemingway's Key West house, guarding…"
type textarea "Hemingway's Key West House 5 Toed Cat. Cat is guarding Ernest Hemingway's study."
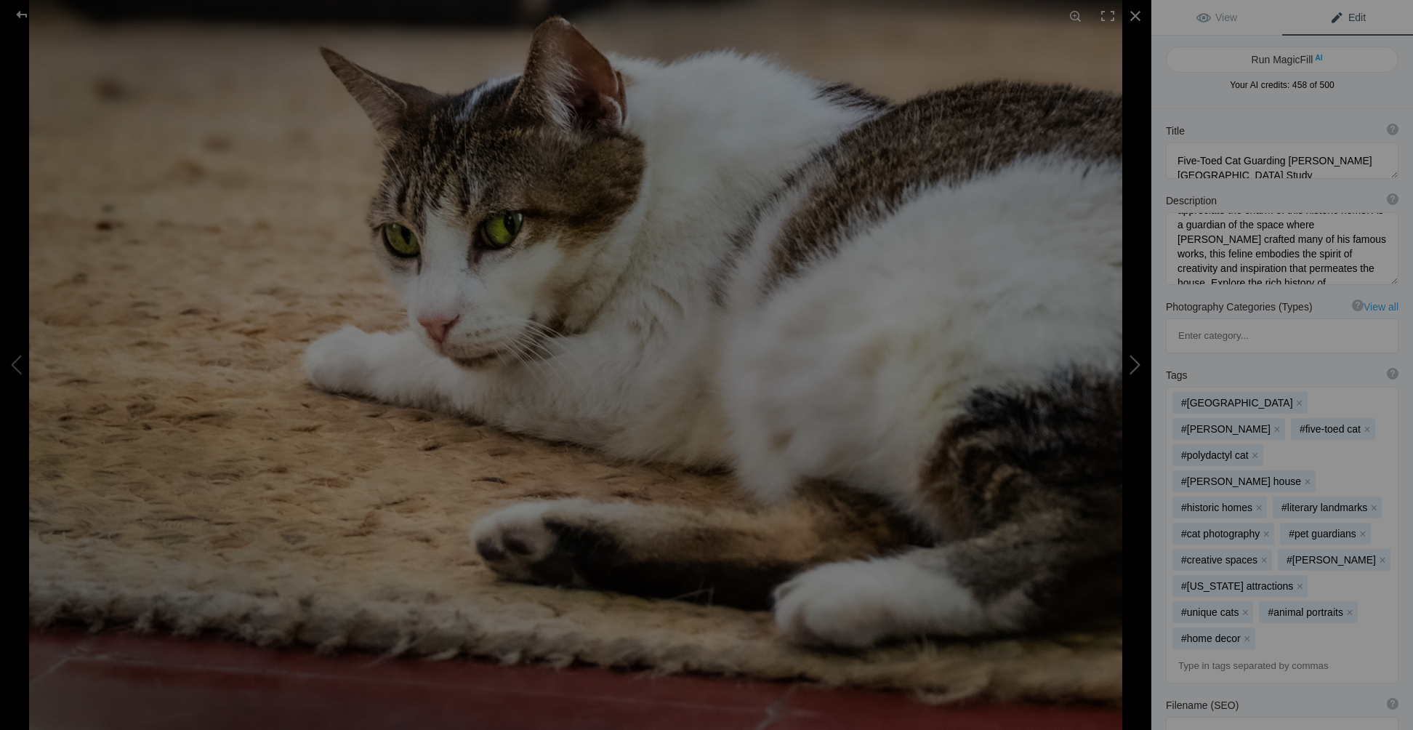
click at [1129, 361] on button at bounding box center [1096, 364] width 109 height 262
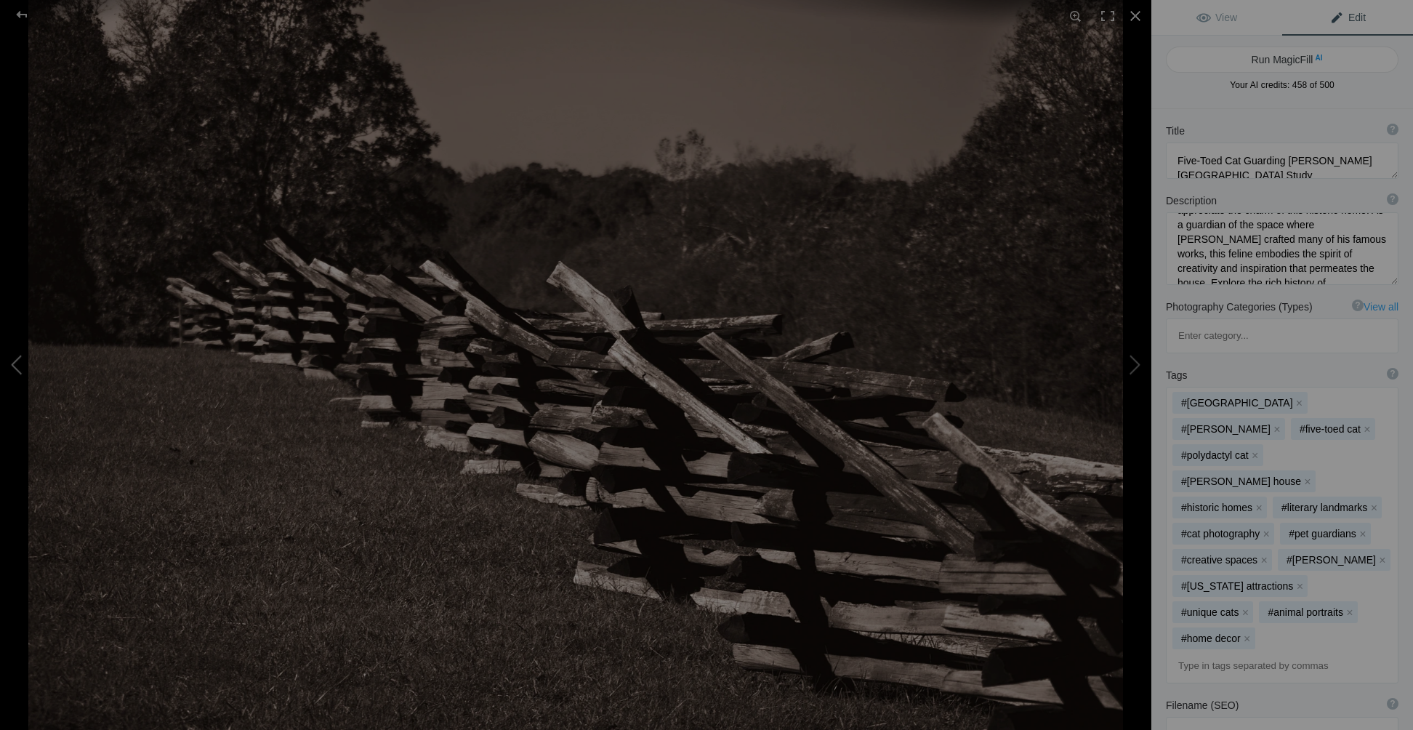
type textarea "Last Picket Line of the Civil War at Appomattox Court House"
type textarea "This sepia-toned photograph captures the last picket line of the Civil War, loc…"
type textarea "last-picket-line-civil-war-appomattox.jpg"
type textarea "Sepia-toned photograph of the last picket line of the Civil War at Appomattox C…"
type textarea "Last Picket Line of the Civil War, Appomattox Court House Battlefield. Photo ed…"
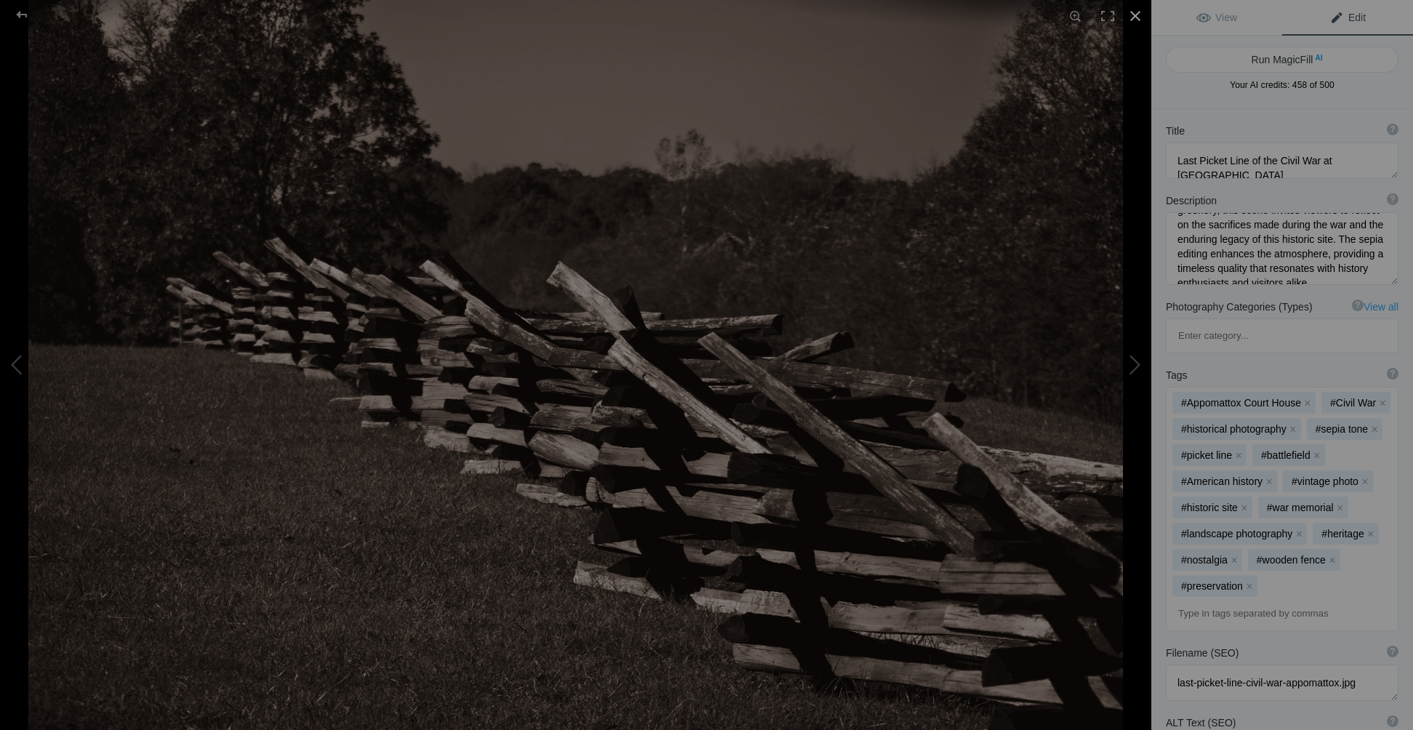
click at [1136, 17] on div at bounding box center [1136, 16] width 32 height 32
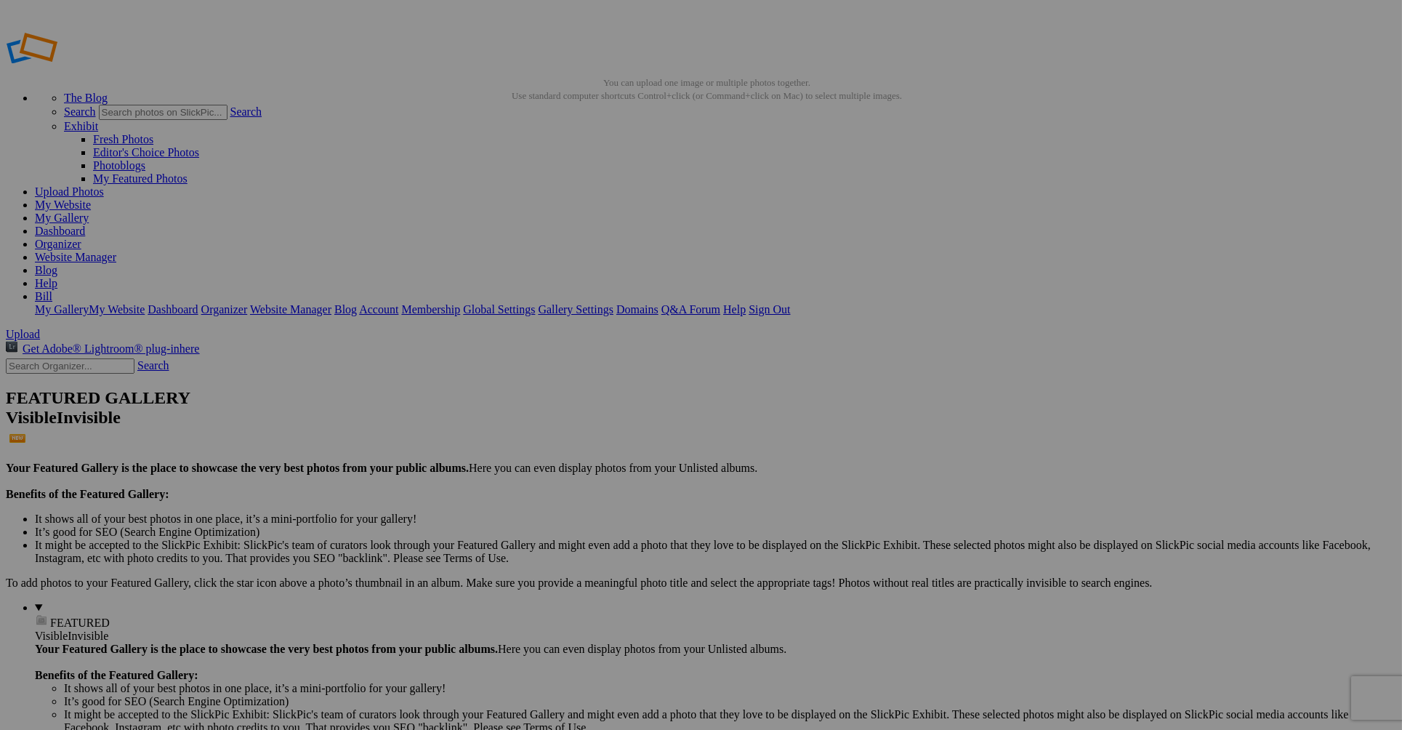
type input "<a href='https://www.slickpic.com/share/O4T4IMIjTjYhkj/albums/Travel/photo?view…"
type input "https://cdn-share.slickpic.com/u/BillCiminelli/Travel/org/Stunning+Glass+Art+In…"
type input "[URL=https://www.slickpic.com/share/O4T4IMIjTjYhkj/albums/Travel/photo?view=228…"
type input "<a href='https://www.slickpic.com/share/O4T4IMIjTjYhkj/albums/Travel/photo?view…"
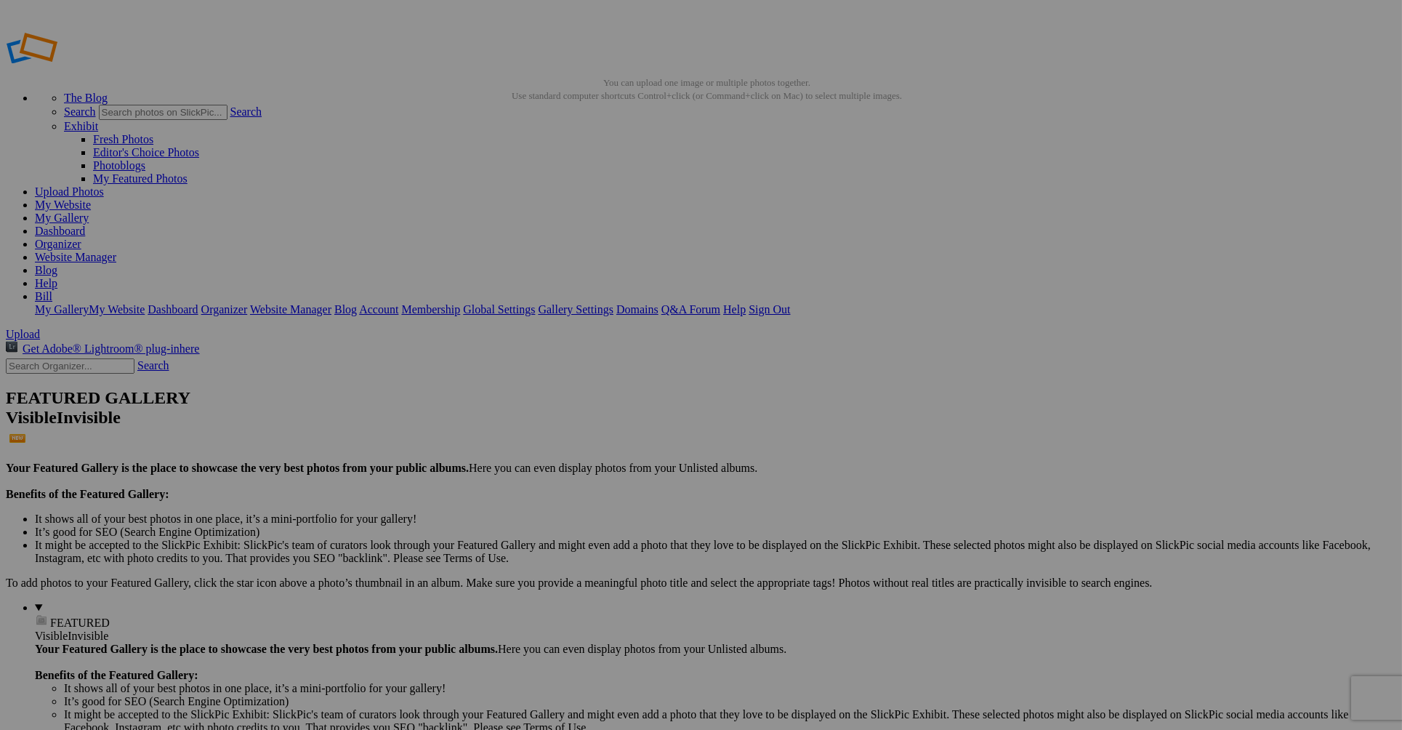
type input "https://cdn-share.slickpic.com/u/BillCiminelli/Travel/org/Five-Toed+Cat+Guardin…"
type input "[URL=https://www.slickpic.com/share/O4T4IMIjTjYhkj/albums/Travel/photo?view=227…"
type input "<a href='https://www.slickpic.com/share/O4T4IMIjTjYhkj/albums/Travel/photo?view…"
type input "https://cdn-share.slickpic.com/u/BillCiminelli/Travel/org/Last+Picket+Line+of+t…"
type input "[URL=https://www.slickpic.com/share/O4T4IMIjTjYhkj/albums/Travel/photo?view=227…"
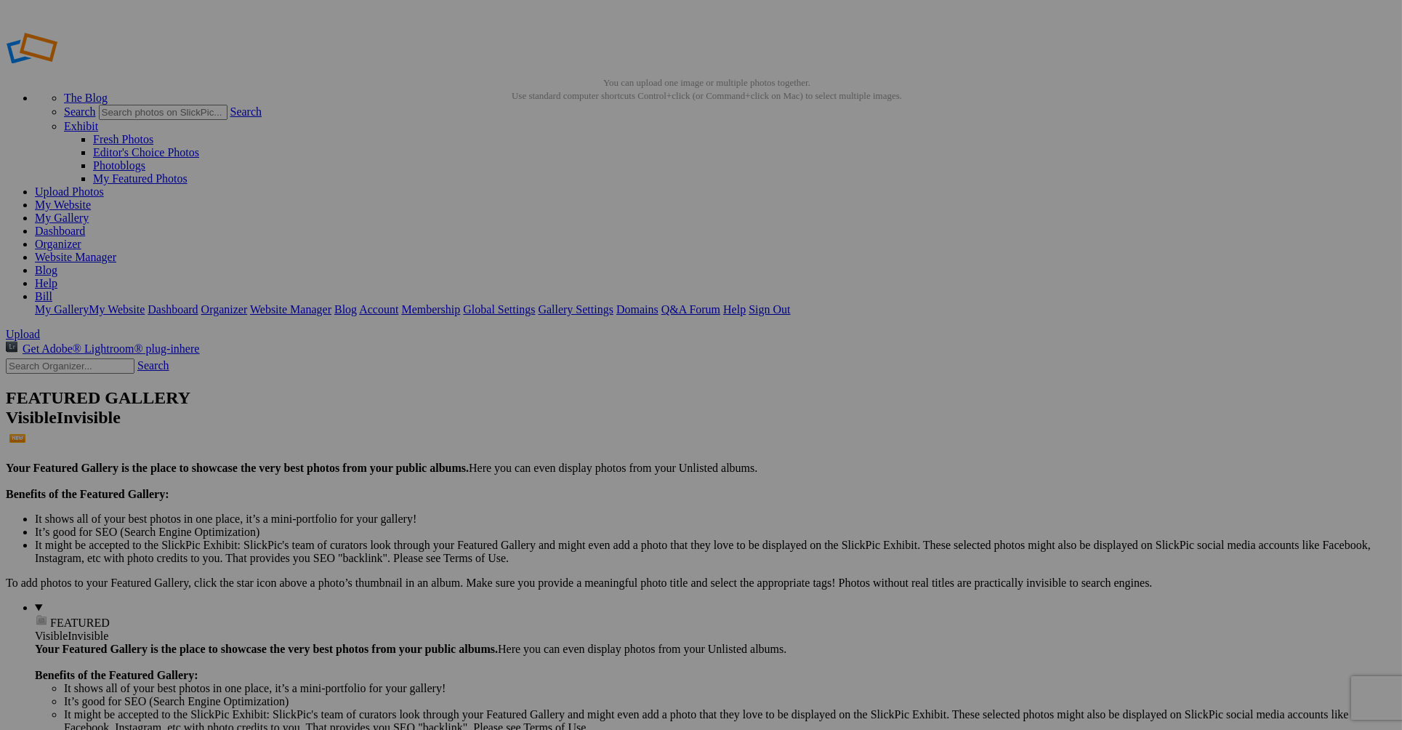
type input "<a href='https://www.slickpic.com/share/O4T4IMIjTjYhkj/albums/Travel/photo?view…"
type input "https://cdn-share.slickpic.com/u/BillCiminelli/Travel/org/Vibrant+Fall+Harvest+…"
type input "[URL=https://www.slickpic.com/share/O4T4IMIjTjYhkj/albums/Travel/photo?view=227…"
type input "<a href='https://www.slickpic.com/share/O4T4IMIjTjYhkj/albums/Travel/photo?view…"
type input "https://cdn-share.slickpic.com/u/BillCiminelli/Travel/org/Unique+Rocks+at+Earth…"
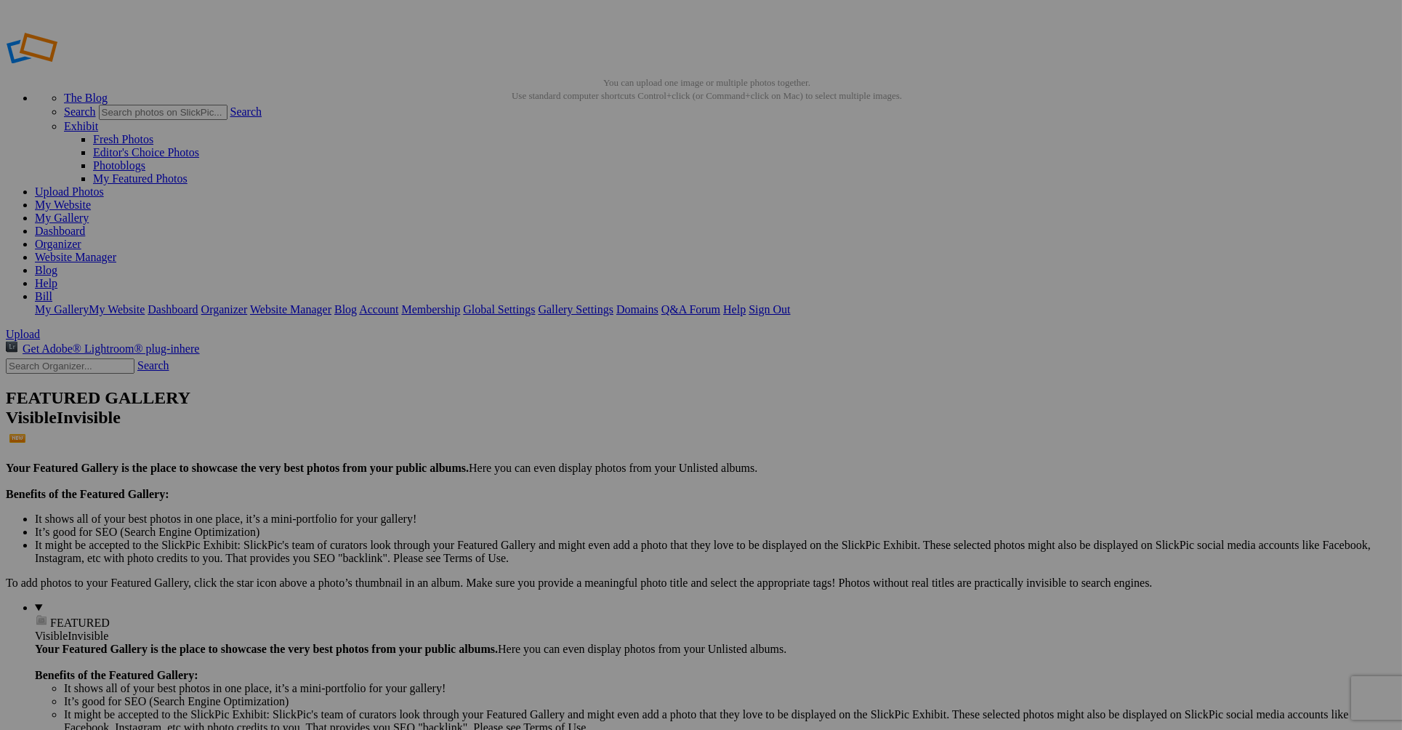
type input "[URL=https://www.slickpic.com/share/O4T4IMIjTjYhkj/albums/Travel/photo?view=227…"
type input "<a href='https://www.slickpic.com/share/O4T4IMIjTjYhkj/albums/Travel/photo?view…"
type input "https://cdn-share.slickpic.com/u/BillCiminelli/Travel/org/Vibrant+Fall+Harvest+…"
type input "[URL=https://www.slickpic.com/share/O4T4IMIjTjYhkj/albums/Travel/photo?view=227…"
type input "<a href='https://www.slickpic.com/share/O4T4IMIjTjYhkj/albums/Travel/photo?view…"
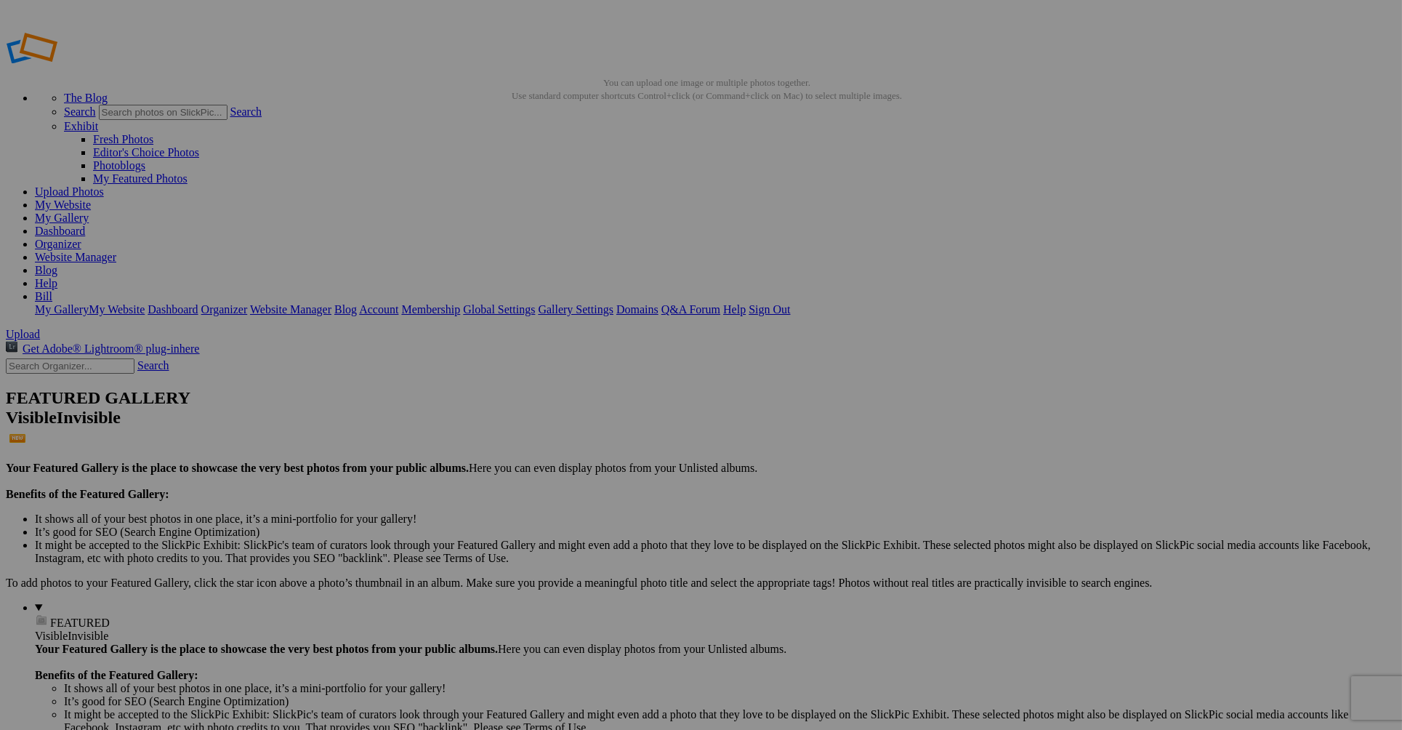
type input "https://cdn-share.slickpic.com/u/BillCiminelli/Travel/org/Stunning+Reflection+o…"
type input "[URL=https://www.slickpic.com/share/O4T4IMIjTjYhkj/albums/Travel/photo?view=227…"
type input "<a href='https://www.slickpic.com/share/O4T4IMIjTjYhkj/albums/Travel/photo?view…"
type input "https://cdn-share.slickpic.com/u/BillCiminelli/Travel/org/Fresh+Fall+Harvest+Ap…"
type input "[URL=https://www.slickpic.com/share/O4T4IMIjTjYhkj/albums/Travel/photo?view=227…"
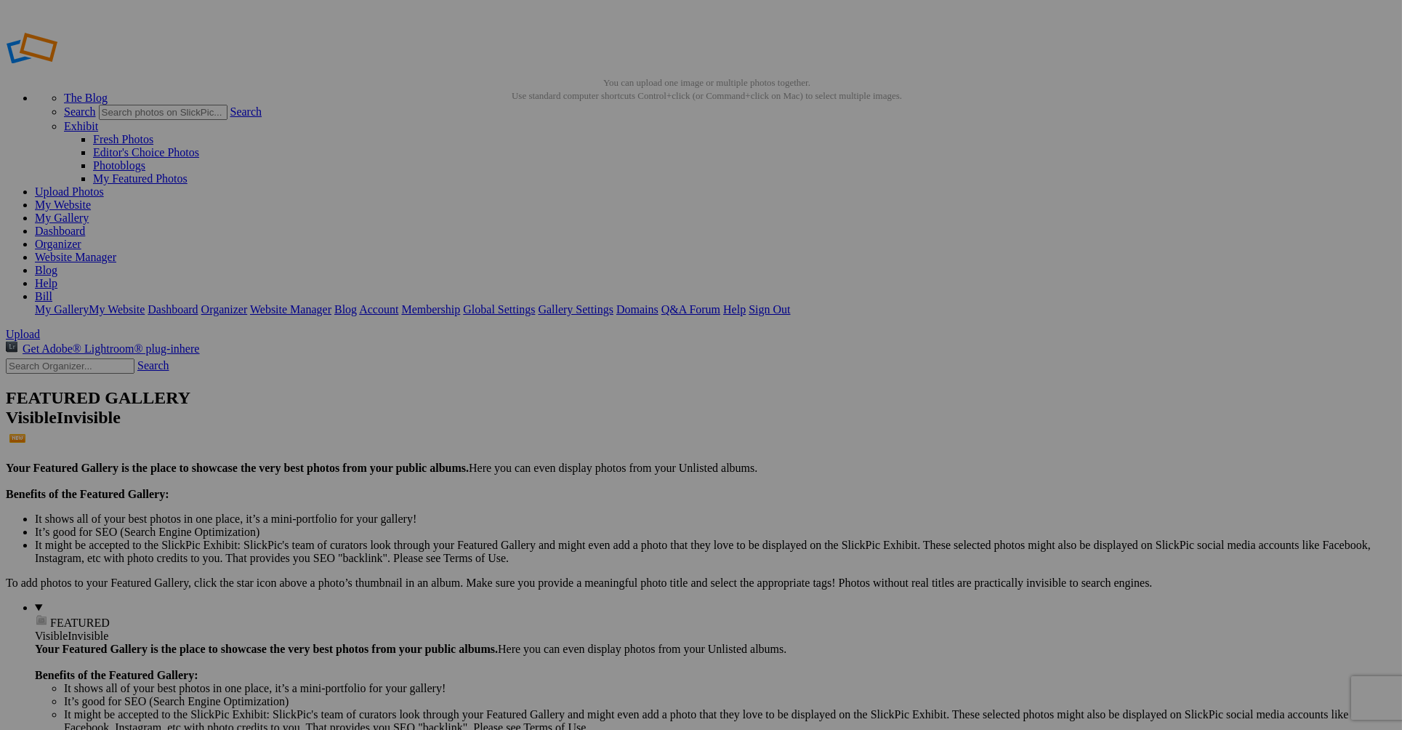
type input "<a href='https://www.slickpic.com/share/O4T4IMIjTjYhkj/albums/Travel/photo?view…"
type input "https://cdn-share.slickpic.com/u/BillCiminelli/Travel/org/Vibrant+Fall+Harvest+…"
type input "[URL=https://www.slickpic.com/share/O4T4IMIjTjYhkj/albums/Travel/photo?view=227…"
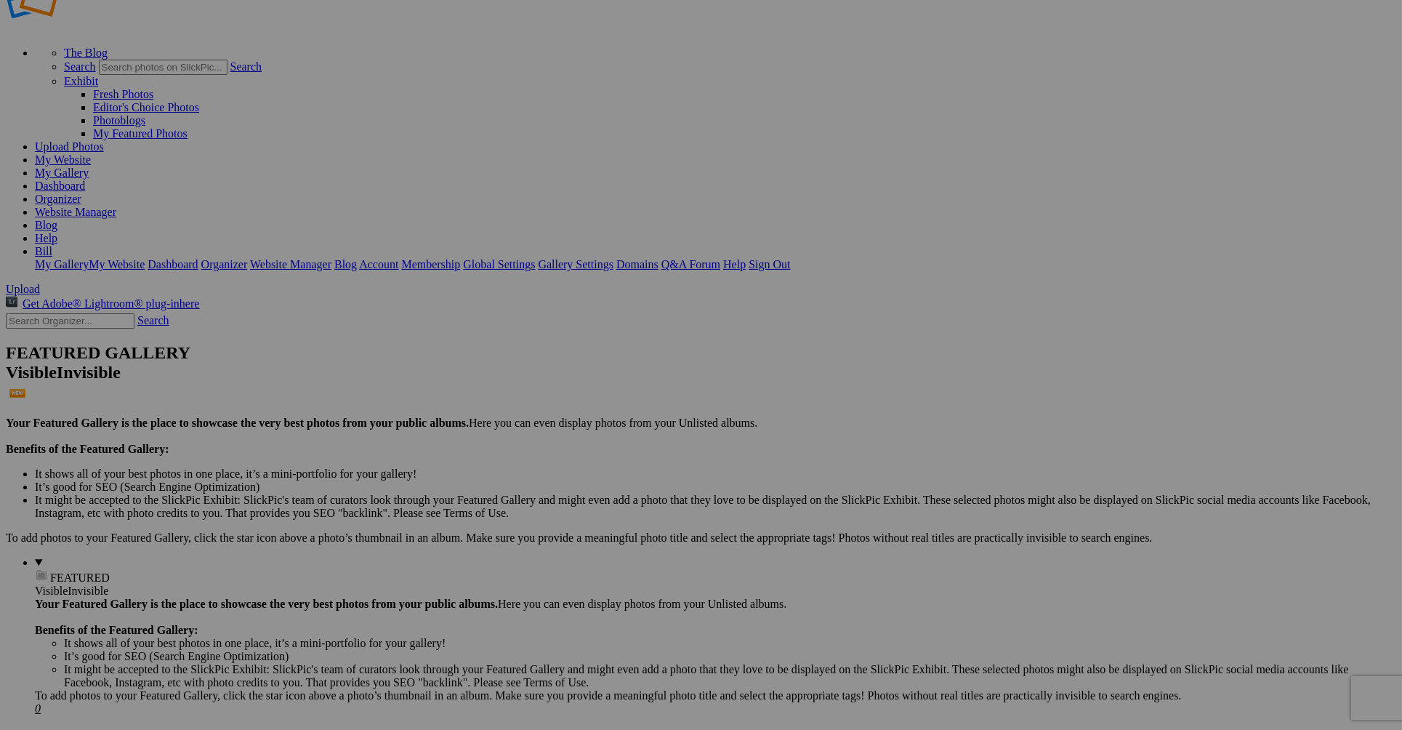
scroll to position [73, 0]
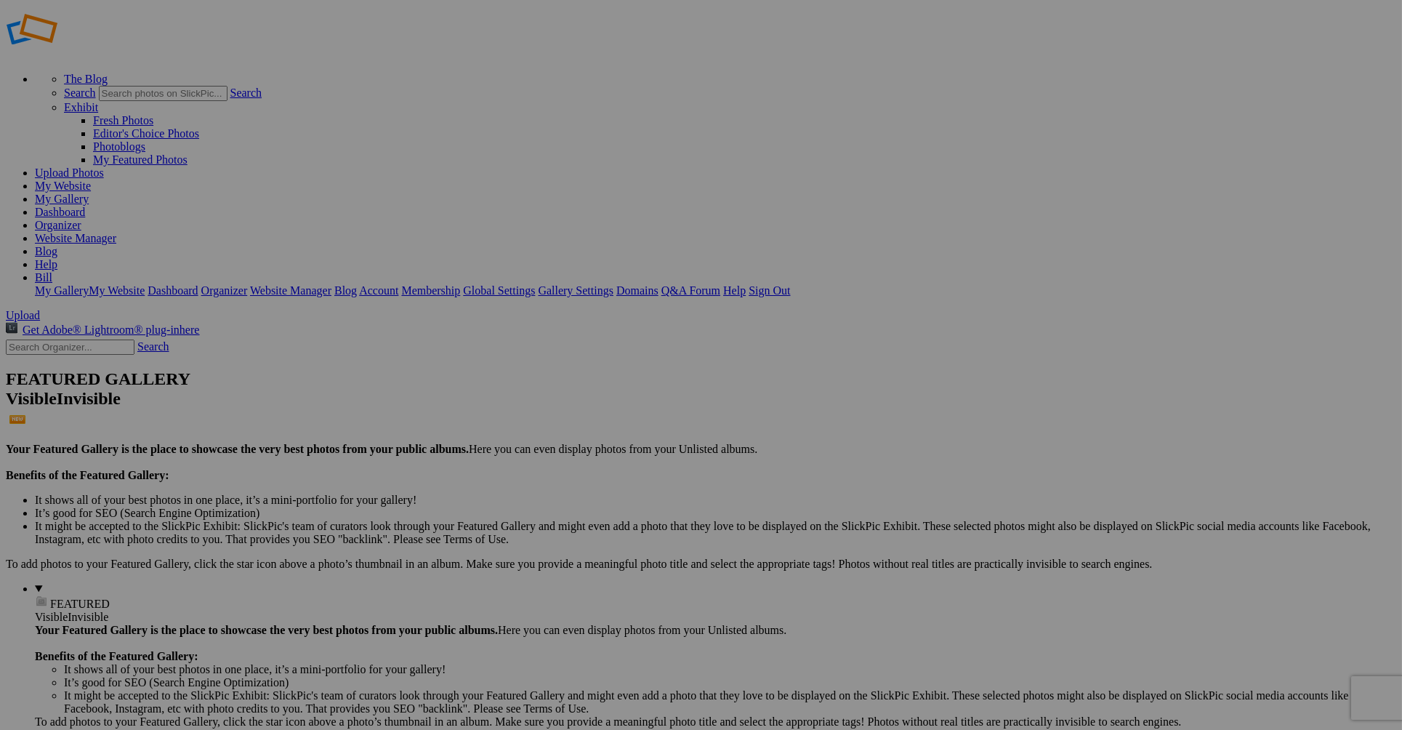
scroll to position [0, 0]
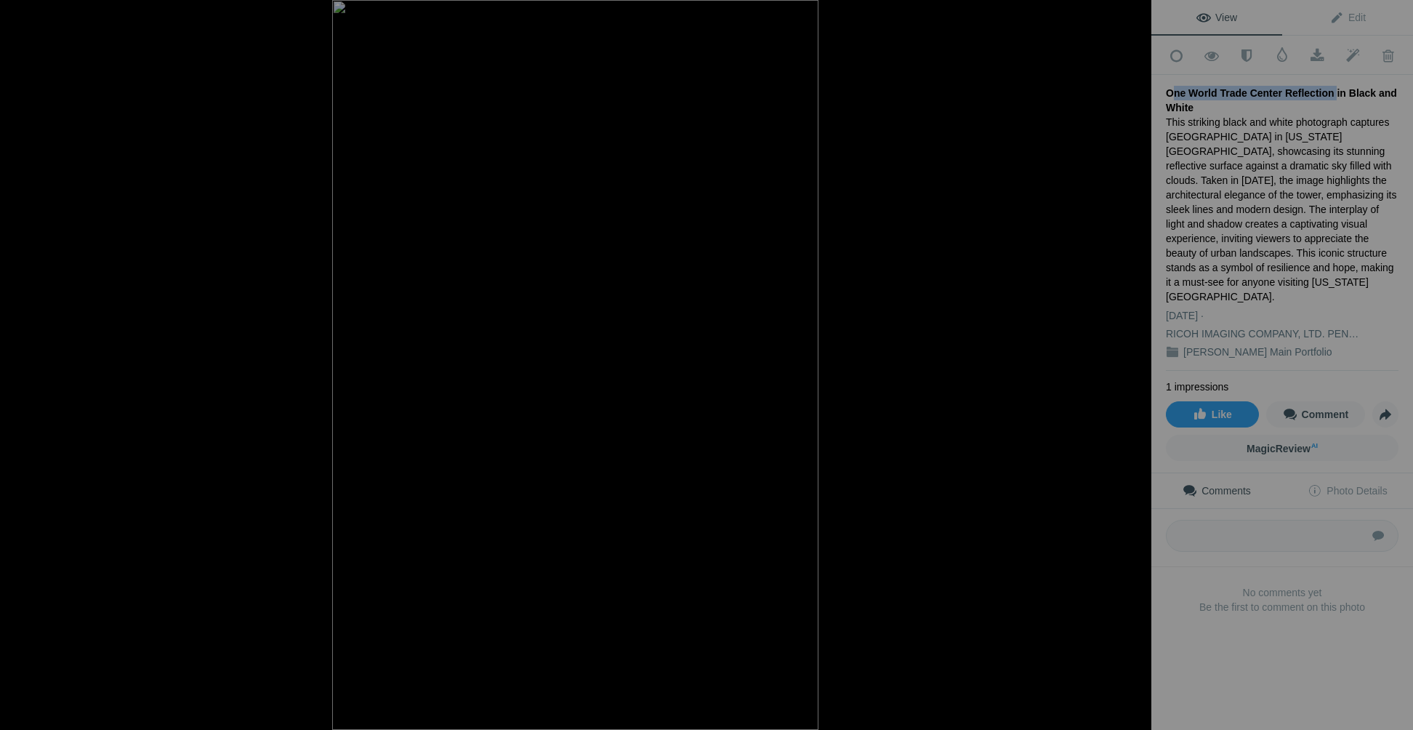
drag, startPoint x: 1165, startPoint y: 89, endPoint x: 1321, endPoint y: 82, distance: 155.7
click at [1321, 86] on div "One World Trade Center Reflection in Black and White" at bounding box center [1282, 100] width 233 height 29
drag, startPoint x: 1321, startPoint y: 82, endPoint x: 1221, endPoint y: 110, distance: 103.4
click at [1221, 110] on div "One World Trade Center Reflection in Black and White" at bounding box center [1282, 100] width 233 height 29
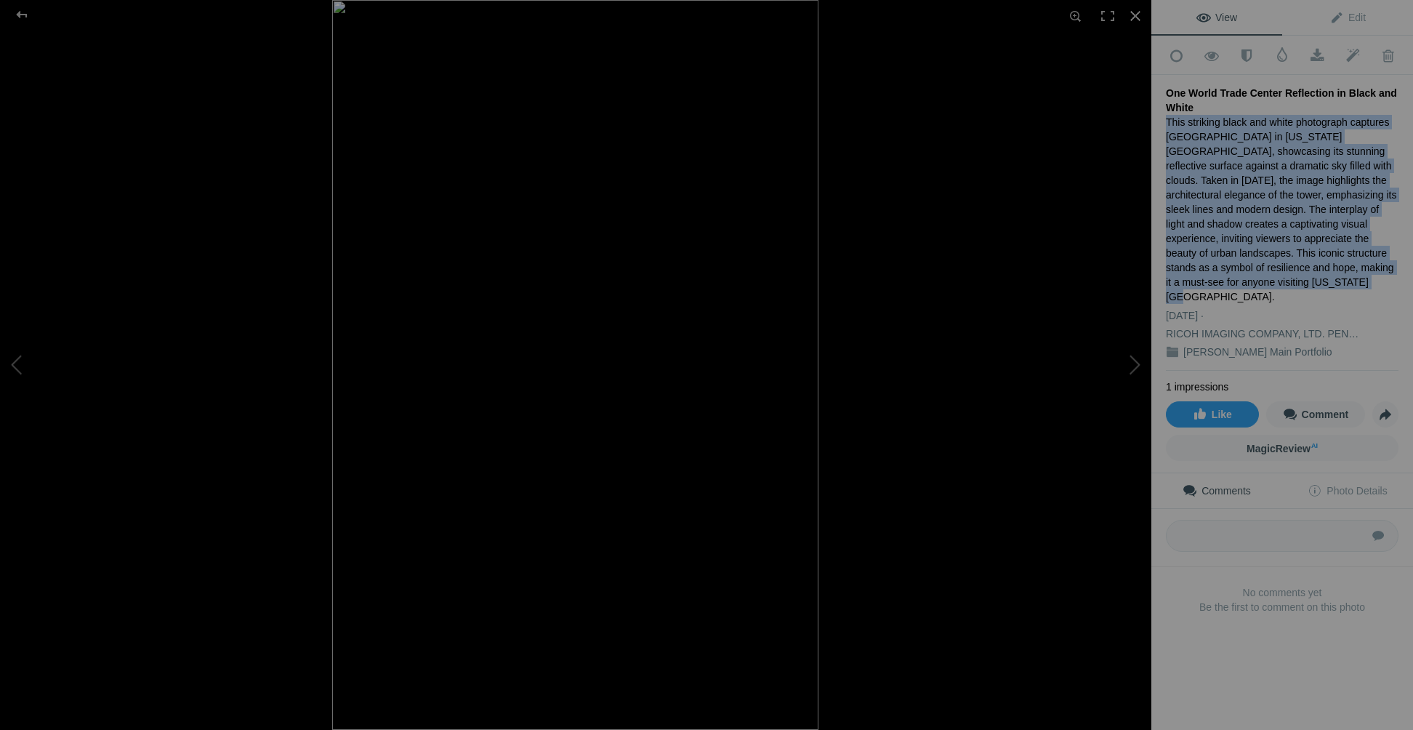
drag, startPoint x: 1167, startPoint y: 118, endPoint x: 1308, endPoint y: 280, distance: 214.9
click at [1308, 280] on div "This striking black and white photograph captures One World Trade Center in New…" at bounding box center [1282, 209] width 233 height 189
copy div "This striking black and white photograph captures One World Trade Center in New…"
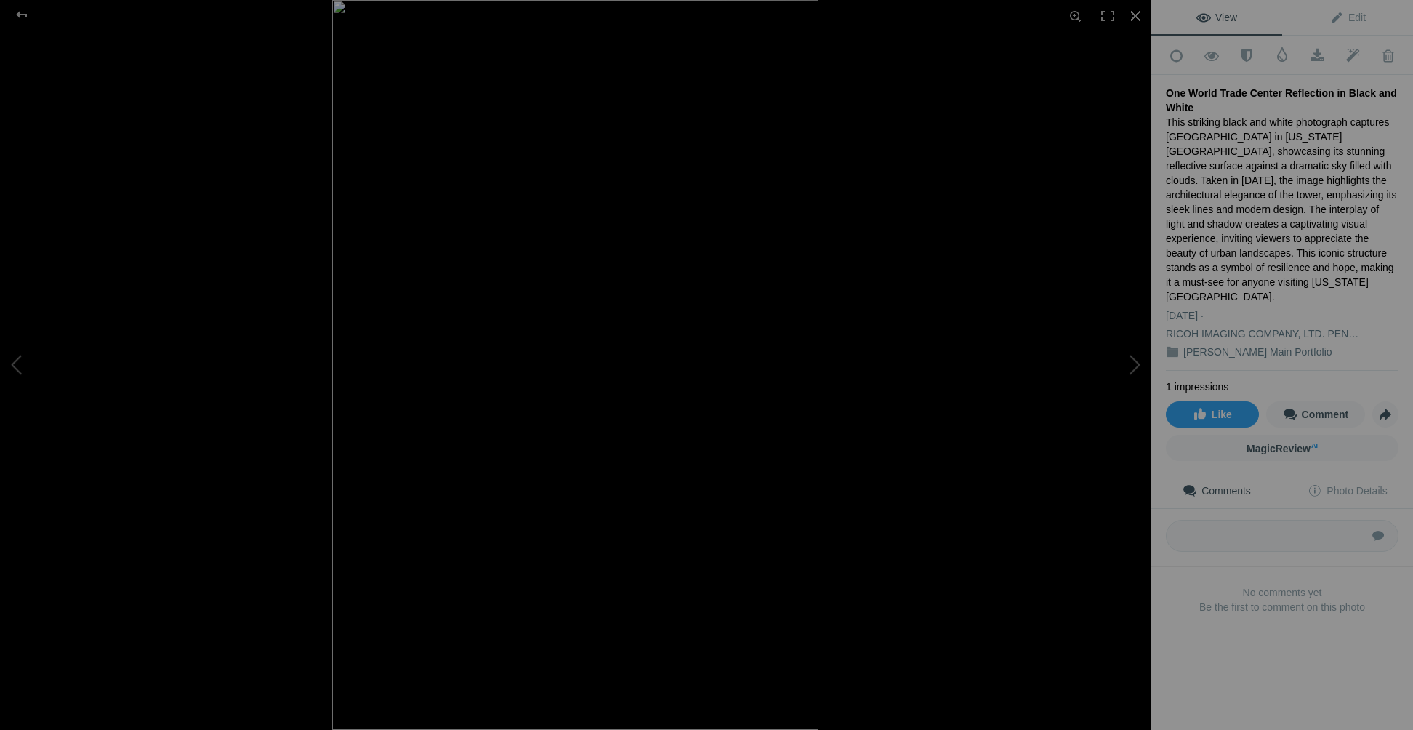
click at [1163, 87] on div "Add to Quick Collection Remove from Quick Collection Hide from Public View Unhi…" at bounding box center [1283, 349] width 262 height 627
drag, startPoint x: 1168, startPoint y: 88, endPoint x: 1321, endPoint y: 87, distance: 153.4
click at [1321, 87] on div "One World Trade Center Reflection in Black and White" at bounding box center [1282, 100] width 233 height 29
copy div "One World Trade Center Reflection"
drag, startPoint x: 1155, startPoint y: 121, endPoint x: 1190, endPoint y: 174, distance: 64.1
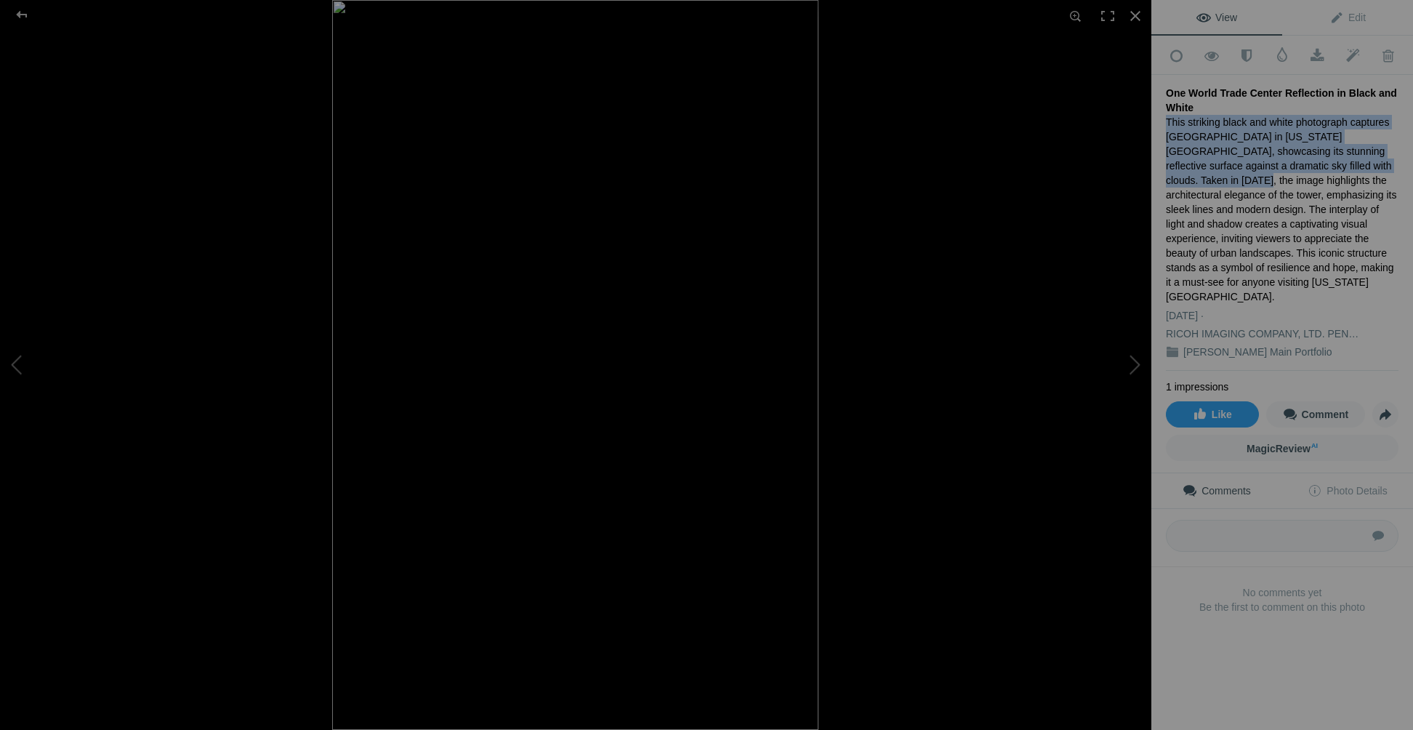
click at [1190, 174] on div "Add to Quick Collection Remove from Quick Collection Hide from Public View Unhi…" at bounding box center [1283, 349] width 262 height 627
copy div "This striking black and white photograph captures One World Trade Center in New…"
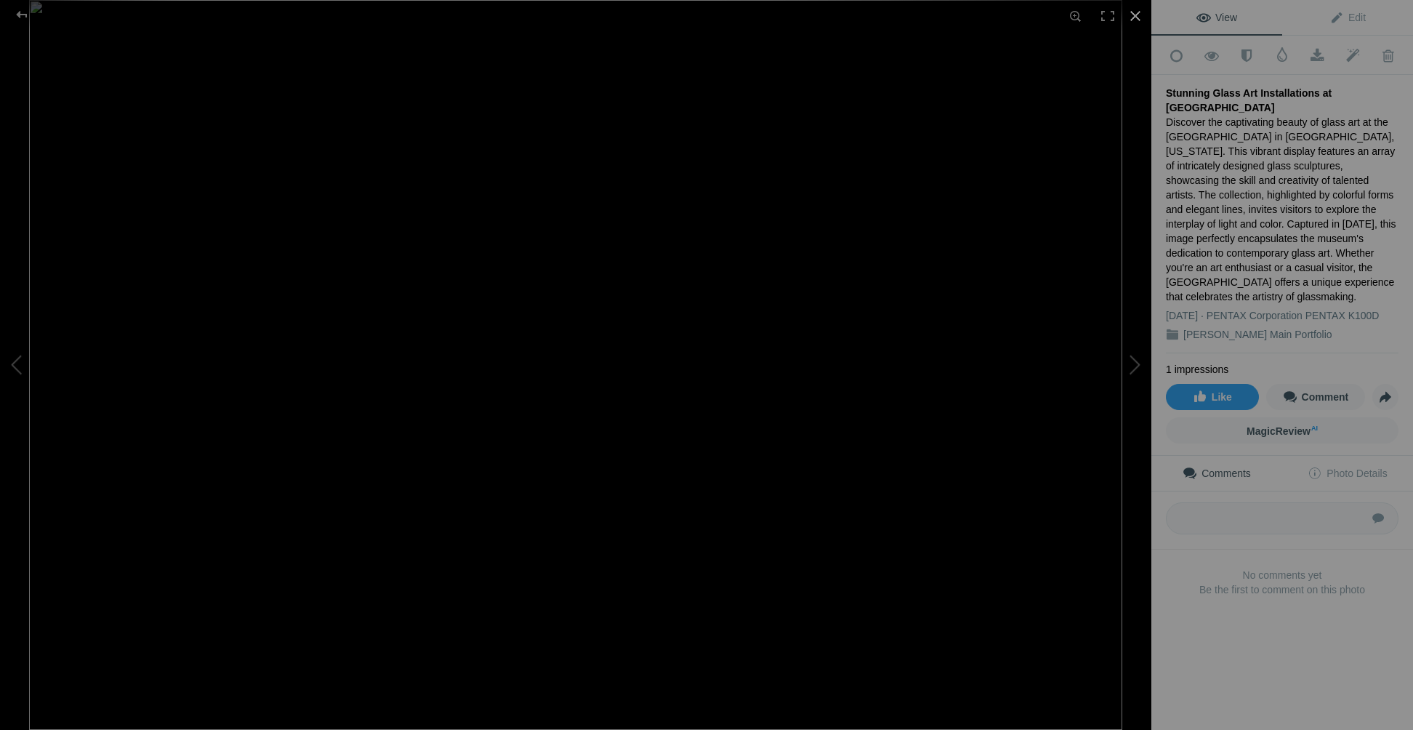
click at [1128, 18] on div at bounding box center [1136, 16] width 32 height 32
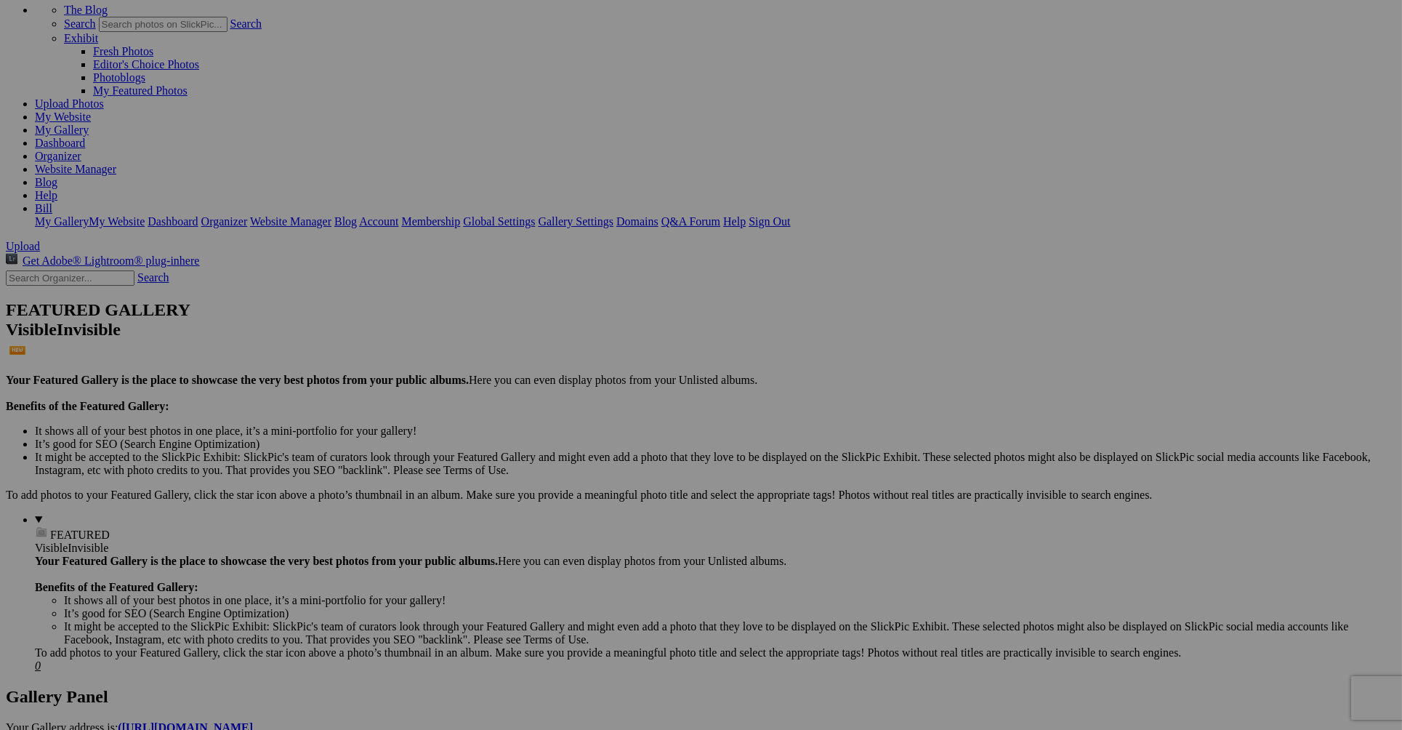
scroll to position [89, 0]
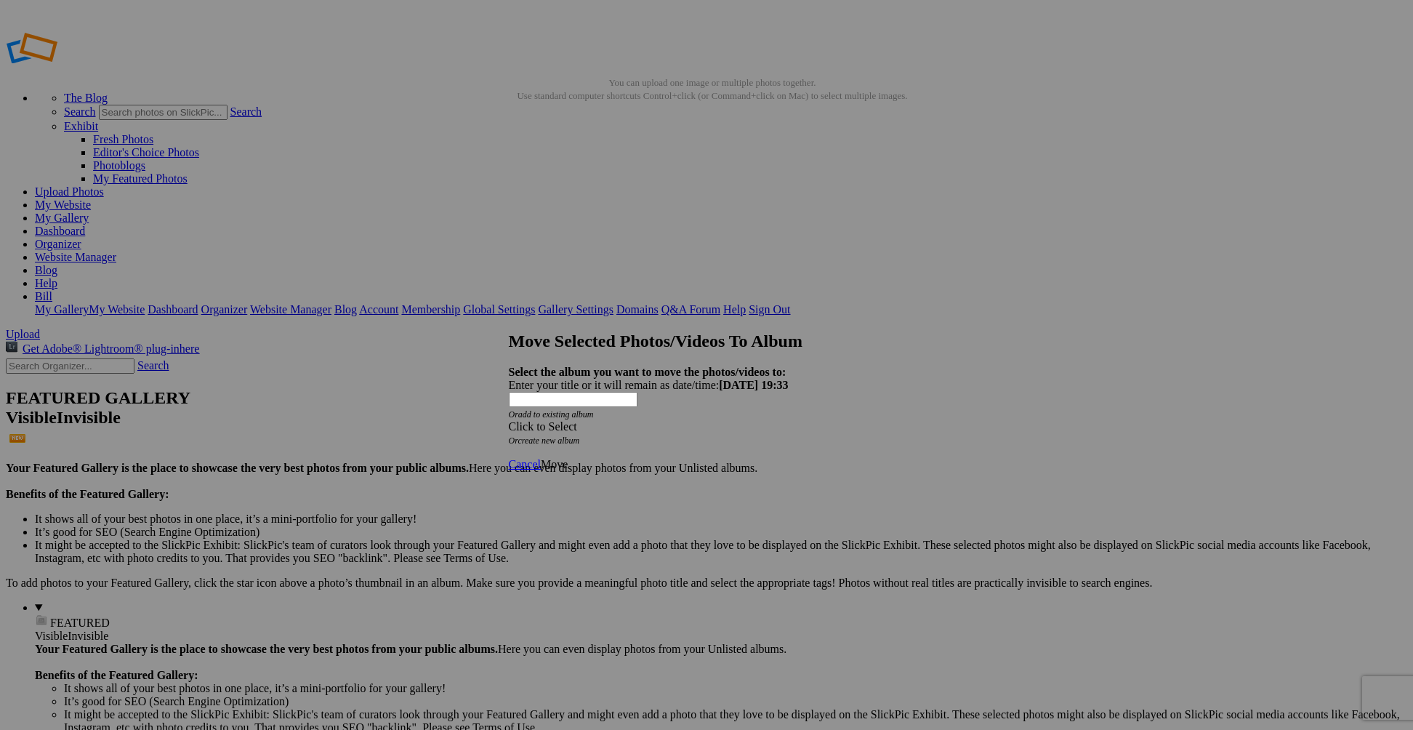
click at [804, 458] on div "Cancel Move" at bounding box center [701, 464] width 385 height 13
click at [541, 458] on span "Cancel" at bounding box center [525, 464] width 32 height 12
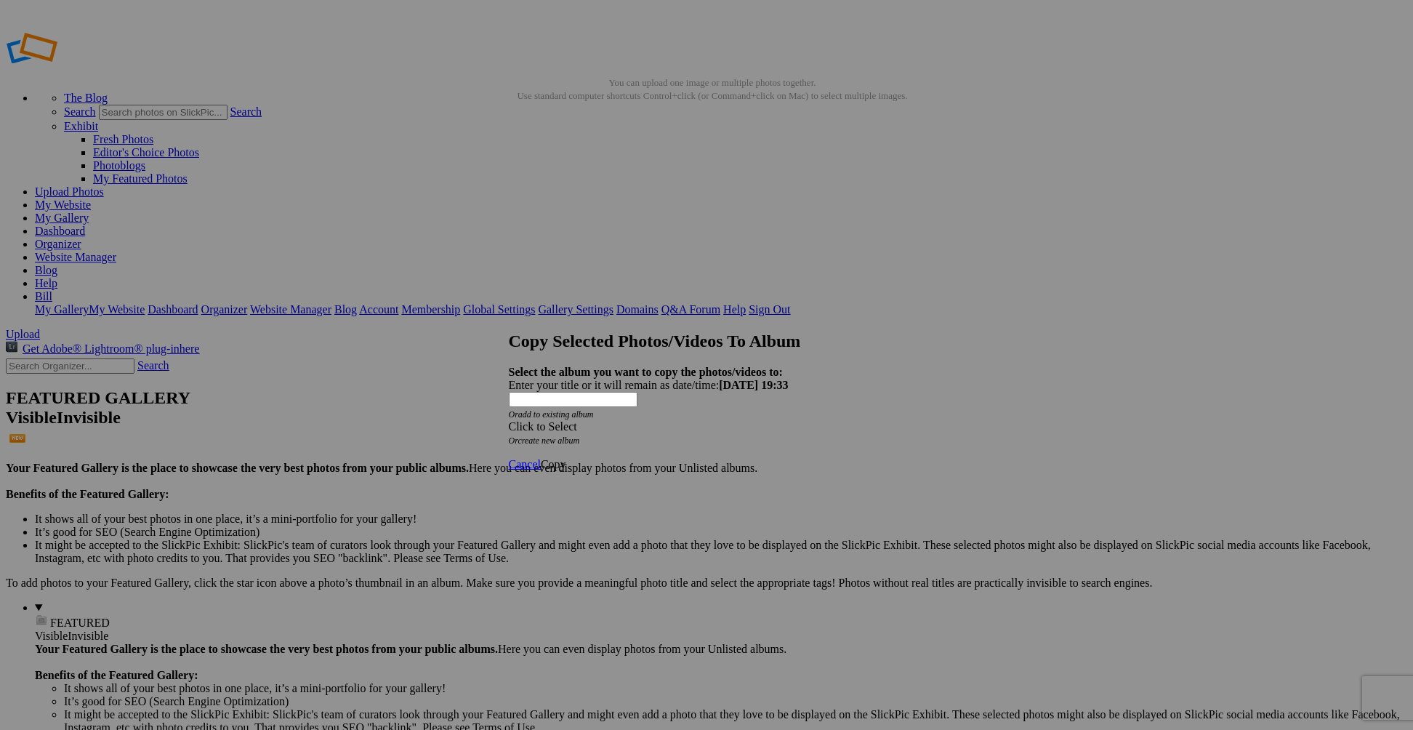
click at [757, 420] on div "Click to Select" at bounding box center [701, 426] width 385 height 13
click at [619, 427] on span "Landscape and Travel Albums" at bounding box center [641, 421] width 141 height 12
click at [600, 467] on link "Moon" at bounding box center [614, 473] width 28 height 12
click at [566, 458] on span "Copy" at bounding box center [553, 464] width 25 height 12
click at [555, 418] on link "Ok" at bounding box center [548, 412] width 15 height 12
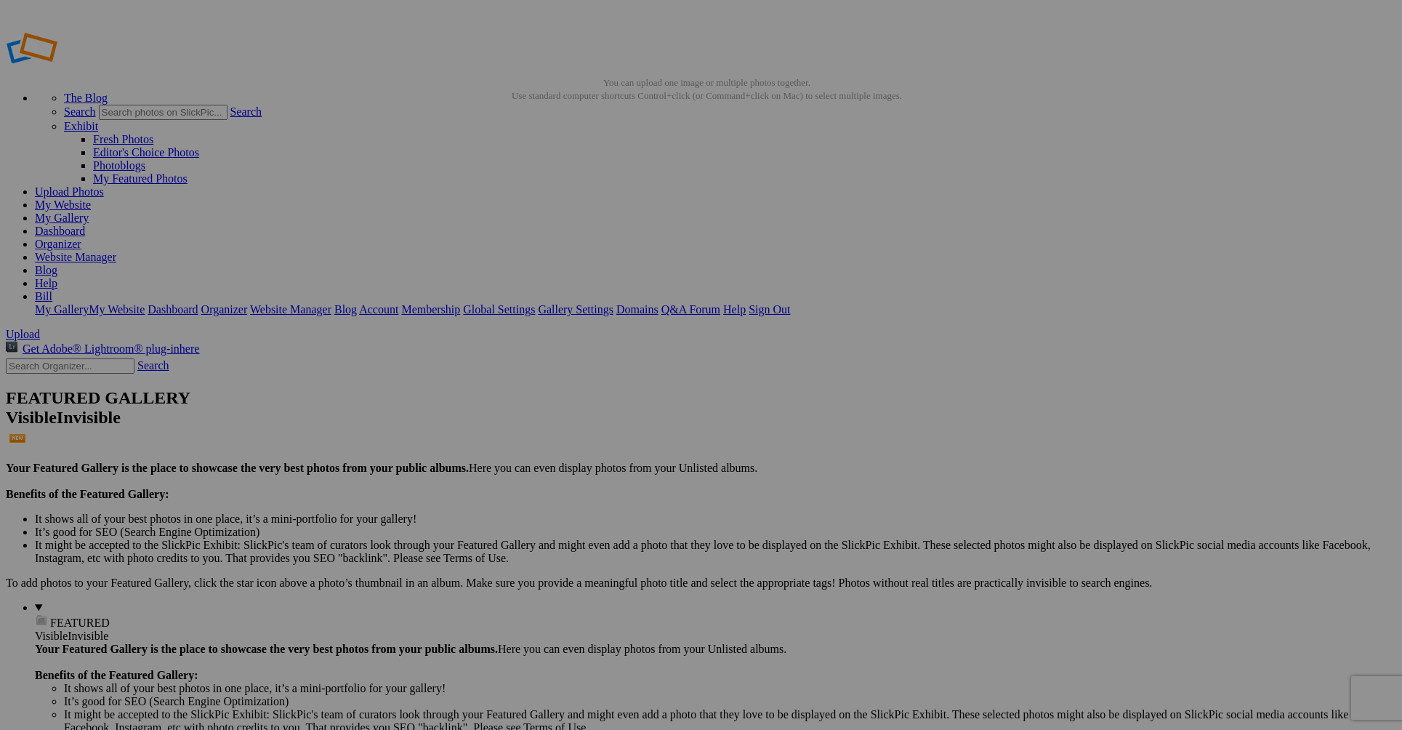
click at [605, 461] on span "Yes" at bounding box center [596, 460] width 17 height 12
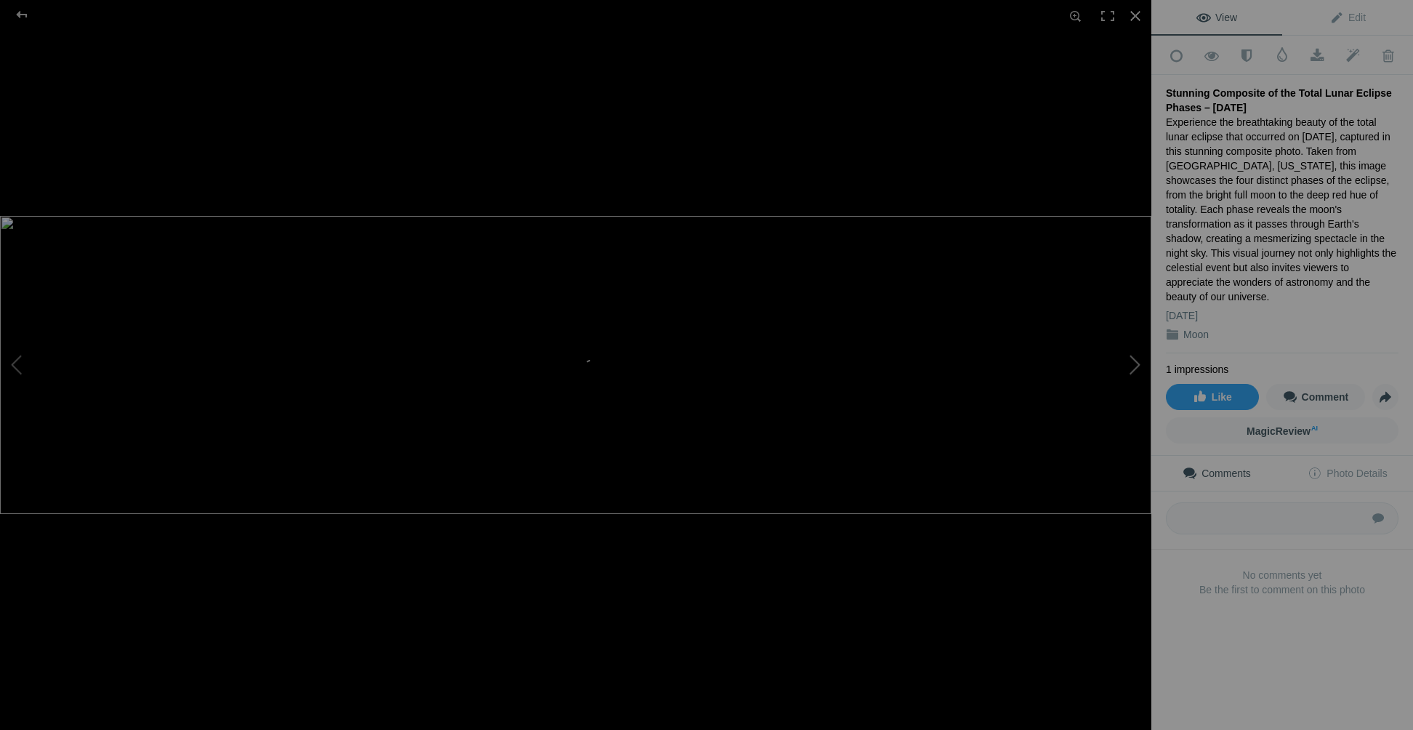
click at [1125, 363] on button at bounding box center [1096, 364] width 109 height 262
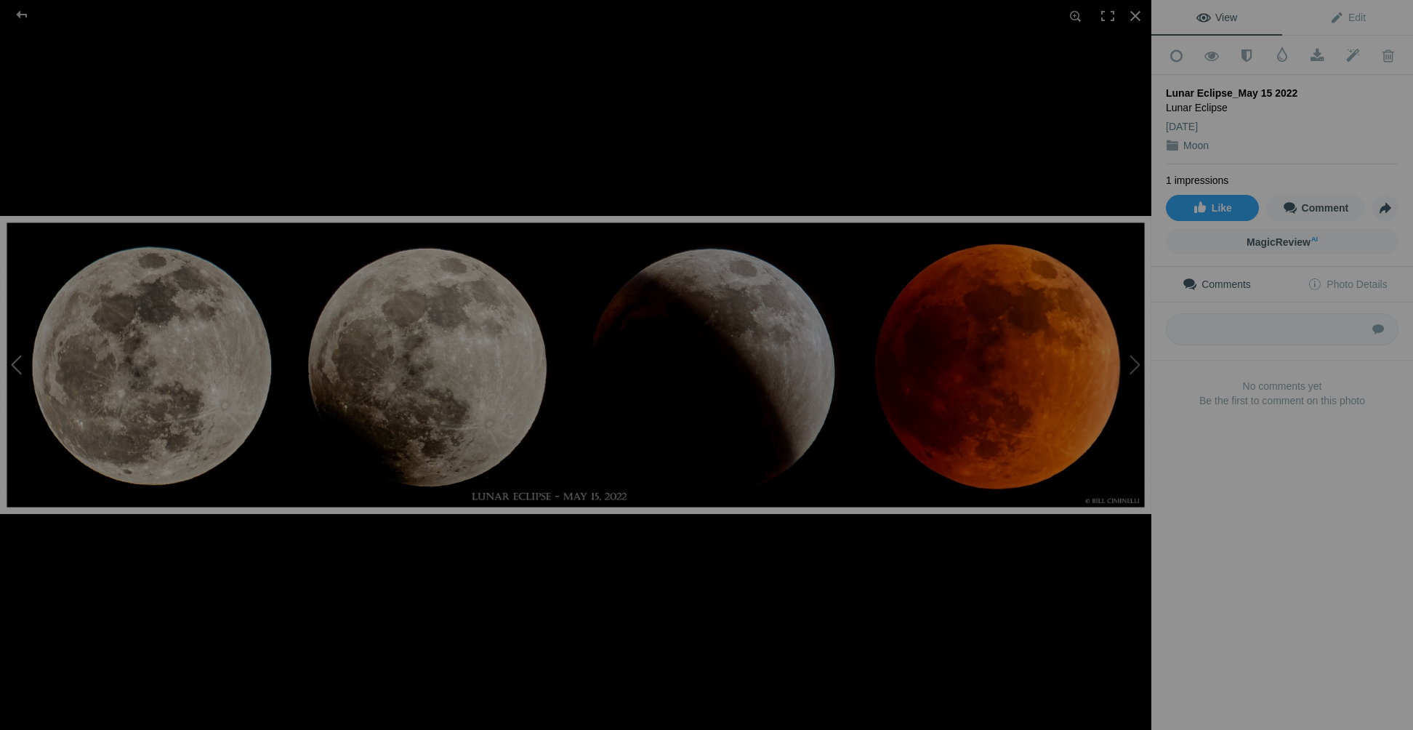
click at [12, 368] on button at bounding box center [54, 364] width 109 height 262
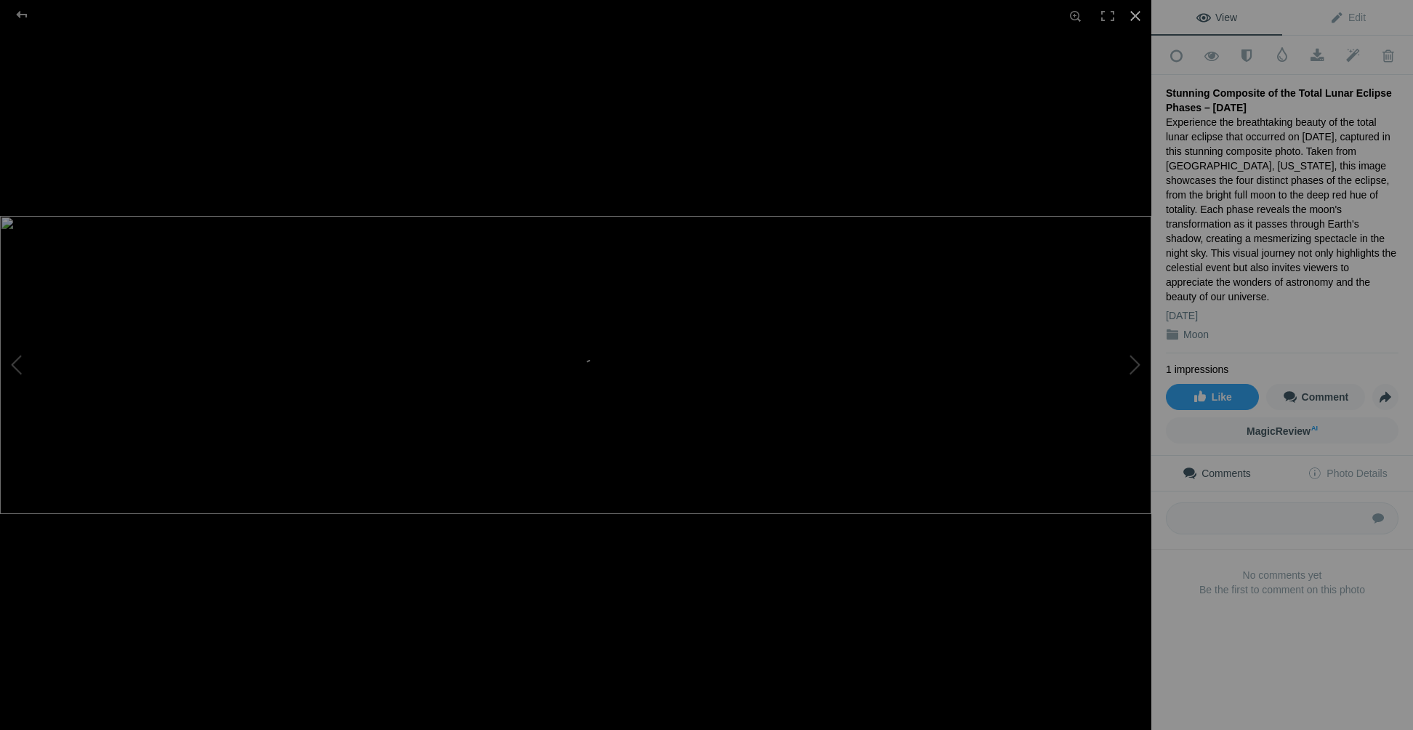
click at [1132, 24] on div at bounding box center [1136, 16] width 32 height 32
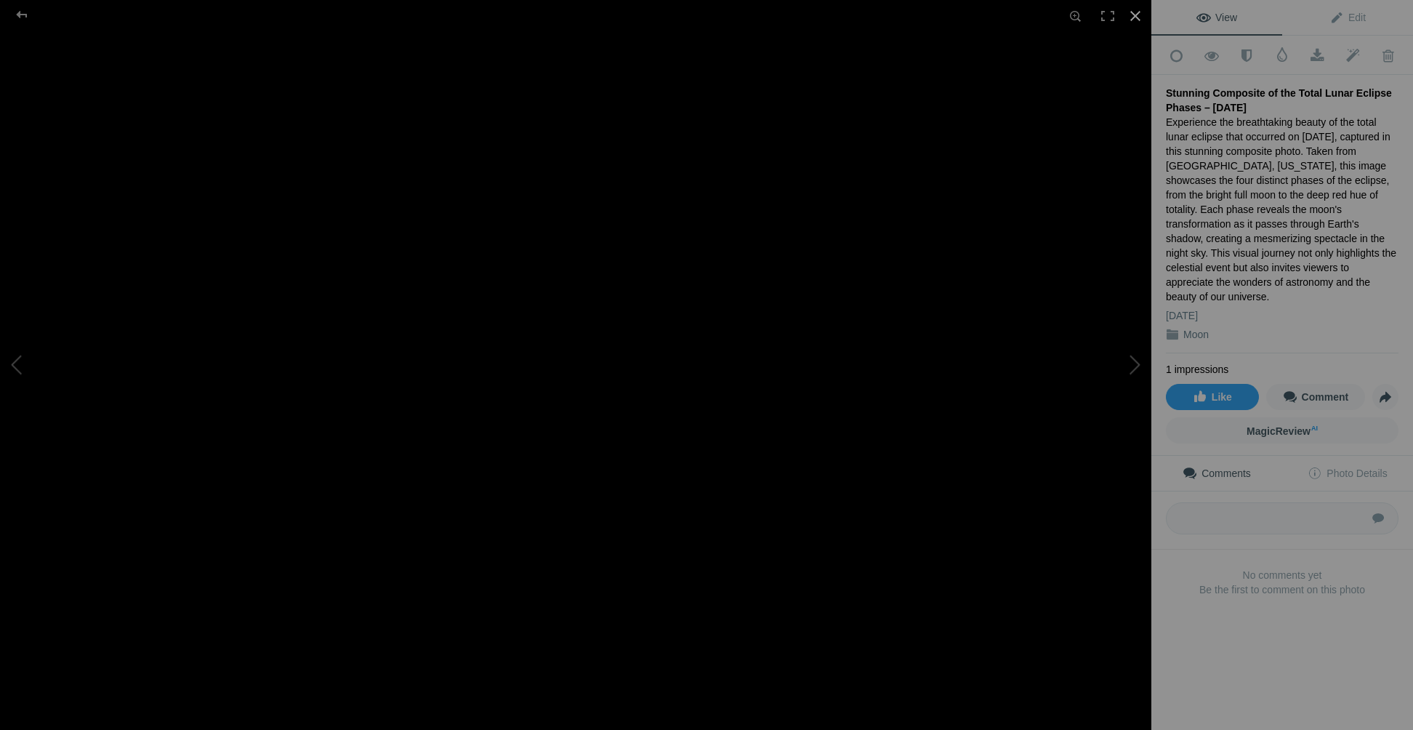
click at [1135, 17] on div at bounding box center [1136, 16] width 32 height 32
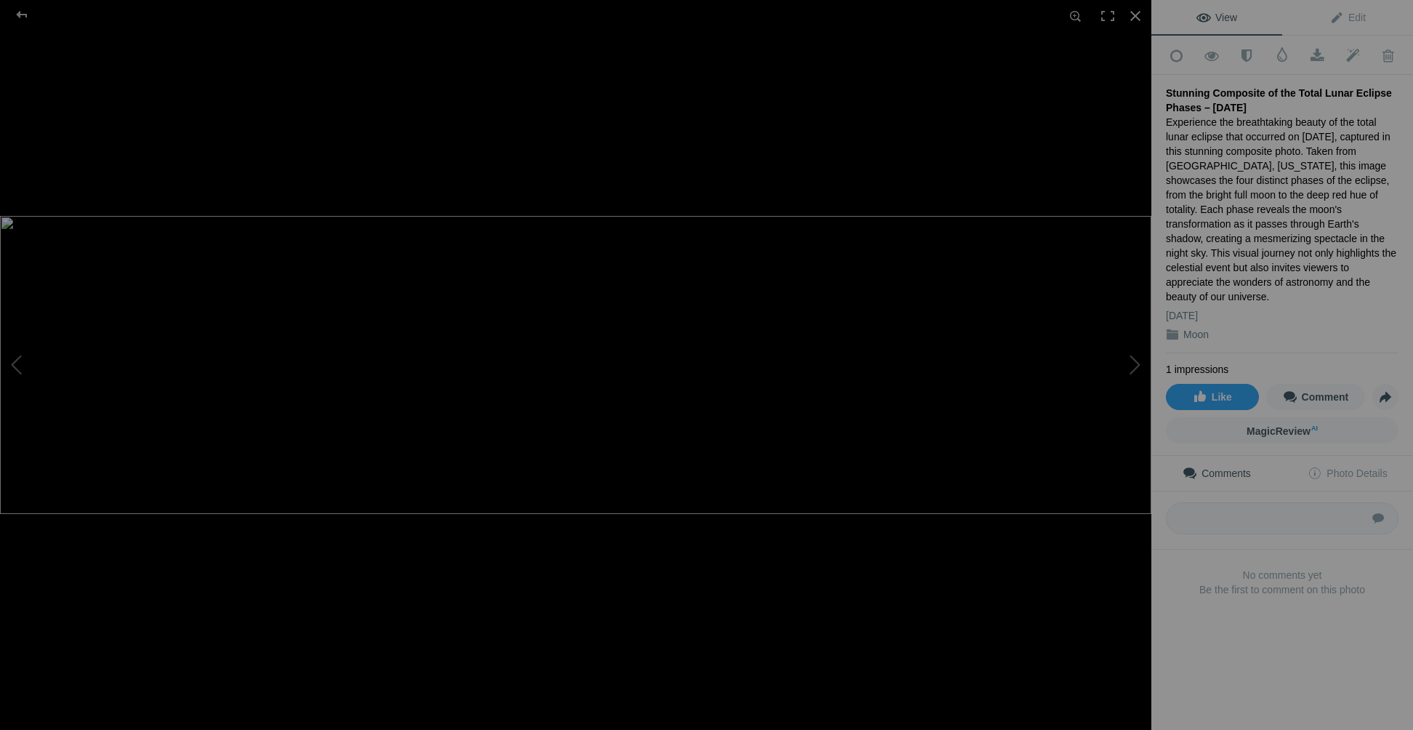
click at [724, 642] on div at bounding box center [576, 581] width 1152 height 730
click at [25, 13] on div at bounding box center [22, 14] width 52 height 29
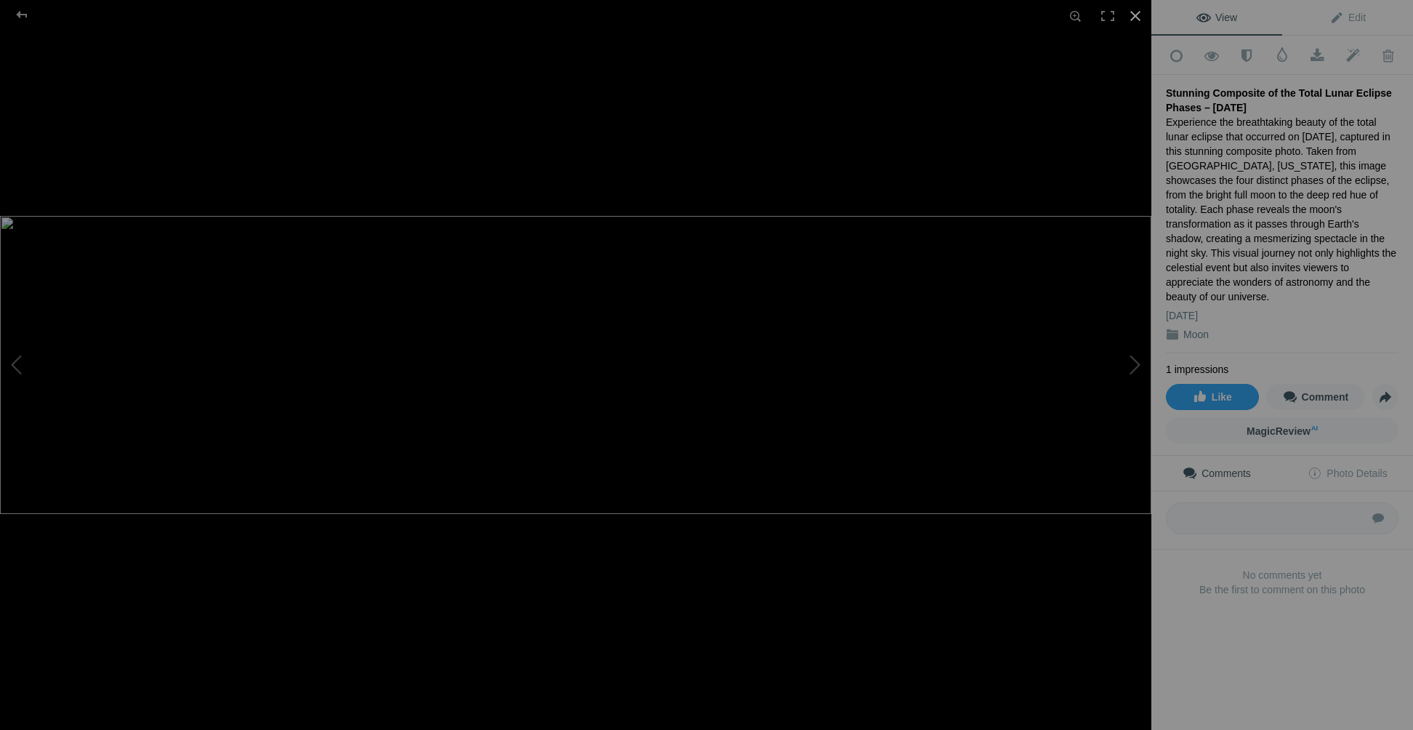
click at [1136, 15] on div at bounding box center [1136, 16] width 32 height 32
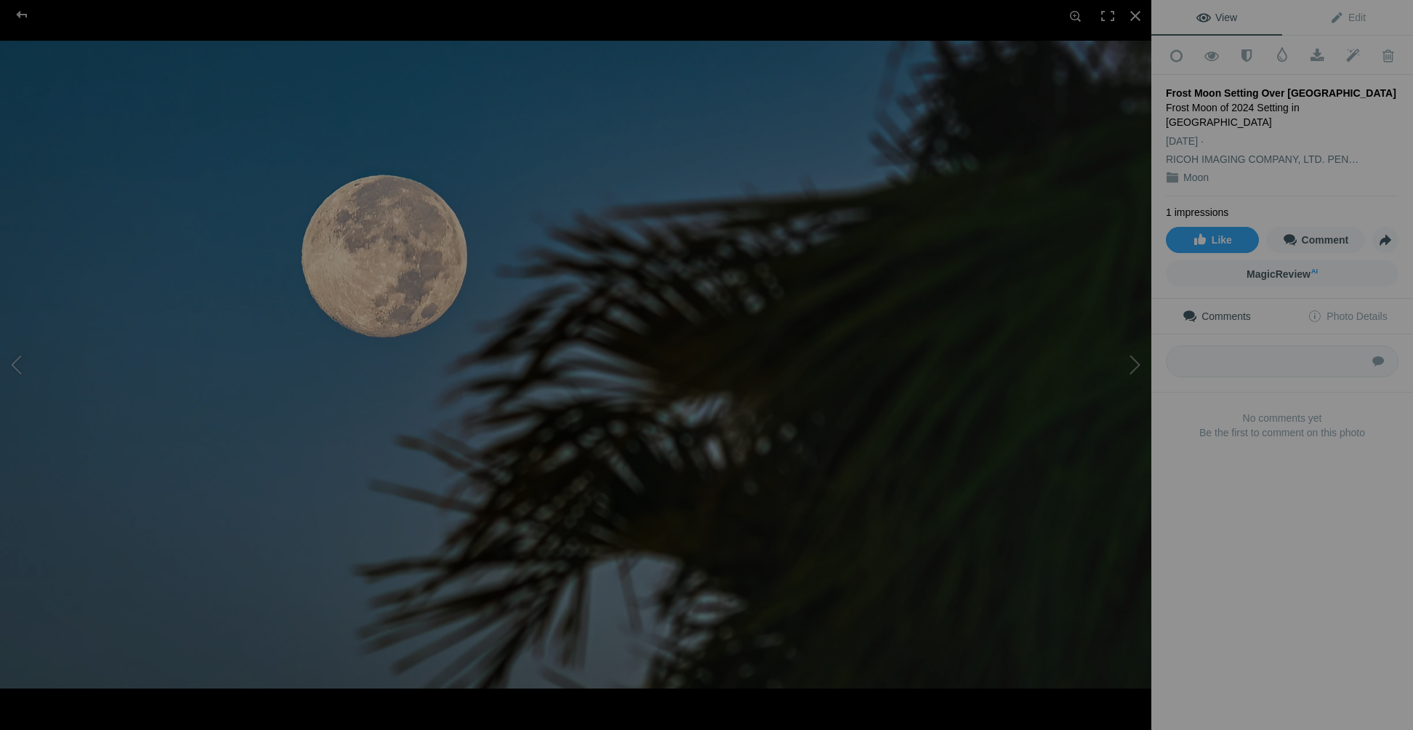
click at [1162, 91] on div "Add to Quick Collection Remove from Quick Collection Hide from Public View Unhi…" at bounding box center [1283, 262] width 262 height 452
click at [1353, 19] on span "Edit" at bounding box center [1348, 18] width 36 height 12
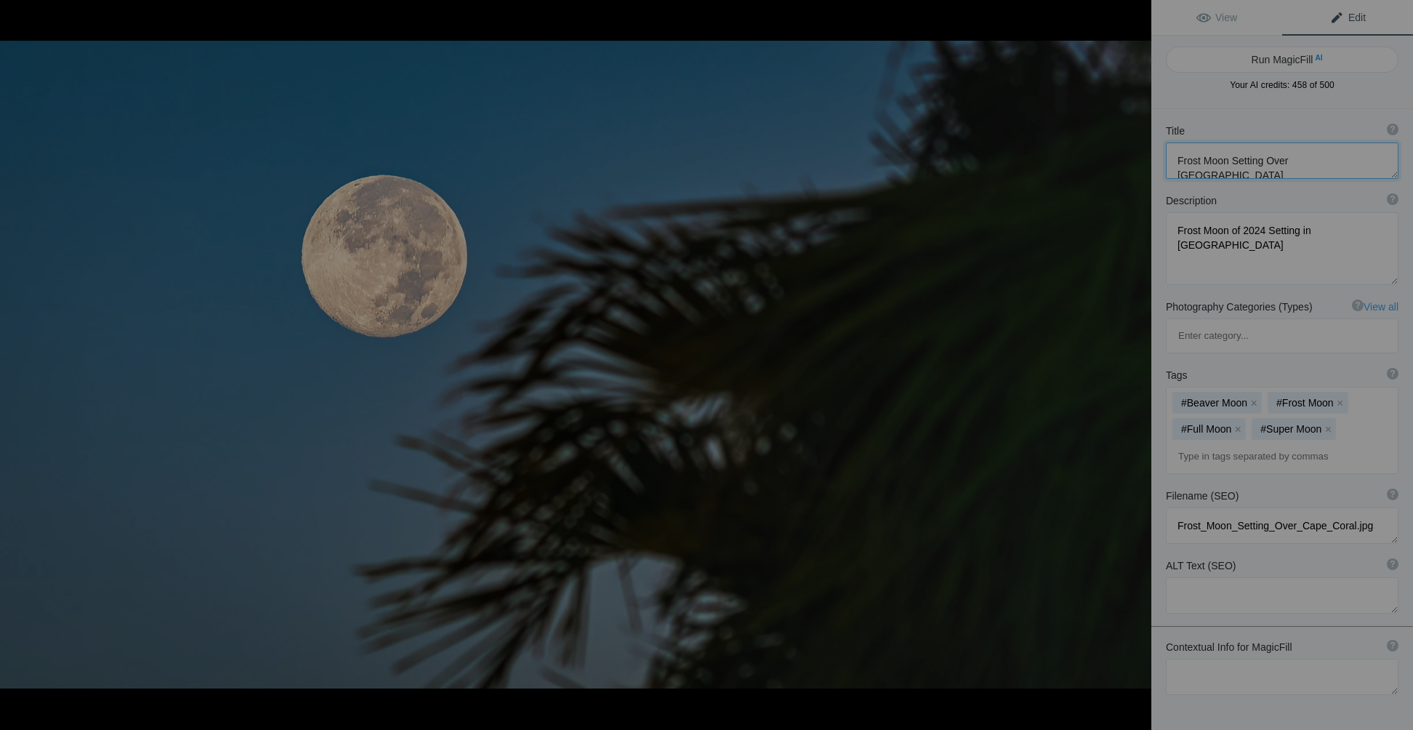
drag, startPoint x: 1175, startPoint y: 159, endPoint x: 1367, endPoint y: 155, distance: 192.7
click at [1367, 155] on textarea at bounding box center [1282, 160] width 233 height 36
click at [1216, 659] on textarea at bounding box center [1282, 677] width 233 height 36
paste textarea "Frost Moon Setting Over Cape Coral"
click at [1287, 659] on textarea at bounding box center [1282, 677] width 233 height 36
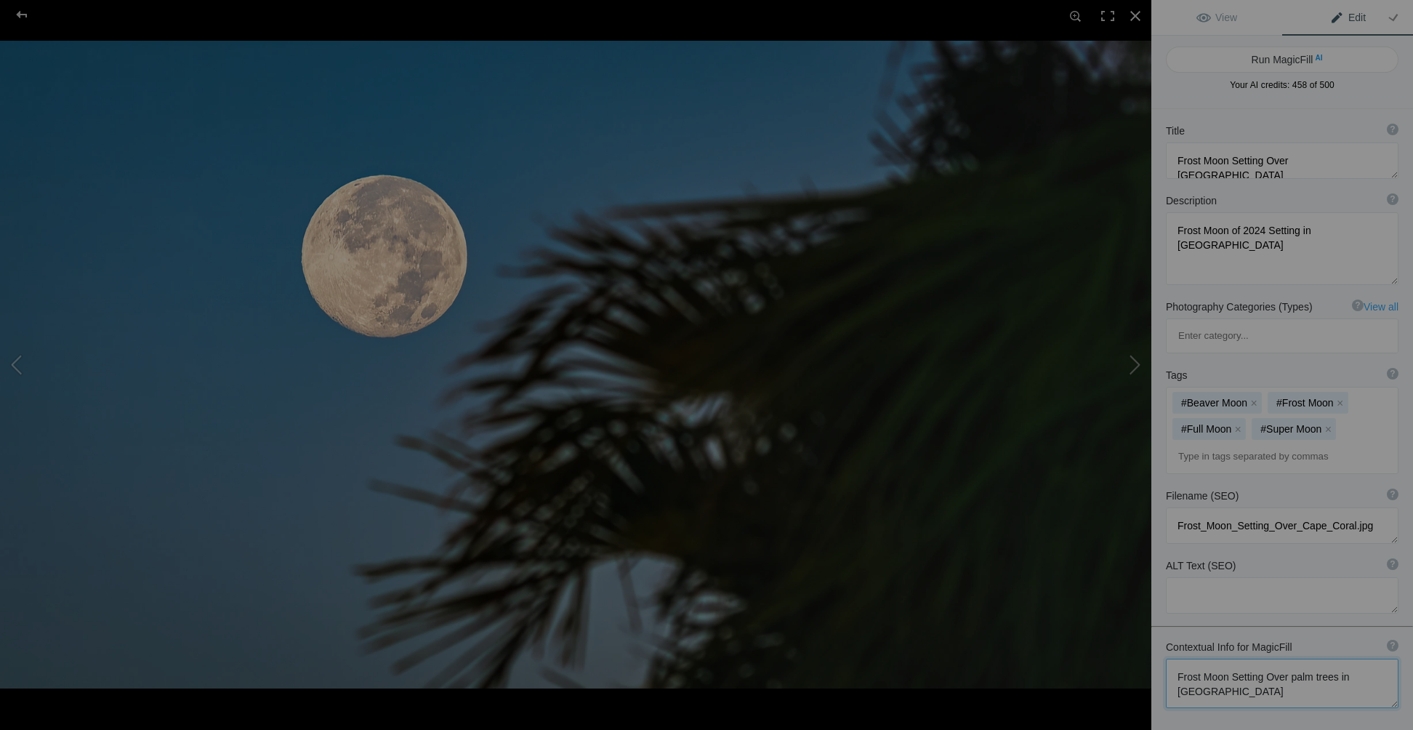
click at [1228, 659] on textarea at bounding box center [1282, 683] width 233 height 49
click at [1232, 659] on textarea at bounding box center [1282, 691] width 233 height 64
click at [1269, 659] on textarea at bounding box center [1282, 696] width 233 height 74
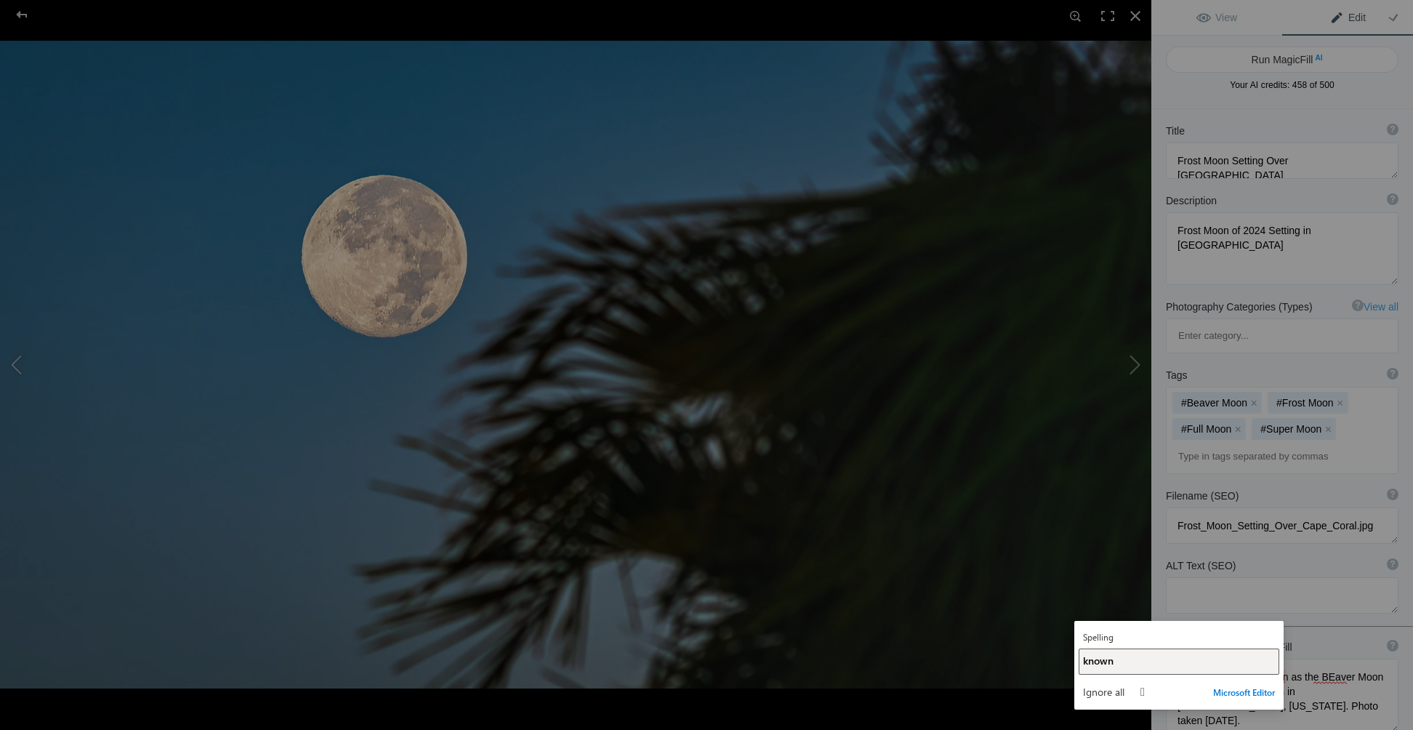
click at [1097, 667] on button "known" at bounding box center [1179, 661] width 201 height 26
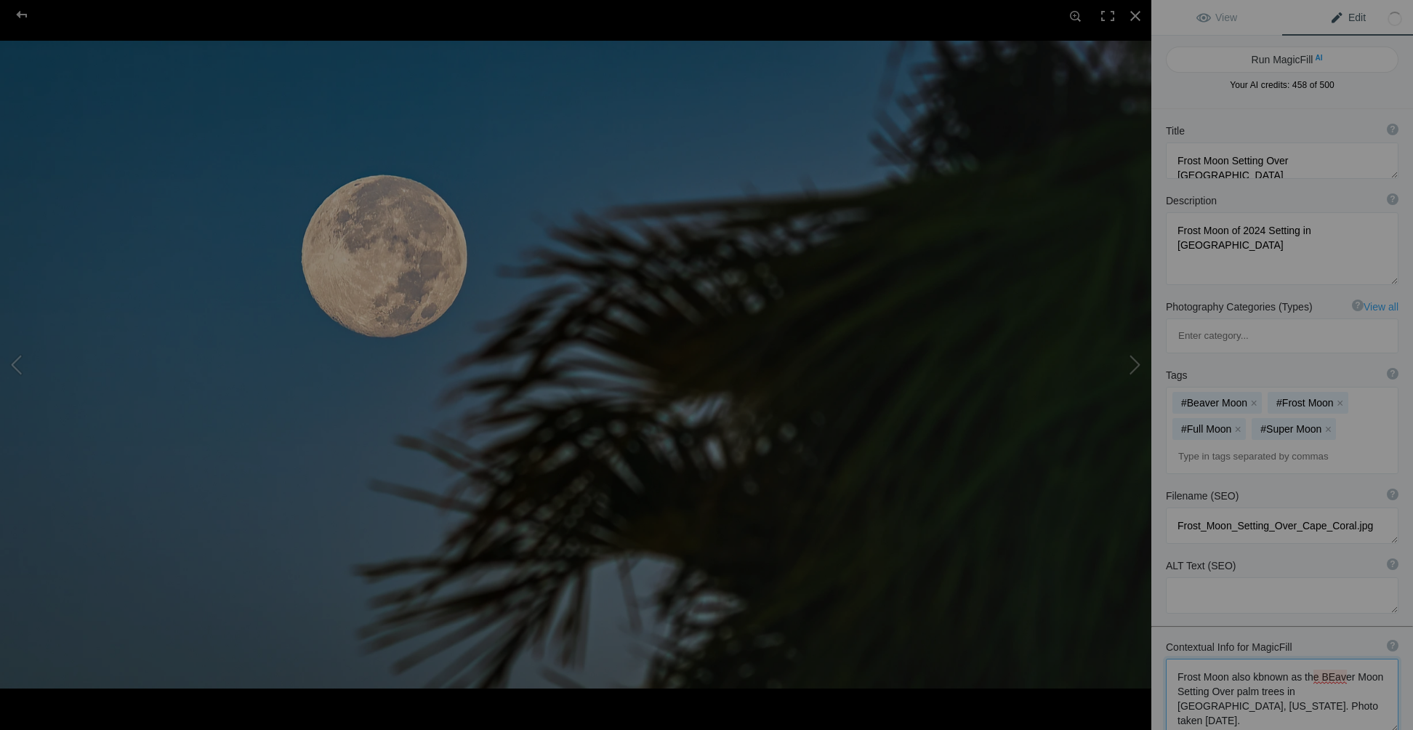
click at [1332, 659] on textarea at bounding box center [1282, 695] width 233 height 73
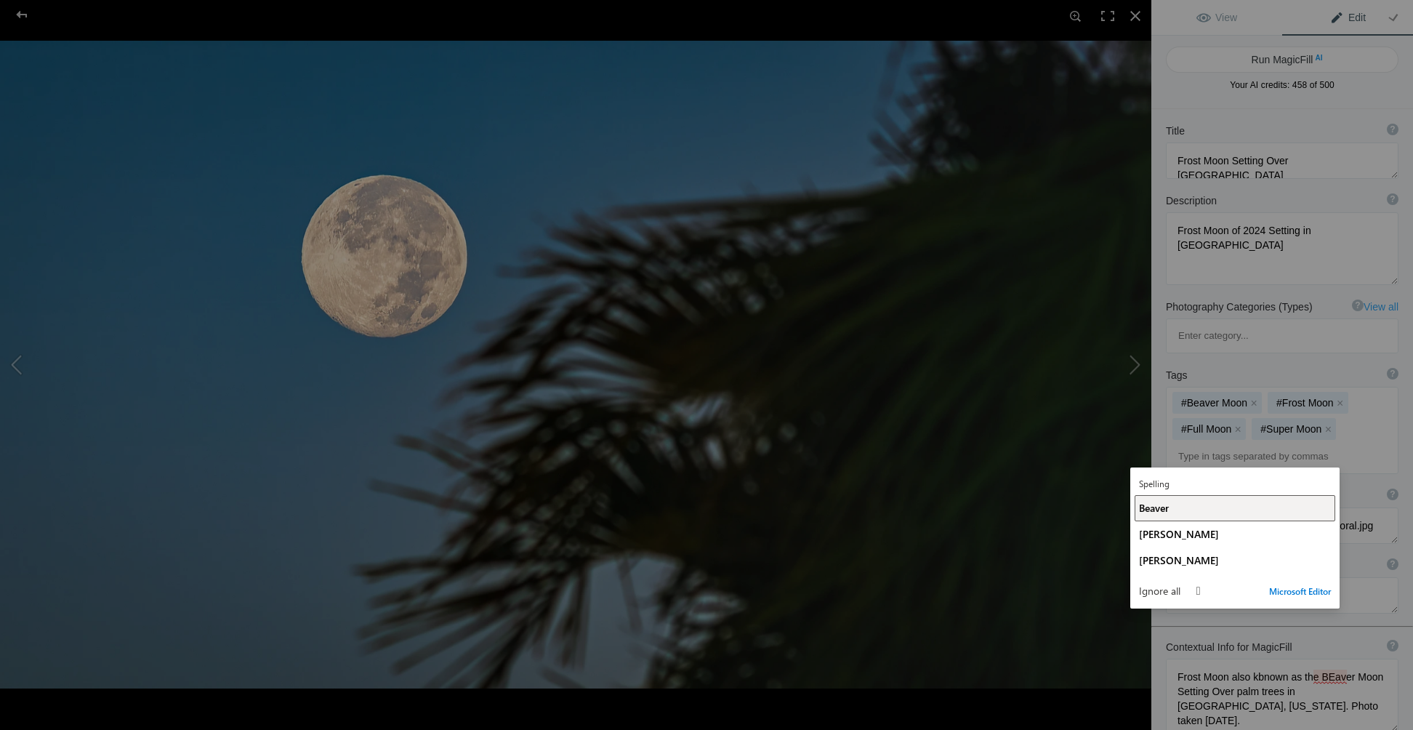
click at [1166, 513] on span "Beaver" at bounding box center [1154, 508] width 30 height 14
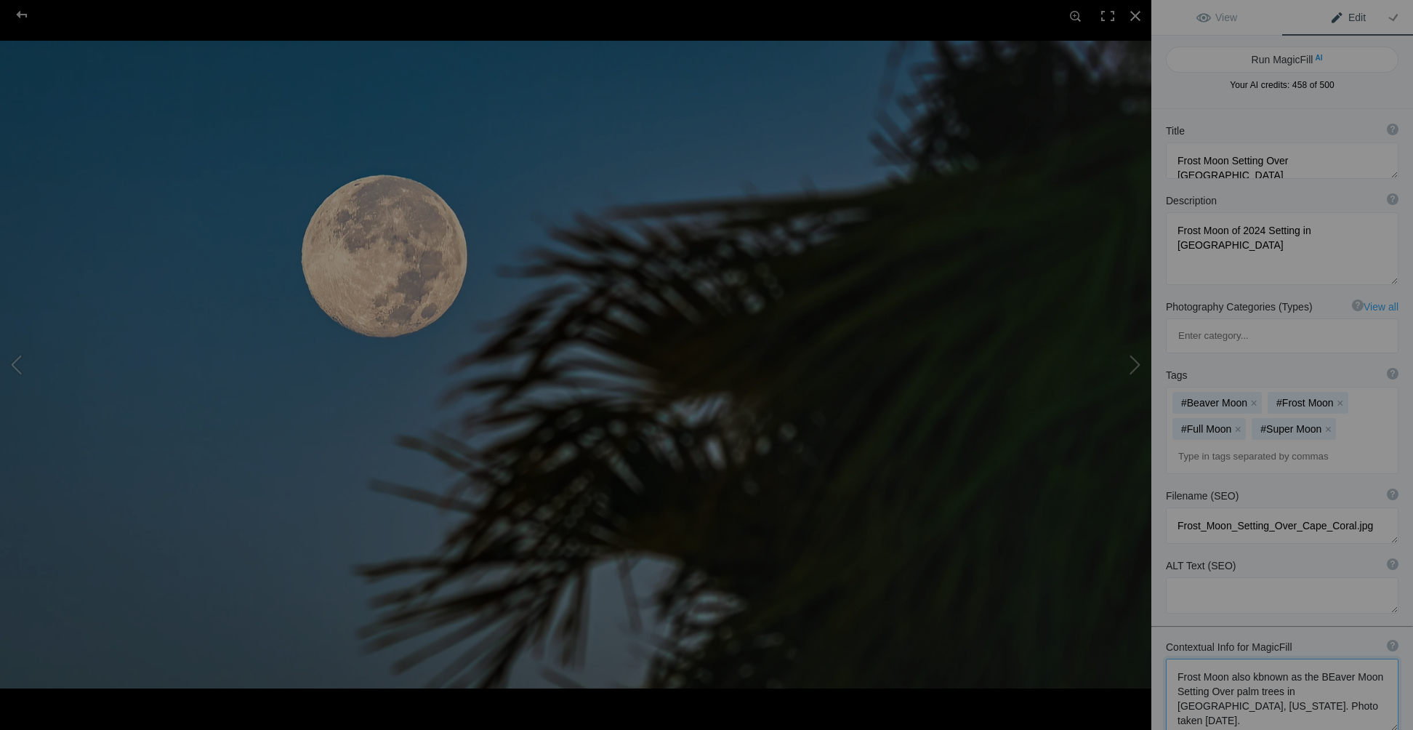
click at [1183, 659] on textarea at bounding box center [1282, 695] width 233 height 73
click at [1220, 659] on textarea at bounding box center [1282, 694] width 233 height 71
click at [1217, 659] on textarea at bounding box center [1282, 694] width 233 height 71
click at [1234, 659] on textarea at bounding box center [1282, 694] width 233 height 70
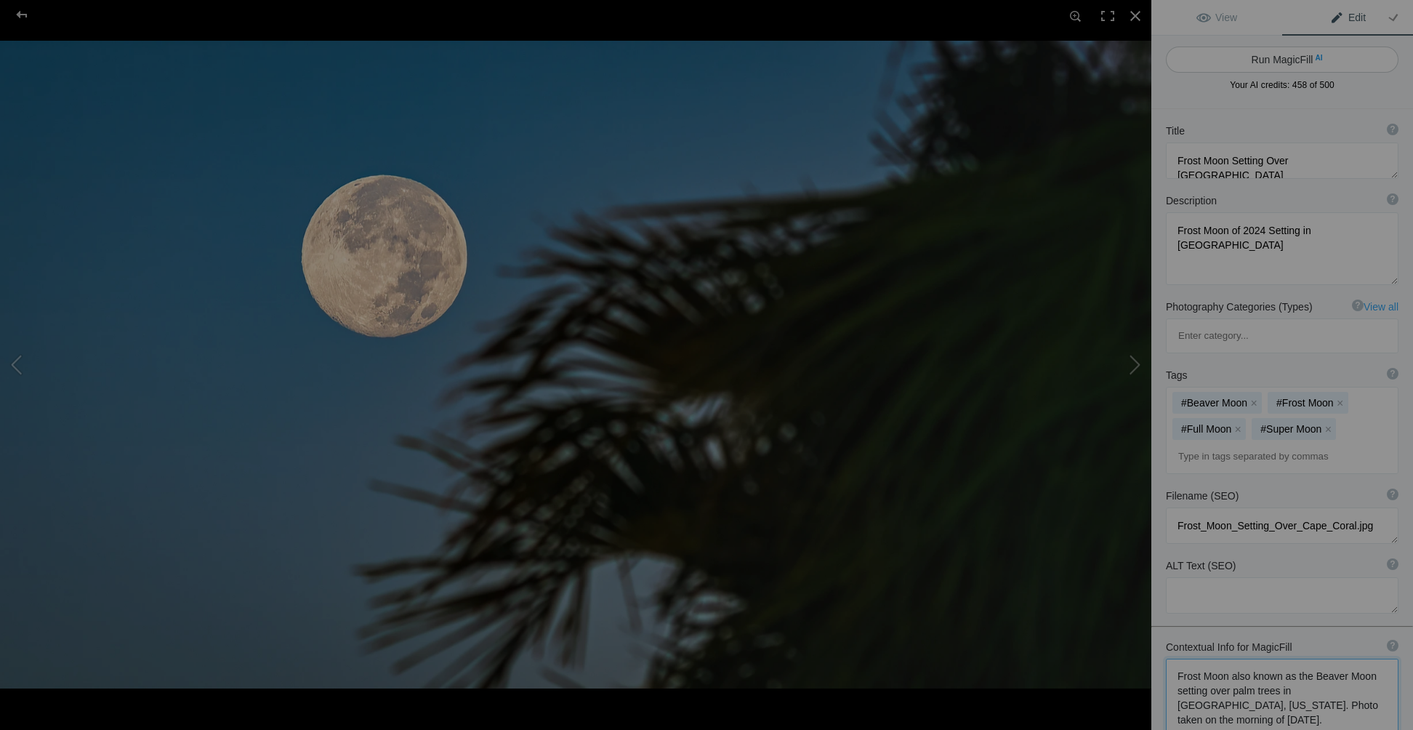
type textarea "Frost Moon also known as the Beaver Moon setting over palm trees in Cape Coral,…"
click at [1287, 57] on button "Run MagicFill AI" at bounding box center [1282, 60] width 233 height 26
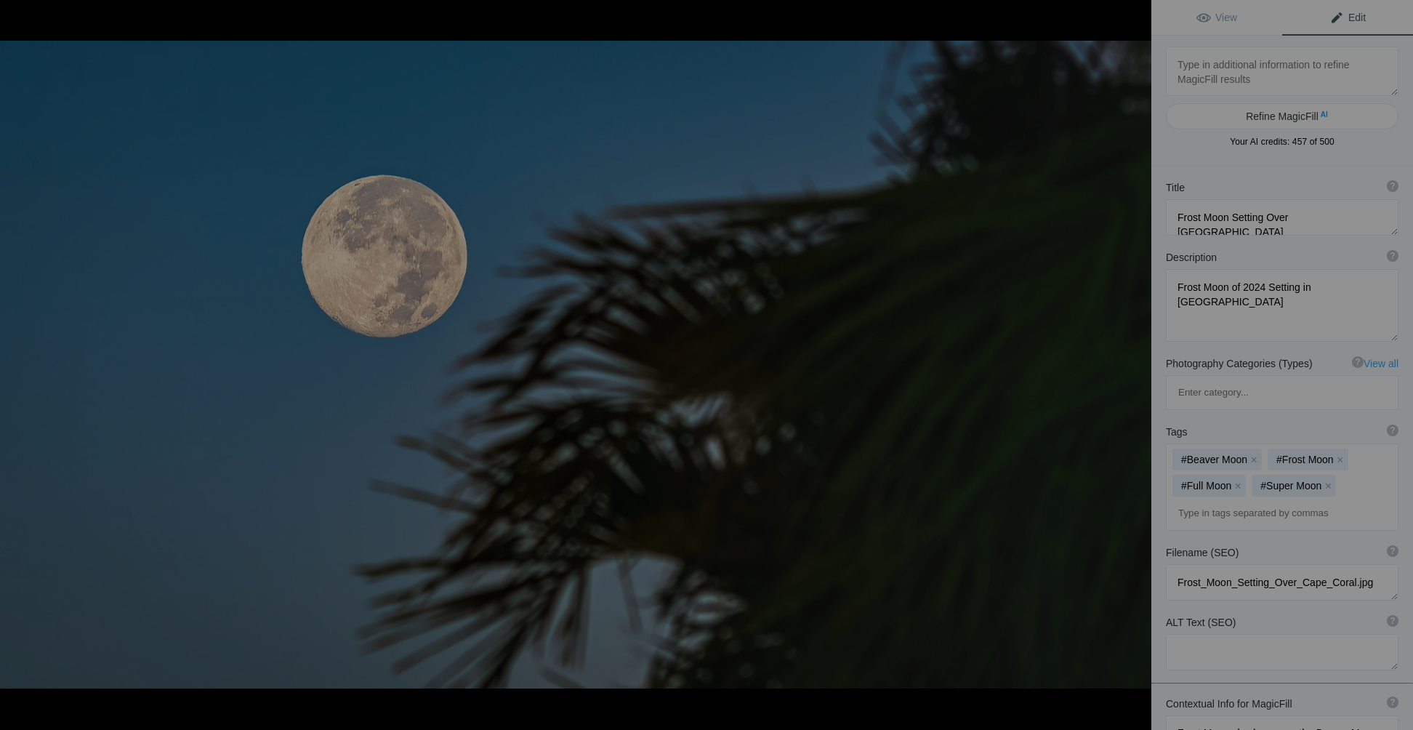
type textarea "Frost Moon Setting Over Palm Trees in Cape Coral, Florida"
type textarea "Witness the stunning Frost Moon, also known as the Beaver Moon, gracefully sett…"
type textarea "frost-moon-setting-palm-trees-cape-coral.jpg"
type textarea "Frost Moon setting over palm trees in Cape Coral, Florida, captured on November…"
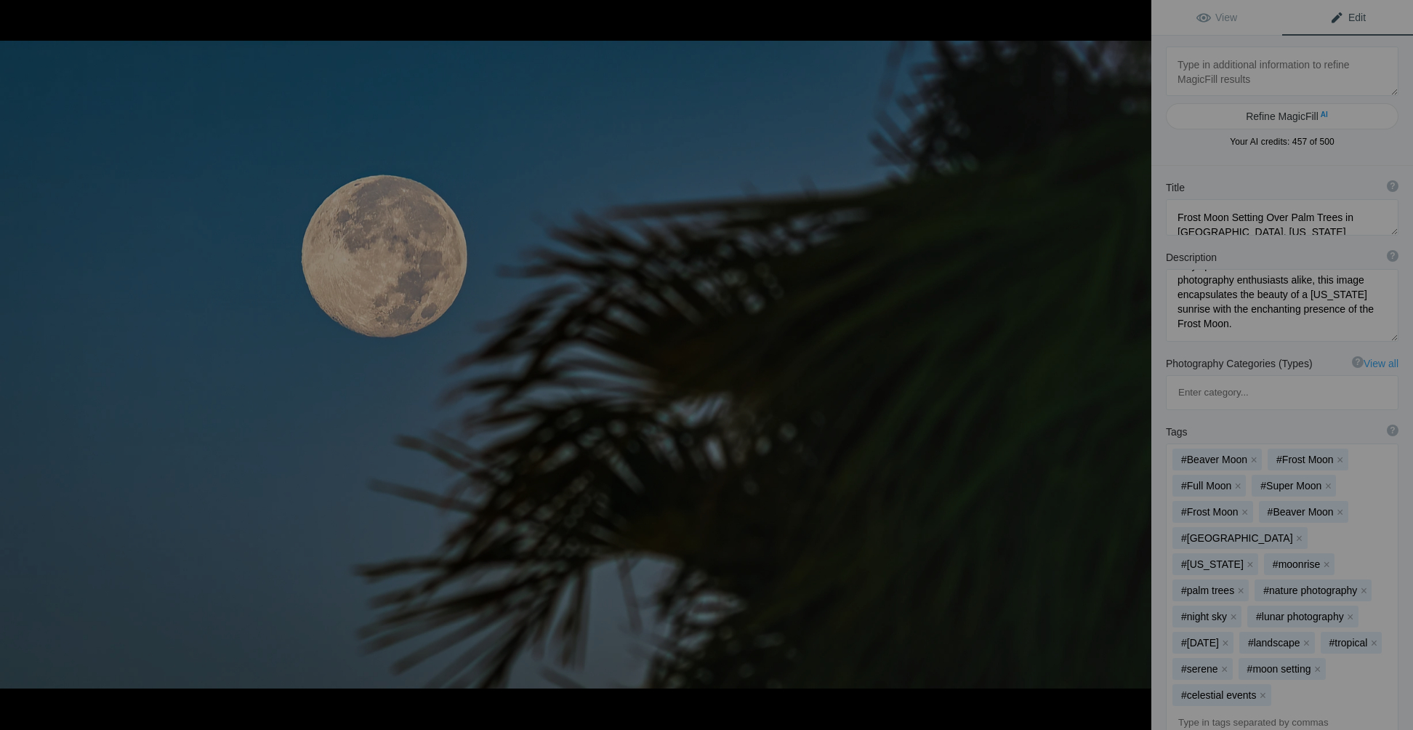
scroll to position [166, 0]
click at [1136, 361] on button at bounding box center [1096, 364] width 109 height 262
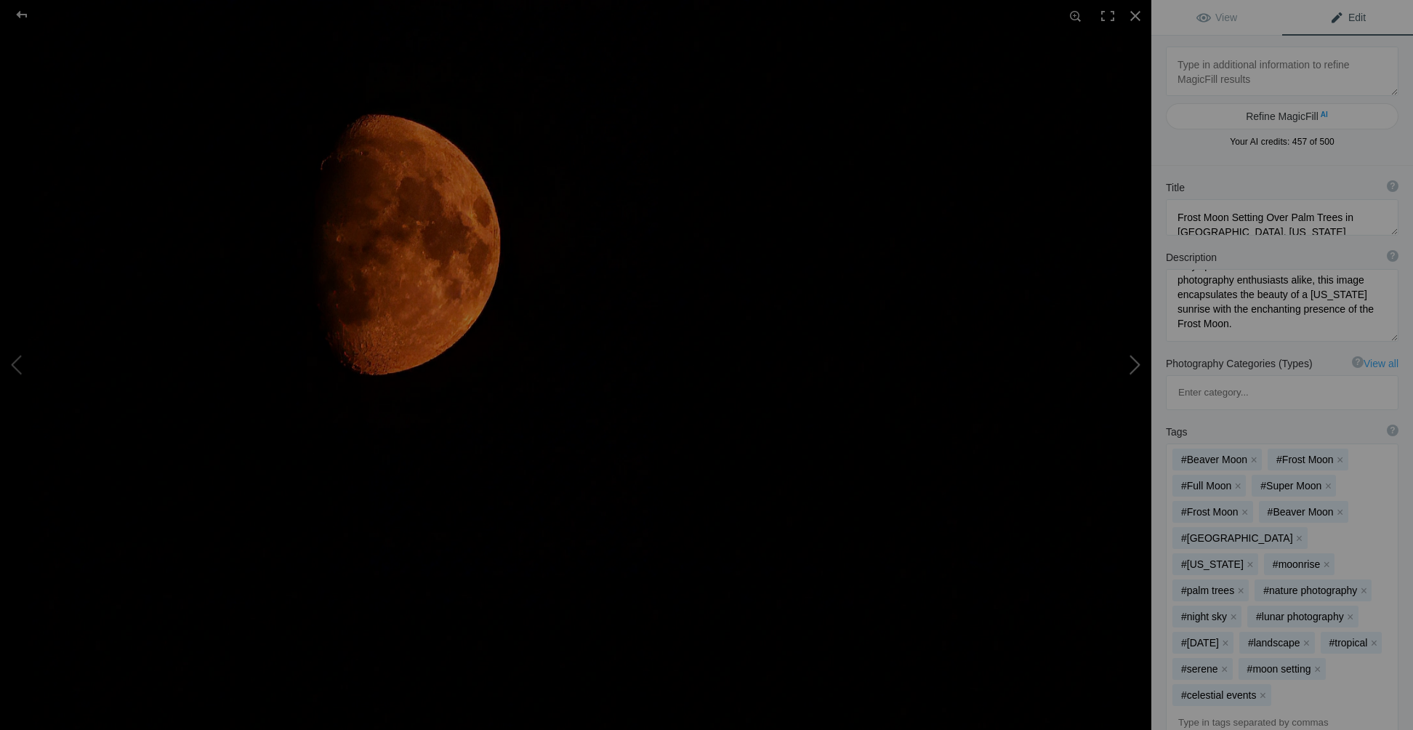
type textarea "Rising August Red Half Moon Over Cape Cod"
type textarea "Half Moon Rising Over Cape Cod on August 14, 2024. Reddish Orange Half Moon Due…"
type textarea "Rising_August_Red_Half_Moon_Over_Cape_Cod.jpg"
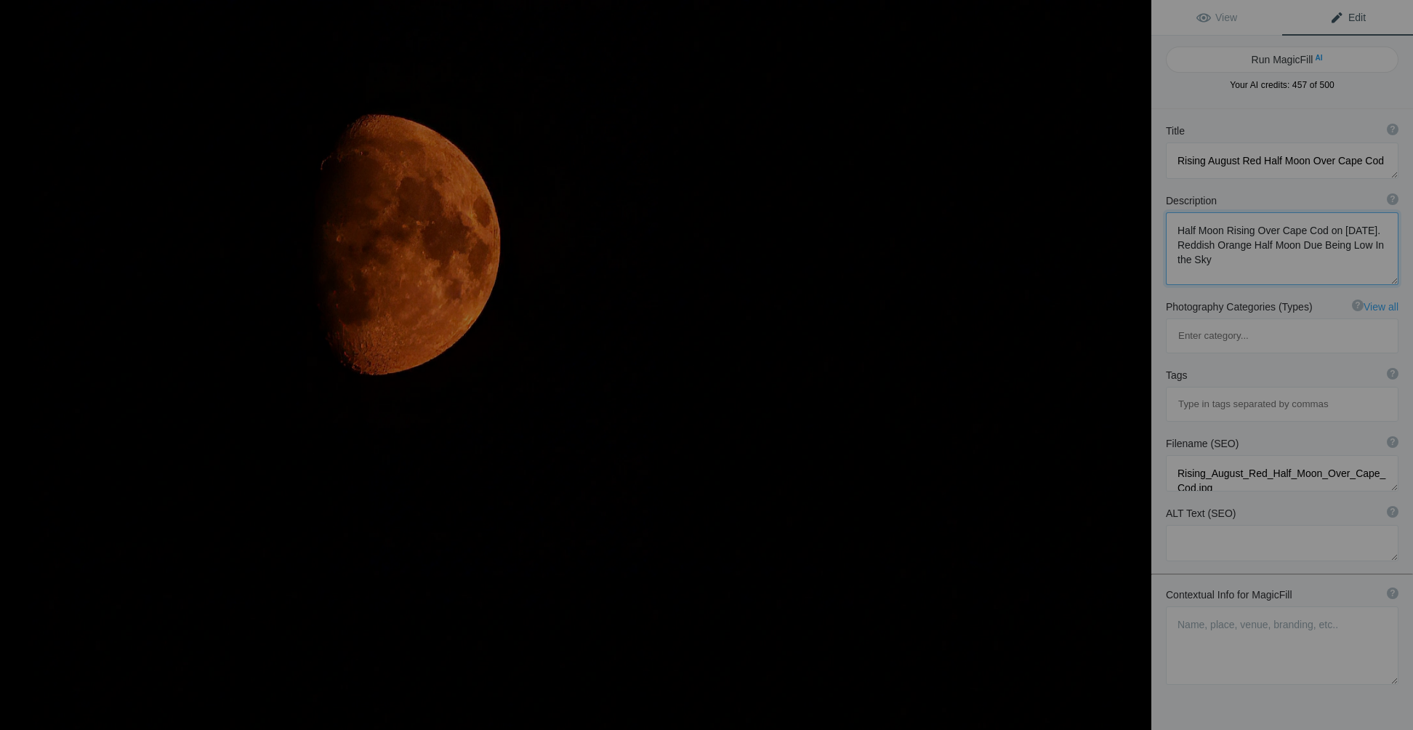
drag, startPoint x: 1174, startPoint y: 227, endPoint x: 1317, endPoint y: 255, distance: 145.3
click at [1317, 255] on textarea at bounding box center [1282, 248] width 233 height 73
click at [1213, 606] on textarea at bounding box center [1282, 645] width 233 height 78
drag, startPoint x: 1178, startPoint y: 562, endPoint x: 1378, endPoint y: 614, distance: 206.7
click at [1378, 614] on textarea at bounding box center [1282, 645] width 233 height 78
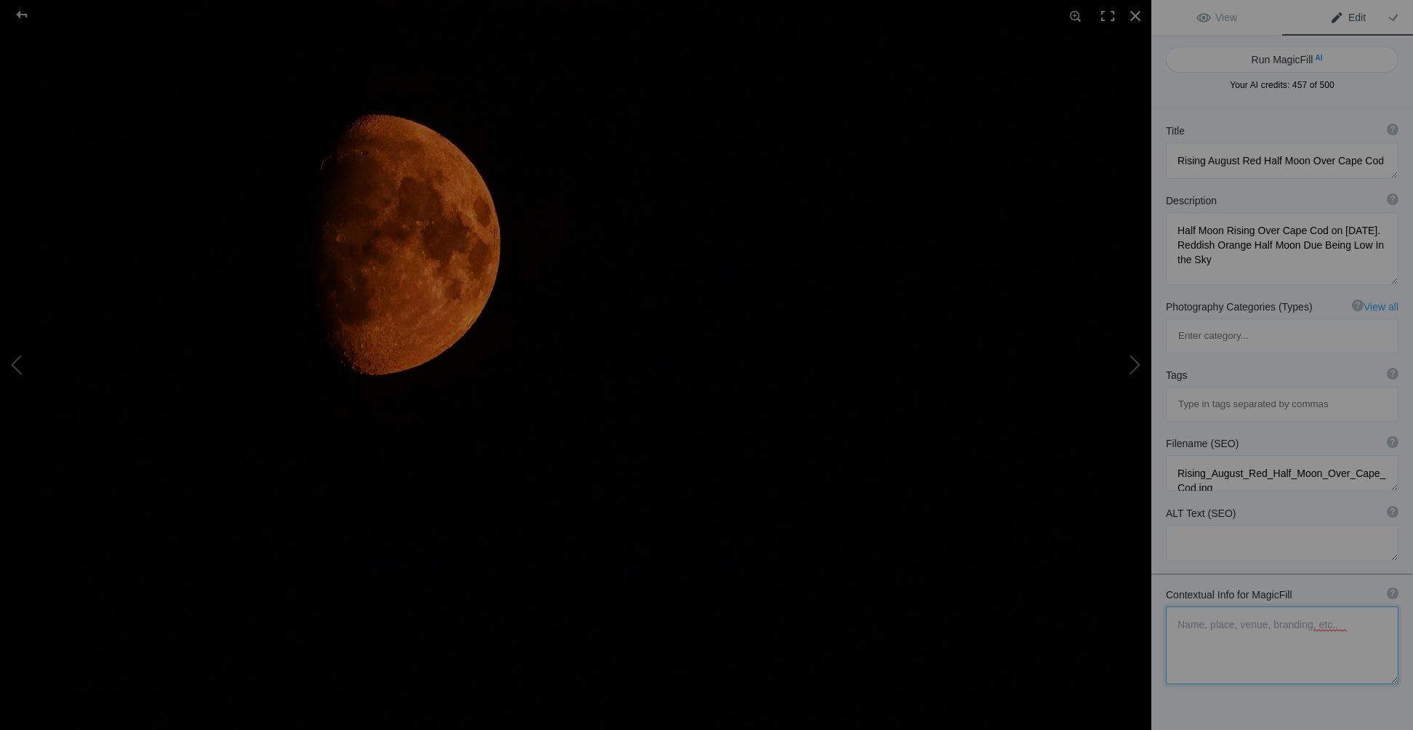
type textarea "Frost Moon also known as the BEaver Moon Setting Over palm trees in Cape Coral,…"
drag, startPoint x: 1271, startPoint y: 262, endPoint x: 1138, endPoint y: 211, distance: 142.7
click at [1138, 211] on div "Rising August Red Half Moon Over Cape Cod View Edit Run MagicFill AI Your AI cr…" at bounding box center [706, 365] width 1413 height 730
click at [1186, 606] on textarea at bounding box center [1282, 624] width 233 height 36
paste textarea "Half Moon Rising Over Cape Cod on August 14, 2024. Reddish Orange Half Moon Due…"
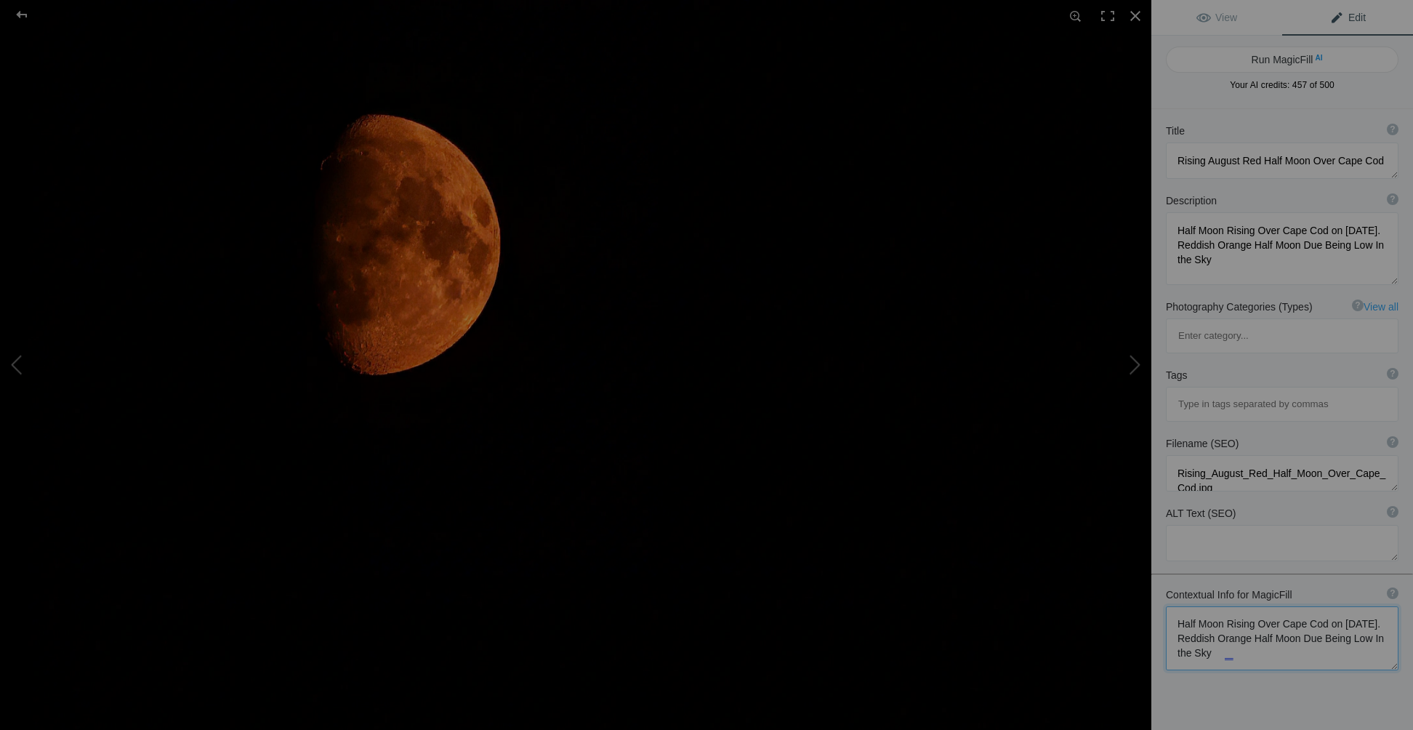
click at [1272, 606] on textarea at bounding box center [1282, 638] width 233 height 64
click at [1275, 606] on textarea at bounding box center [1282, 638] width 233 height 64
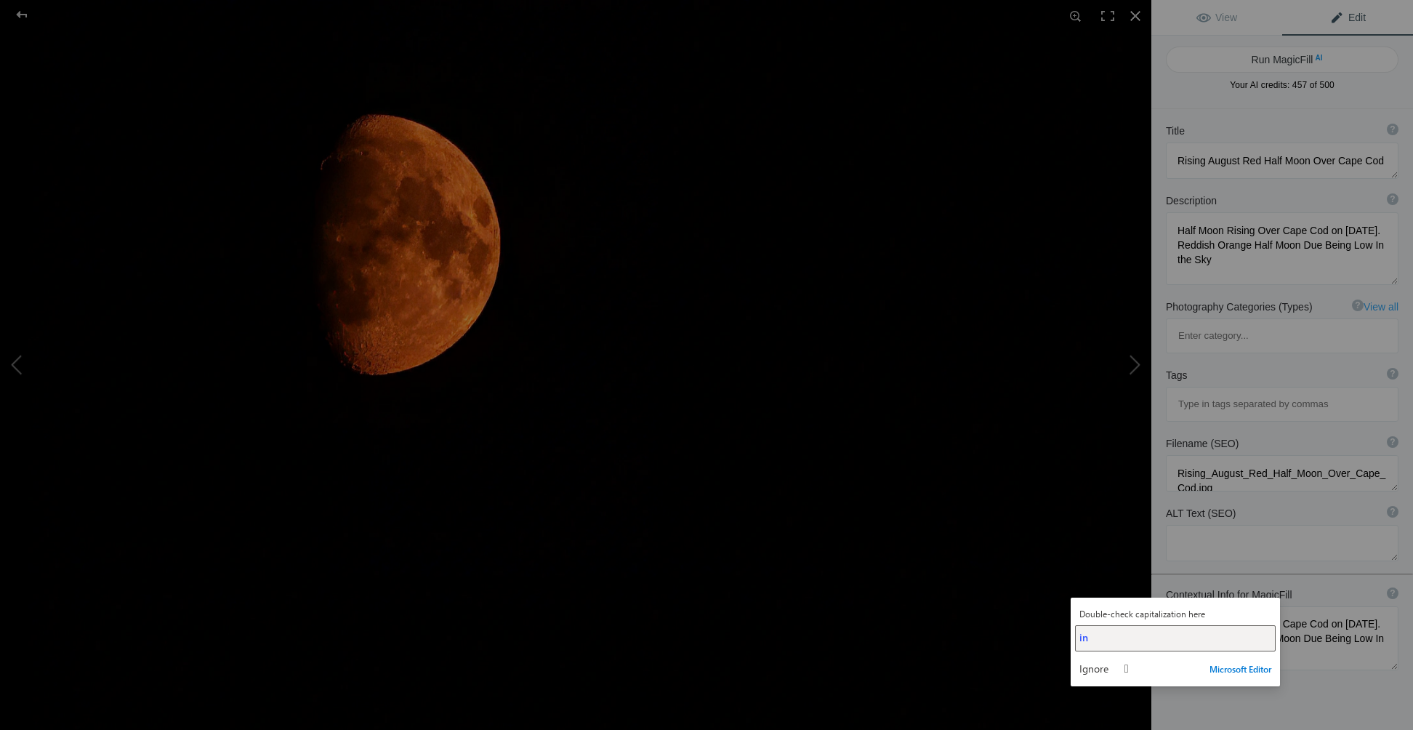
click at [1124, 628] on button "in" at bounding box center [1175, 638] width 201 height 26
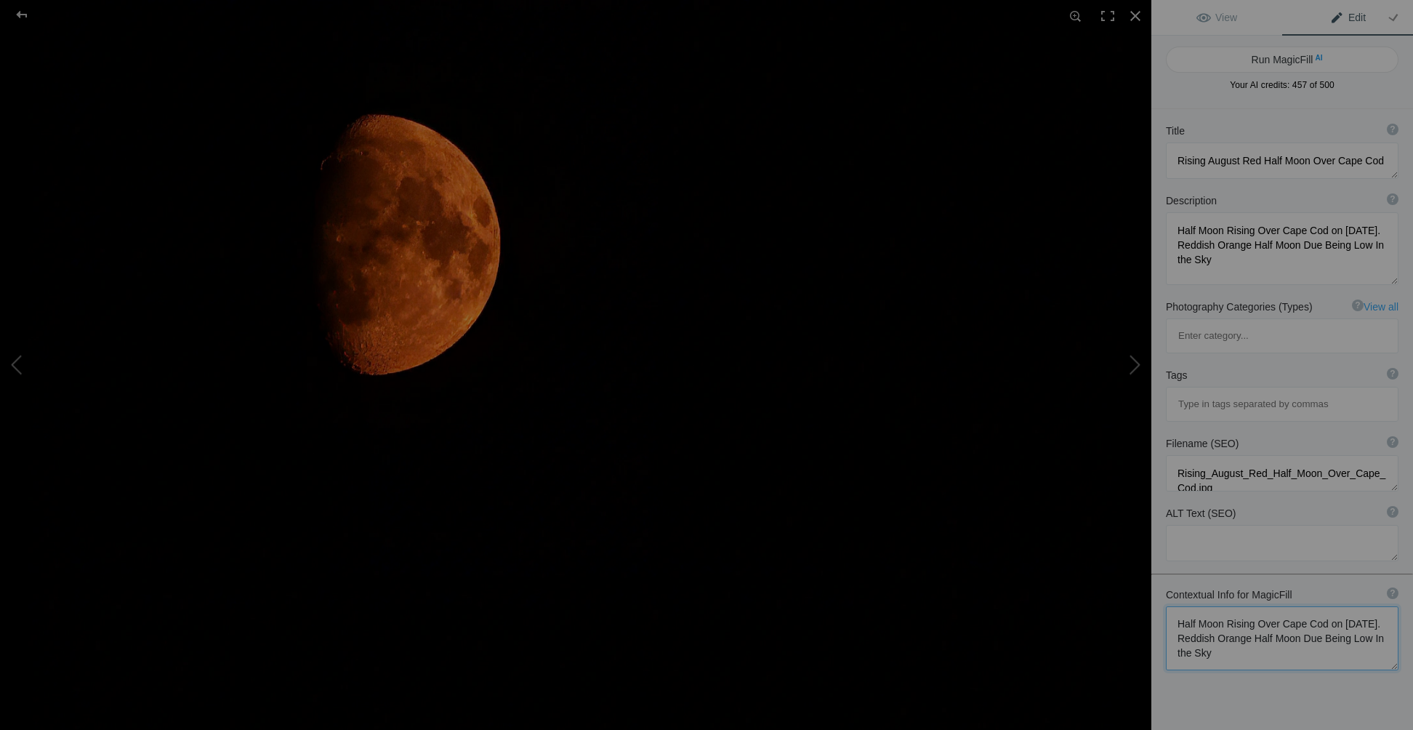
click at [1256, 606] on textarea at bounding box center [1282, 638] width 233 height 64
click at [1331, 606] on textarea at bounding box center [1282, 638] width 233 height 64
click at [1242, 606] on textarea at bounding box center [1282, 638] width 233 height 64
click at [1347, 606] on textarea at bounding box center [1282, 645] width 233 height 79
type textarea "Half Moon Rising Over Cape Cod on the evening of August 14, 2024. Unique, reddi…"
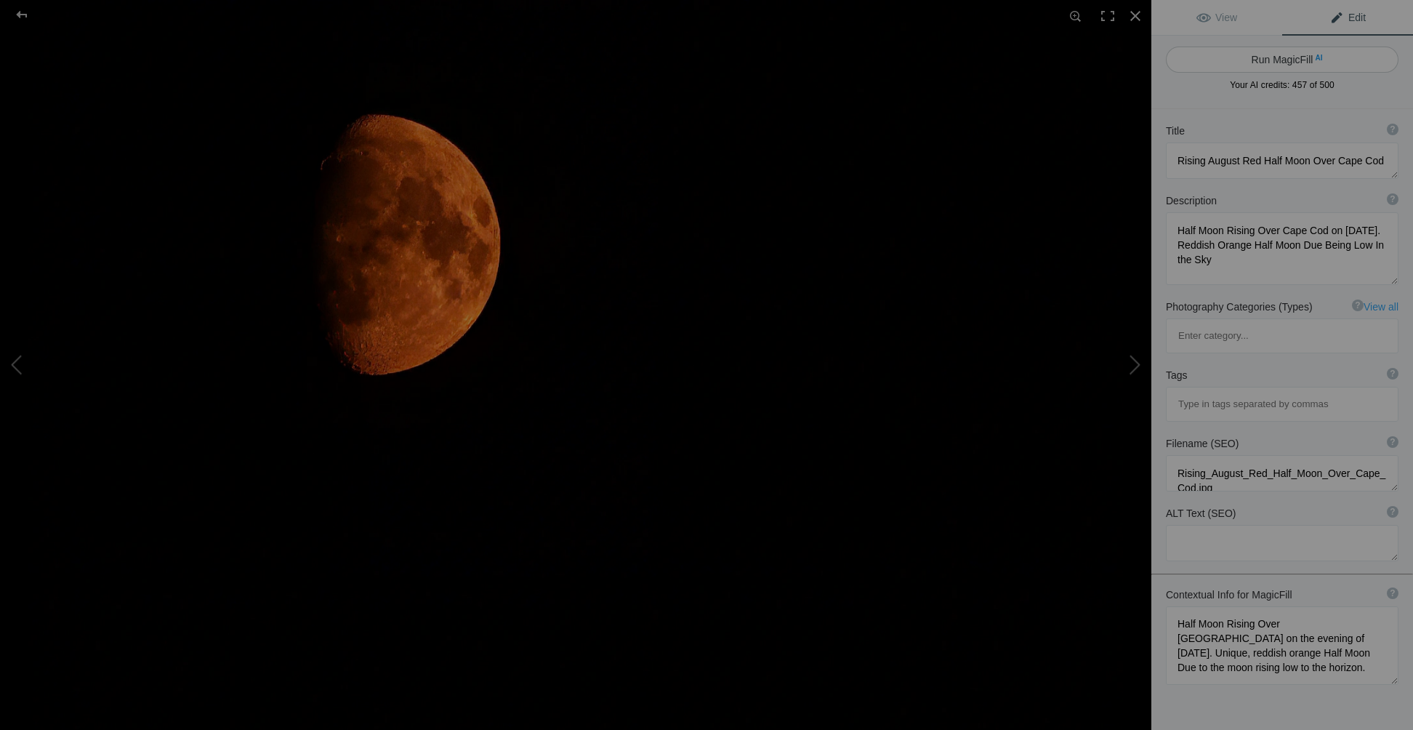
click at [1273, 65] on button "Run MagicFill AI" at bounding box center [1282, 60] width 233 height 26
type textarea "Stunning Reddish Orange Half Moon Rising Over Cape Cod"
type textarea "Experience the breathtaking sight of a reddish orange half moon rising low on t…"
type textarea "reddish-orange-half-moon-cape-cod-august-14-2024.jpg"
type textarea "Reddish orange half moon rising low on the horizon over Cape Cod, August 14, 20…"
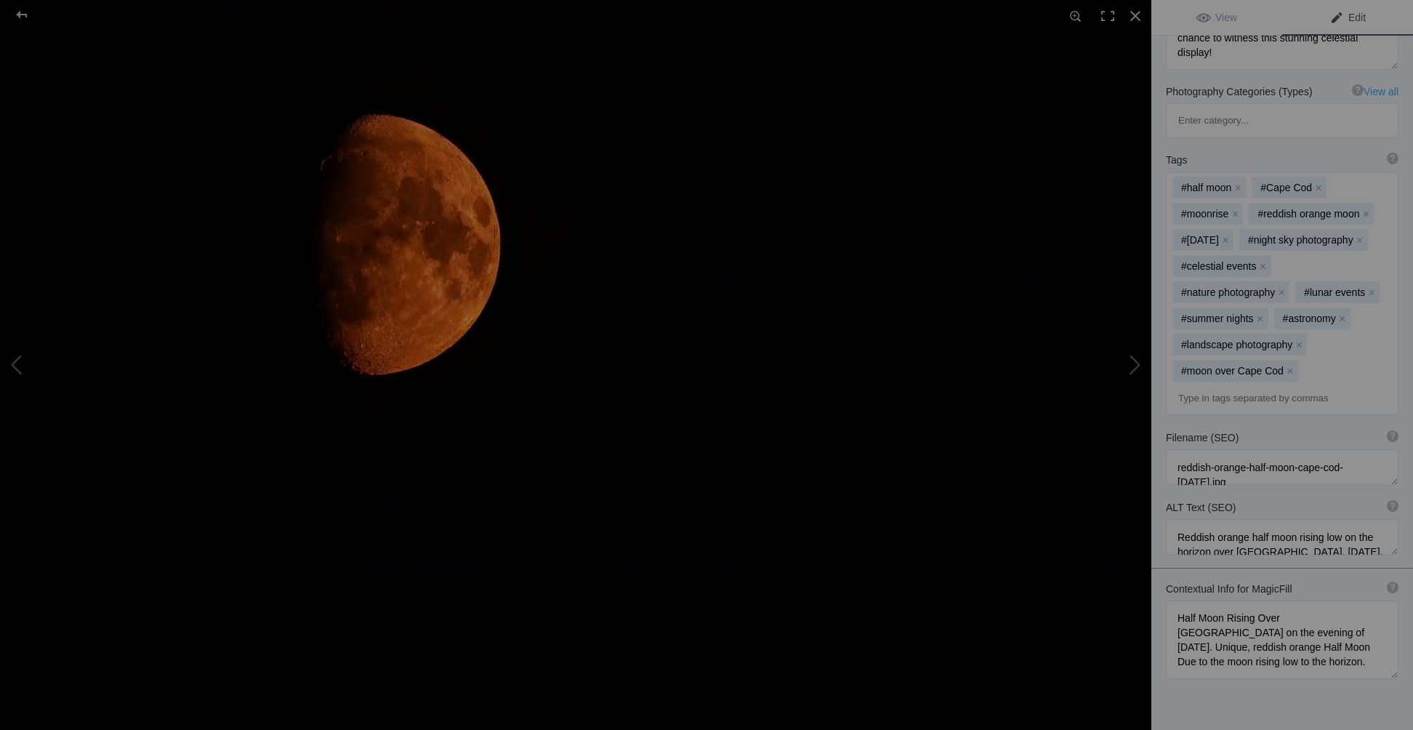
scroll to position [291, 0]
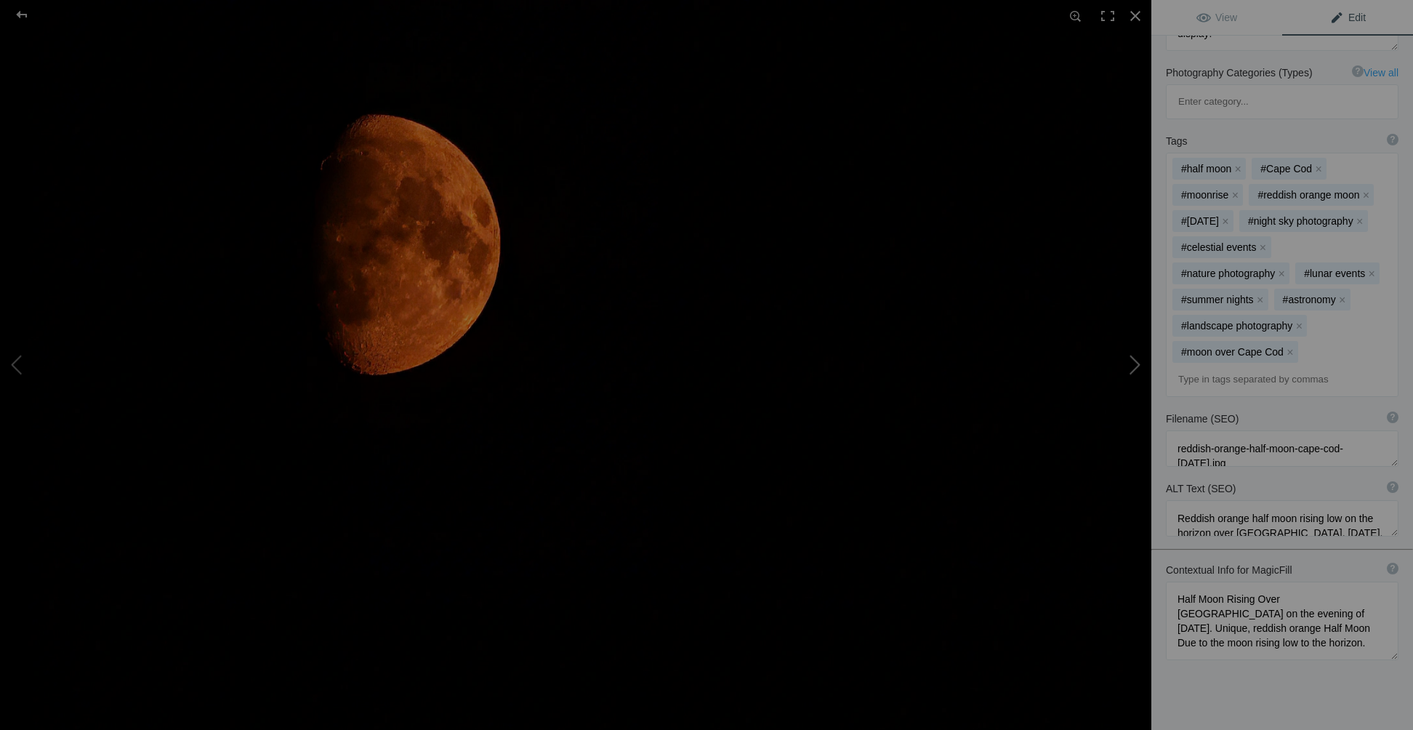
click at [1126, 367] on button at bounding box center [1096, 364] width 109 height 262
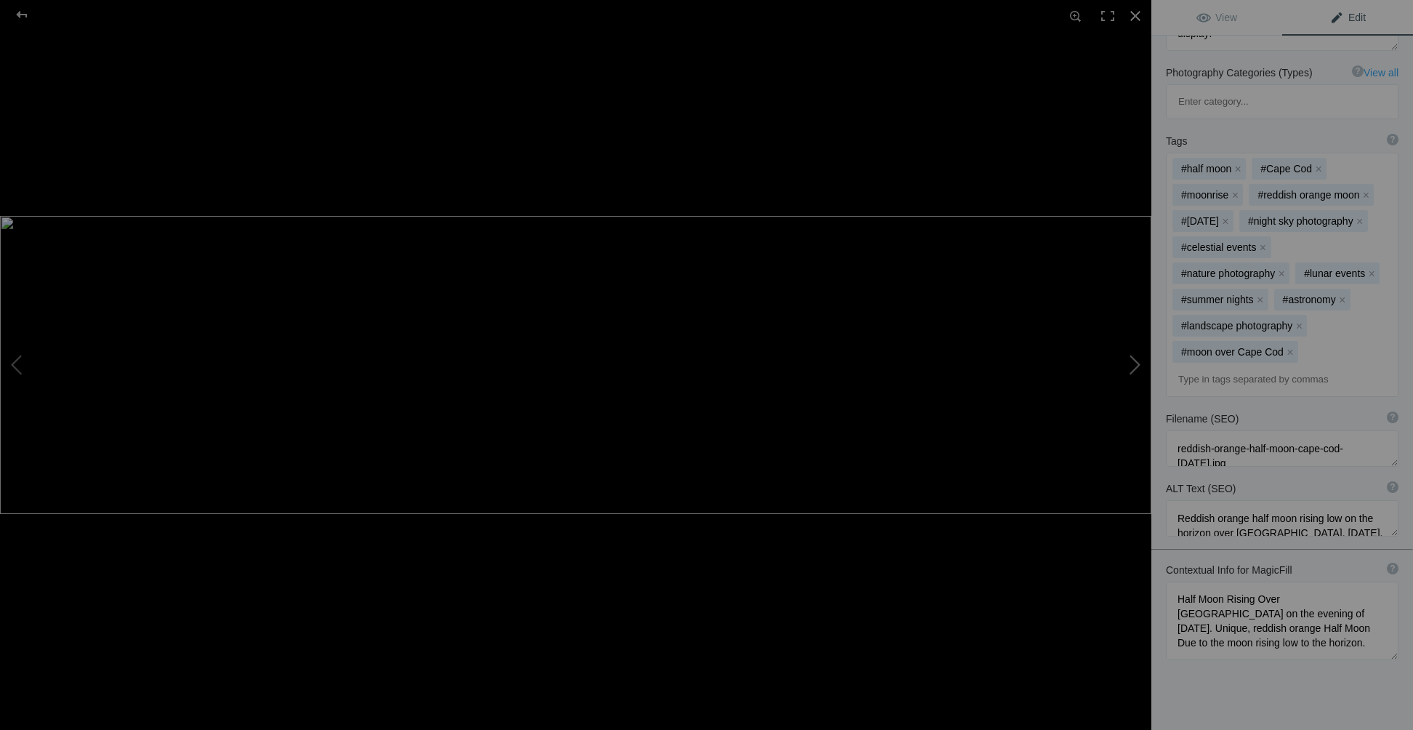
type textarea "Stunning Composite of the Total Lunar Eclipse Phases – May 15, 2022"
type textarea "Experience the breathtaking beauty of the total lunar eclipse that occurred on …"
type textarea "Lunar_Eclipse_May_15_2022.jpg"
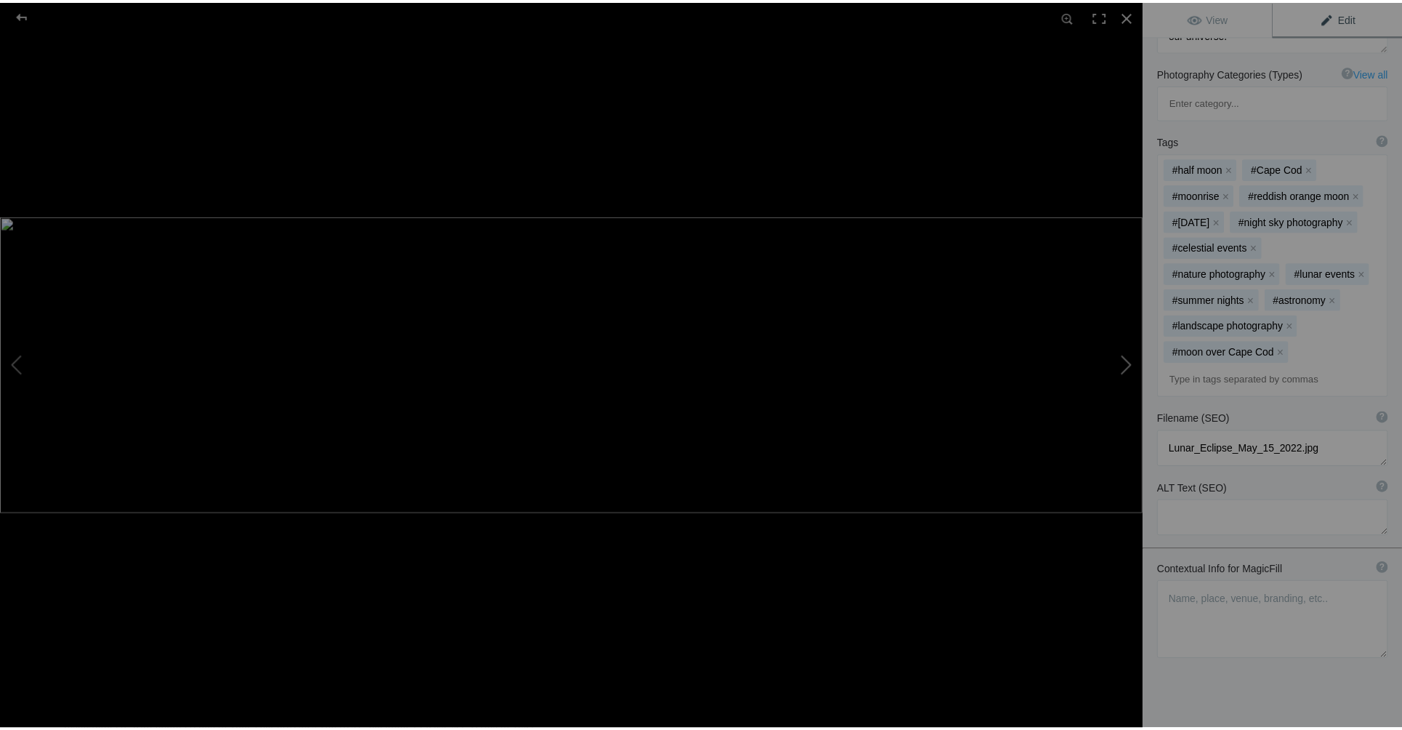
scroll to position [108, 0]
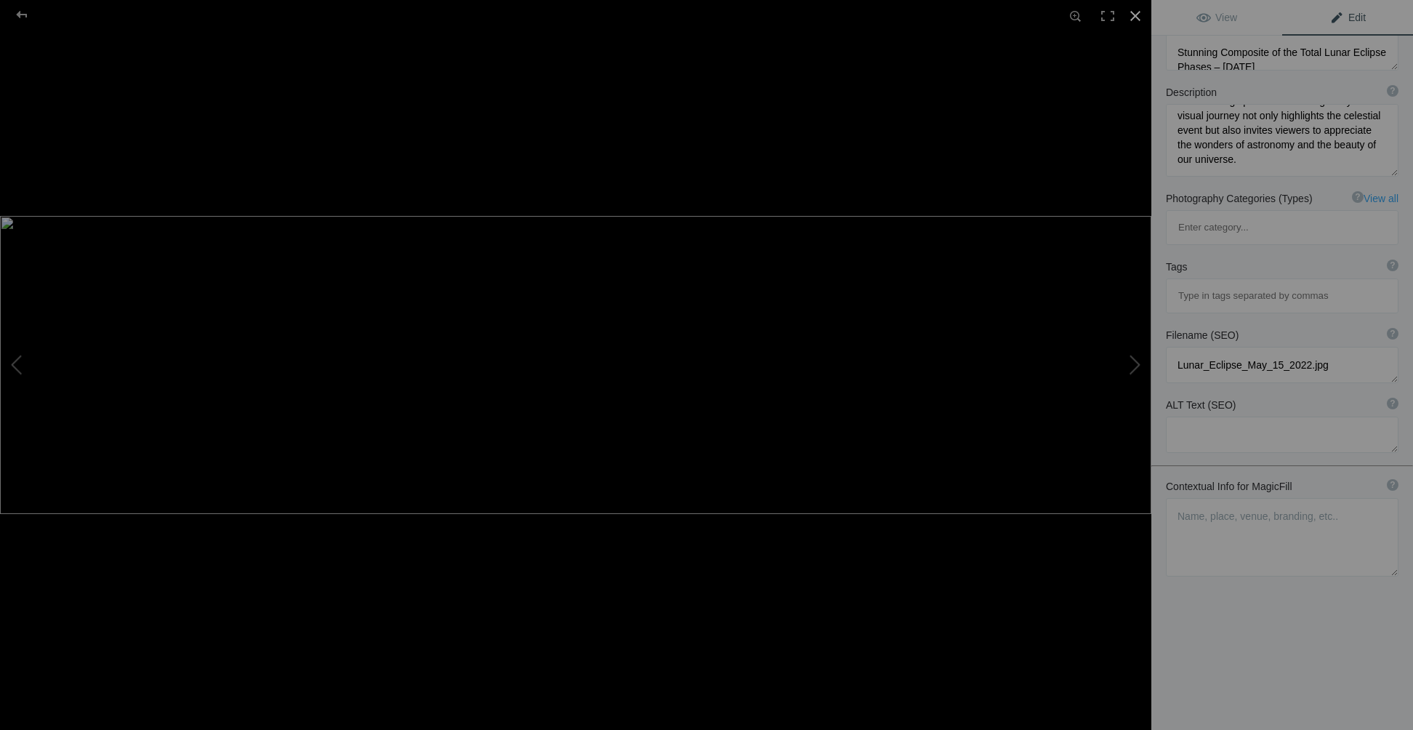
click at [1138, 20] on div at bounding box center [1136, 16] width 32 height 32
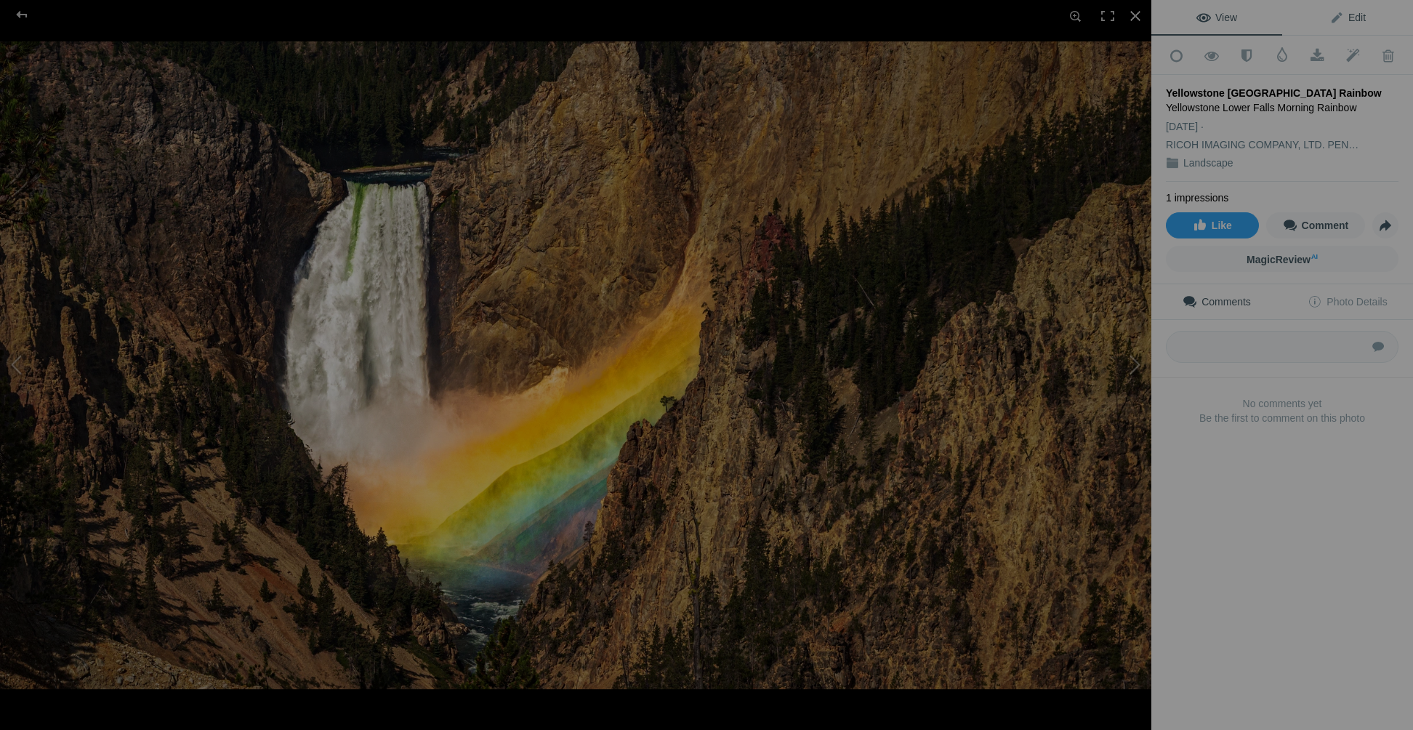
click at [1354, 23] on link "Edit" at bounding box center [1347, 17] width 131 height 35
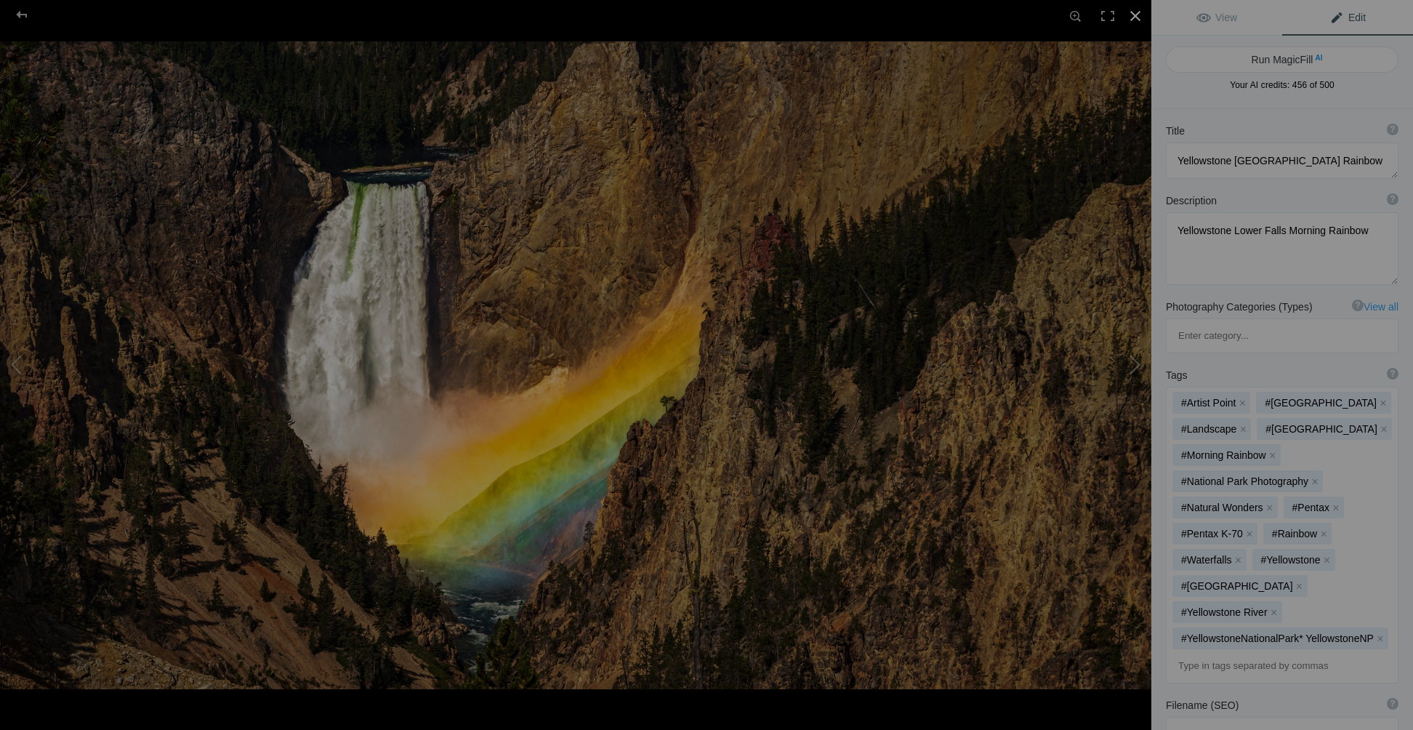
click at [1136, 16] on div at bounding box center [1136, 16] width 32 height 32
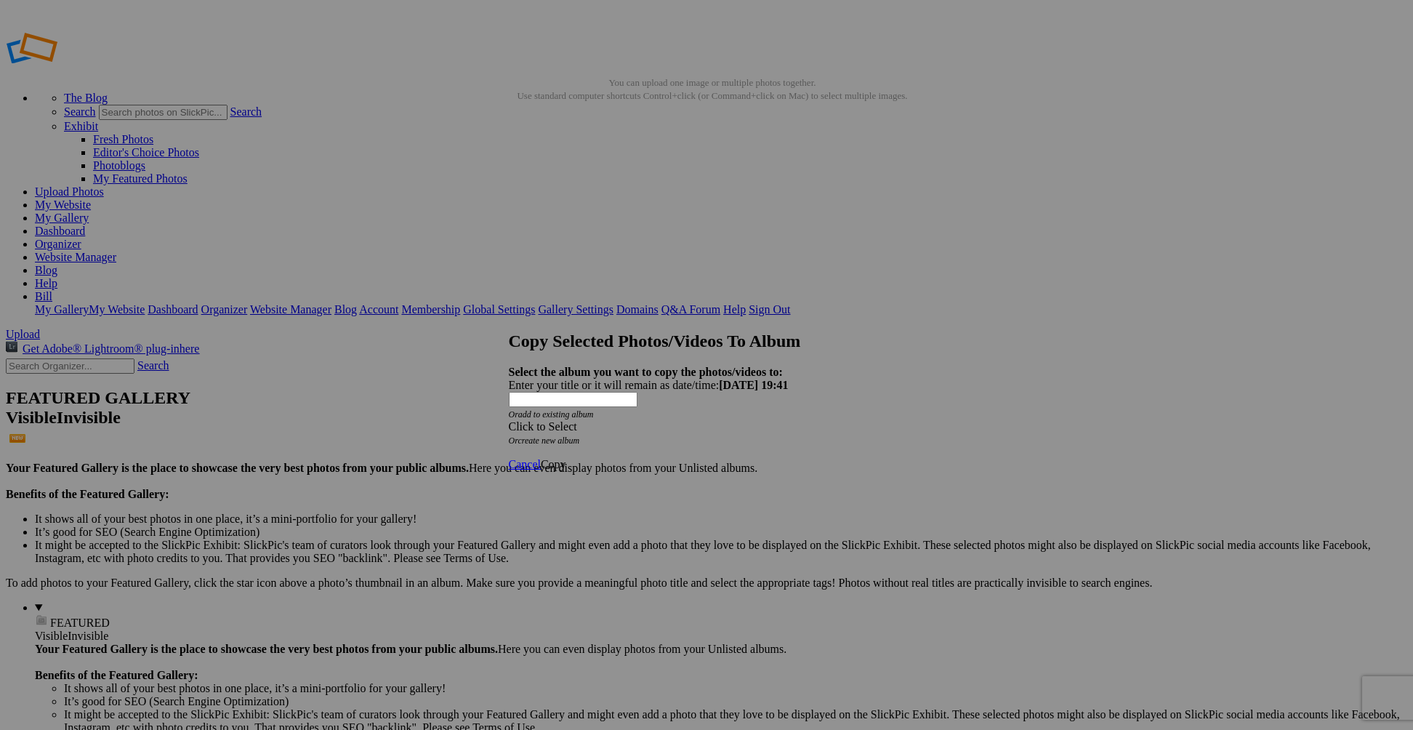
click at [642, 420] on div "Click to Select" at bounding box center [701, 426] width 385 height 13
click at [599, 427] on span "Landscape and Travel Albums" at bounding box center [641, 421] width 141 height 12
click at [600, 484] on link "Landscape" at bounding box center [624, 487] width 49 height 12
click at [566, 458] on span "Copy" at bounding box center [553, 464] width 25 height 12
click at [555, 418] on span "Ok" at bounding box center [548, 412] width 15 height 12
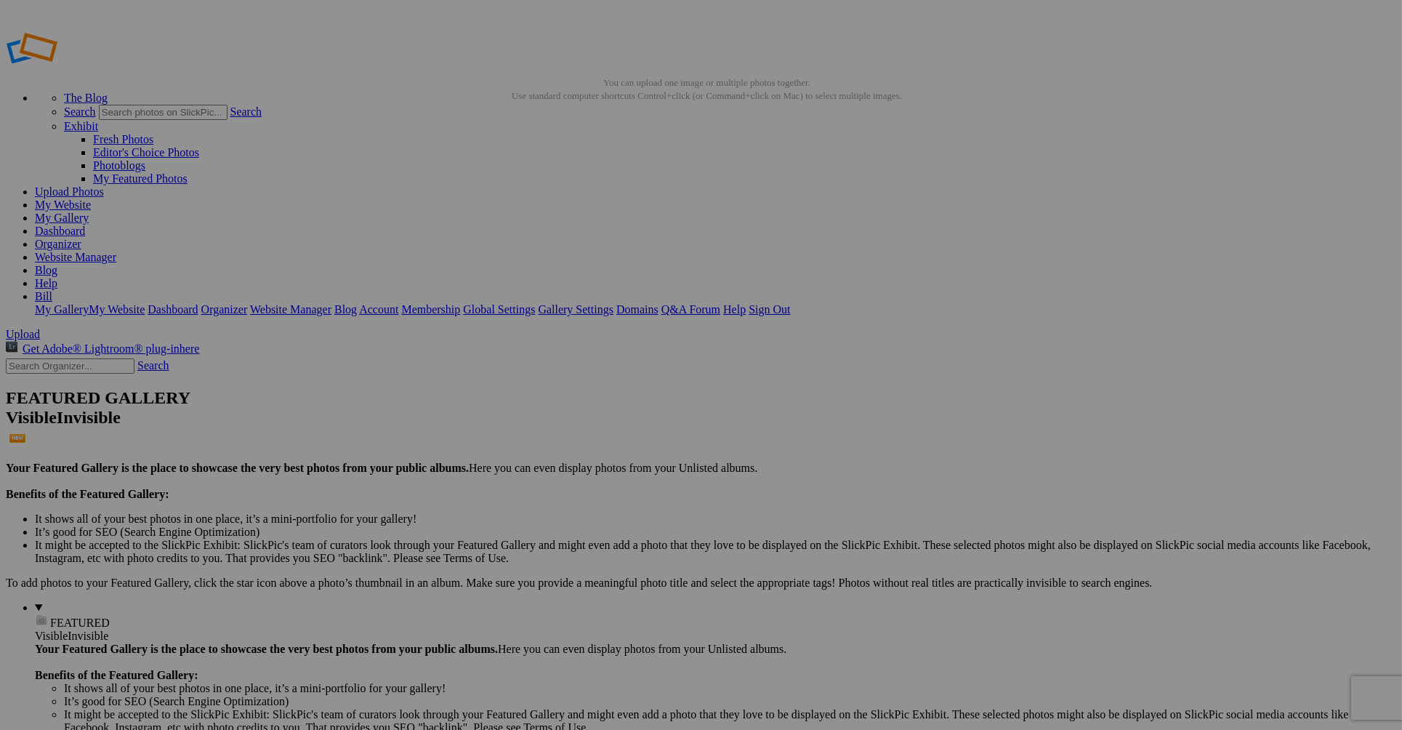
click at [605, 467] on link "Yes" at bounding box center [596, 473] width 17 height 12
